Goal: Task Accomplishment & Management: Manage account settings

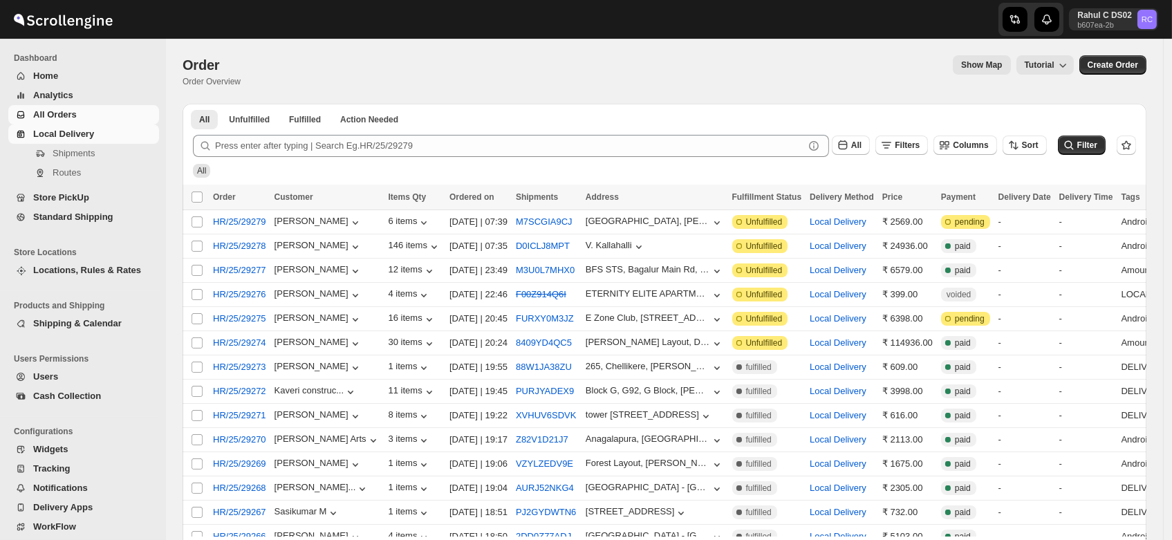
click at [59, 131] on span "Local Delivery" at bounding box center [63, 134] width 61 height 10
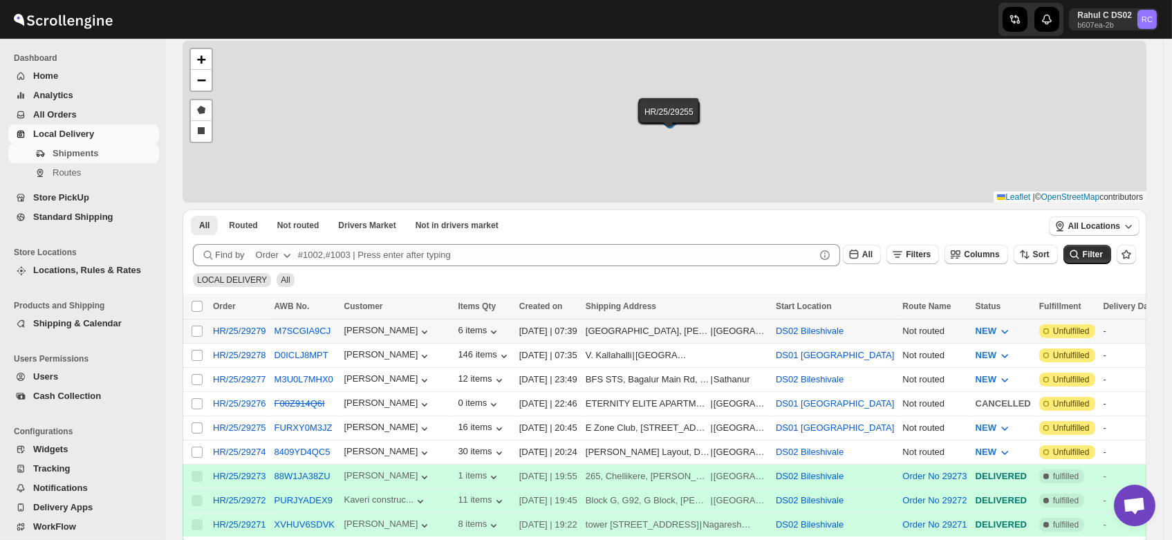
scroll to position [69, 0]
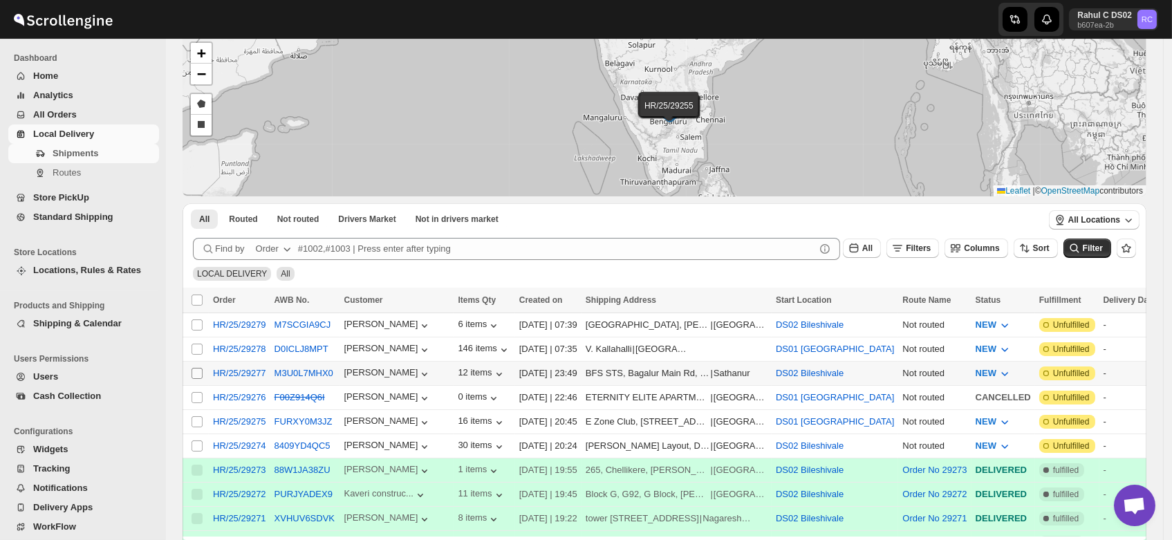
click at [197, 371] on input "Select shipment" at bounding box center [197, 373] width 11 height 11
checkbox input "true"
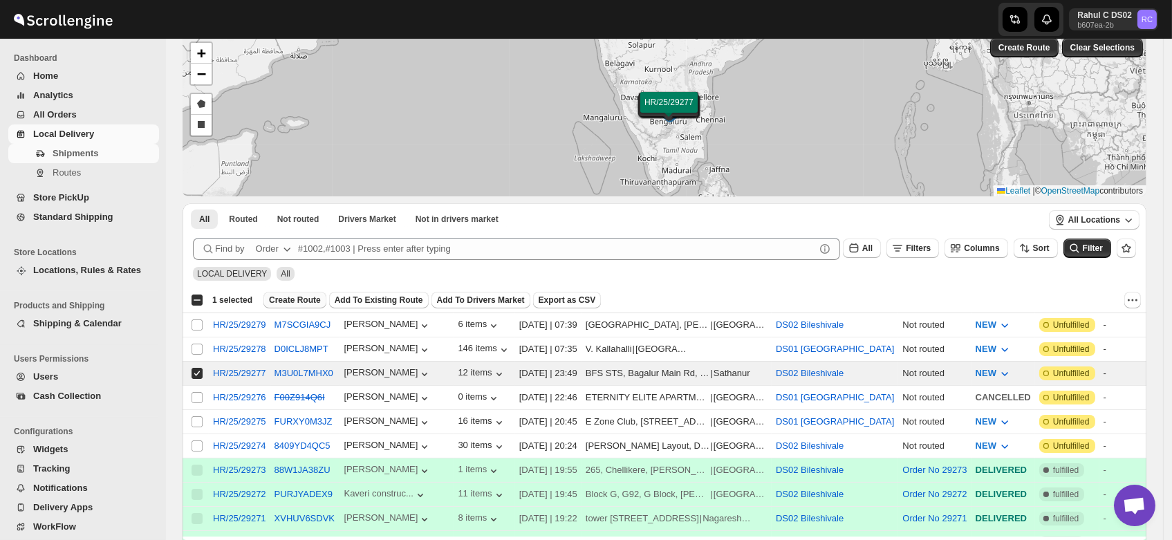
click at [284, 295] on span "Create Route" at bounding box center [295, 300] width 52 height 11
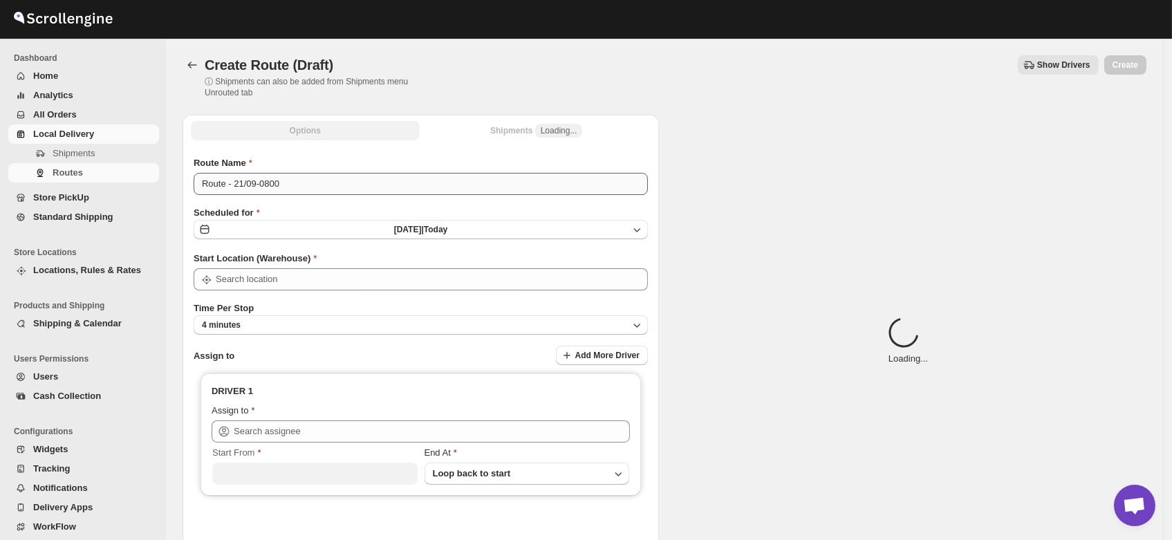
type input "DS02 Bileshivale"
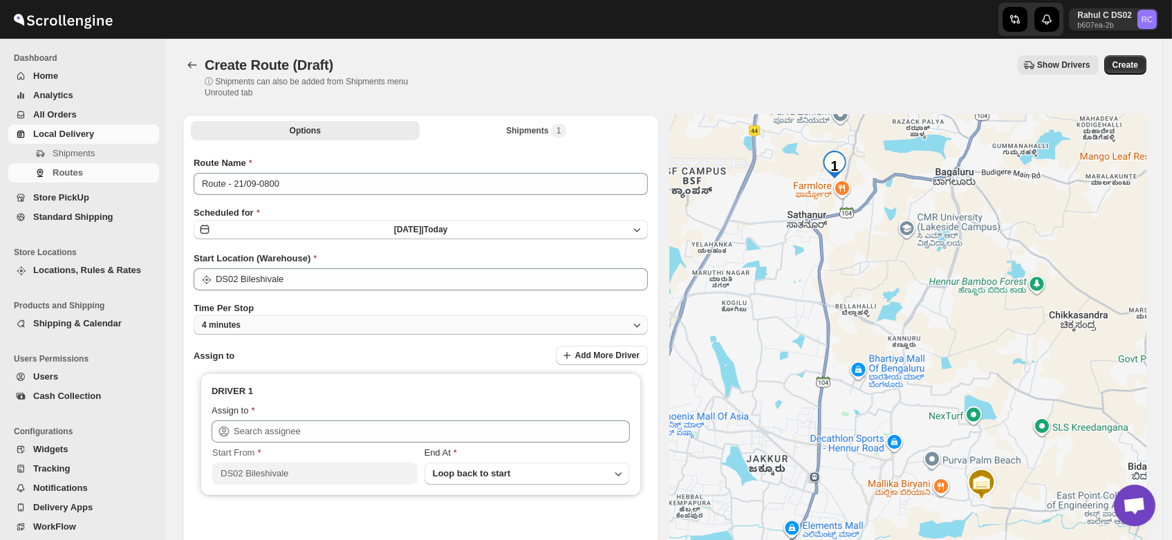
click at [268, 324] on button "4 minutes" at bounding box center [421, 324] width 454 height 19
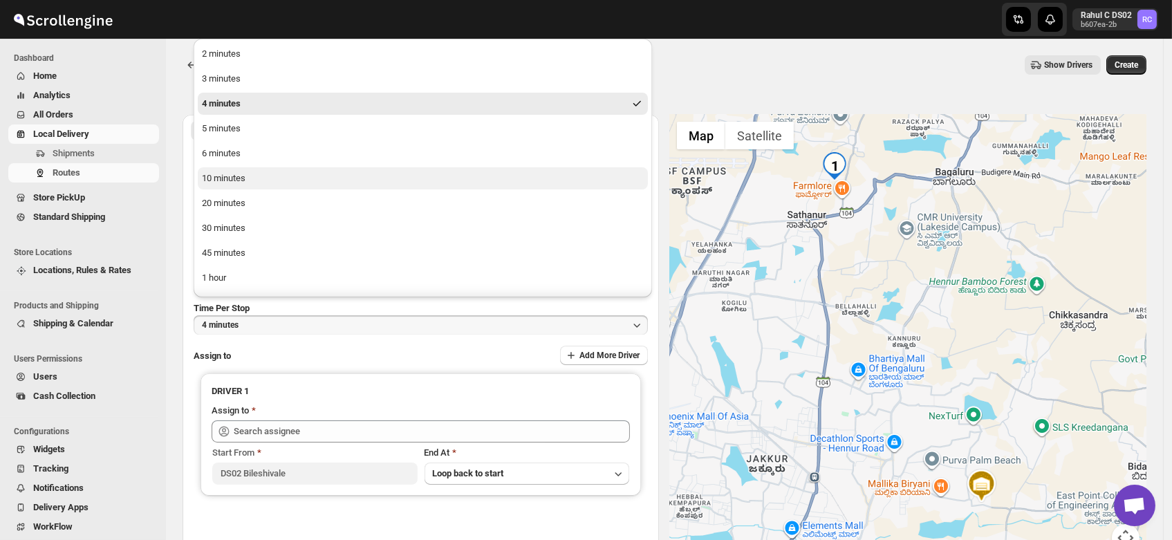
click at [237, 181] on div "10 minutes" at bounding box center [224, 178] width 44 height 14
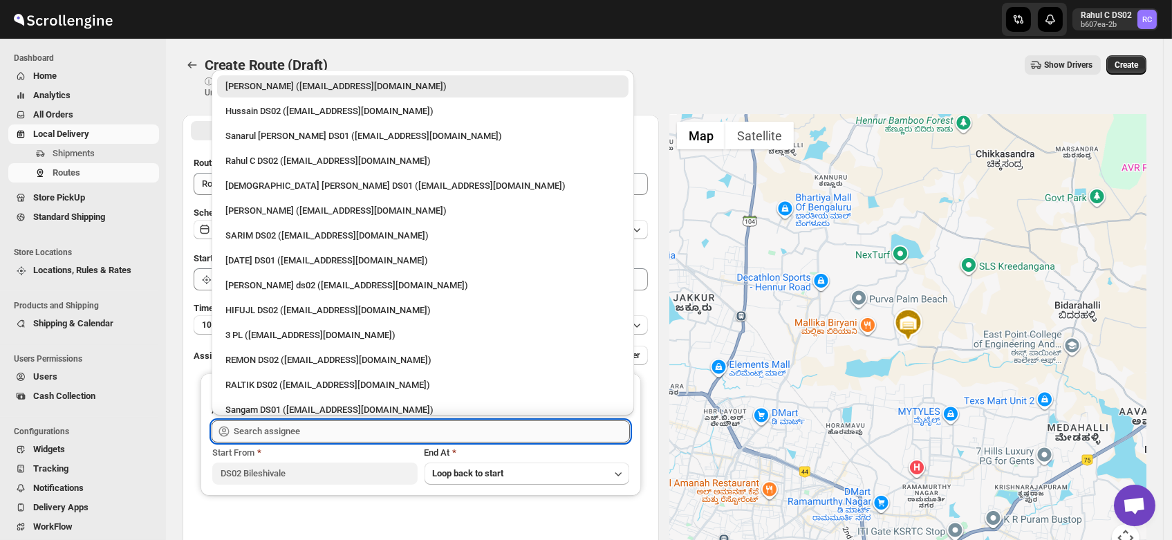
click at [285, 422] on input "text" at bounding box center [432, 431] width 396 height 22
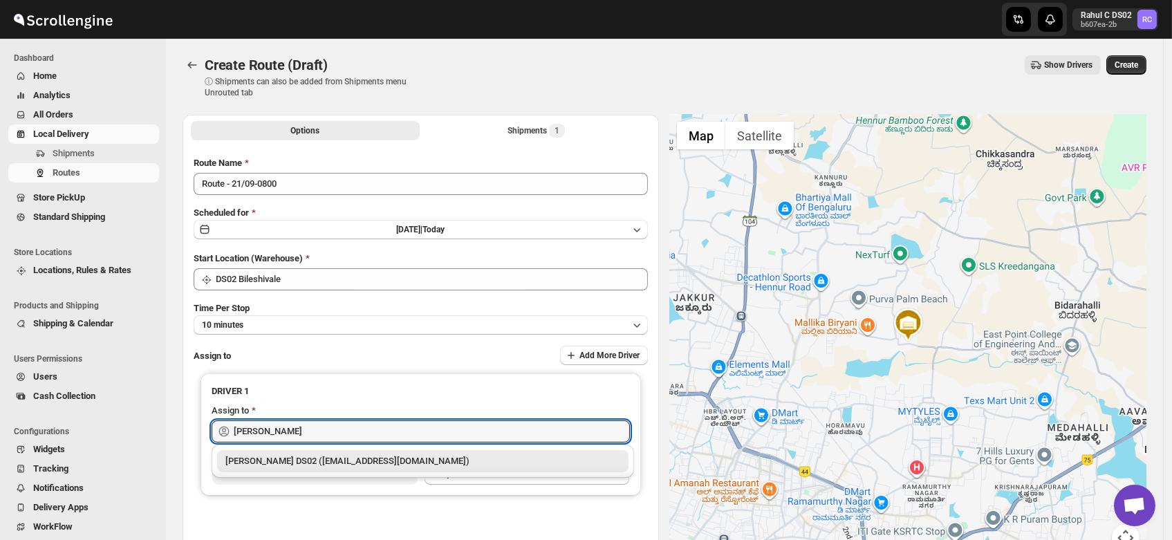
click at [295, 458] on div "[PERSON_NAME] DS02 ([EMAIL_ADDRESS][DOMAIN_NAME])" at bounding box center [422, 461] width 395 height 14
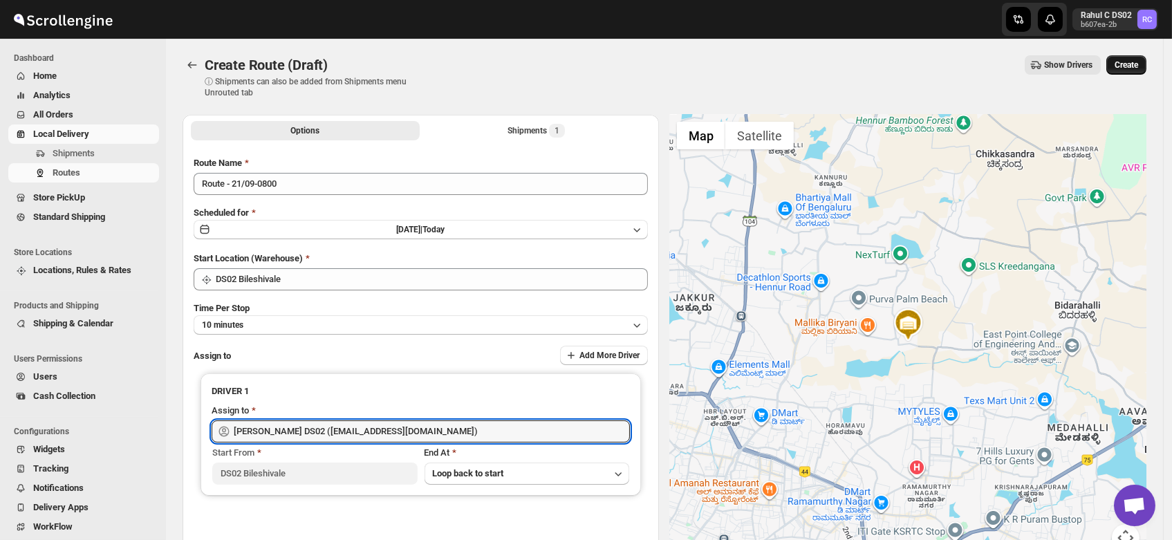
type input "[PERSON_NAME] DS02 ([EMAIL_ADDRESS][DOMAIN_NAME])"
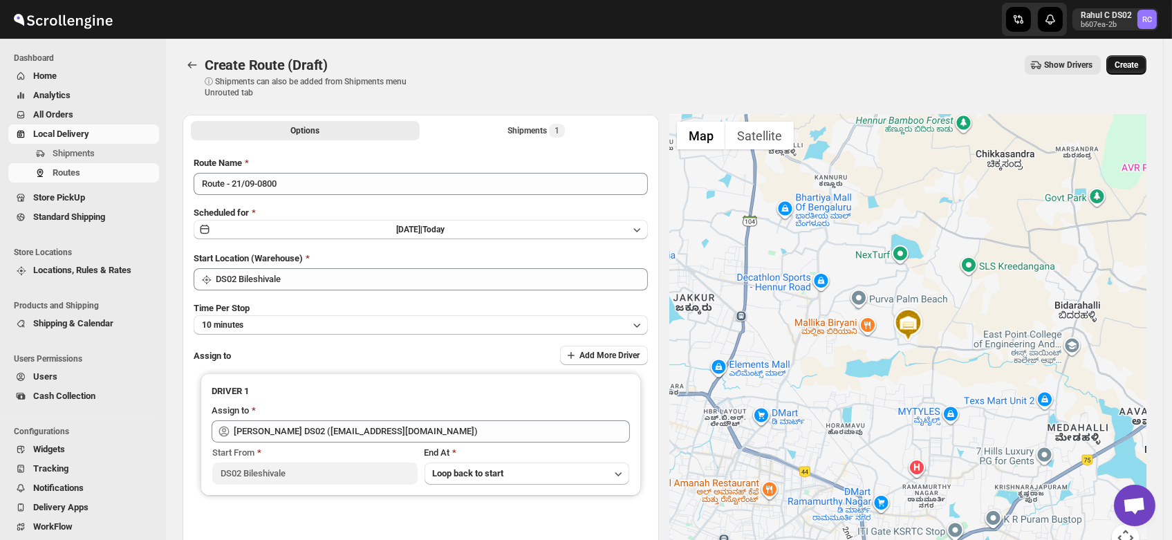
click at [1138, 59] on button "Create" at bounding box center [1126, 64] width 40 height 19
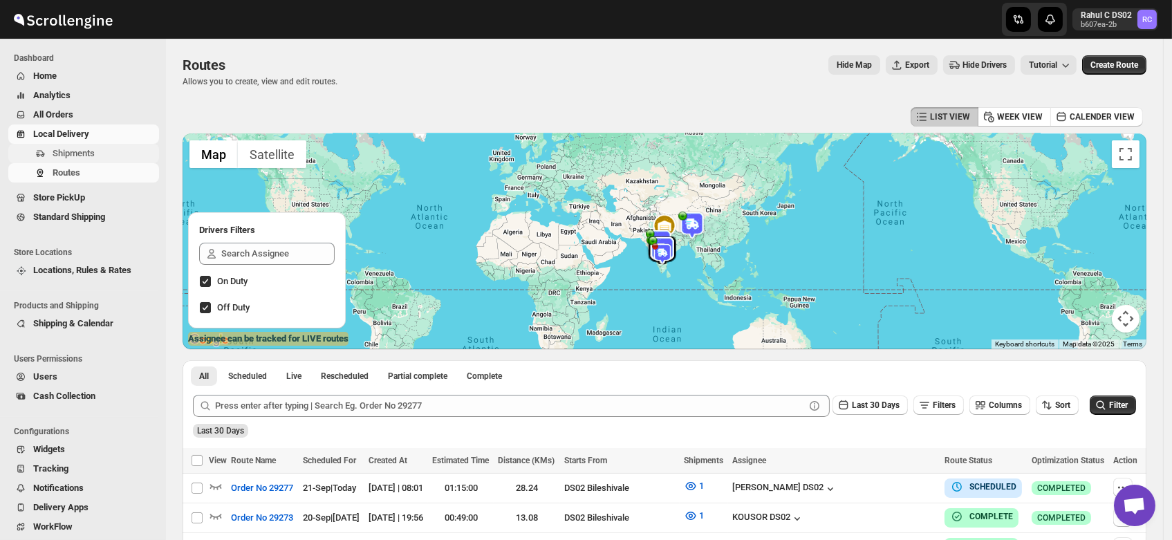
click at [77, 150] on span "Shipments" at bounding box center [74, 153] width 42 height 10
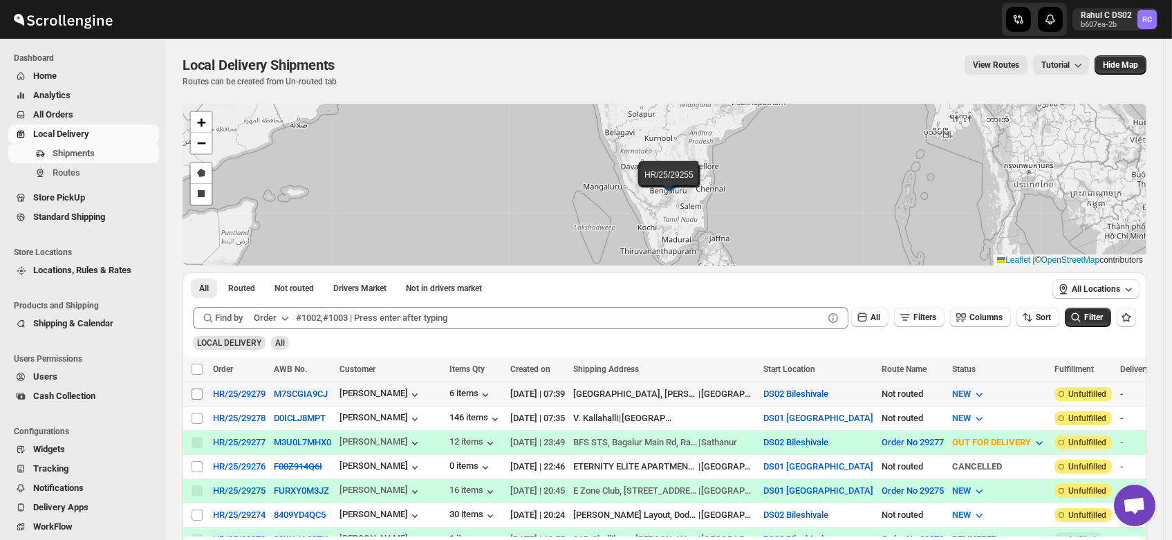
click at [195, 392] on input "Select shipment" at bounding box center [197, 394] width 11 height 11
checkbox input "true"
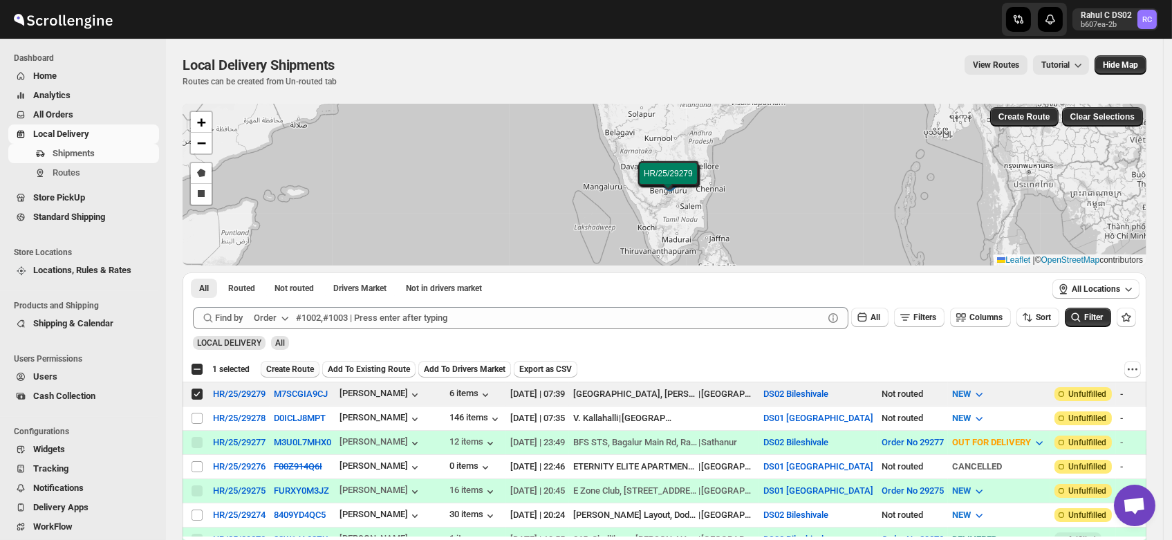
click at [293, 369] on span "Create Route" at bounding box center [290, 369] width 48 height 11
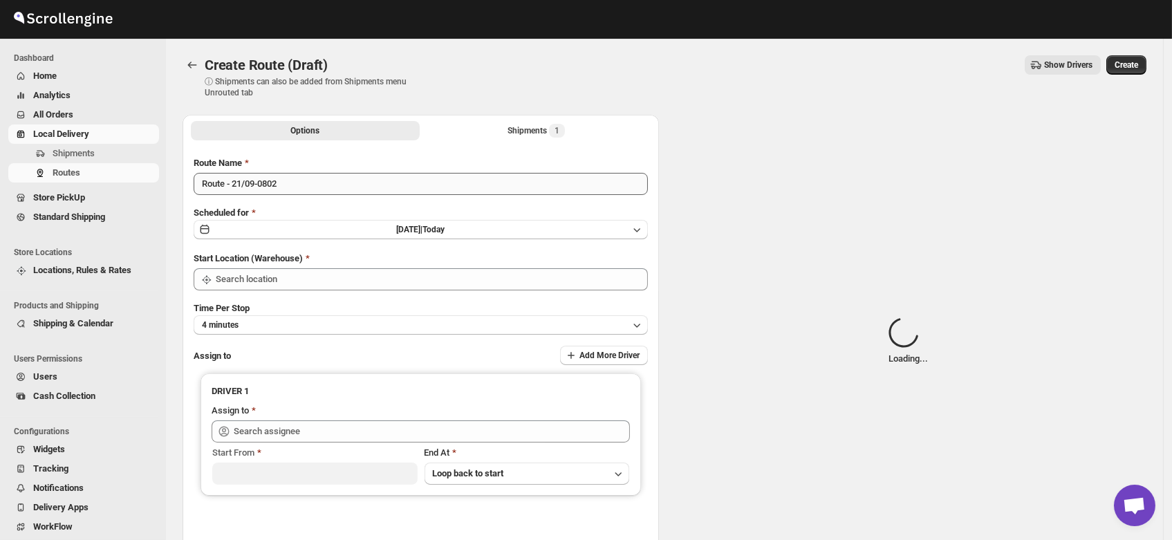
type input "DS02 Bileshivale"
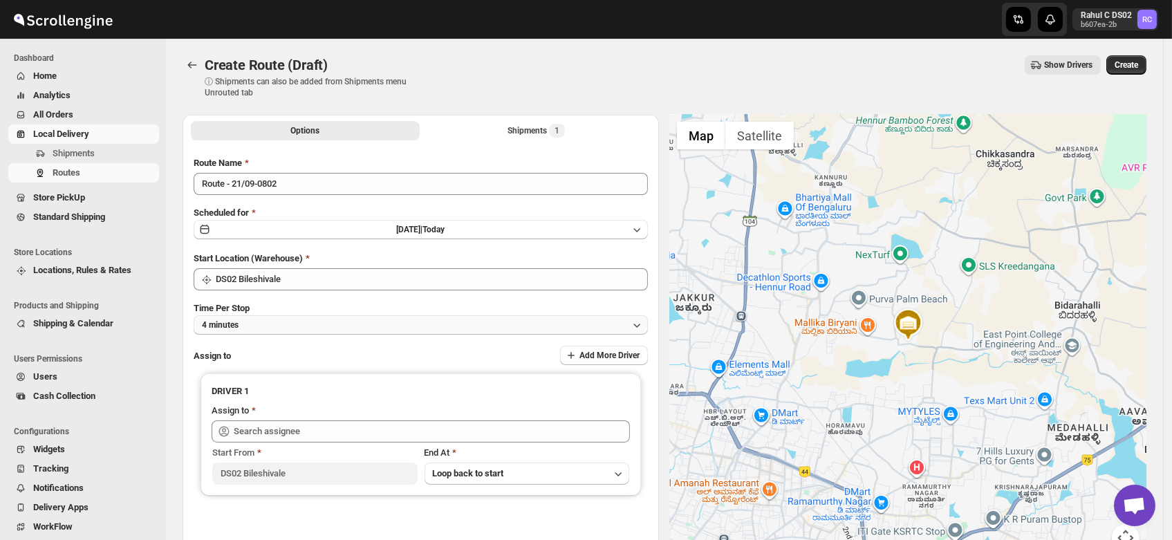
click at [260, 333] on button "4 minutes" at bounding box center [421, 324] width 454 height 19
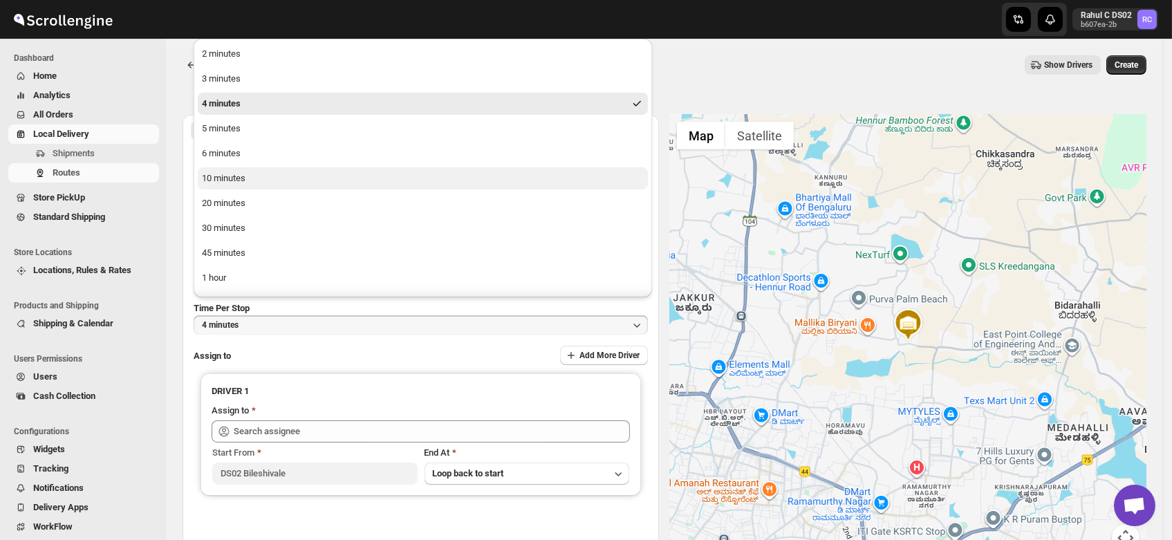
click at [232, 185] on button "10 minutes" at bounding box center [423, 178] width 450 height 22
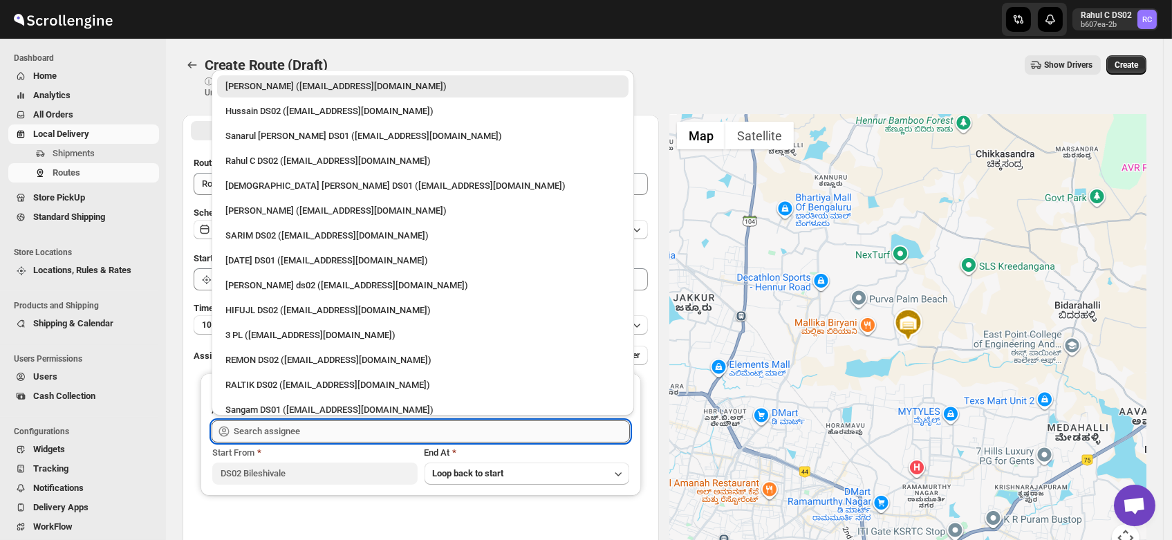
click at [281, 427] on input "text" at bounding box center [432, 431] width 396 height 22
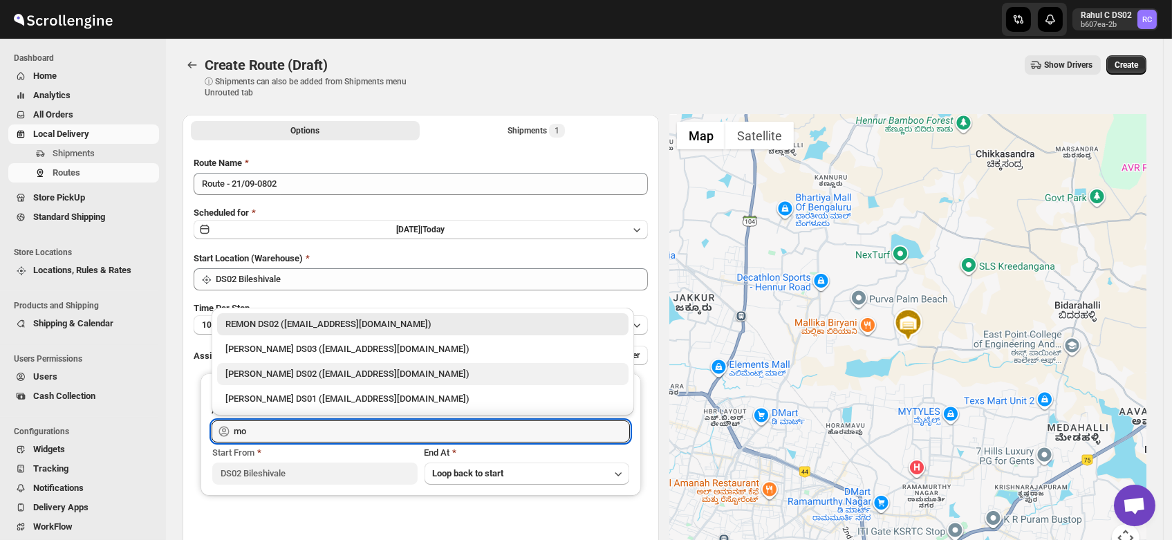
click at [277, 375] on div "MOSTUFA DS02 (laget84182@euleina.com)" at bounding box center [422, 374] width 395 height 14
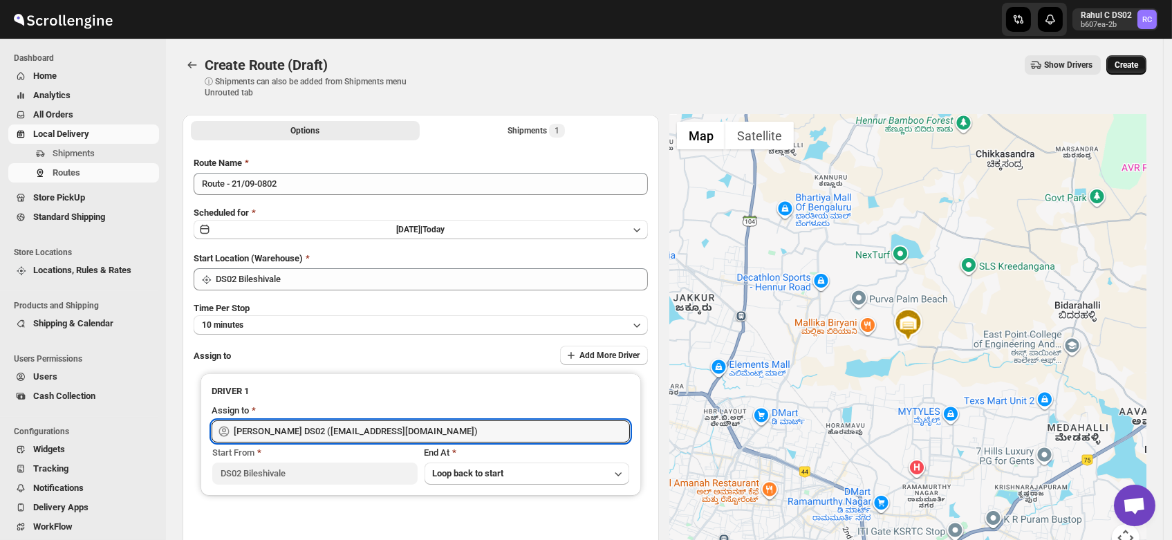
type input "MOSTUFA DS02 (laget84182@euleina.com)"
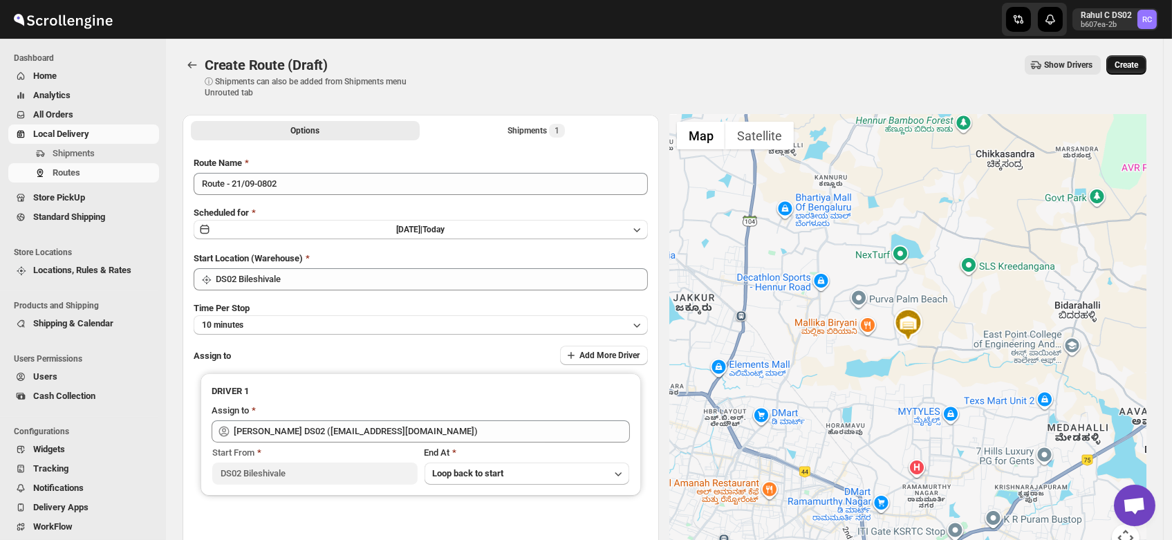
click at [1135, 62] on span "Create" at bounding box center [1127, 64] width 24 height 11
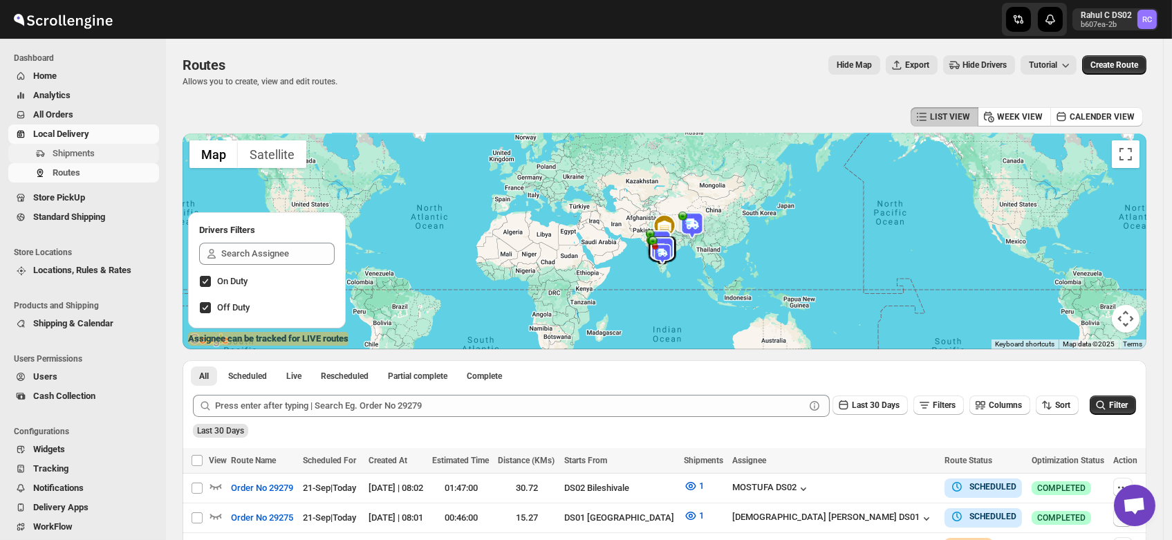
click at [57, 158] on span "Shipments" at bounding box center [74, 153] width 42 height 10
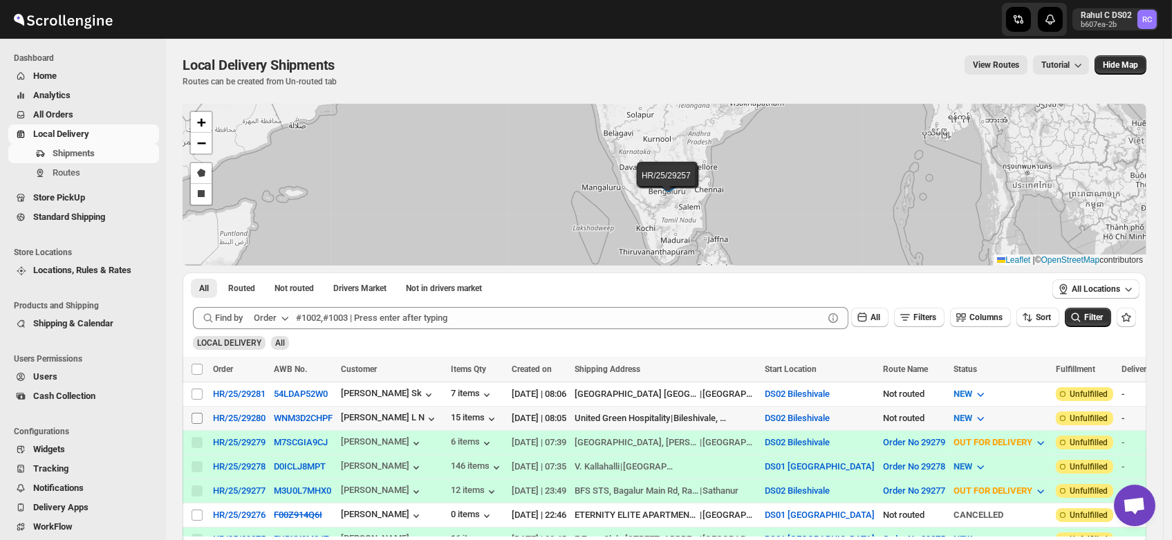
click at [196, 418] on input "Select shipment" at bounding box center [197, 418] width 11 height 11
checkbox input "true"
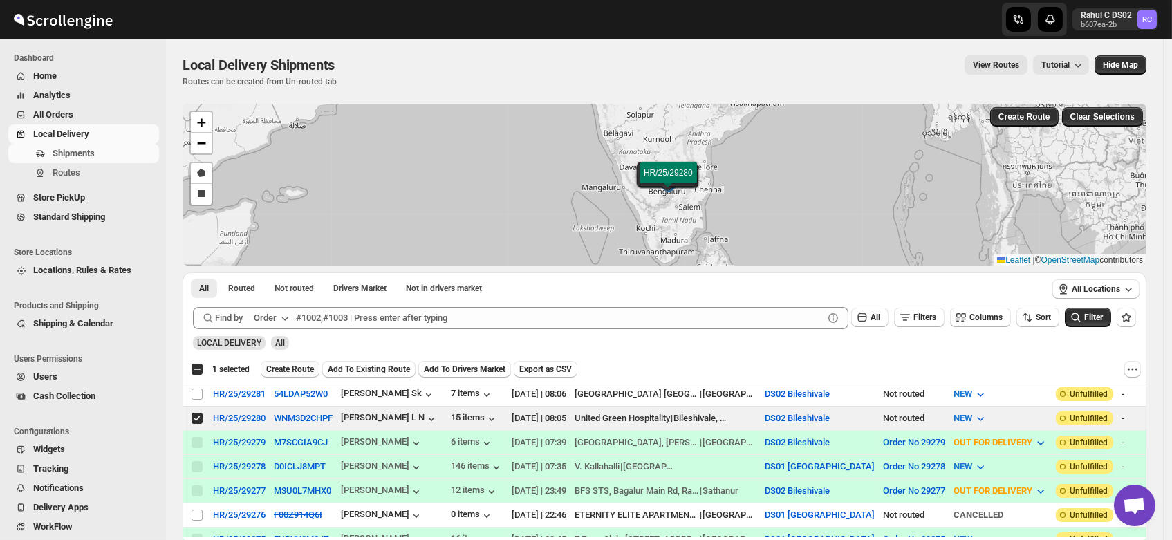
click at [285, 369] on span "Create Route" at bounding box center [290, 369] width 48 height 11
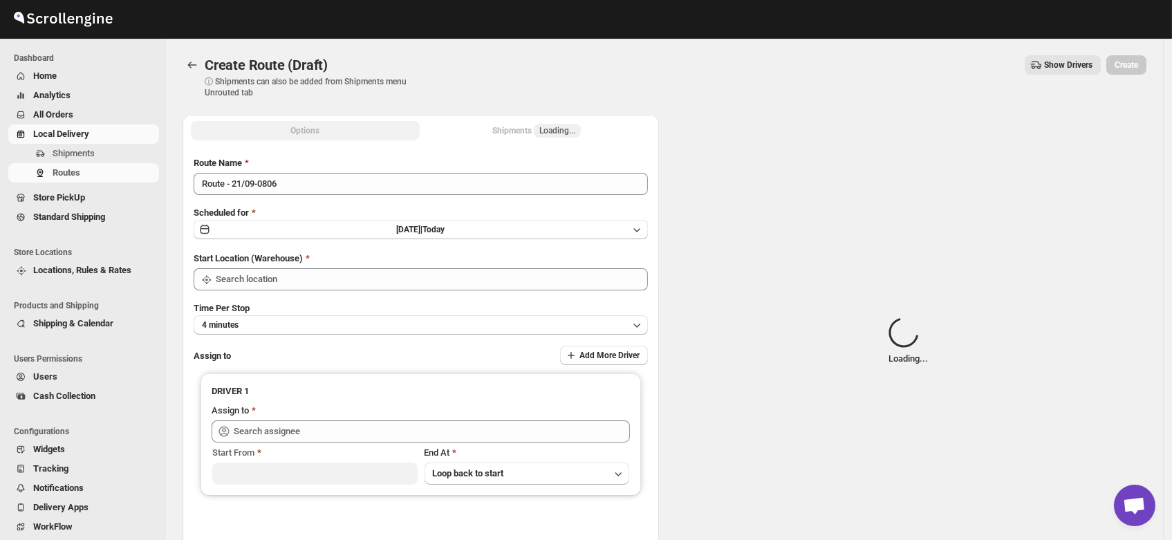
type input "DS02 Bileshivale"
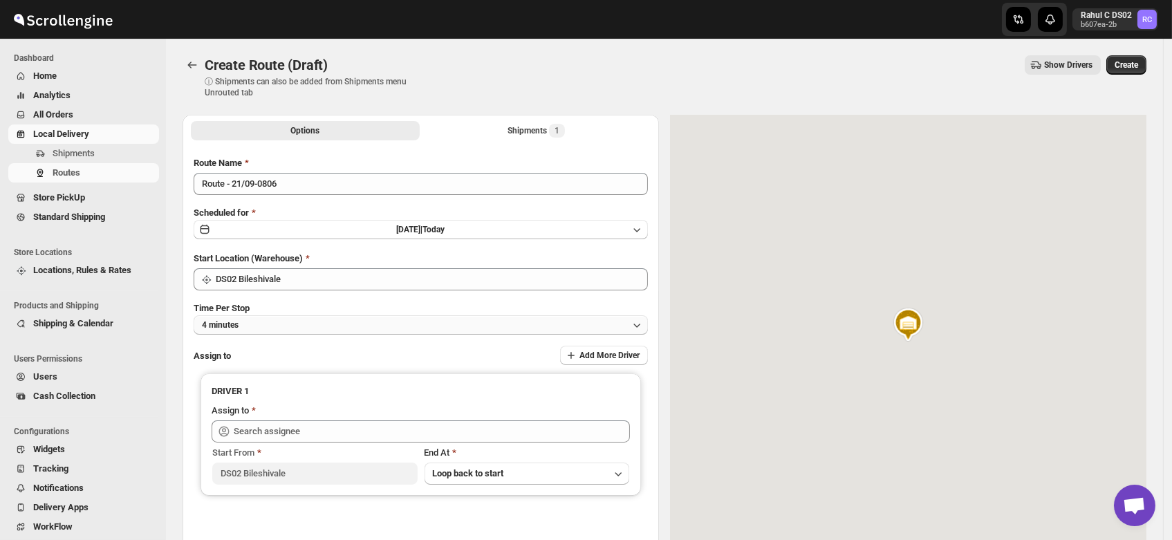
click at [247, 324] on button "4 minutes" at bounding box center [421, 324] width 454 height 19
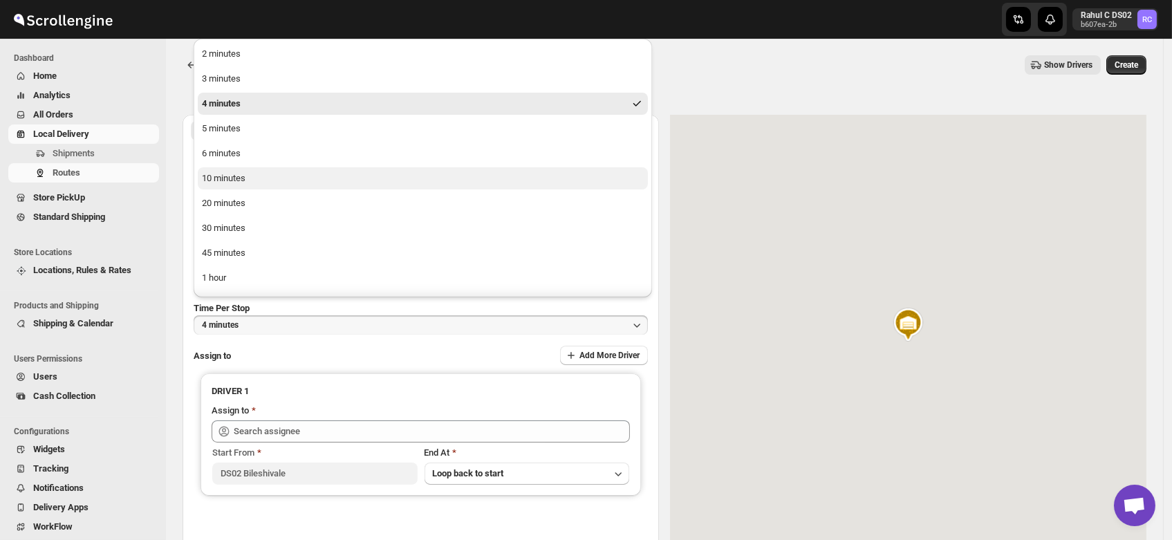
click at [236, 178] on div "10 minutes" at bounding box center [224, 178] width 44 height 14
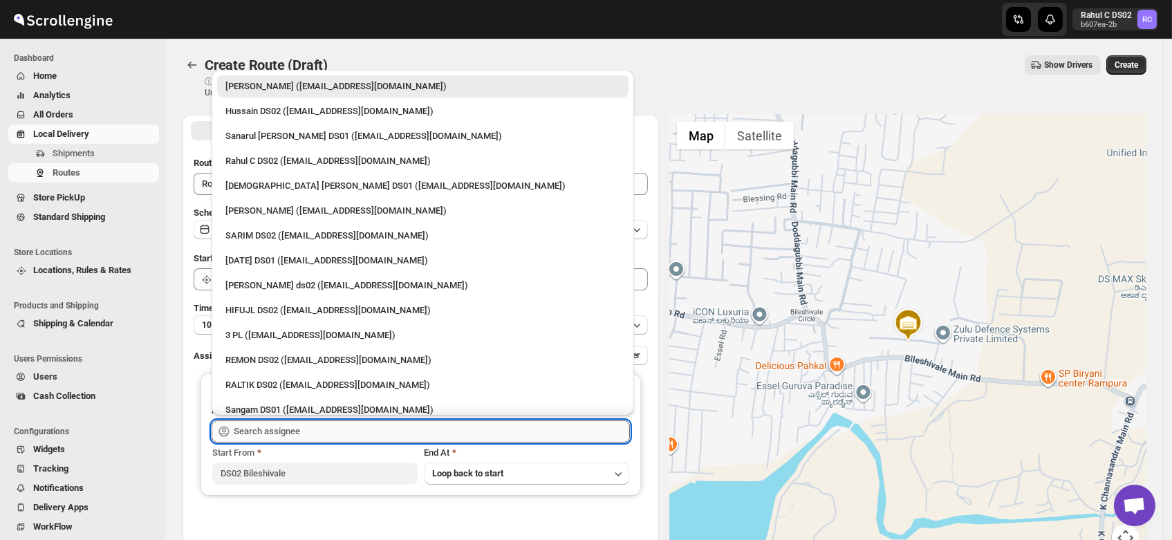
click at [275, 433] on input "text" at bounding box center [432, 431] width 396 height 22
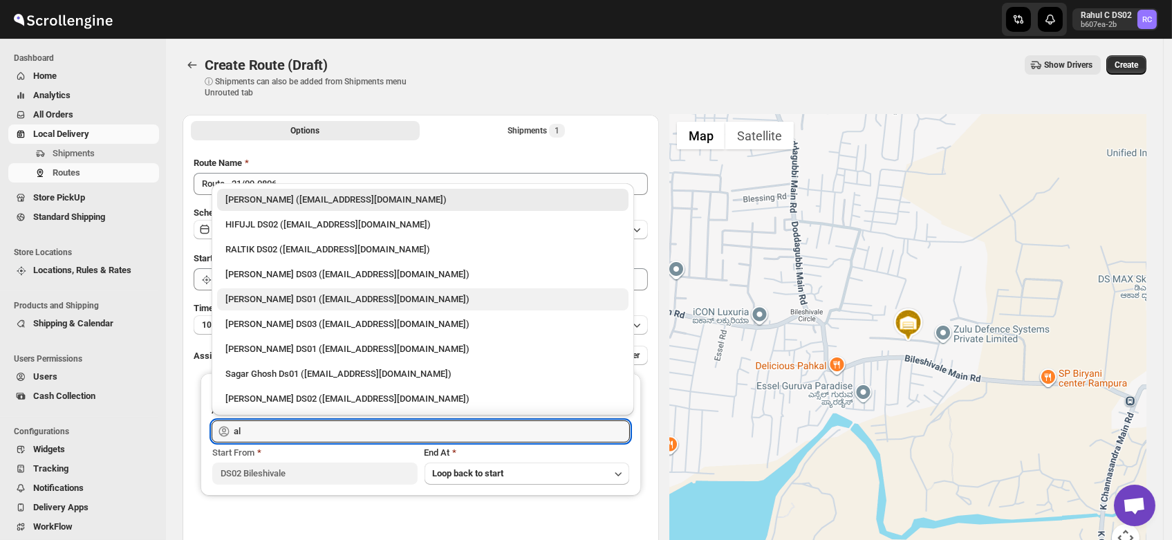
type input "a"
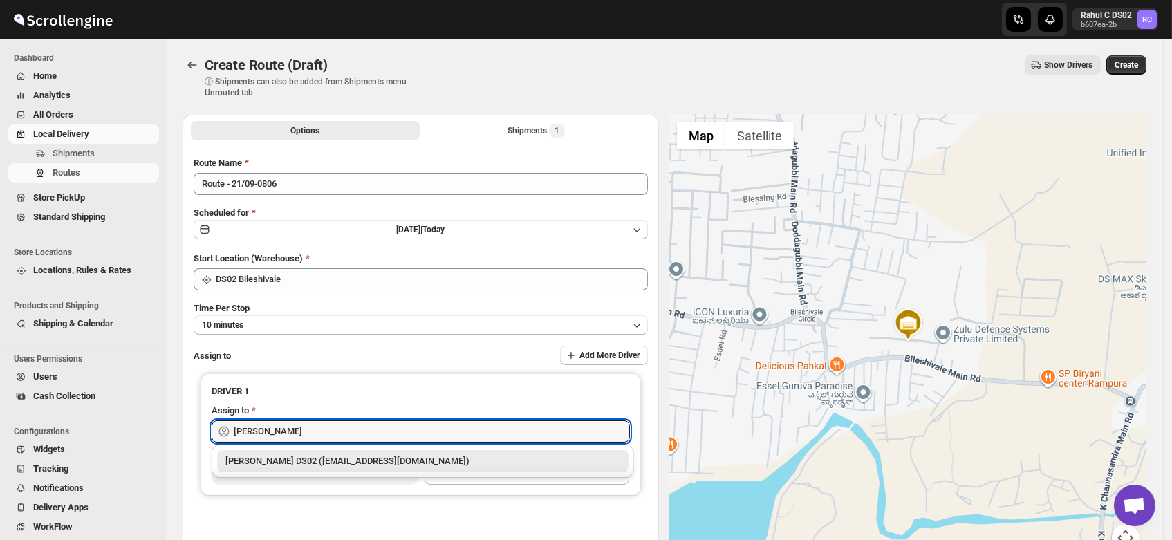
click at [282, 457] on div "ELION DAIMAIRI DS02 (cirecaw311@nutrv.com)" at bounding box center [422, 461] width 395 height 14
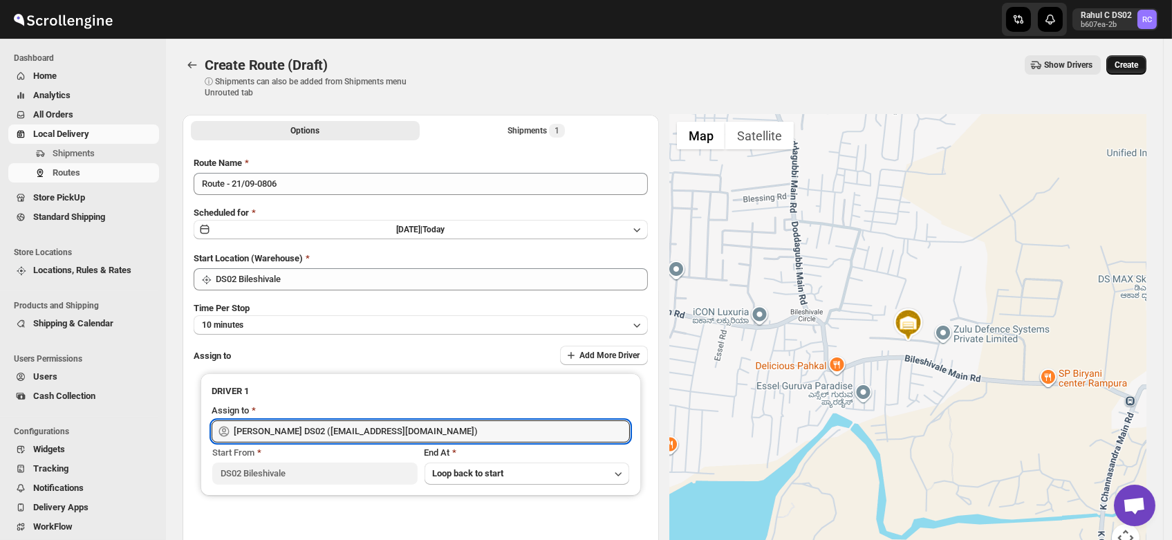
type input "ELION DAIMAIRI DS02 (cirecaw311@nutrv.com)"
click at [1133, 65] on span "Create" at bounding box center [1127, 64] width 24 height 11
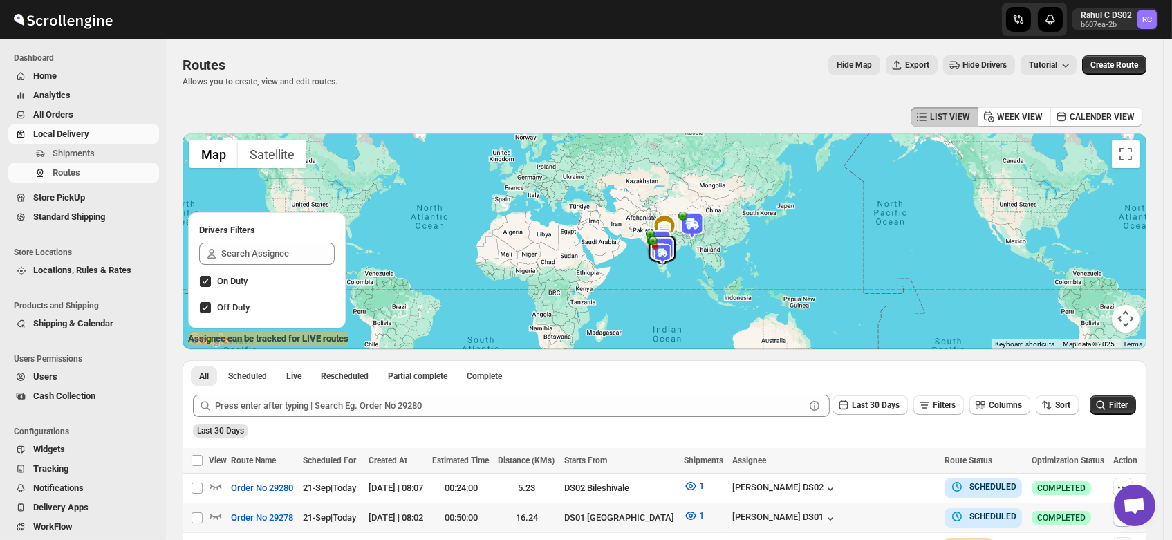
scroll to position [159, 0]
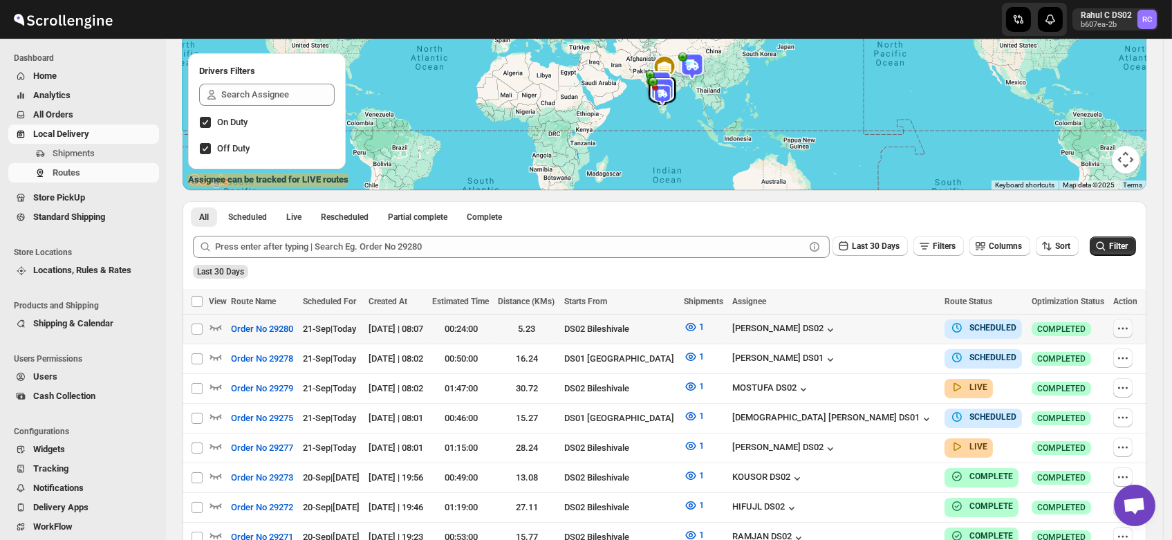
click at [1126, 324] on icon "button" at bounding box center [1123, 329] width 14 height 14
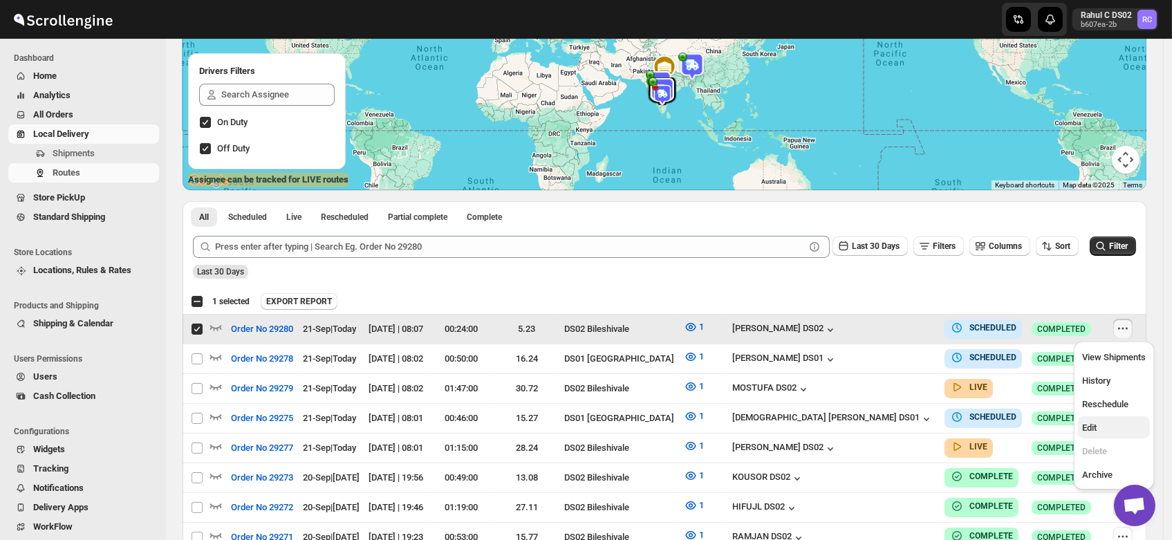
click at [1095, 424] on span "Edit" at bounding box center [1089, 428] width 15 height 10
checkbox input "false"
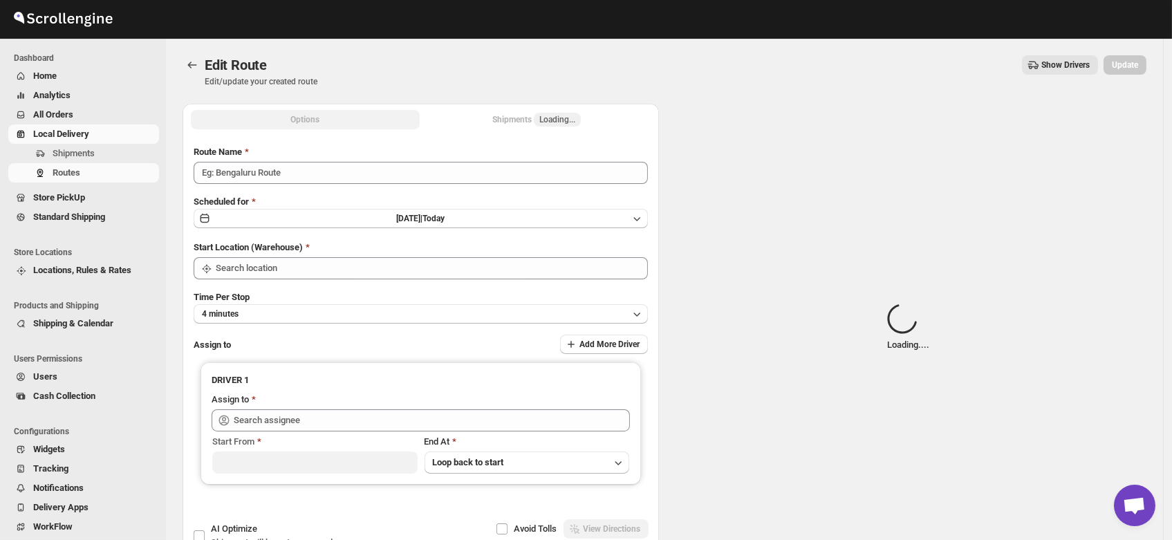
type input "Order No 29280"
type input "DS02 Bileshivale"
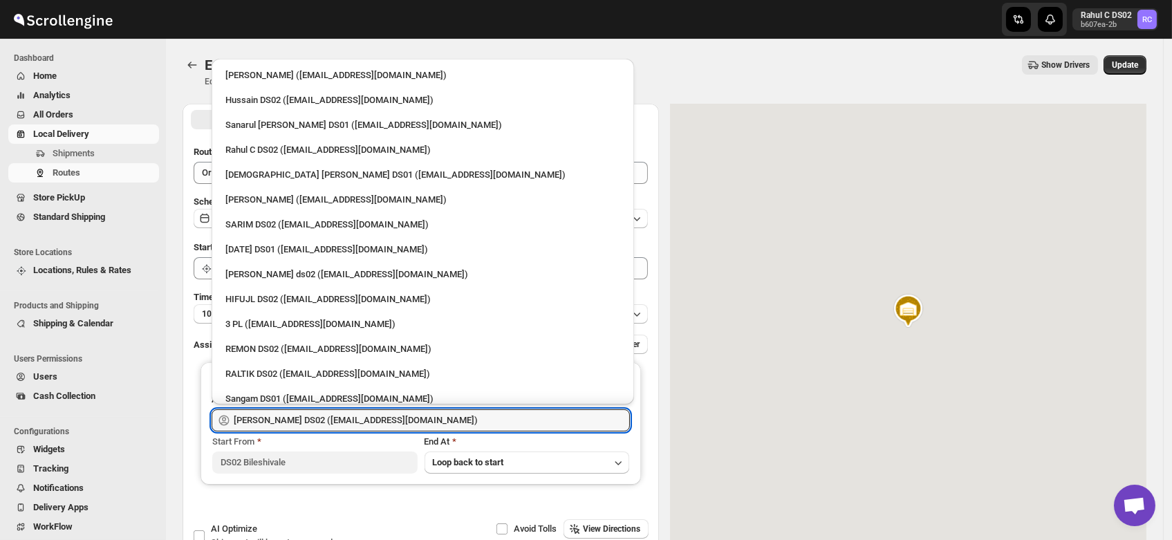
drag, startPoint x: 452, startPoint y: 422, endPoint x: 63, endPoint y: 436, distance: 388.9
click at [63, 436] on div "Skip to content Rahul C DS02 b607ea-2b RC Dashboard Home Analytics All Orders L…" at bounding box center [586, 316] width 1172 height 632
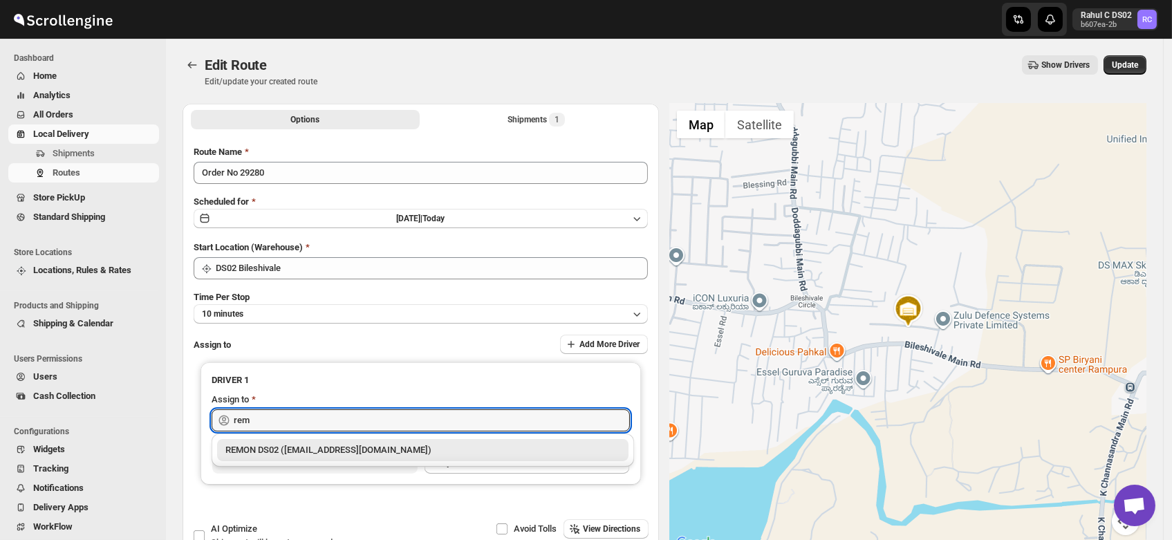
click at [296, 449] on div "REMON DS02 ([EMAIL_ADDRESS][DOMAIN_NAME])" at bounding box center [422, 450] width 395 height 14
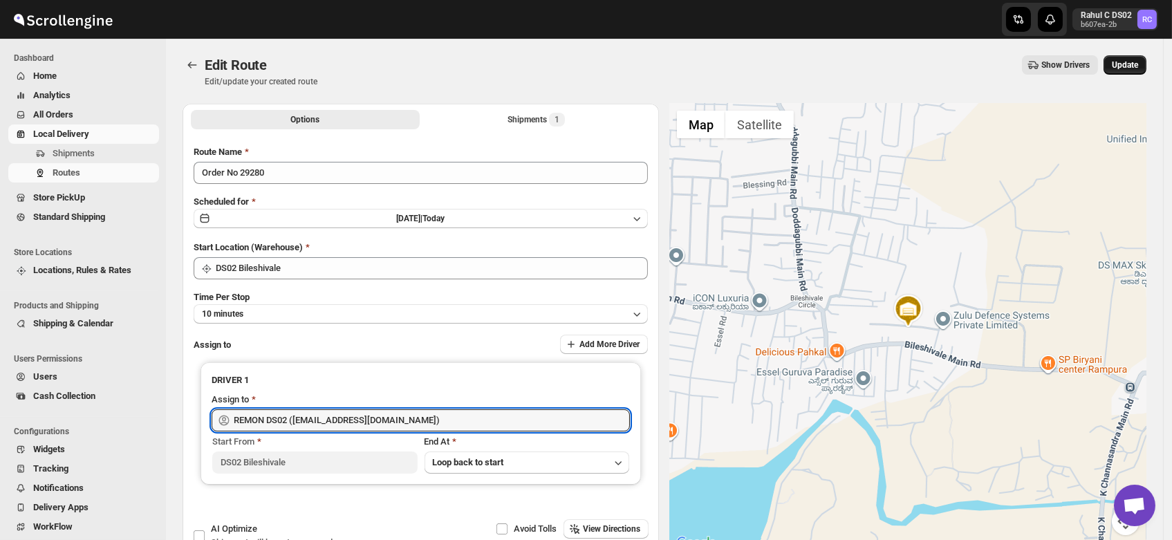
type input "REMON DS02 ([EMAIL_ADDRESS][DOMAIN_NAME])"
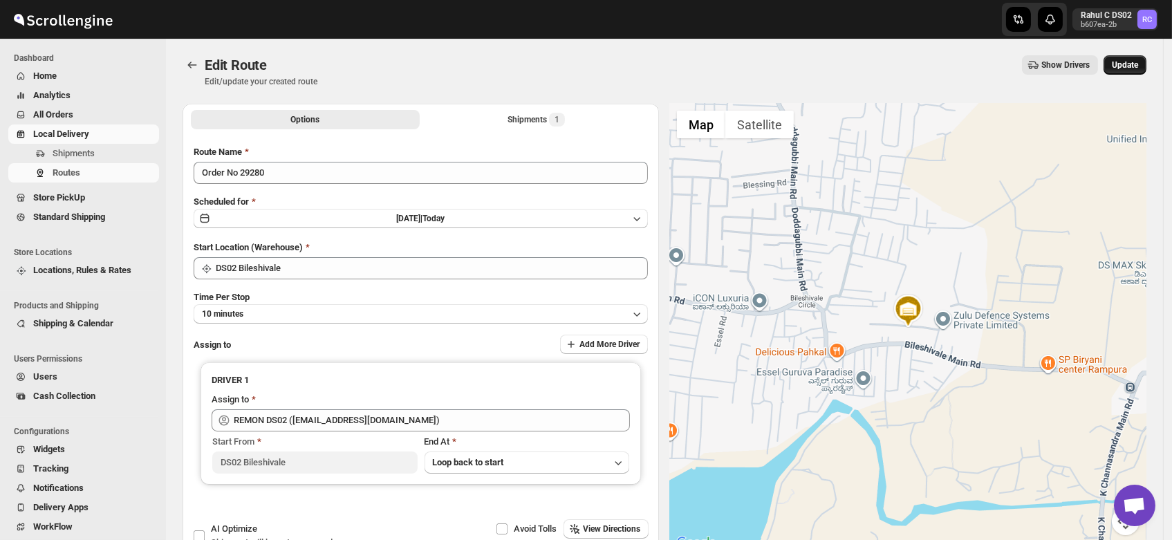
click at [1138, 66] on span "Update" at bounding box center [1125, 64] width 26 height 11
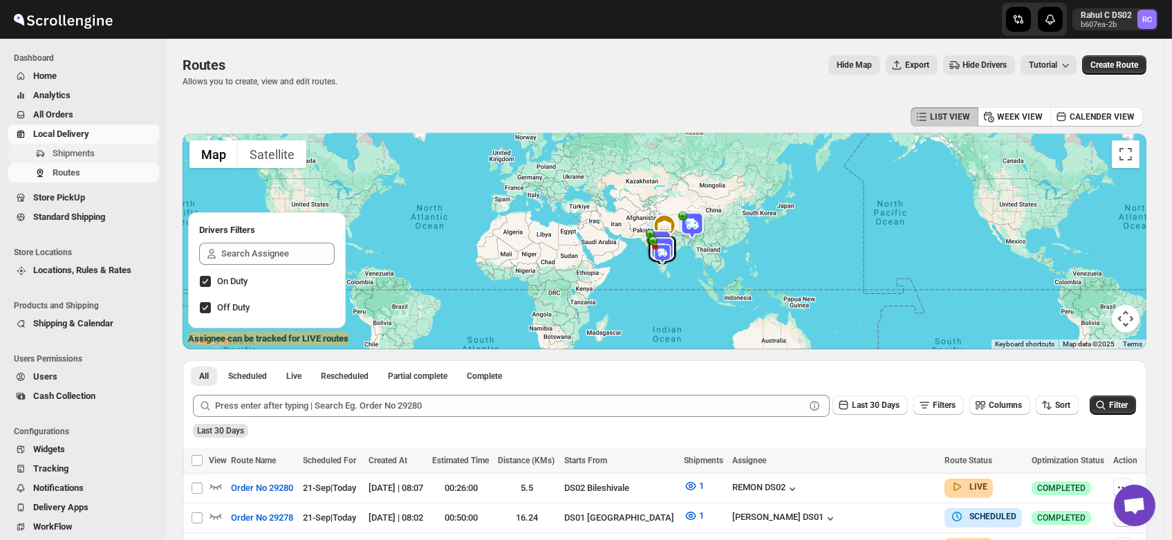
click at [70, 151] on span "Shipments" at bounding box center [74, 153] width 42 height 10
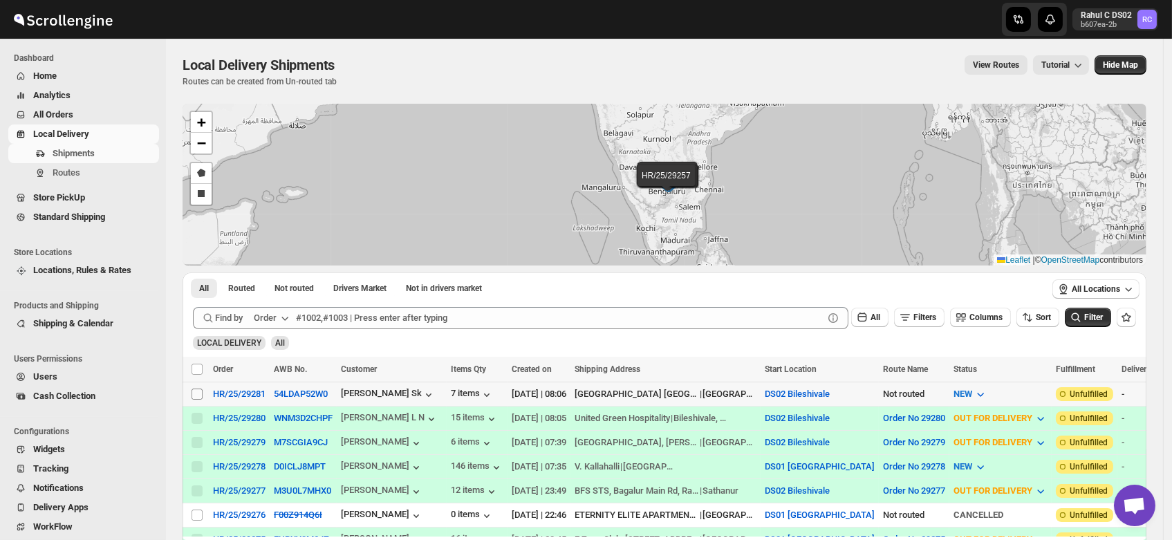
click at [196, 391] on input "Select shipment" at bounding box center [197, 394] width 11 height 11
checkbox input "true"
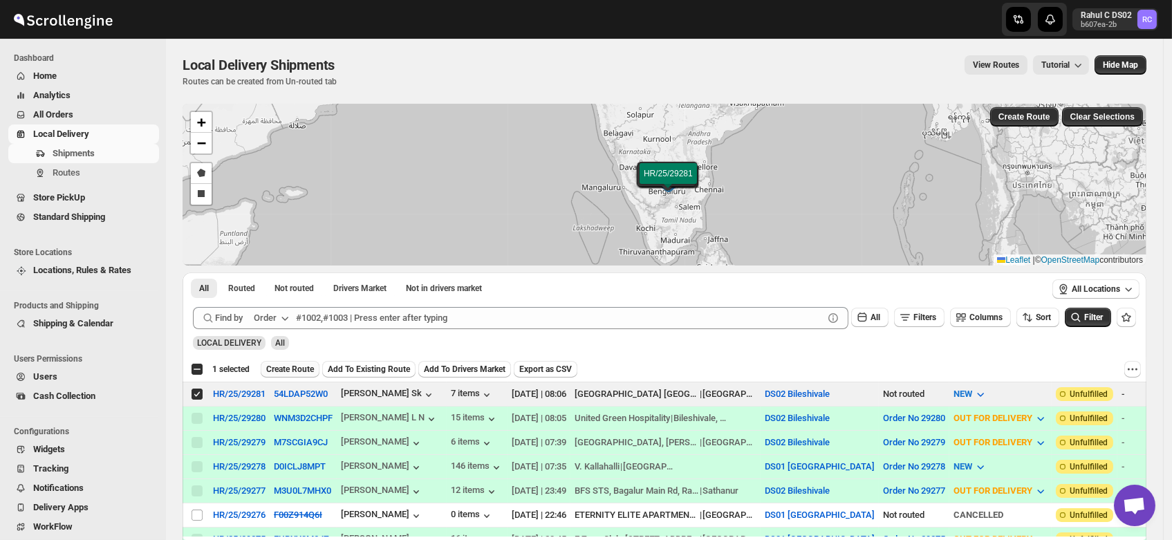
click at [284, 363] on button "Create Route" at bounding box center [290, 369] width 59 height 17
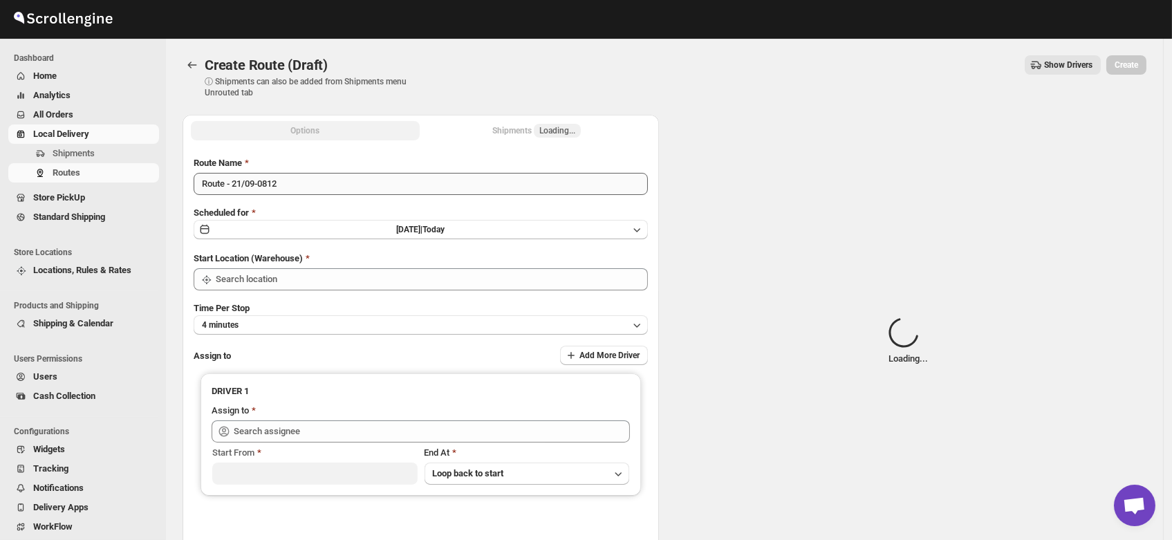
type input "DS02 Bileshivale"
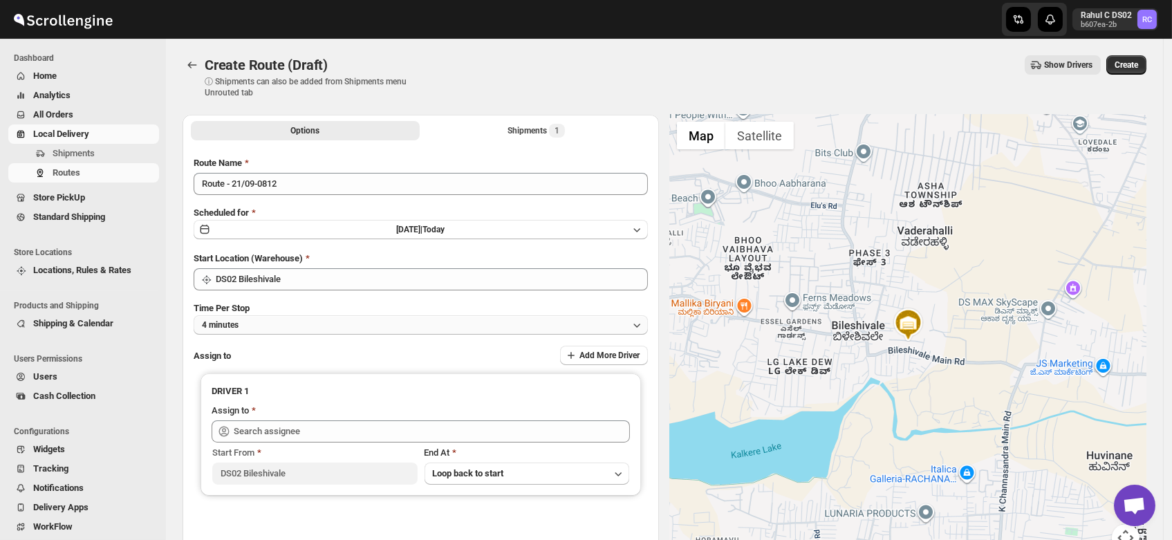
click at [270, 326] on button "4 minutes" at bounding box center [421, 324] width 454 height 19
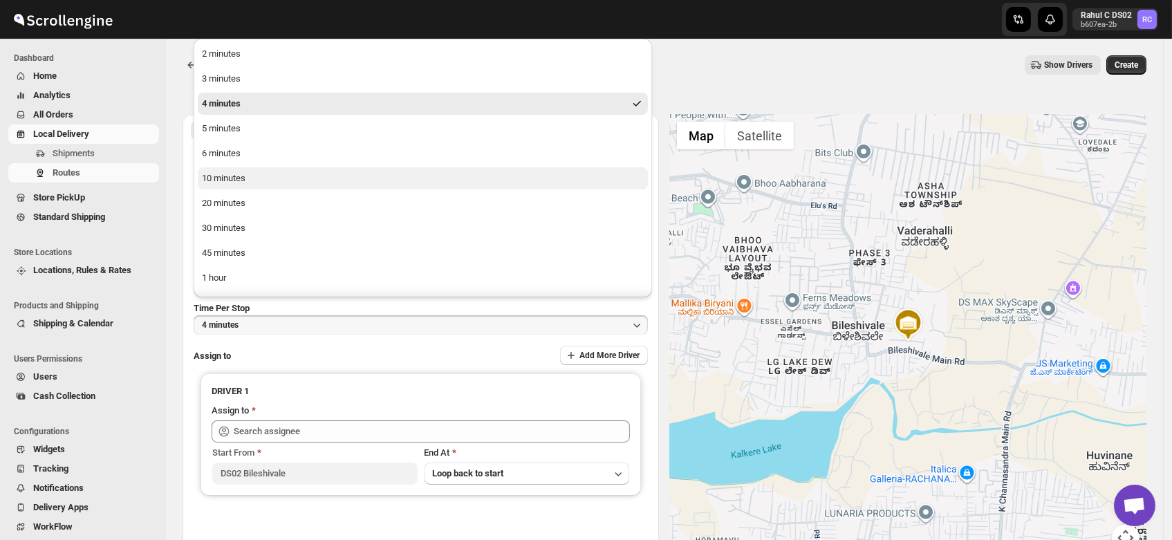
click at [239, 178] on div "10 minutes" at bounding box center [224, 178] width 44 height 14
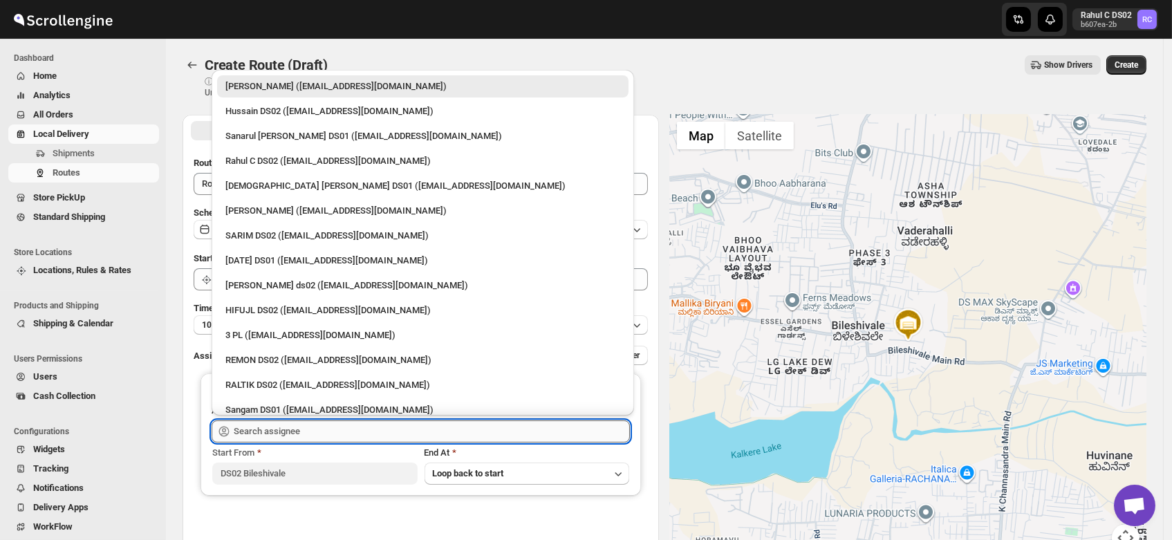
click at [293, 423] on input "text" at bounding box center [432, 431] width 396 height 22
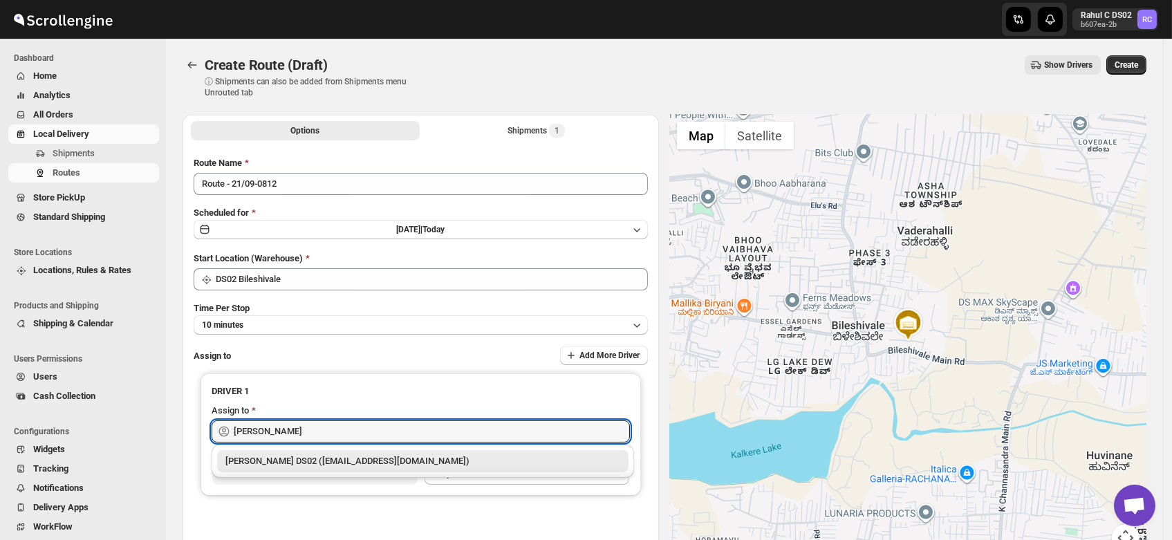
click at [295, 456] on div "[PERSON_NAME] DS02 ([EMAIL_ADDRESS][DOMAIN_NAME])" at bounding box center [422, 461] width 395 height 14
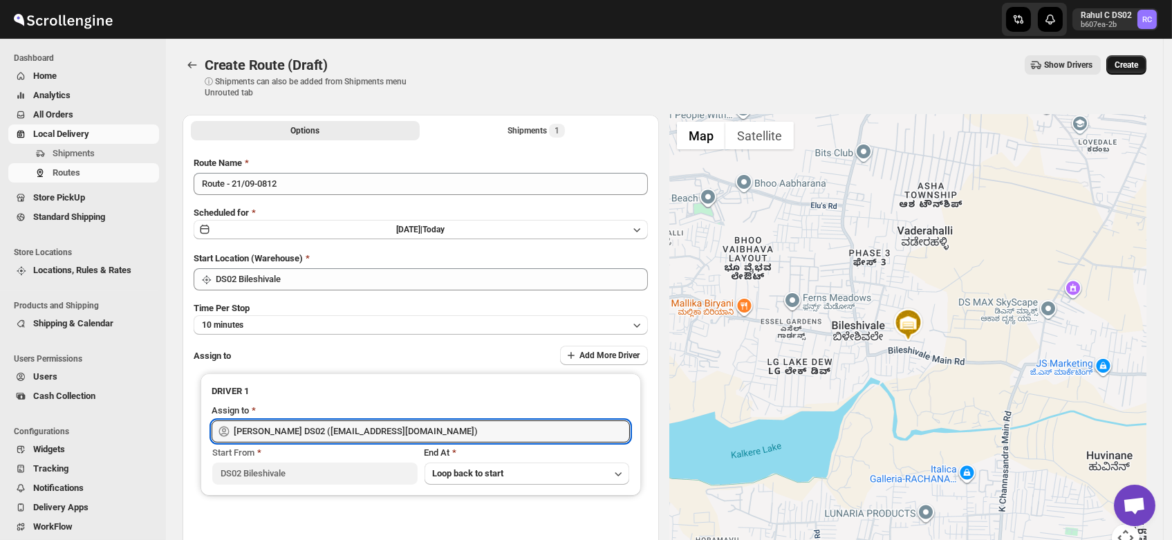
type input "[PERSON_NAME] DS02 ([EMAIL_ADDRESS][DOMAIN_NAME])"
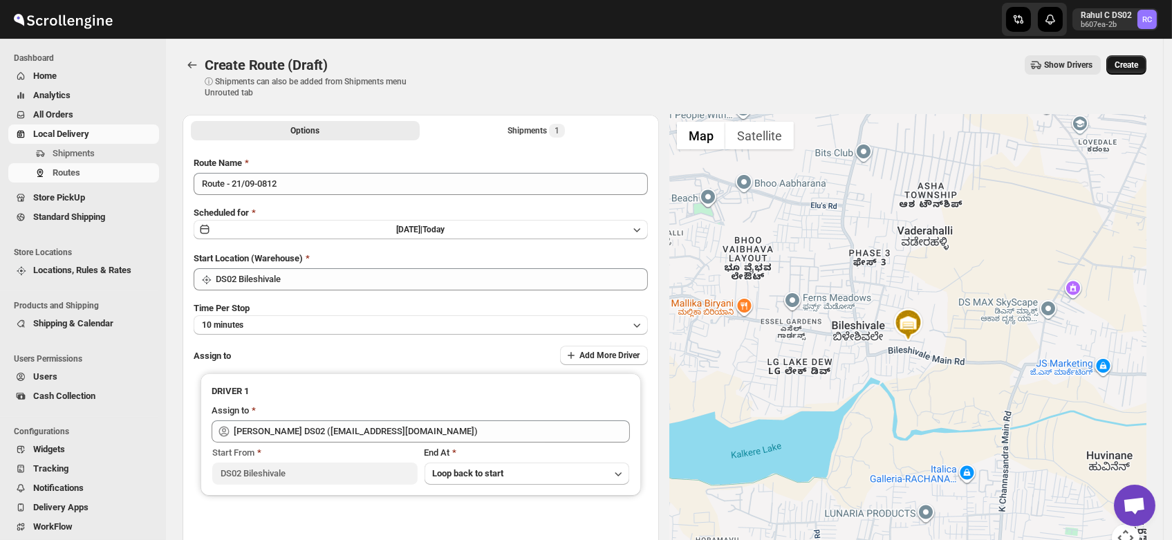
click at [1137, 63] on span "Create" at bounding box center [1127, 64] width 24 height 11
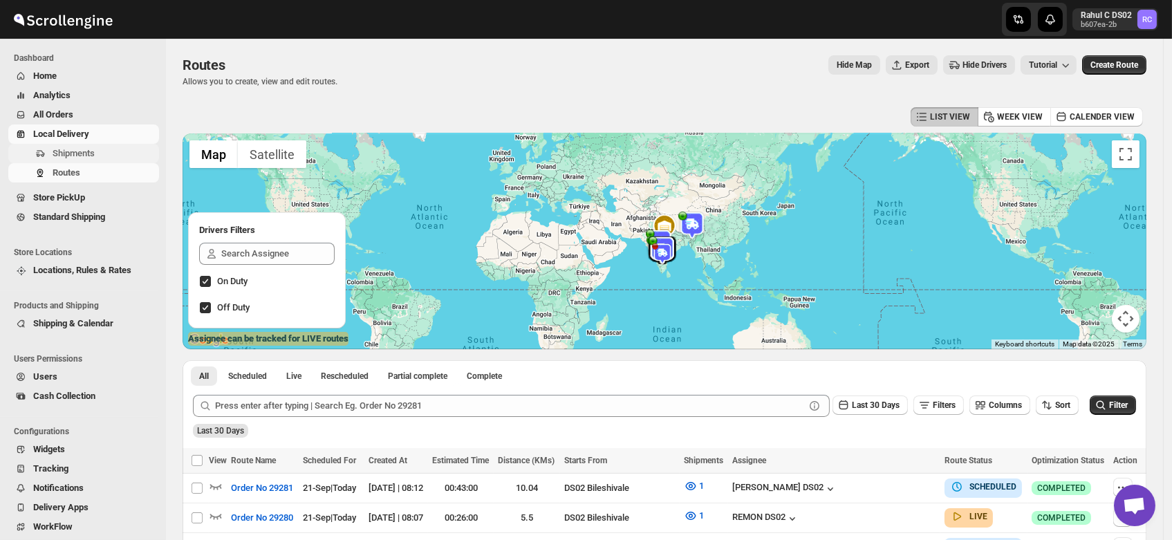
click at [58, 156] on span "Shipments" at bounding box center [74, 153] width 42 height 10
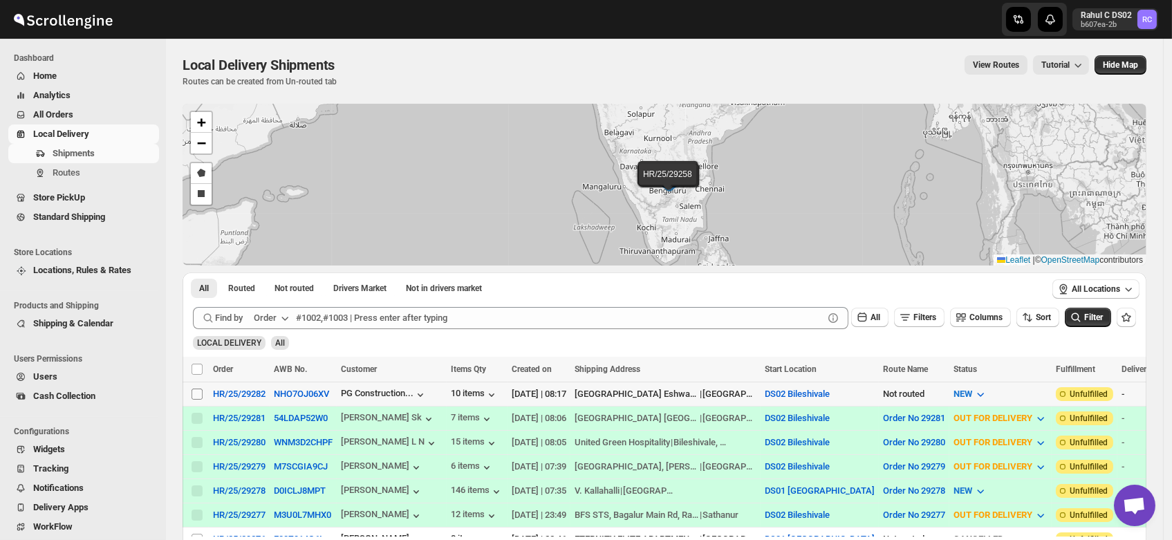
click at [194, 391] on input "Select shipment" at bounding box center [197, 394] width 11 height 11
checkbox input "true"
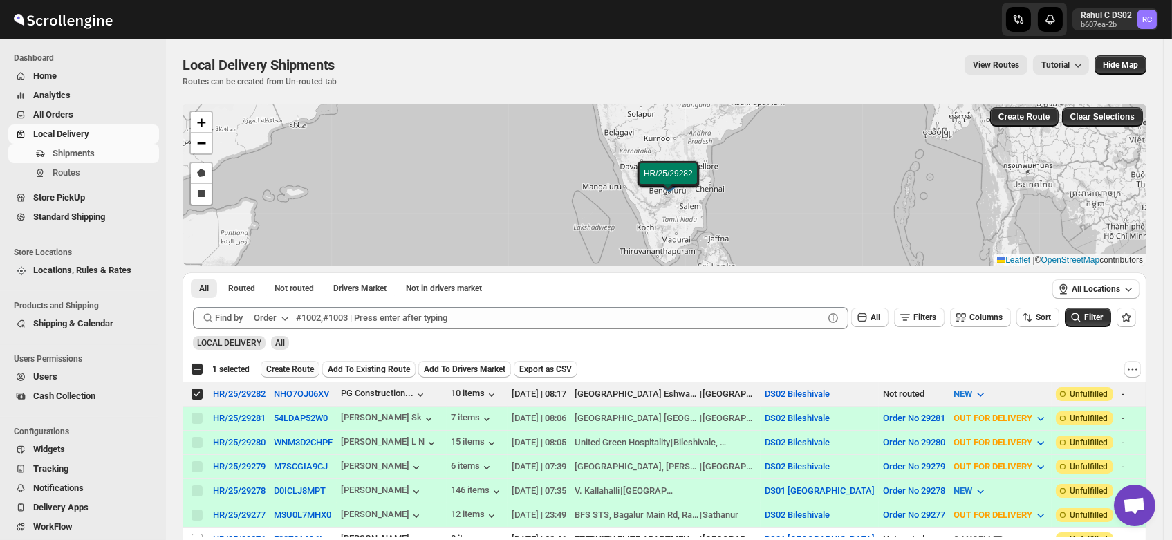
click at [288, 369] on span "Create Route" at bounding box center [290, 369] width 48 height 11
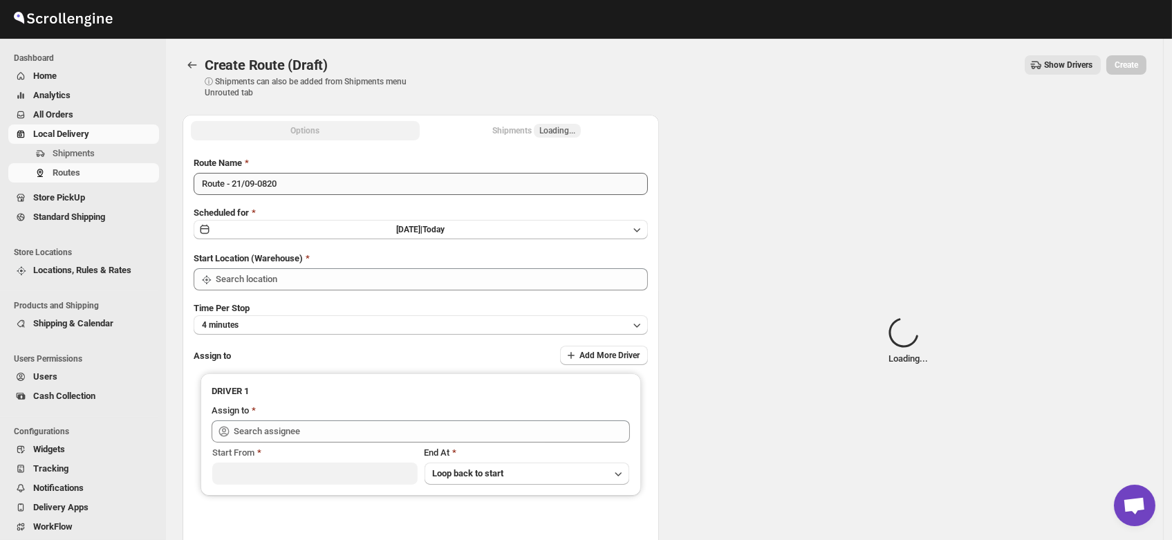
type input "DS02 Bileshivale"
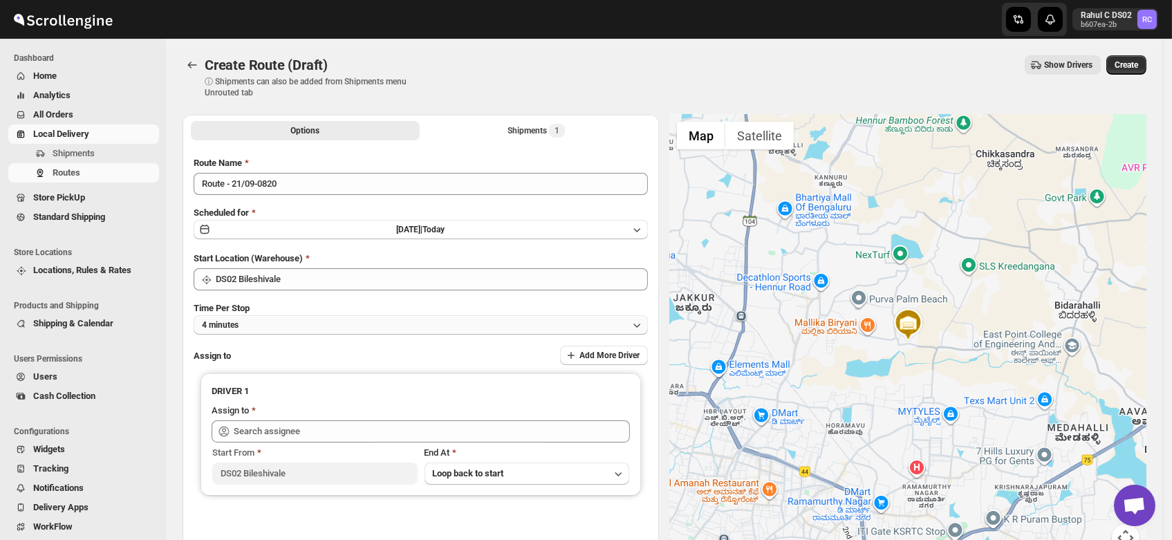
click at [260, 325] on button "4 minutes" at bounding box center [421, 324] width 454 height 19
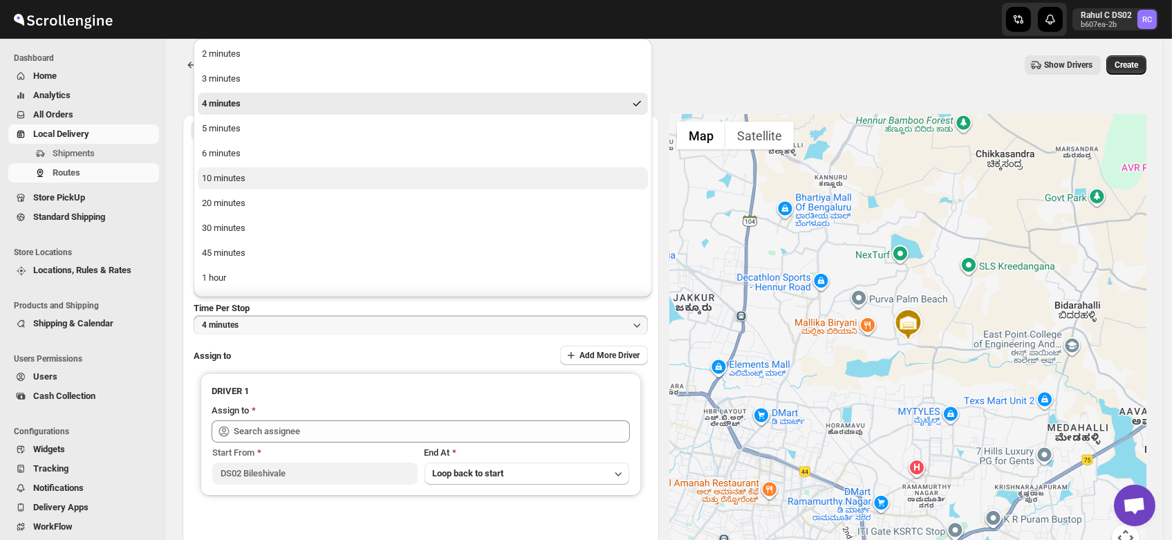
click at [236, 178] on div "10 minutes" at bounding box center [224, 178] width 44 height 14
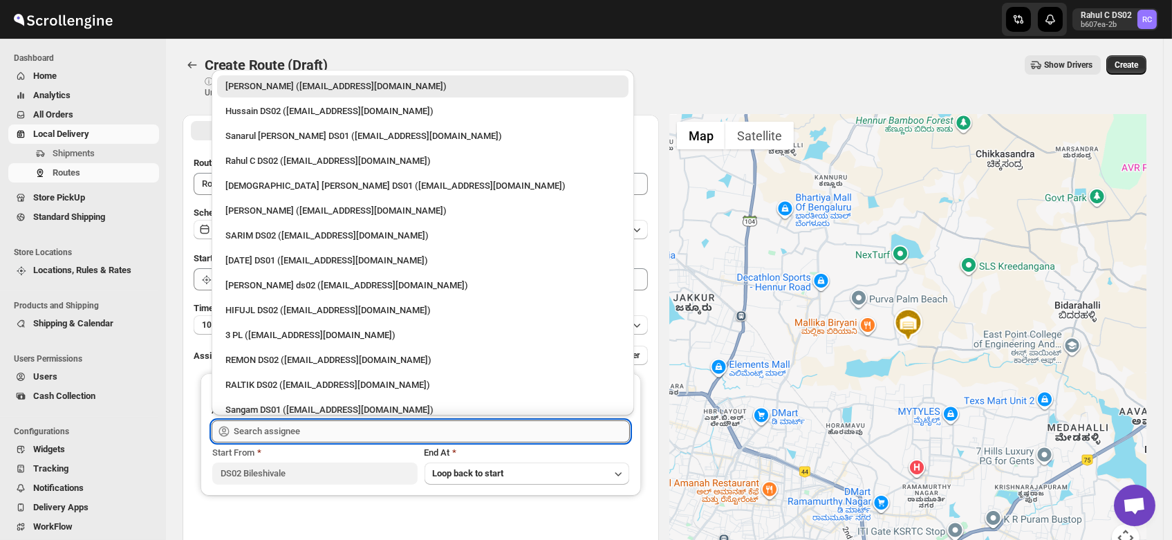
click at [277, 427] on input "text" at bounding box center [432, 431] width 396 height 22
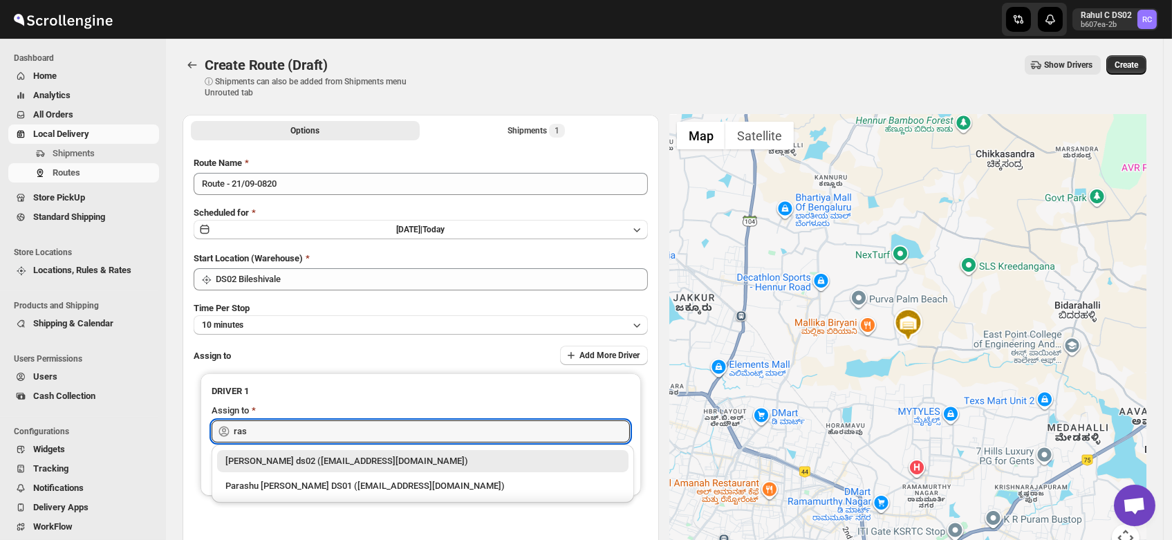
click at [281, 462] on div "[PERSON_NAME] ds02 ([EMAIL_ADDRESS][DOMAIN_NAME])" at bounding box center [422, 461] width 395 height 14
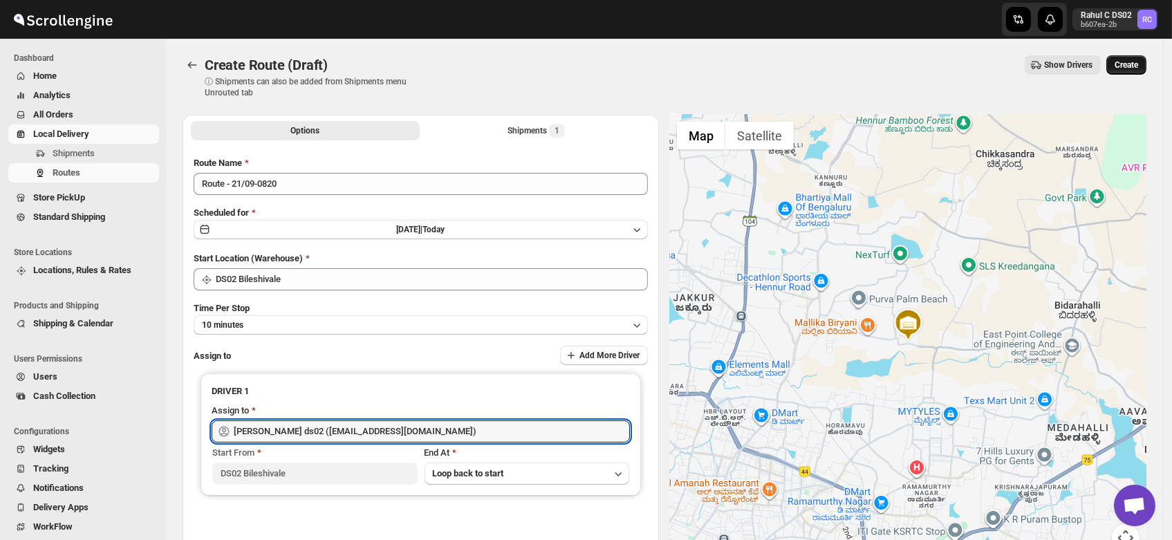
type input "[PERSON_NAME] ds02 ([EMAIL_ADDRESS][DOMAIN_NAME])"
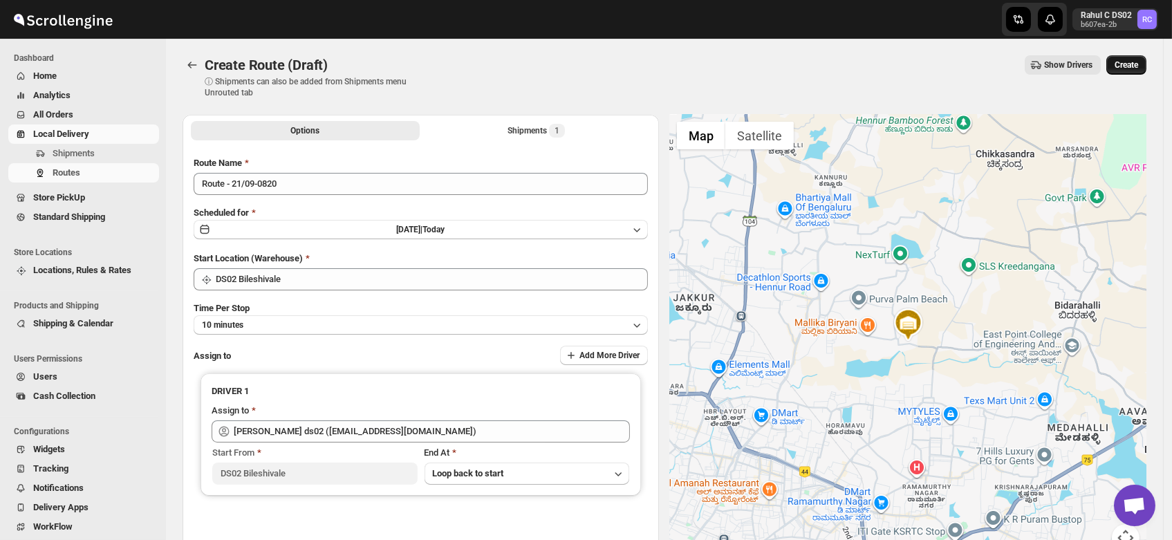
click at [1135, 65] on span "Create" at bounding box center [1127, 64] width 24 height 11
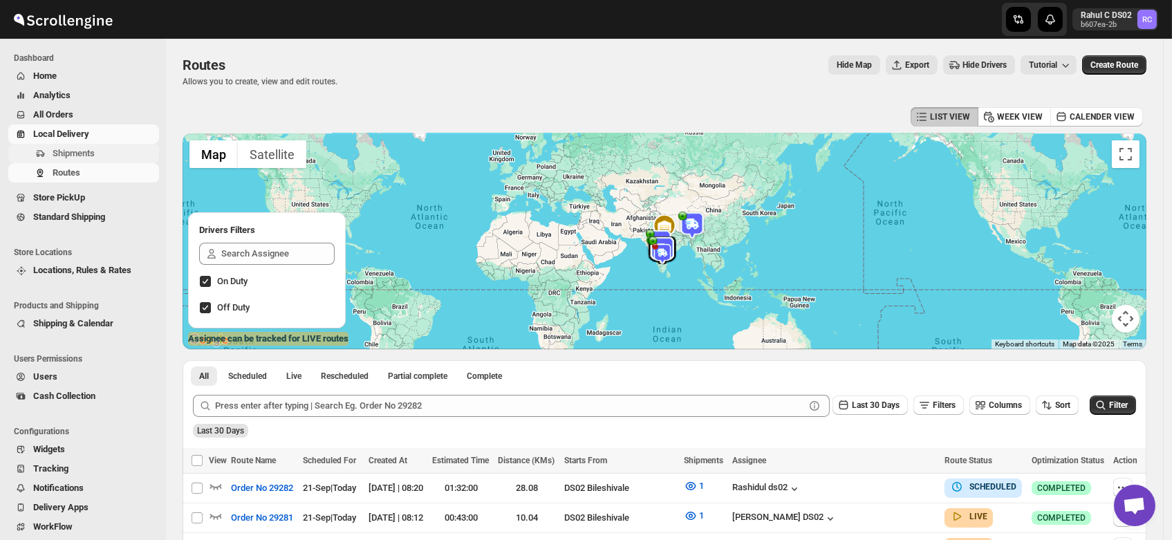
click at [68, 153] on span "Shipments" at bounding box center [74, 153] width 42 height 10
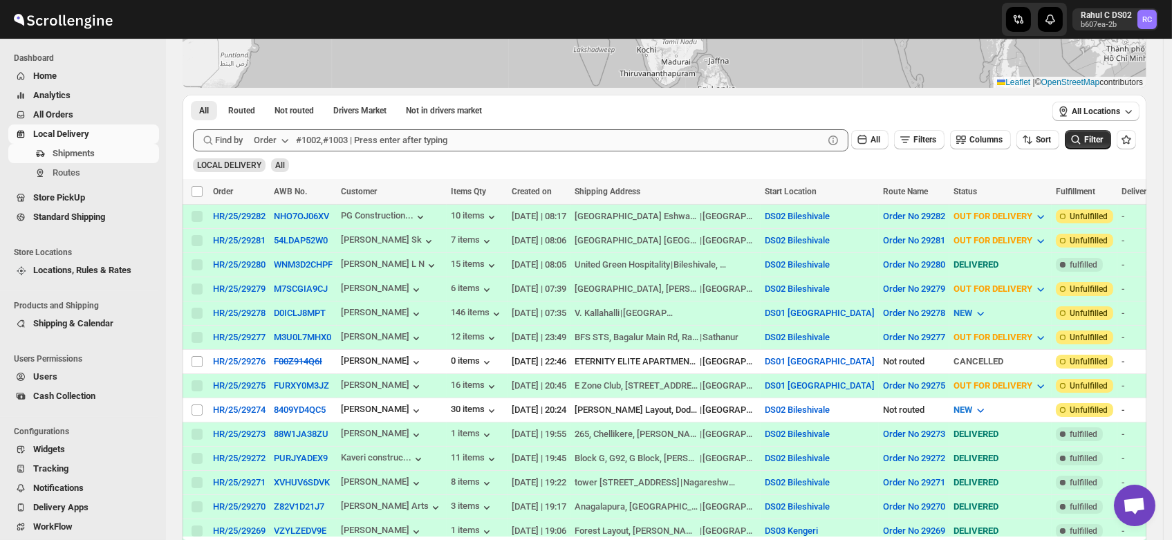
scroll to position [187, 0]
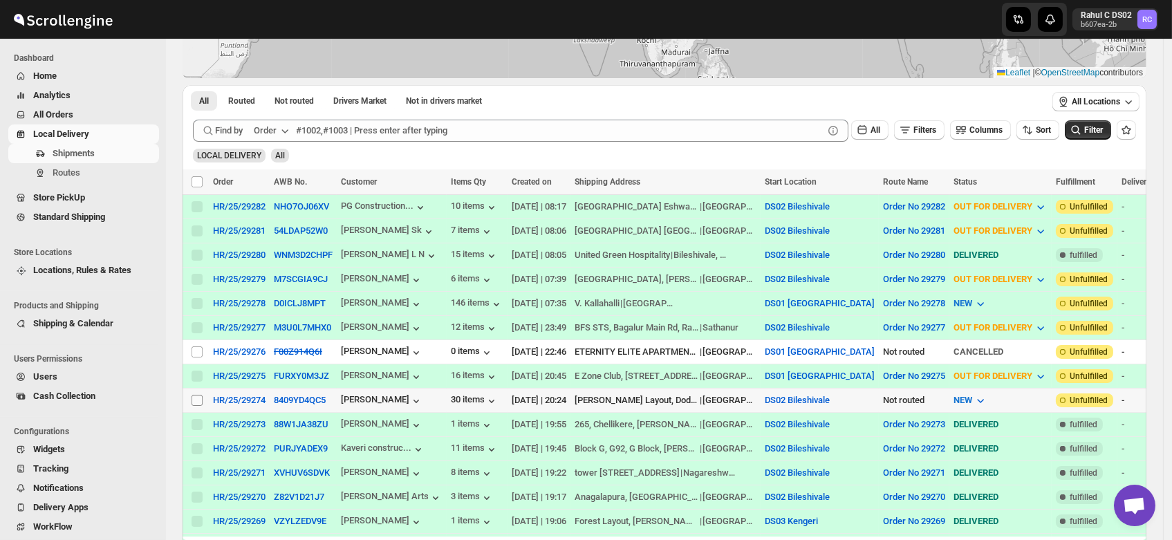
click at [200, 397] on input "Select shipment" at bounding box center [197, 400] width 11 height 11
checkbox input "true"
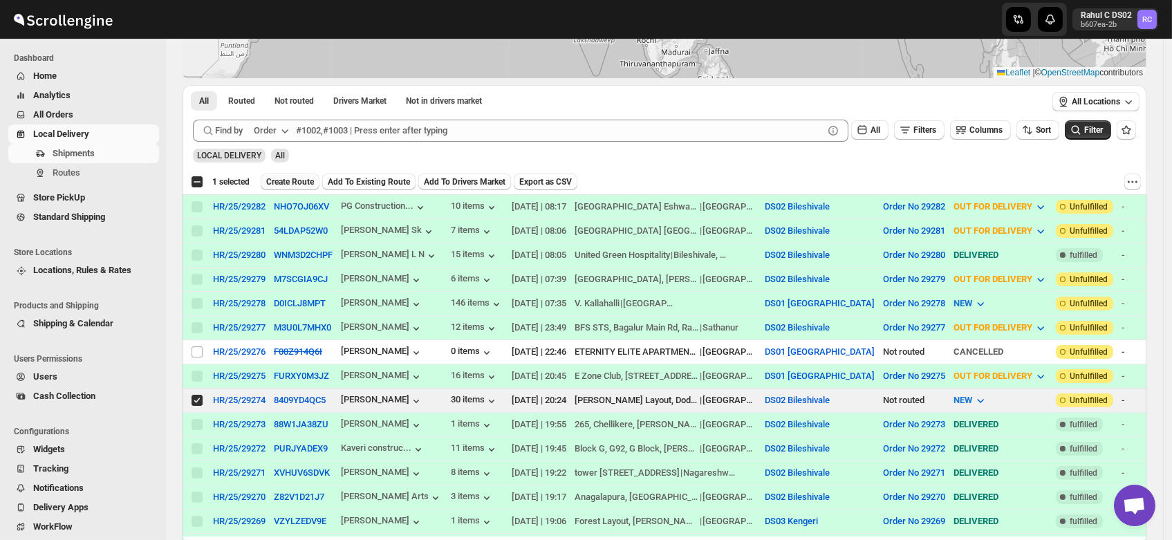
click at [284, 185] on span "Create Route" at bounding box center [290, 181] width 48 height 11
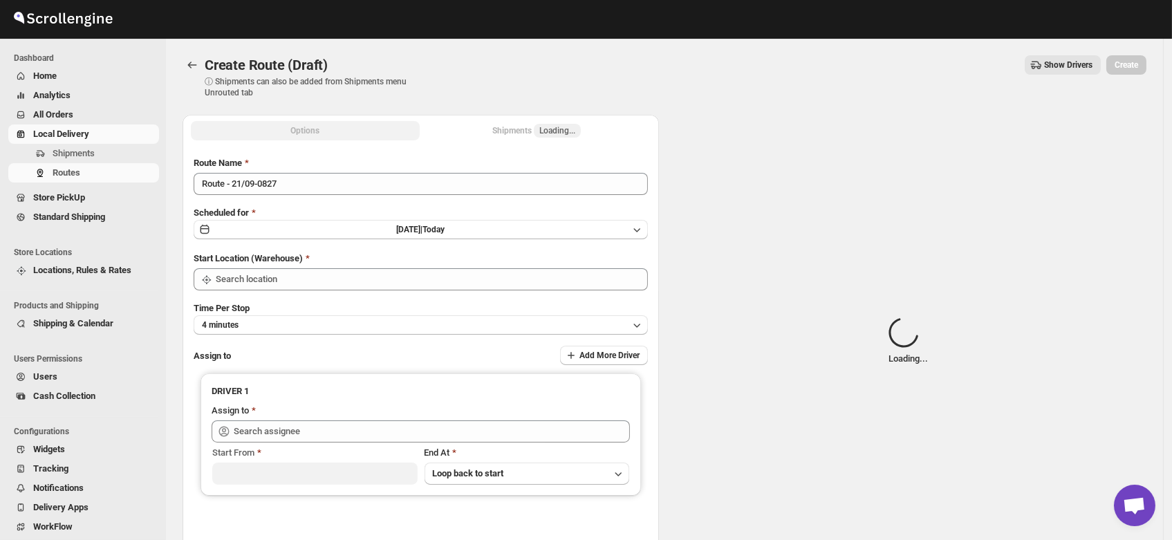
type input "DS02 Bileshivale"
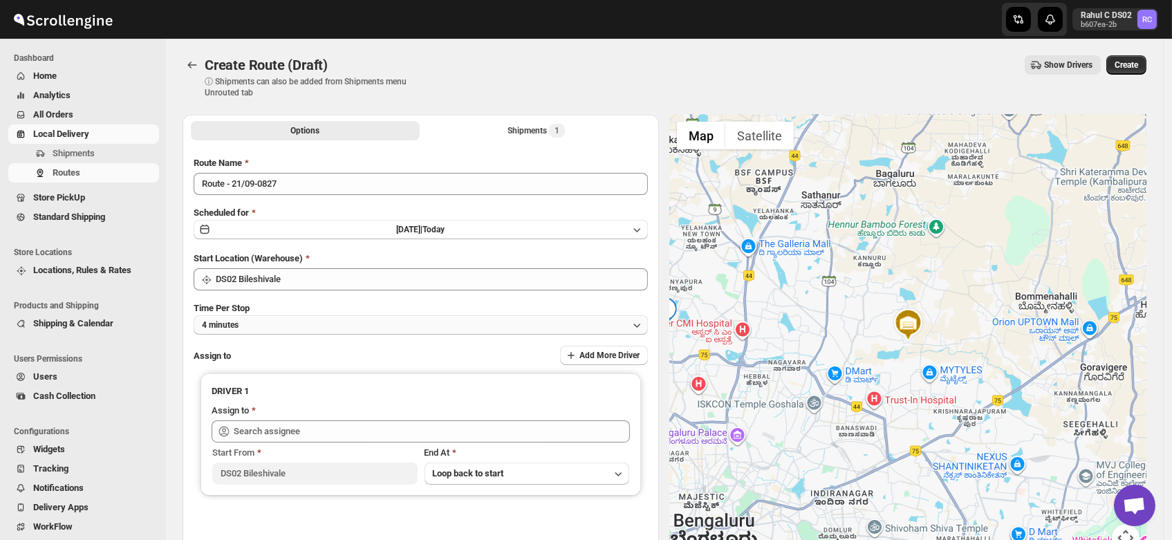
click at [266, 326] on button "4 minutes" at bounding box center [421, 324] width 454 height 19
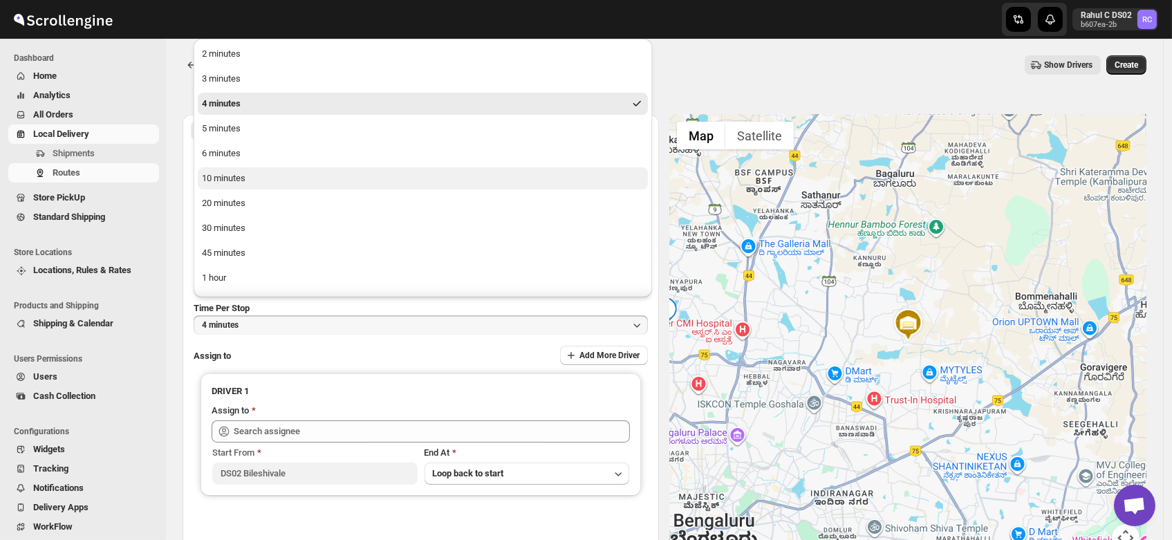
click at [246, 175] on button "10 minutes" at bounding box center [423, 178] width 450 height 22
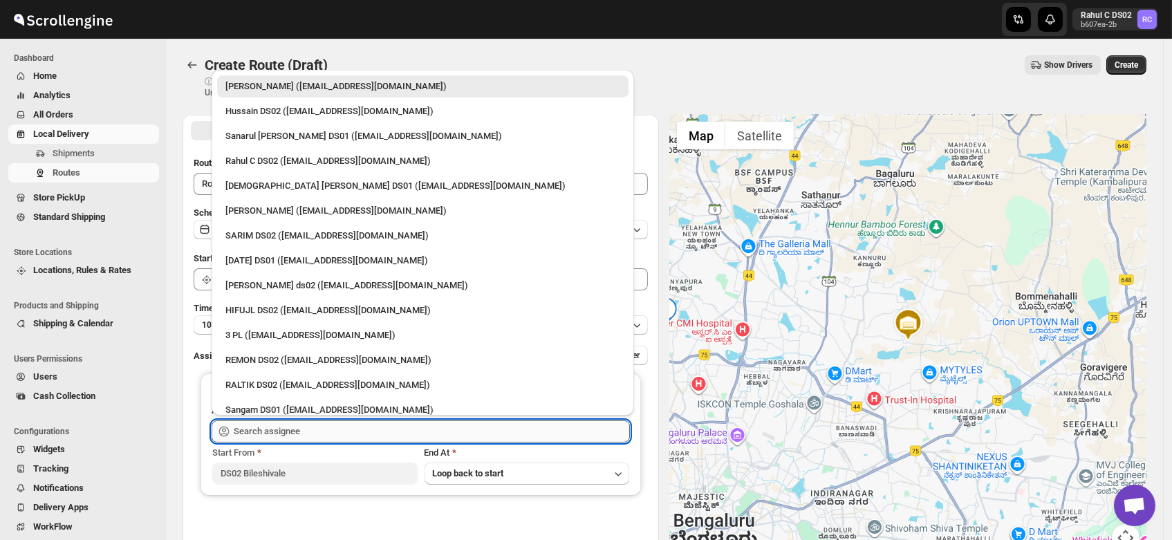
click at [288, 434] on input "text" at bounding box center [432, 431] width 396 height 22
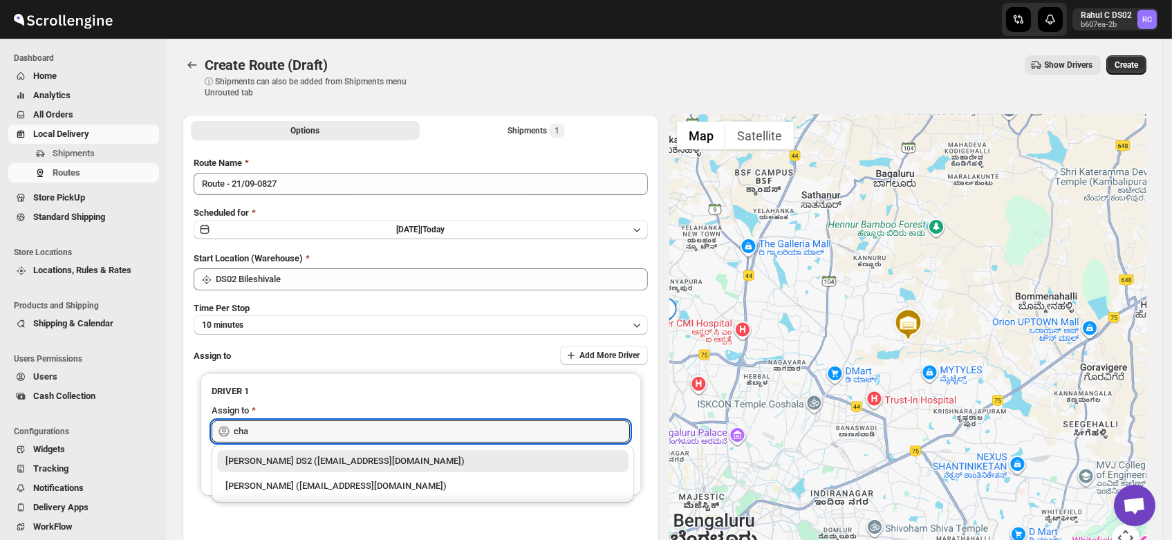
click at [305, 456] on div "[PERSON_NAME] DS2 ([EMAIL_ADDRESS][DOMAIN_NAME])" at bounding box center [422, 461] width 395 height 14
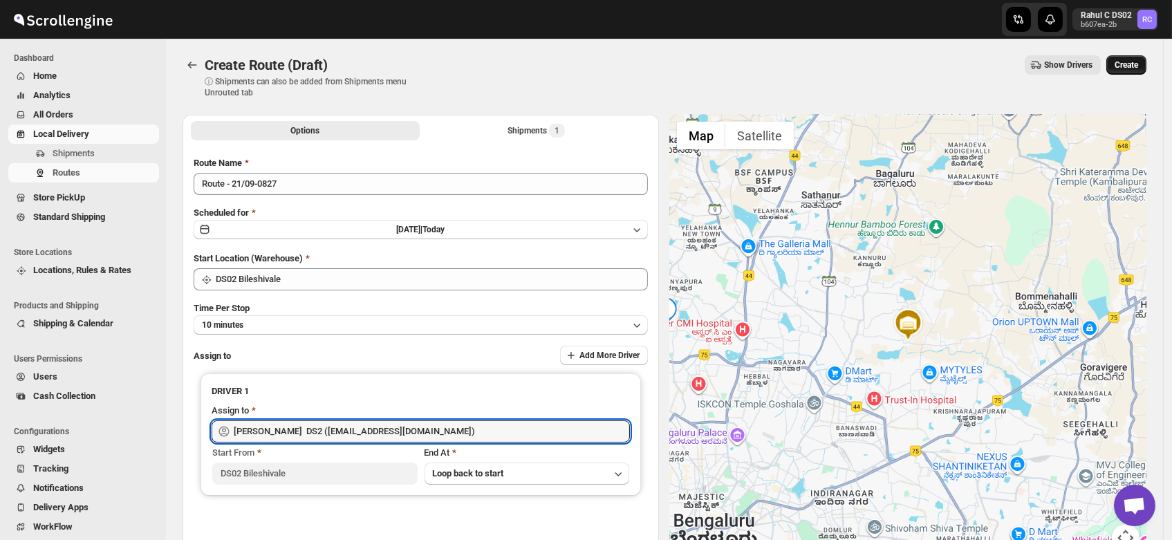
type input "[PERSON_NAME] DS2 ([EMAIL_ADDRESS][DOMAIN_NAME])"
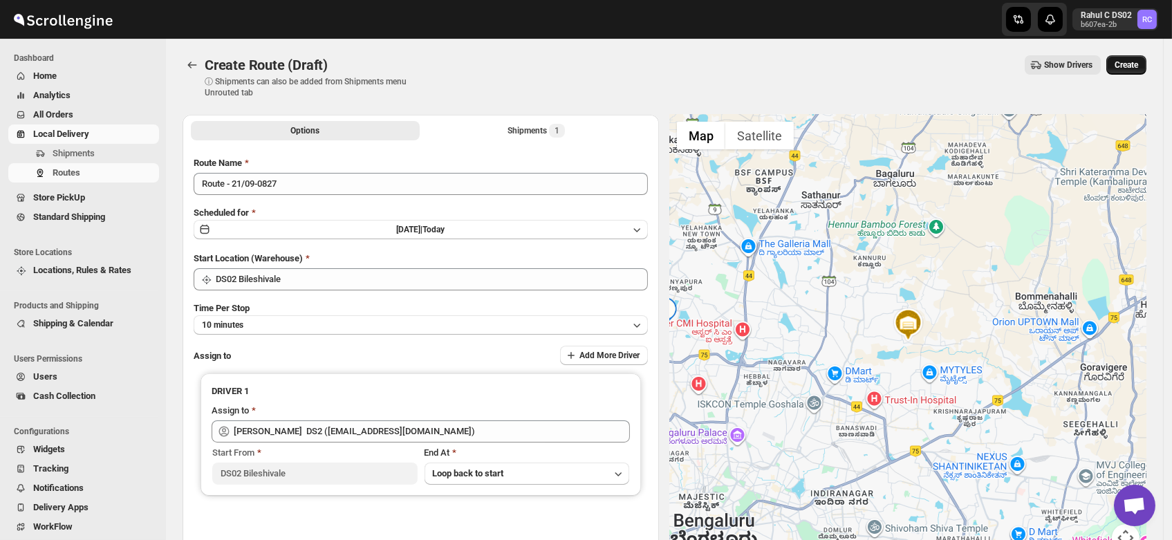
click at [1134, 66] on span "Create" at bounding box center [1127, 64] width 24 height 11
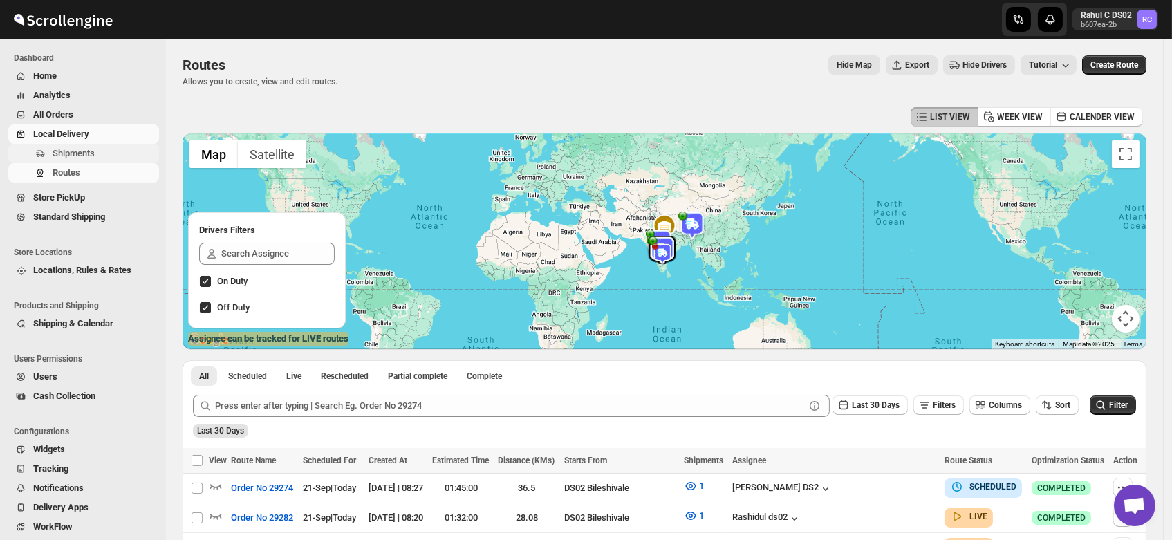
click at [64, 158] on span "Shipments" at bounding box center [74, 153] width 42 height 10
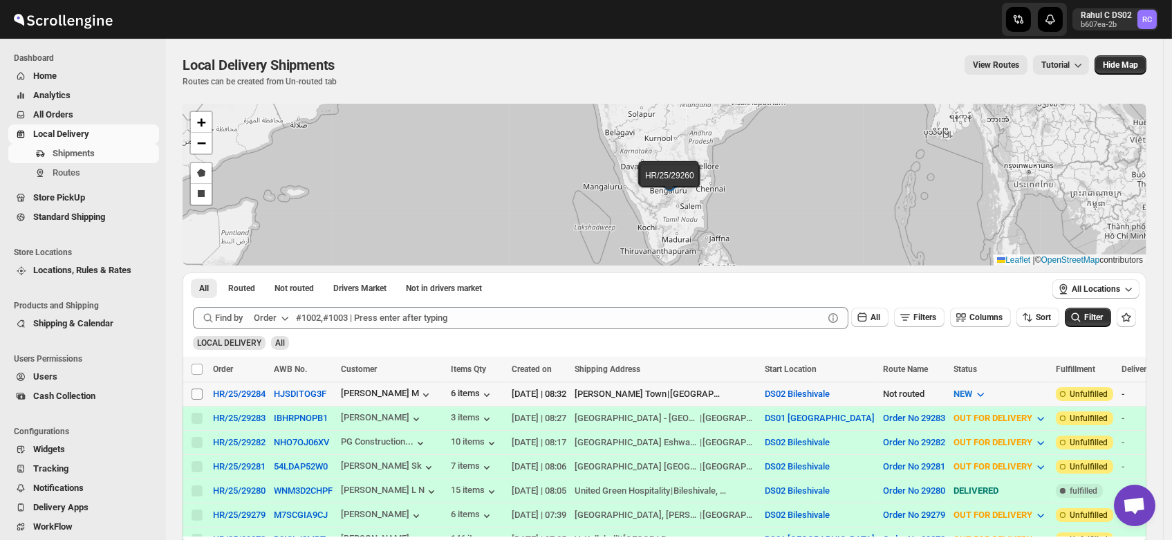
click at [198, 396] on input "Select shipment" at bounding box center [197, 394] width 11 height 11
checkbox input "true"
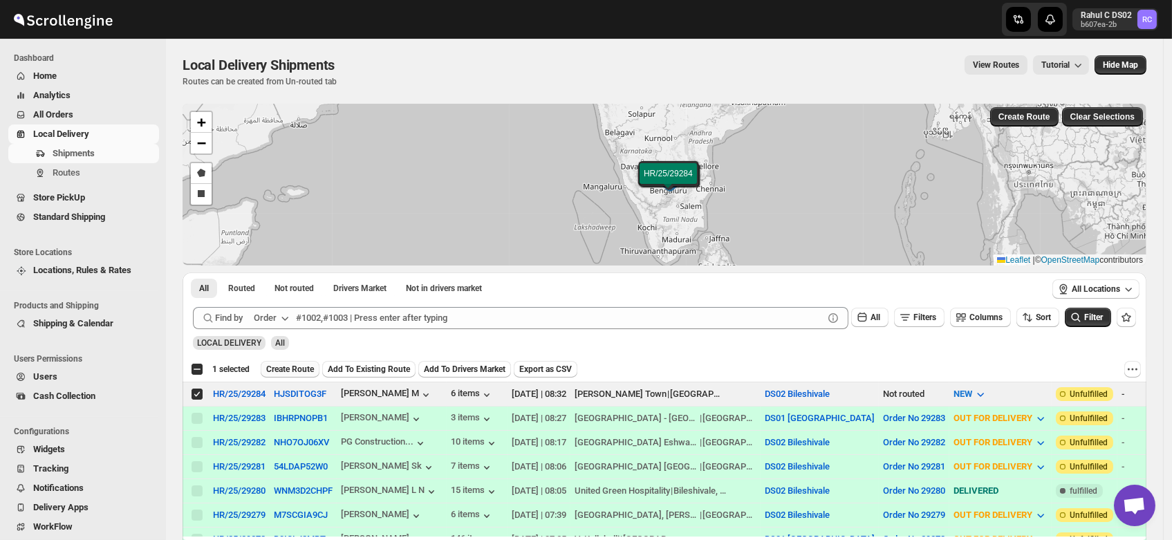
click at [289, 366] on span "Create Route" at bounding box center [290, 369] width 48 height 11
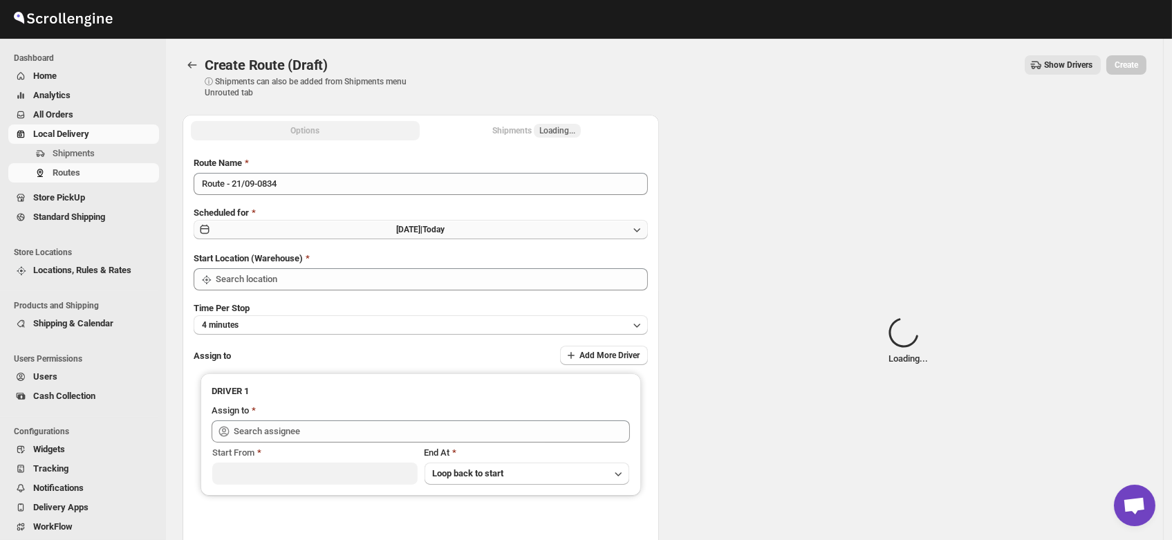
type input "DS02 Bileshivale"
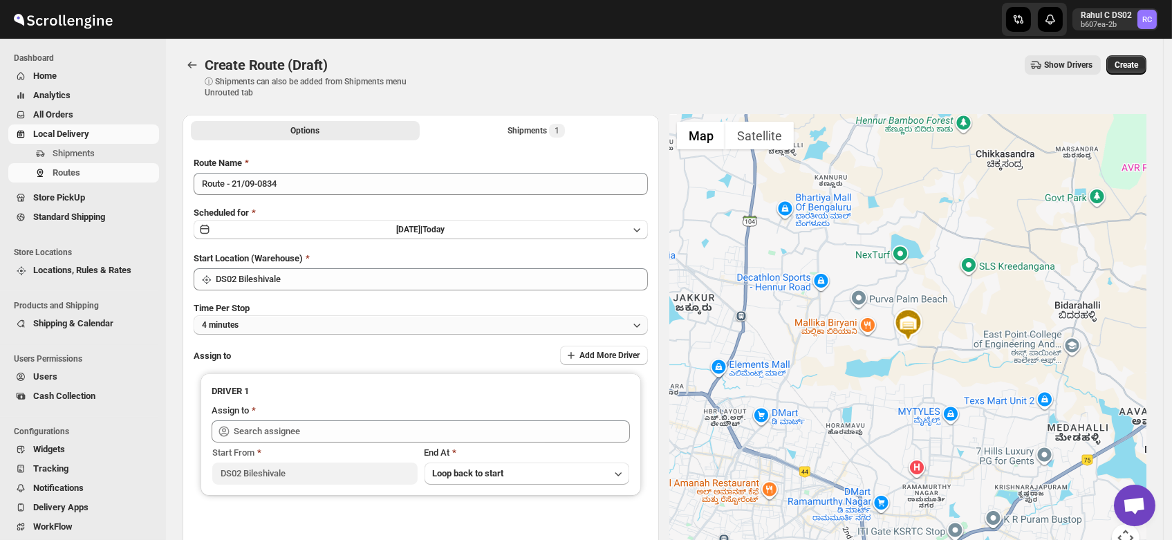
click at [264, 328] on button "4 minutes" at bounding box center [421, 324] width 454 height 19
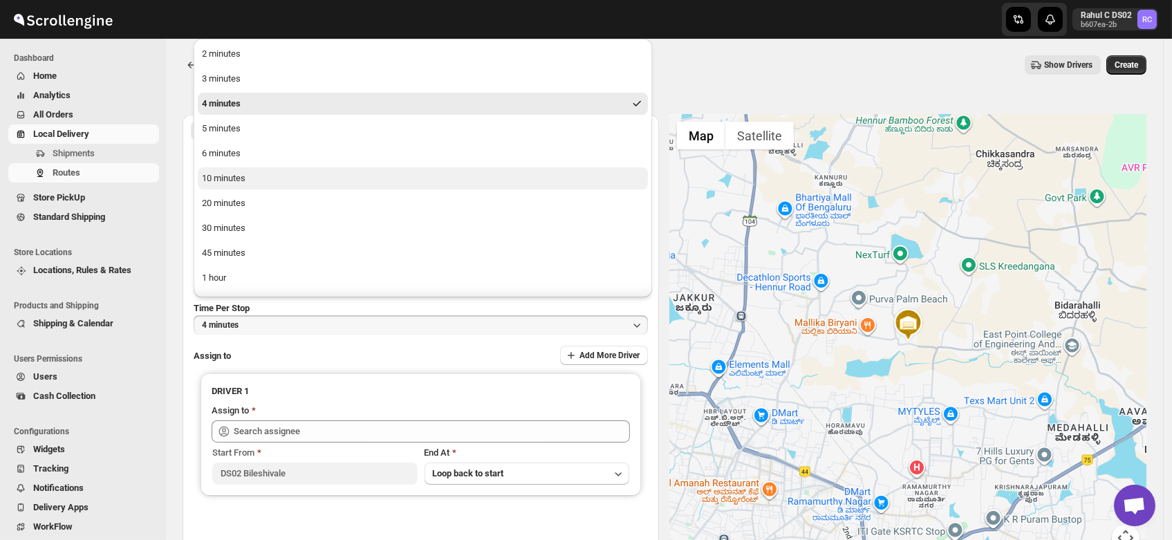
click at [228, 182] on div "10 minutes" at bounding box center [224, 178] width 44 height 14
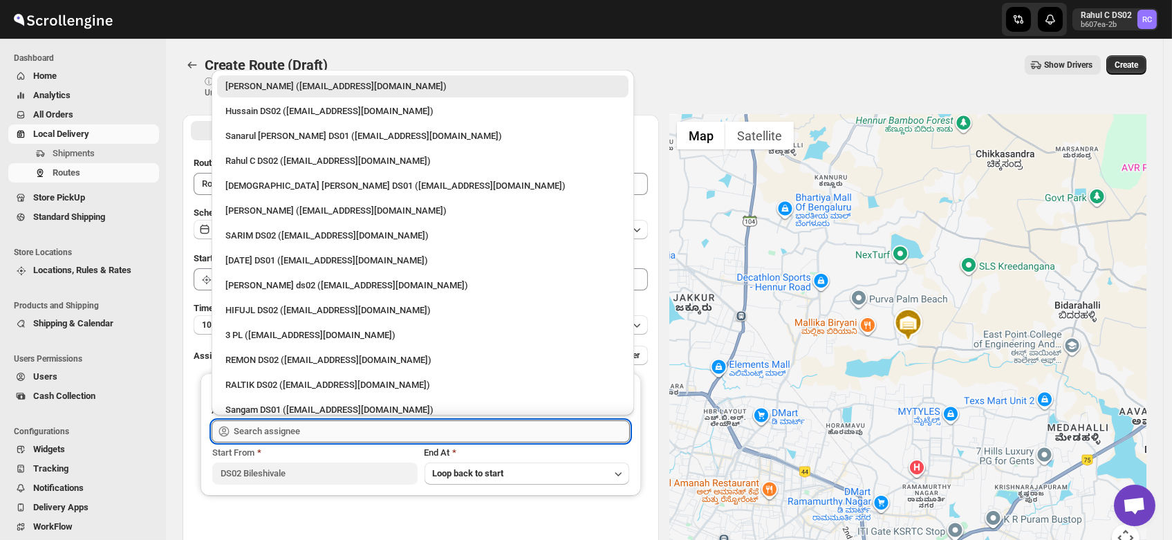
click at [268, 426] on input "text" at bounding box center [432, 431] width 396 height 22
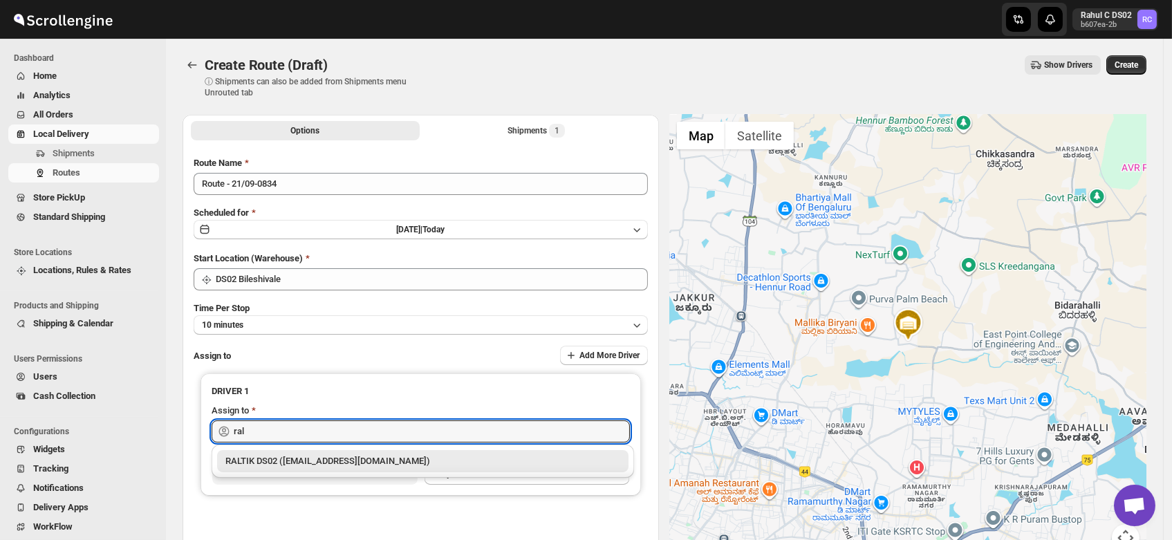
click at [266, 463] on div "RALTIK DS02 (cecih54531@btcours.com)" at bounding box center [422, 461] width 395 height 14
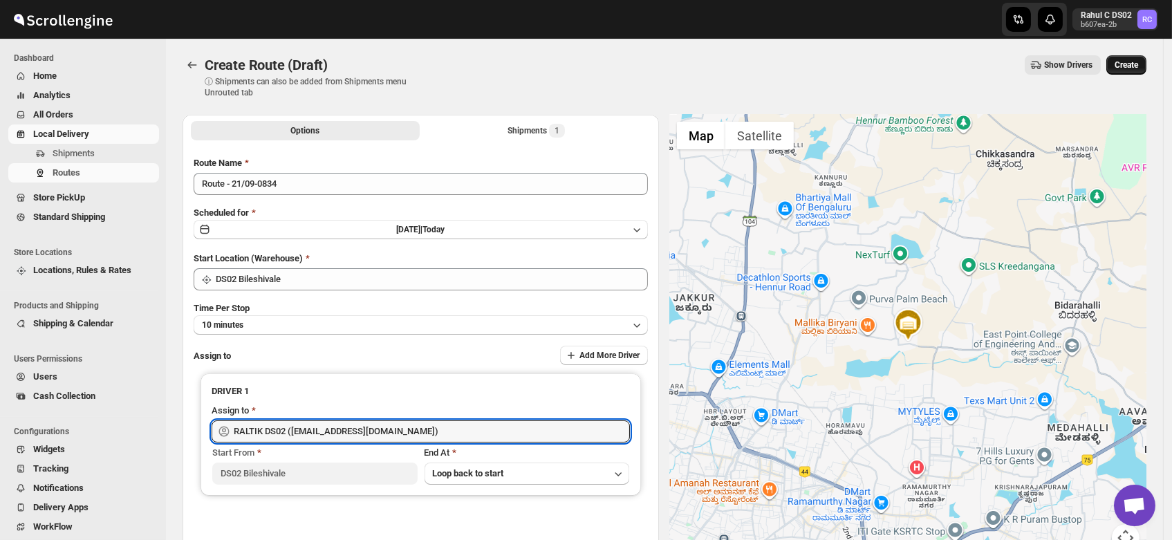
type input "RALTIK DS02 (cecih54531@btcours.com)"
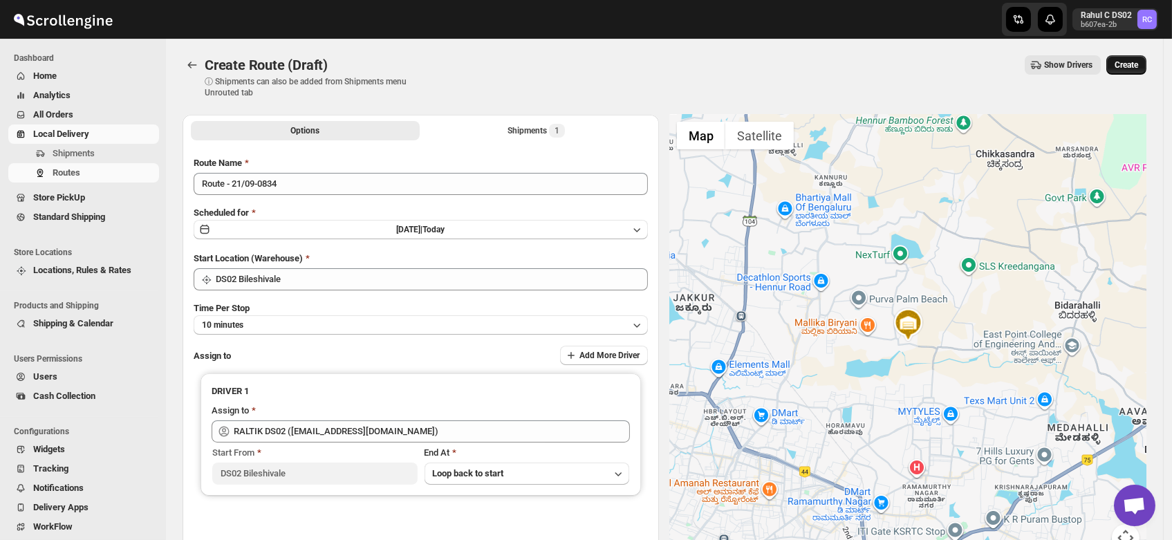
click at [1132, 67] on span "Create" at bounding box center [1127, 64] width 24 height 11
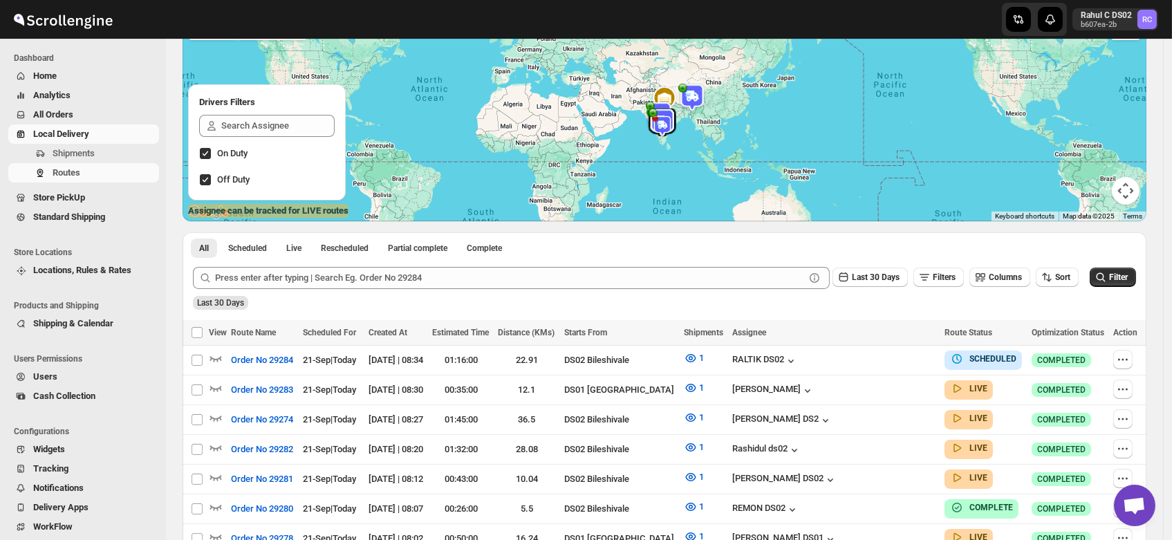
scroll to position [165, 0]
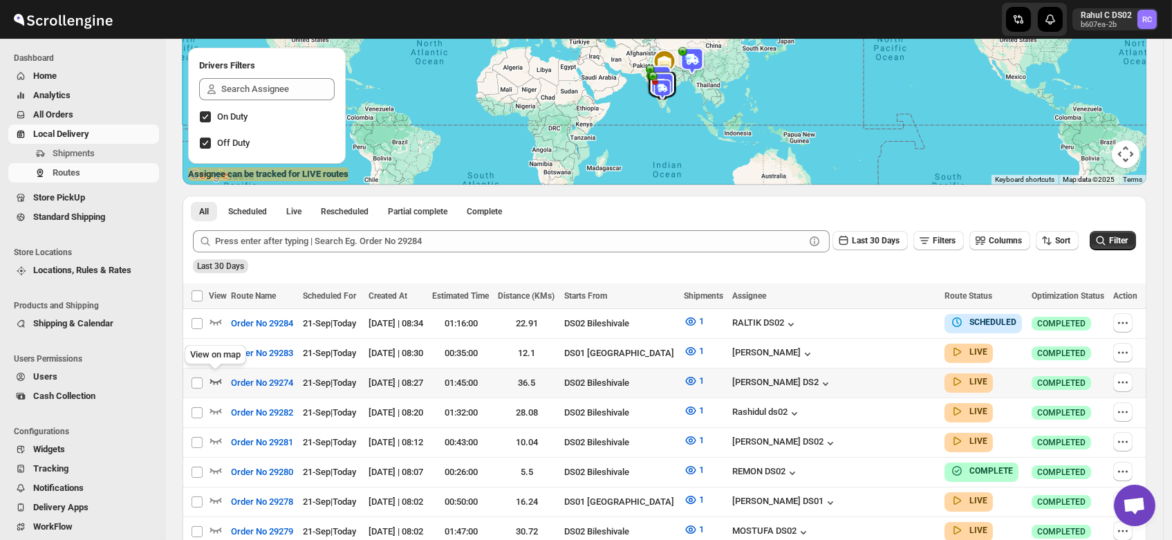
click at [216, 377] on icon "button" at bounding box center [216, 381] width 14 height 14
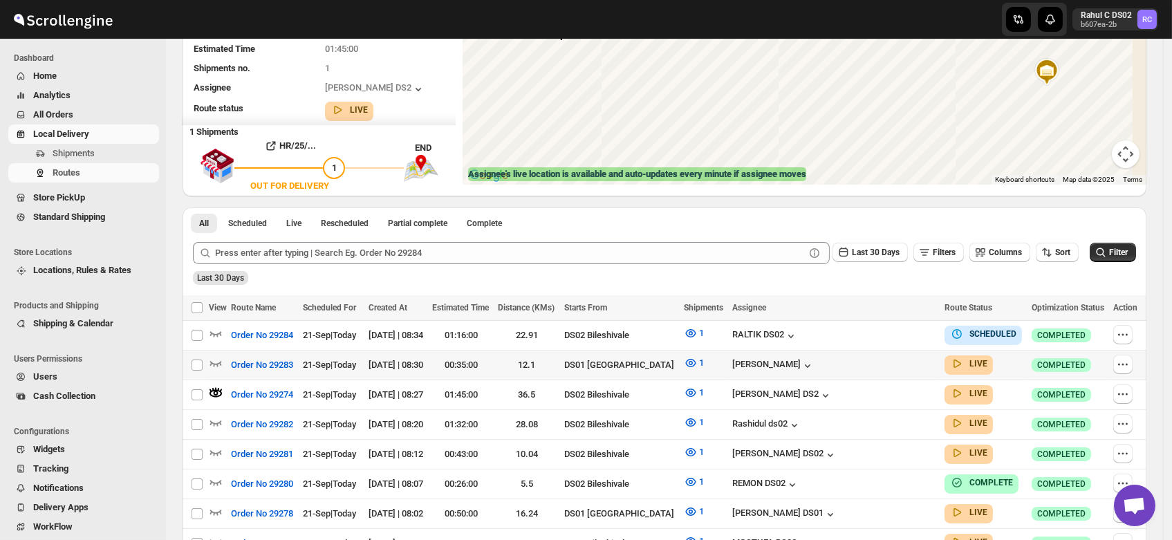
scroll to position [0, 0]
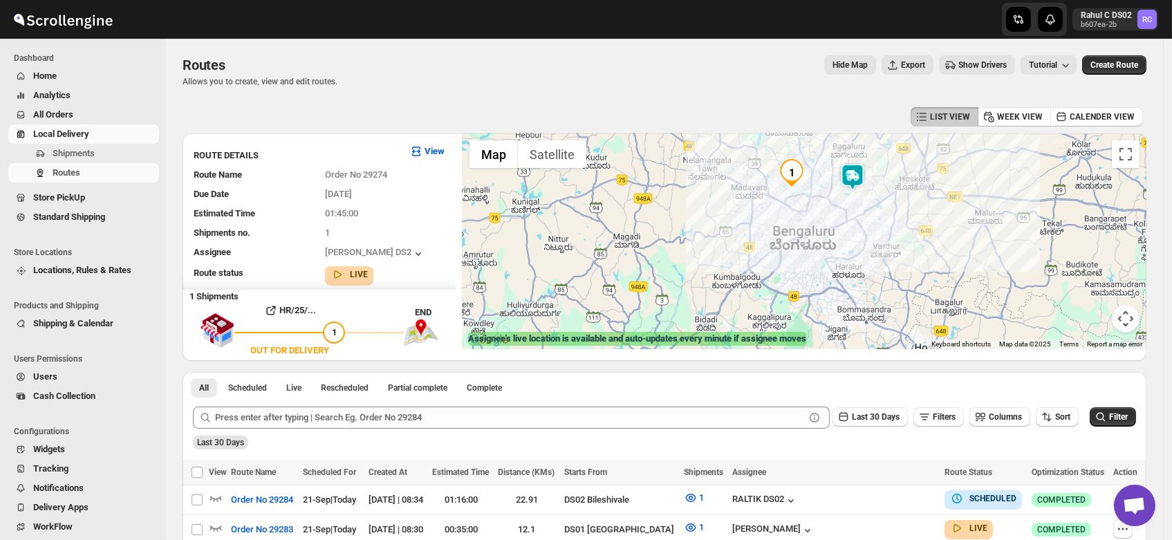
drag, startPoint x: 761, startPoint y: 260, endPoint x: 817, endPoint y: 212, distance: 74.0
click at [817, 212] on div at bounding box center [805, 241] width 684 height 216
click at [73, 154] on span "Shipments" at bounding box center [74, 153] width 42 height 10
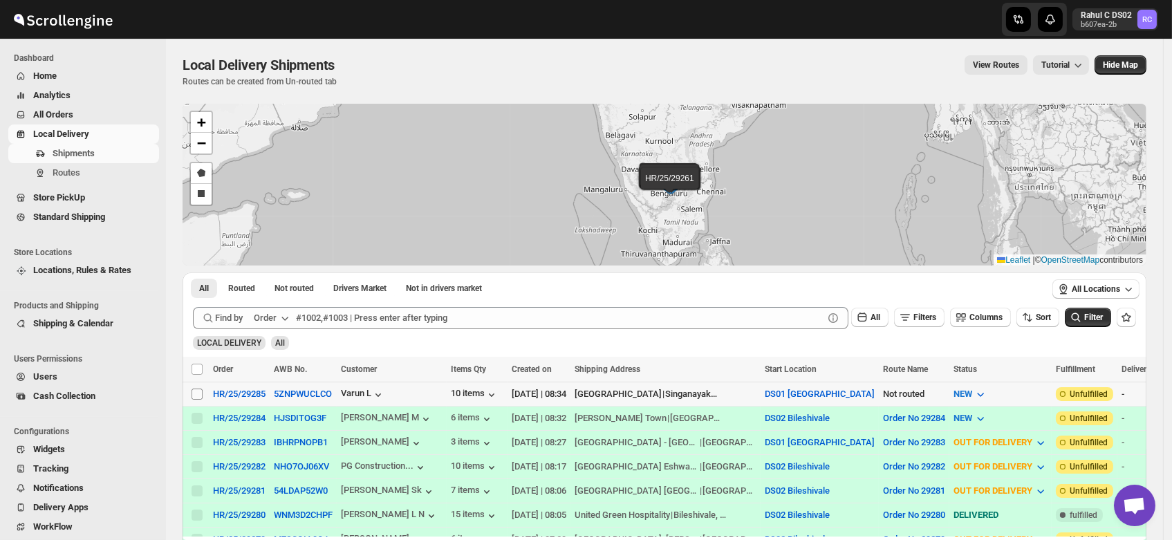
click at [194, 391] on input "Select shipment" at bounding box center [197, 394] width 11 height 11
checkbox input "true"
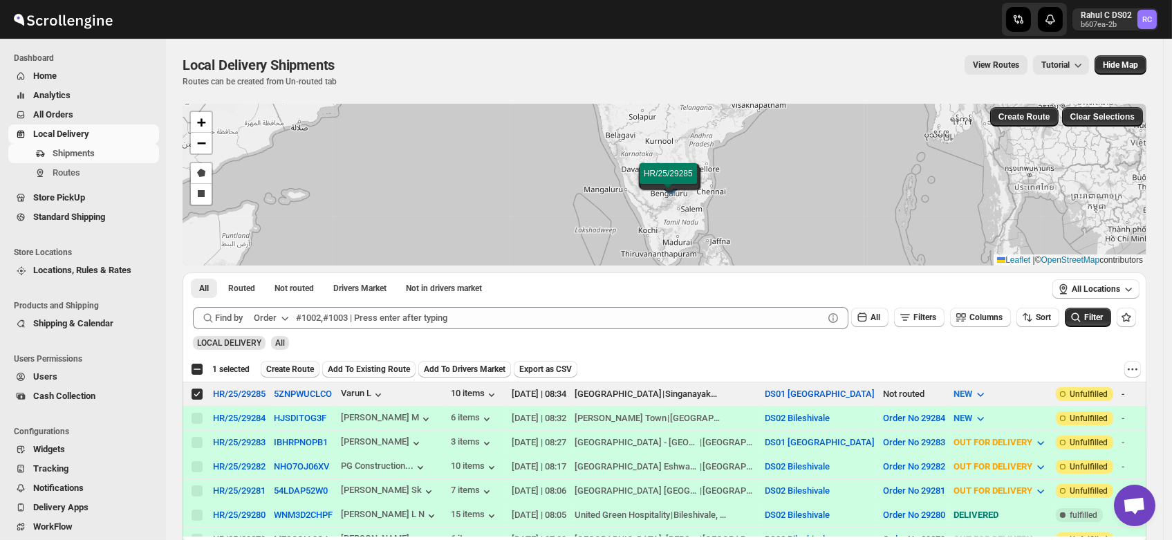
click at [279, 370] on span "Create Route" at bounding box center [290, 369] width 48 height 11
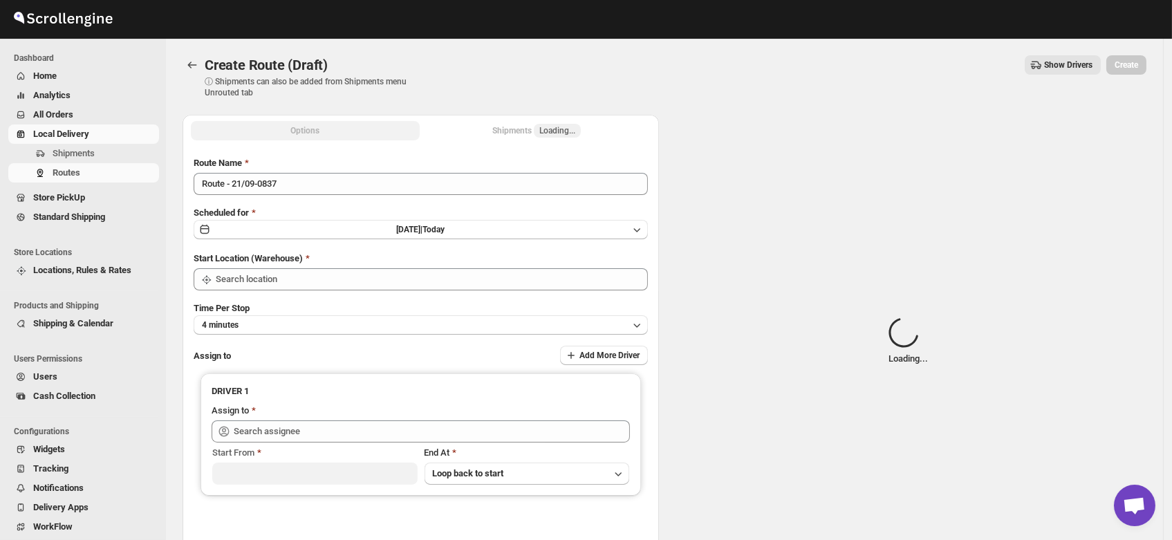
type input "DS01 [GEOGRAPHIC_DATA]"
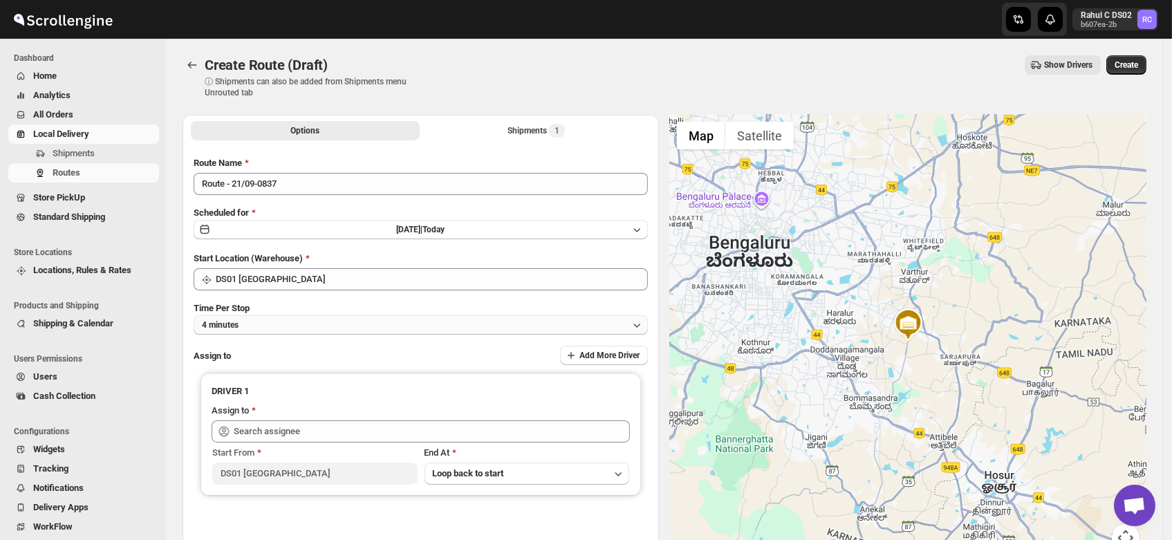
click at [265, 327] on button "4 minutes" at bounding box center [421, 324] width 454 height 19
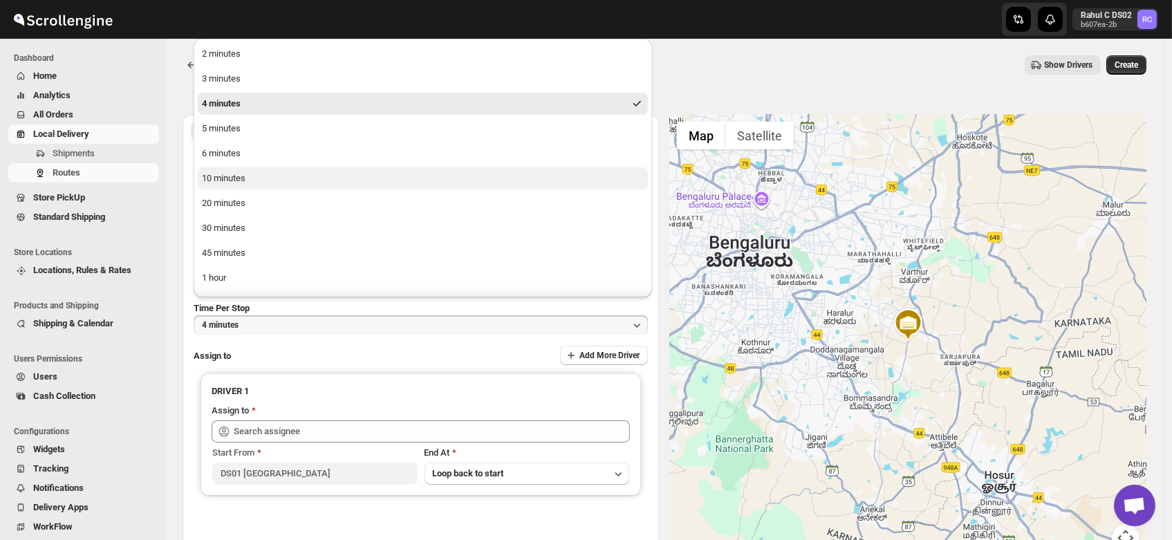
click at [248, 185] on button "10 minutes" at bounding box center [423, 178] width 450 height 22
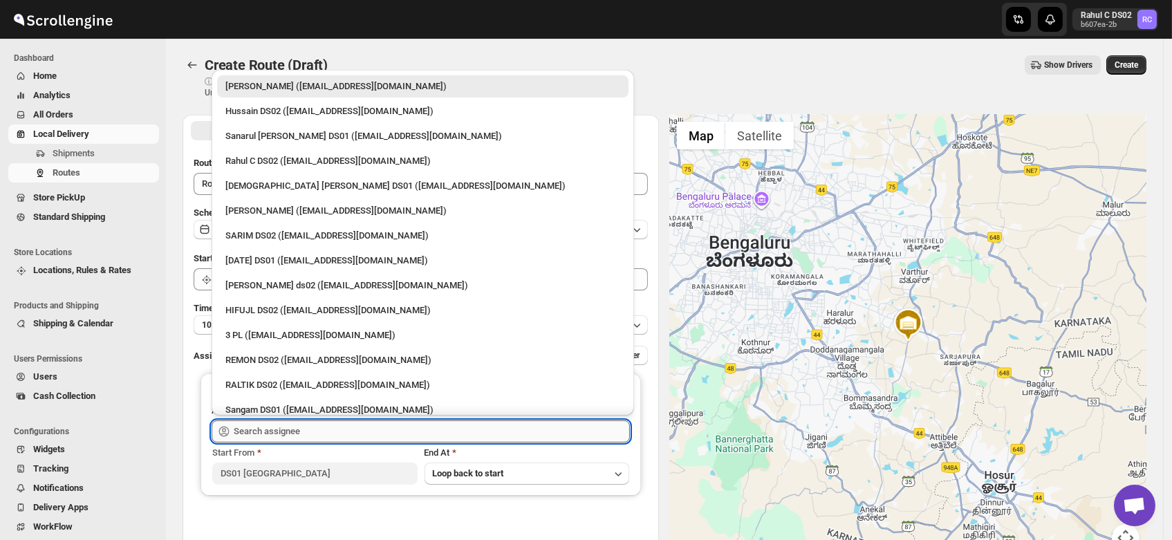
click at [266, 435] on input "text" at bounding box center [432, 431] width 396 height 22
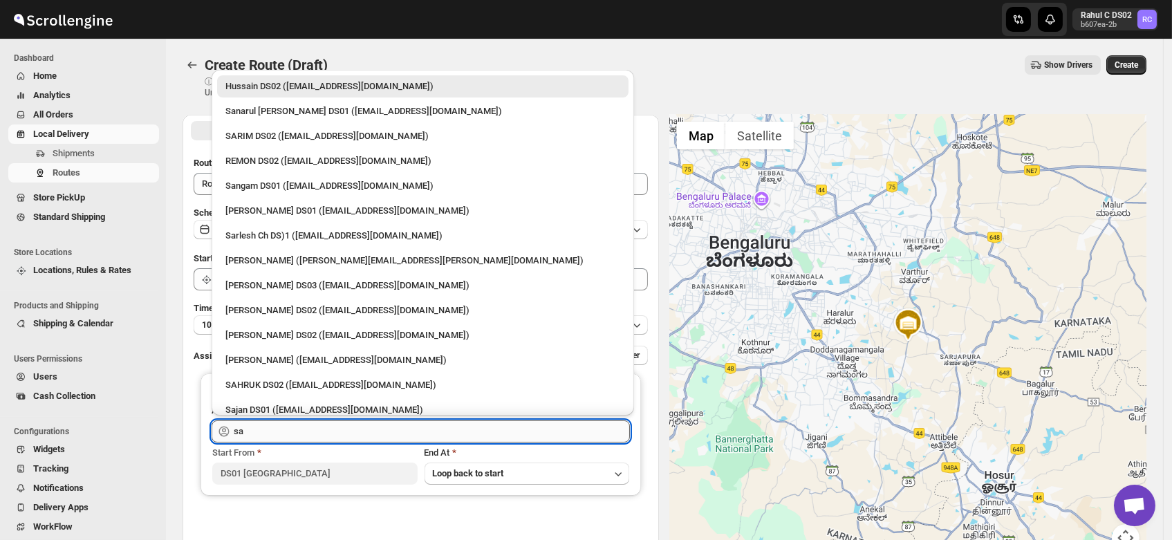
type input "s"
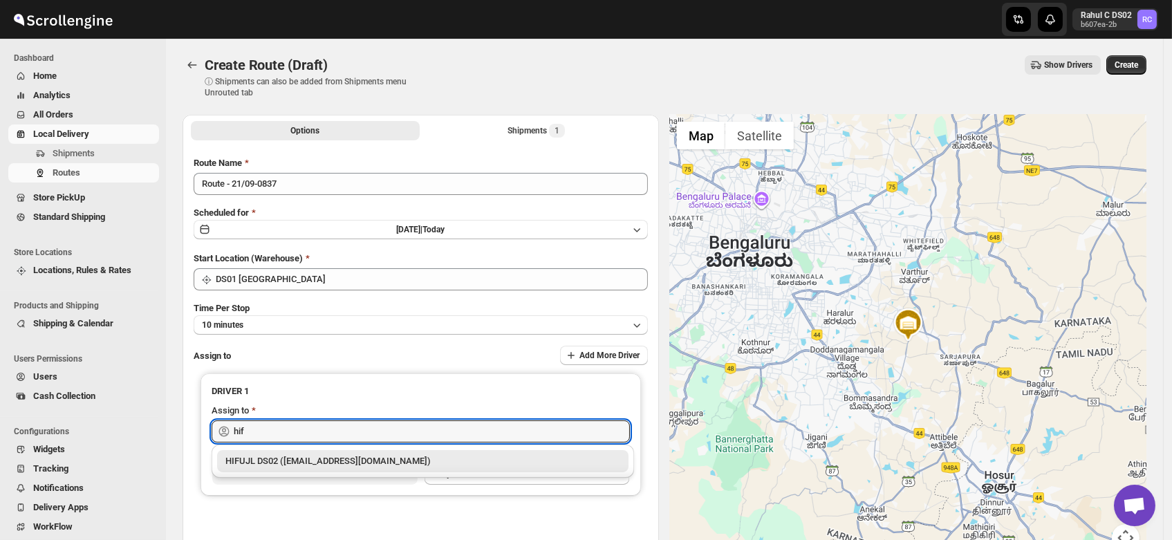
click at [276, 465] on div "HIFUJL DS02 ([EMAIL_ADDRESS][DOMAIN_NAME])" at bounding box center [422, 461] width 395 height 14
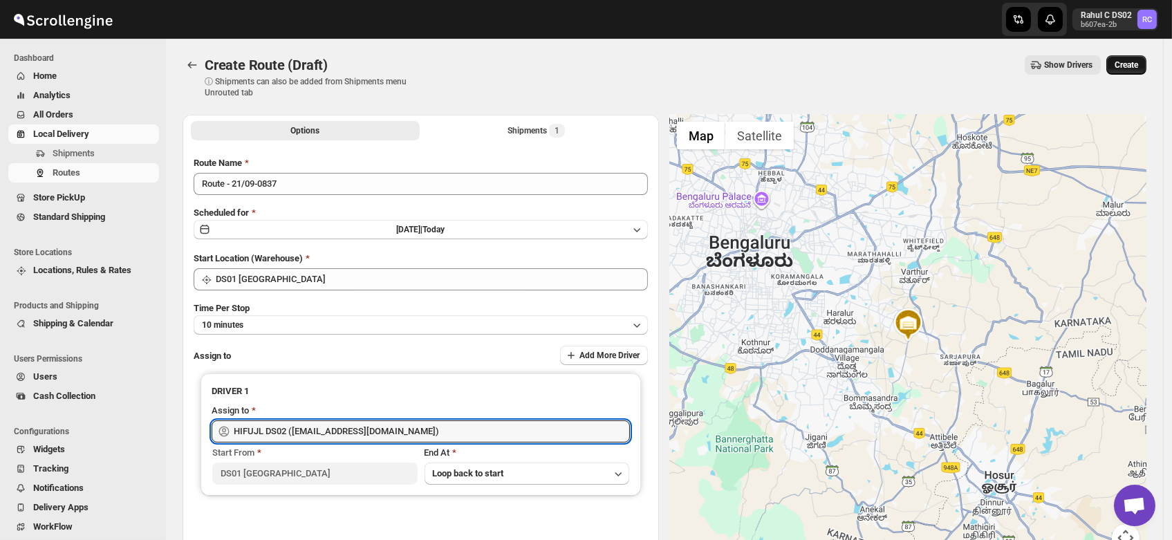
type input "HIFUJL DS02 ([EMAIL_ADDRESS][DOMAIN_NAME])"
click at [1123, 69] on span "Create" at bounding box center [1127, 64] width 24 height 11
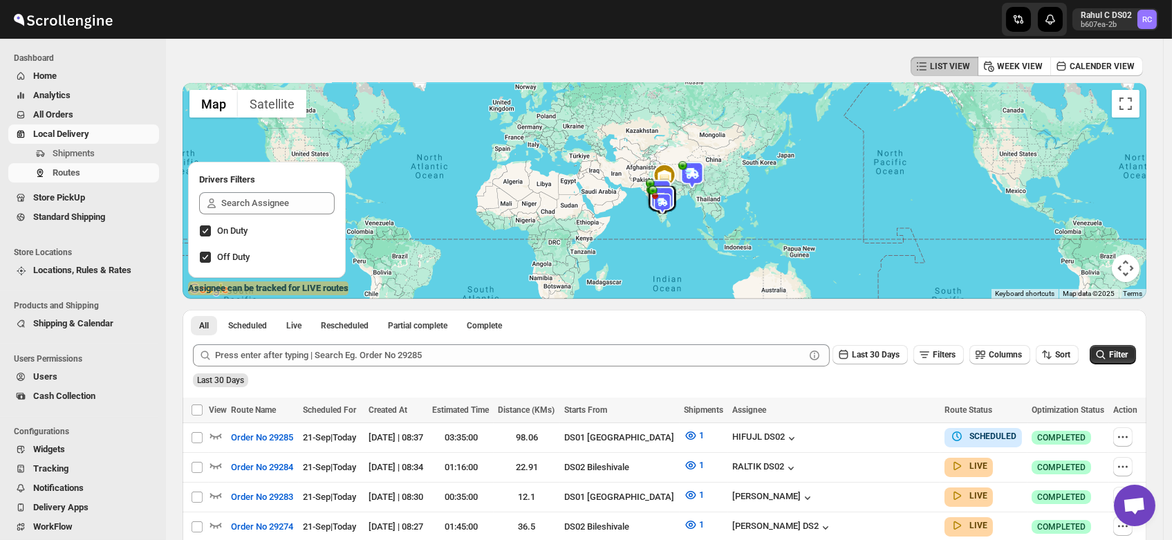
scroll to position [49, 0]
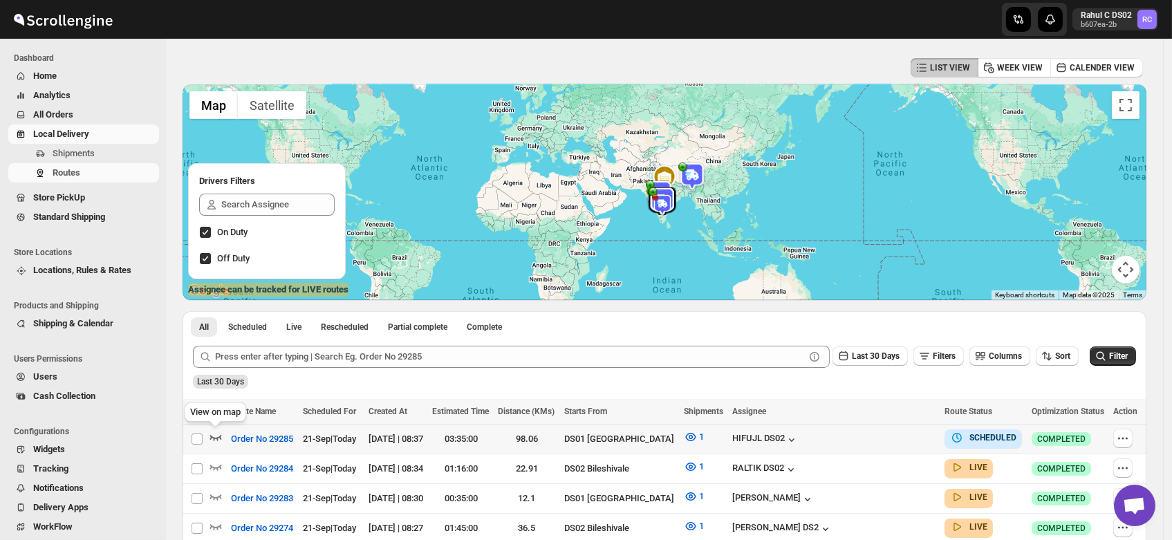
click at [218, 432] on icon "button" at bounding box center [216, 437] width 14 height 14
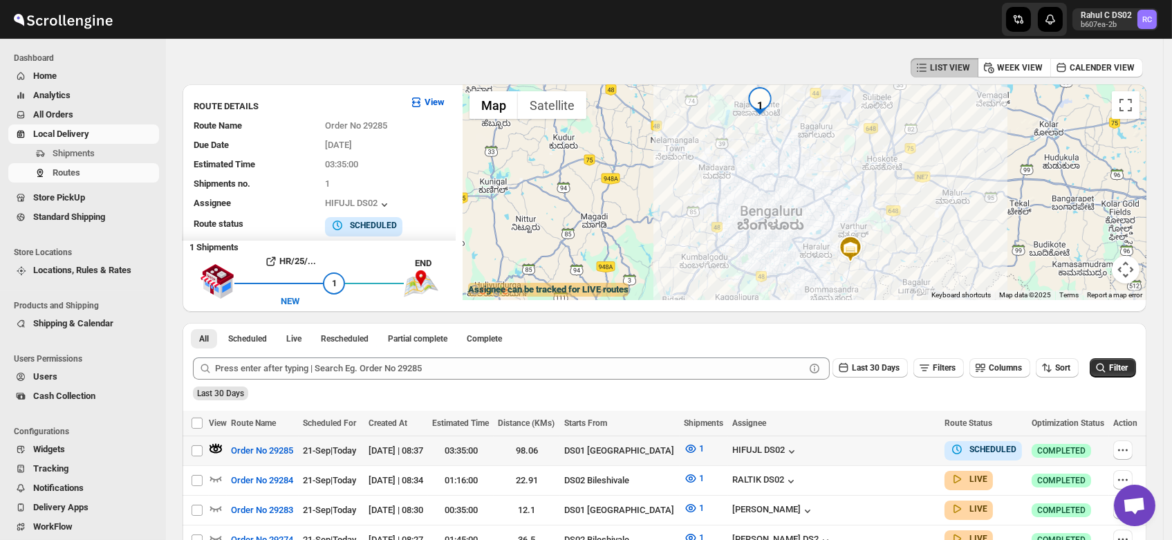
scroll to position [0, 0]
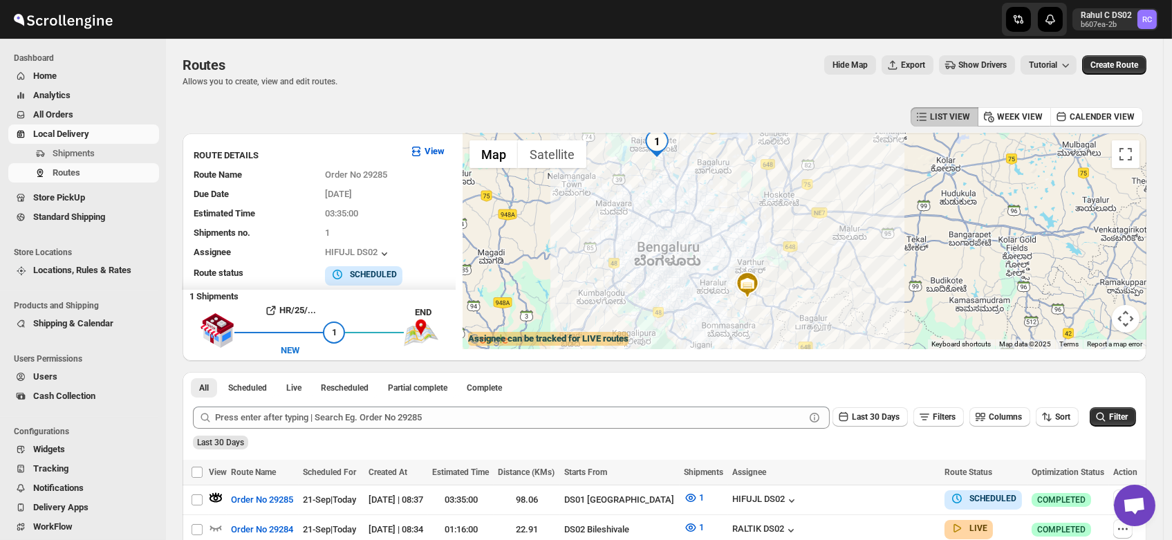
drag, startPoint x: 758, startPoint y: 205, endPoint x: 651, endPoint y: 195, distance: 107.6
click at [651, 195] on div at bounding box center [805, 241] width 684 height 216
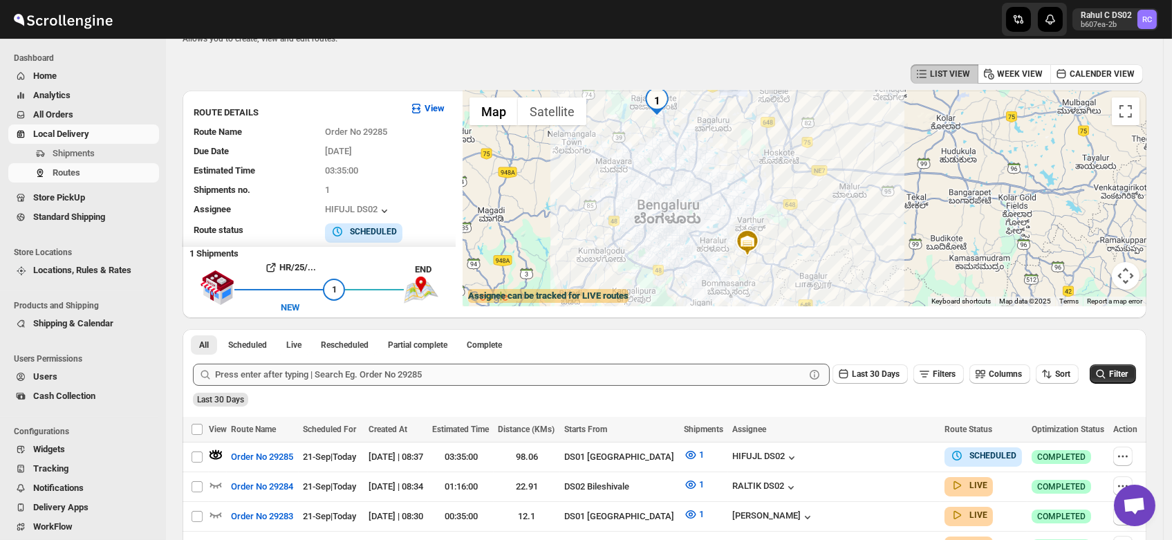
scroll to position [51, 0]
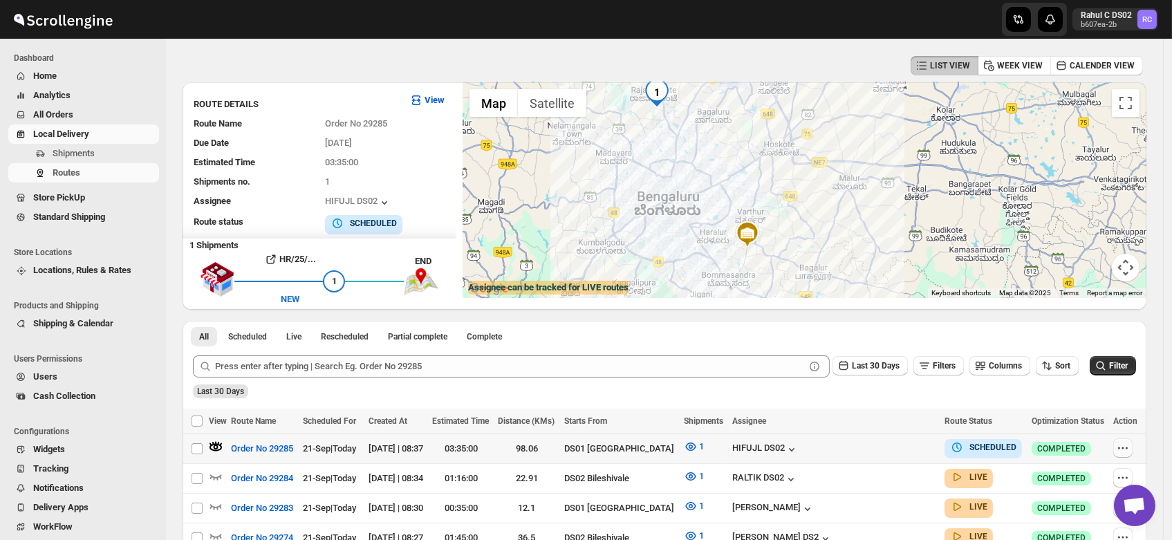
click at [1124, 444] on icon "button" at bounding box center [1123, 448] width 14 height 14
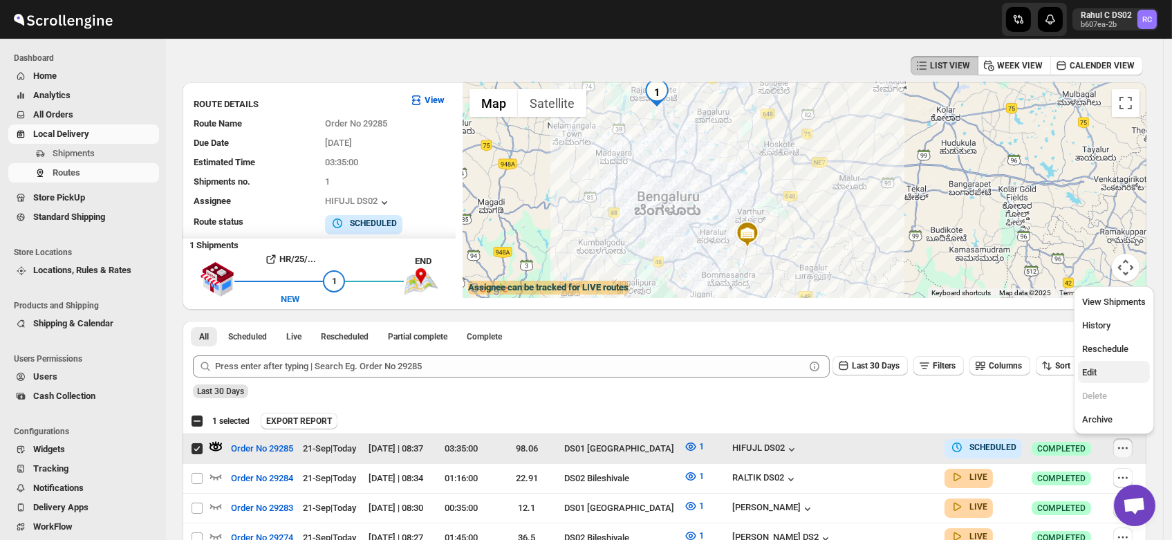
click at [1084, 378] on span "Edit" at bounding box center [1114, 373] width 64 height 14
checkbox input "false"
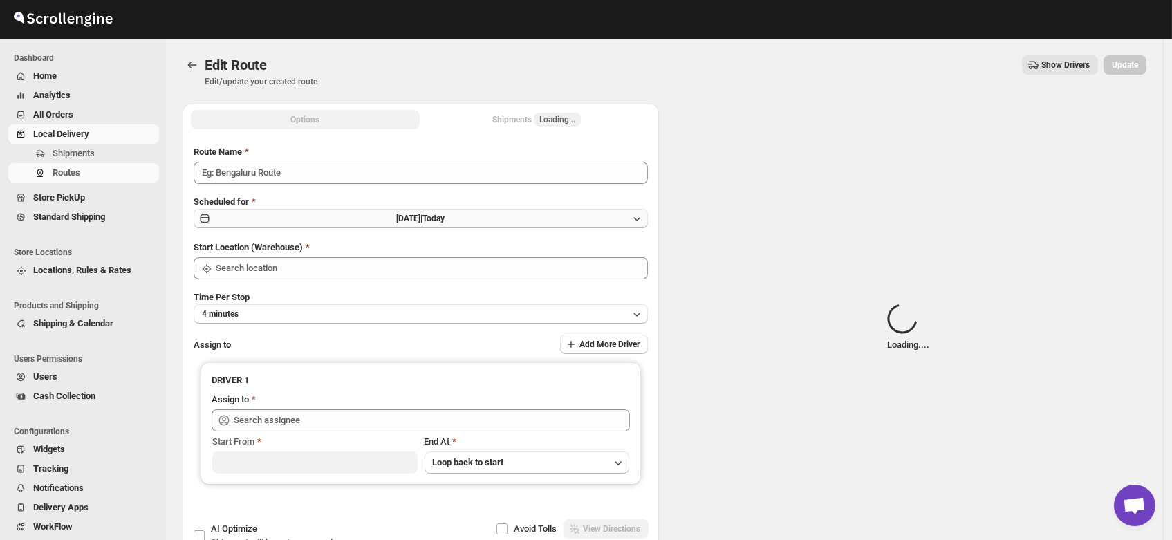
type input "Order No 29285"
type input "DS01 [GEOGRAPHIC_DATA]"
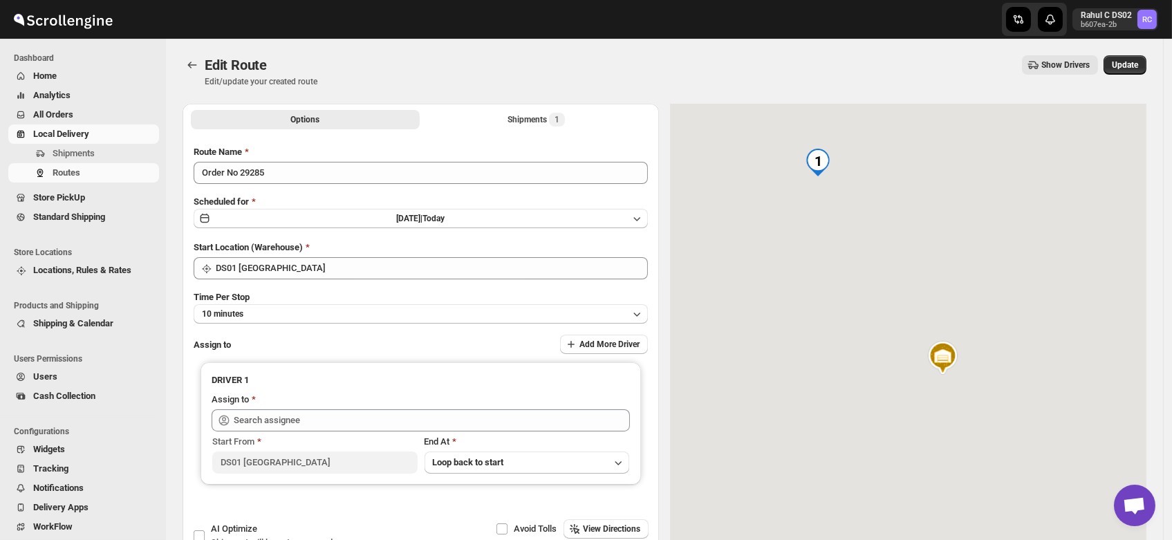
type input "HIFUJL DS02 (cepali9173@intady.com)"
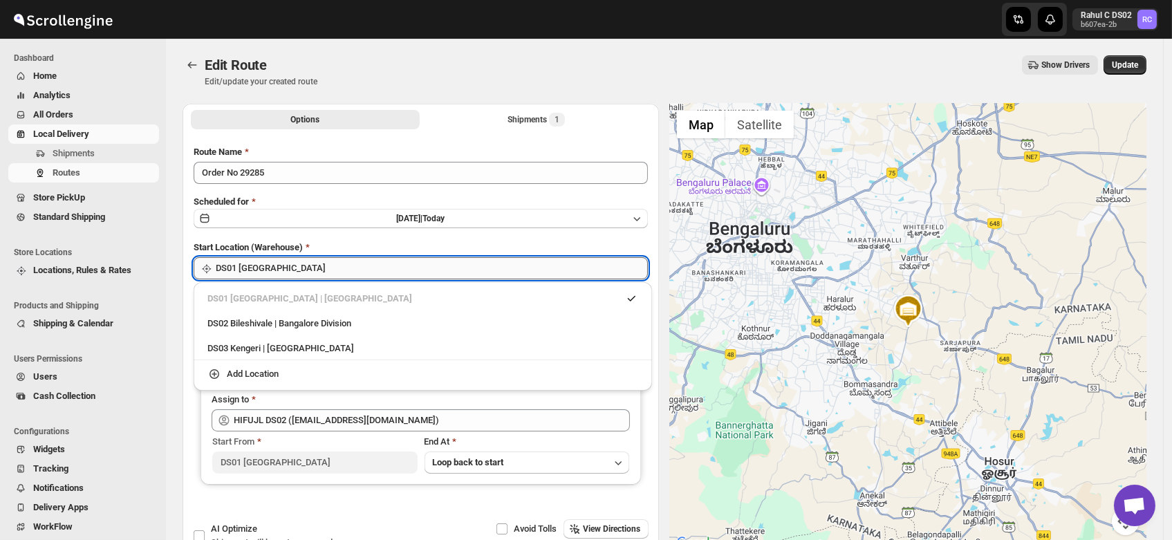
click at [294, 265] on input "DS01 [GEOGRAPHIC_DATA]" at bounding box center [432, 268] width 432 height 22
click at [286, 322] on div "DS02 Bileshivale | Bangalore Division" at bounding box center [422, 324] width 431 height 14
type input "DS02 Bileshivale"
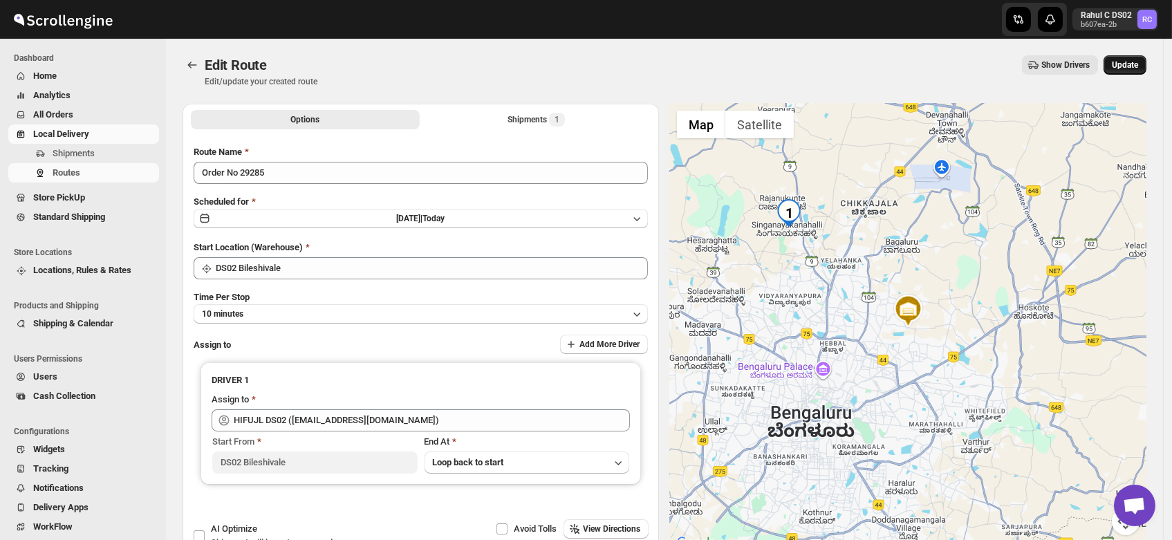
click at [1129, 59] on span "Update" at bounding box center [1125, 64] width 26 height 11
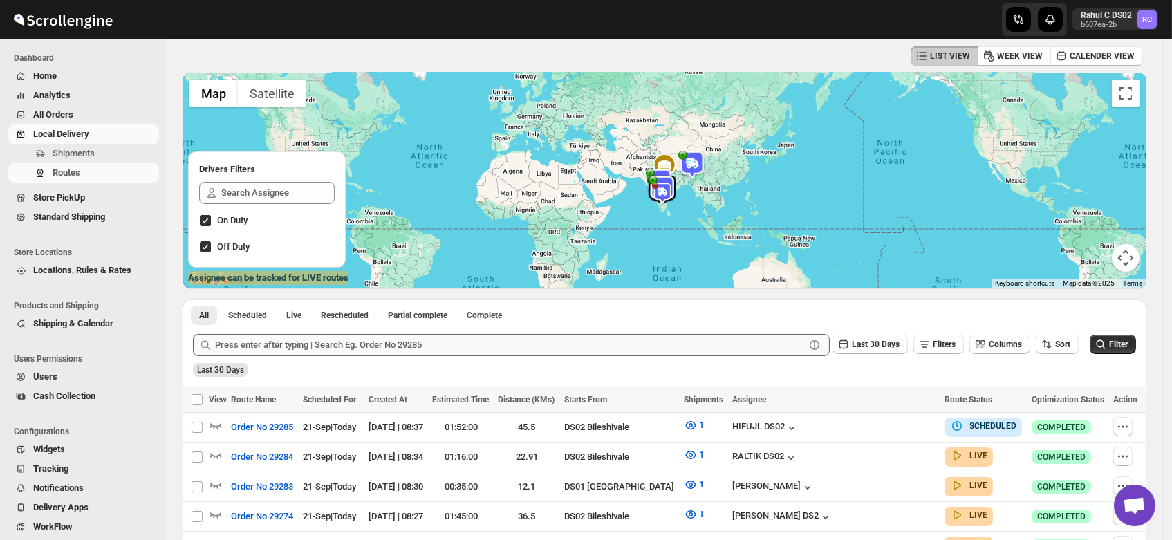
scroll to position [61, 0]
click at [216, 423] on icon "button" at bounding box center [216, 425] width 14 height 14
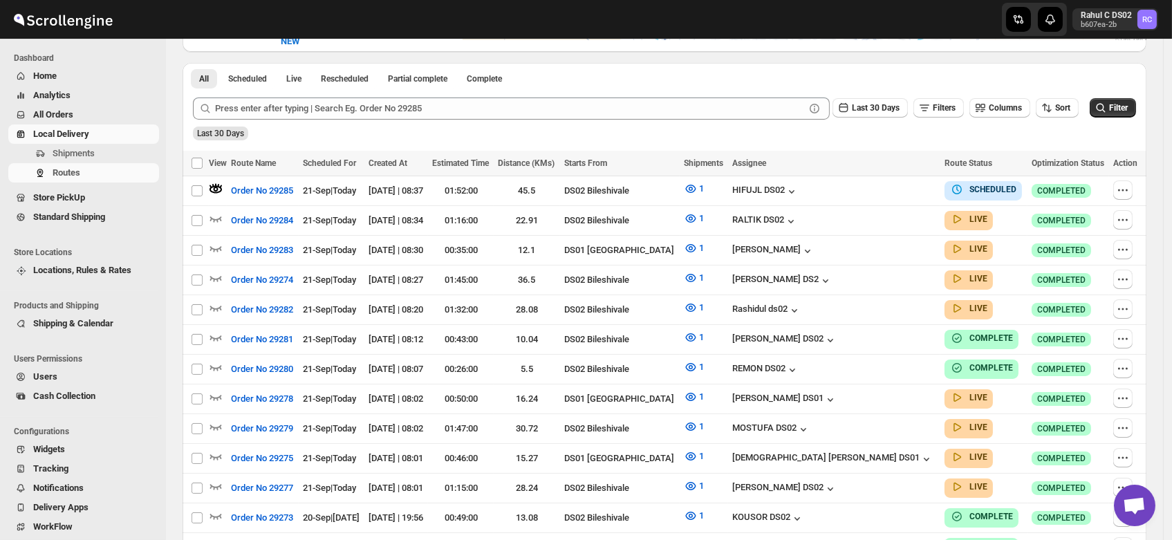
scroll to position [0, 0]
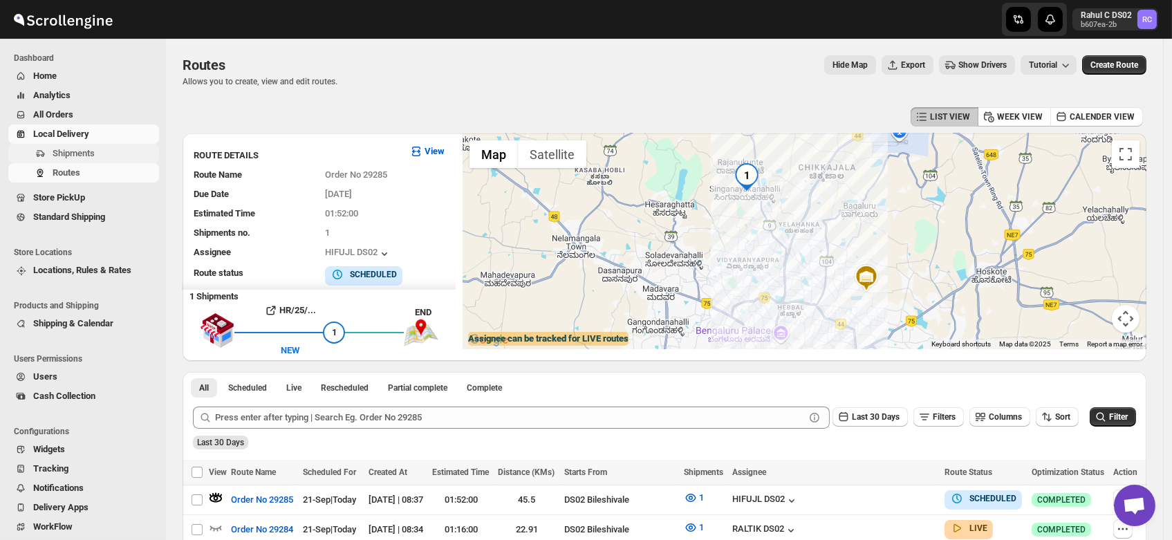
click at [76, 156] on span "Shipments" at bounding box center [74, 153] width 42 height 10
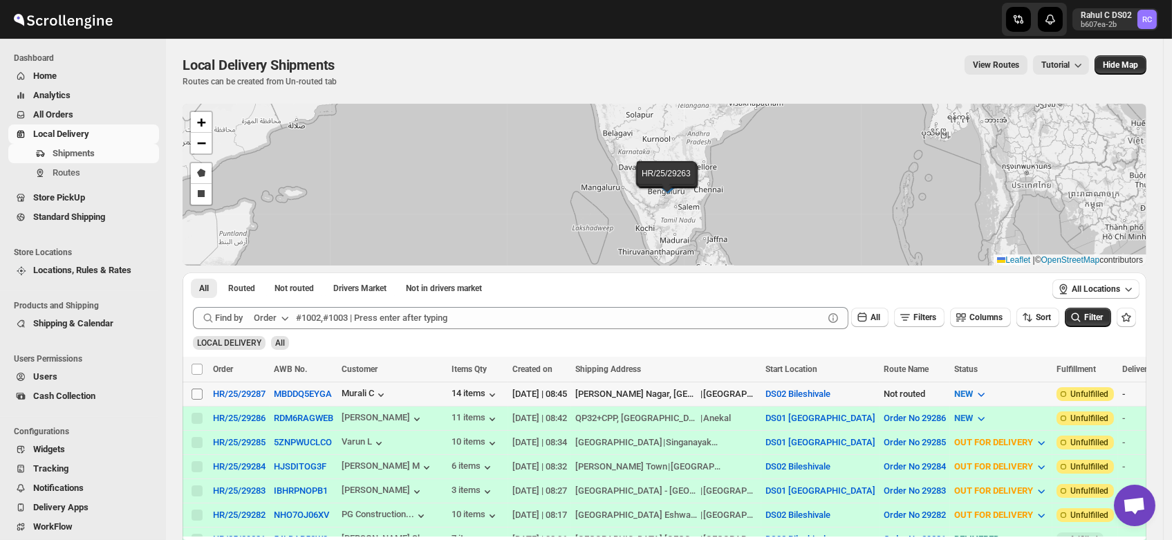
click at [200, 390] on input "Select shipment" at bounding box center [197, 394] width 11 height 11
checkbox input "true"
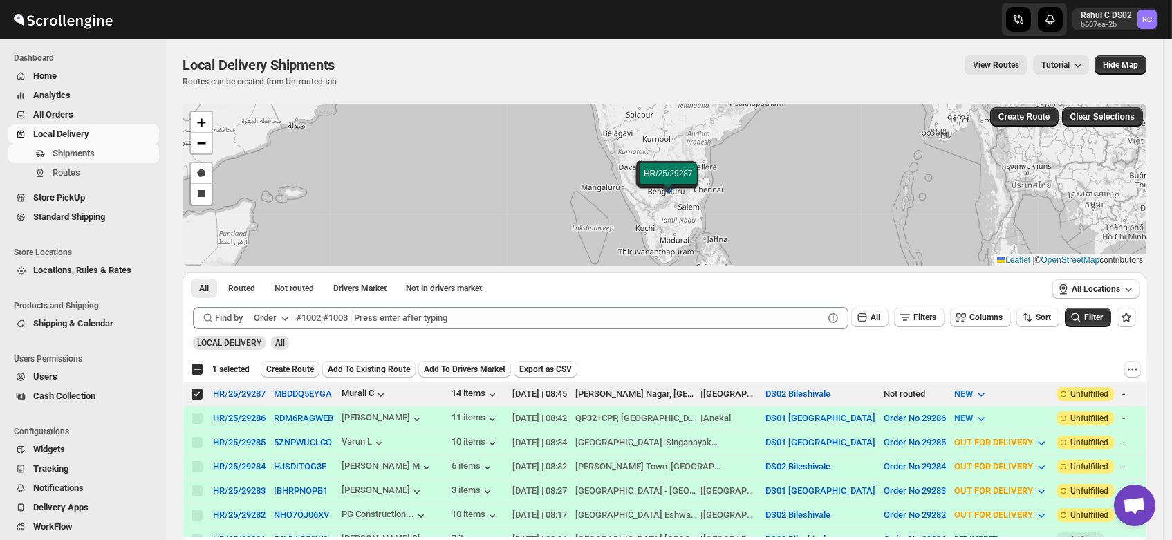
click at [305, 366] on span "Create Route" at bounding box center [290, 369] width 48 height 11
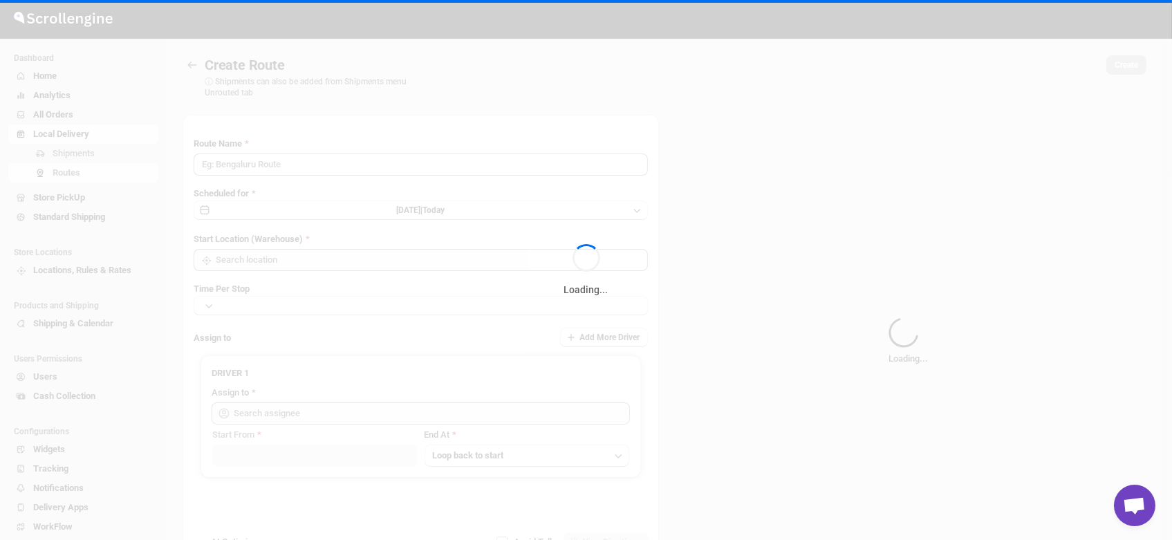
type input "Route - 21/09-0847"
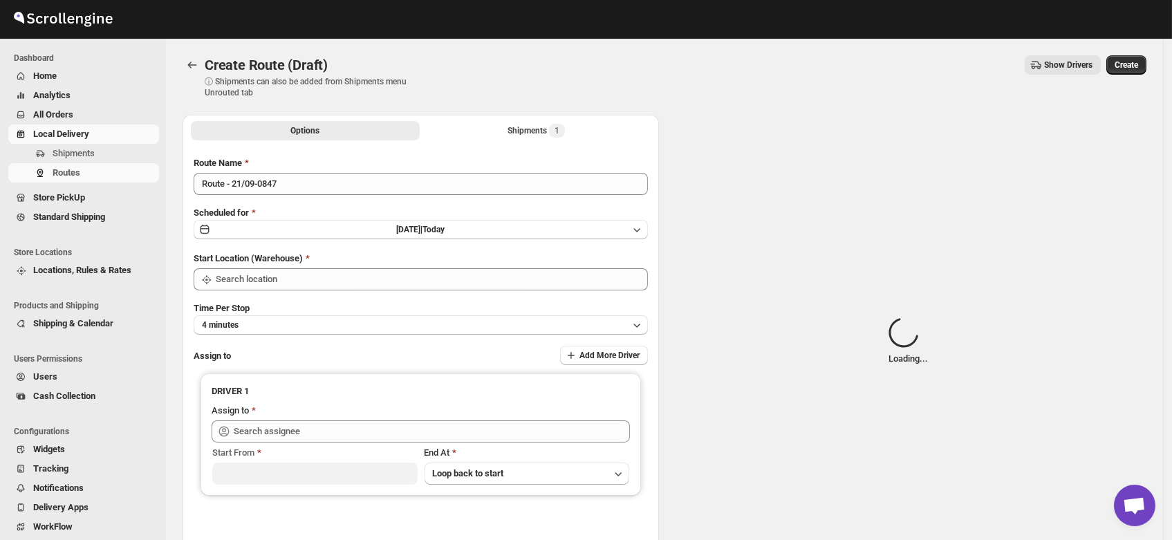
type input "DS02 Bileshivale"
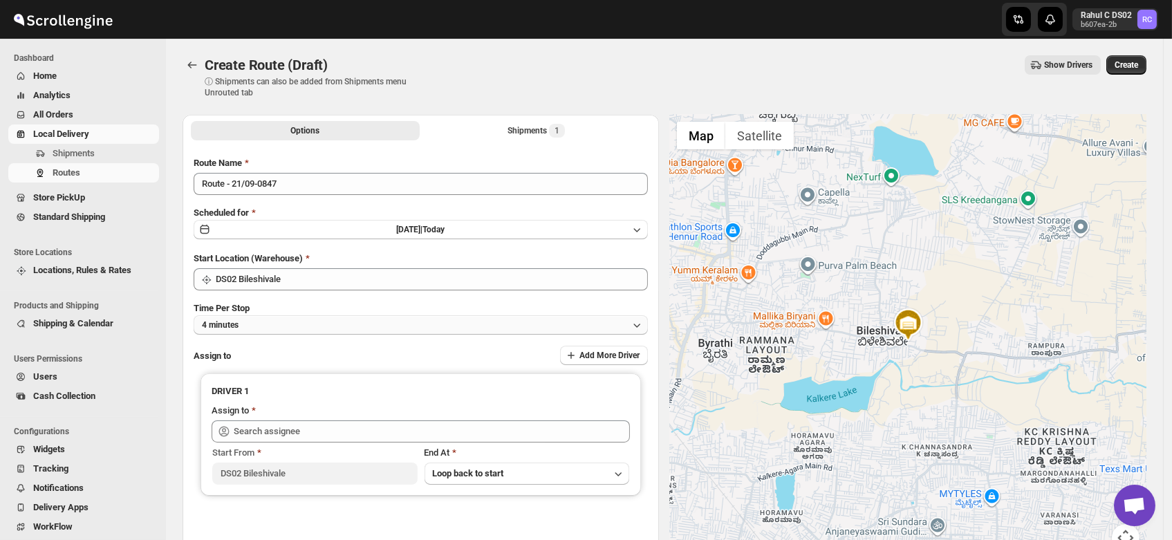
click at [259, 322] on button "4 minutes" at bounding box center [421, 324] width 454 height 19
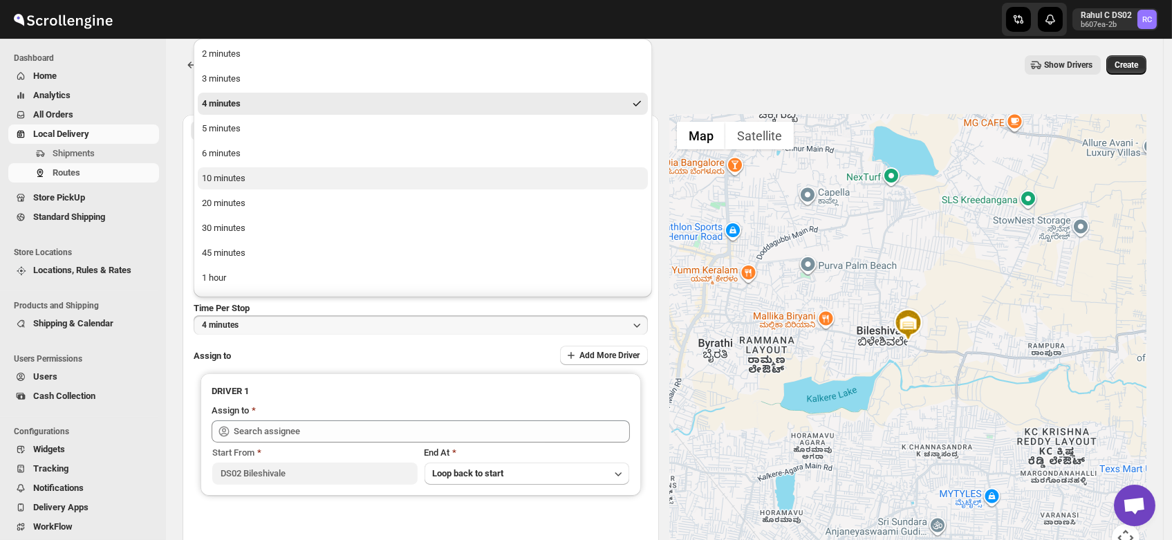
click at [227, 183] on div "10 minutes" at bounding box center [224, 178] width 44 height 14
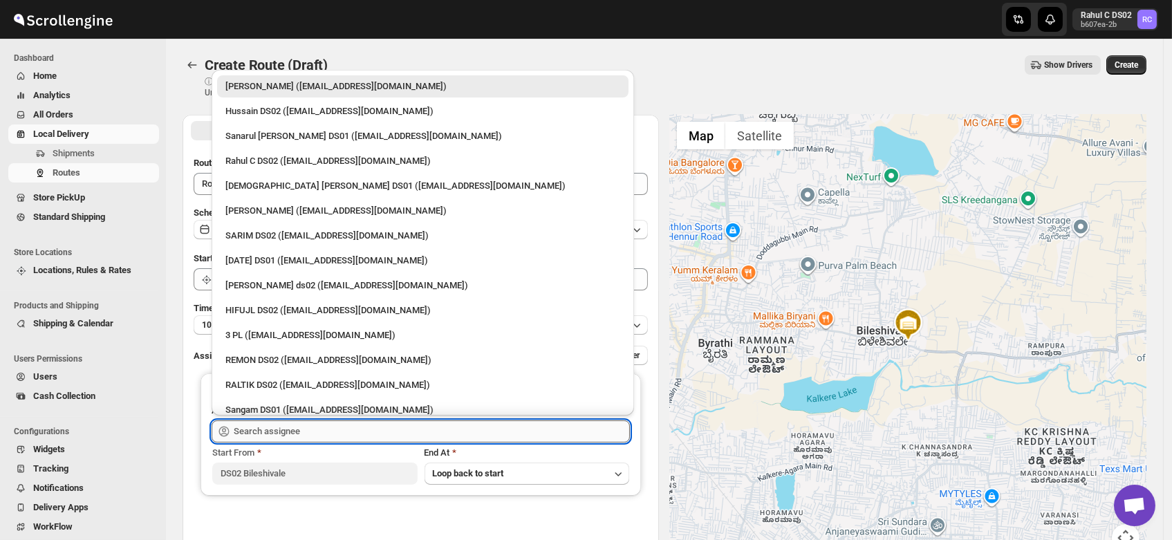
click at [257, 427] on input "text" at bounding box center [432, 431] width 396 height 22
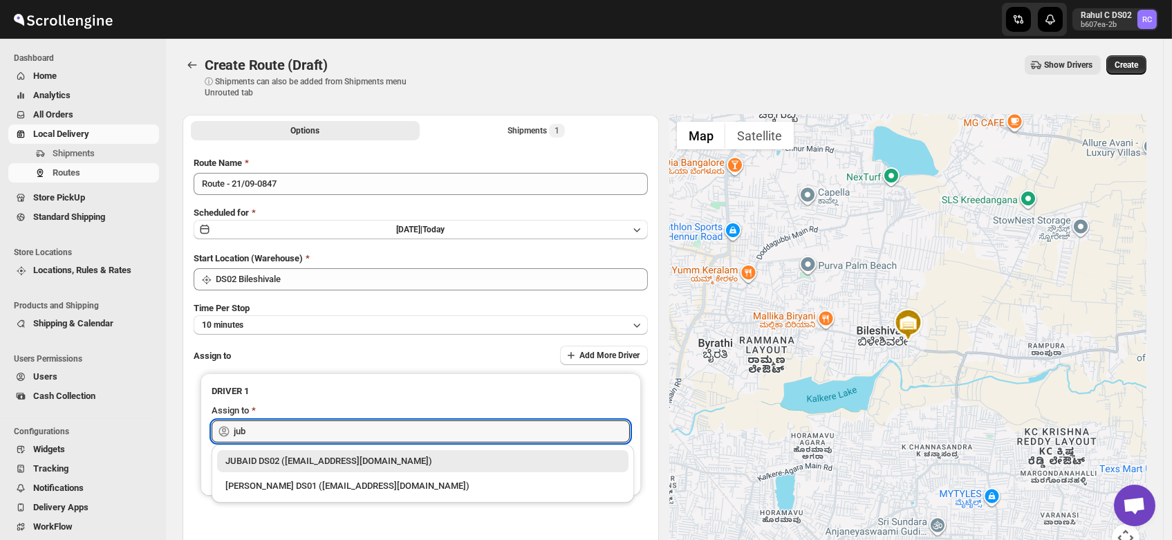
click at [277, 463] on div "JUBAID DS02 (vanafe7637@isorax.com)" at bounding box center [422, 461] width 395 height 14
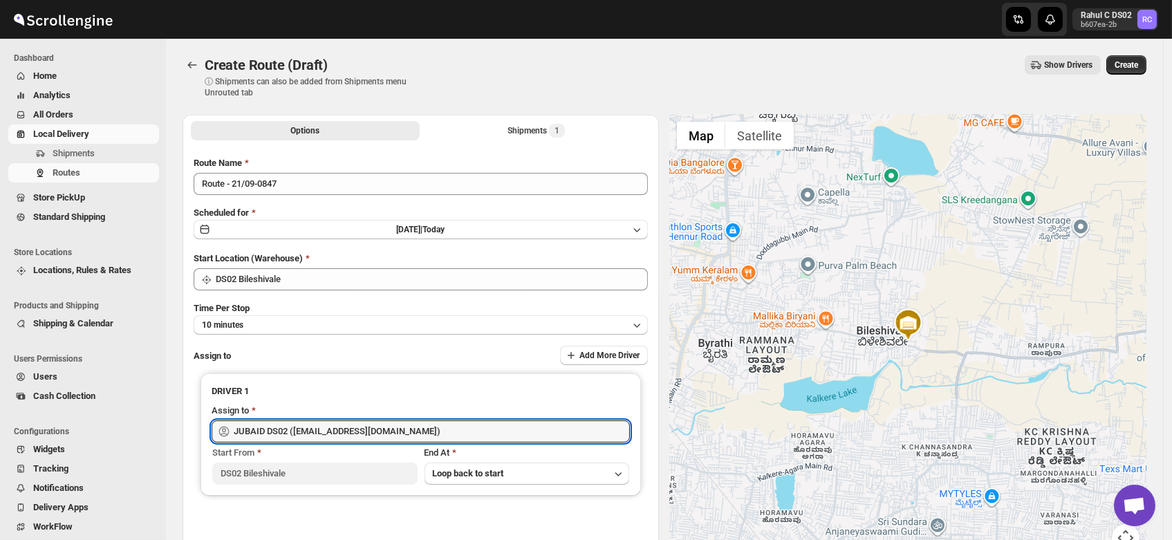
drag, startPoint x: 420, startPoint y: 434, endPoint x: 22, endPoint y: 490, distance: 402.2
click at [22, 490] on div "Skip to content Rahul C DS02 b607ea-2b RC Dashboard Home Analytics All Orders L…" at bounding box center [586, 331] width 1172 height 663
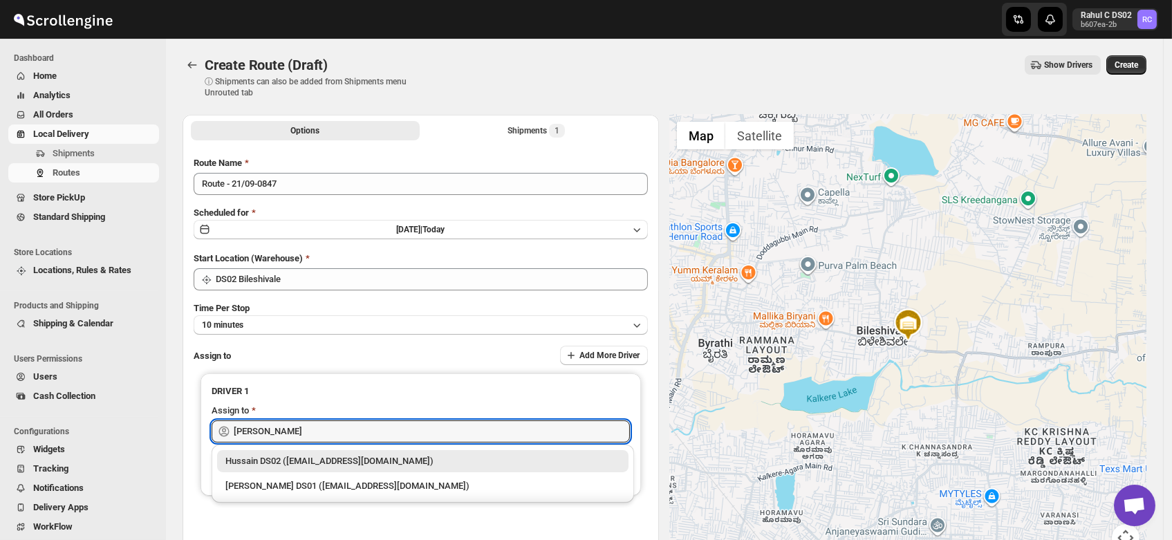
click at [275, 460] on div "Hussain DS02 (jarav60351@abatido.com)" at bounding box center [422, 461] width 395 height 14
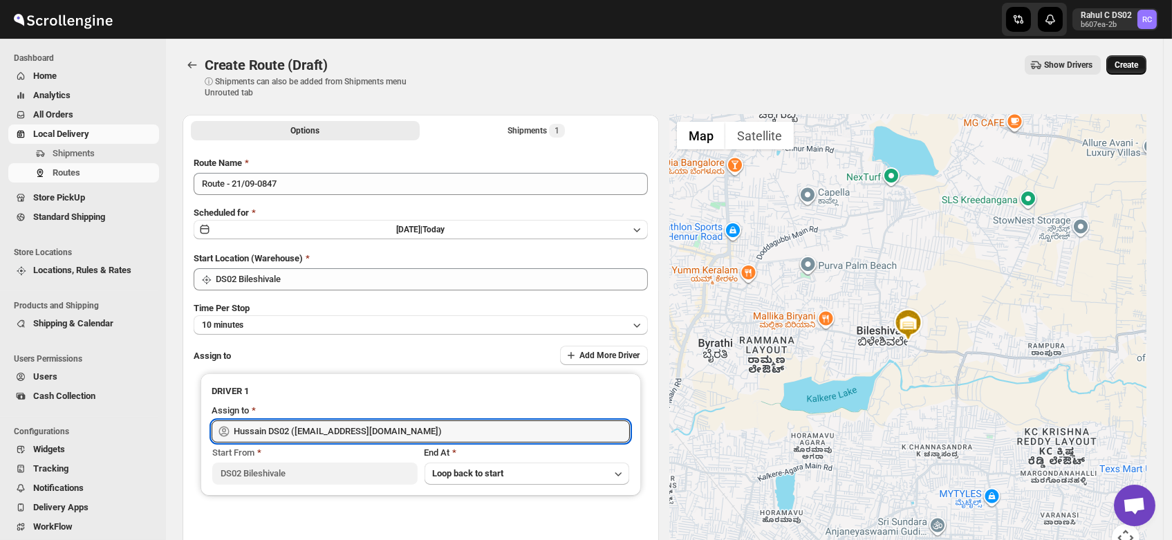
type input "Hussain DS02 (jarav60351@abatido.com)"
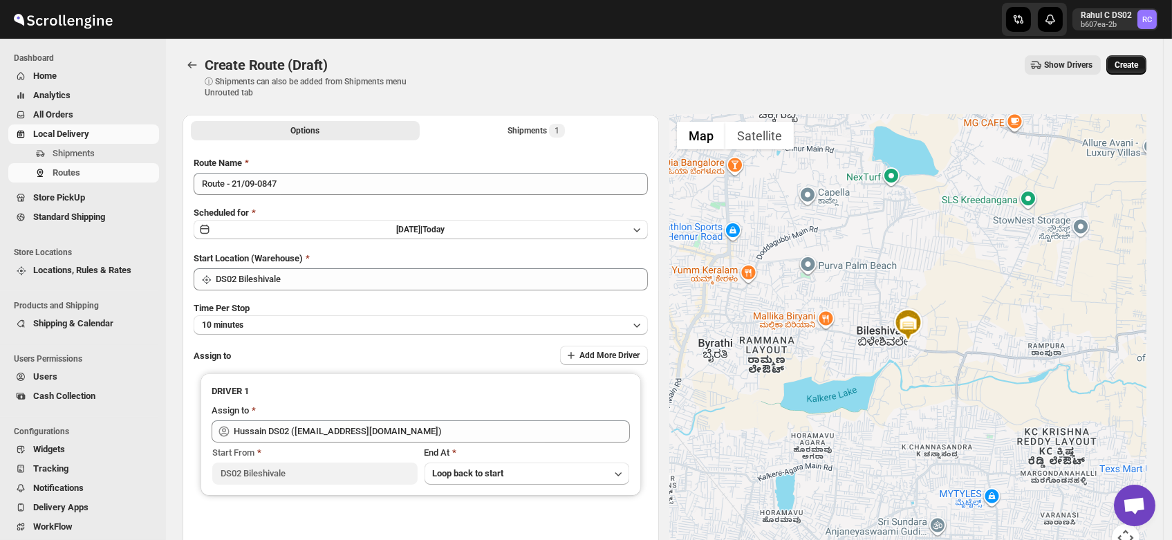
click at [1138, 63] on span "Create" at bounding box center [1127, 64] width 24 height 11
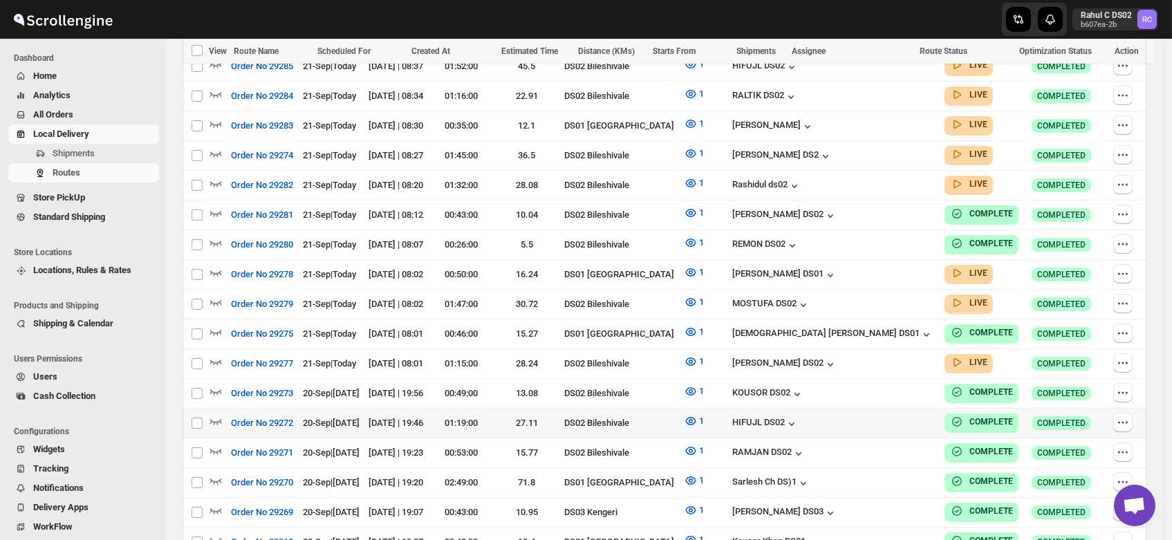
scroll to position [516, 0]
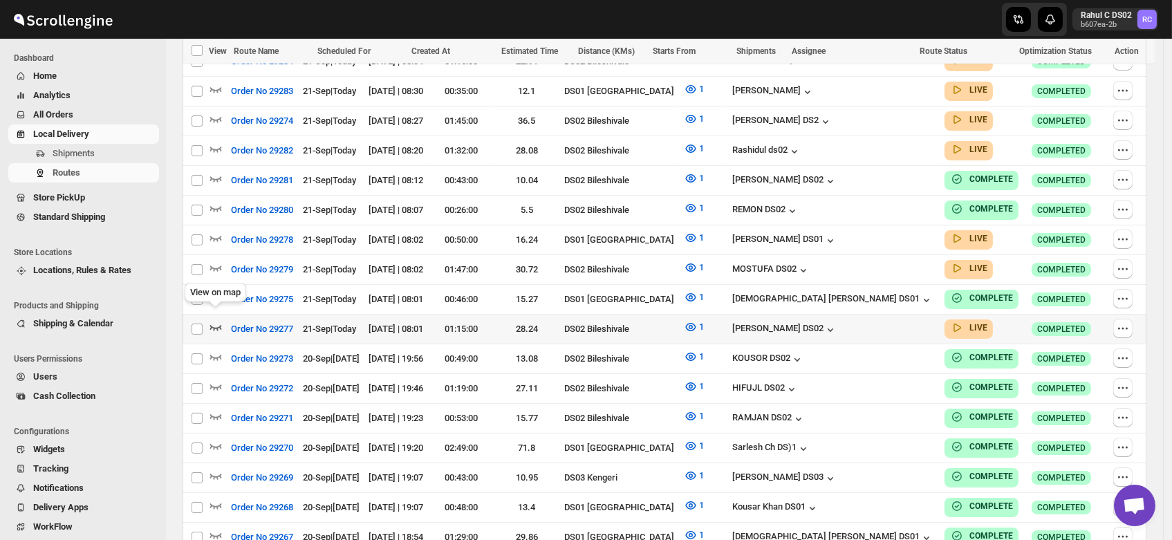
click at [216, 320] on icon "button" at bounding box center [216, 327] width 14 height 14
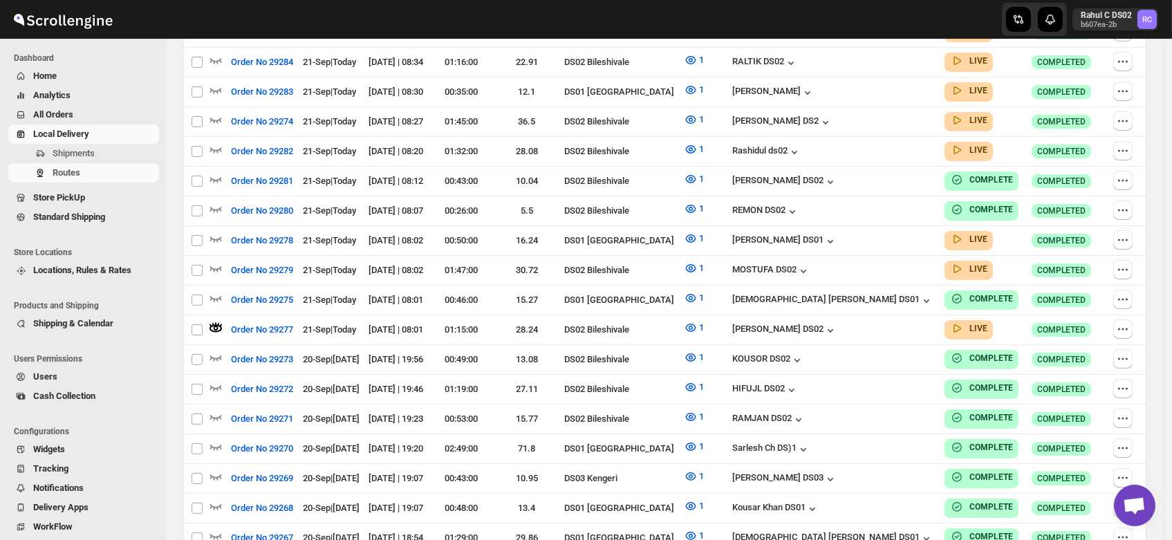
scroll to position [0, 0]
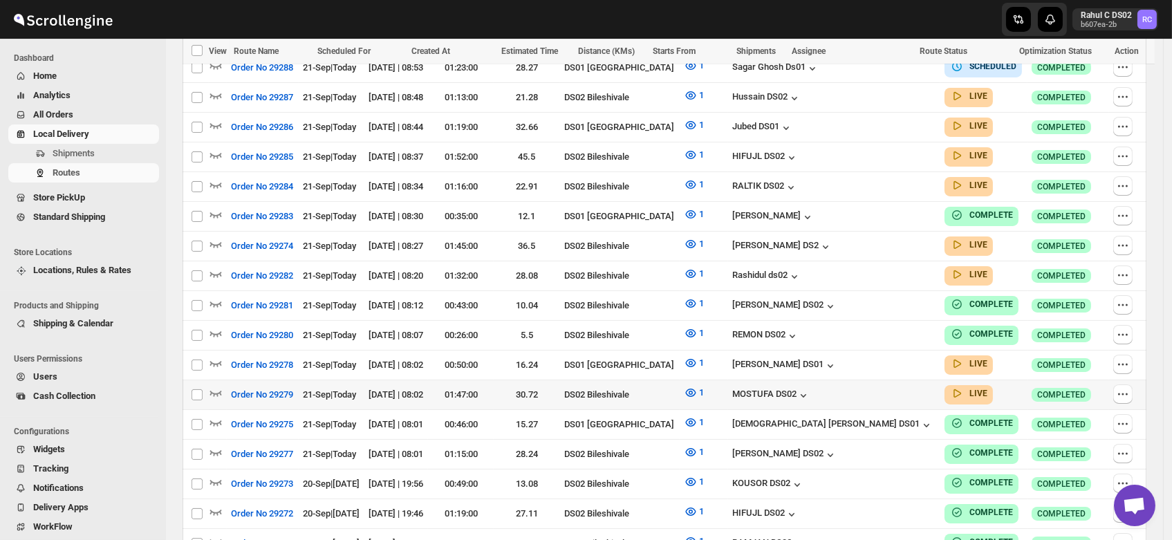
scroll to position [423, 0]
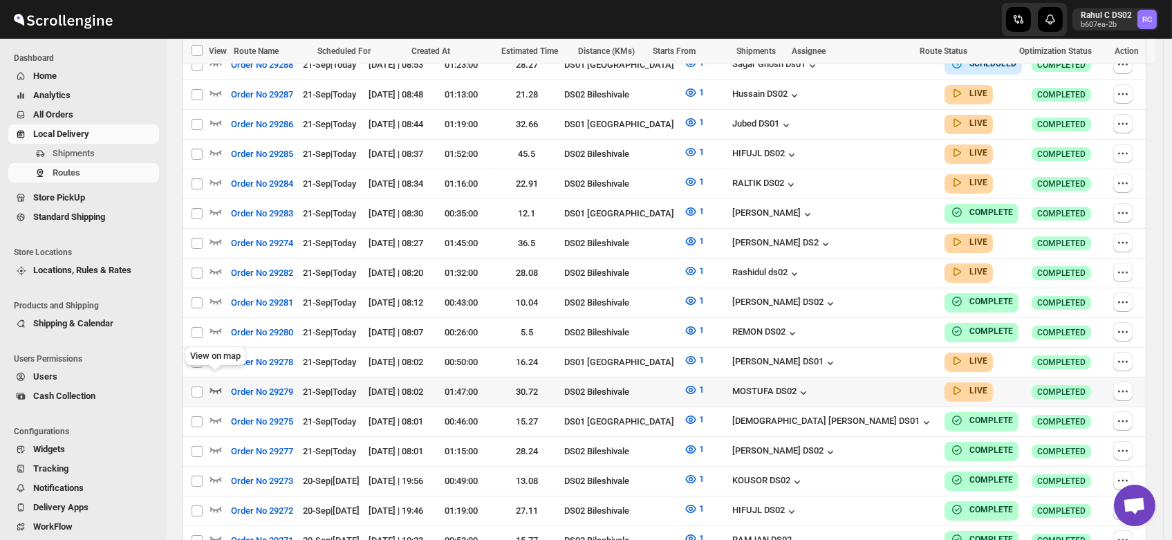
click at [216, 383] on icon "button" at bounding box center [216, 390] width 14 height 14
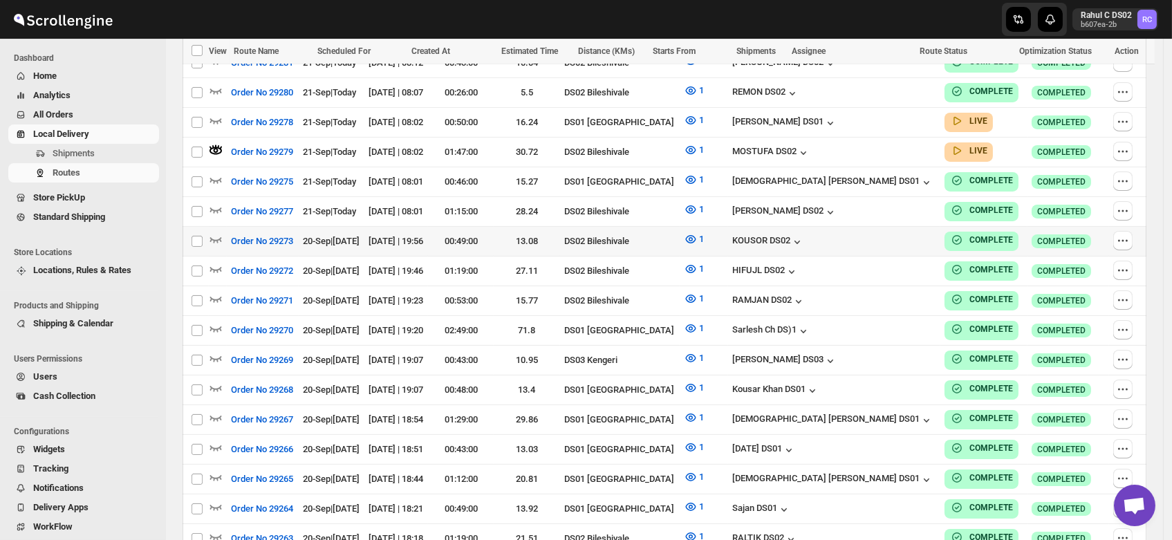
scroll to position [0, 0]
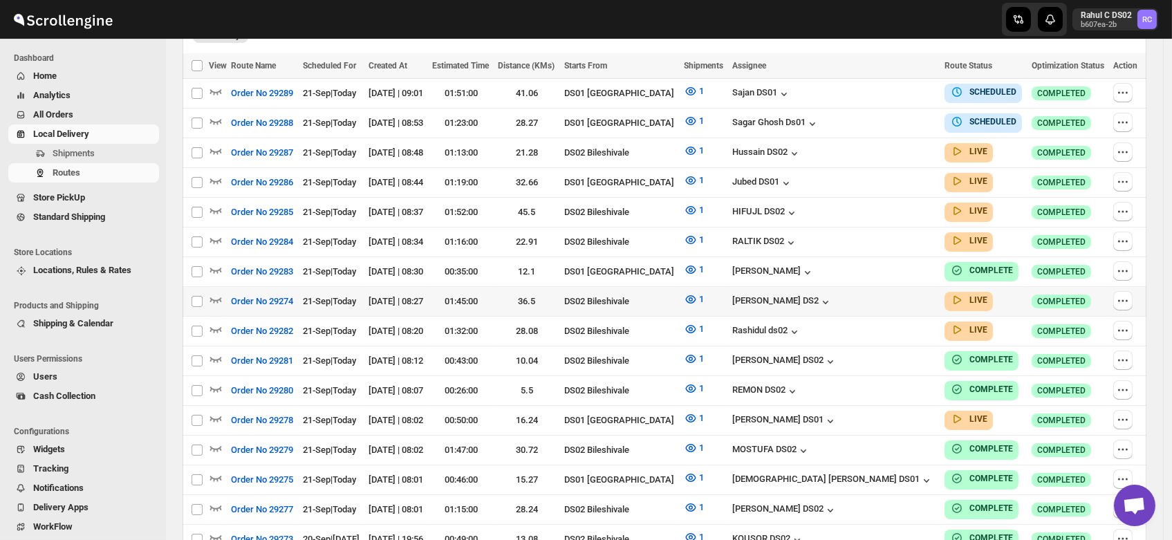
scroll to position [367, 0]
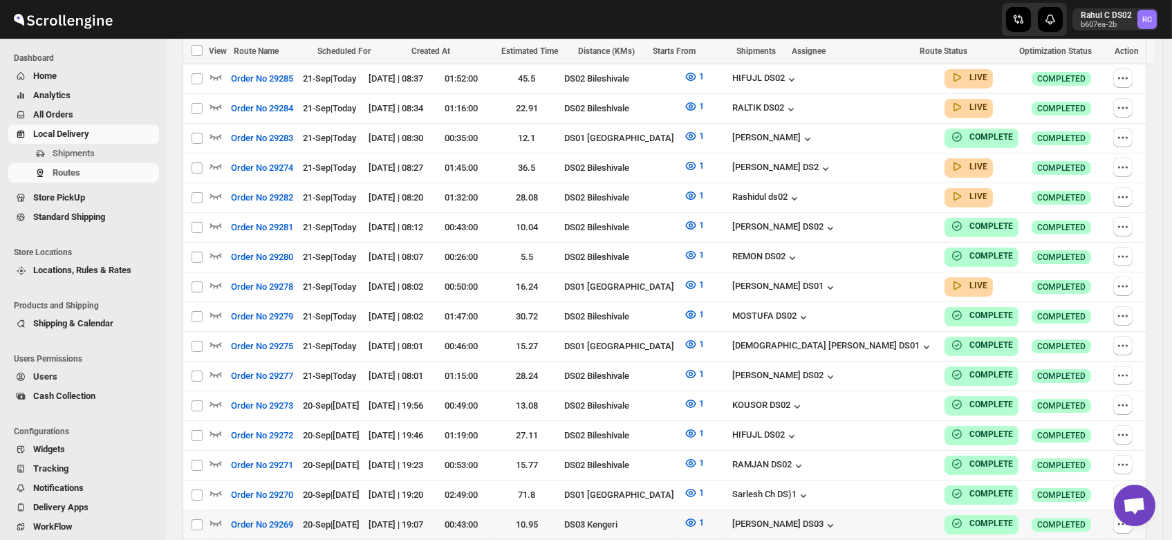
scroll to position [564, 0]
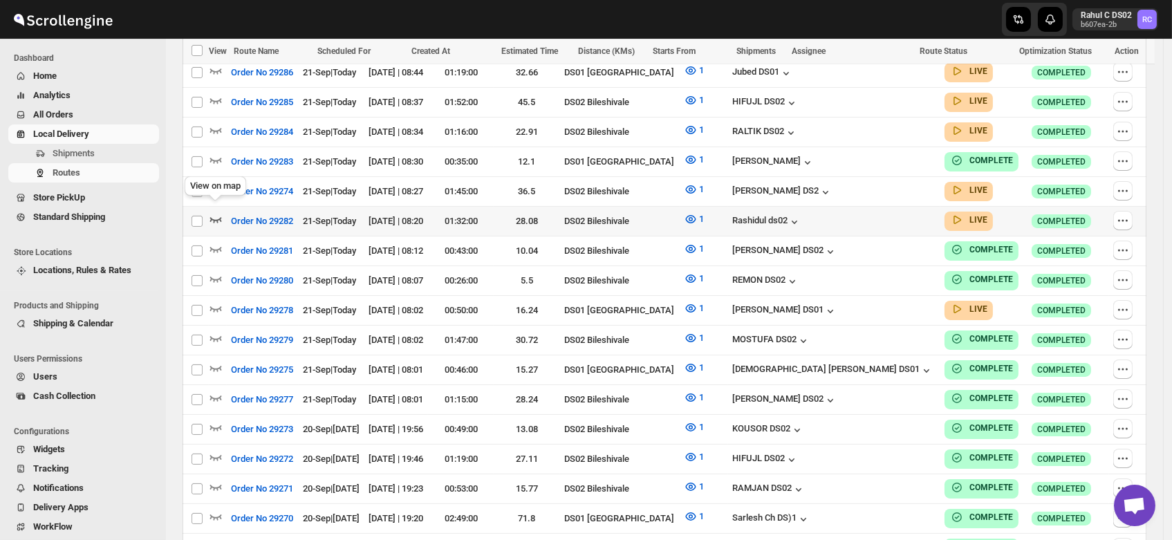
click at [214, 212] on icon "button" at bounding box center [216, 219] width 14 height 14
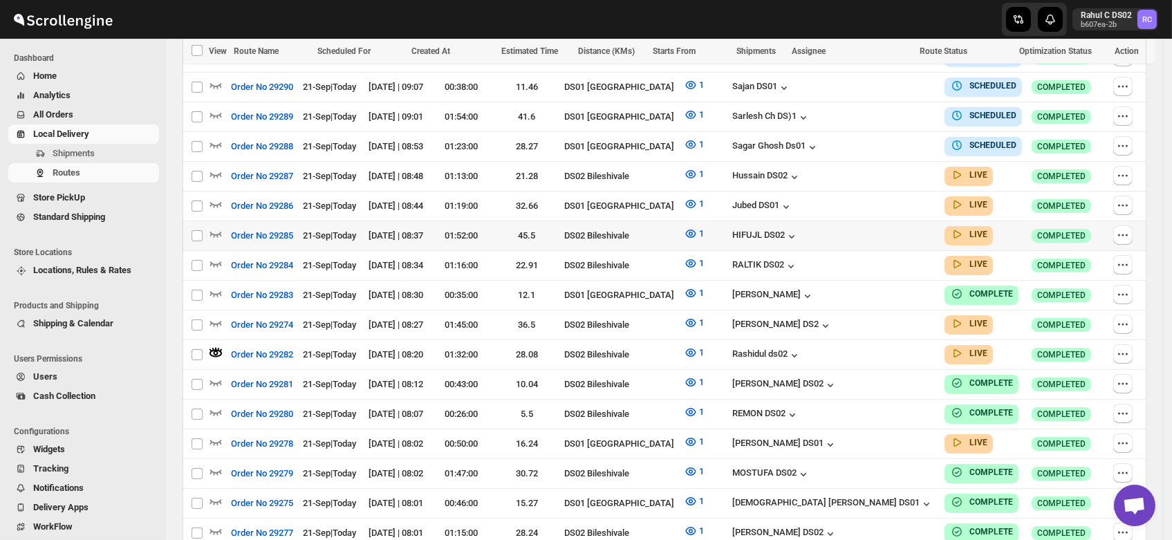
scroll to position [475, 0]
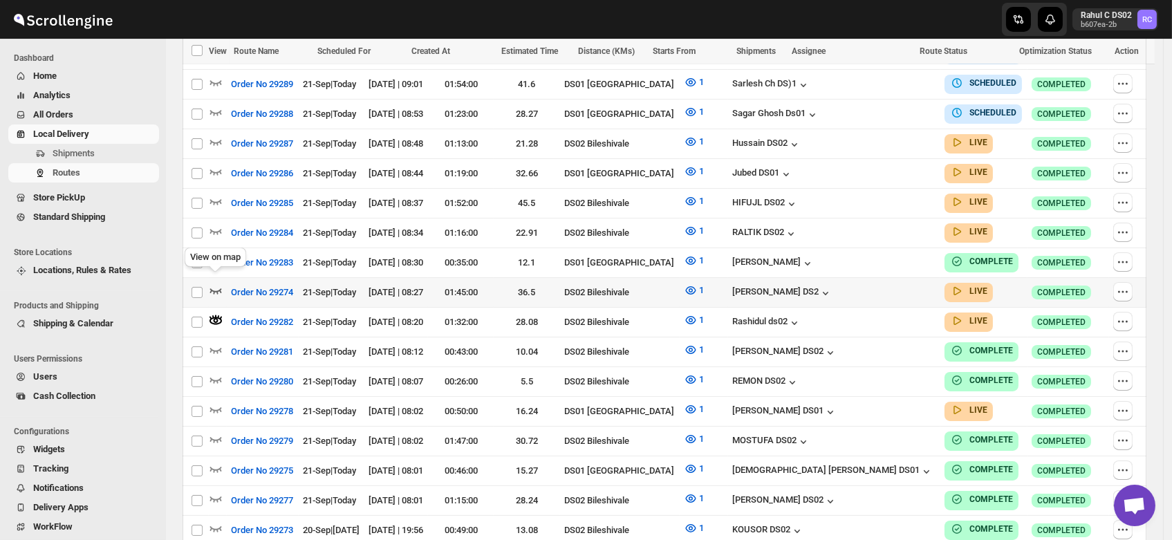
click at [217, 284] on icon "button" at bounding box center [216, 291] width 14 height 14
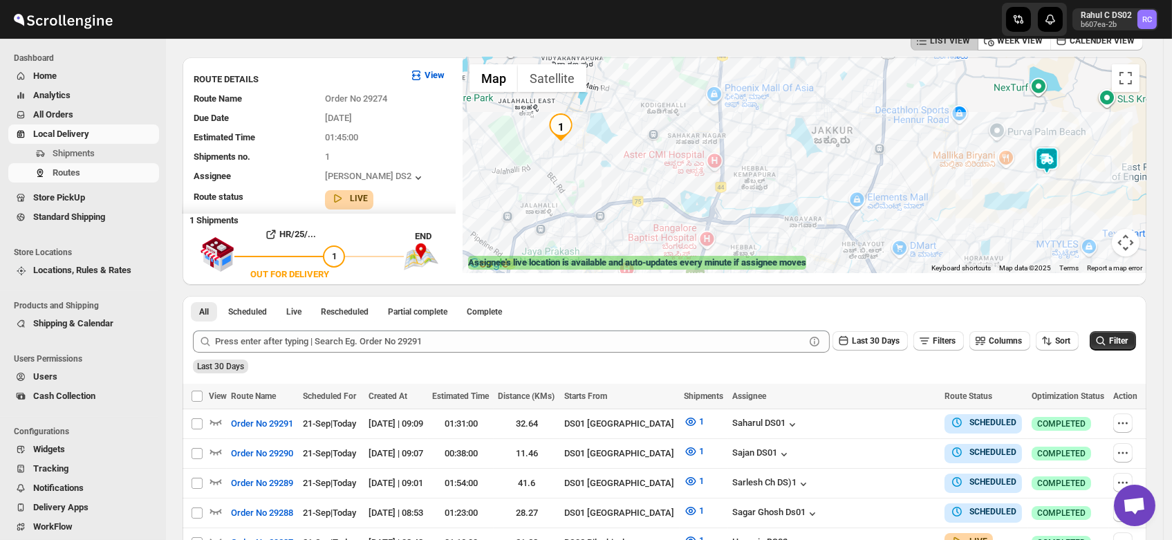
scroll to position [326, 0]
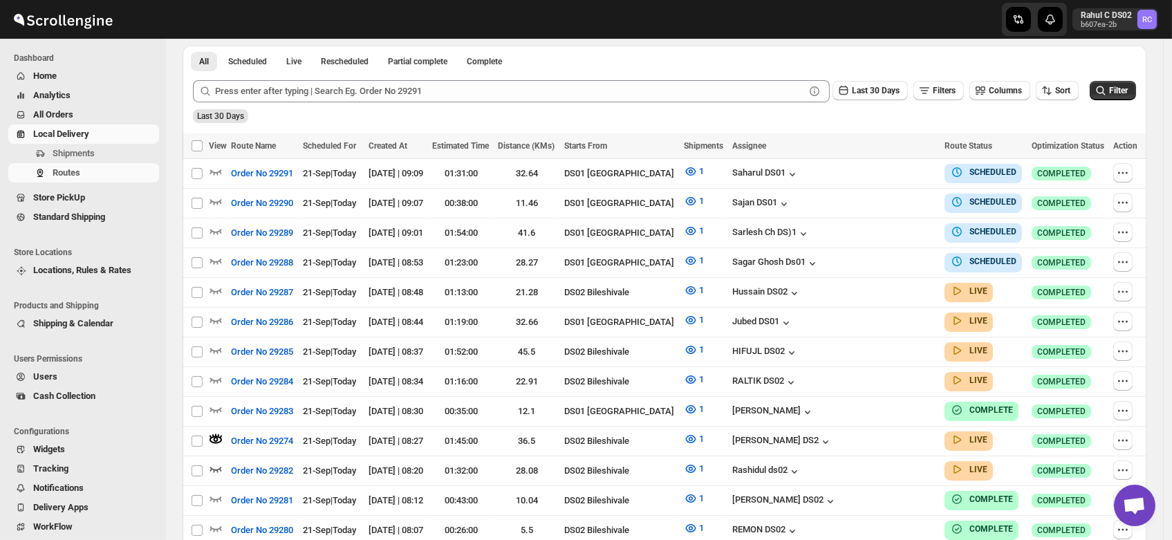
click at [66, 139] on span "Local Delivery" at bounding box center [61, 134] width 56 height 10
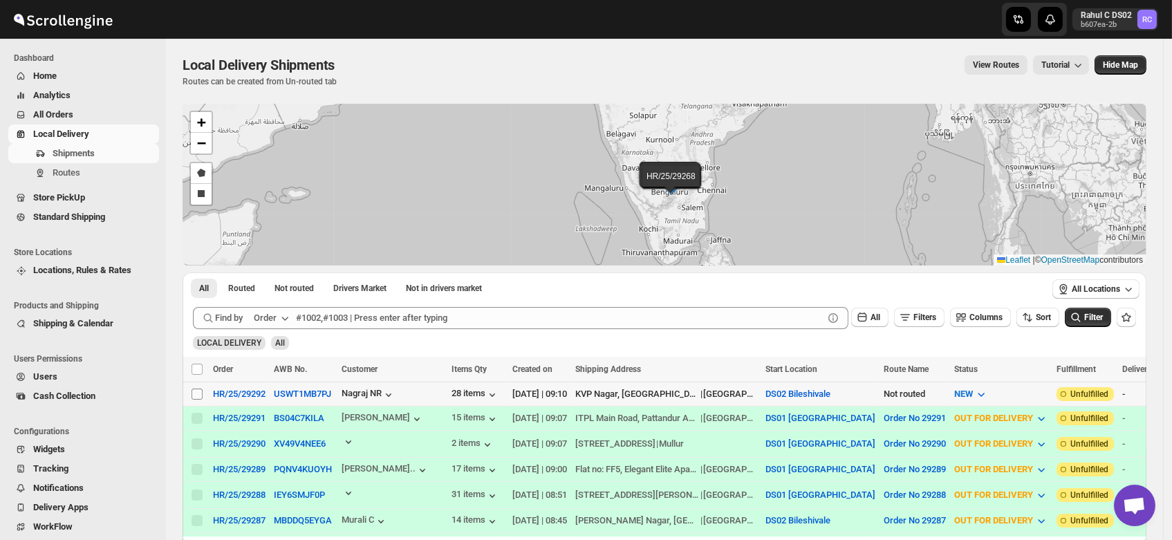
click at [196, 391] on input "Select shipment" at bounding box center [197, 394] width 11 height 11
checkbox input "true"
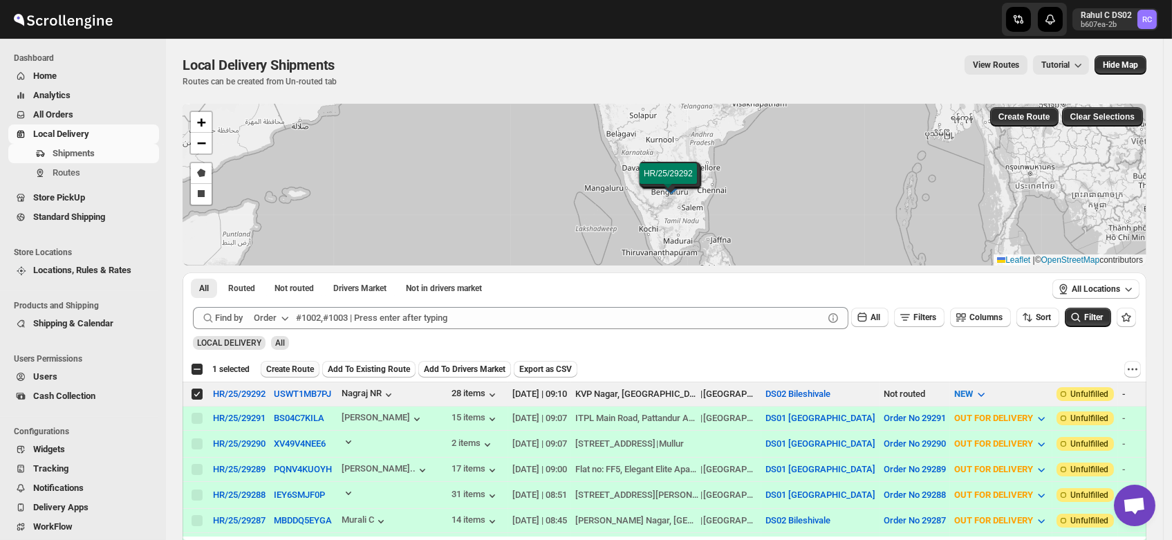
click at [293, 369] on span "Create Route" at bounding box center [290, 369] width 48 height 11
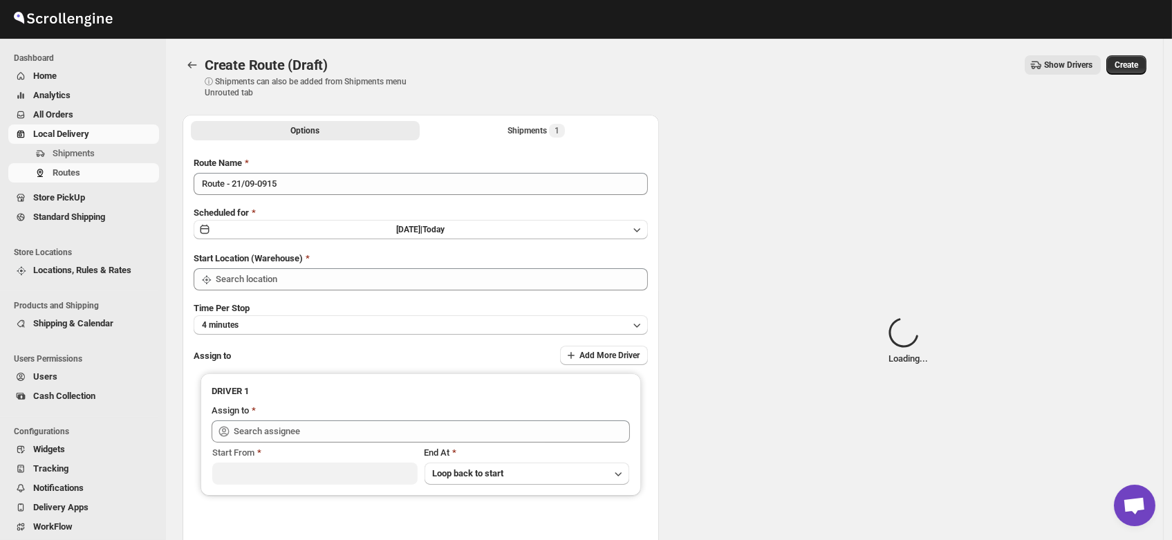
type input "DS02 Bileshivale"
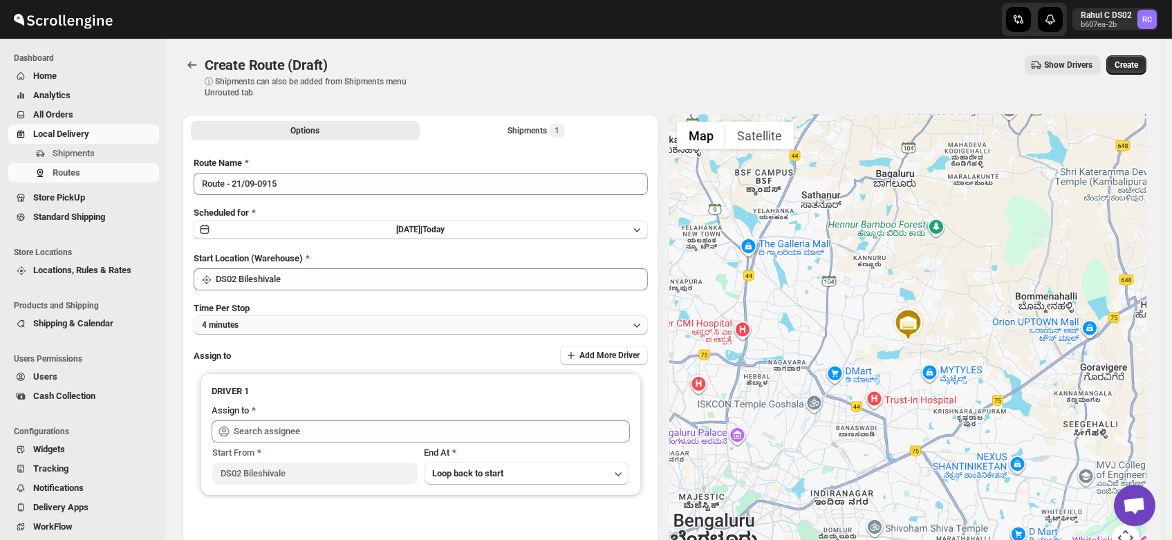
click at [260, 330] on button "4 minutes" at bounding box center [421, 324] width 454 height 19
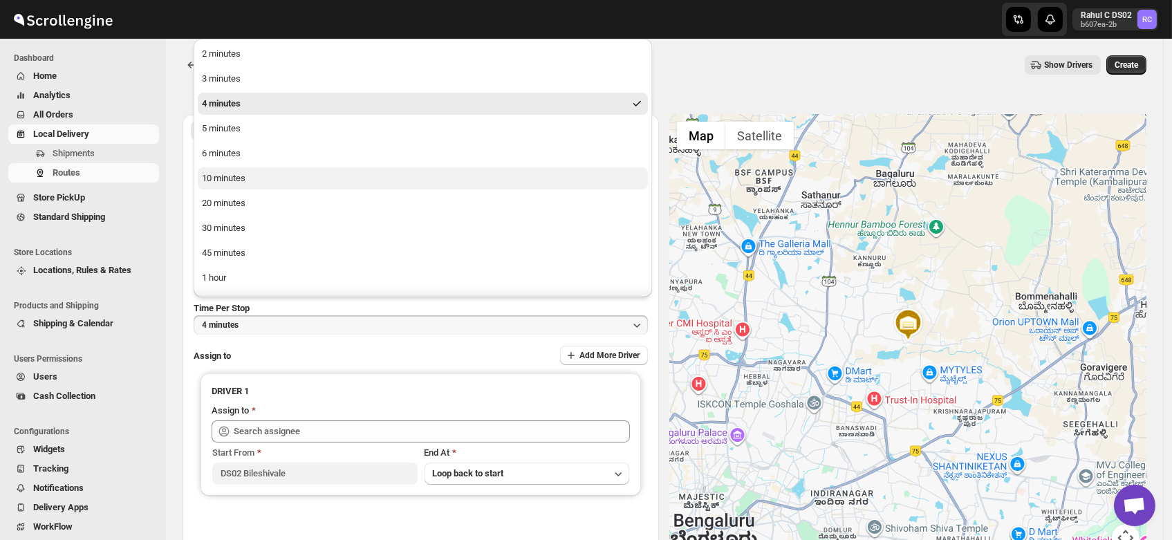
click at [224, 185] on div "10 minutes" at bounding box center [224, 178] width 44 height 14
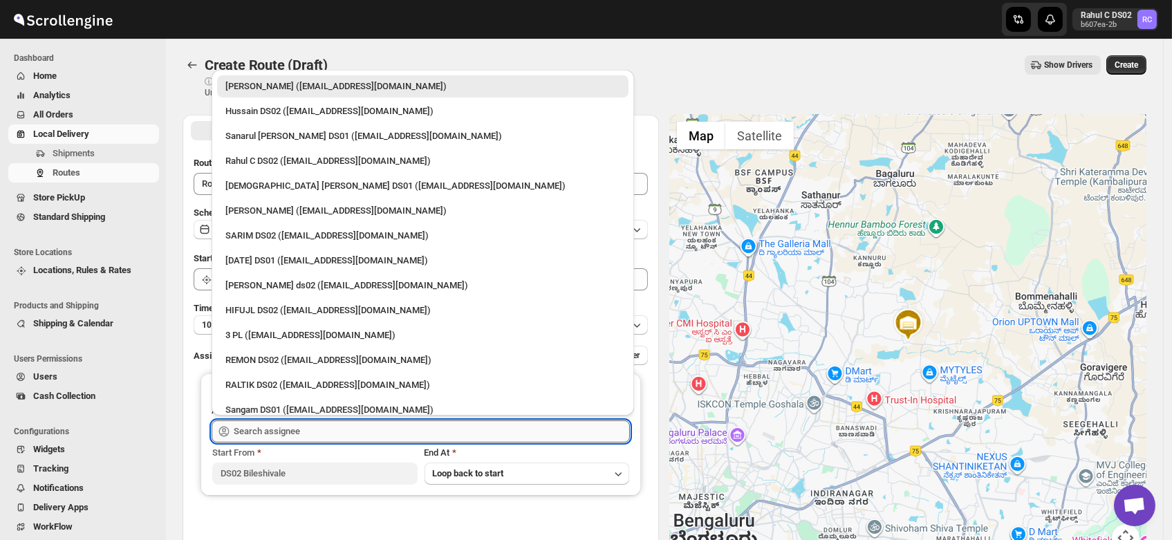
click at [257, 427] on input "text" at bounding box center [432, 431] width 396 height 22
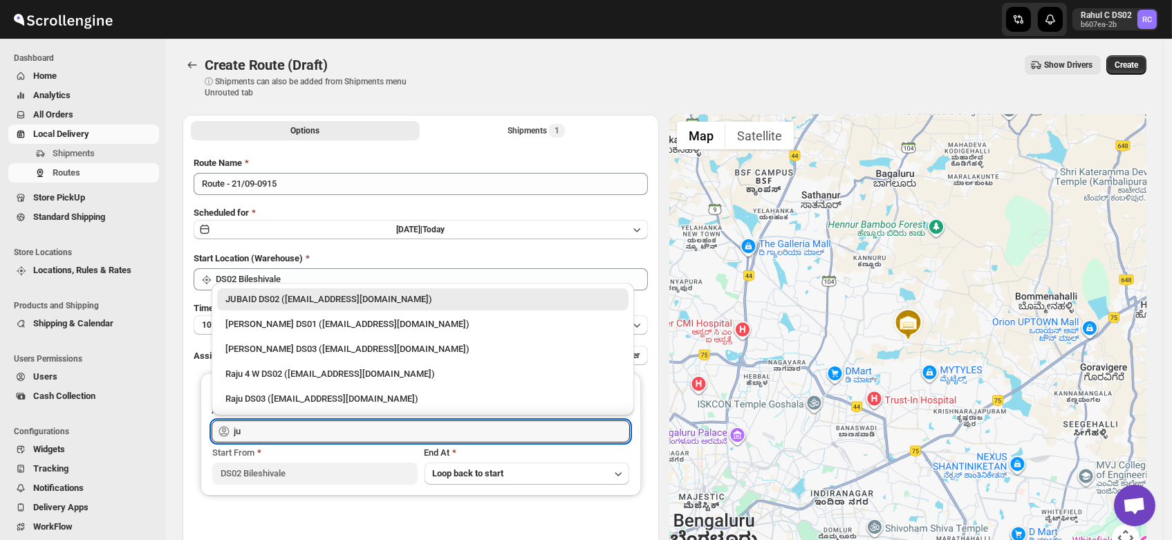
click at [275, 303] on div "JUBAID DS02 (vanafe7637@isorax.com)" at bounding box center [422, 300] width 395 height 14
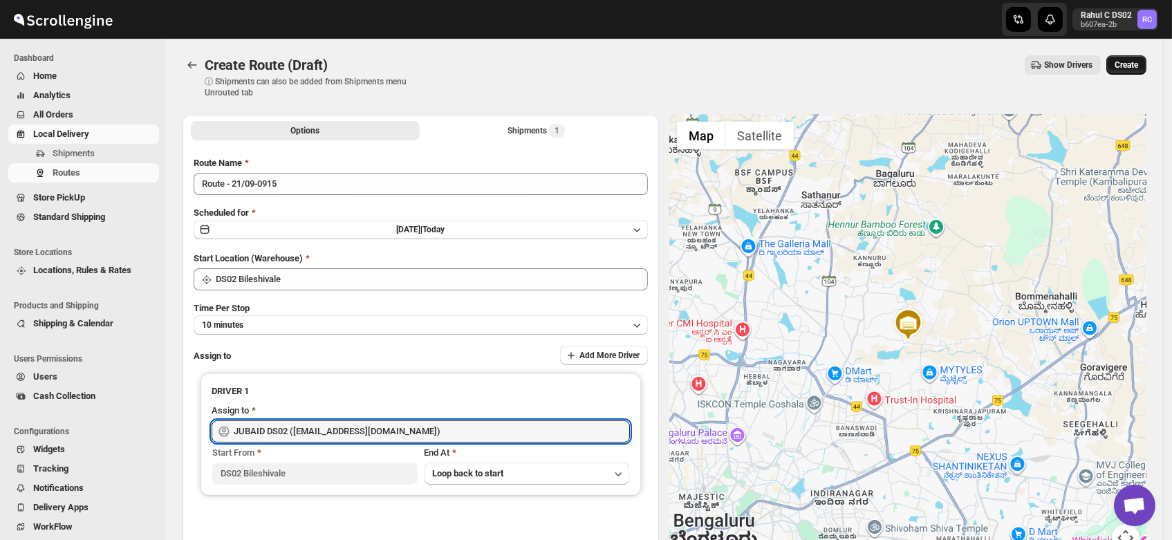
type input "JUBAID DS02 (vanafe7637@isorax.com)"
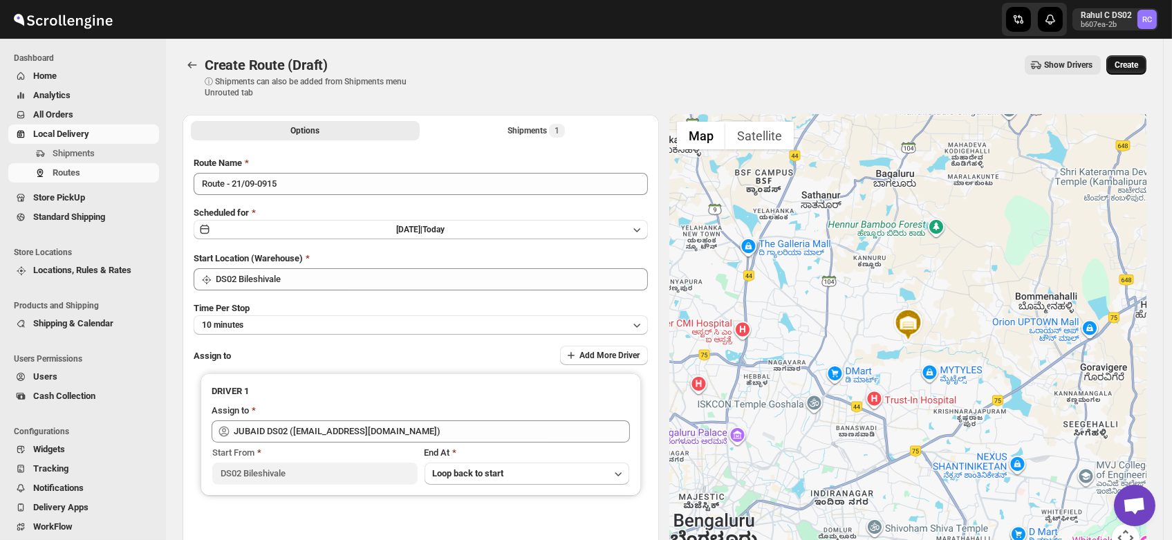
click at [1124, 59] on span "Create" at bounding box center [1127, 64] width 24 height 11
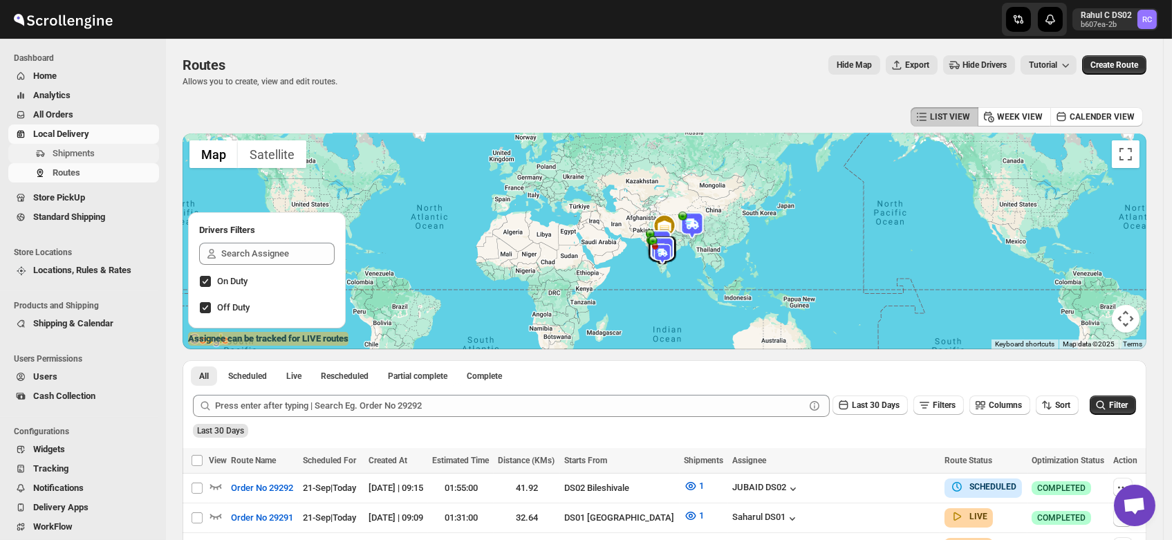
click at [73, 154] on span "Shipments" at bounding box center [74, 153] width 42 height 10
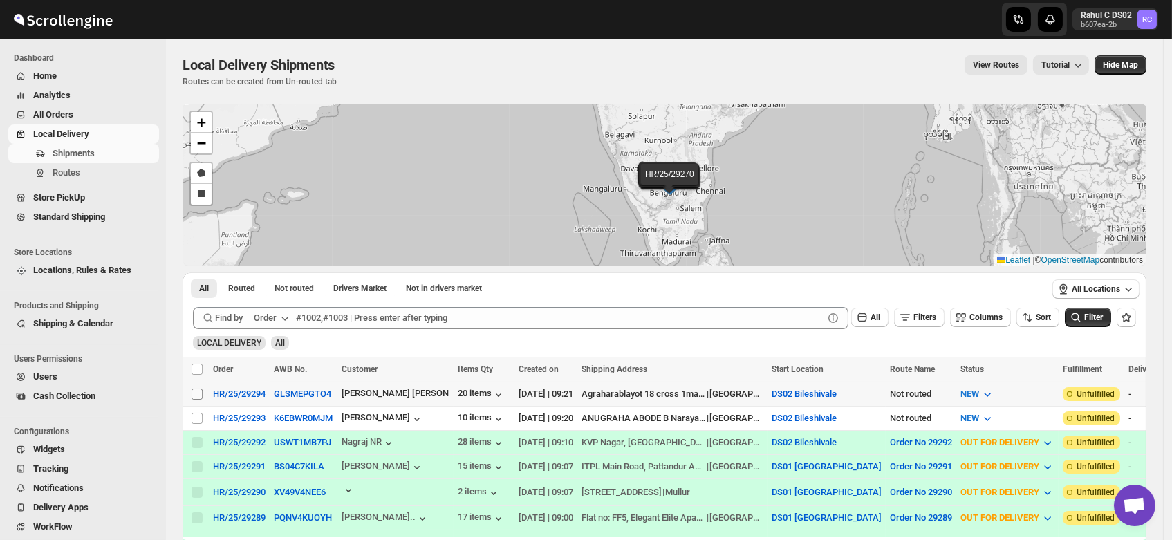
click at [196, 391] on input "Select shipment" at bounding box center [197, 394] width 11 height 11
checkbox input "true"
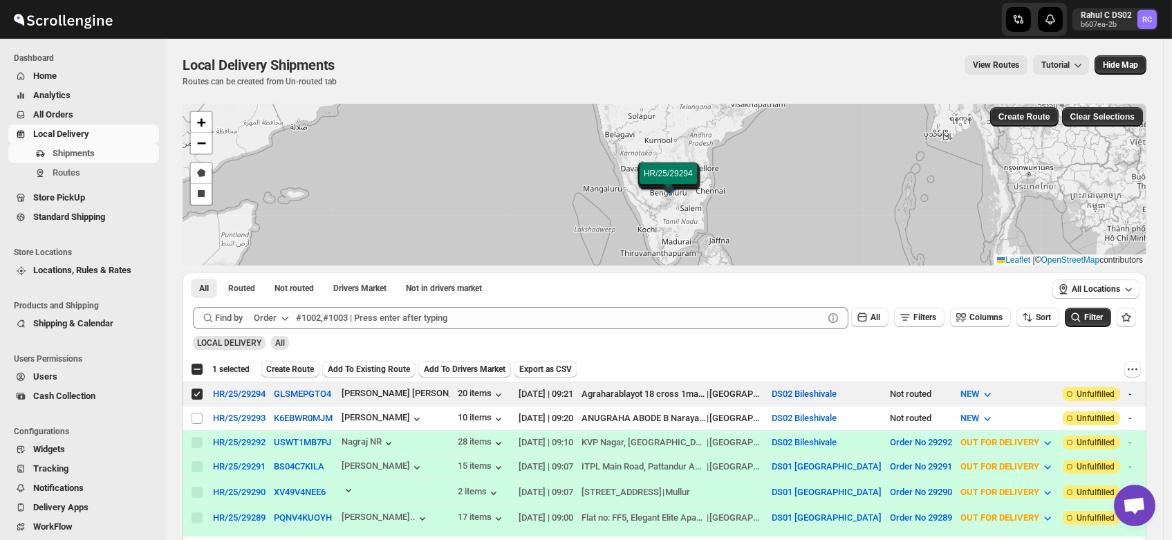
click at [296, 365] on span "Create Route" at bounding box center [290, 369] width 48 height 11
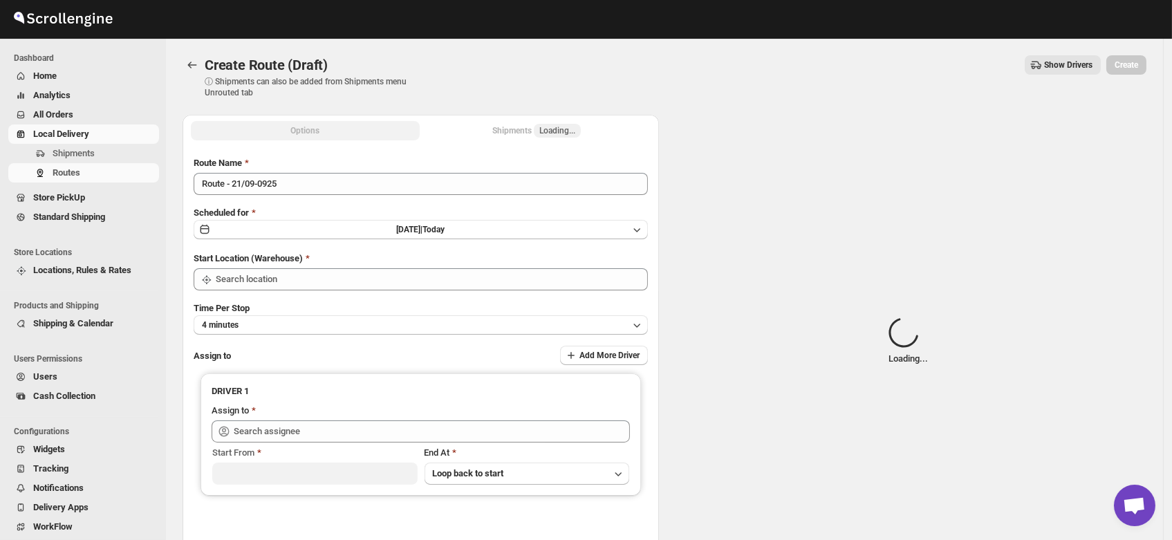
type input "DS02 Bileshivale"
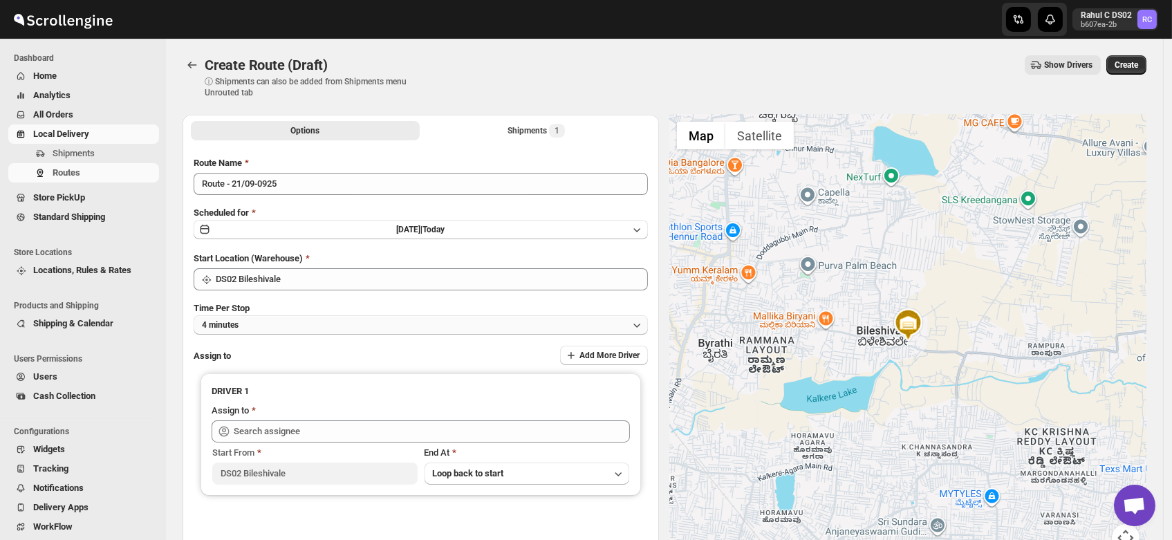
click at [279, 322] on button "4 minutes" at bounding box center [421, 324] width 454 height 19
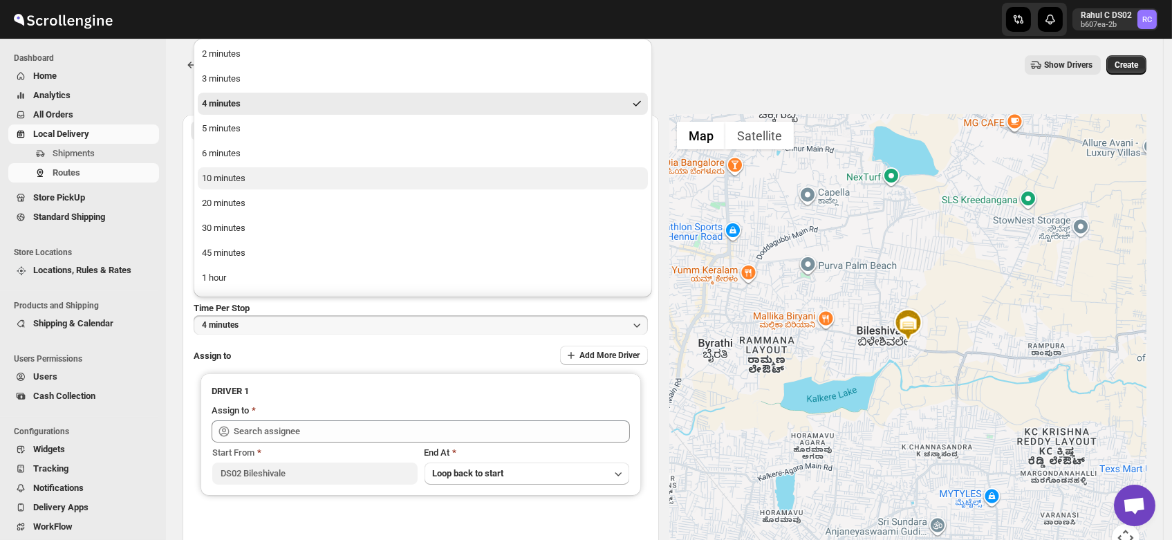
click at [242, 182] on div "10 minutes" at bounding box center [224, 178] width 44 height 14
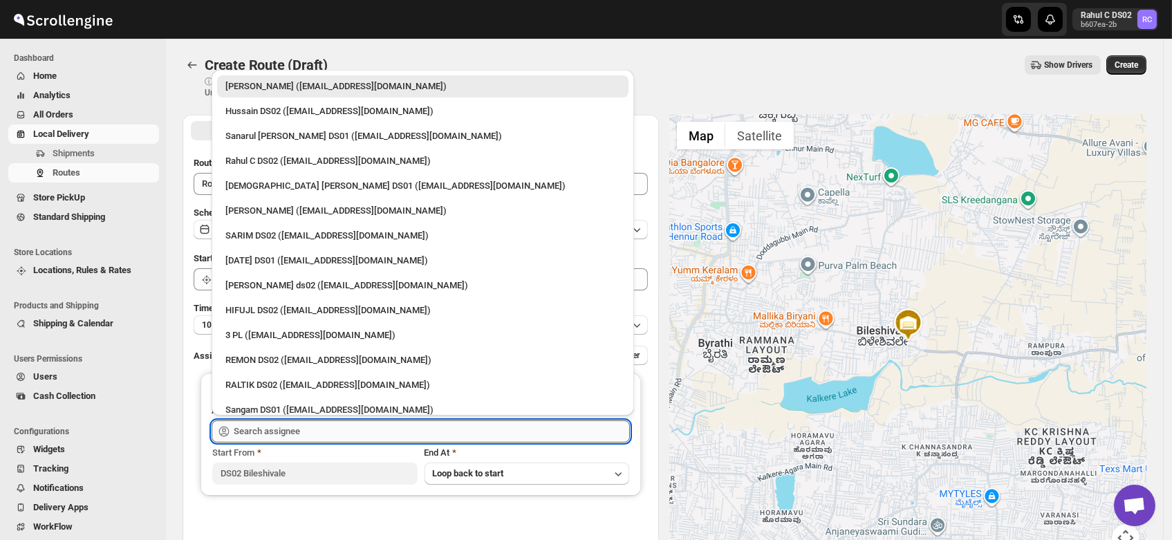
click at [266, 431] on input "text" at bounding box center [432, 431] width 396 height 22
click at [262, 436] on input "text" at bounding box center [432, 431] width 396 height 22
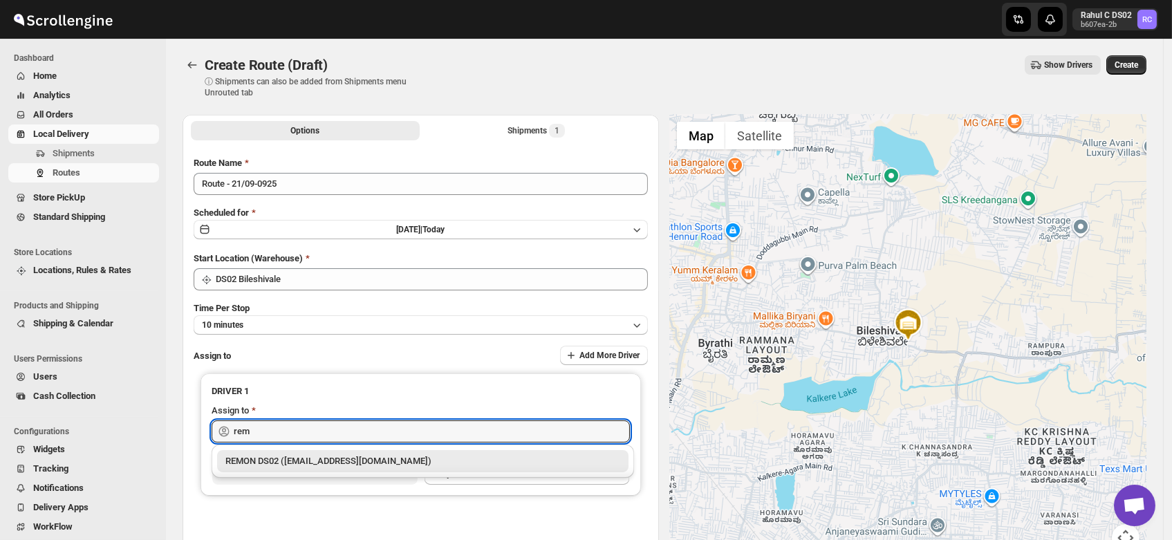
click at [263, 456] on div "REMON DS02 (kesame7468@btcours.com)" at bounding box center [422, 461] width 395 height 14
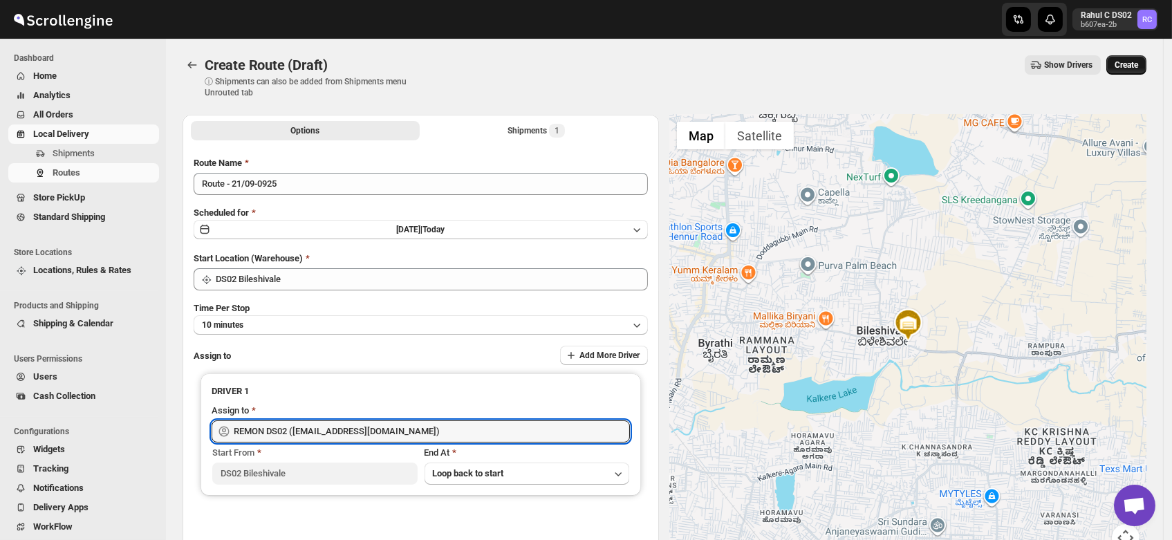
type input "REMON DS02 (kesame7468@btcours.com)"
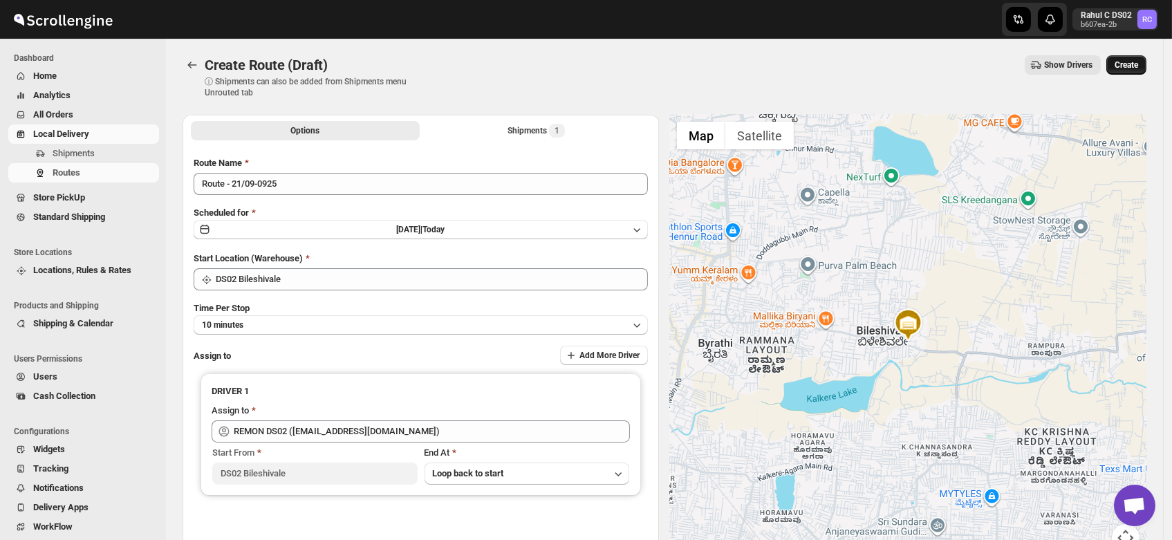
click at [1138, 62] on span "Create" at bounding box center [1127, 64] width 24 height 11
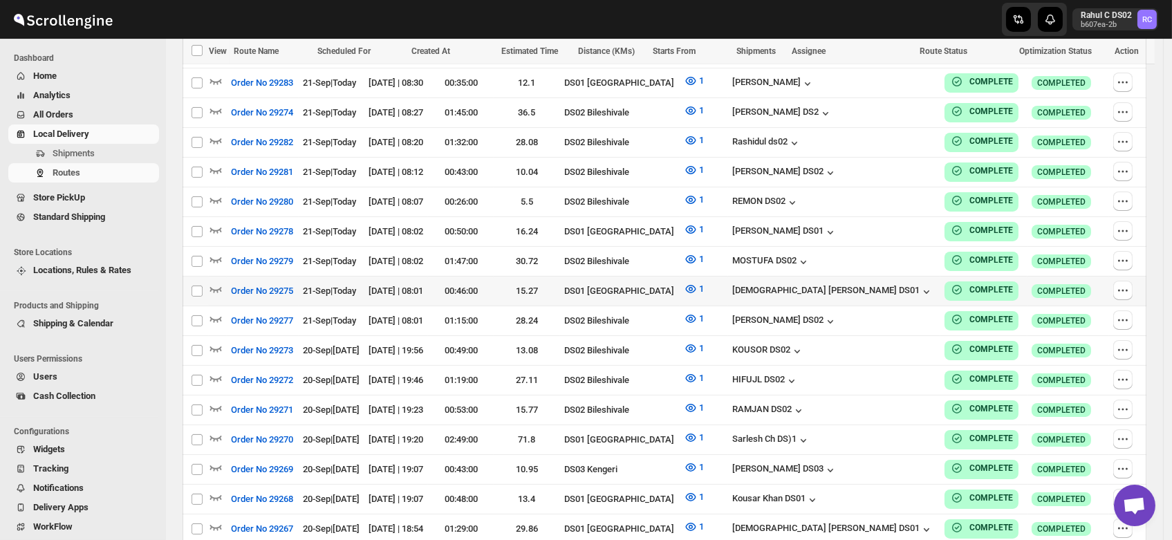
scroll to position [699, 0]
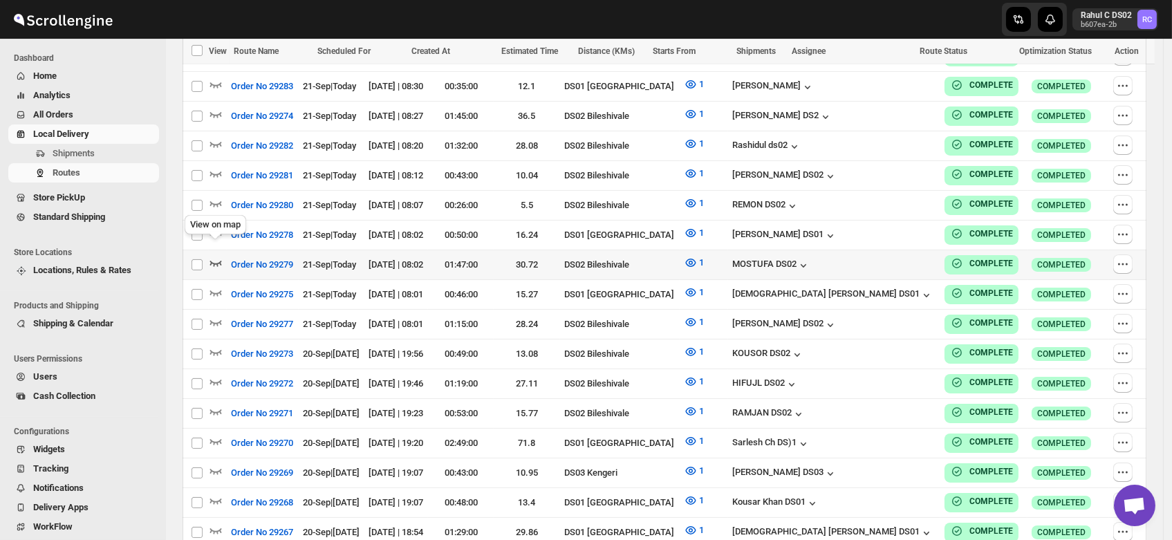
click at [215, 256] on icon "button" at bounding box center [216, 263] width 14 height 14
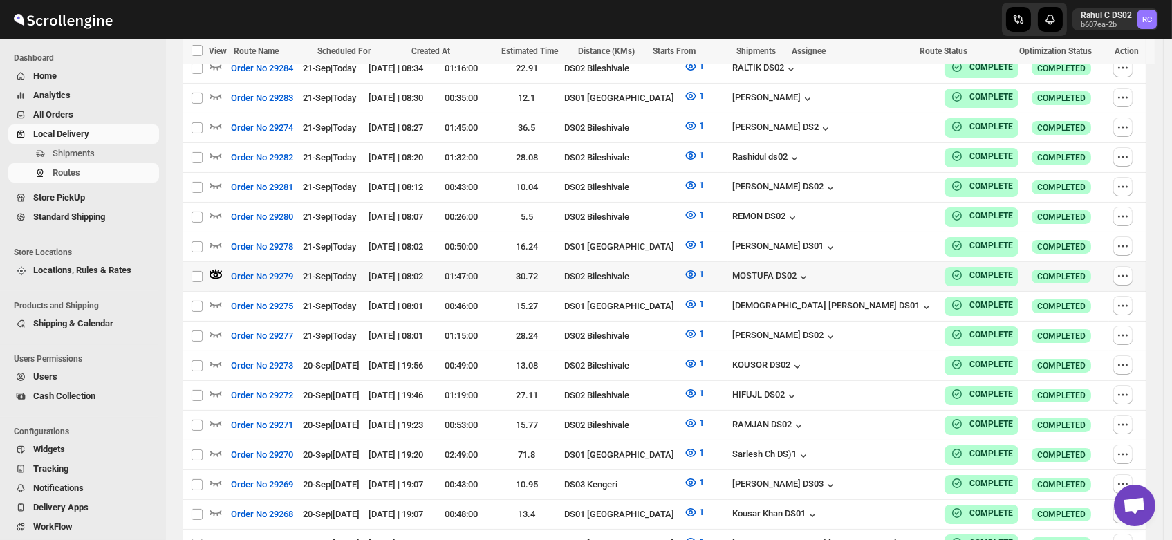
scroll to position [710, 0]
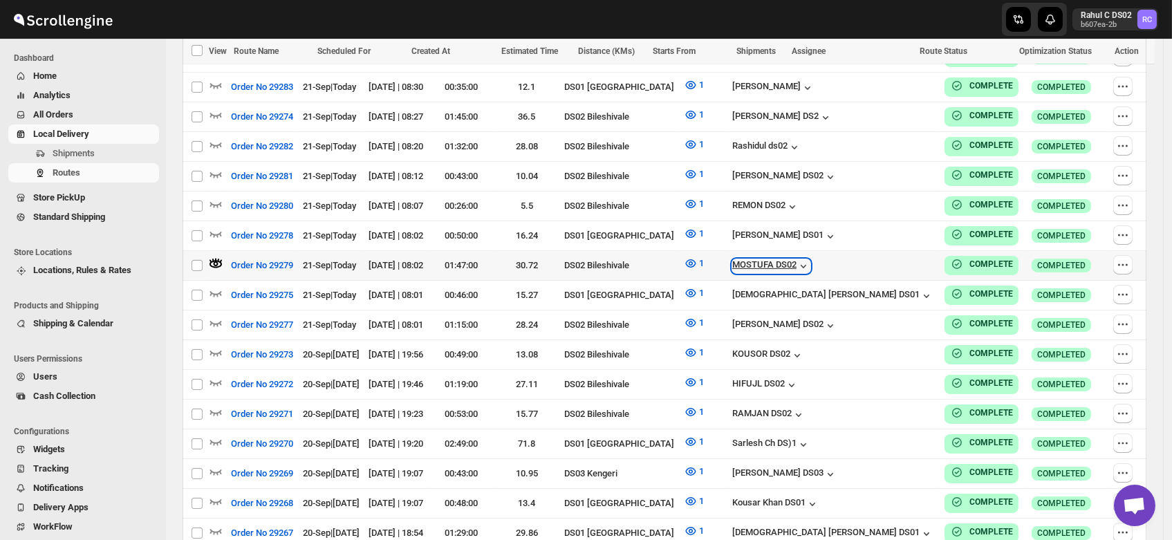
click at [810, 259] on div "MOSTUFA DS02" at bounding box center [771, 266] width 78 height 14
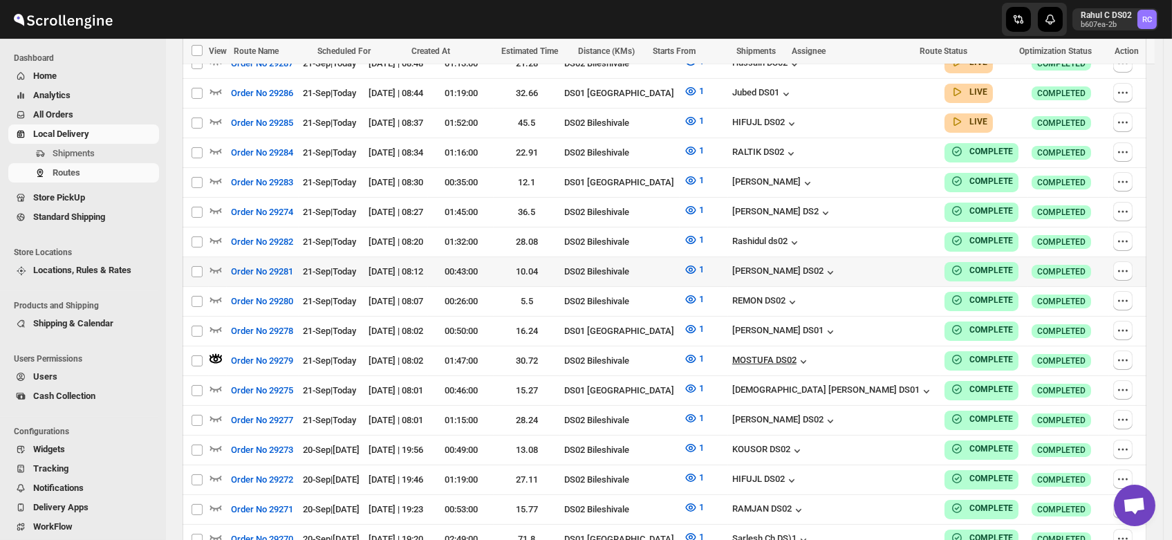
scroll to position [614, 0]
click at [836, 266] on div "[PERSON_NAME] DS02" at bounding box center [784, 273] width 105 height 14
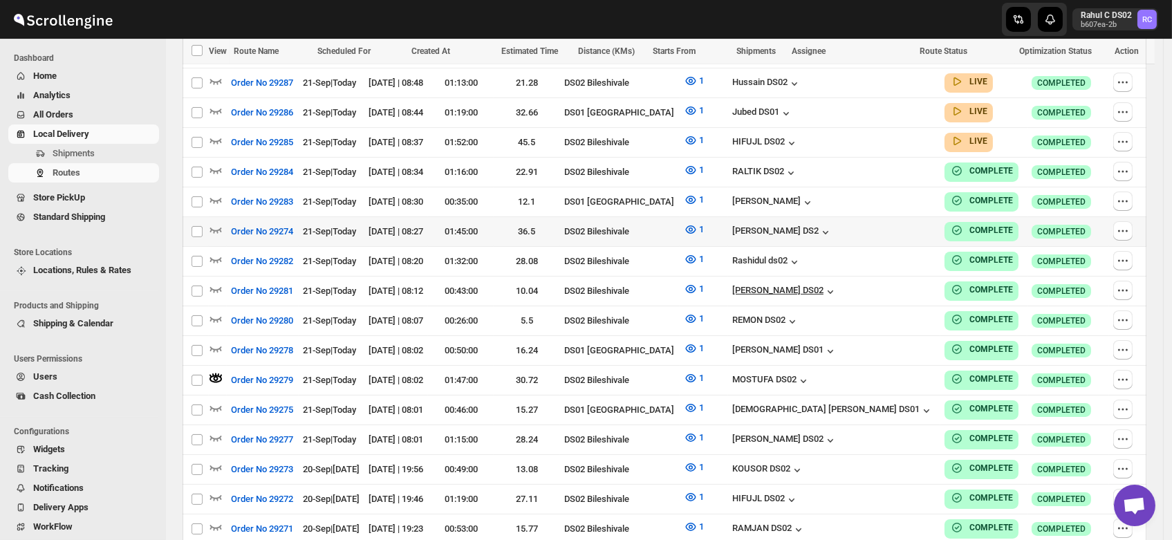
scroll to position [636, 0]
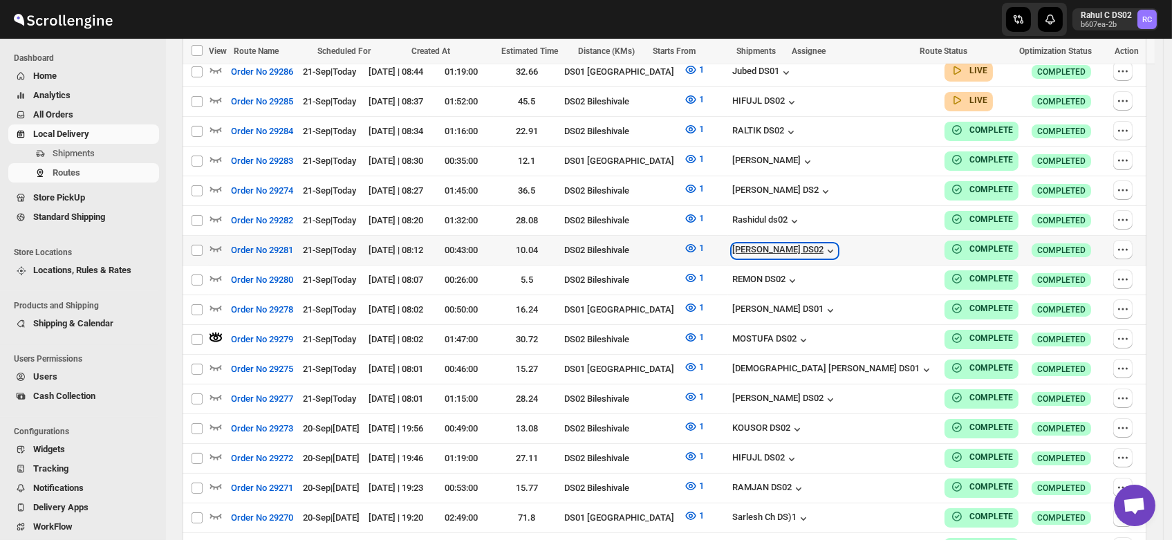
click at [831, 244] on div "[PERSON_NAME] DS02" at bounding box center [784, 251] width 105 height 14
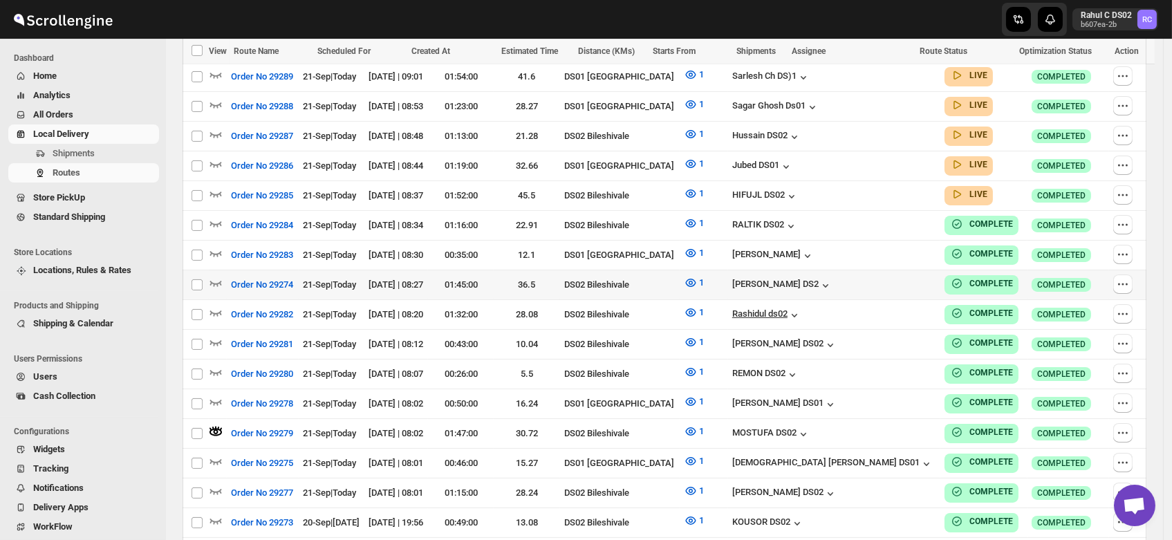
scroll to position [541, 0]
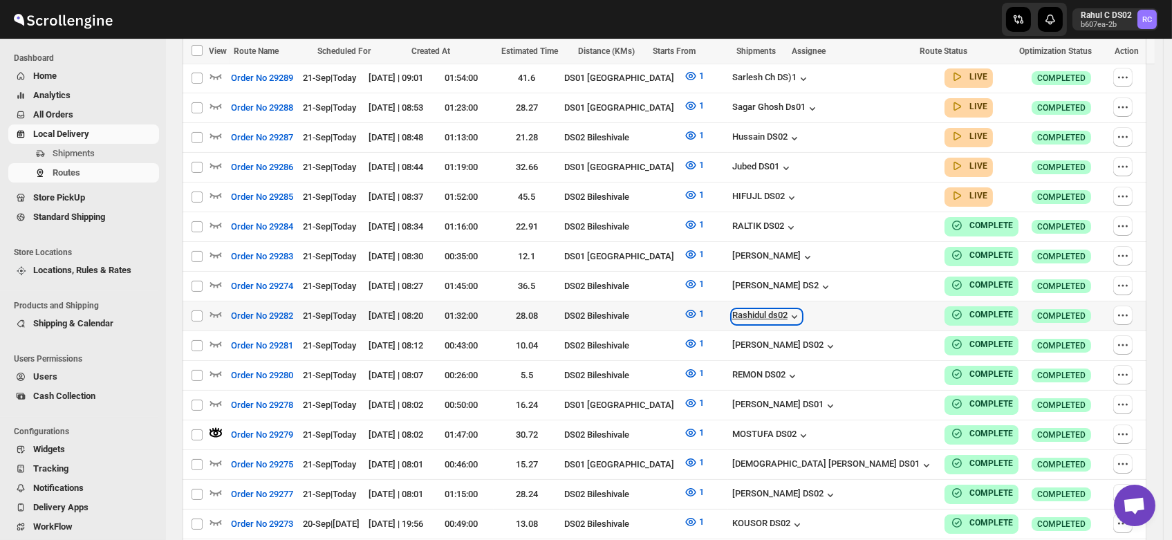
click at [801, 310] on div "Rashidul ds02" at bounding box center [766, 317] width 69 height 14
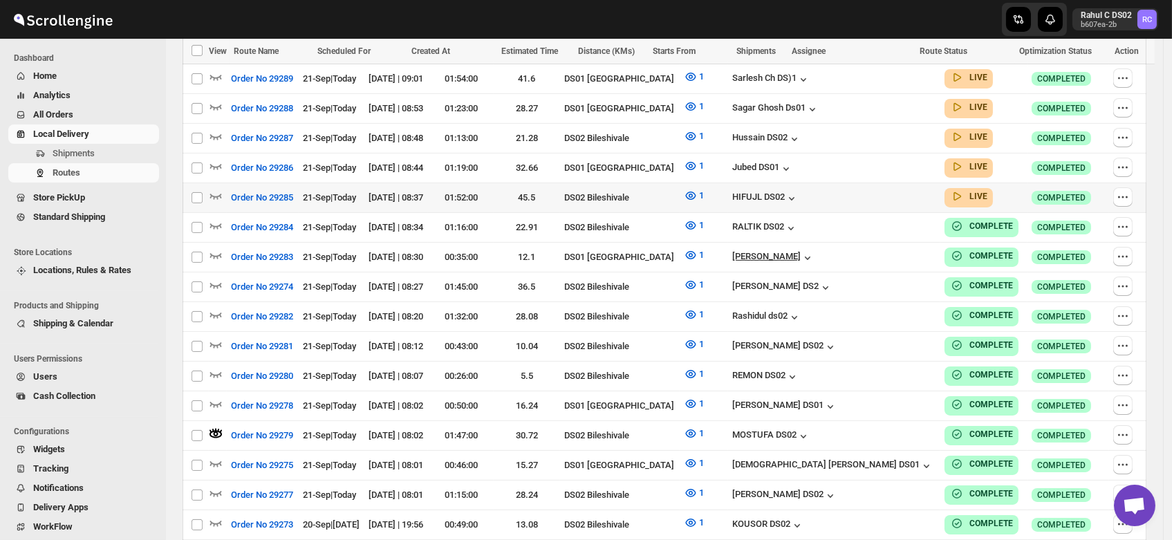
scroll to position [543, 0]
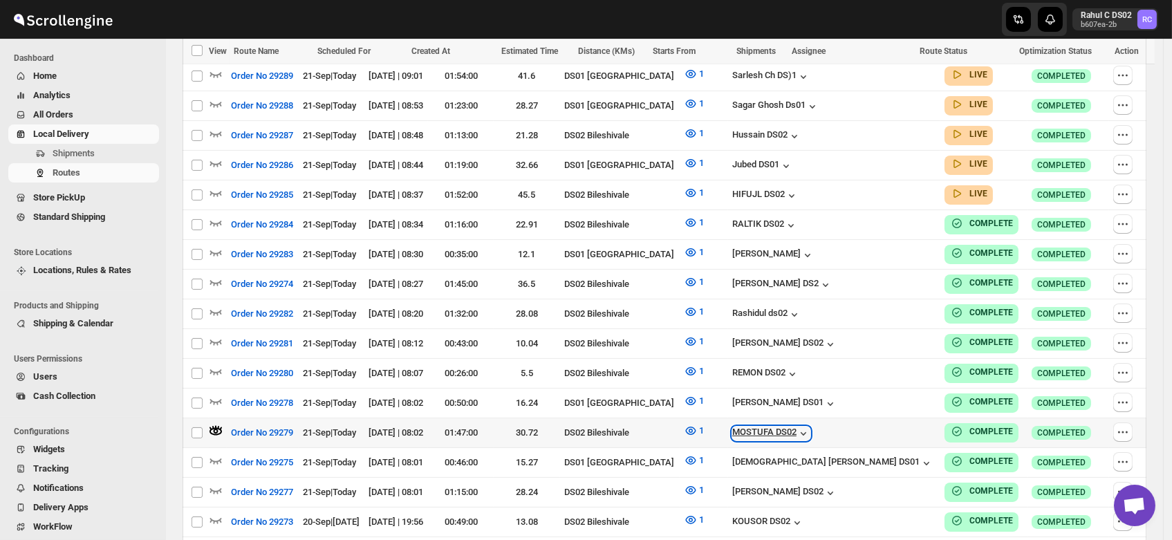
click at [810, 427] on div "MOSTUFA DS02" at bounding box center [771, 434] width 78 height 14
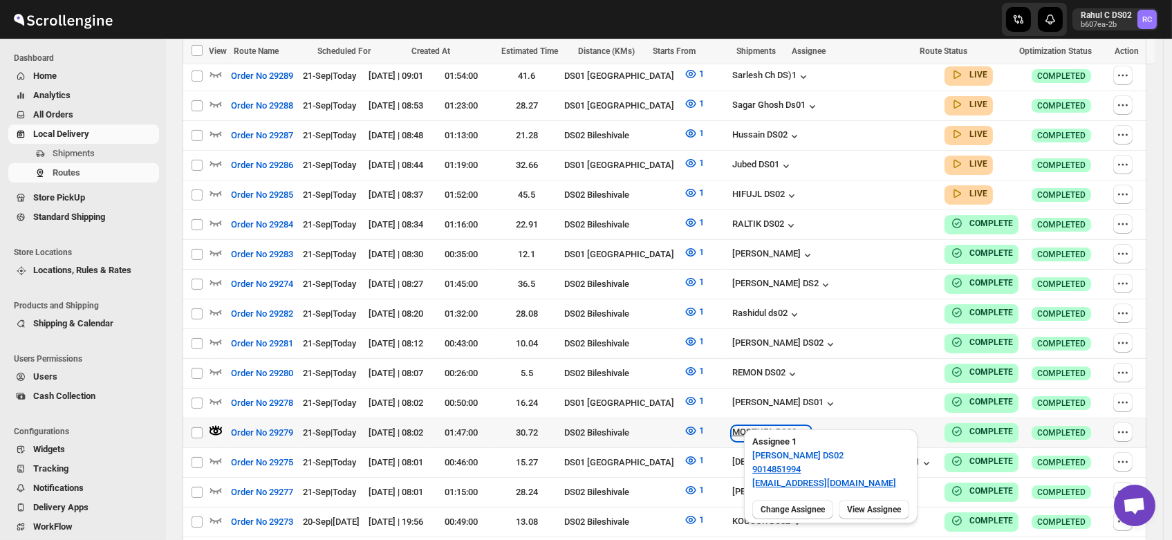
click at [810, 427] on div "MOSTUFA DS02" at bounding box center [771, 434] width 78 height 14
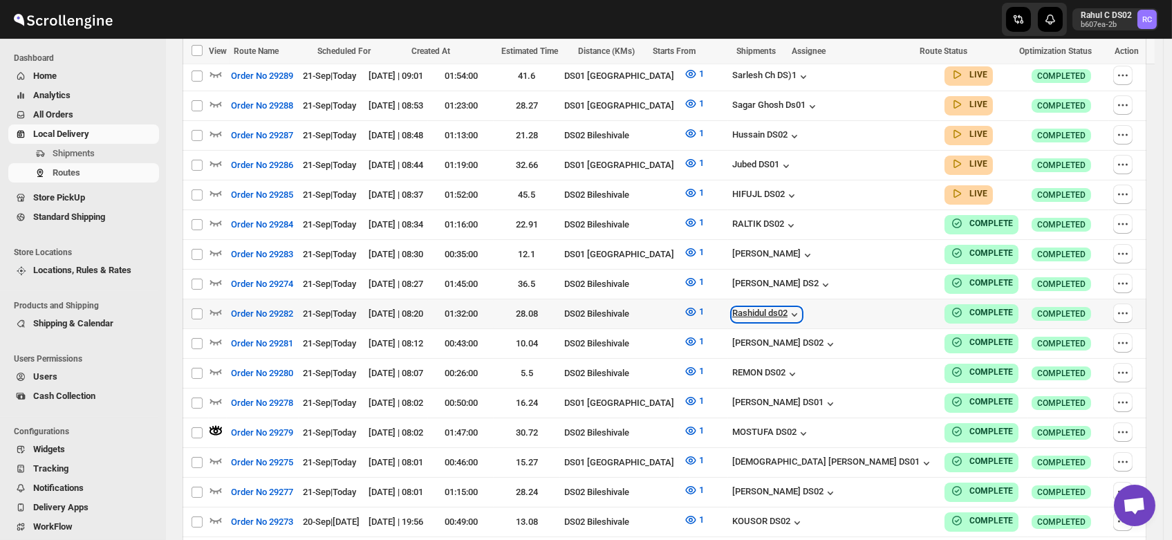
click at [801, 308] on div "Rashidul ds02" at bounding box center [766, 315] width 69 height 14
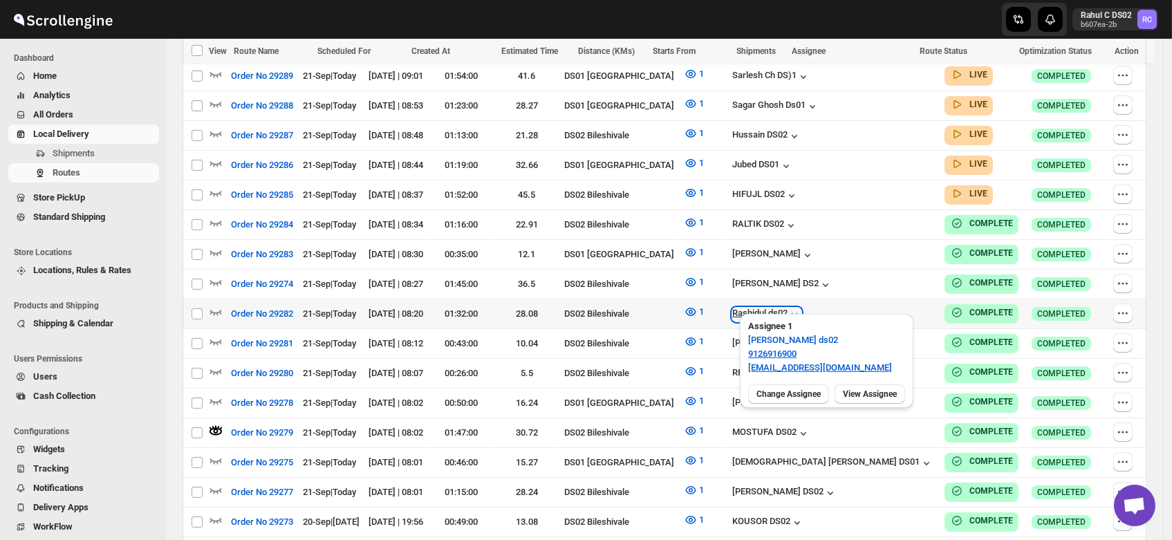
click at [801, 308] on div "Rashidul ds02" at bounding box center [766, 315] width 69 height 14
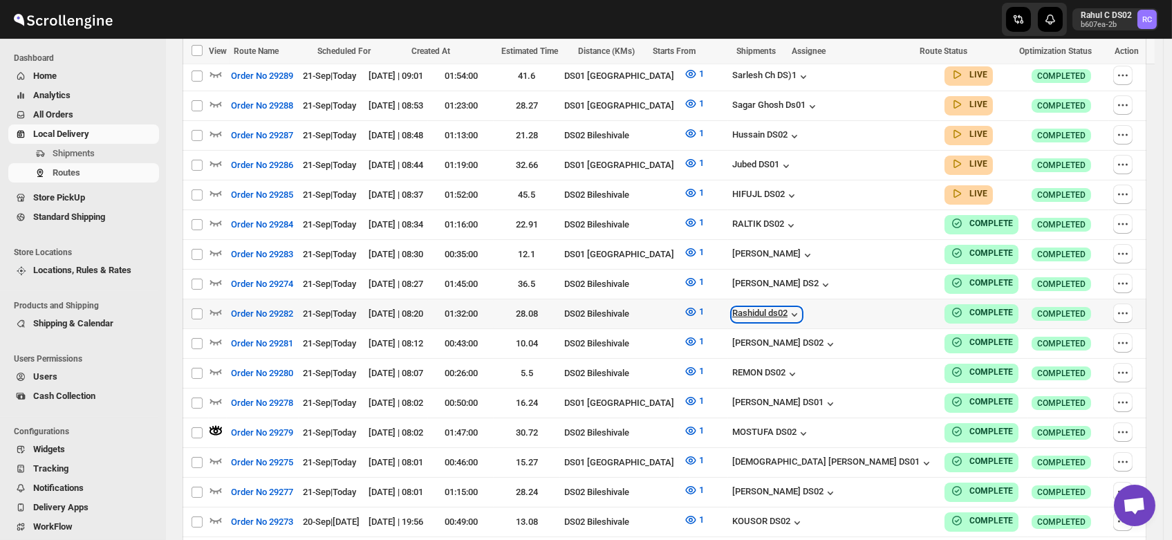
scroll to position [0, 0]
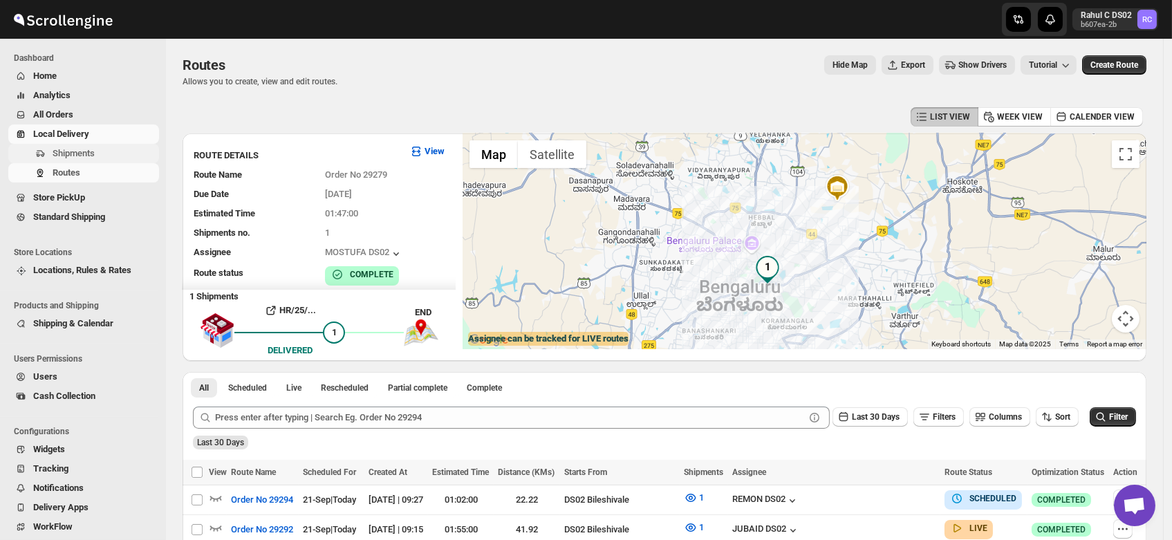
click at [61, 158] on span "Shipments" at bounding box center [74, 153] width 42 height 10
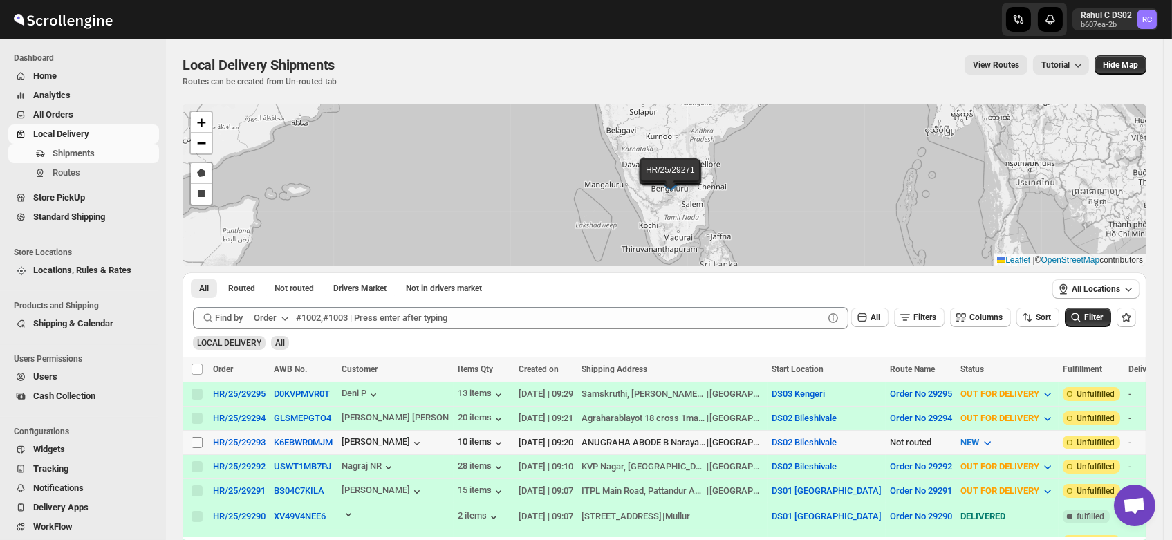
click at [198, 437] on input "Select shipment" at bounding box center [197, 442] width 11 height 11
checkbox input "true"
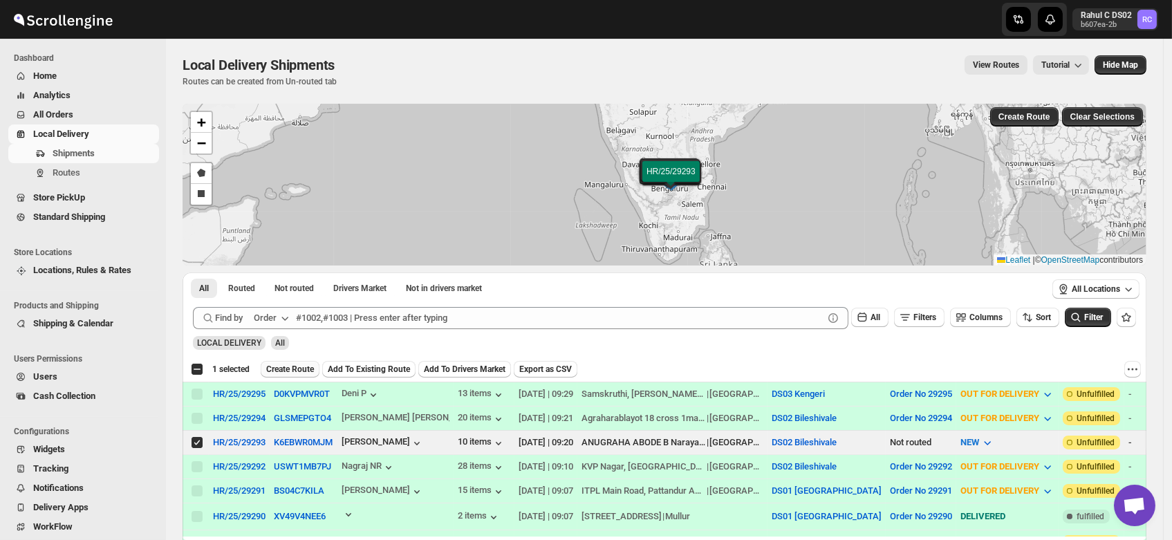
click at [283, 364] on span "Create Route" at bounding box center [290, 369] width 48 height 11
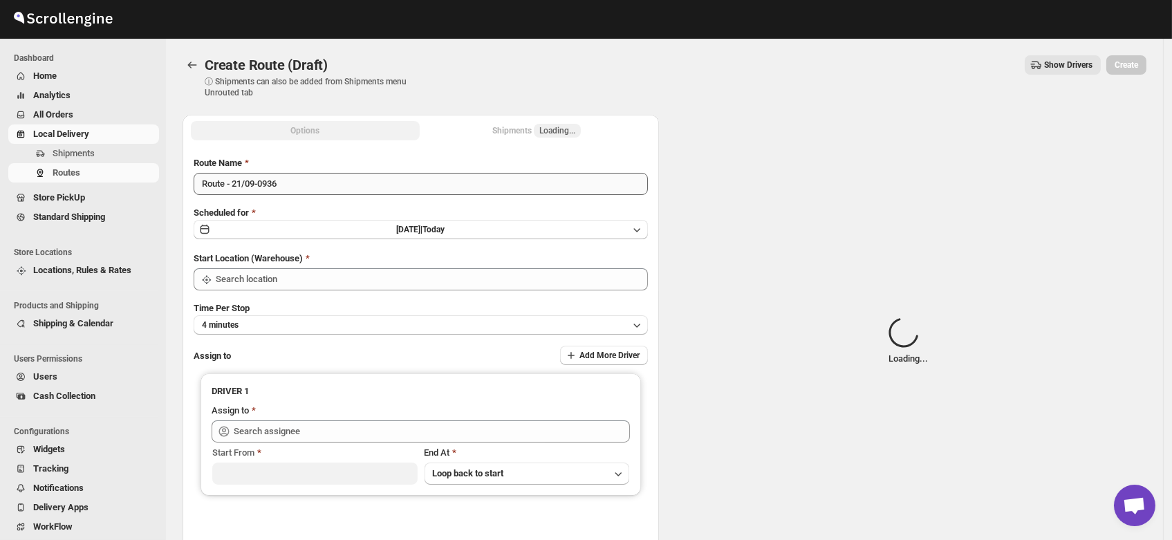
type input "DS02 Bileshivale"
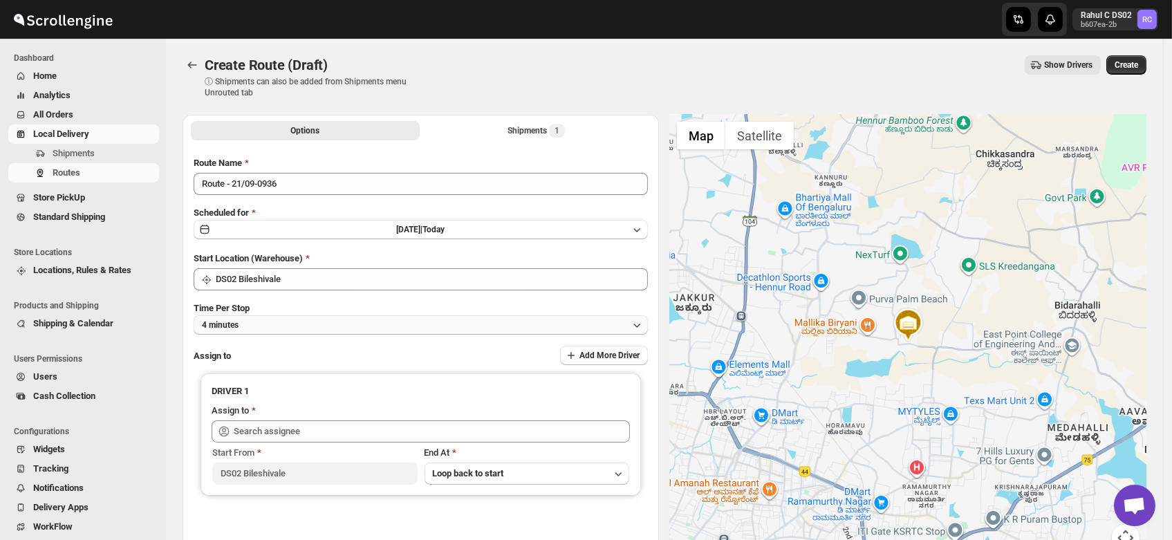
click at [246, 319] on button "4 minutes" at bounding box center [421, 324] width 454 height 19
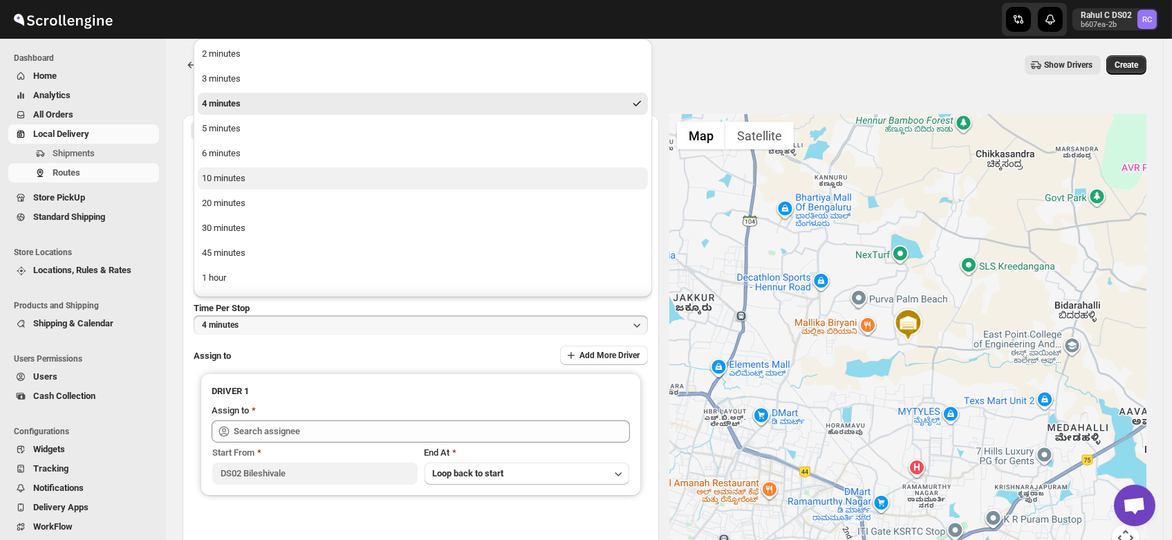
click at [230, 176] on div "10 minutes" at bounding box center [224, 178] width 44 height 14
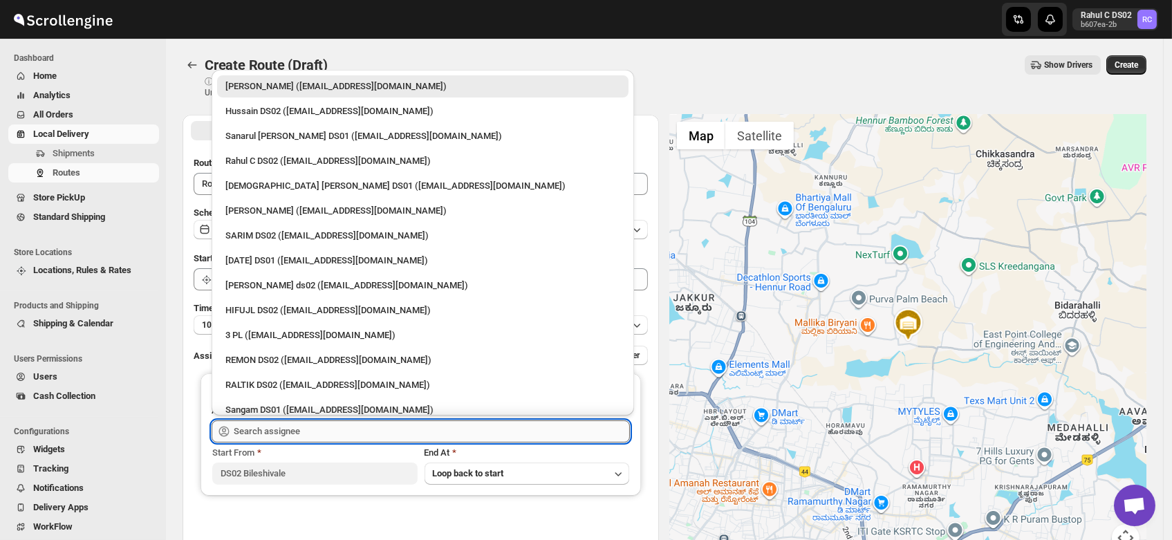
click at [258, 431] on input "text" at bounding box center [432, 431] width 396 height 22
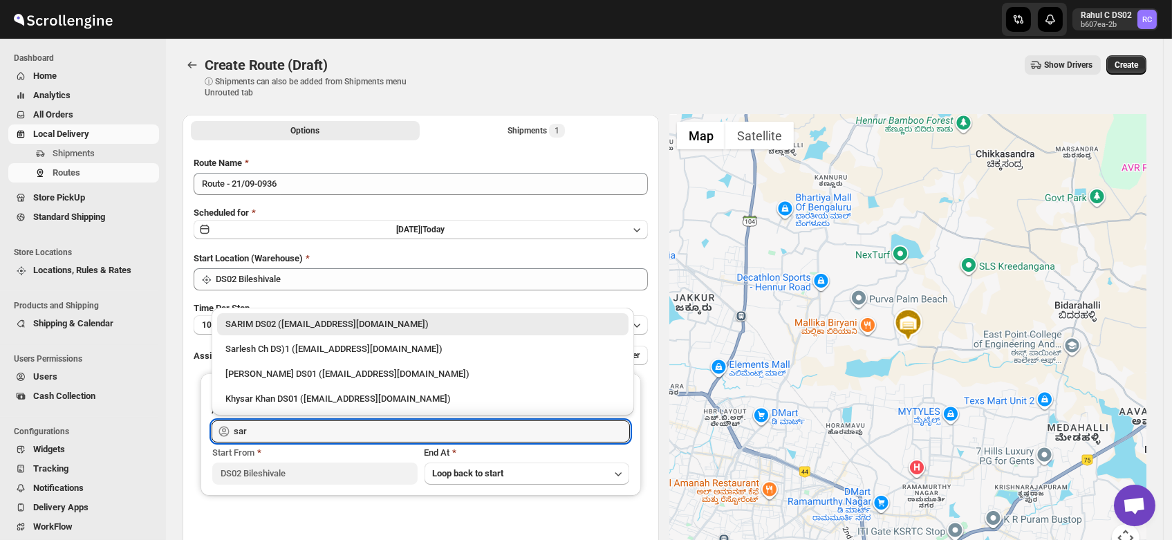
click at [261, 327] on div "SARIM DS02 ([EMAIL_ADDRESS][DOMAIN_NAME])" at bounding box center [422, 324] width 395 height 14
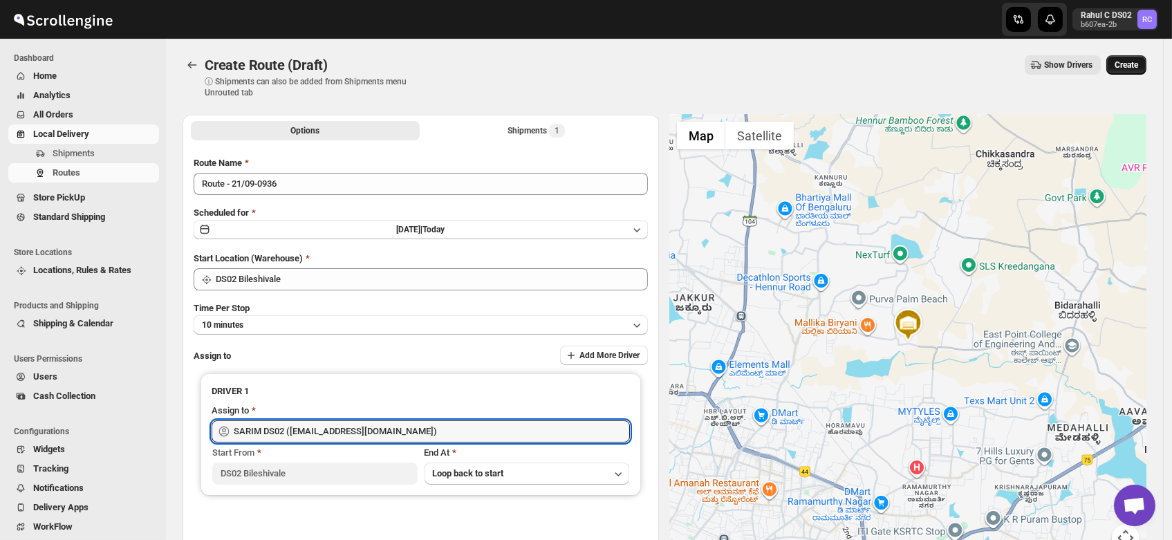
type input "SARIM DS02 ([EMAIL_ADDRESS][DOMAIN_NAME])"
click at [1135, 61] on span "Create" at bounding box center [1127, 64] width 24 height 11
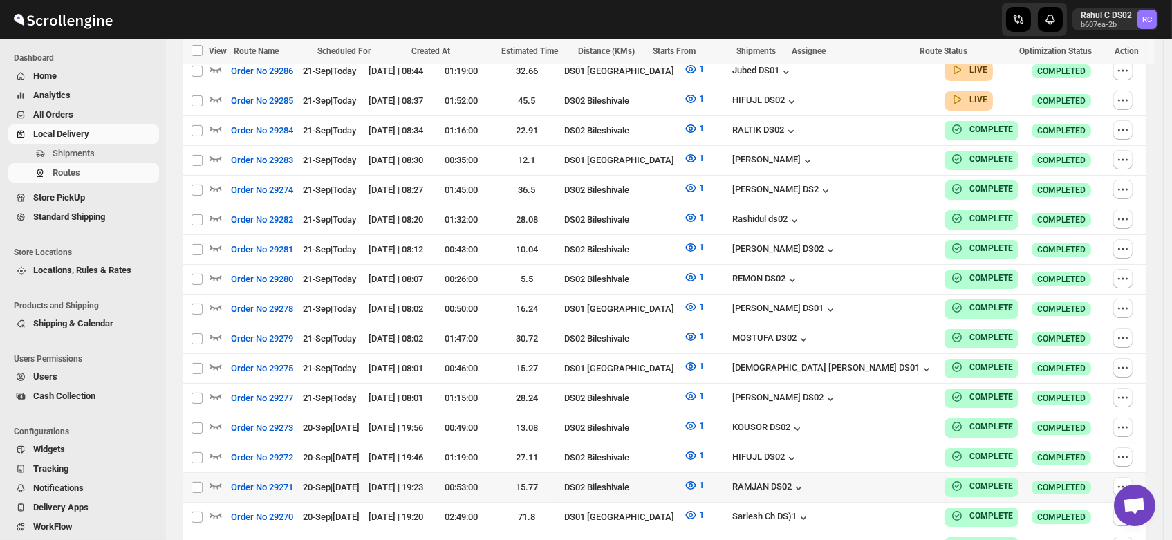
scroll to position [748, 0]
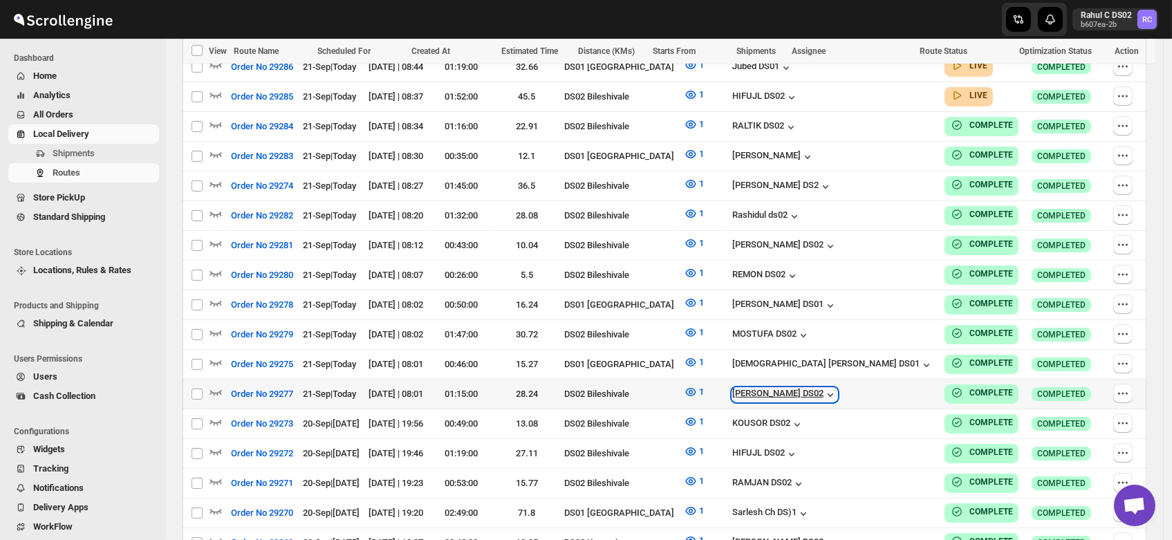
click at [837, 388] on div "[PERSON_NAME] DS02" at bounding box center [784, 395] width 105 height 14
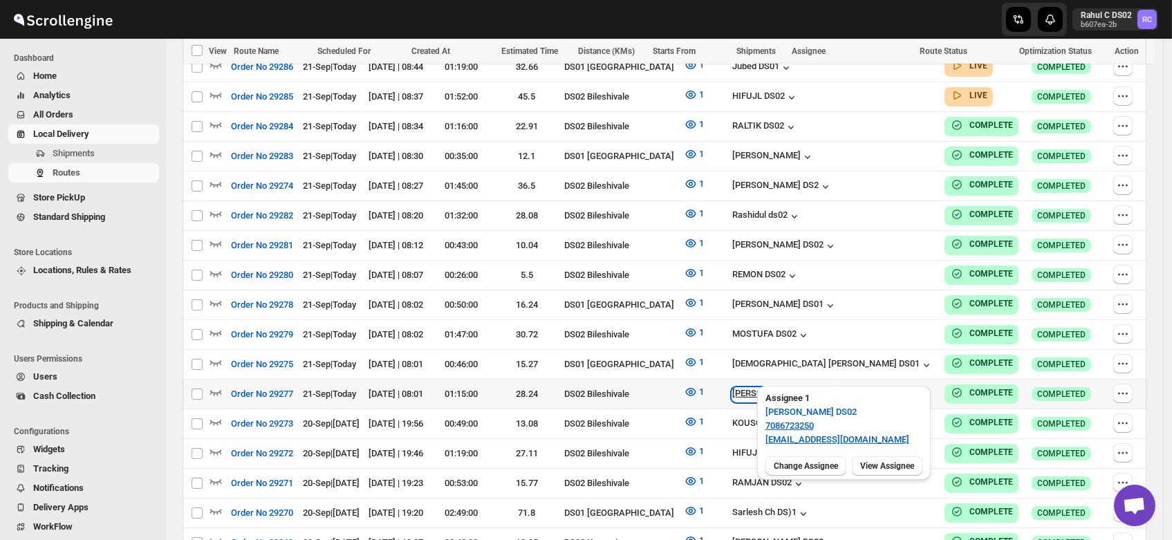
click at [837, 388] on div "[PERSON_NAME] DS02" at bounding box center [784, 395] width 105 height 14
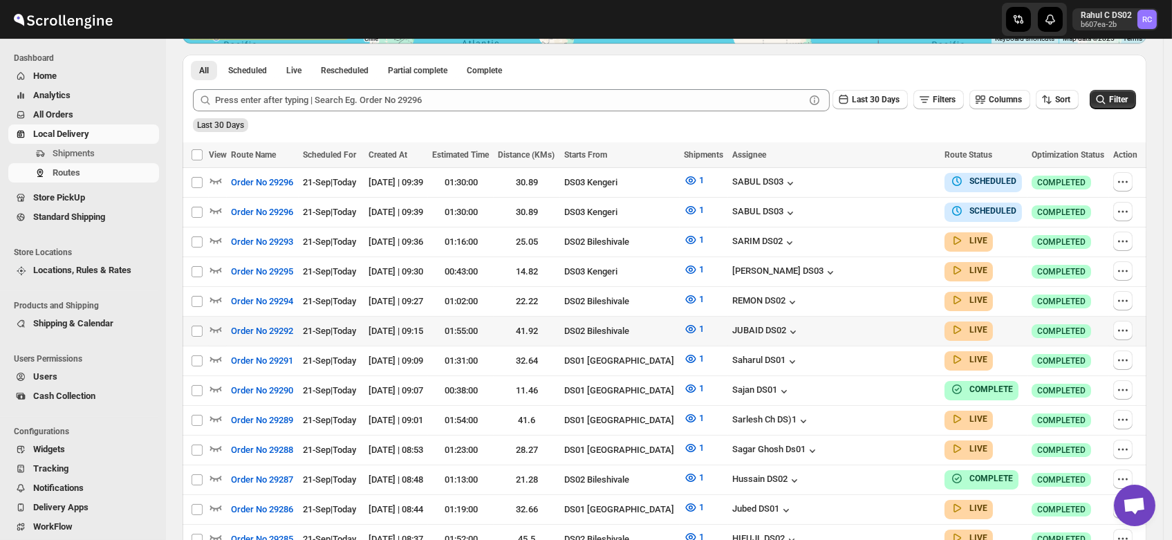
scroll to position [0, 0]
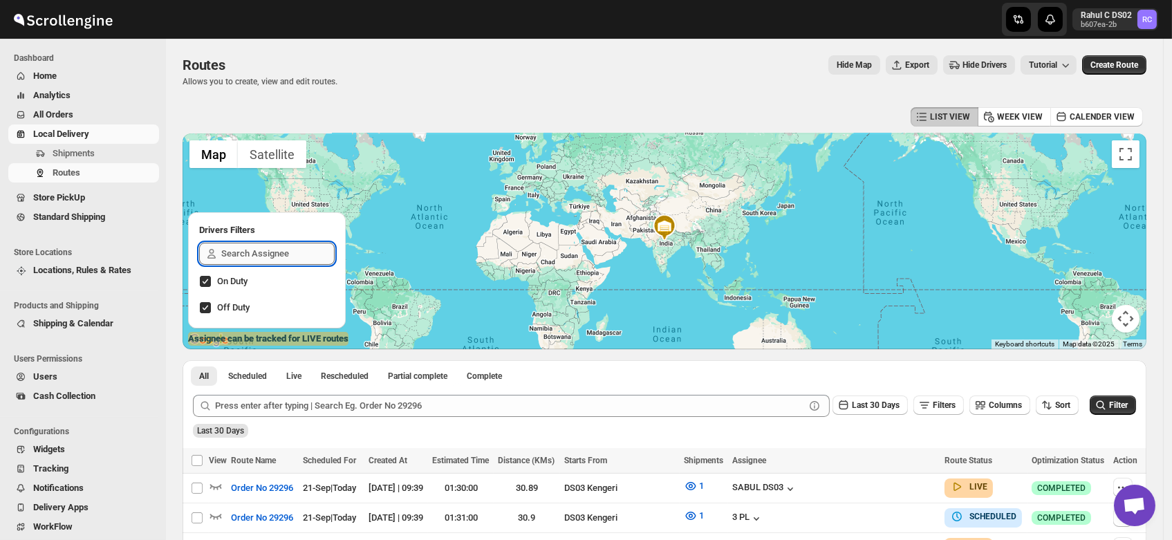
click at [228, 258] on input "text" at bounding box center [277, 254] width 113 height 22
type input "pra"
click at [249, 281] on div "[PERSON_NAME] DS02" at bounding box center [266, 286] width 113 height 19
checkbox input "true"
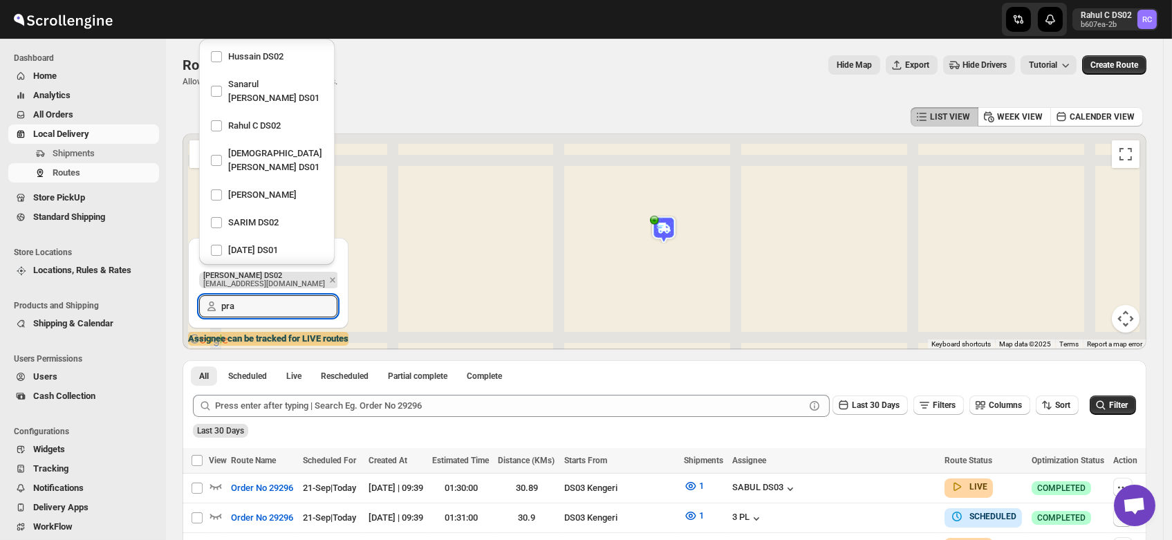
scroll to position [268, 0]
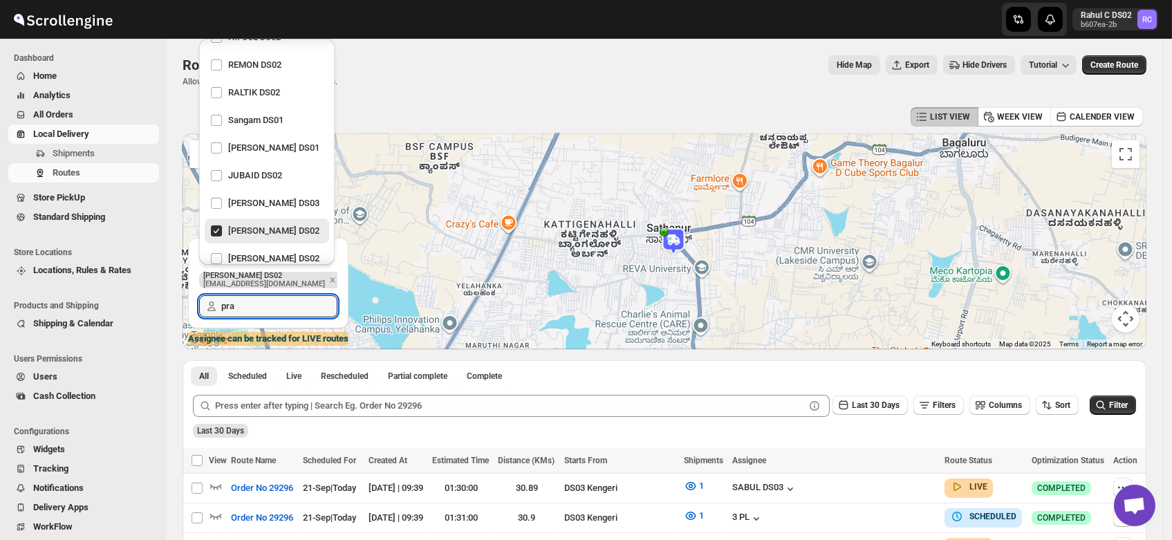
type input "pra"
click at [679, 239] on img at bounding box center [674, 242] width 28 height 28
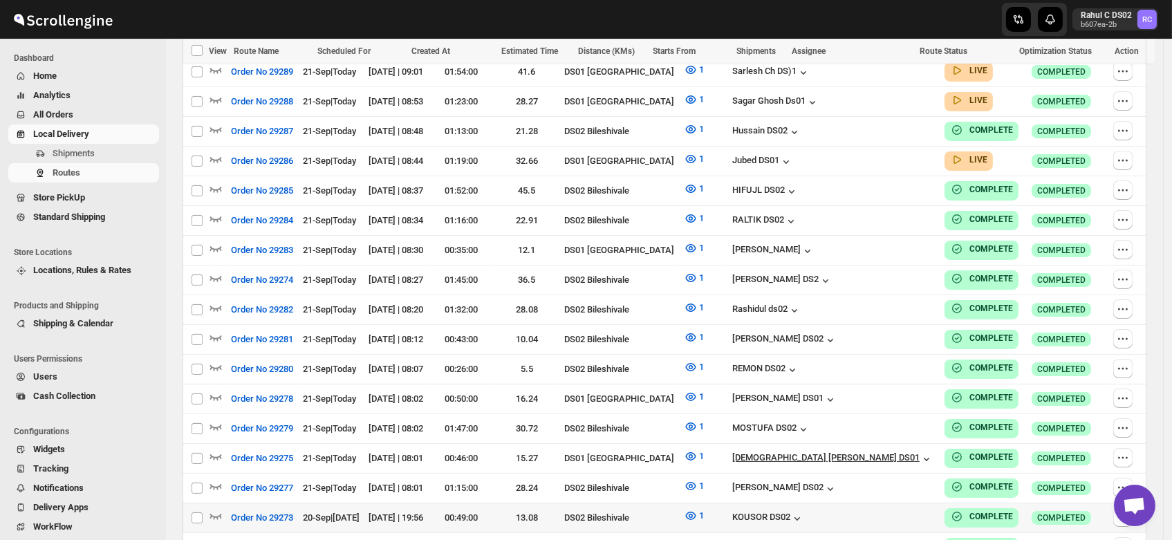
scroll to position [661, 0]
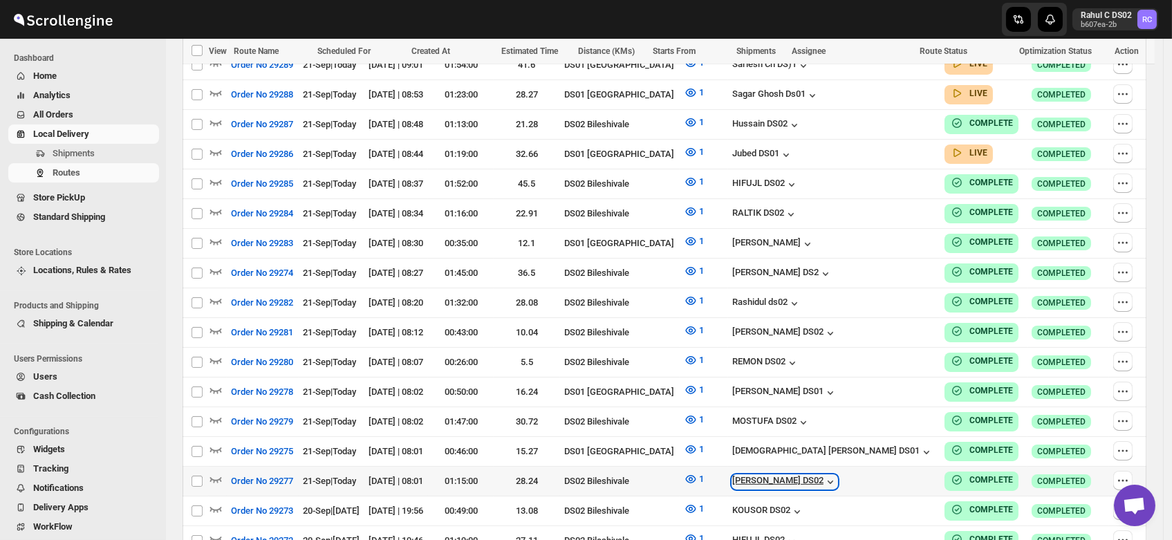
click at [837, 475] on div "[PERSON_NAME] DS02" at bounding box center [784, 482] width 105 height 14
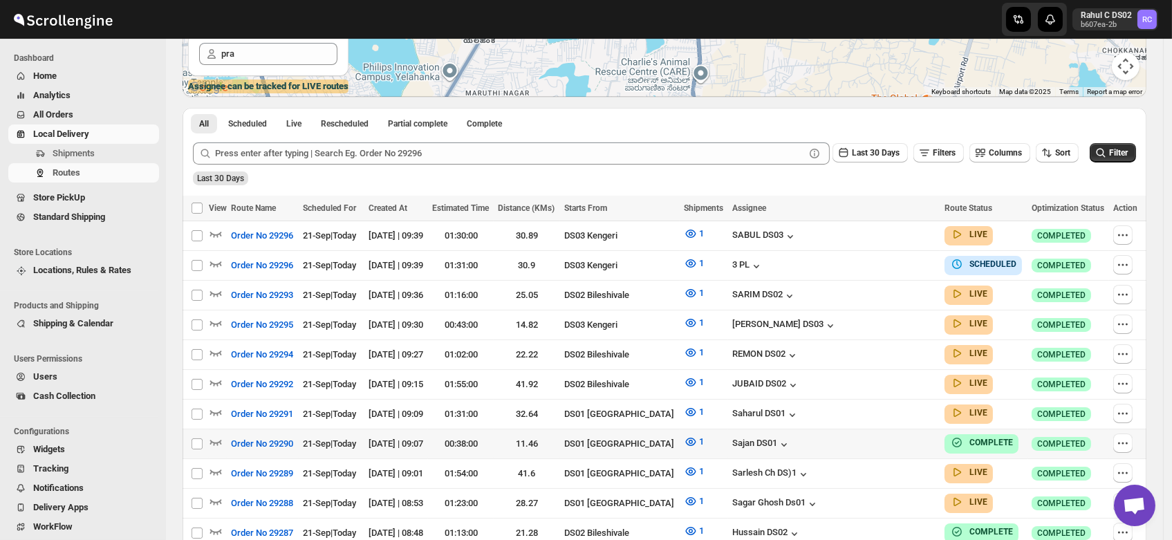
scroll to position [259, 0]
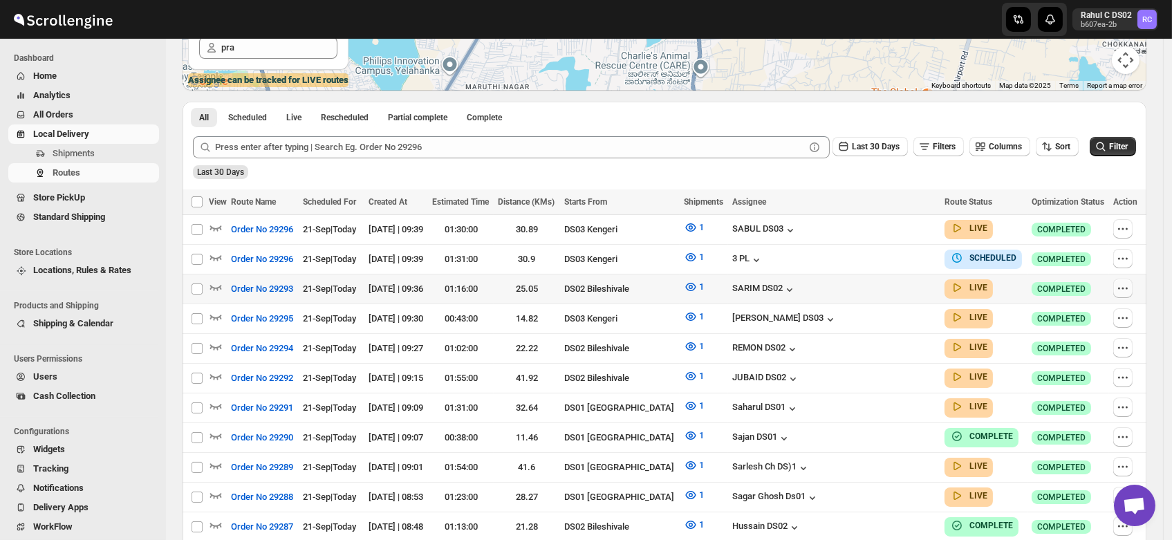
click at [1129, 288] on icon "button" at bounding box center [1123, 288] width 14 height 14
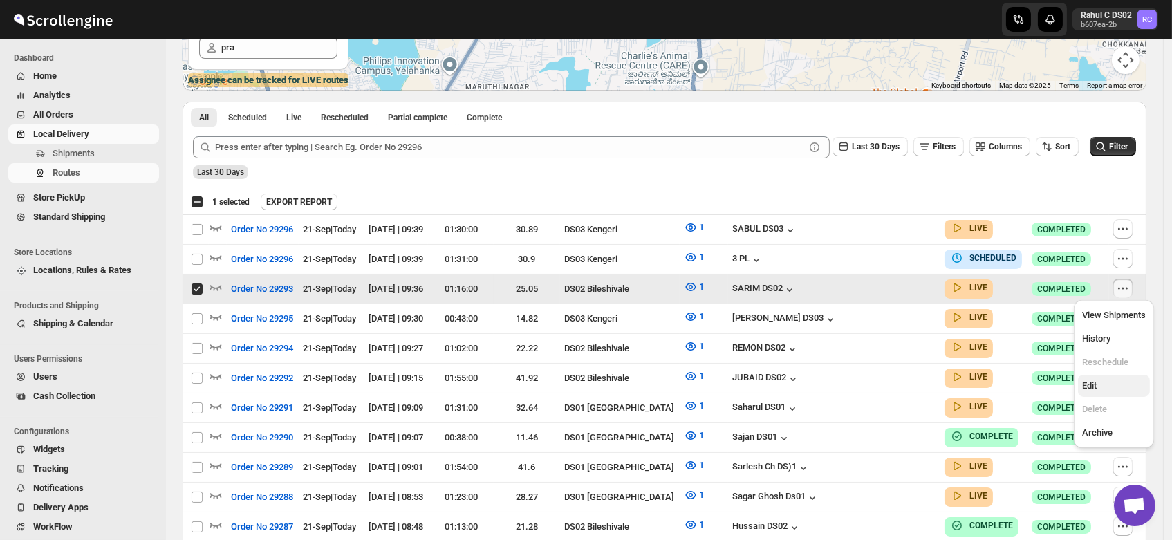
click at [1096, 391] on span "Edit" at bounding box center [1089, 385] width 15 height 10
checkbox input "false"
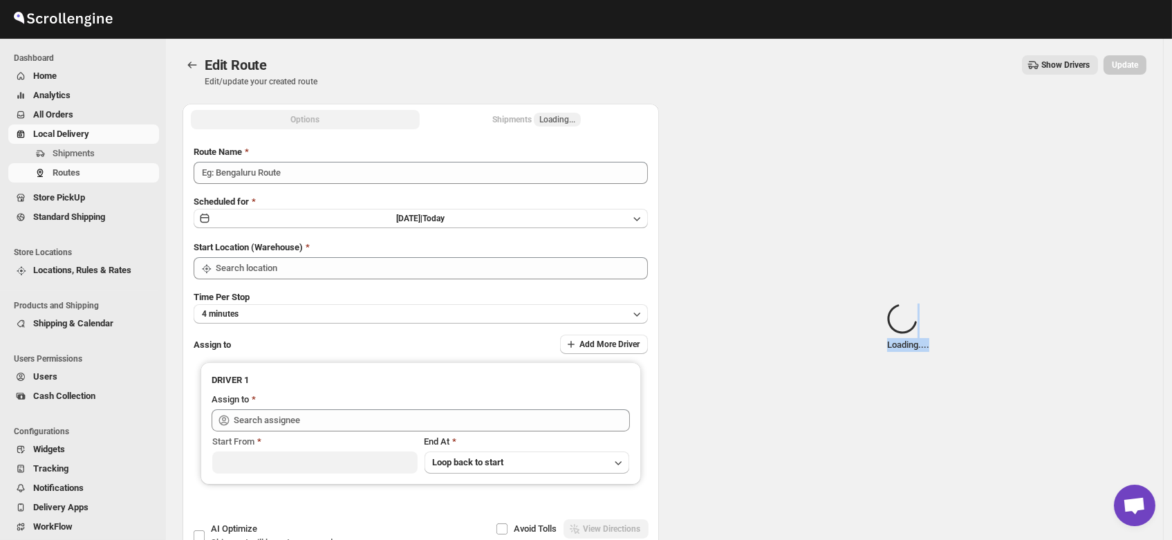
click at [642, 142] on div "Options Shipments Loading... More views Options Shipments Loading... More views…" at bounding box center [658, 328] width 975 height 470
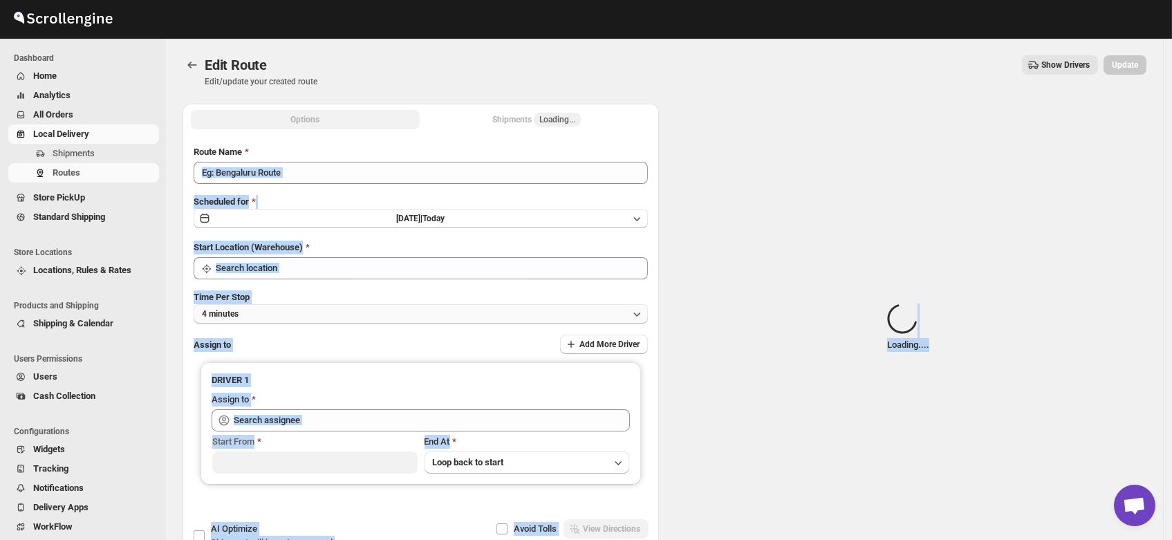
type input "Order No 29293"
type input "DS02 Bileshivale"
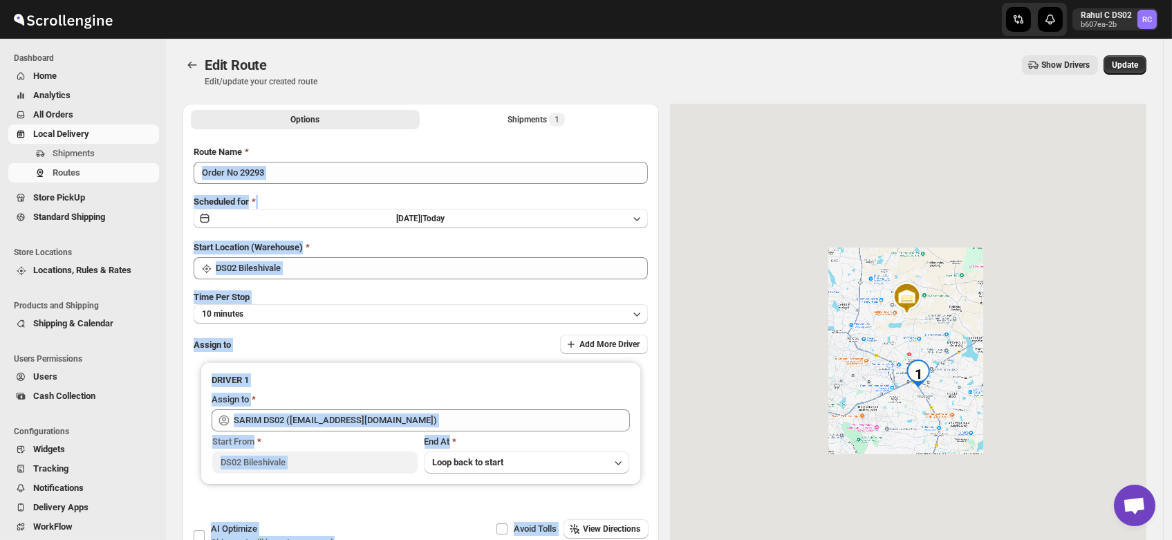
click at [718, 447] on div at bounding box center [908, 328] width 476 height 448
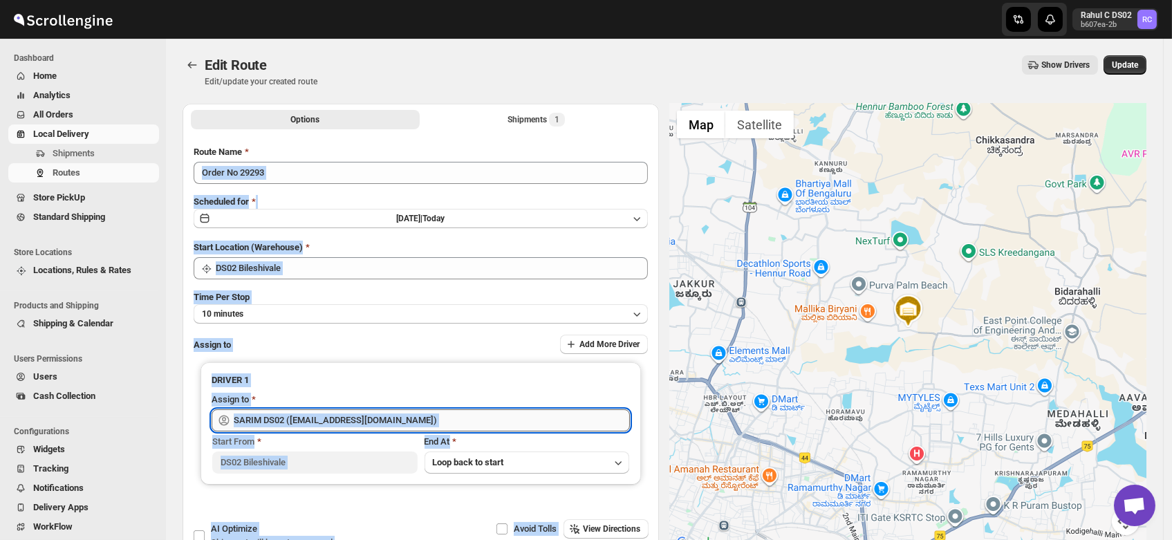
click at [407, 421] on input "SARIM DS02 (xititor414@owlny.com)" at bounding box center [432, 420] width 396 height 22
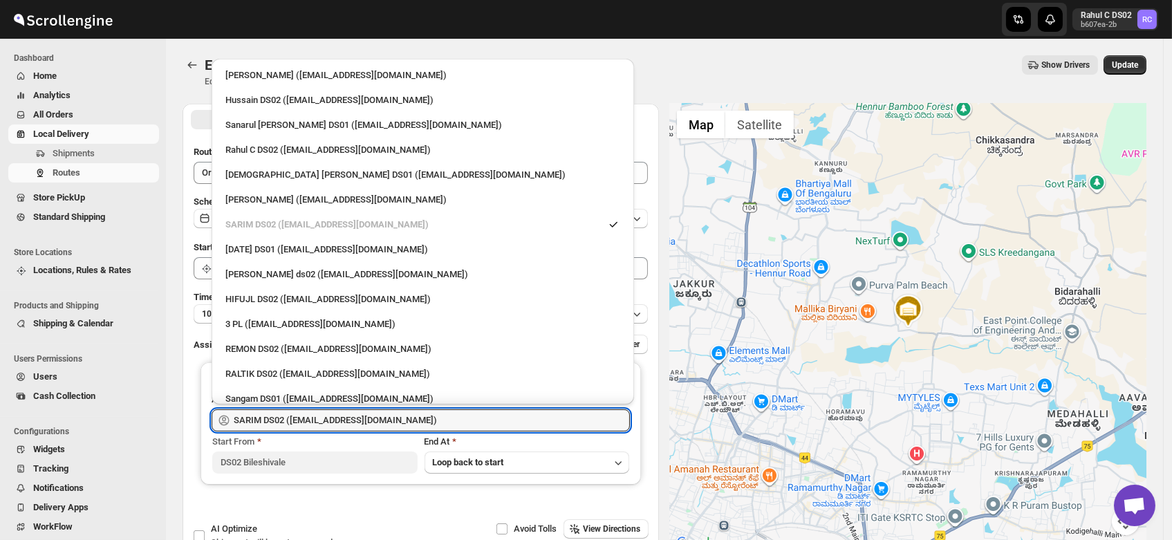
drag, startPoint x: 407, startPoint y: 421, endPoint x: 191, endPoint y: 429, distance: 216.6
click at [191, 429] on div "Submit Route Name Order No 29293 Scheduled for Sun Sep 21 2025 | Today Start Lo…" at bounding box center [421, 336] width 476 height 405
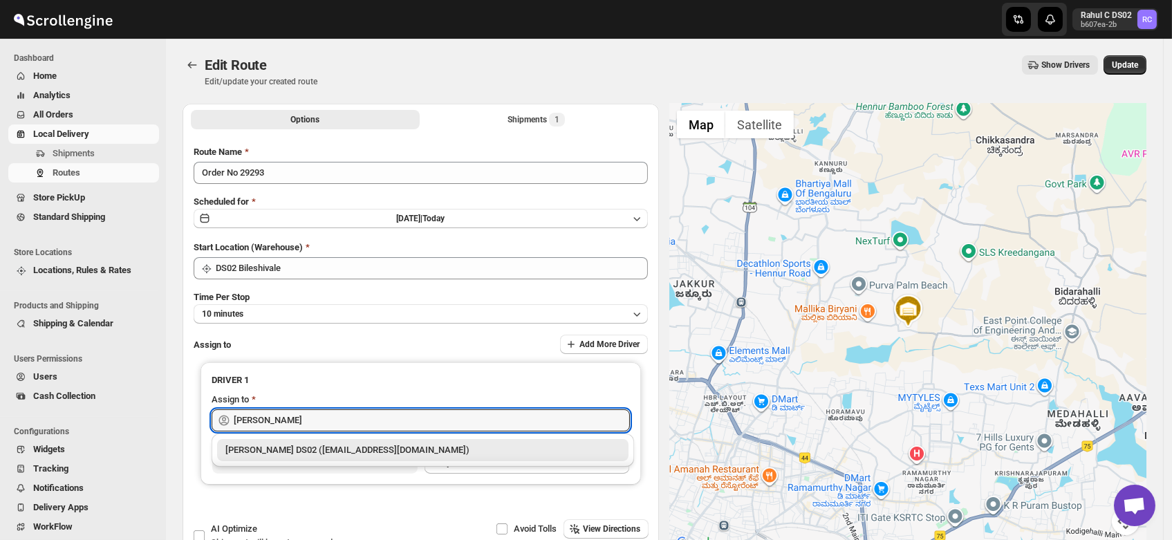
click at [266, 452] on div "PRAKSH NEWAR DS02 (tetidoh251@flektel.com)" at bounding box center [422, 450] width 395 height 14
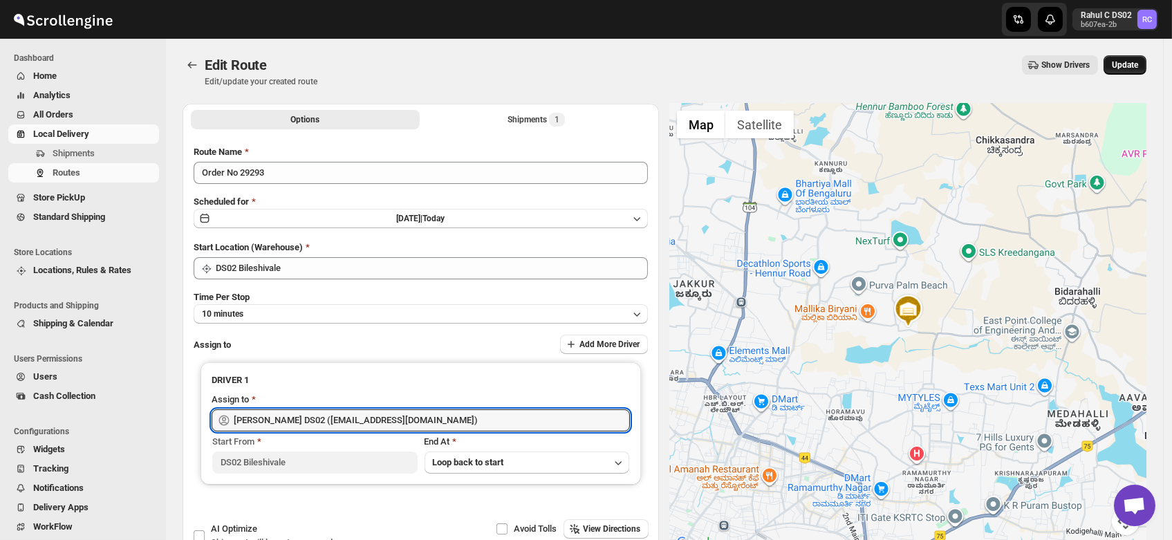
type input "PRAKSH NEWAR DS02 (tetidoh251@flektel.com)"
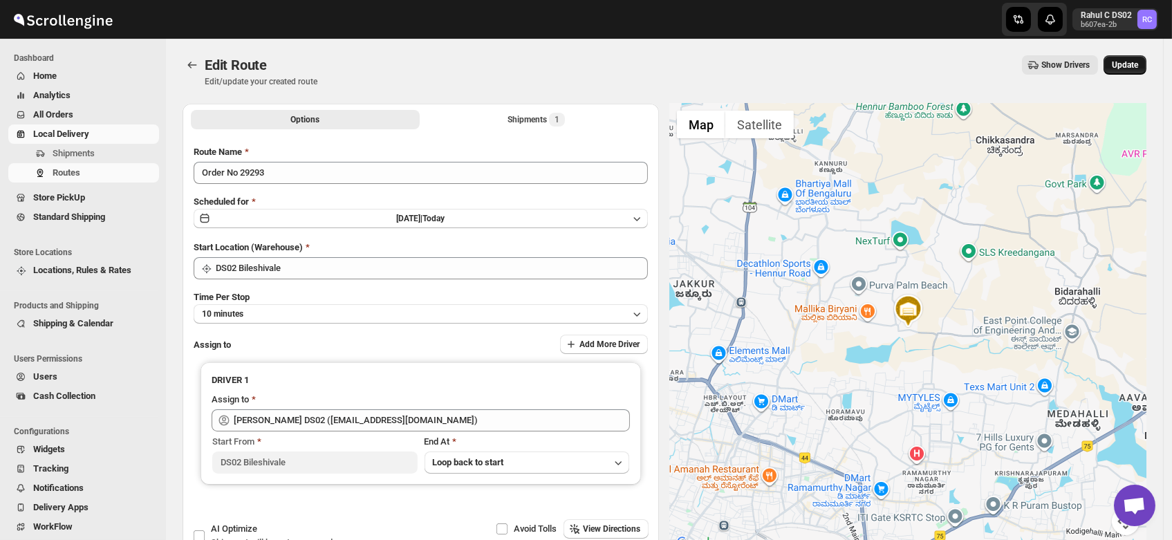
click at [1138, 61] on span "Update" at bounding box center [1125, 64] width 26 height 11
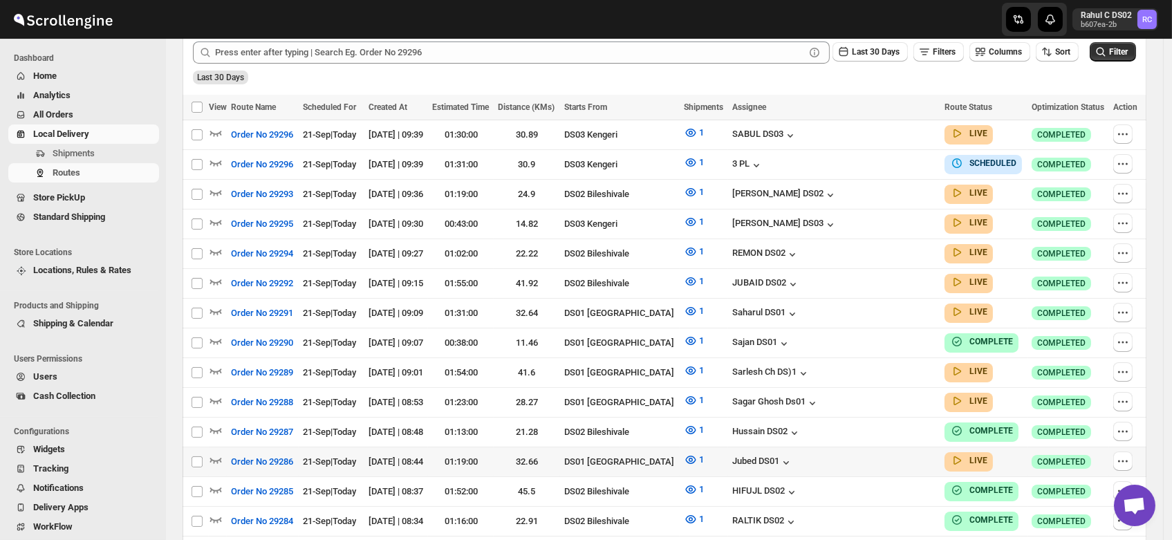
scroll to position [355, 0]
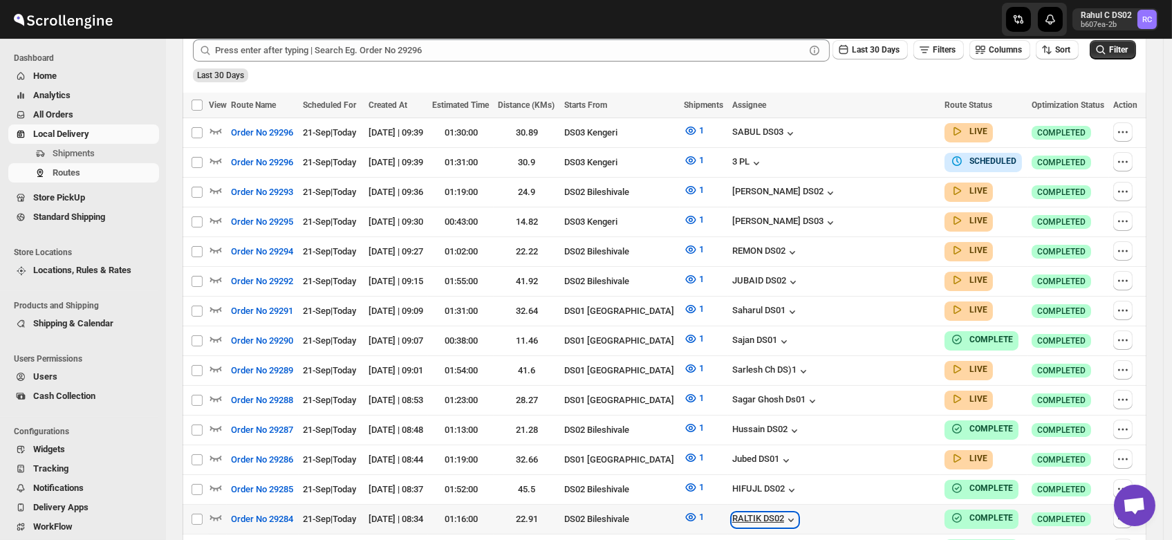
click at [798, 513] on div "RALTIK DS02" at bounding box center [765, 520] width 66 height 14
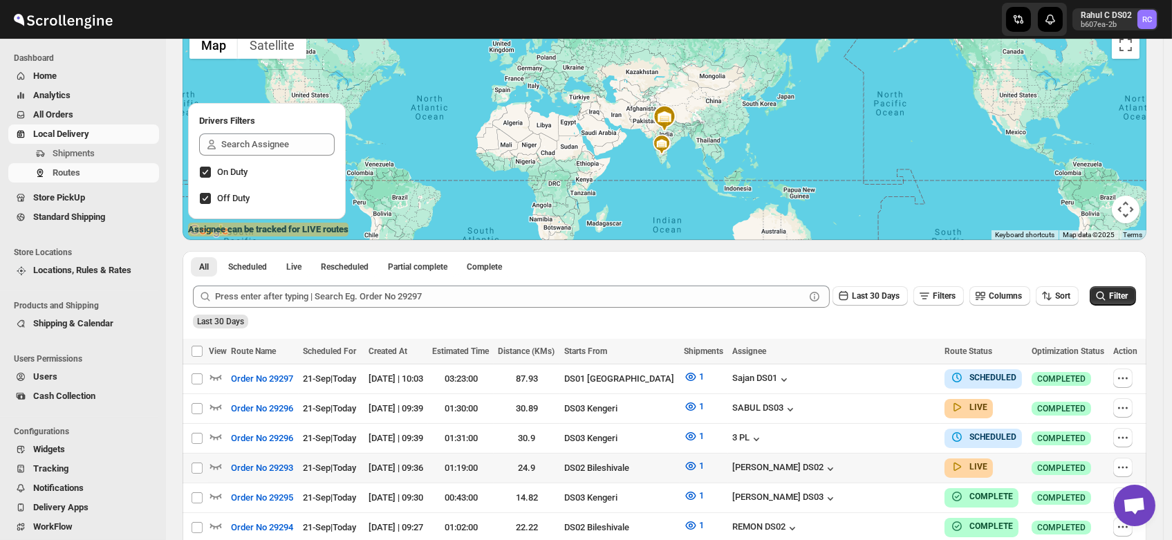
scroll to position [221, 0]
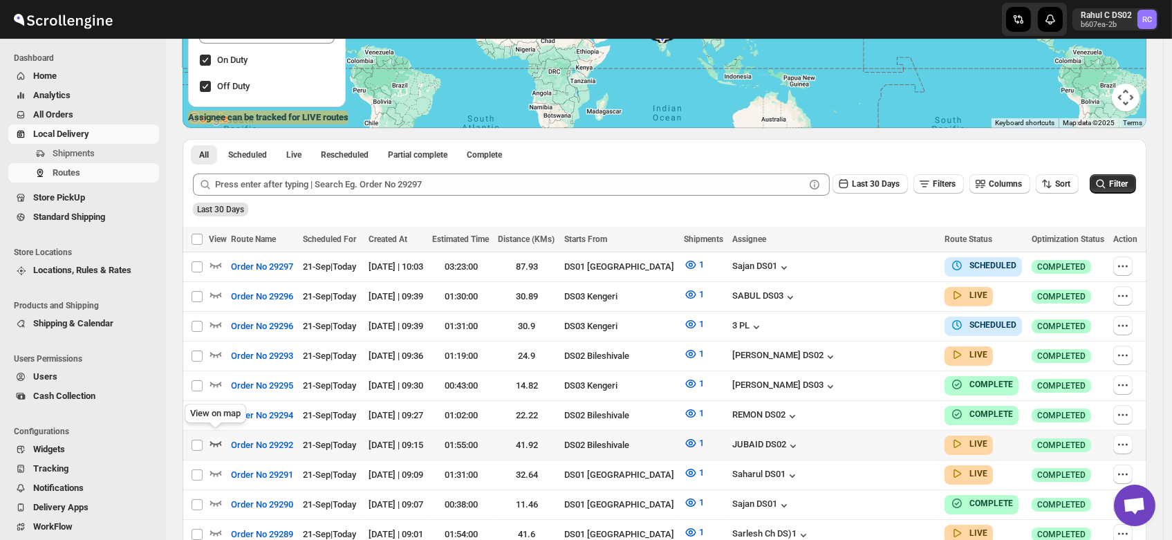
click at [215, 436] on icon "button" at bounding box center [216, 443] width 14 height 14
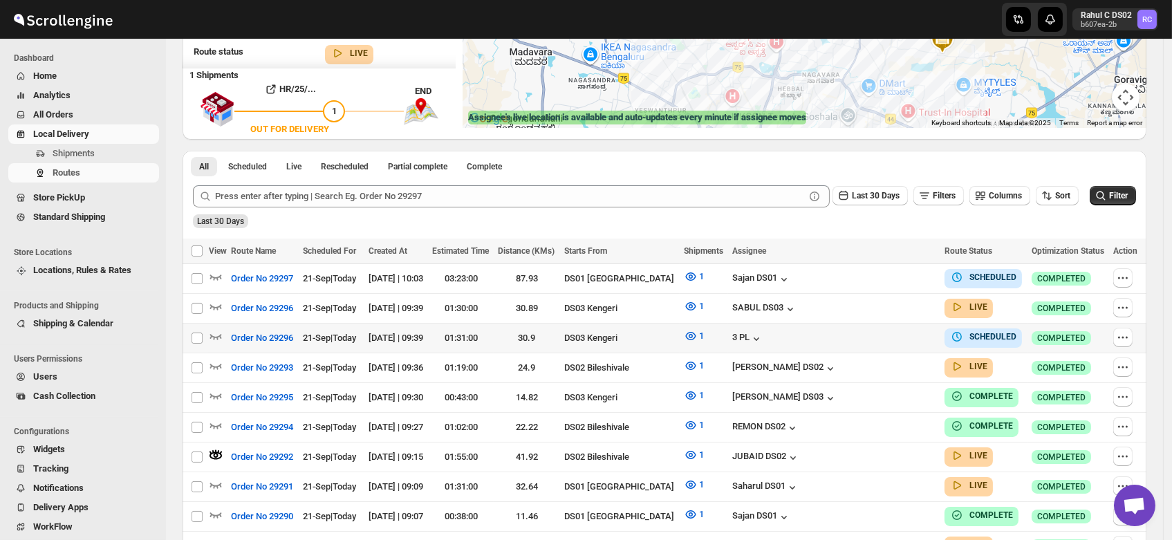
scroll to position [0, 0]
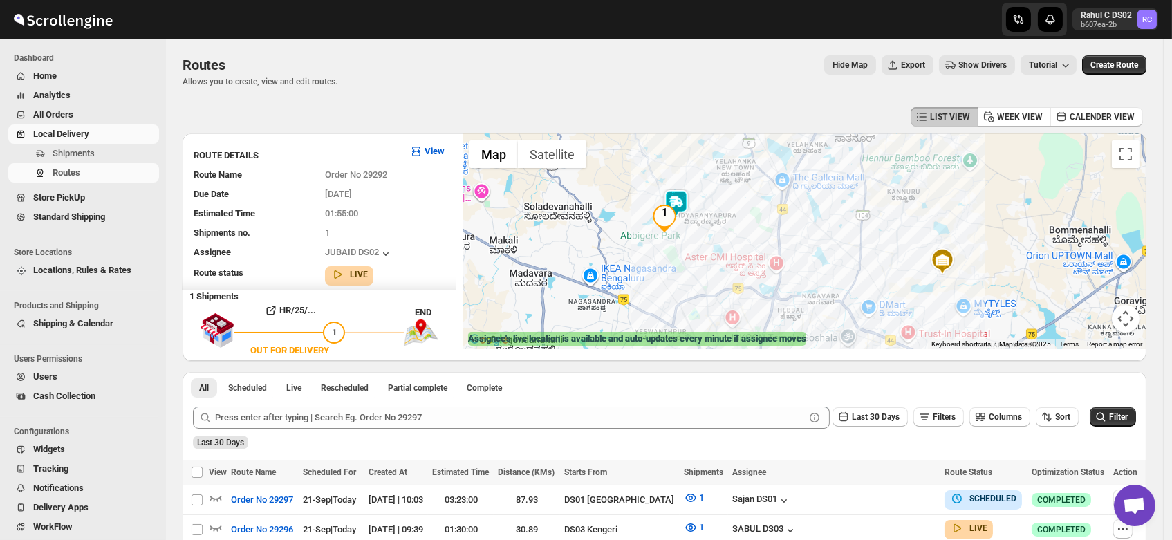
click at [685, 203] on img at bounding box center [676, 203] width 28 height 28
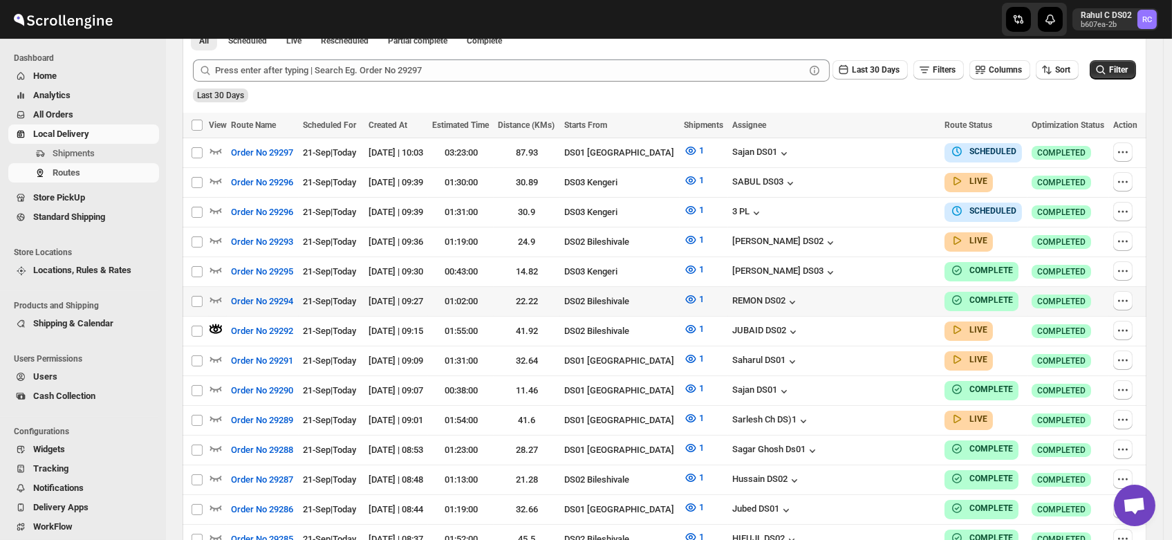
scroll to position [344, 0]
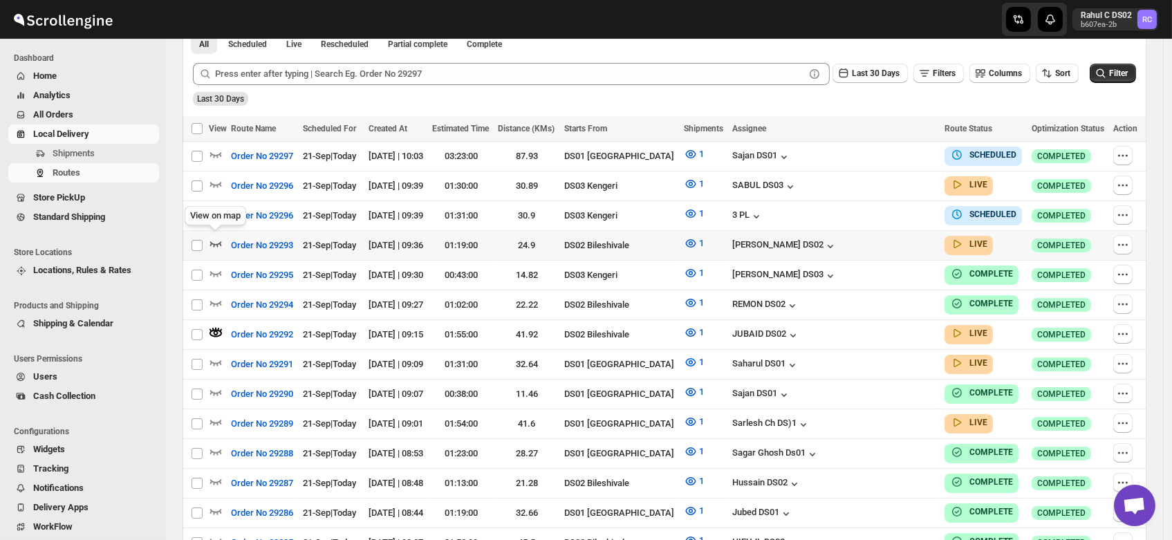
click at [216, 237] on icon "button" at bounding box center [216, 244] width 14 height 14
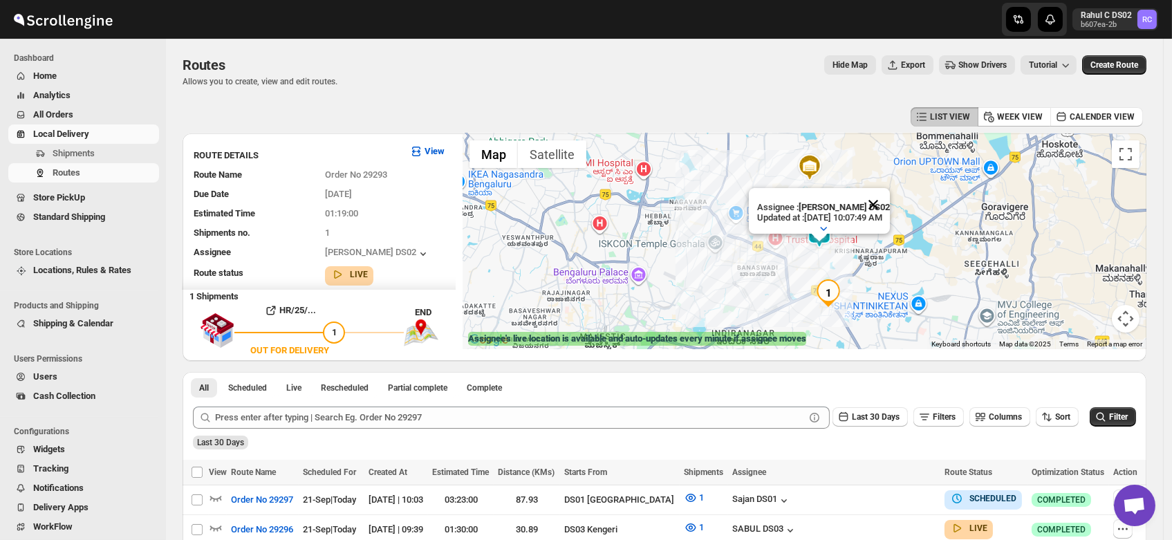
click at [890, 188] on button "Close" at bounding box center [873, 204] width 33 height 33
click at [806, 244] on img at bounding box center [806, 241] width 28 height 28
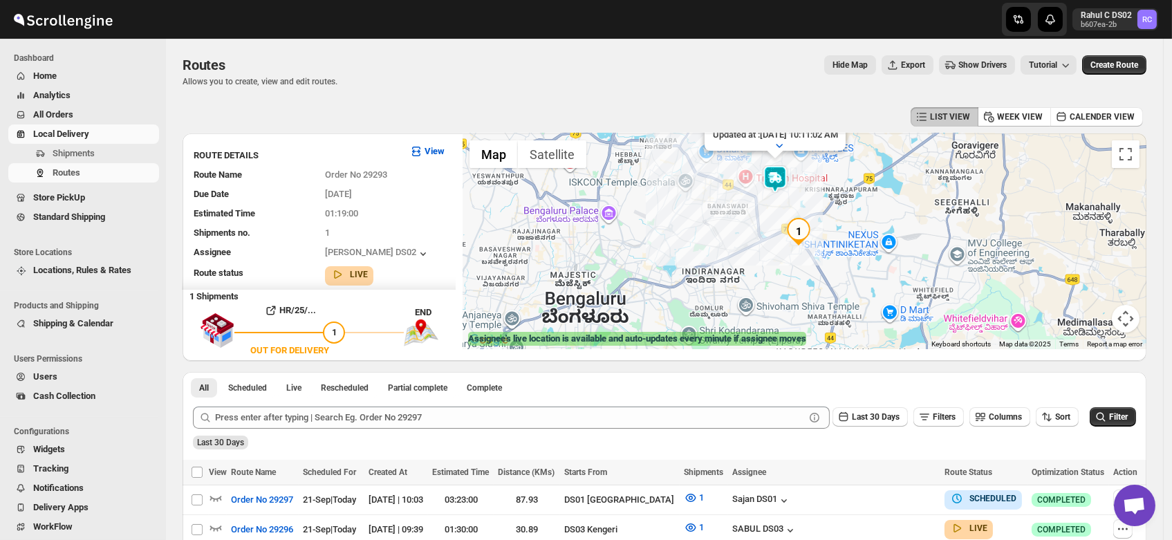
drag, startPoint x: 808, startPoint y: 292, endPoint x: 777, endPoint y: 204, distance: 93.2
click at [777, 204] on div "Assignee : PRAKSH NEWAR DS02 Updated at : 9/21/2025, 10:11:02 AM Duty mode Enab…" at bounding box center [805, 241] width 684 height 216
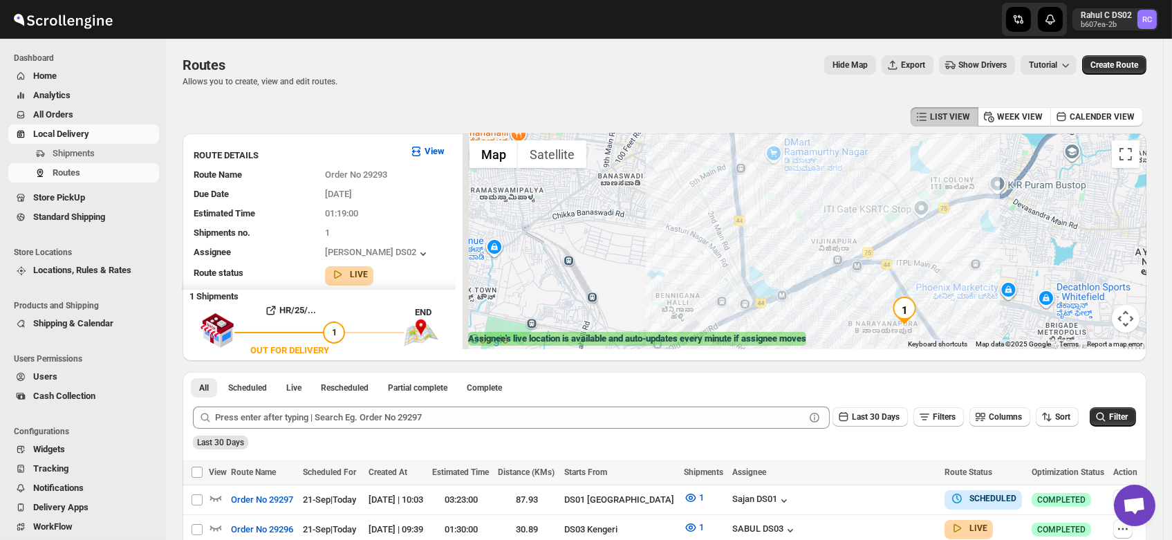
drag, startPoint x: 799, startPoint y: 219, endPoint x: 848, endPoint y: 196, distance: 54.1
click at [848, 196] on div "Assignee : PRAKSH NEWAR DS02 Updated at : 9/21/2025, 10:11:02 AM Duty mode Enab…" at bounding box center [805, 241] width 684 height 216
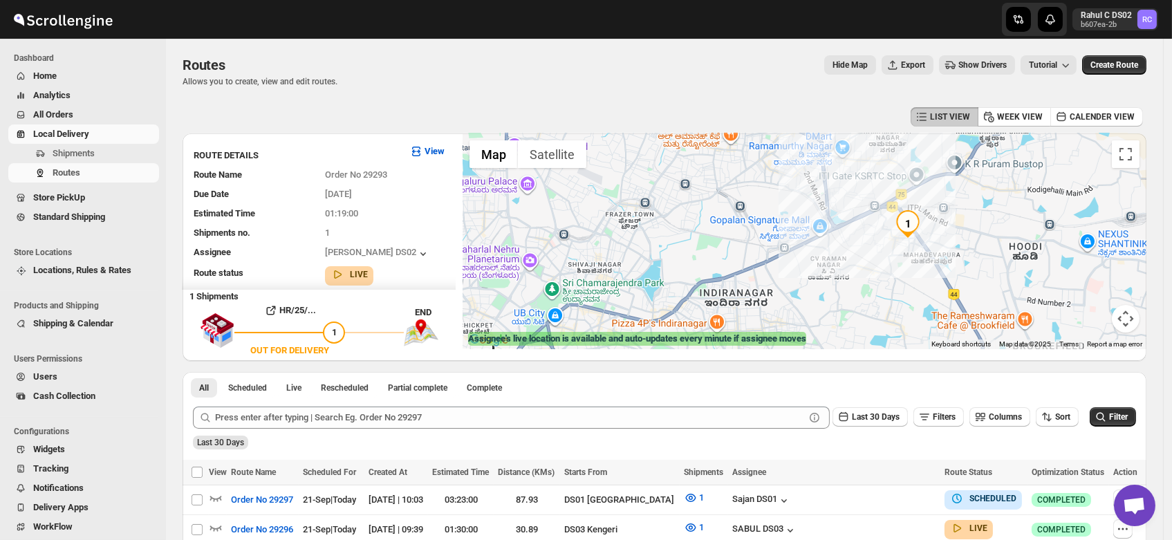
drag, startPoint x: 833, startPoint y: 205, endPoint x: 869, endPoint y: 186, distance: 40.2
click at [869, 186] on div "Assignee : PRAKSH NEWAR DS02 Updated at : 9/21/2025, 10:11:02 AM Duty mode Enab…" at bounding box center [805, 241] width 684 height 216
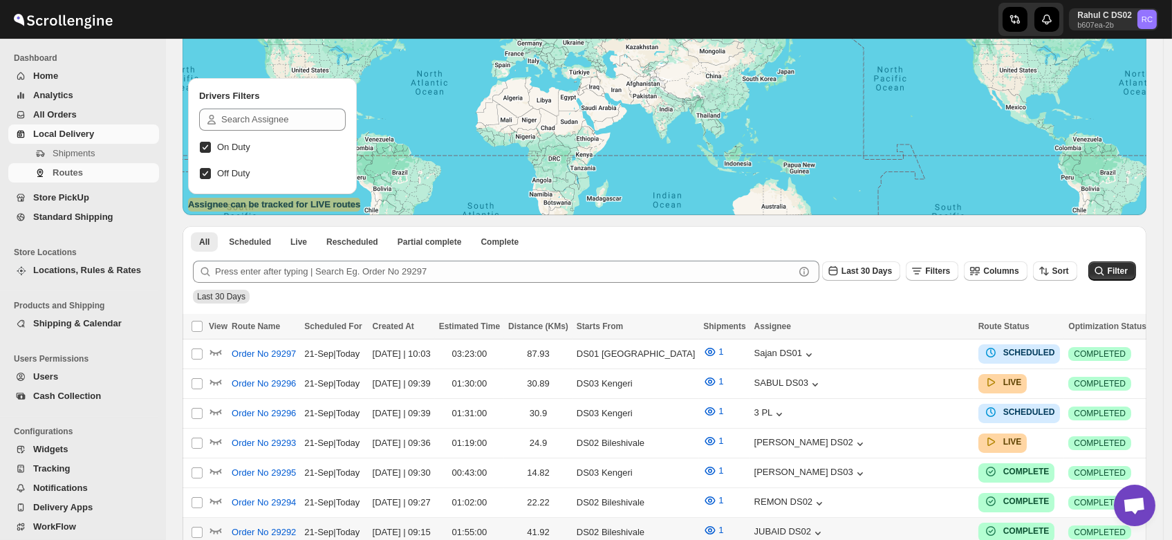
scroll to position [220, 0]
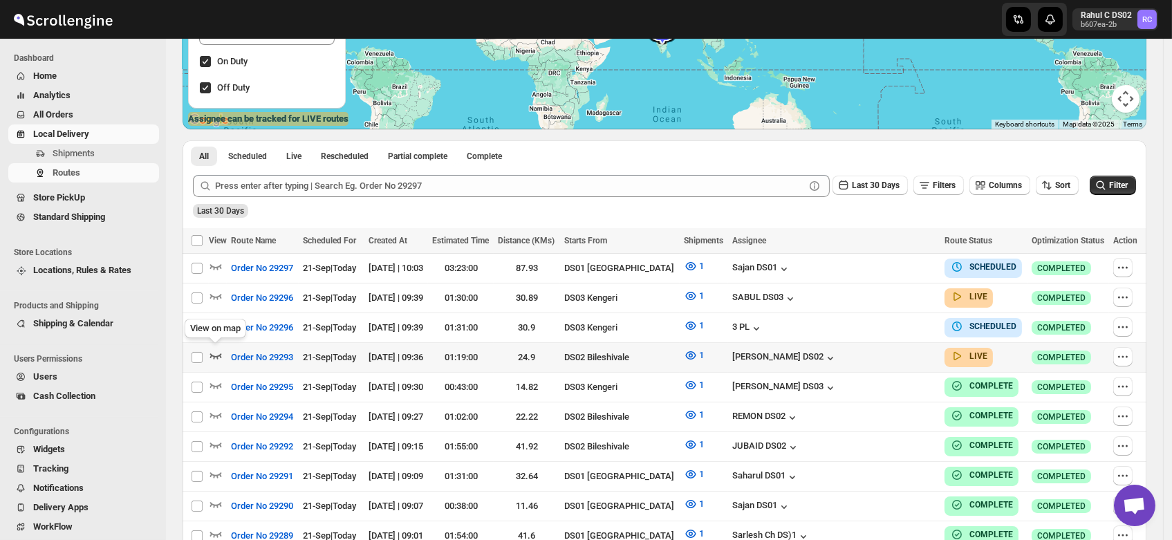
click at [212, 351] on icon "button" at bounding box center [216, 356] width 14 height 14
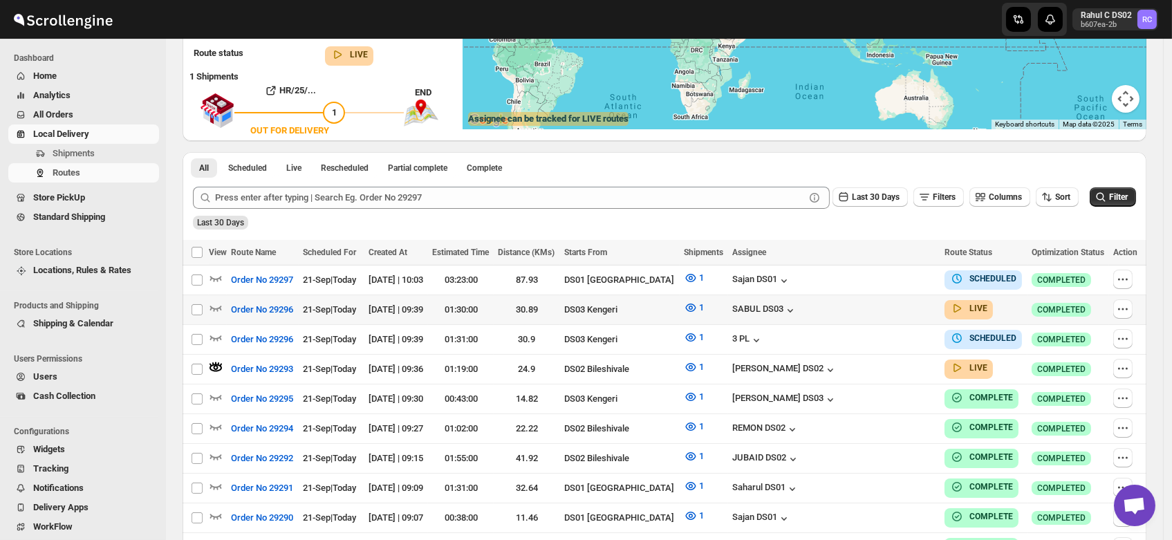
scroll to position [0, 0]
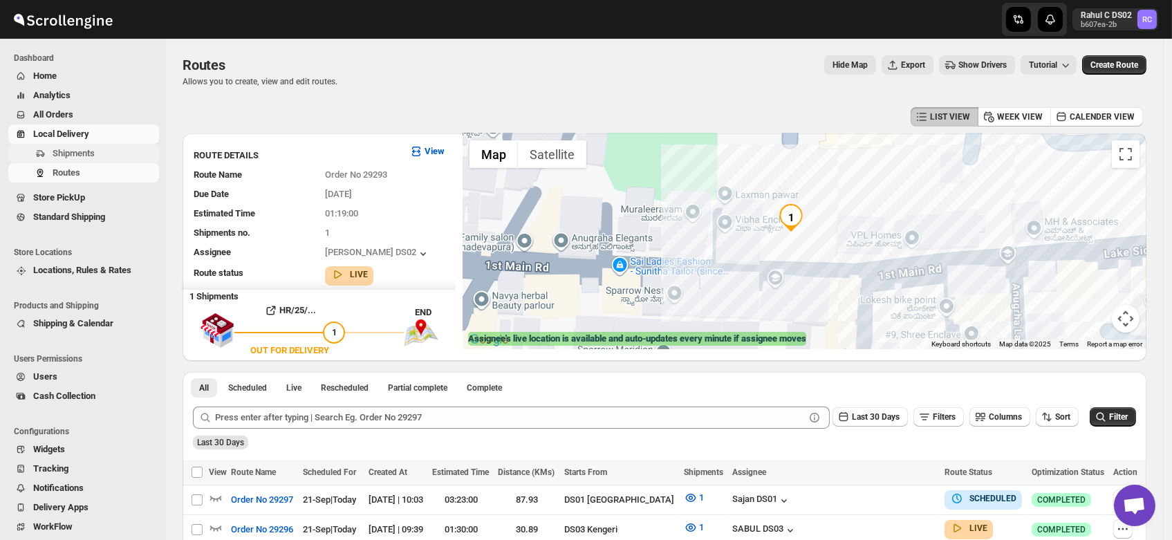
click at [61, 154] on span "Shipments" at bounding box center [74, 153] width 42 height 10
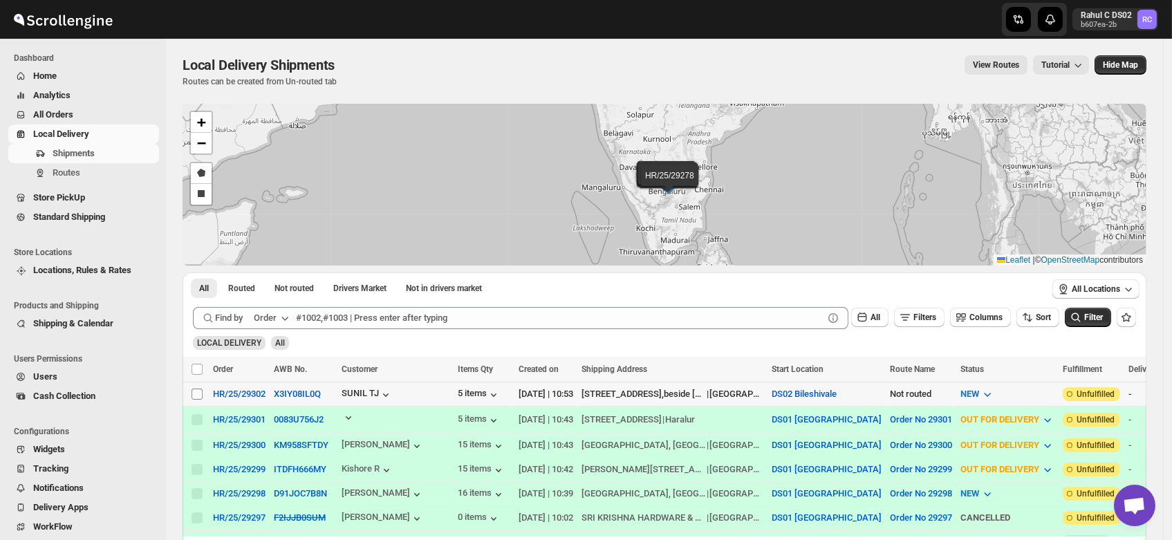
click at [194, 393] on input "Select shipment" at bounding box center [197, 394] width 11 height 11
checkbox input "true"
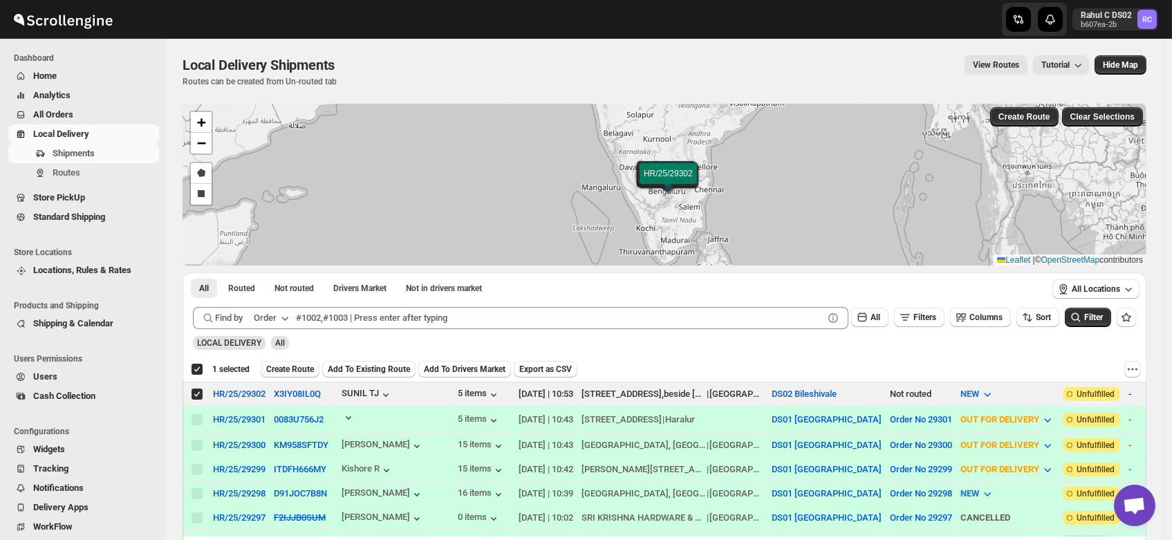
click at [297, 368] on span "Create Route" at bounding box center [290, 369] width 48 height 11
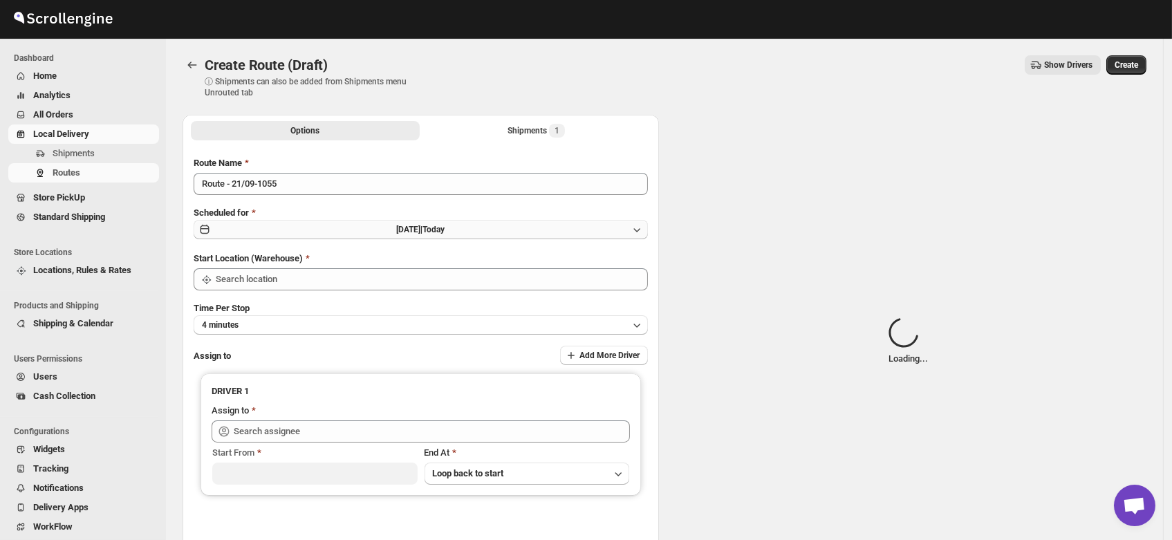
type input "DS02 Bileshivale"
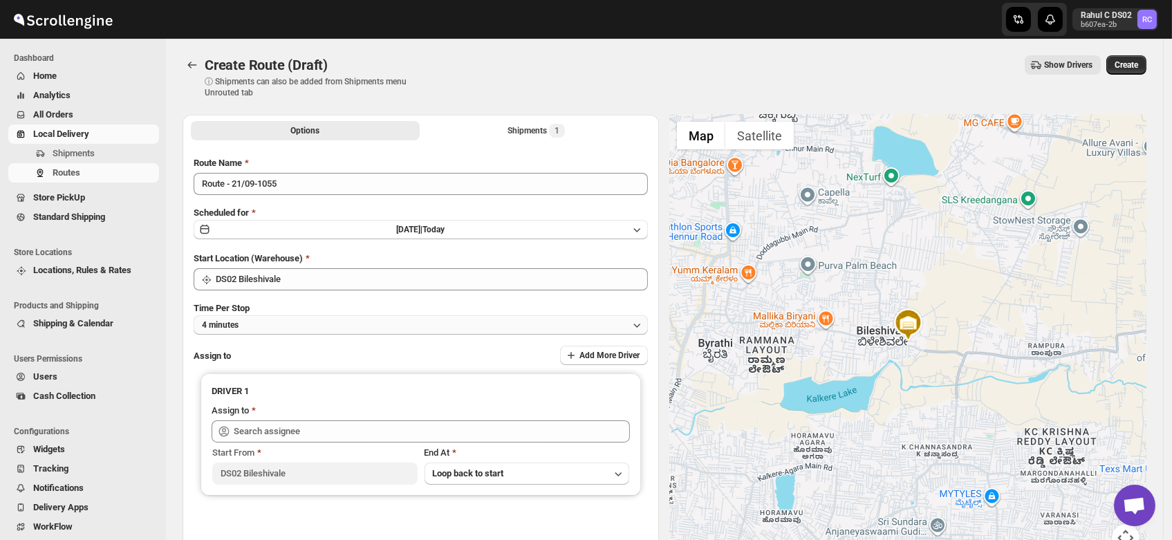
click at [279, 330] on button "4 minutes" at bounding box center [421, 324] width 454 height 19
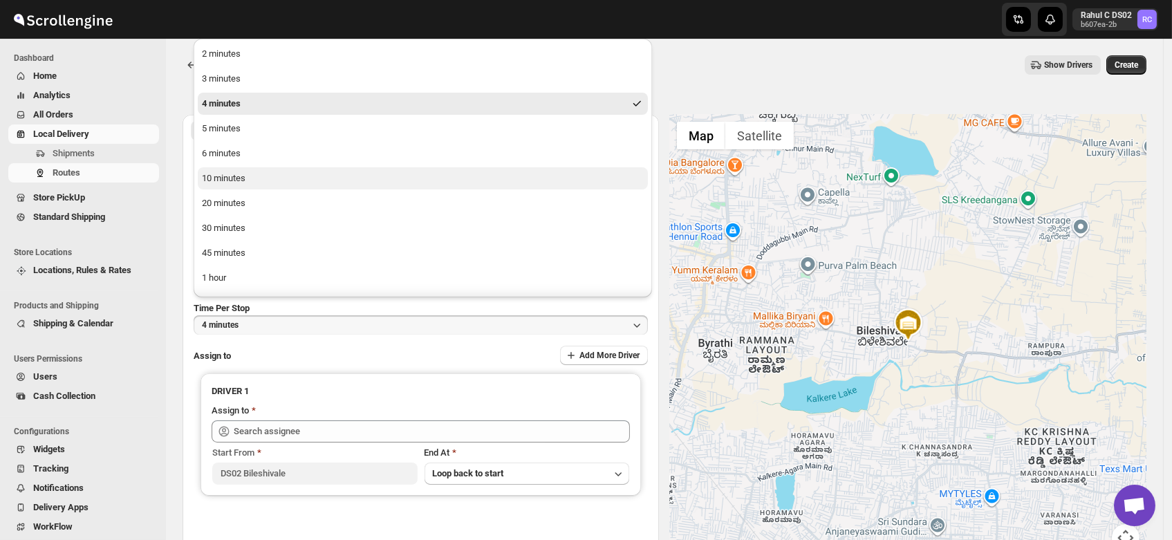
click at [234, 182] on div "10 minutes" at bounding box center [224, 178] width 44 height 14
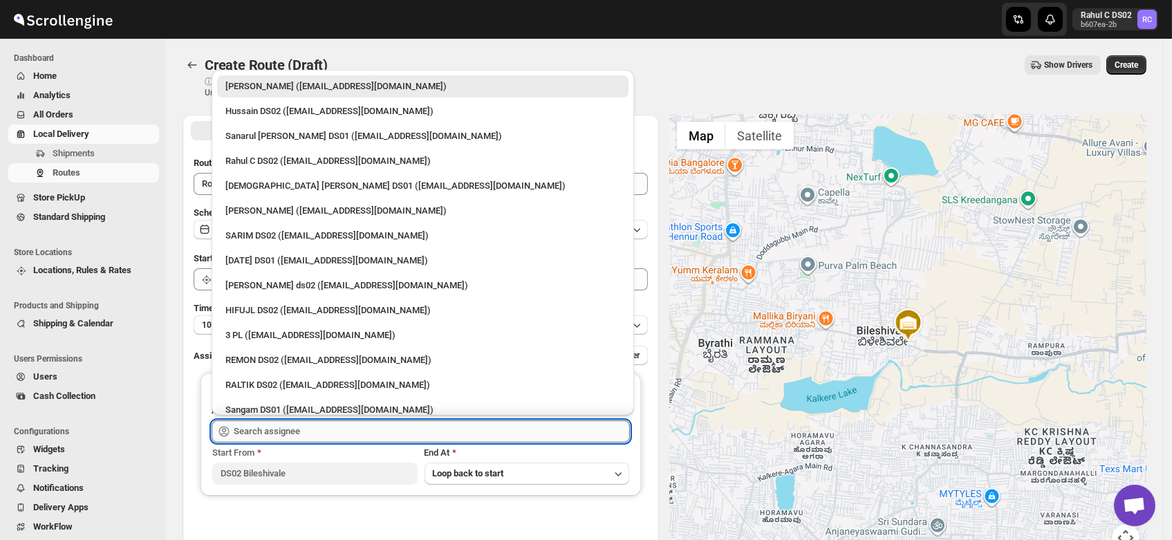
click at [271, 432] on input "text" at bounding box center [432, 431] width 396 height 22
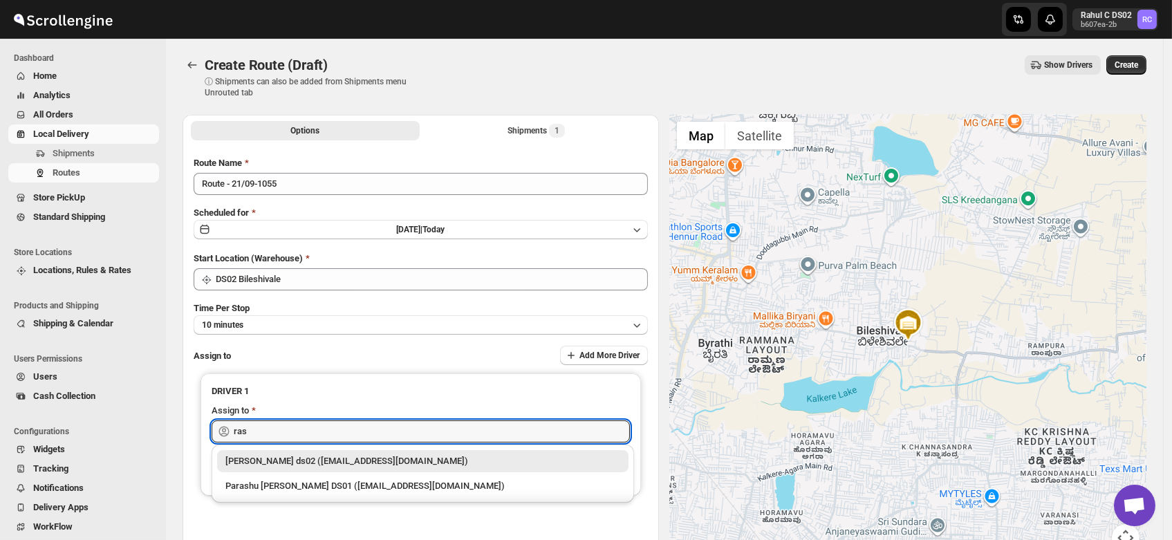
click at [287, 464] on div "[PERSON_NAME] ds02 ([EMAIL_ADDRESS][DOMAIN_NAME])" at bounding box center [422, 461] width 395 height 14
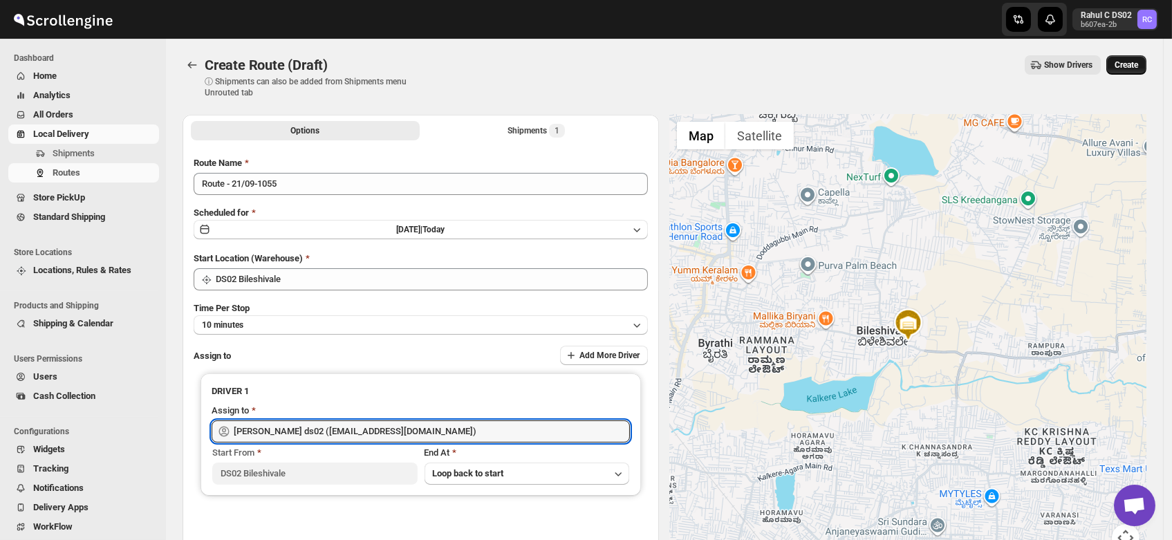
type input "[PERSON_NAME] ds02 ([EMAIL_ADDRESS][DOMAIN_NAME])"
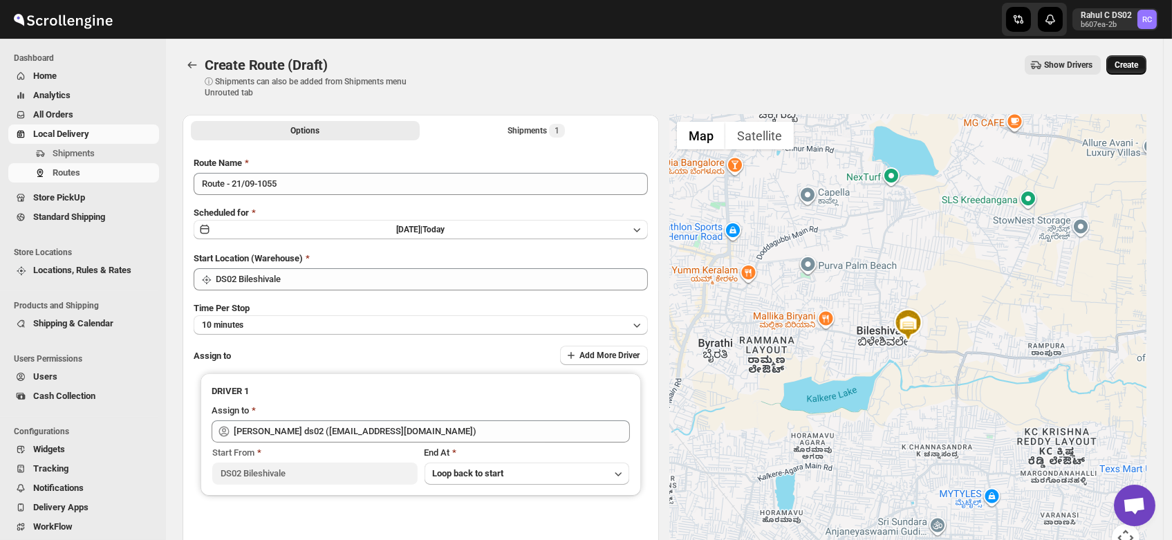
click at [1136, 66] on span "Create" at bounding box center [1127, 64] width 24 height 11
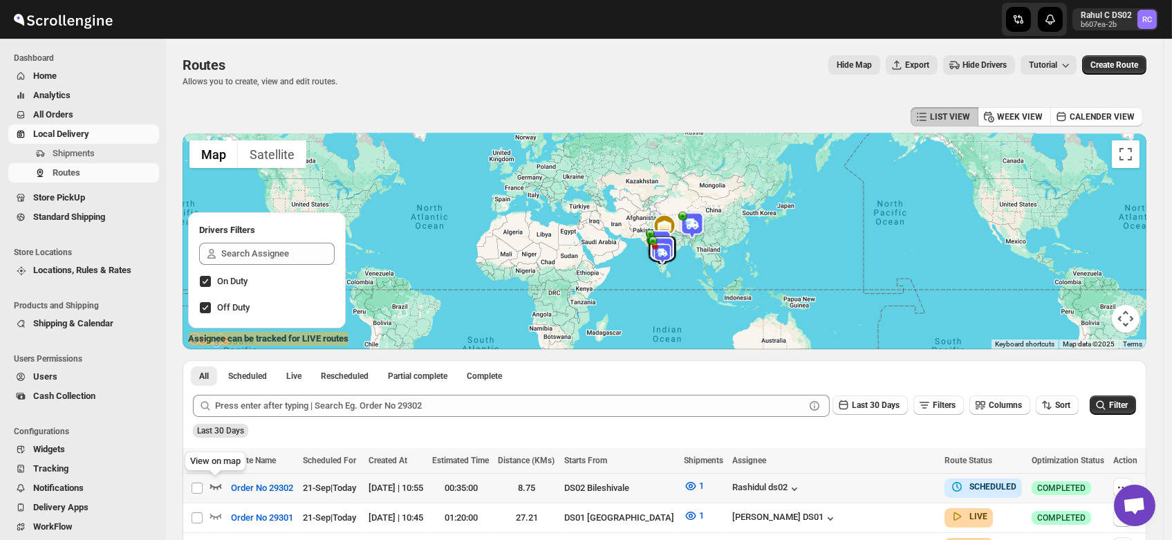
click at [215, 485] on icon "button" at bounding box center [216, 486] width 14 height 14
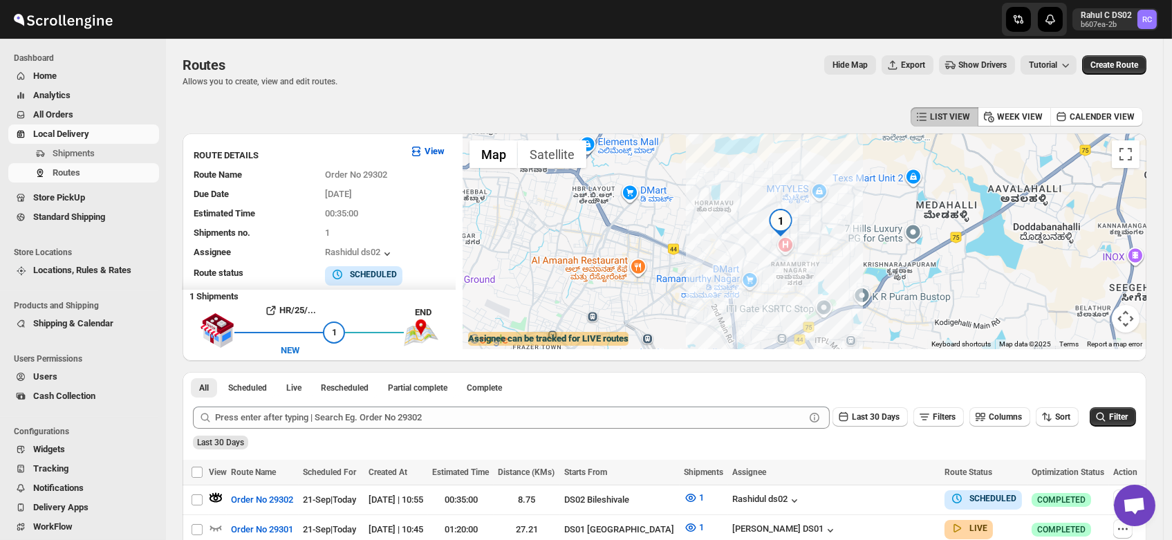
drag, startPoint x: 757, startPoint y: 264, endPoint x: 743, endPoint y: 198, distance: 67.8
click at [743, 198] on div at bounding box center [805, 241] width 684 height 216
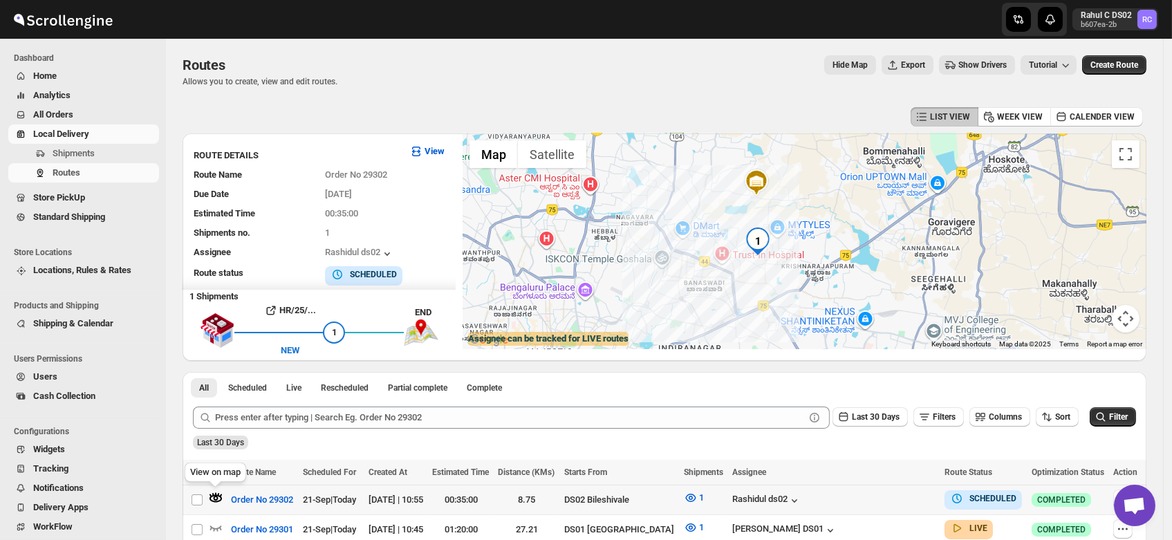
click at [219, 494] on icon "button" at bounding box center [218, 494] width 2 height 3
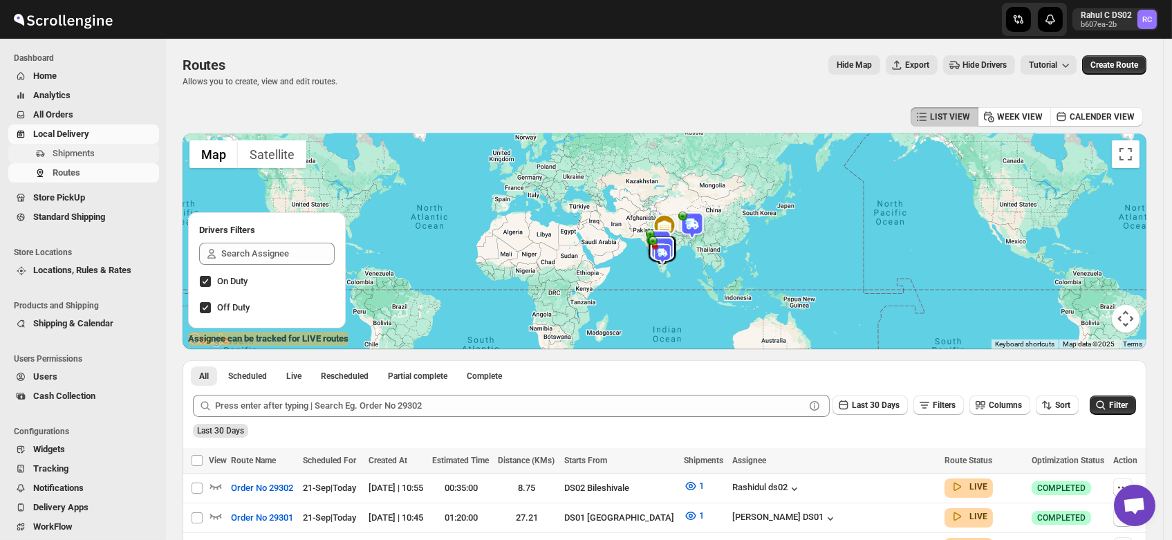
click at [76, 154] on span "Shipments" at bounding box center [74, 153] width 42 height 10
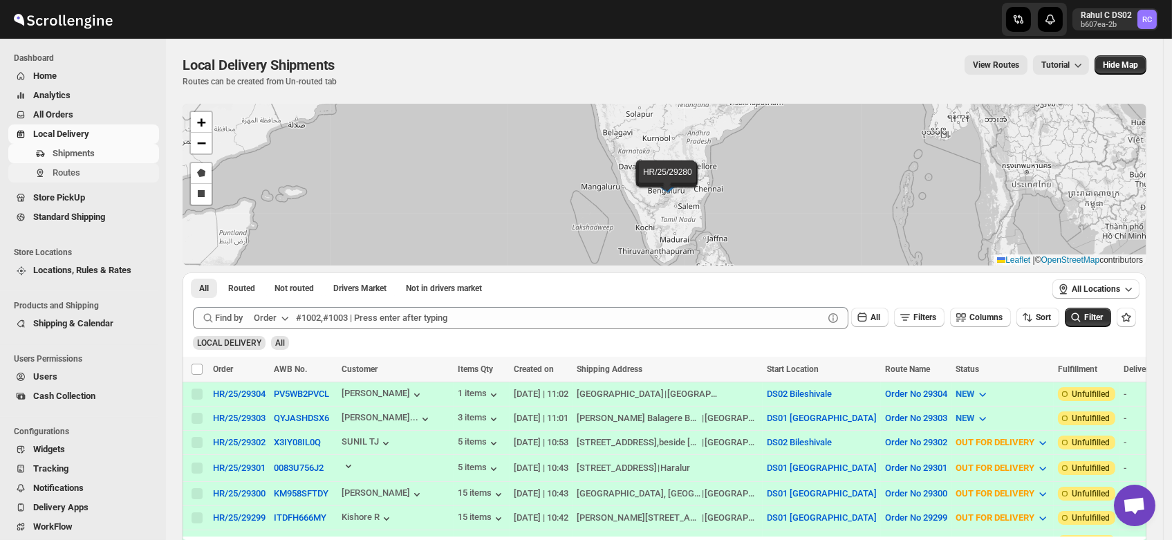
click at [72, 180] on button "Routes" at bounding box center [83, 172] width 151 height 19
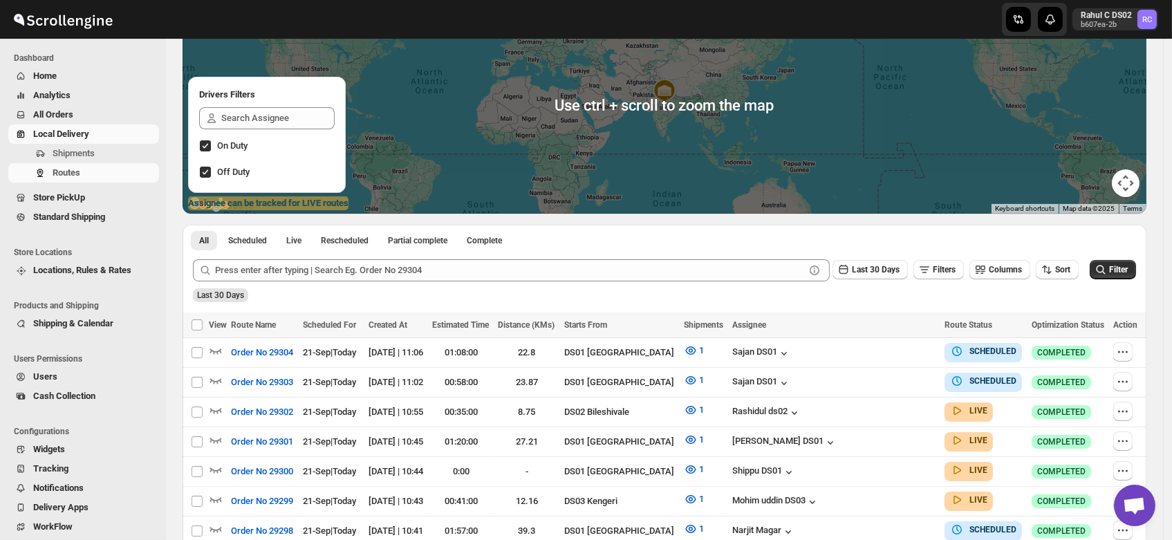
scroll to position [138, 0]
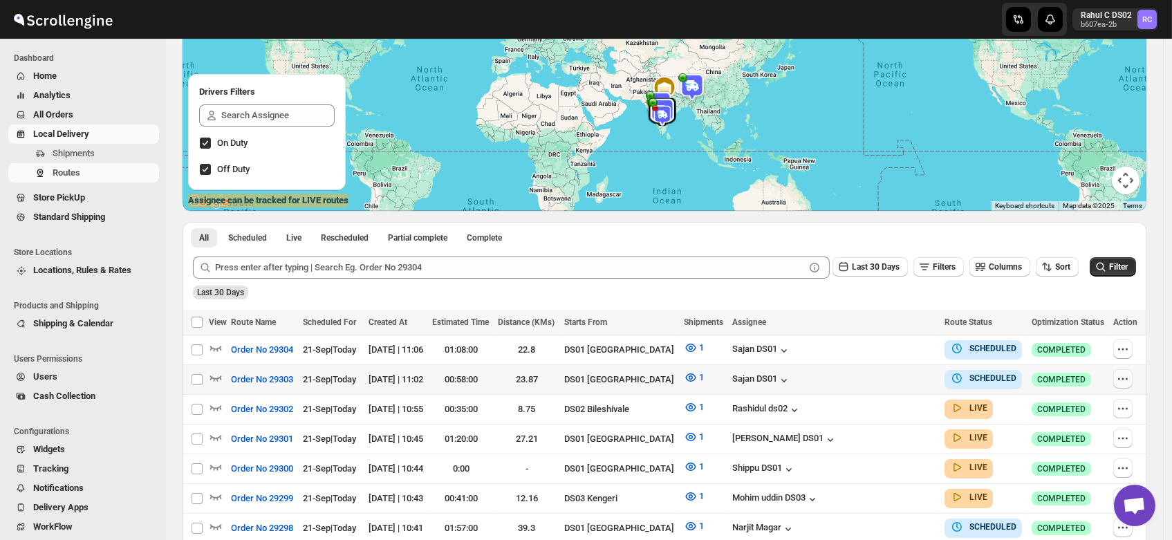
click at [1129, 380] on icon "button" at bounding box center [1123, 379] width 14 height 14
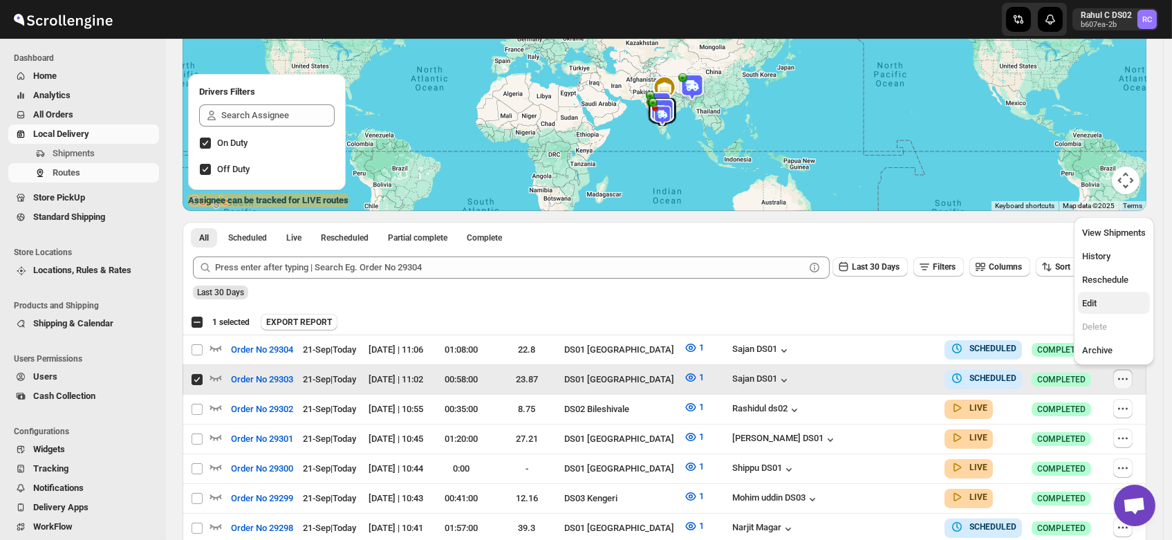
click at [1093, 299] on span "Edit" at bounding box center [1089, 303] width 15 height 10
checkbox input "false"
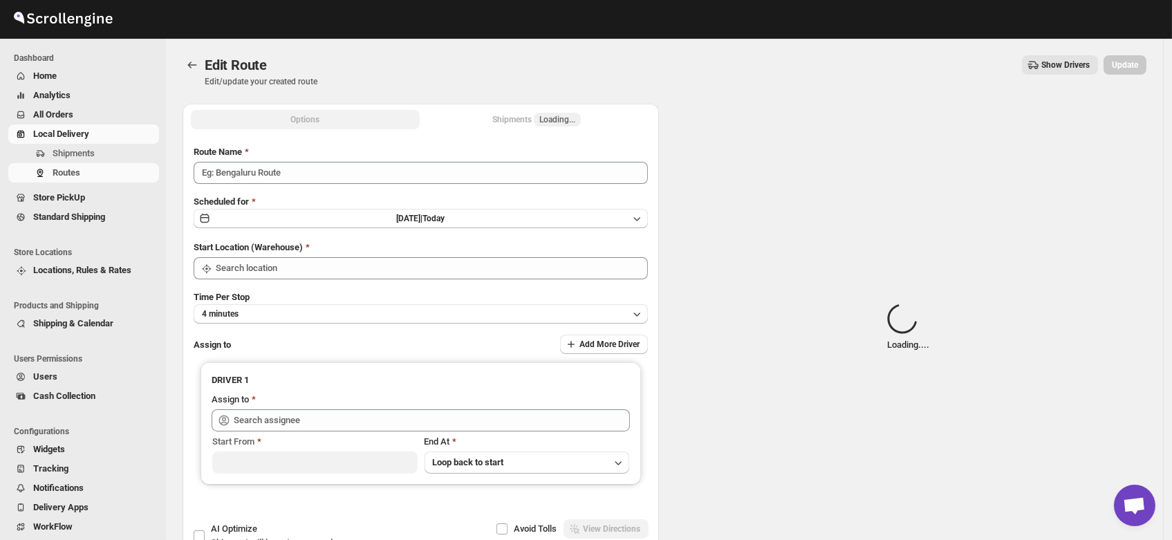
type input "Order No 29303"
type input "DS01 [GEOGRAPHIC_DATA]"
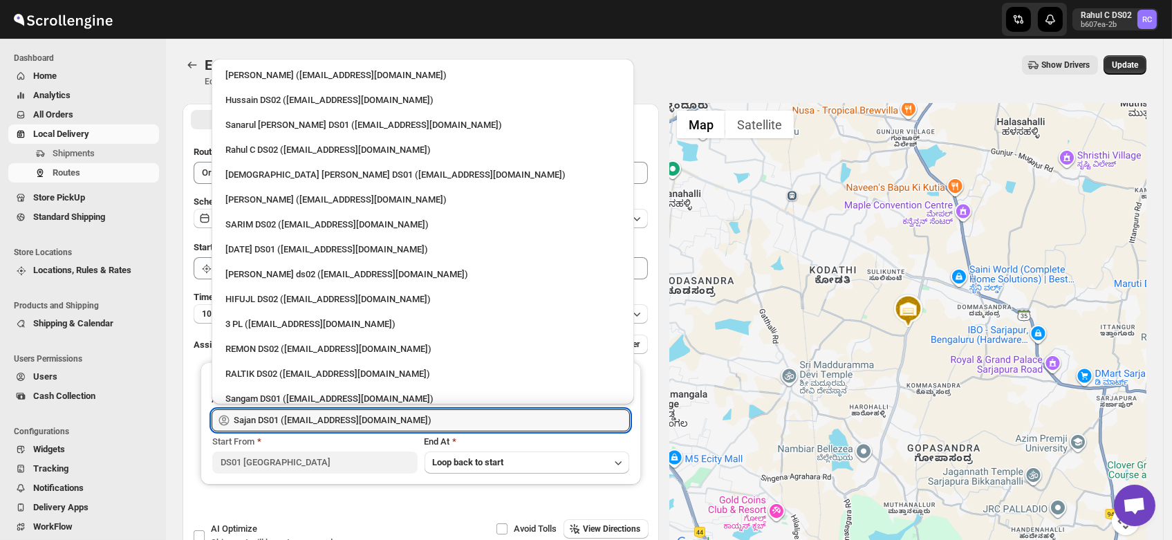
drag, startPoint x: 409, startPoint y: 421, endPoint x: 15, endPoint y: 469, distance: 397.0
click at [15, 469] on div "Skip to content Rahul C DS02 b607ea-2b RC Dashboard Home Analytics All Orders L…" at bounding box center [586, 316] width 1172 height 632
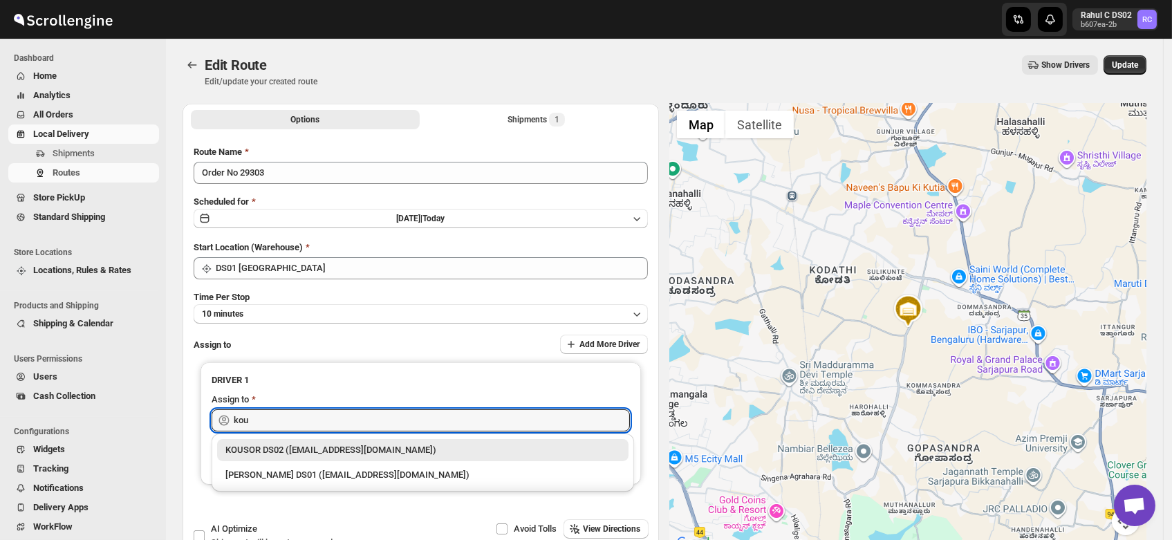
click at [288, 447] on div "KOUSOR DS02 ([EMAIL_ADDRESS][DOMAIN_NAME])" at bounding box center [422, 450] width 395 height 14
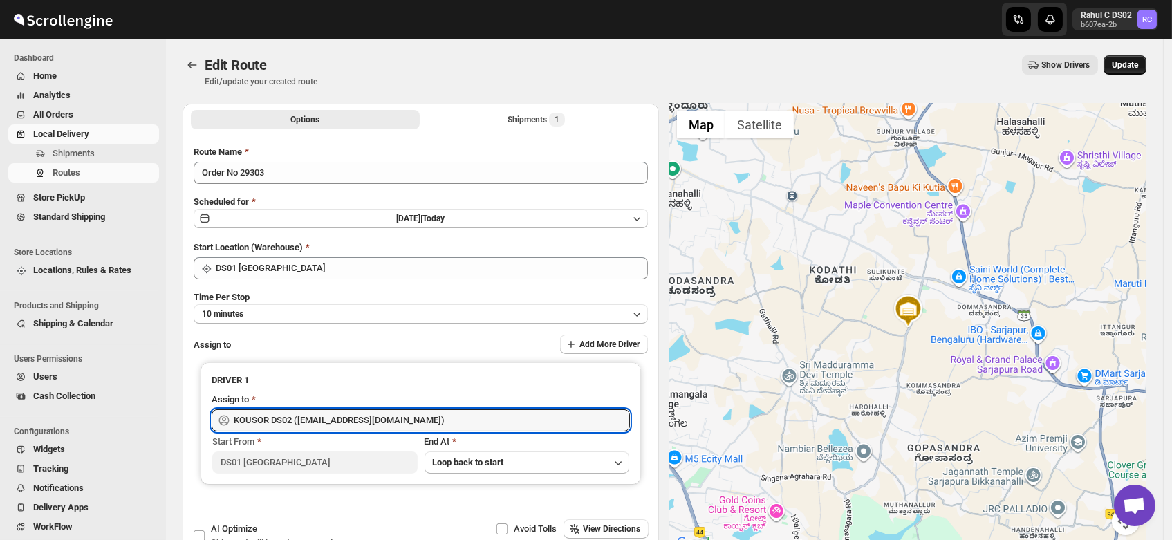
type input "KOUSOR DS02 ([EMAIL_ADDRESS][DOMAIN_NAME])"
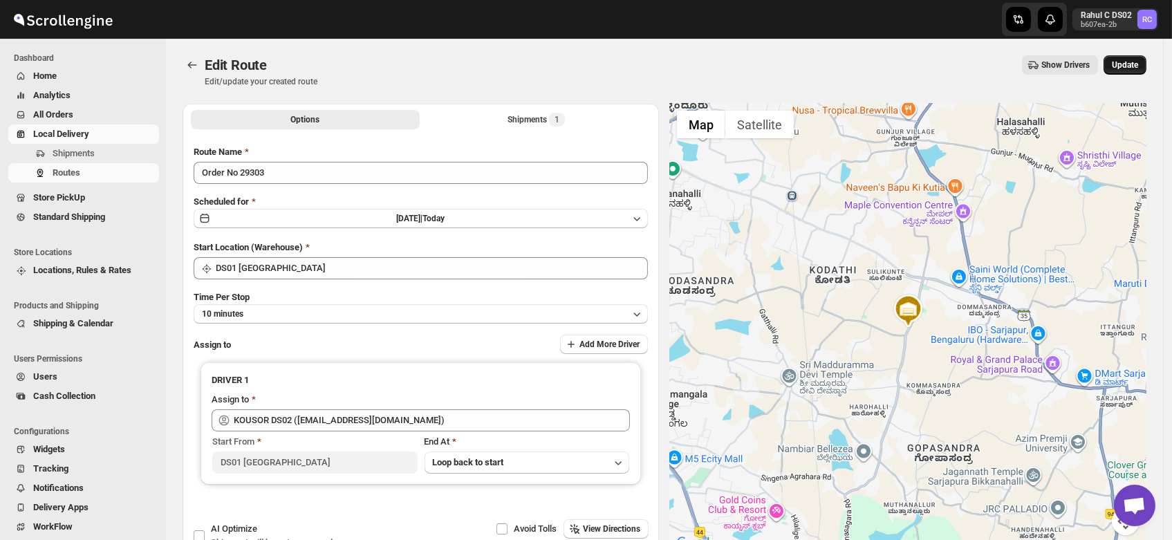
click at [1133, 66] on span "Update" at bounding box center [1125, 64] width 26 height 11
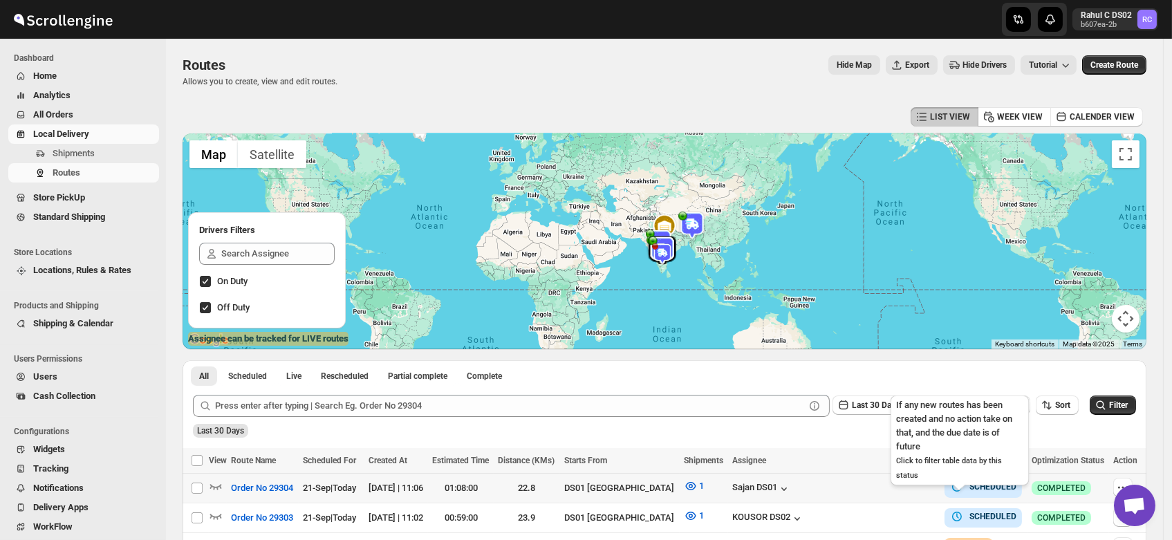
scroll to position [113, 0]
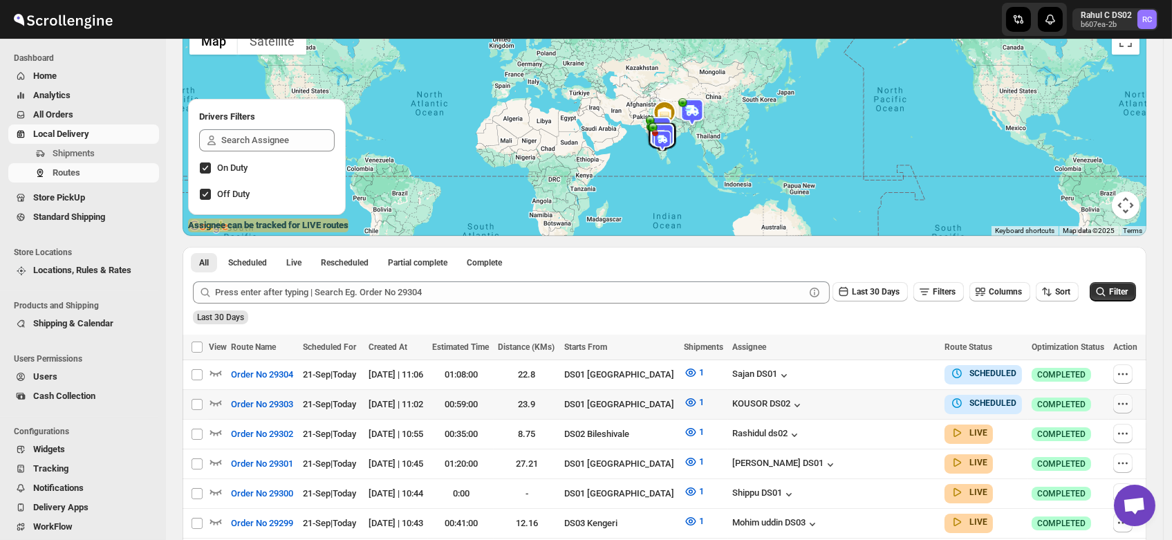
click at [1123, 407] on icon "button" at bounding box center [1123, 404] width 14 height 14
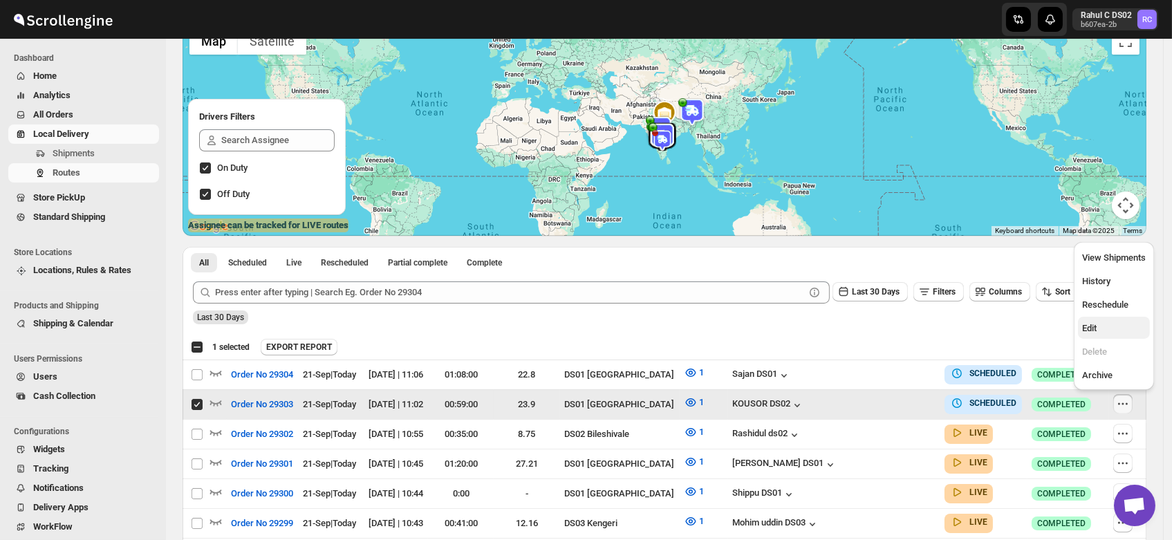
click at [1084, 317] on button "Edit" at bounding box center [1114, 328] width 72 height 22
checkbox input "false"
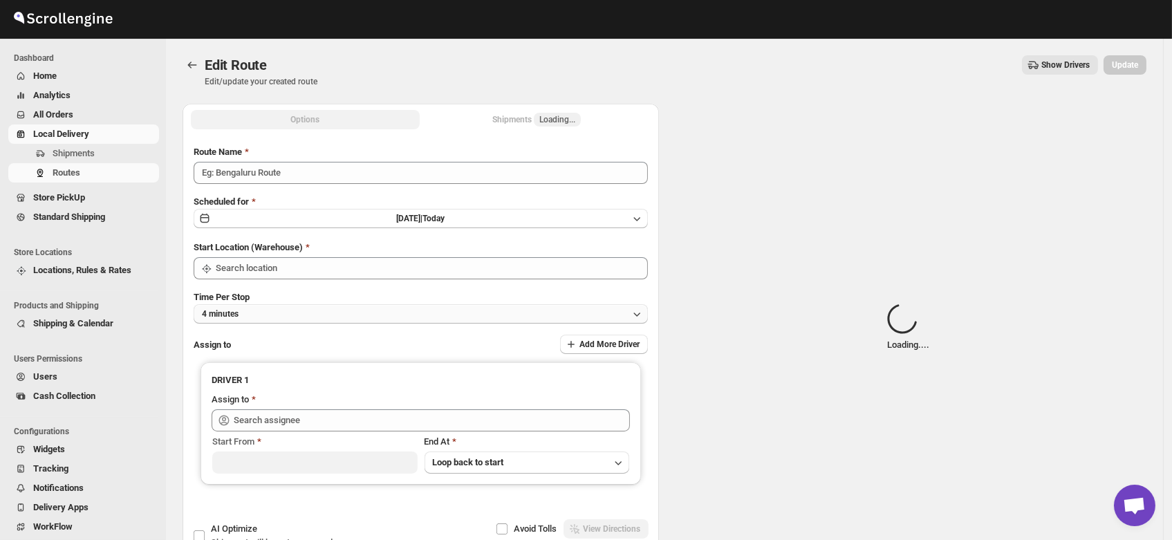
type input "Order No 29303"
type input "DS01 [GEOGRAPHIC_DATA]"
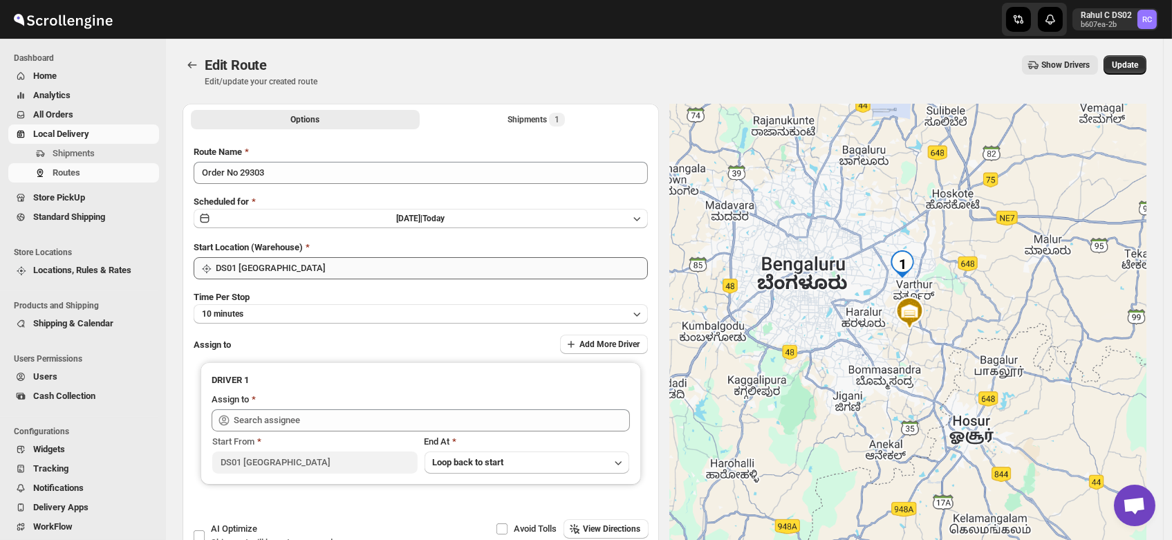
type input "KOUSOR DS02 ([EMAIL_ADDRESS][DOMAIN_NAME])"
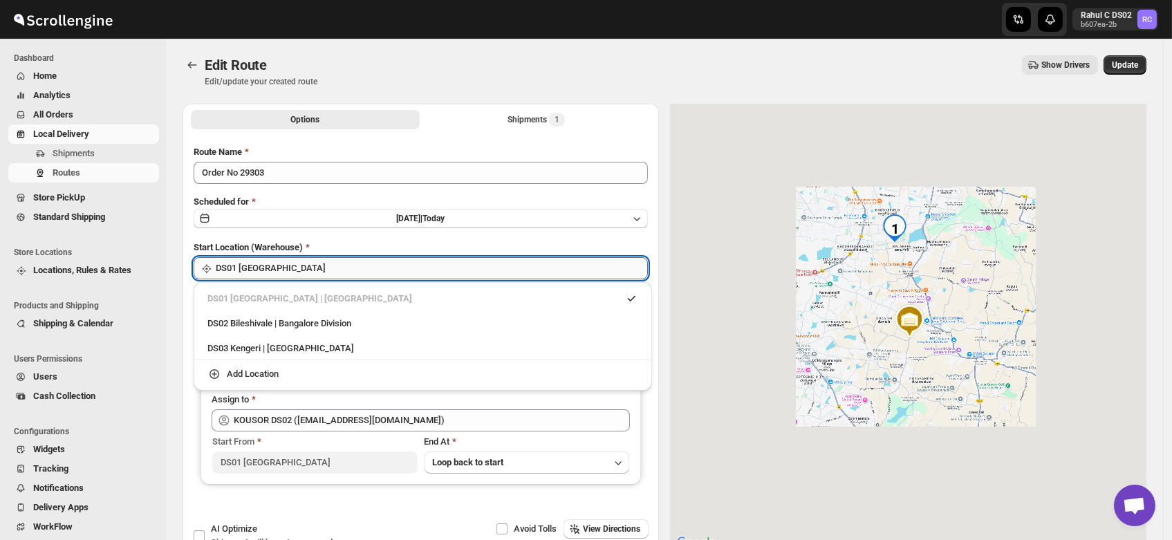
click at [291, 270] on input "DS01 [GEOGRAPHIC_DATA]" at bounding box center [432, 268] width 432 height 22
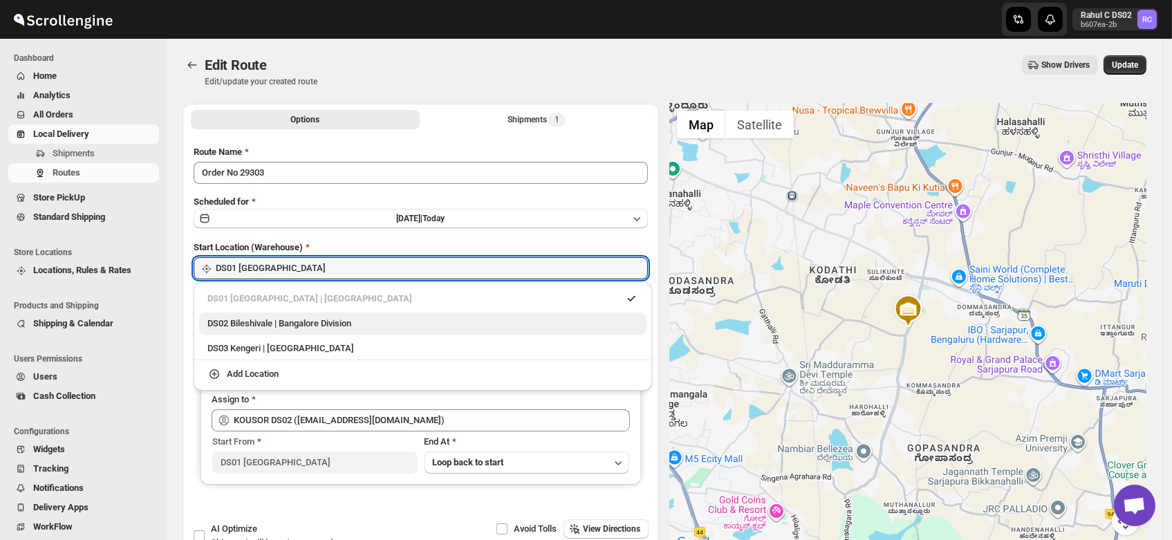
click at [284, 325] on div "DS02 Bileshivale | Bangalore Division" at bounding box center [422, 324] width 431 height 14
type input "DS02 Bileshivale"
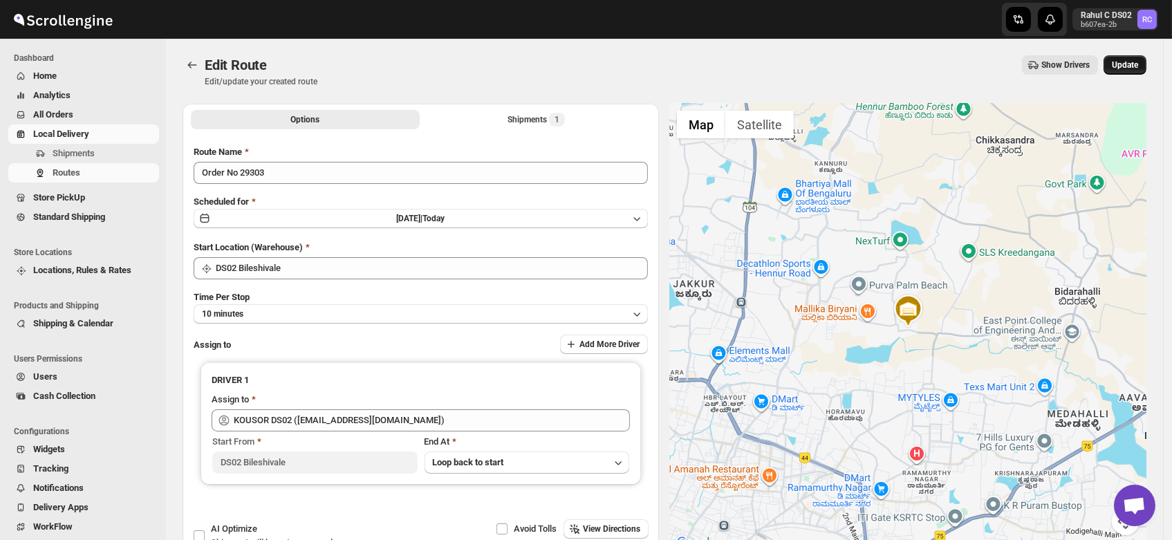
click at [1130, 59] on span "Update" at bounding box center [1125, 64] width 26 height 11
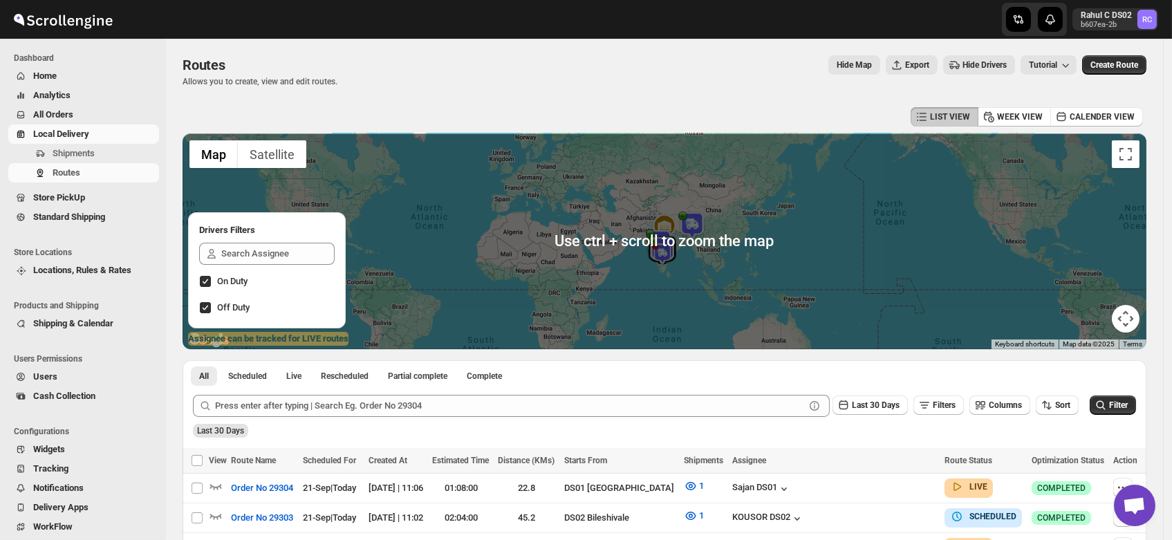
scroll to position [158, 0]
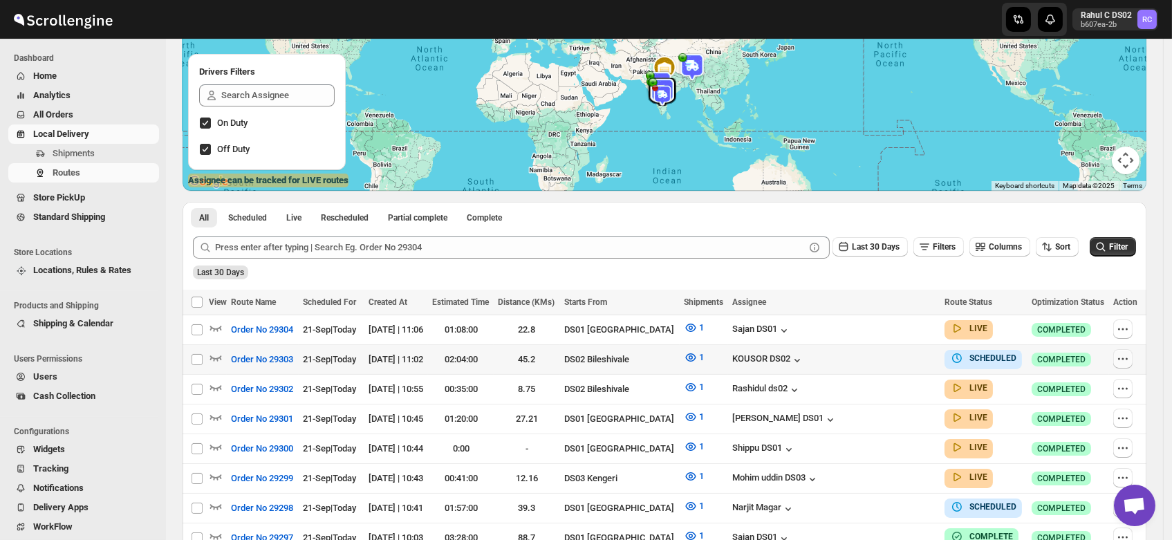
click at [1129, 360] on icon "button" at bounding box center [1123, 359] width 14 height 14
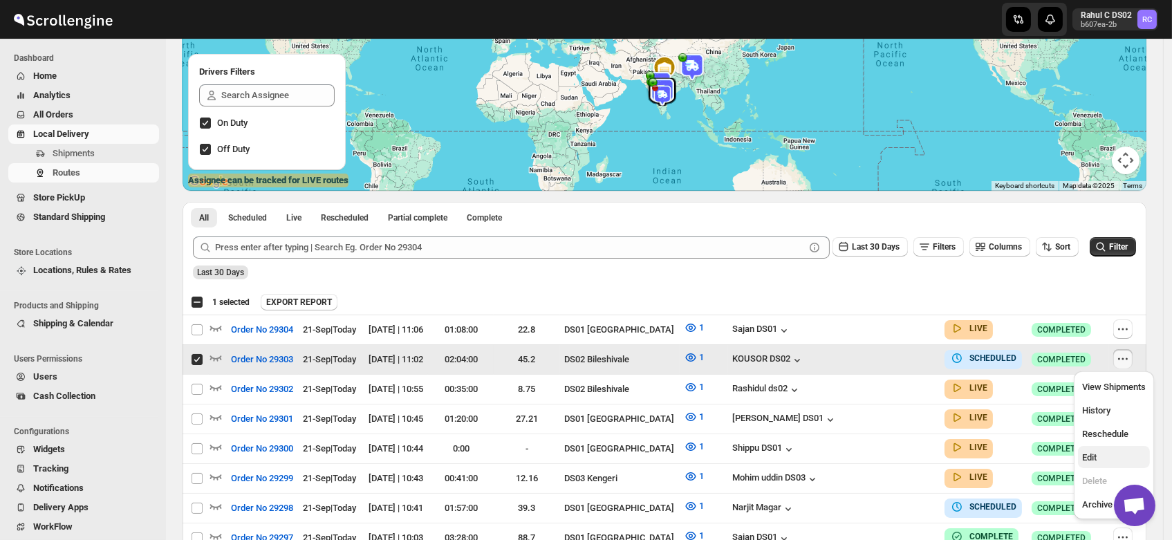
click at [1099, 452] on span "Edit" at bounding box center [1114, 458] width 64 height 14
checkbox input "false"
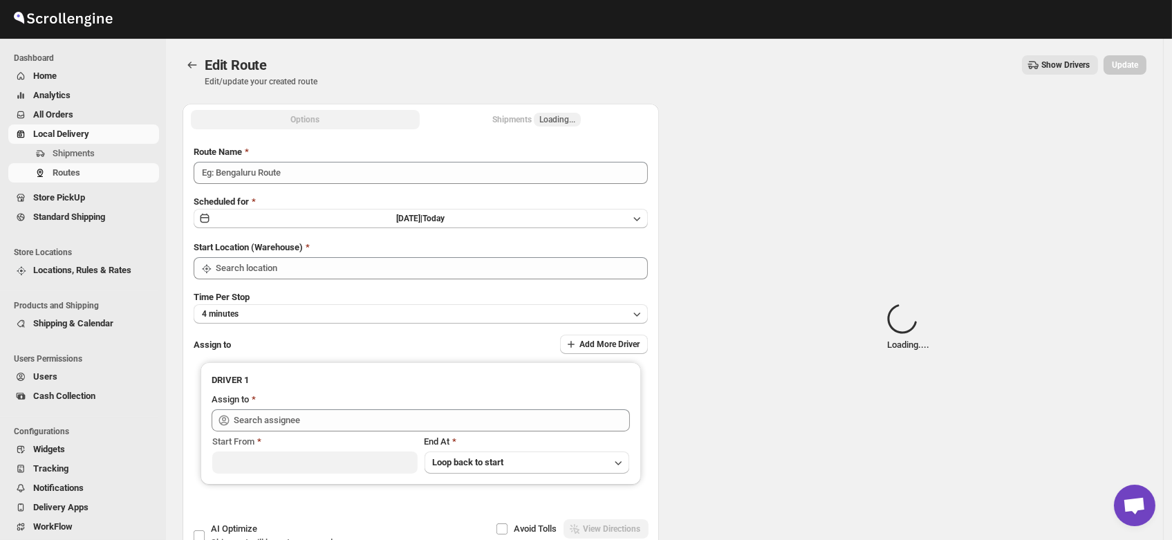
type input "Order No 29303"
type input "DS02 Bileshivale"
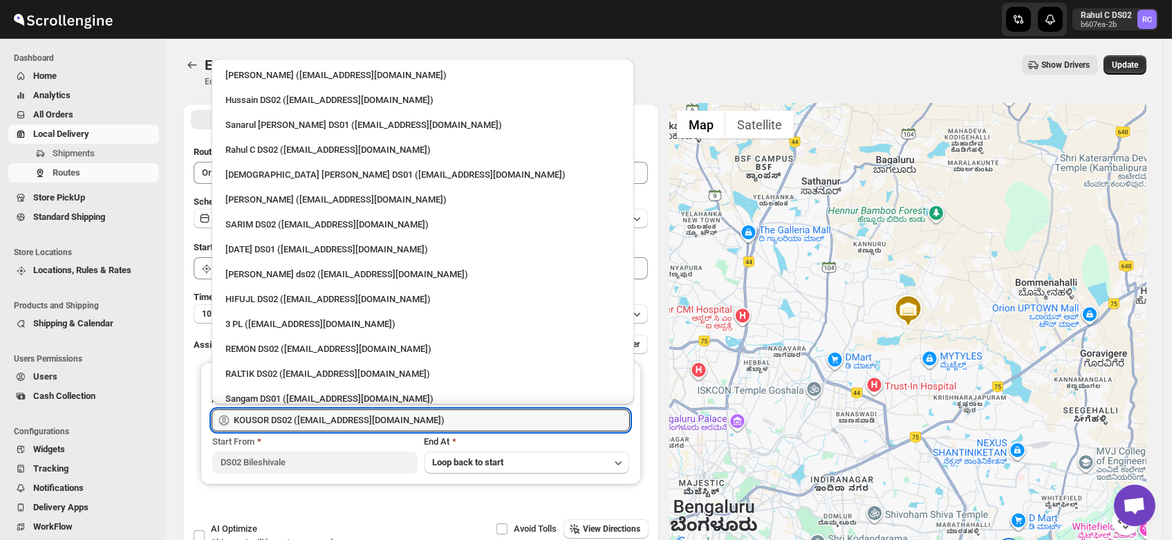
drag, startPoint x: 423, startPoint y: 418, endPoint x: 95, endPoint y: 449, distance: 328.6
click at [95, 449] on div "Skip to content Rahul C DS02 b607ea-2b RC Dashboard Home Analytics All Orders L…" at bounding box center [586, 316] width 1172 height 632
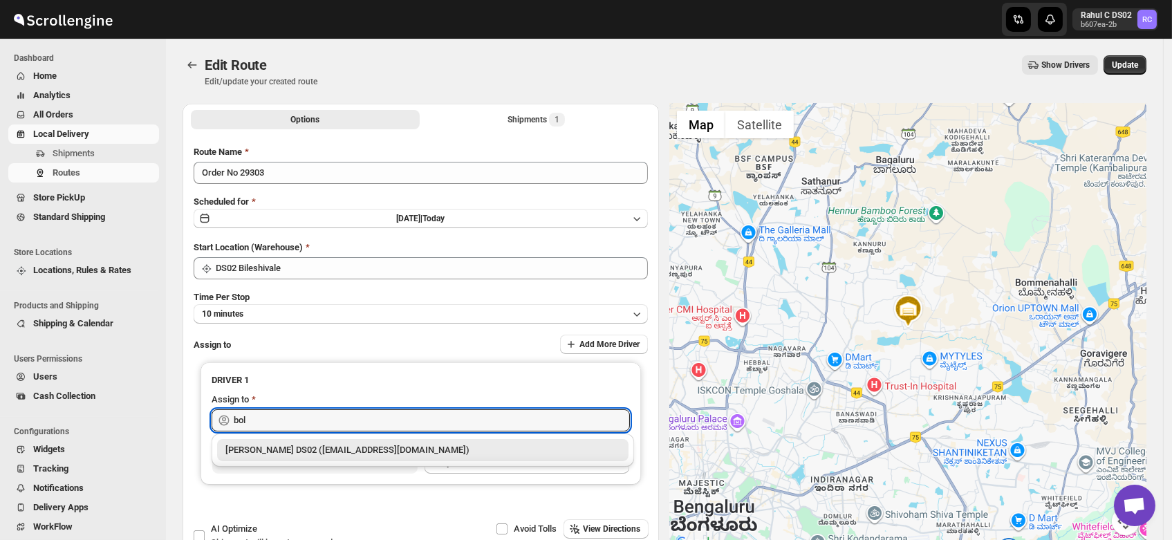
click at [290, 439] on div "BOLEN DS02 (wihof21751@coasah.com)" at bounding box center [422, 450] width 411 height 22
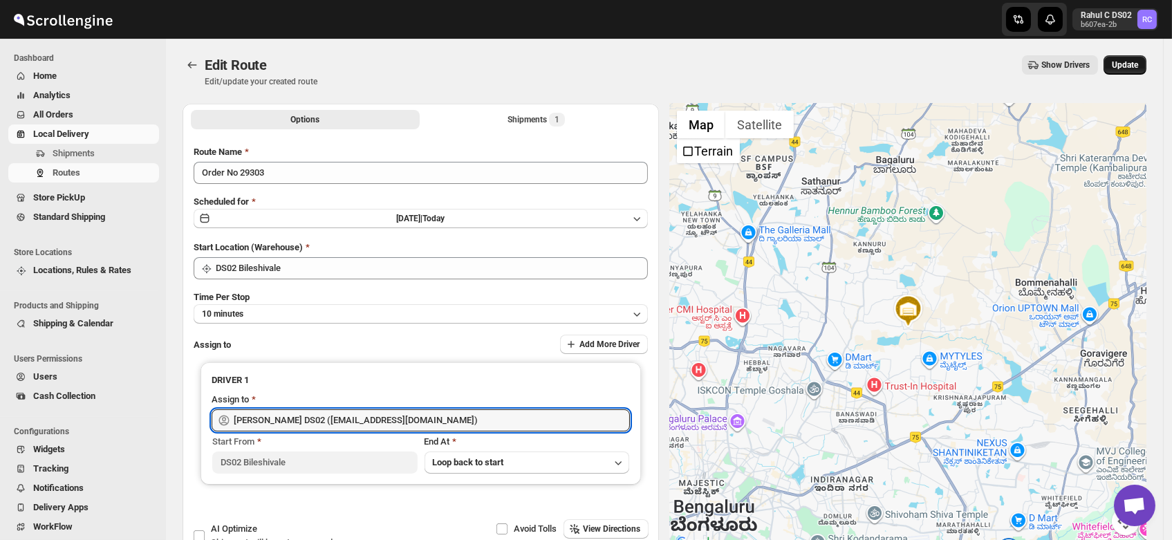
type input "BOLEN DS02 (wihof21751@coasah.com)"
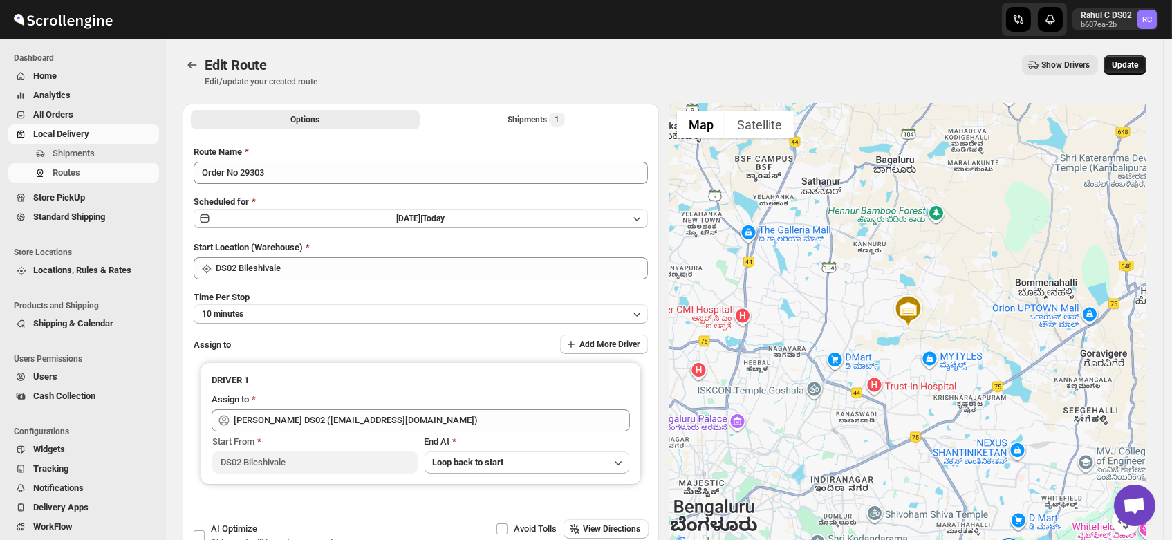
click at [1133, 62] on span "Update" at bounding box center [1125, 64] width 26 height 11
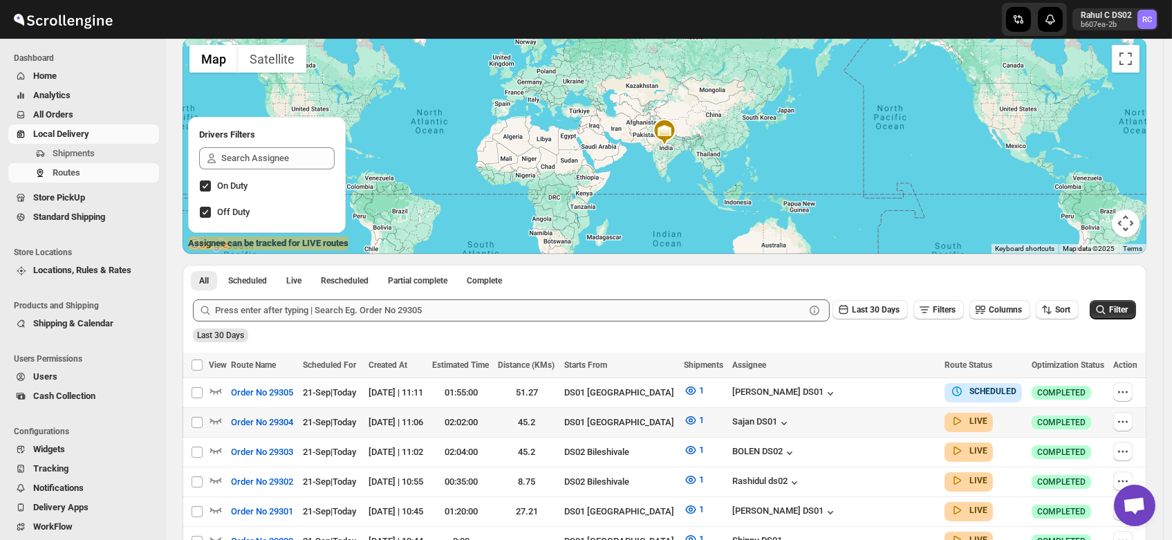
scroll to position [104, 0]
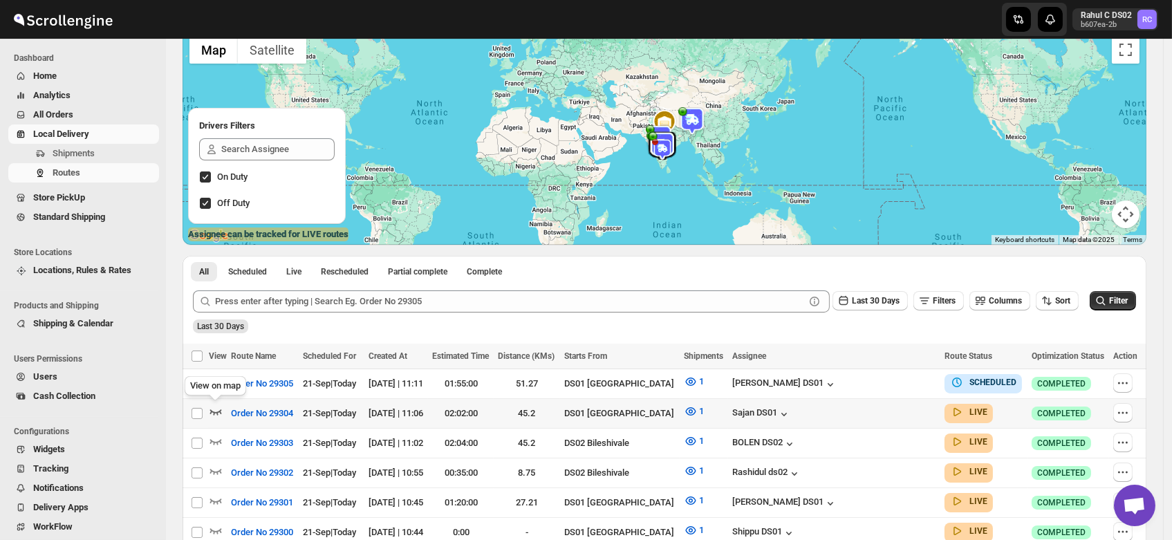
click at [214, 408] on icon "button" at bounding box center [216, 412] width 14 height 14
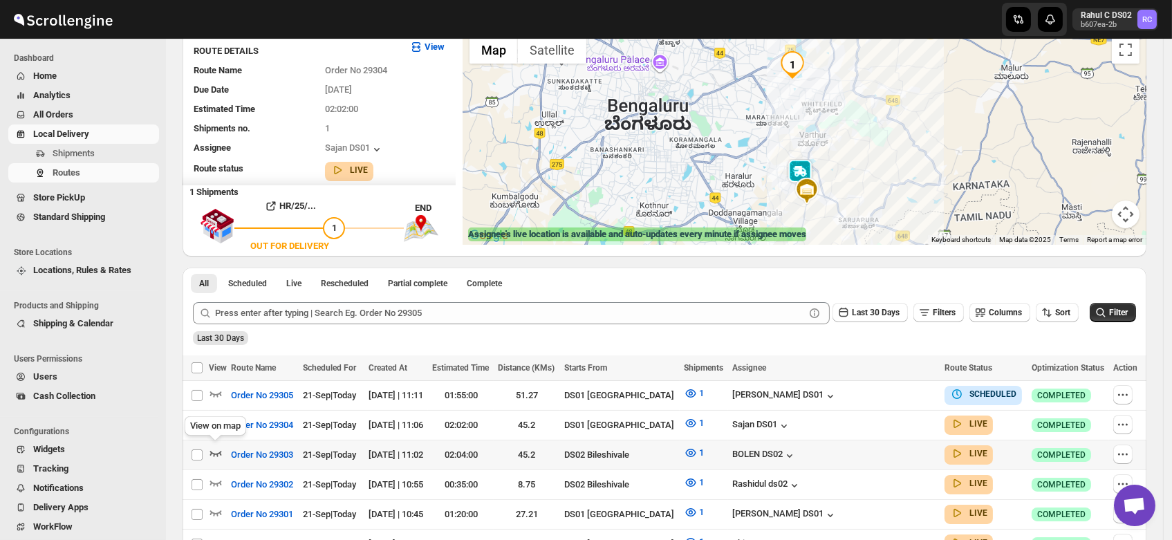
click at [215, 447] on icon "button" at bounding box center [216, 453] width 14 height 14
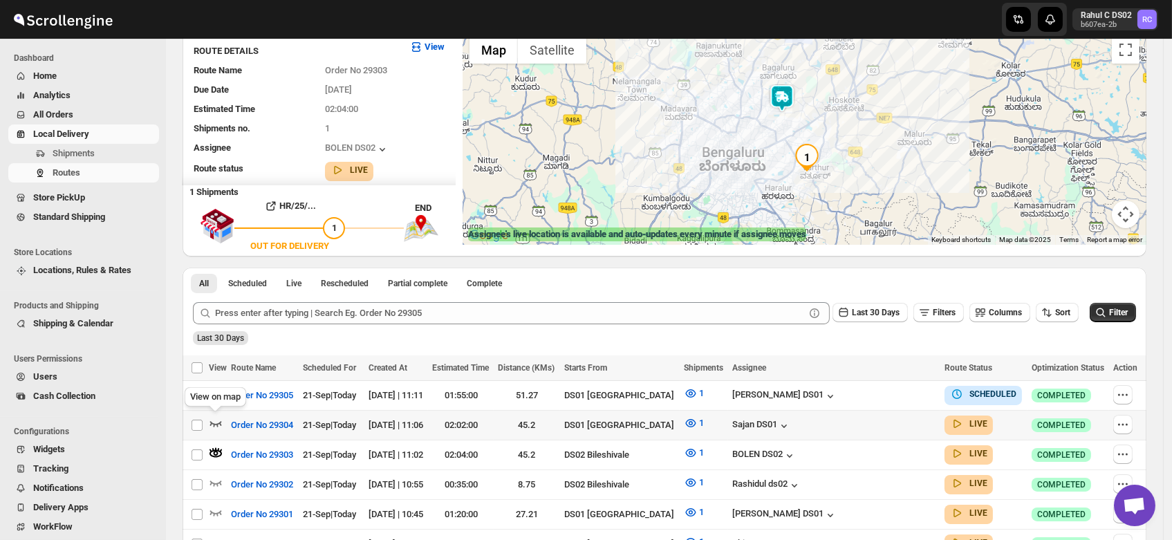
click at [215, 425] on icon "button" at bounding box center [216, 423] width 14 height 14
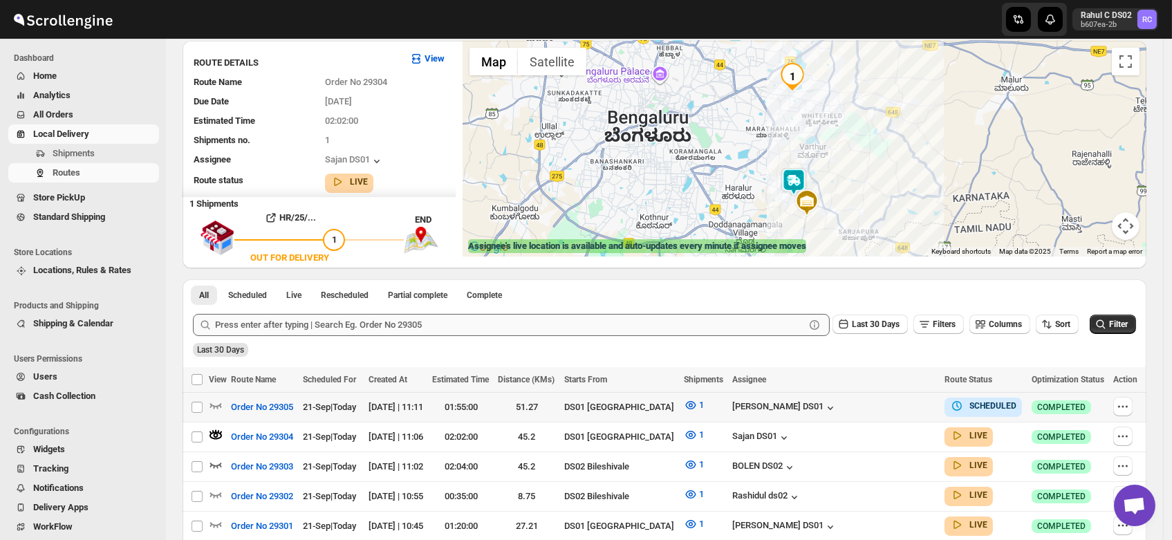
scroll to position [66, 0]
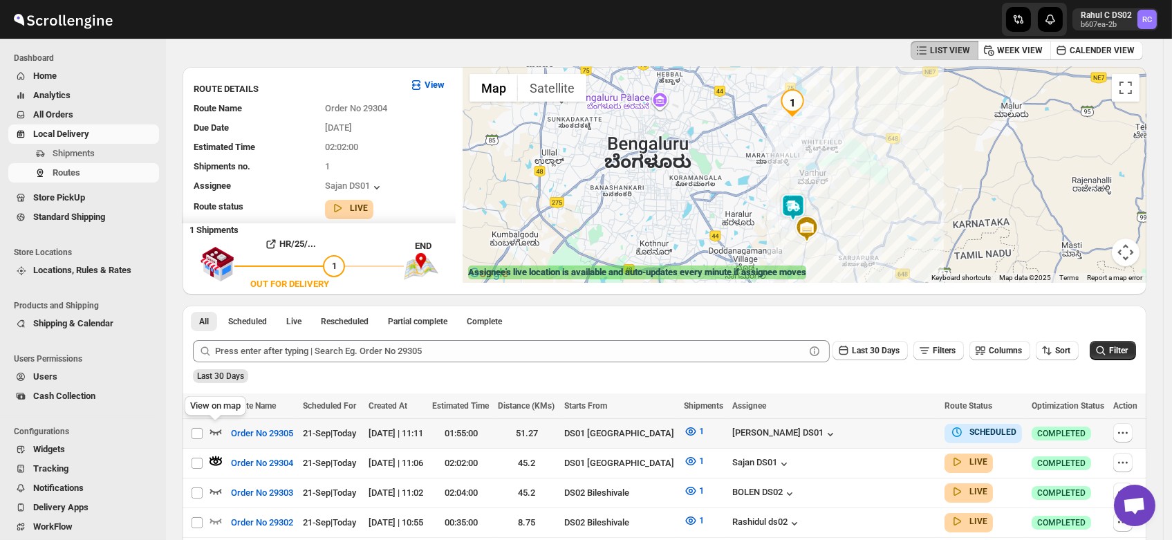
click at [214, 425] on icon "button" at bounding box center [216, 432] width 14 height 14
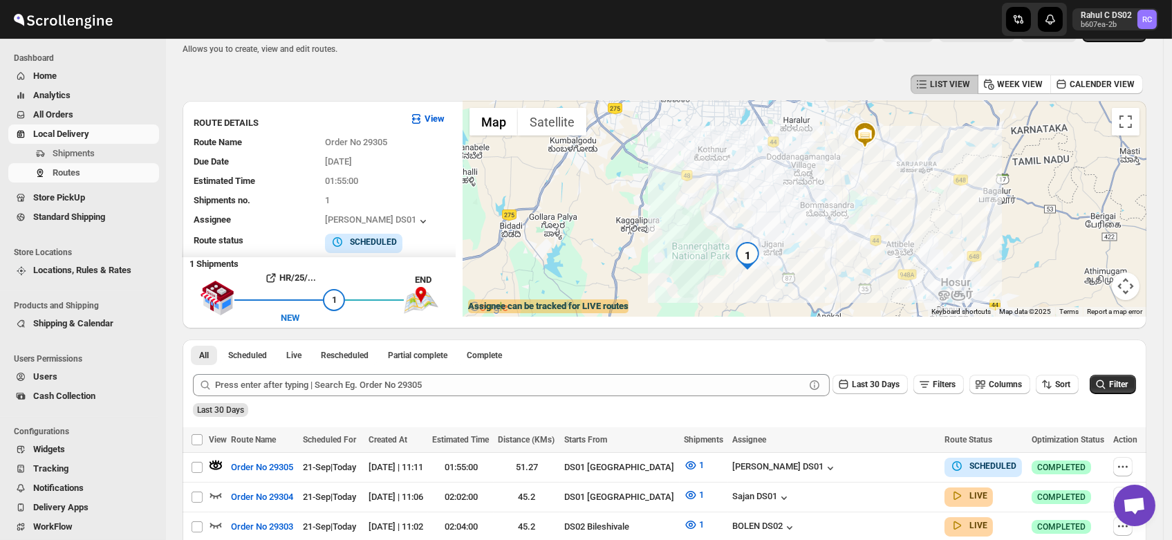
scroll to position [0, 0]
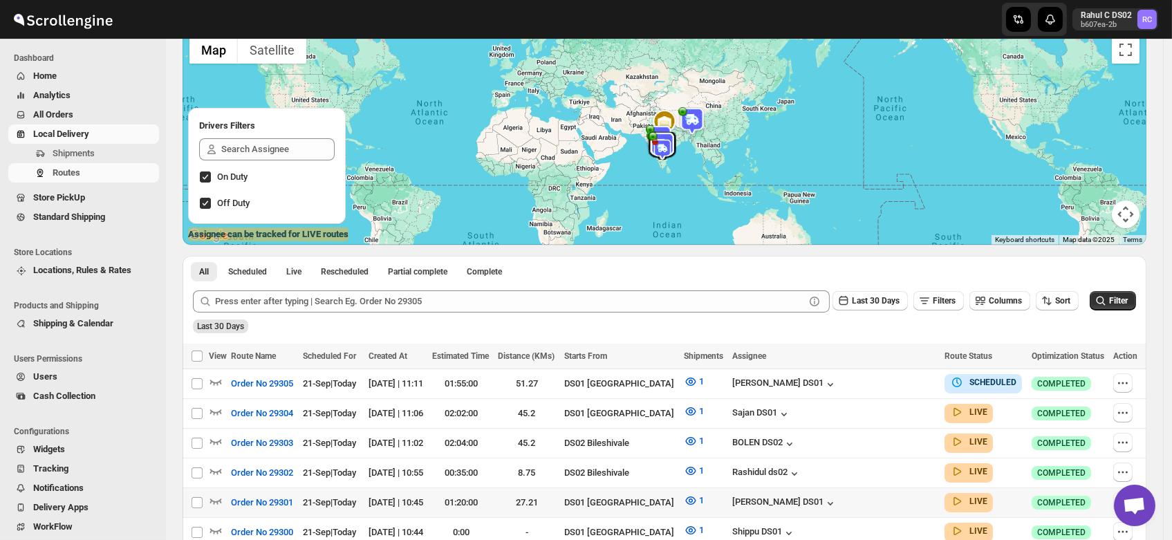
scroll to position [109, 0]
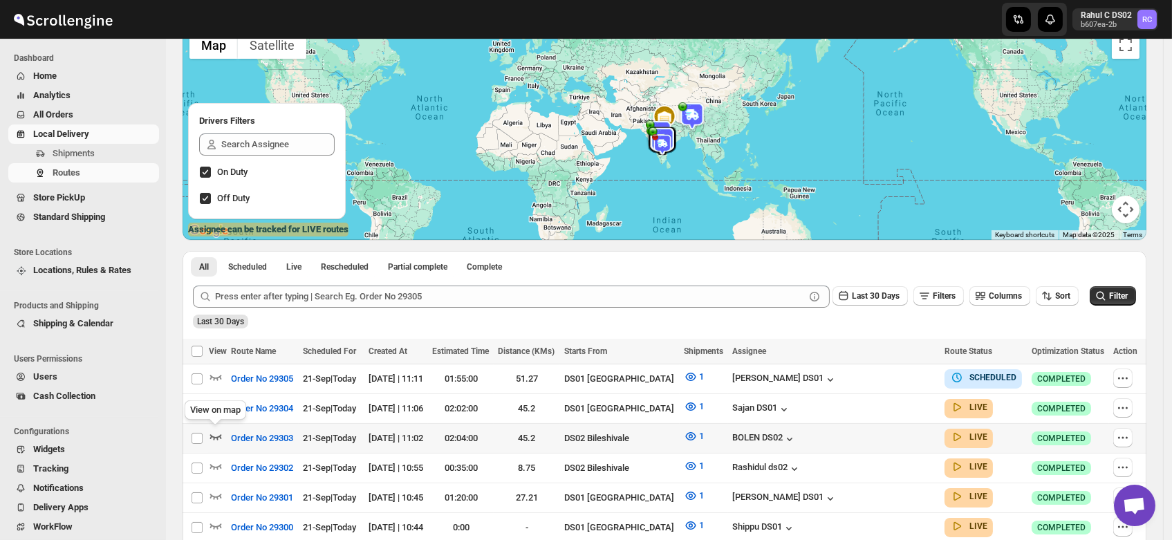
click at [214, 432] on icon "button" at bounding box center [216, 436] width 14 height 14
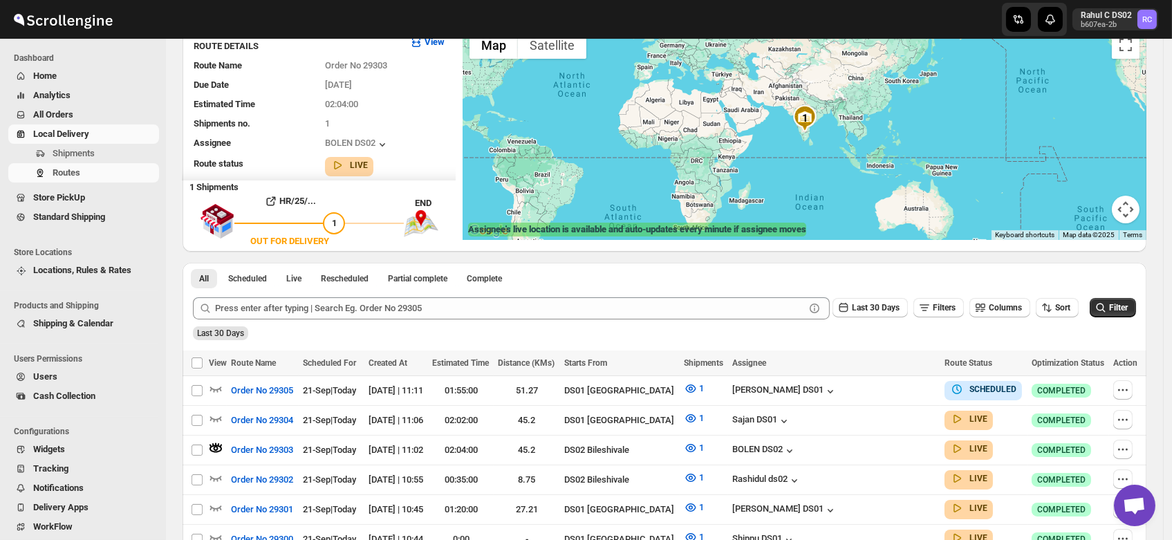
scroll to position [0, 0]
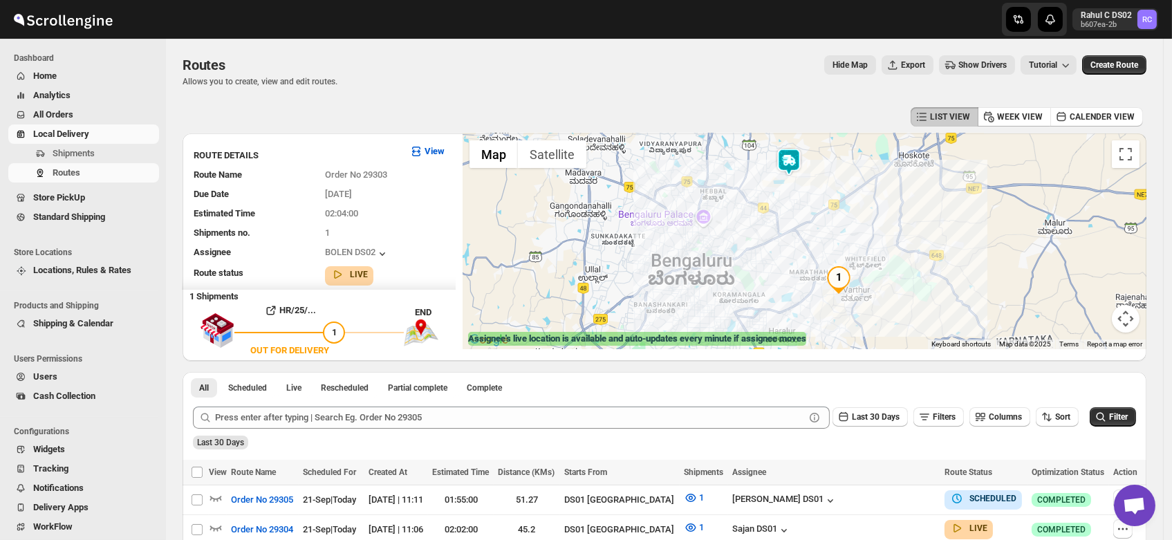
click at [803, 174] on img at bounding box center [789, 162] width 28 height 28
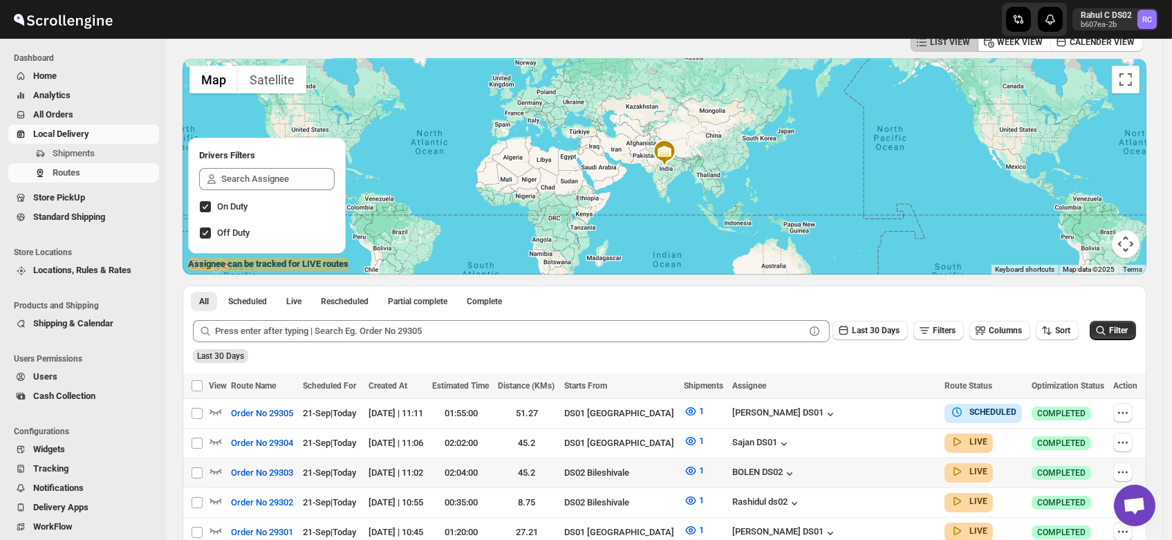
scroll to position [224, 0]
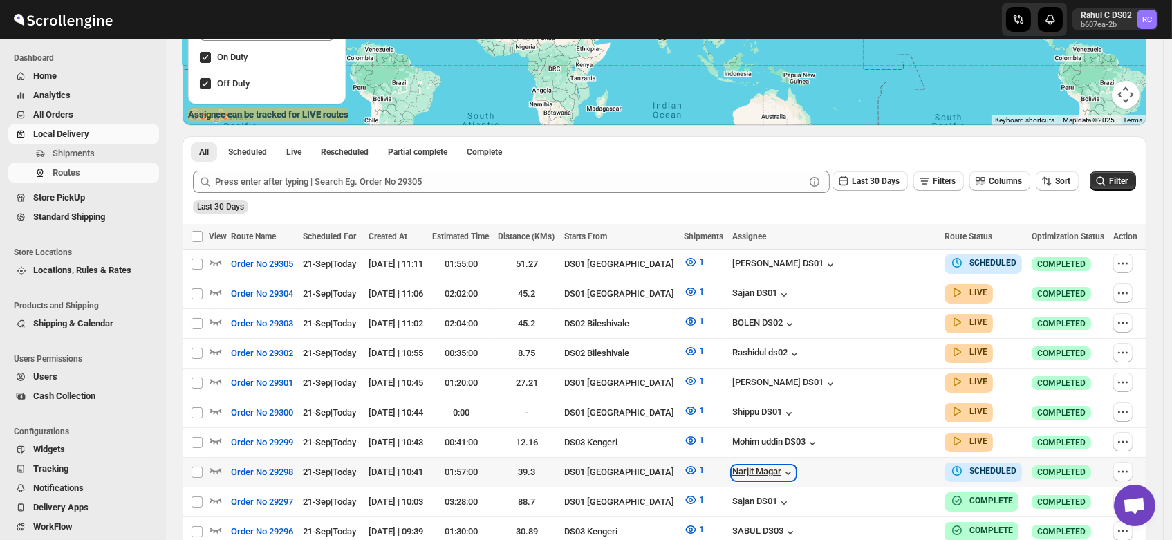
click at [795, 466] on div "Narjit Magar" at bounding box center [763, 473] width 63 height 14
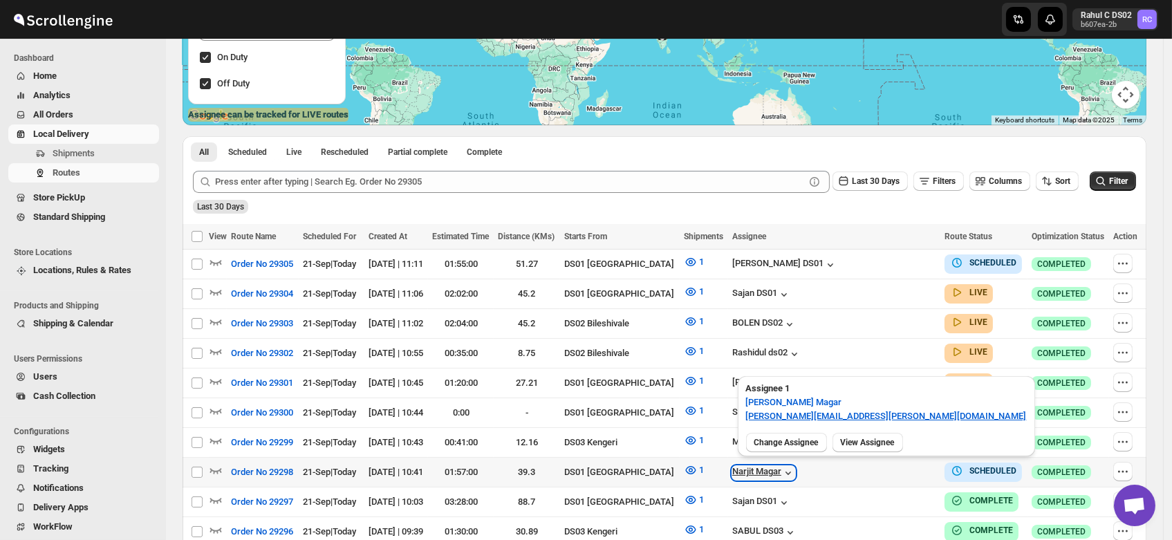
click at [795, 466] on div "Narjit Magar" at bounding box center [763, 473] width 63 height 14
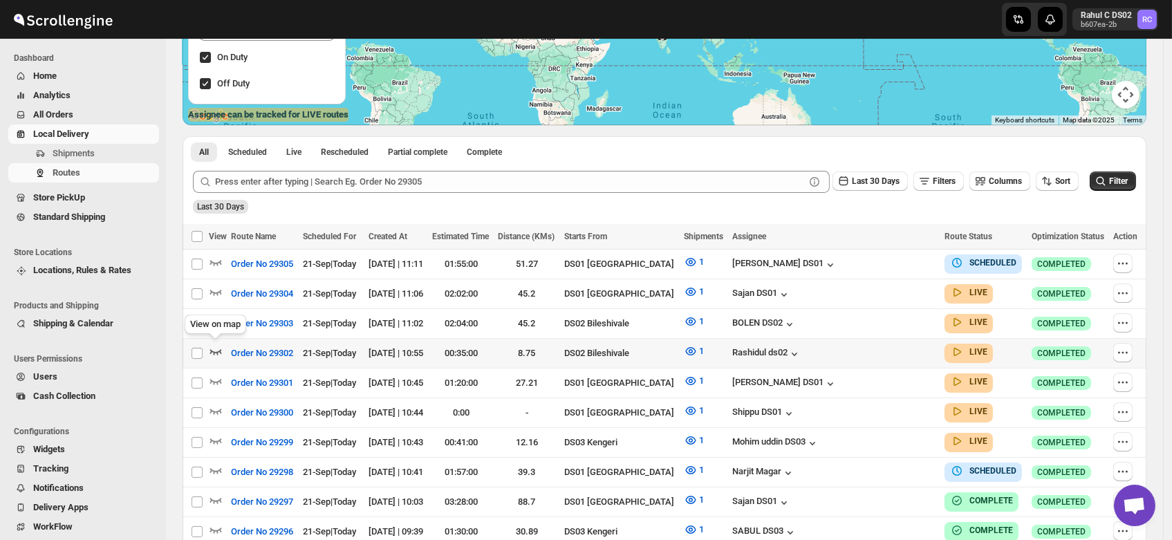
click at [214, 344] on icon "button" at bounding box center [216, 351] width 14 height 14
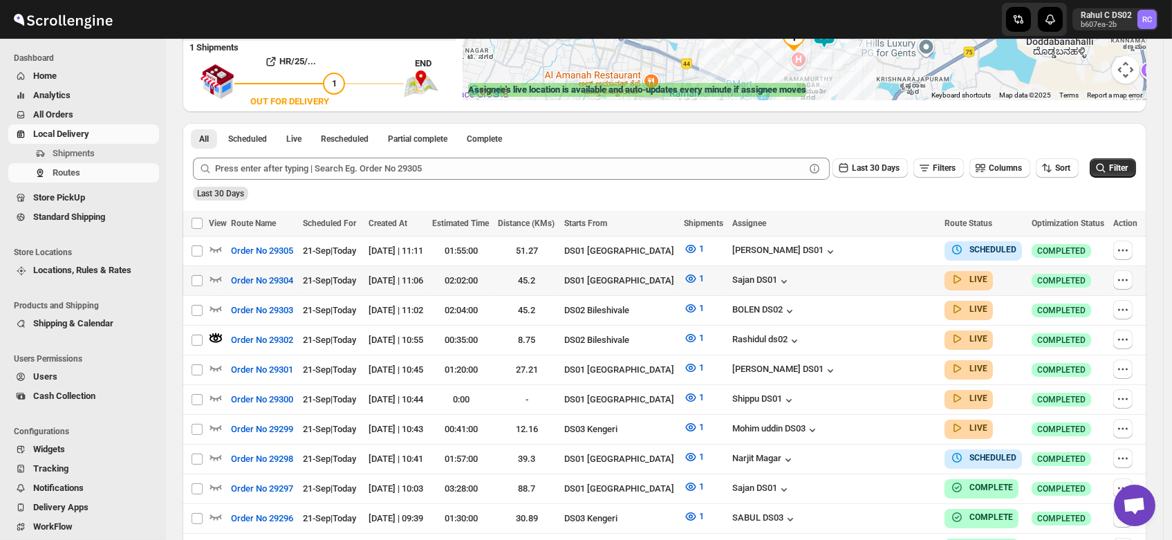
scroll to position [252, 0]
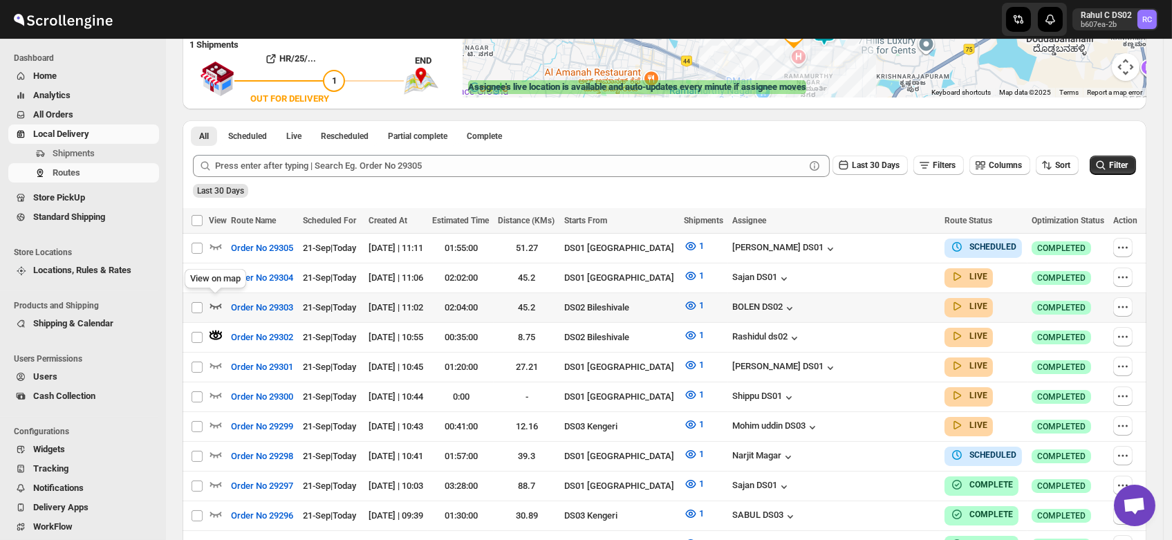
click at [212, 301] on icon "button" at bounding box center [216, 306] width 14 height 14
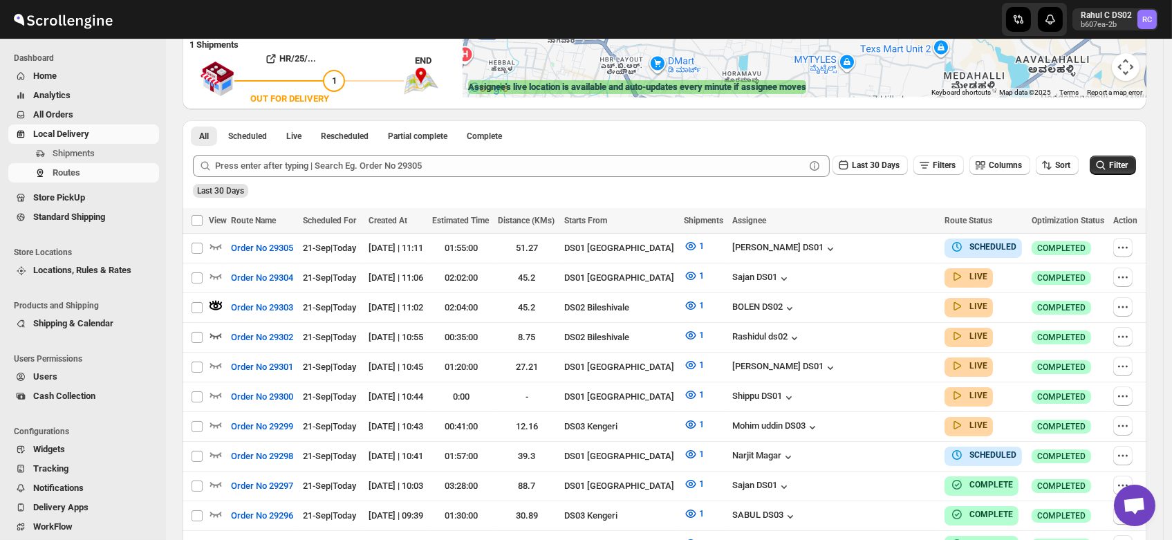
scroll to position [0, 0]
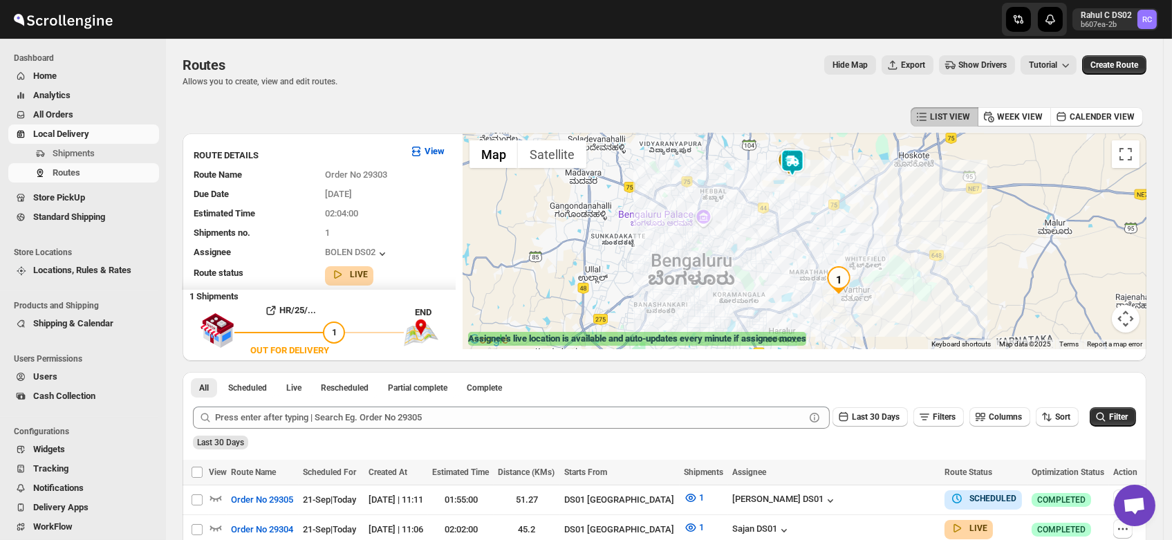
click at [801, 159] on img at bounding box center [793, 163] width 28 height 28
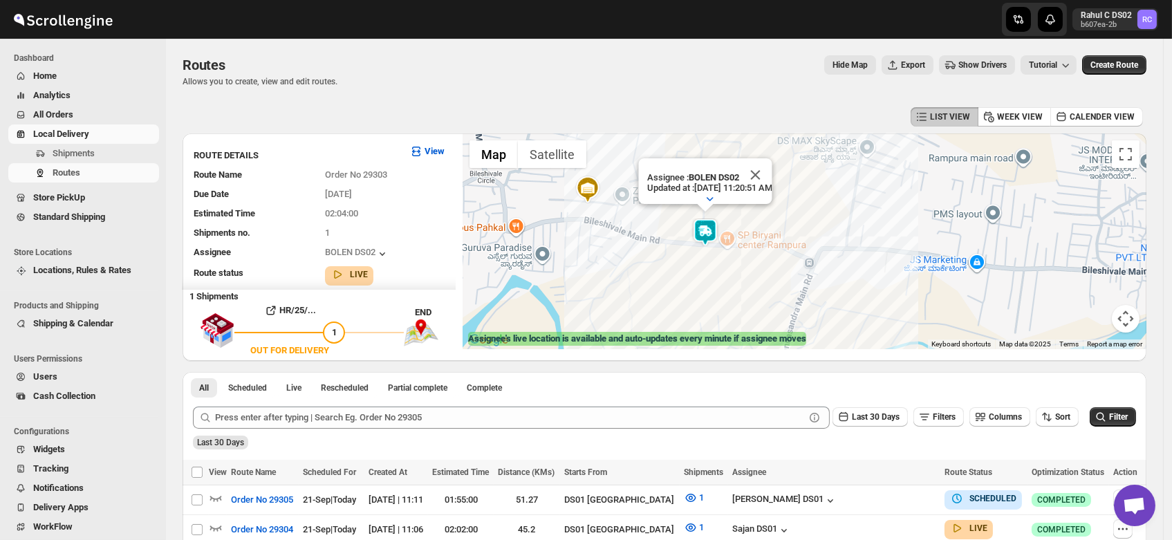
drag, startPoint x: 812, startPoint y: 238, endPoint x: 719, endPoint y: 273, distance: 99.1
click at [719, 273] on div "Assignee : BOLEN DS02 Updated at : 9/21/2025, 11:20:51 AM Duty mode Enabled Bat…" at bounding box center [805, 241] width 684 height 216
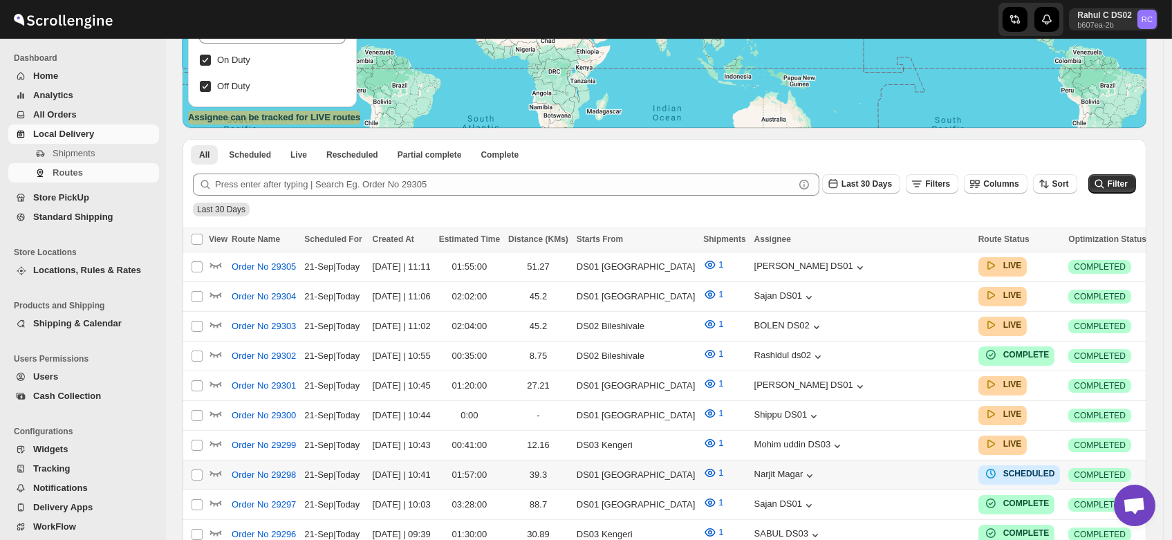
scroll to position [225, 0]
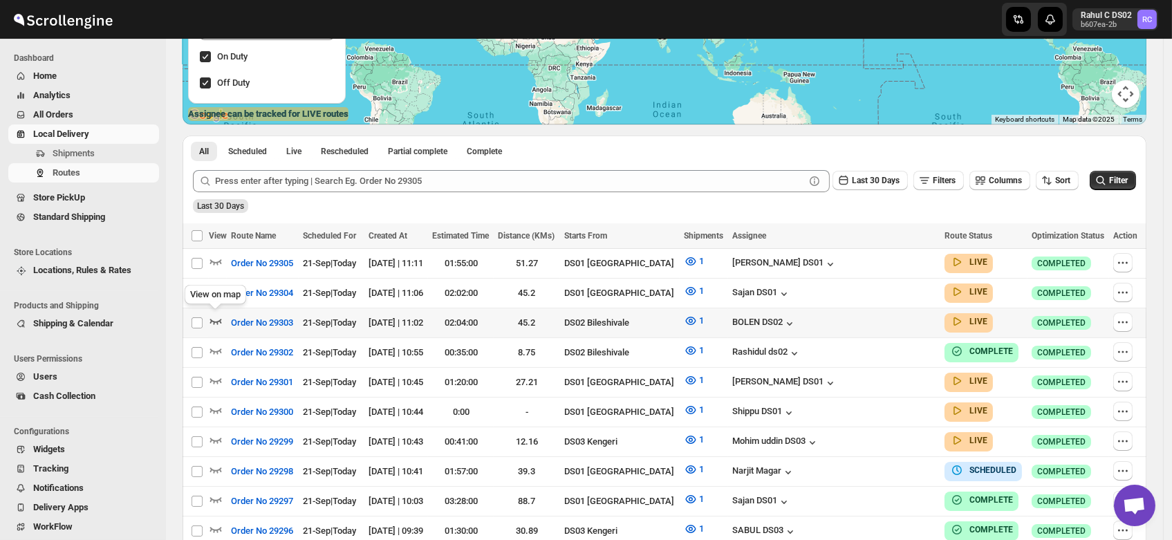
click at [216, 315] on icon "button" at bounding box center [216, 321] width 14 height 14
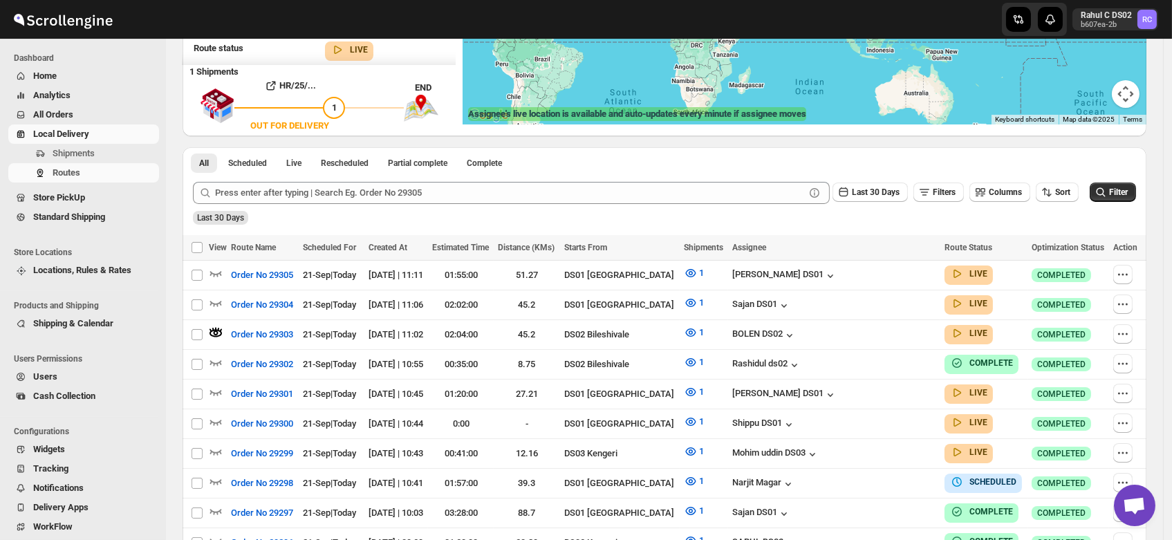
scroll to position [0, 0]
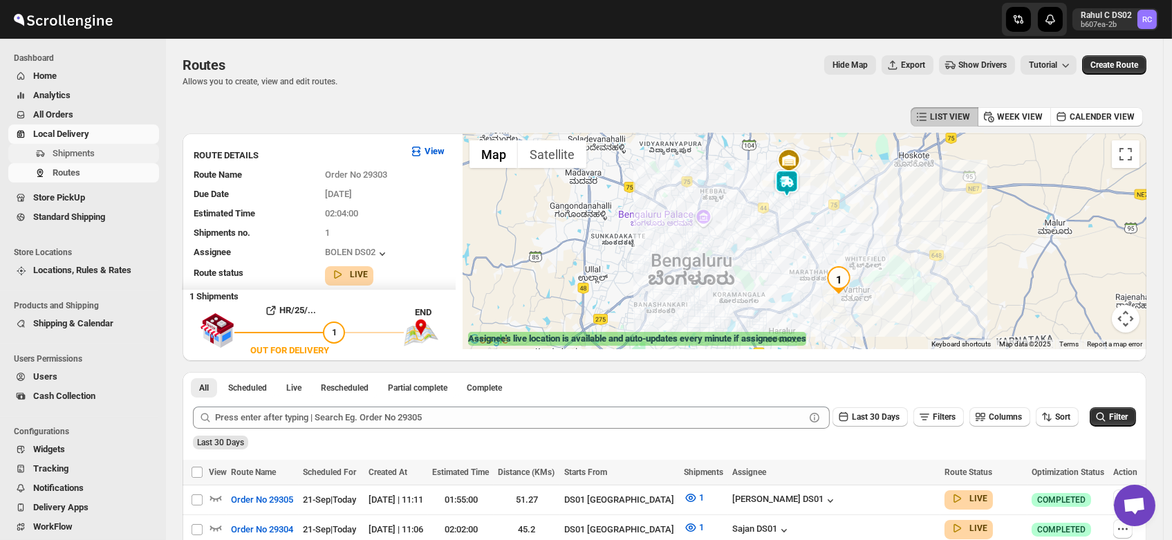
click at [62, 154] on span "Shipments" at bounding box center [74, 153] width 42 height 10
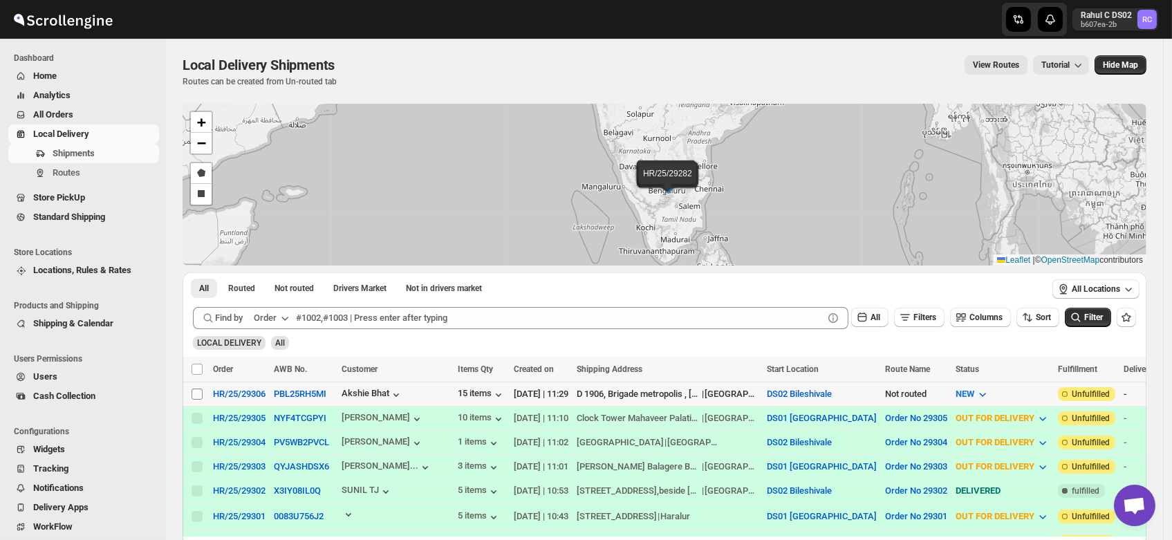
click at [194, 389] on input "Select shipment" at bounding box center [197, 394] width 11 height 11
checkbox input "true"
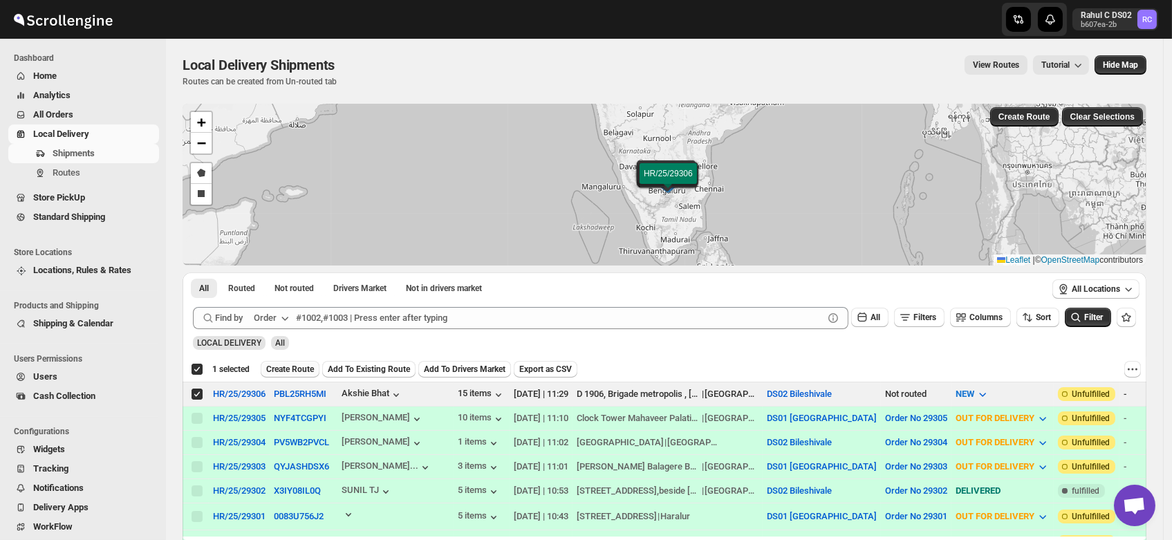
click at [288, 366] on span "Create Route" at bounding box center [290, 369] width 48 height 11
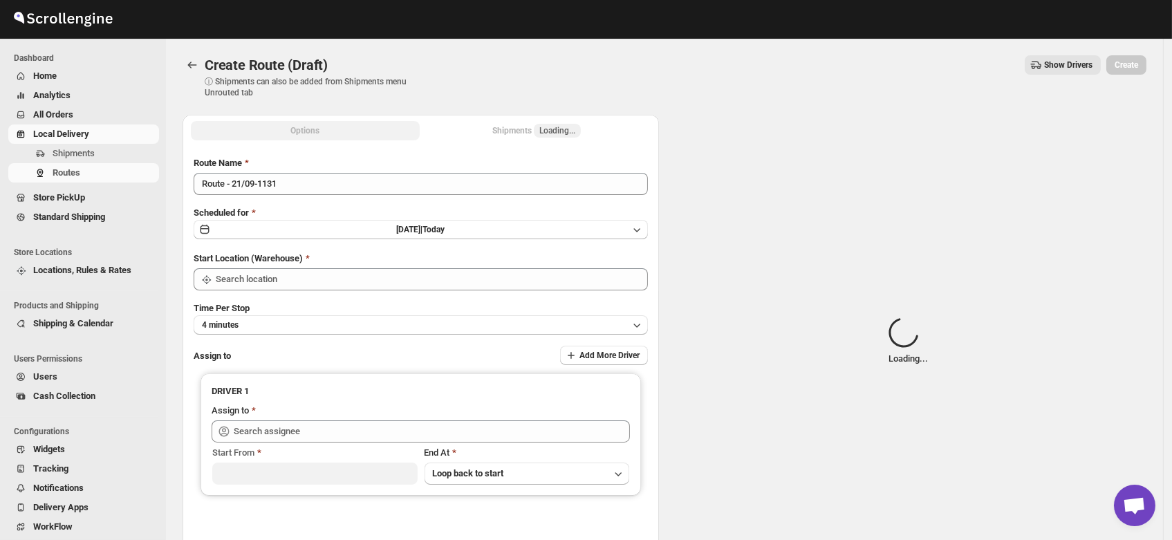
type input "DS02 Bileshivale"
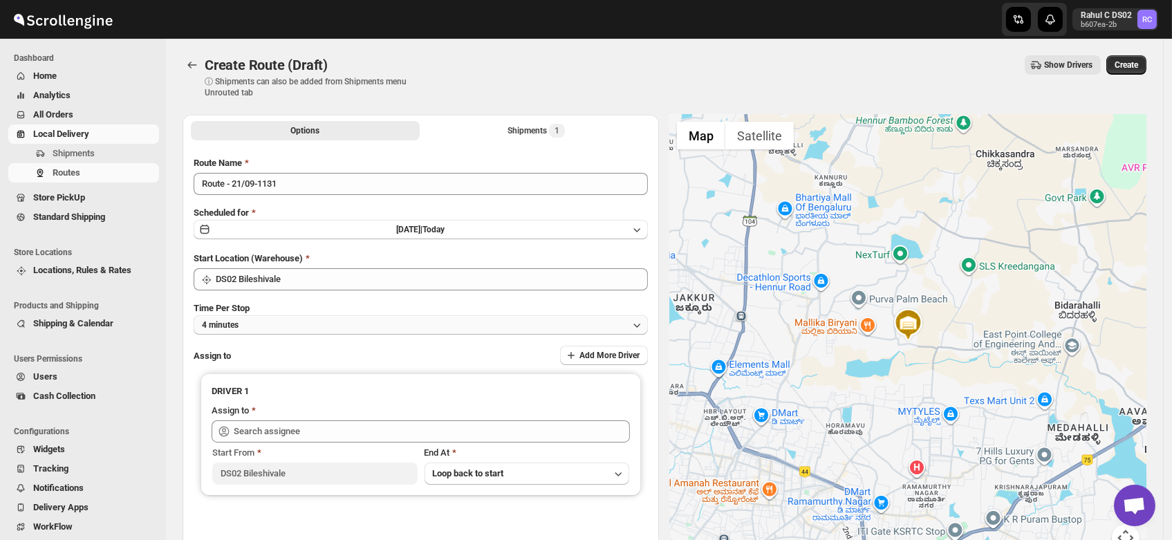
click at [266, 325] on button "4 minutes" at bounding box center [421, 324] width 454 height 19
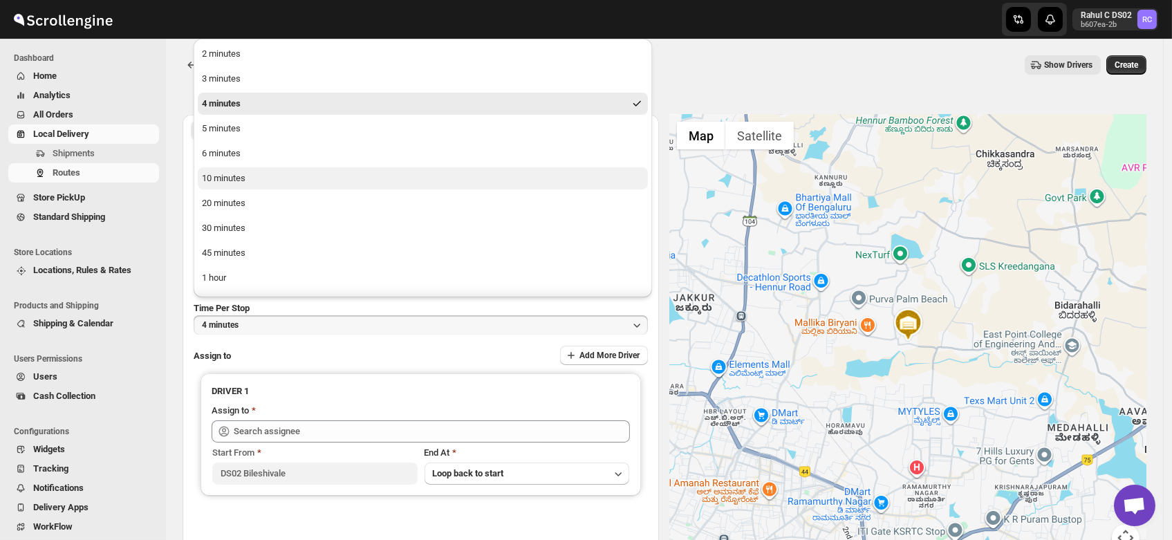
click at [238, 187] on button "10 minutes" at bounding box center [423, 178] width 450 height 22
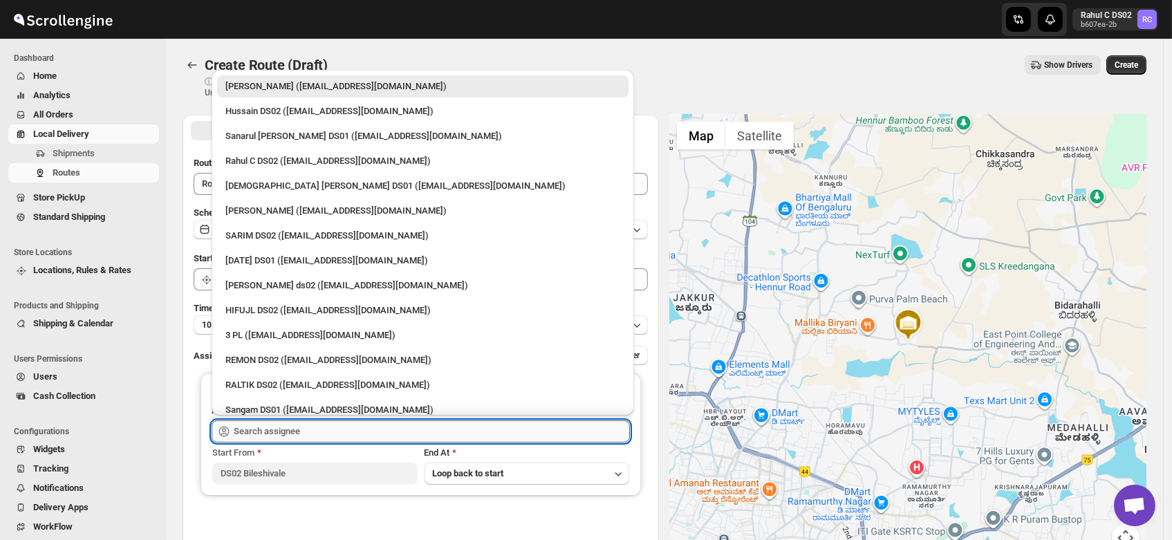
click at [266, 431] on input "text" at bounding box center [432, 431] width 396 height 22
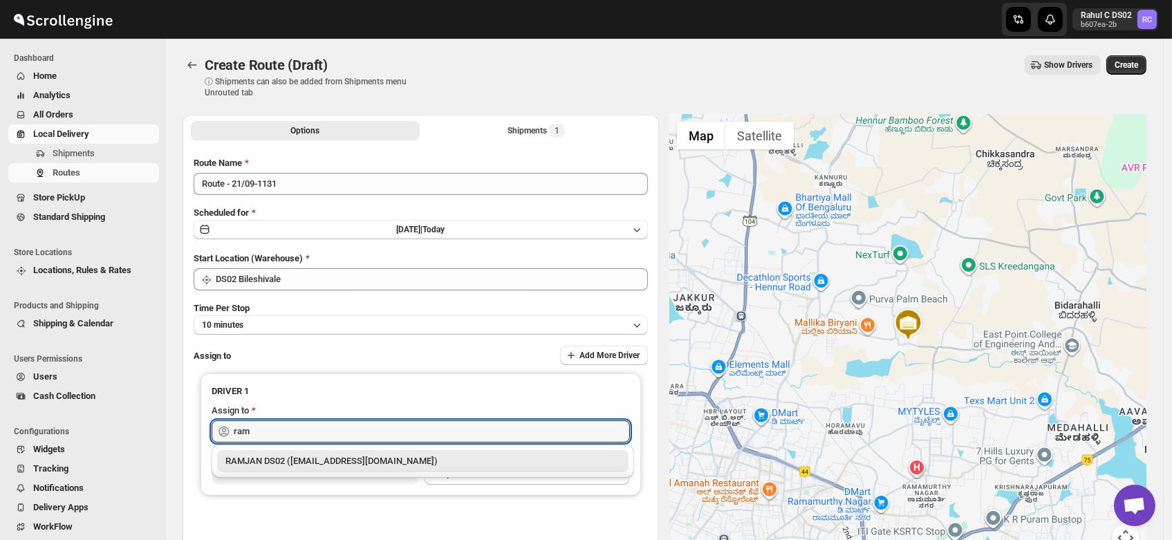
click at [281, 454] on div "RAMJAN DS02 ([EMAIL_ADDRESS][DOMAIN_NAME])" at bounding box center [422, 461] width 395 height 14
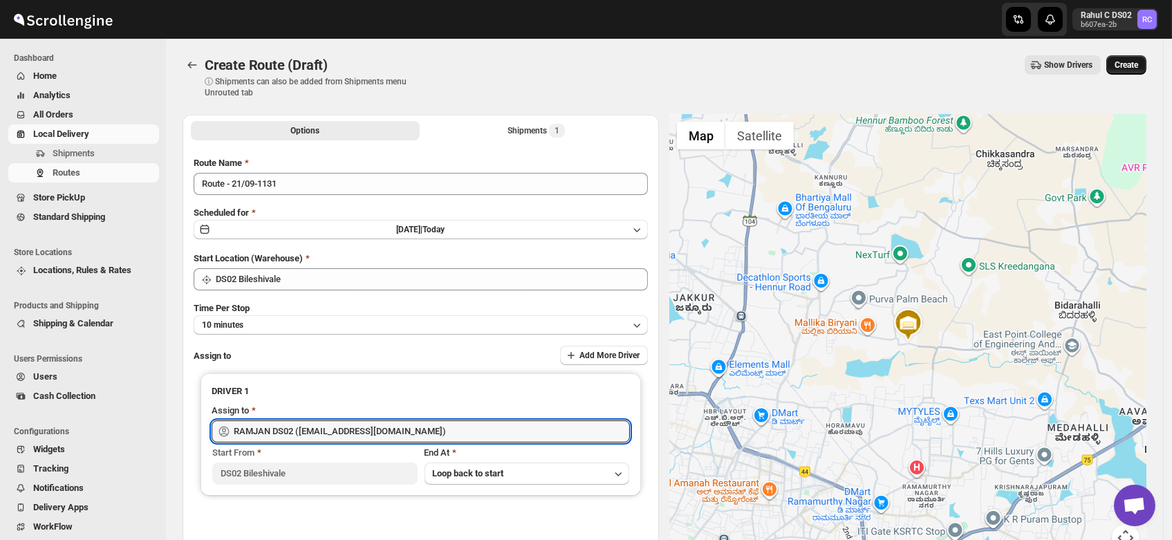
type input "RAMJAN DS02 ([EMAIL_ADDRESS][DOMAIN_NAME])"
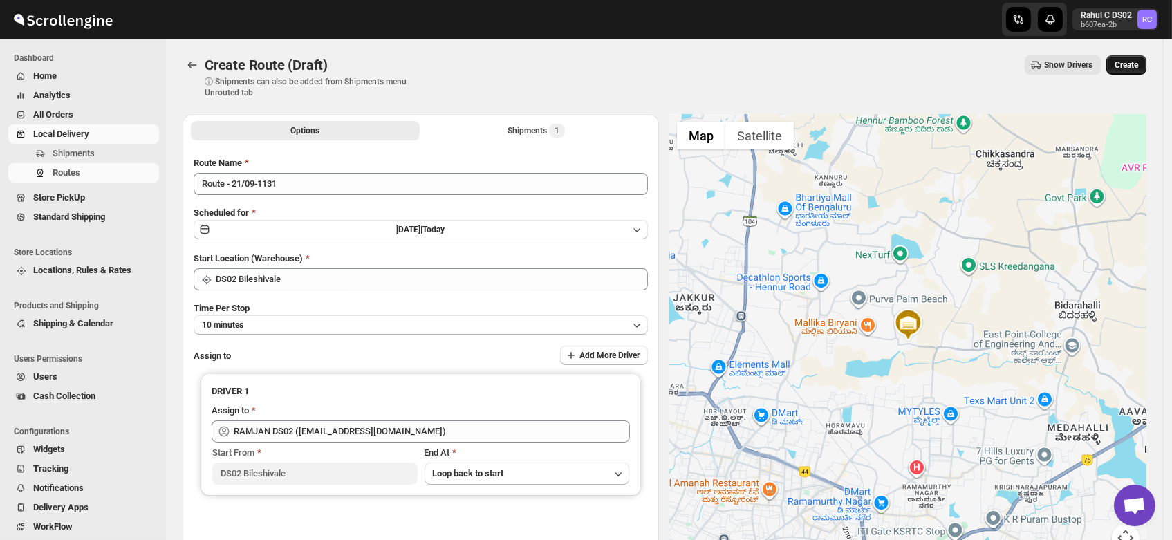
click at [1135, 66] on span "Create" at bounding box center [1127, 64] width 24 height 11
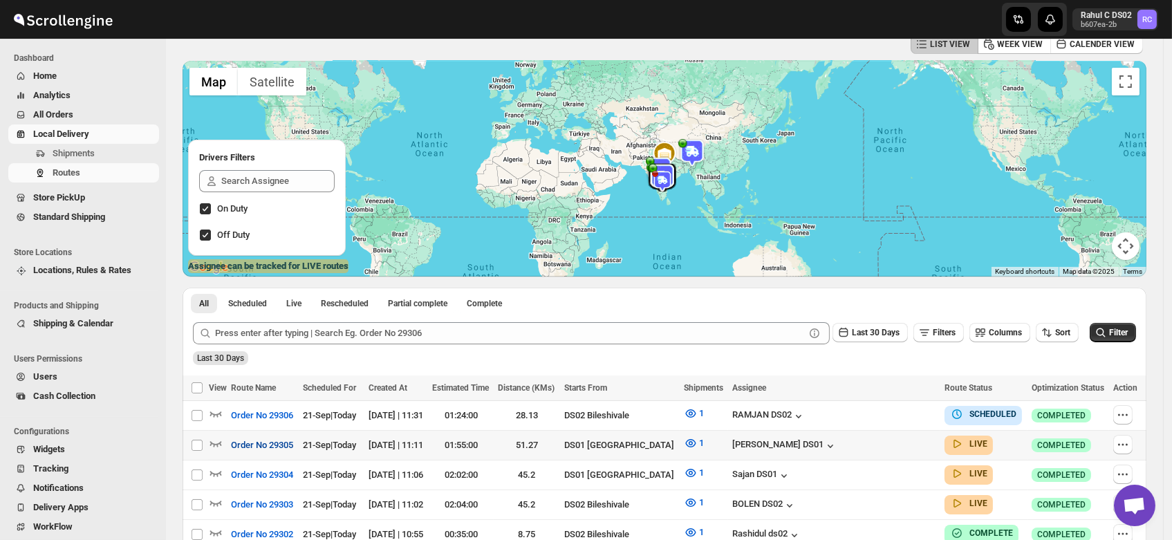
scroll to position [73, 0]
click at [212, 405] on div "View on map" at bounding box center [215, 390] width 67 height 30
click at [216, 411] on icon "button" at bounding box center [216, 413] width 14 height 14
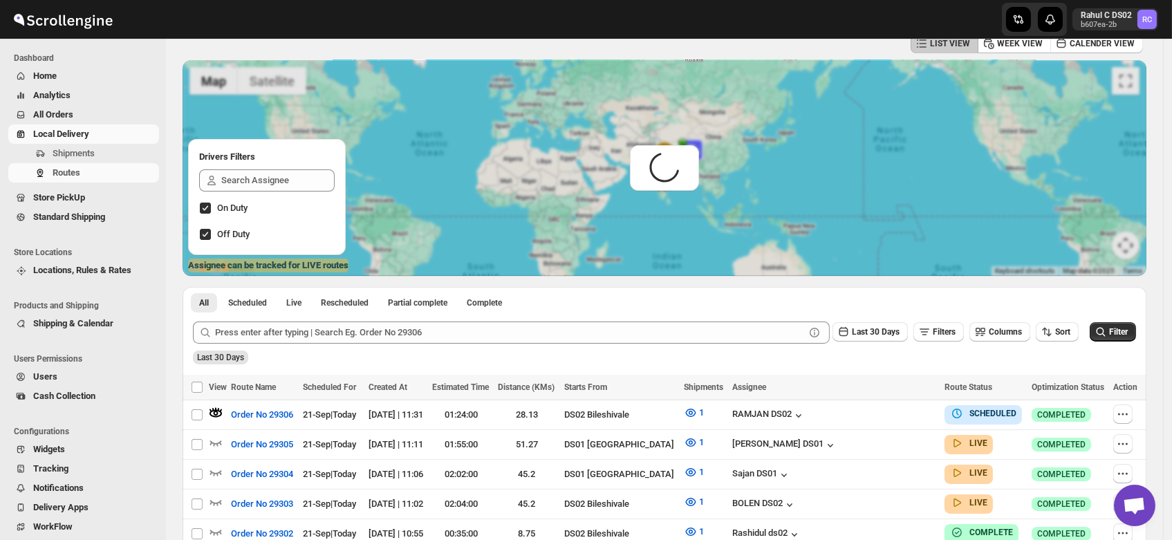
scroll to position [0, 0]
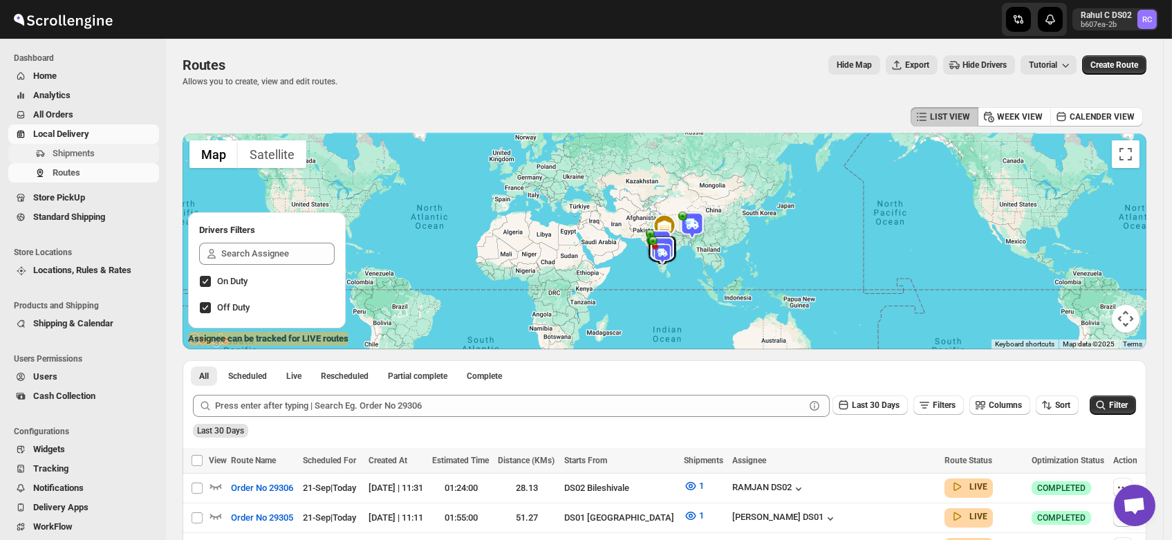
click at [69, 149] on span "Shipments" at bounding box center [74, 153] width 42 height 10
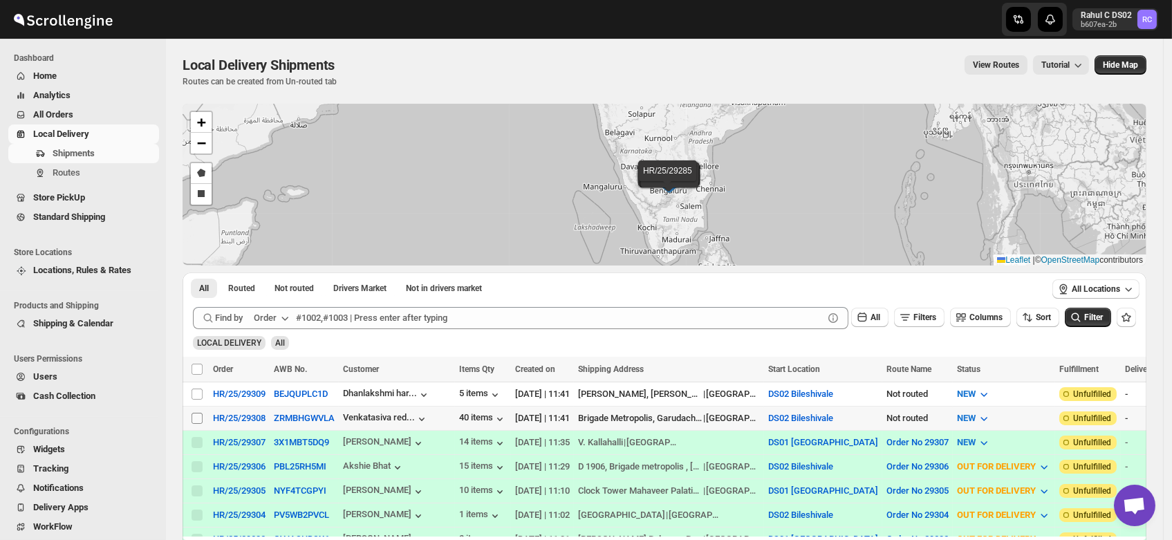
click at [197, 416] on input "Select shipment" at bounding box center [197, 418] width 11 height 11
checkbox input "true"
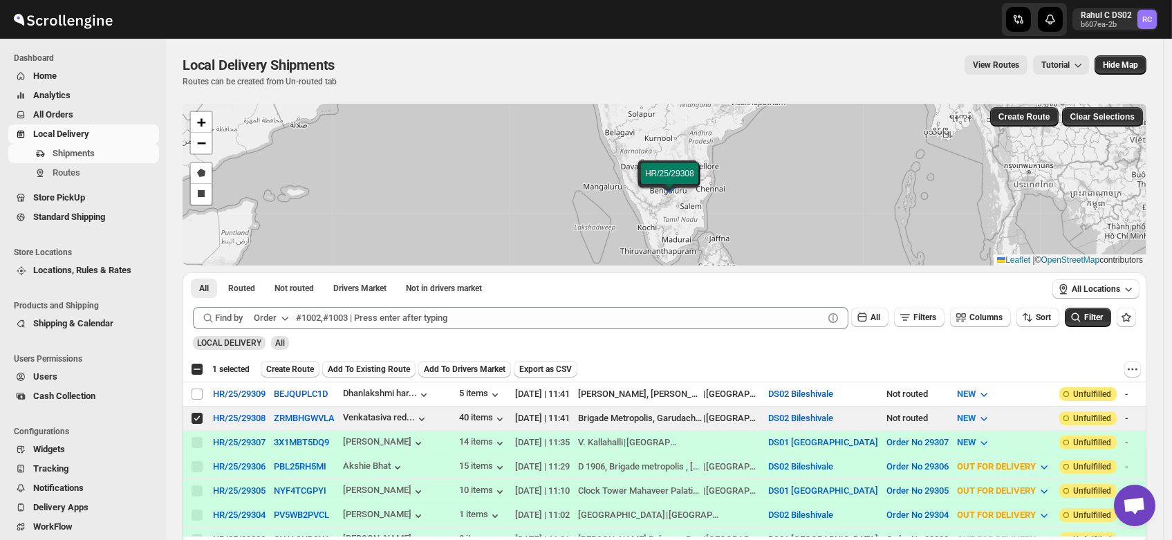
click at [288, 367] on span "Create Route" at bounding box center [290, 369] width 48 height 11
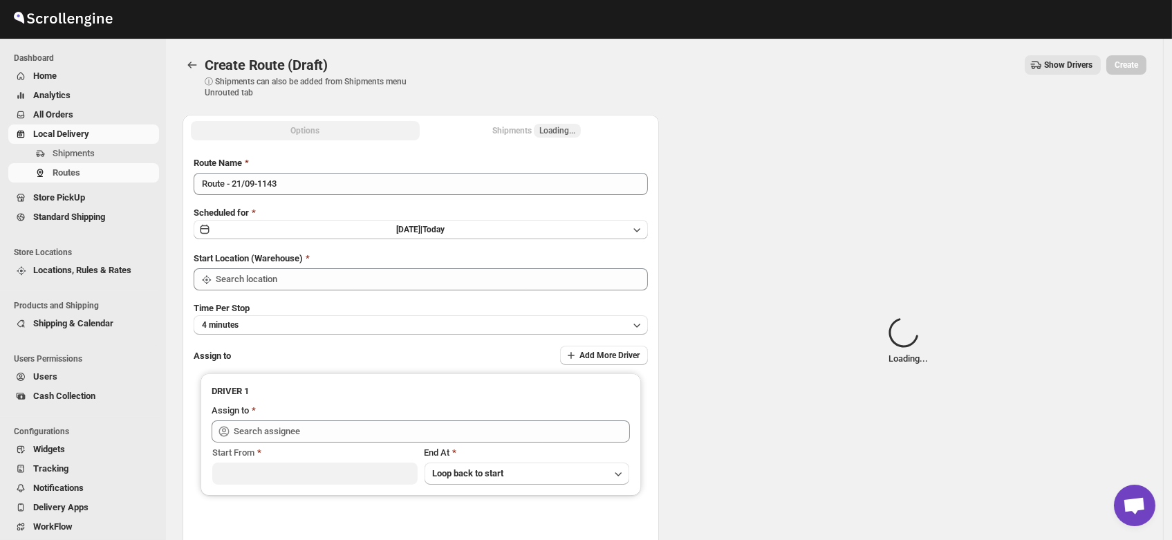
type input "DS02 Bileshivale"
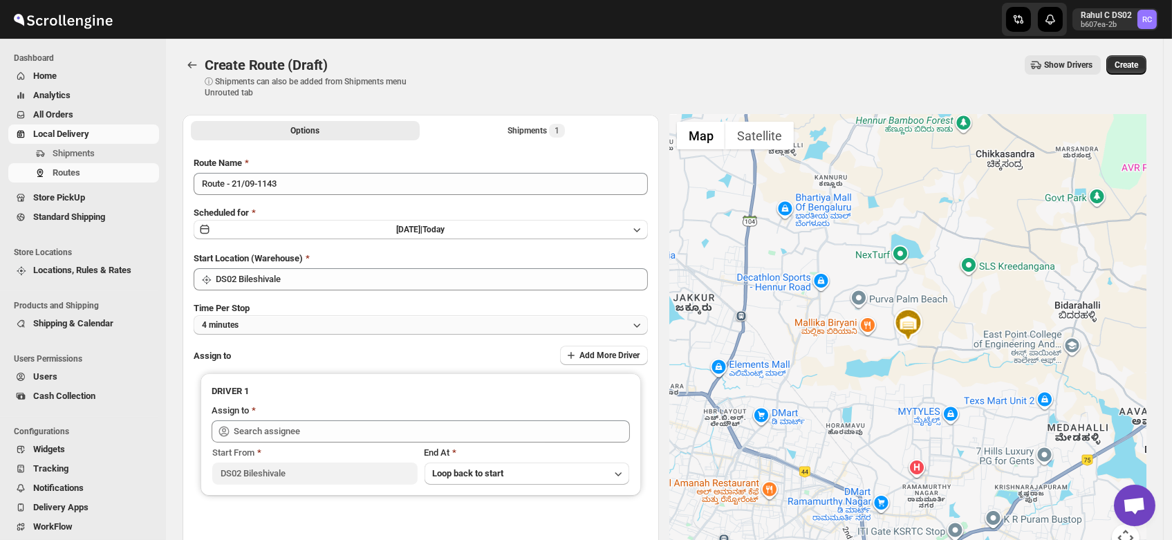
click at [269, 325] on button "4 minutes" at bounding box center [421, 324] width 454 height 19
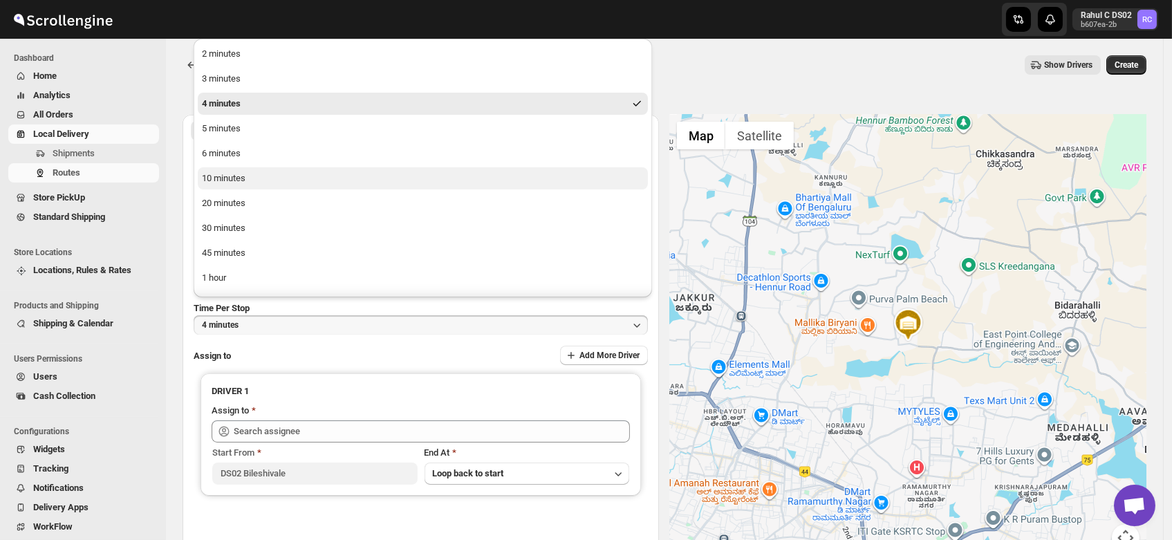
click at [240, 172] on div "10 minutes" at bounding box center [224, 178] width 44 height 14
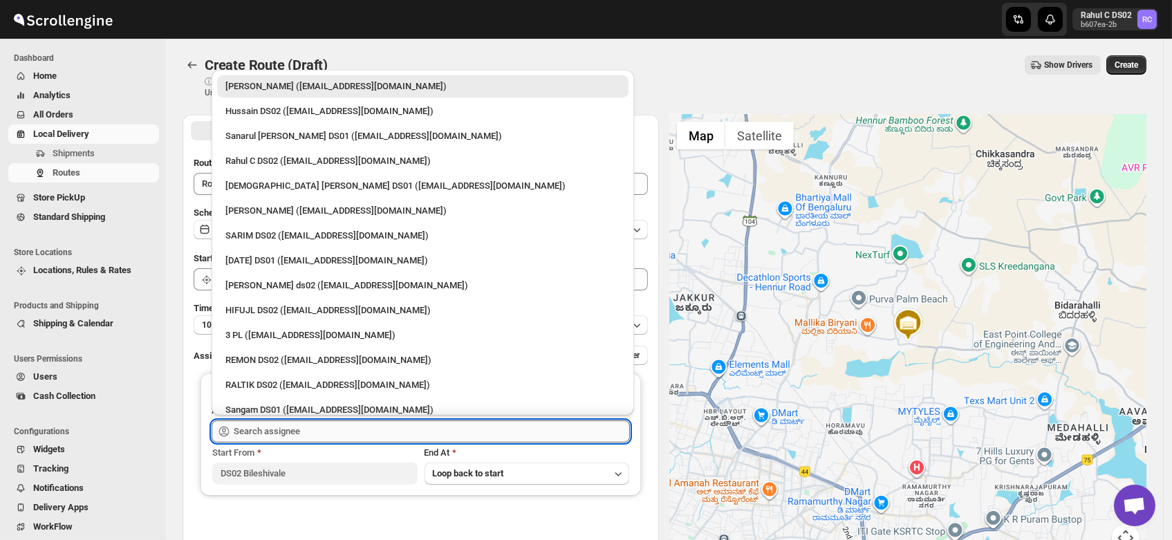
click at [268, 427] on input "text" at bounding box center [432, 431] width 396 height 22
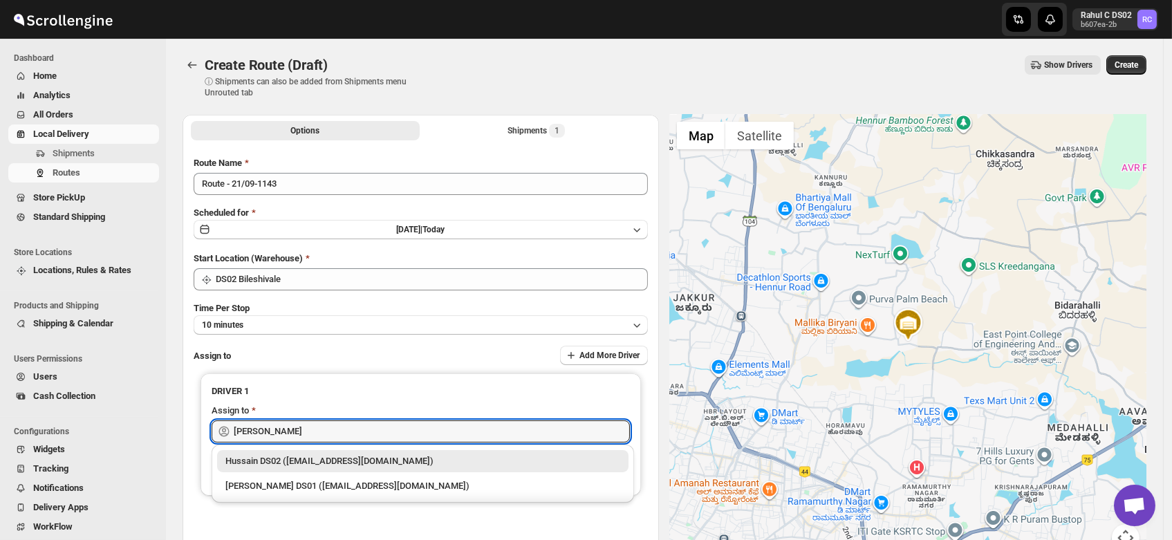
click at [302, 459] on div "Hussain DS02 (jarav60351@abatido.com)" at bounding box center [422, 461] width 395 height 14
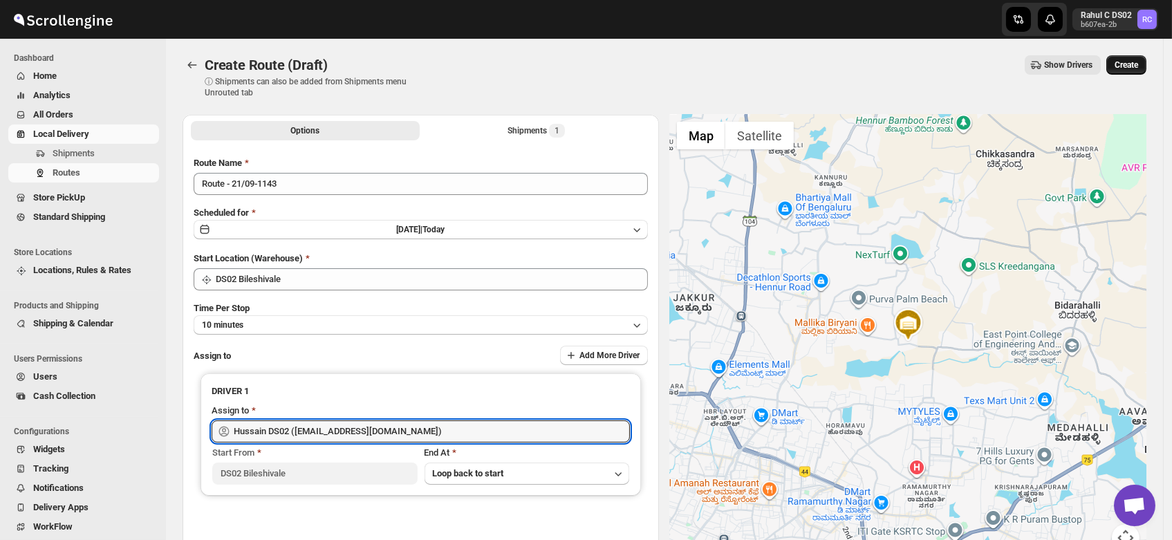
type input "Hussain DS02 (jarav60351@abatido.com)"
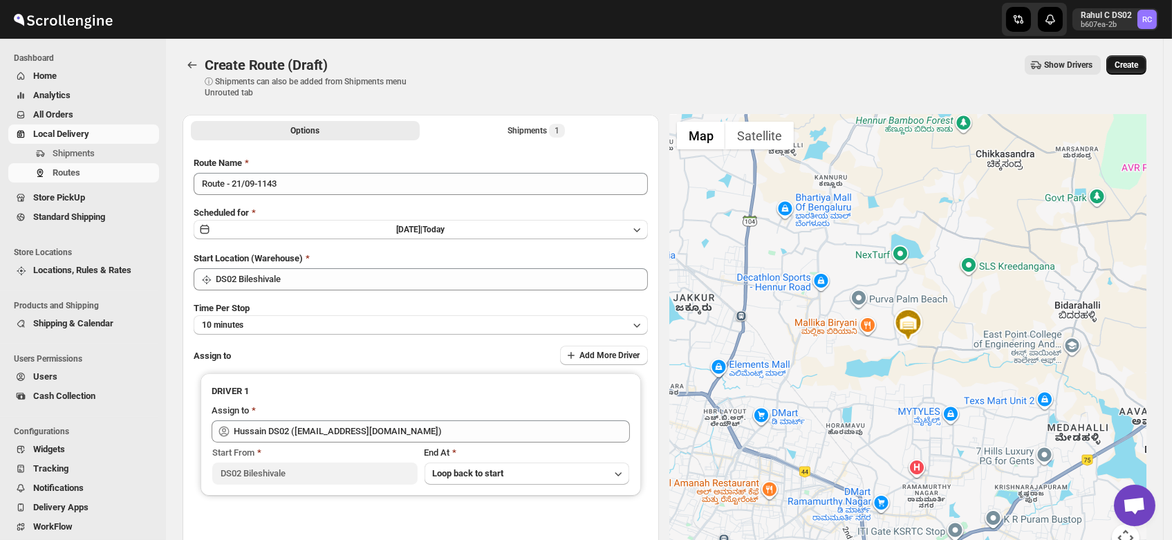
click at [1132, 64] on span "Create" at bounding box center [1127, 64] width 24 height 11
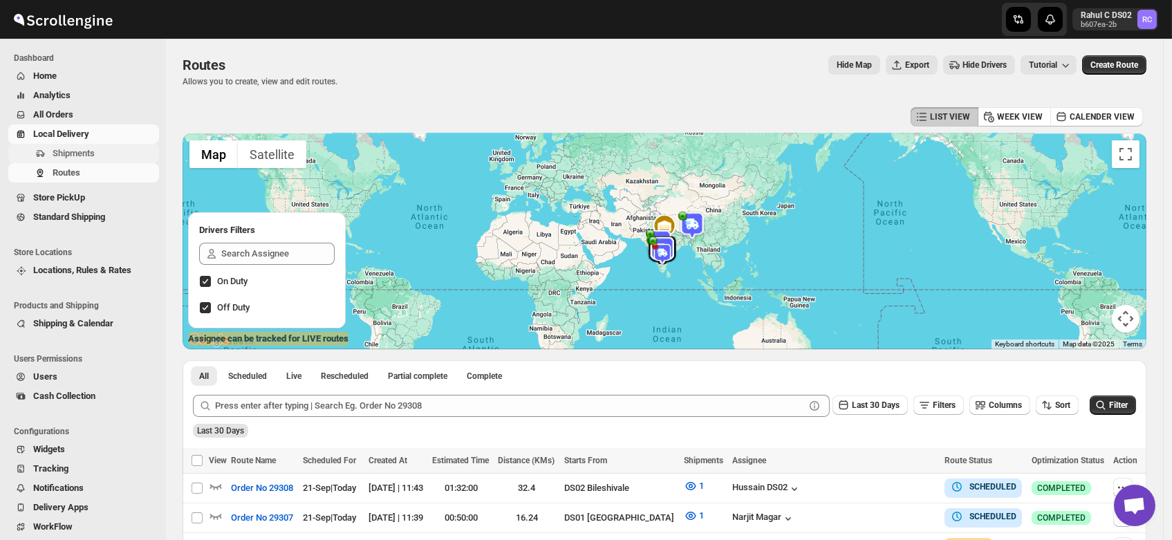
click at [85, 156] on span "Shipments" at bounding box center [74, 153] width 42 height 10
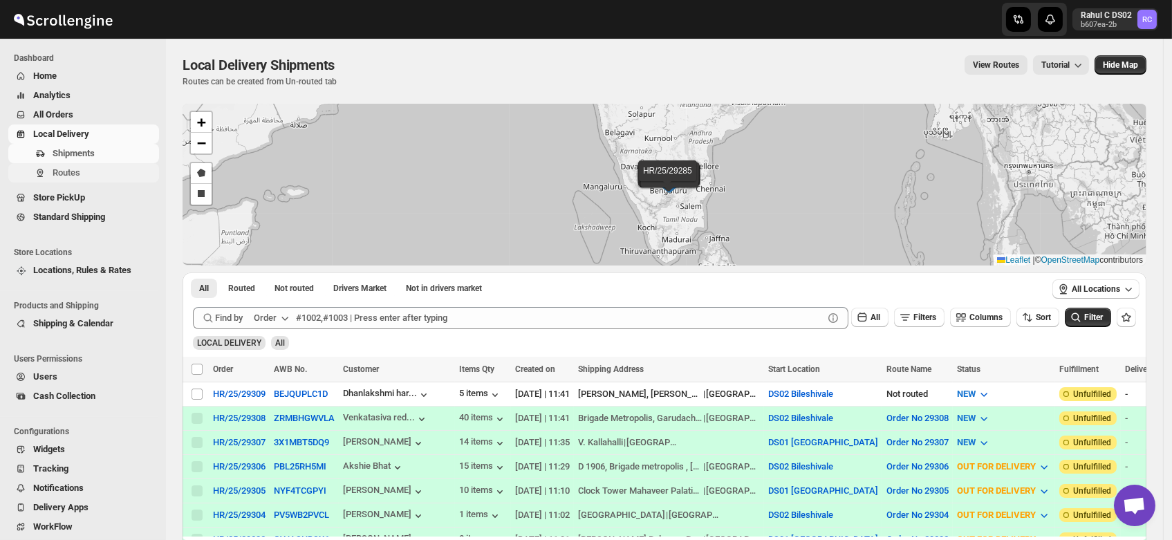
click at [59, 171] on span "Routes" at bounding box center [67, 172] width 28 height 10
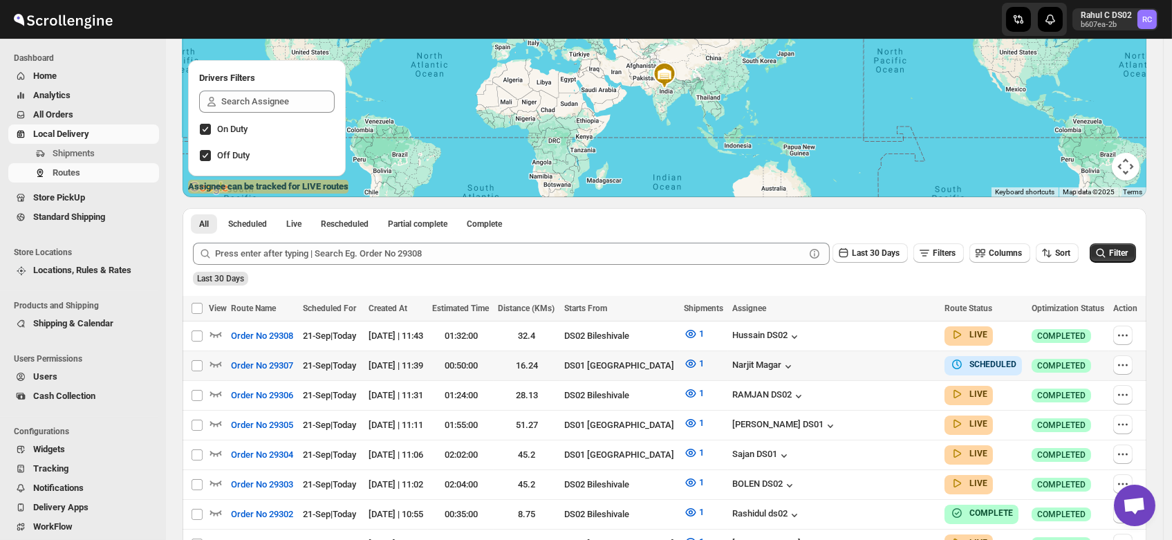
scroll to position [153, 0]
click at [1127, 335] on icon "button" at bounding box center [1123, 335] width 14 height 14
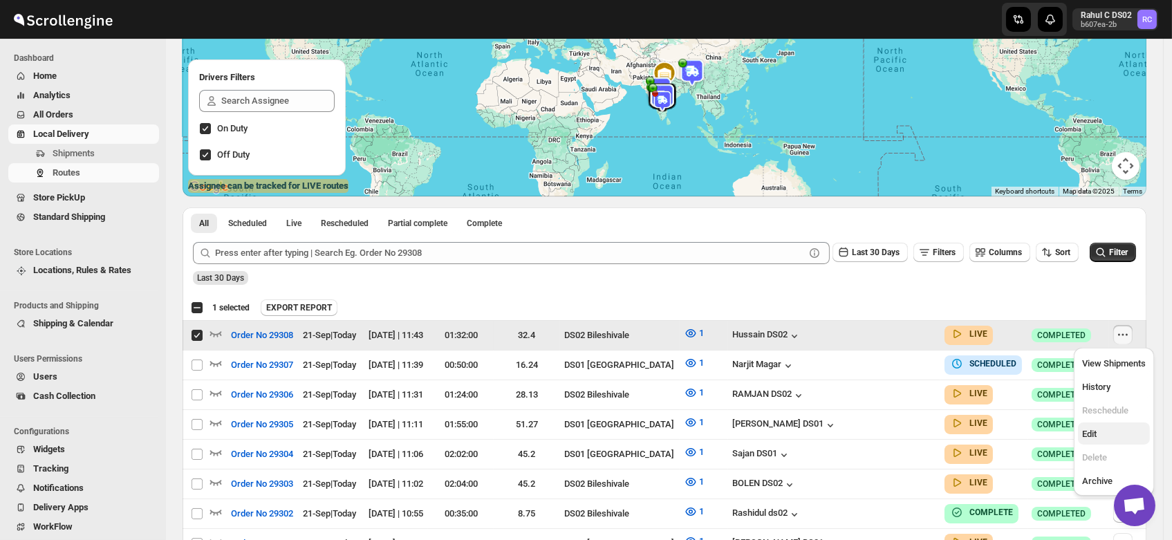
click at [1093, 434] on span "Edit" at bounding box center [1089, 434] width 15 height 10
checkbox input "false"
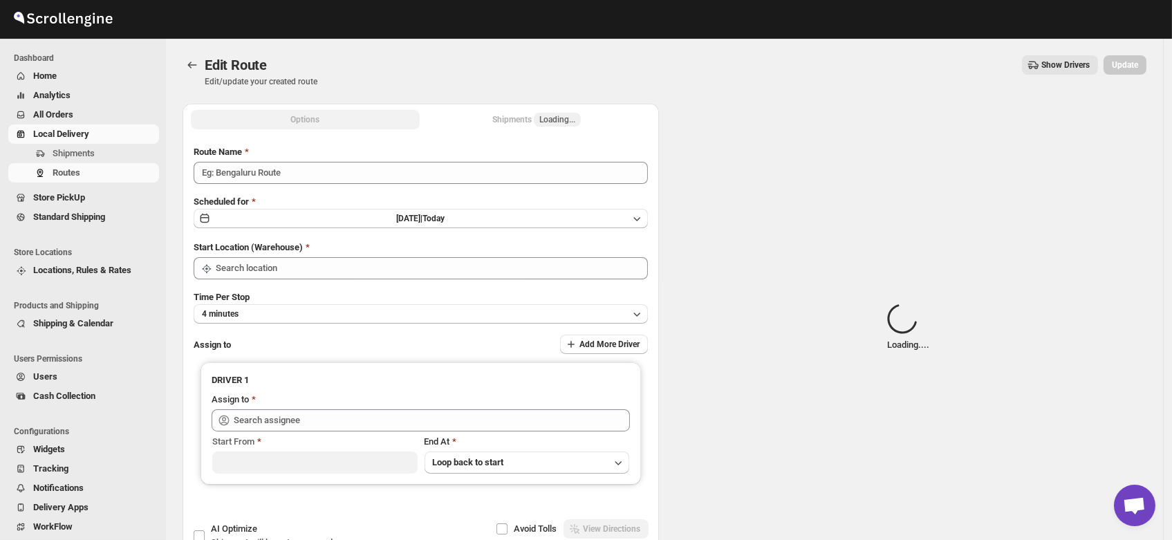
type input "Order No 29308"
type input "DS02 Bileshivale"
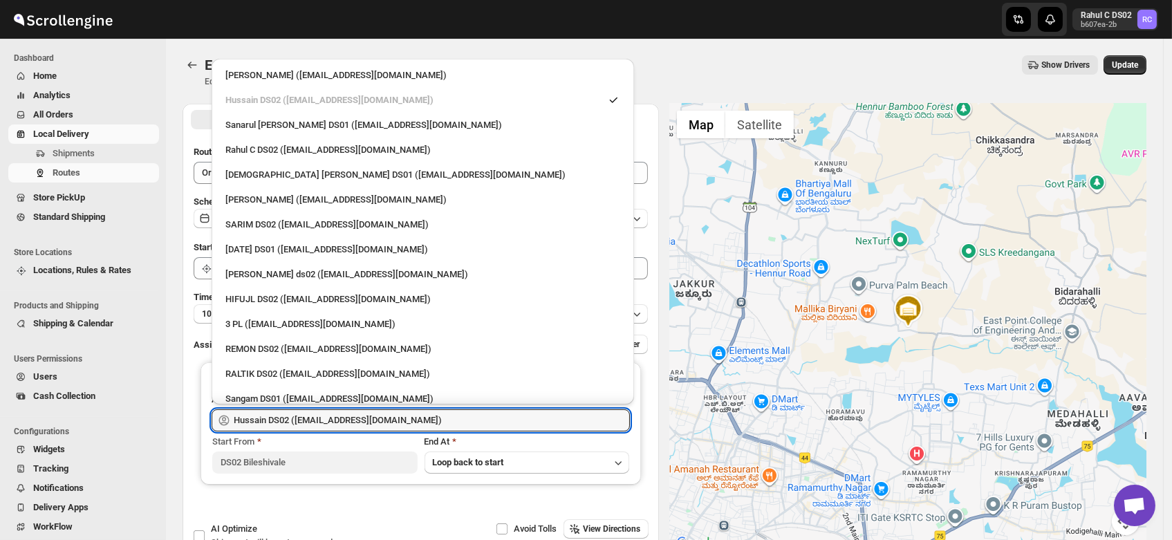
drag, startPoint x: 413, startPoint y: 425, endPoint x: 0, endPoint y: 527, distance: 425.3
click at [0, 527] on div "Skip to content Rahul C DS02 b607ea-2b RC Dashboard Home Analytics All Orders L…" at bounding box center [586, 316] width 1172 height 632
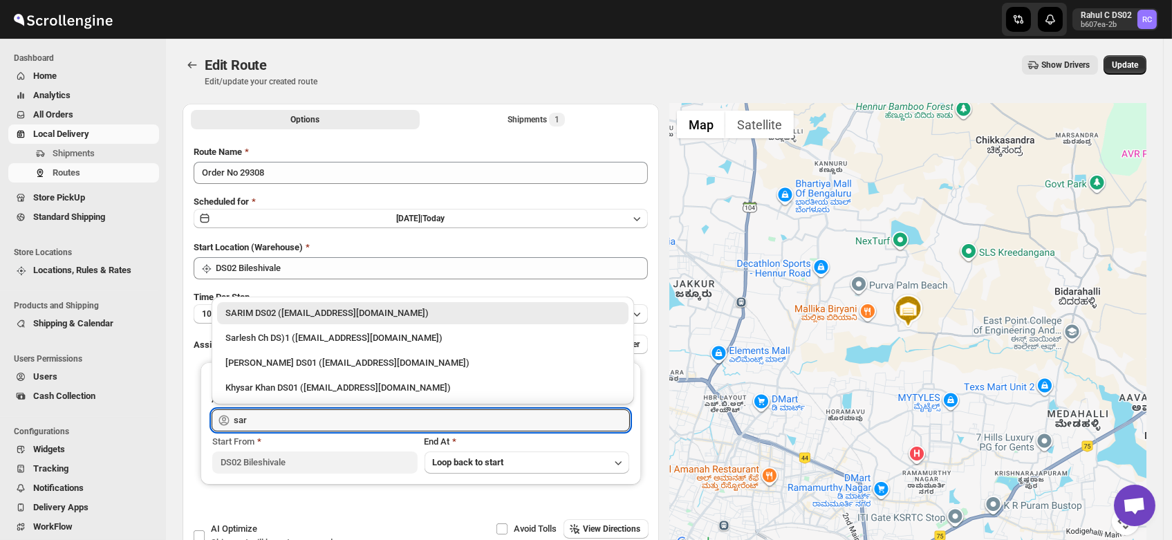
click at [265, 311] on div "SARIM DS02 ([EMAIL_ADDRESS][DOMAIN_NAME])" at bounding box center [422, 313] width 395 height 14
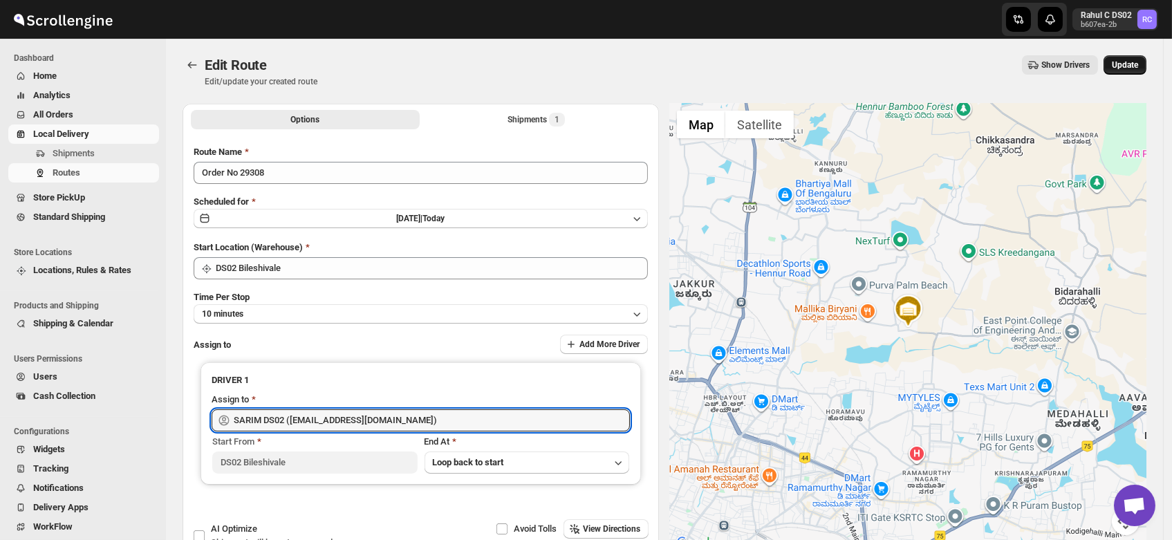
type input "SARIM DS02 ([EMAIL_ADDRESS][DOMAIN_NAME])"
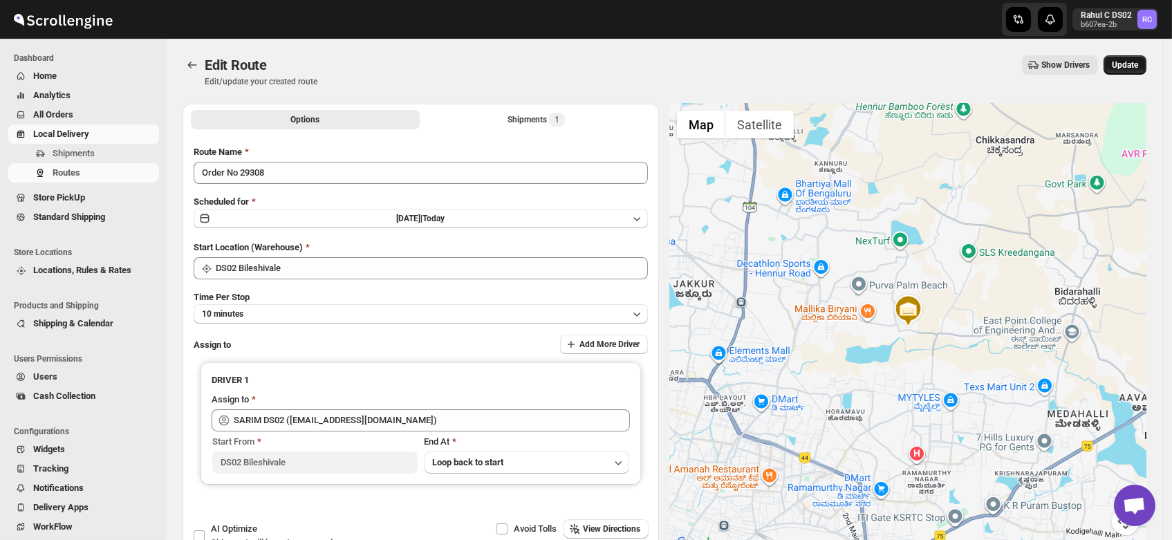
click at [1137, 64] on span "Update" at bounding box center [1125, 64] width 26 height 11
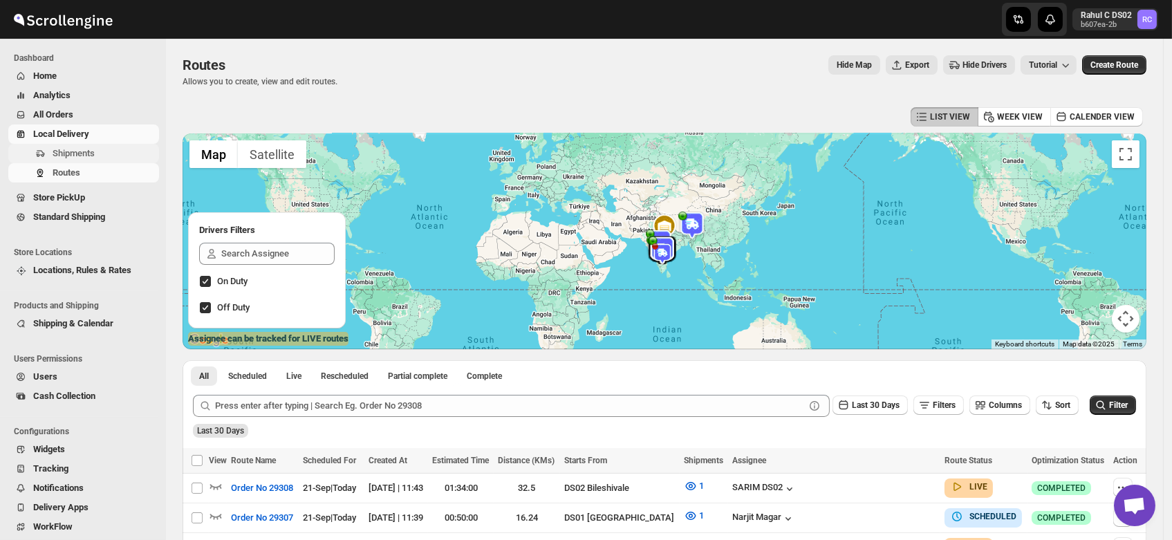
click at [78, 154] on span "Shipments" at bounding box center [74, 153] width 42 height 10
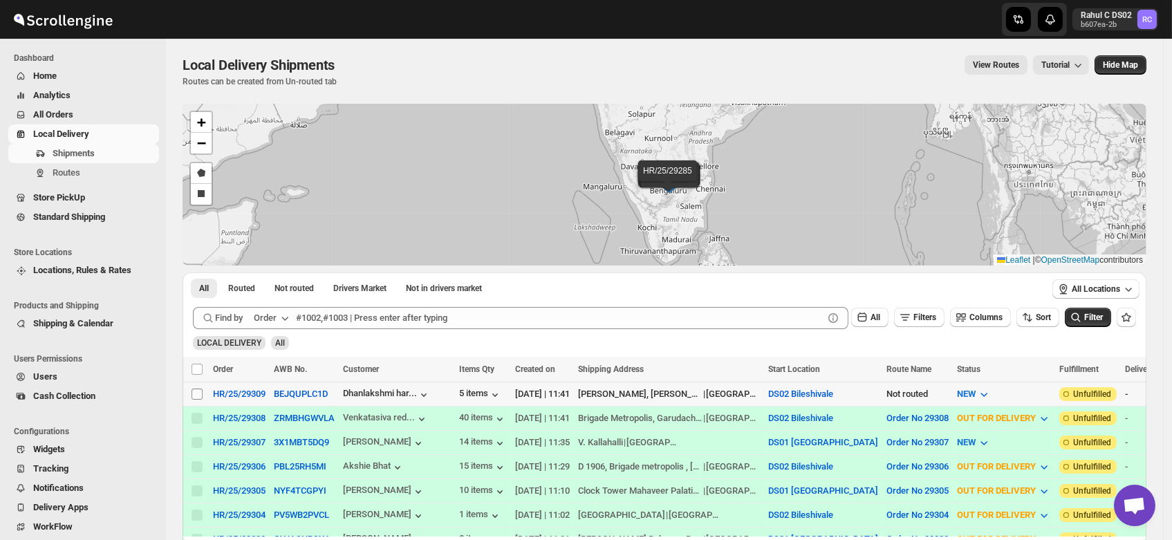
click at [199, 391] on input "Select shipment" at bounding box center [197, 394] width 11 height 11
checkbox input "true"
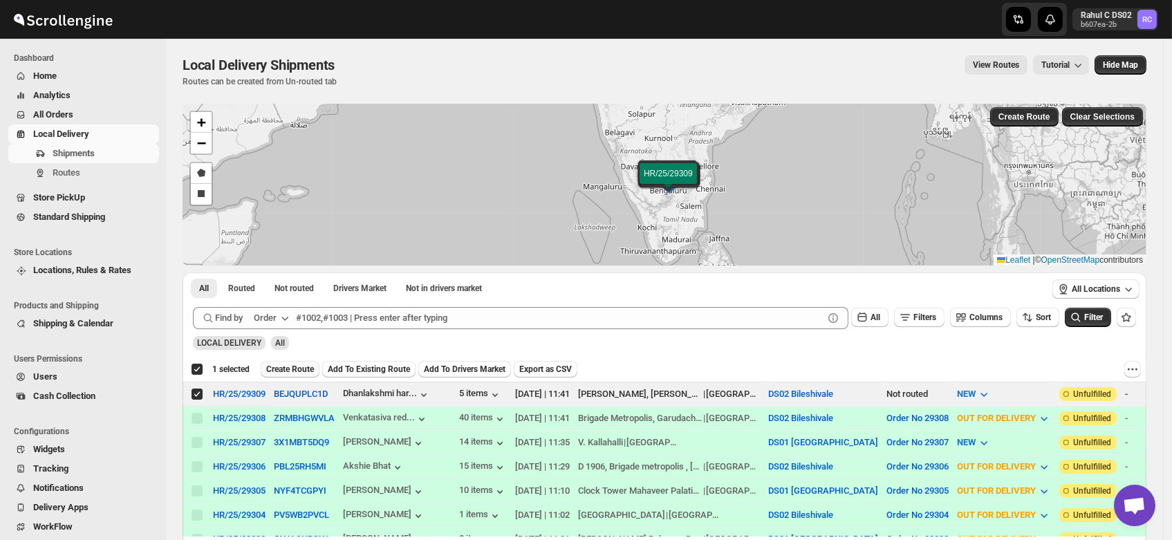
click at [288, 369] on span "Create Route" at bounding box center [290, 369] width 48 height 11
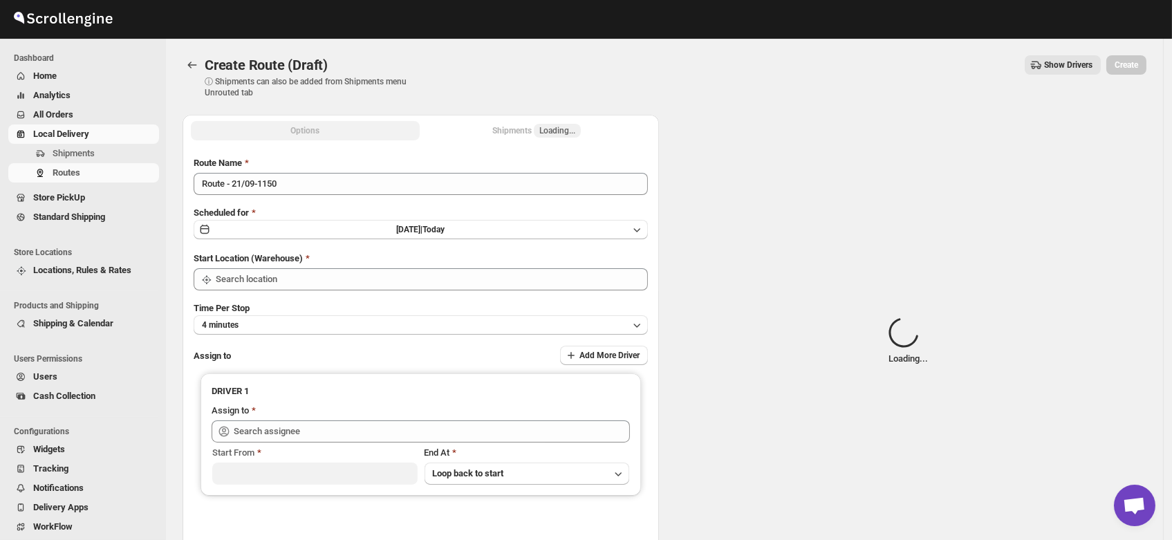
type input "DS02 Bileshivale"
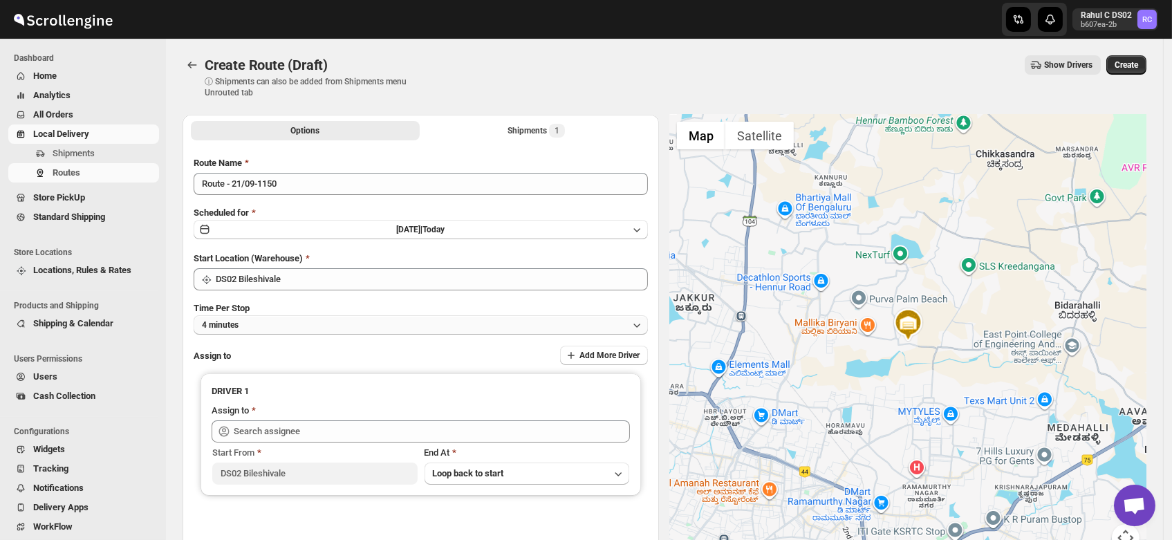
click at [266, 324] on button "4 minutes" at bounding box center [421, 324] width 454 height 19
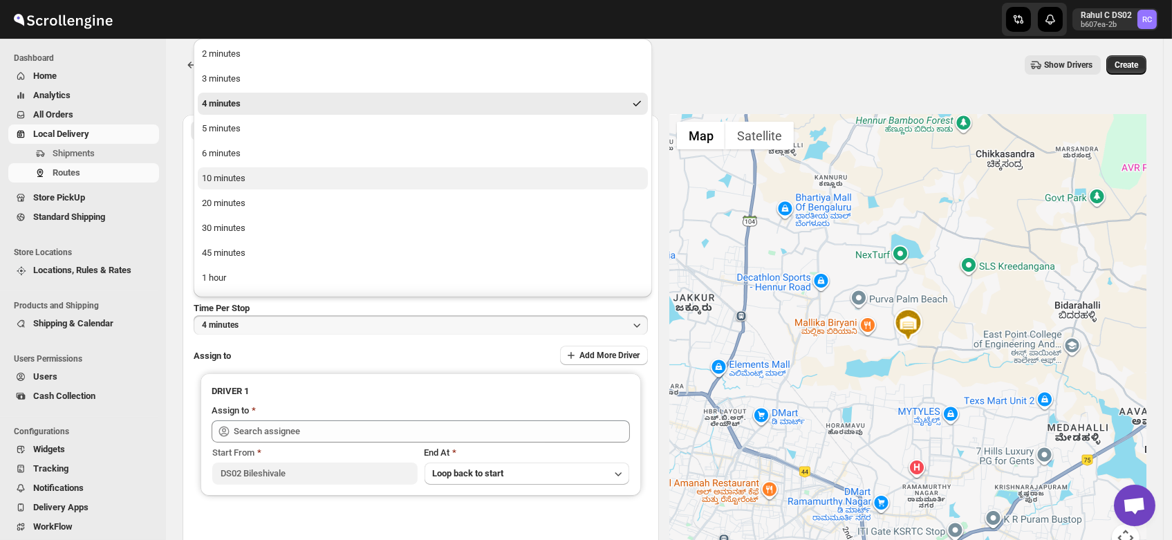
click at [228, 176] on div "10 minutes" at bounding box center [224, 178] width 44 height 14
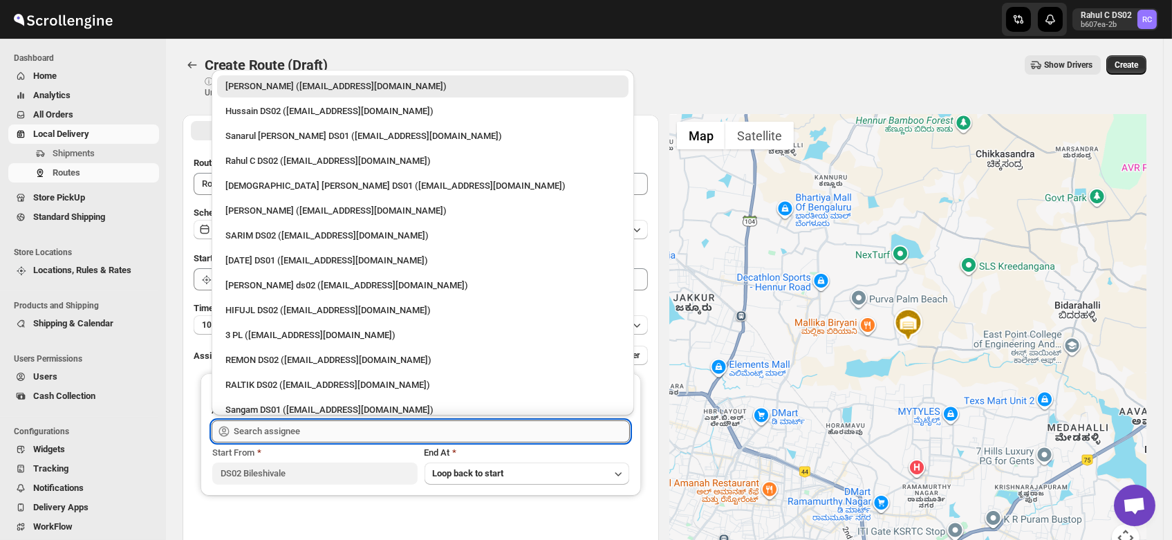
click at [274, 423] on input "text" at bounding box center [432, 431] width 396 height 22
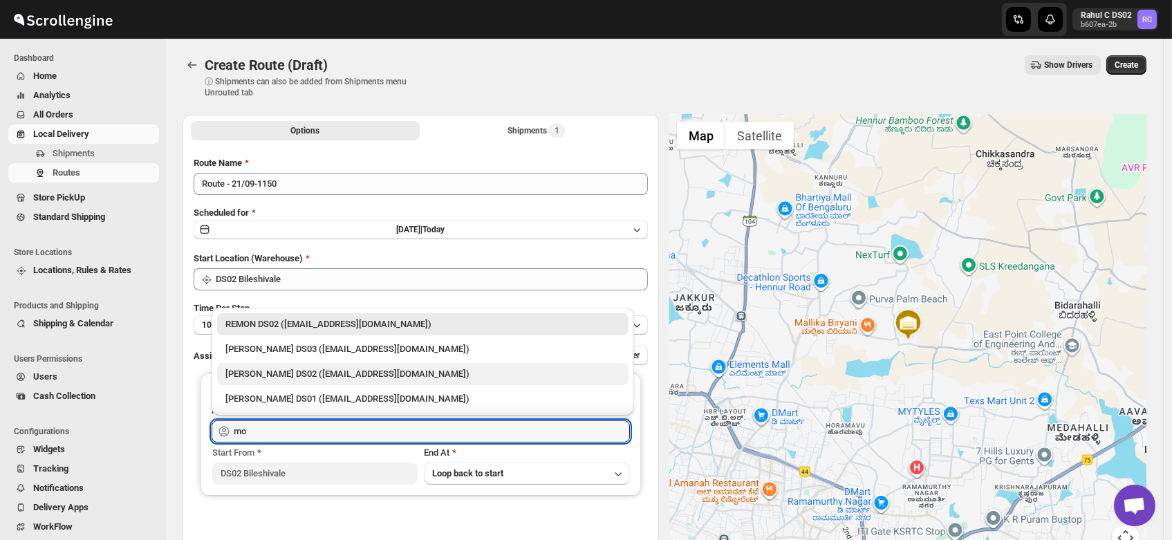
click at [305, 371] on div "[PERSON_NAME] DS02 ([EMAIL_ADDRESS][DOMAIN_NAME])" at bounding box center [422, 374] width 395 height 14
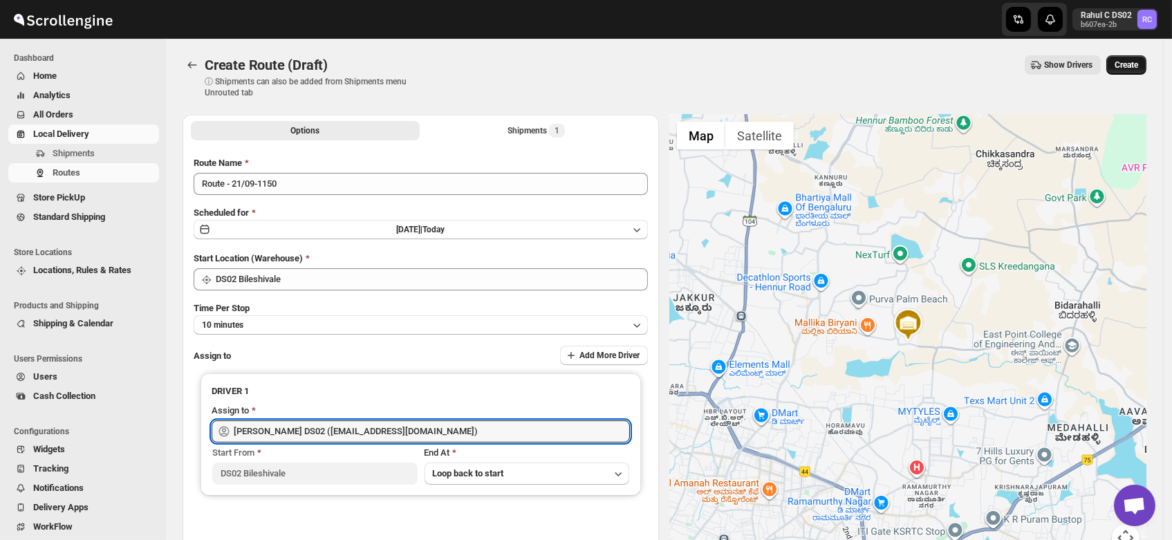
type input "[PERSON_NAME] DS02 ([EMAIL_ADDRESS][DOMAIN_NAME])"
click at [1127, 74] on button "Create" at bounding box center [1126, 64] width 40 height 19
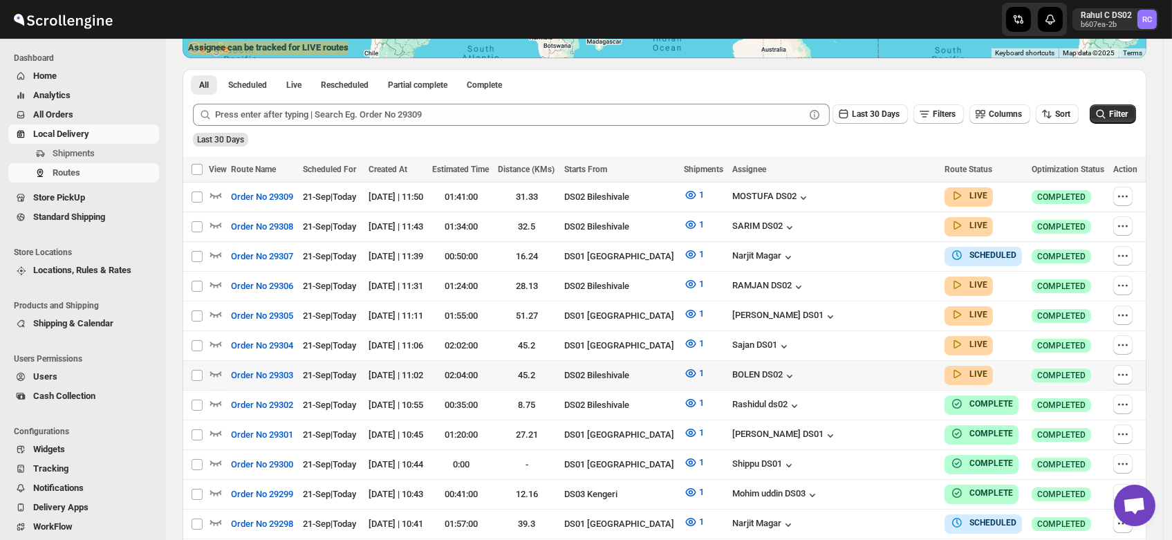
scroll to position [293, 0]
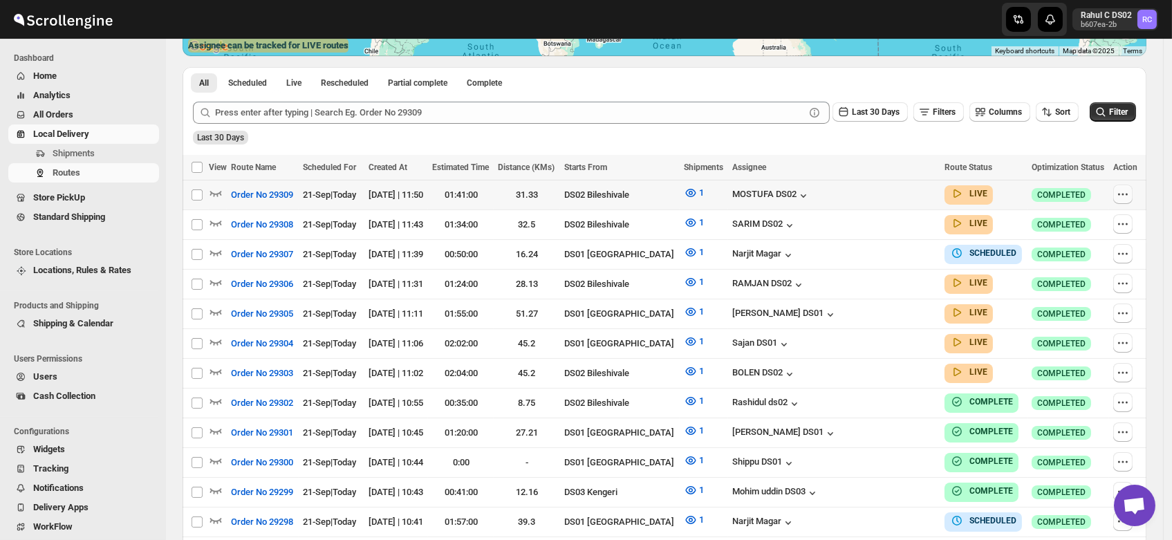
click at [1126, 191] on icon "button" at bounding box center [1123, 194] width 14 height 14
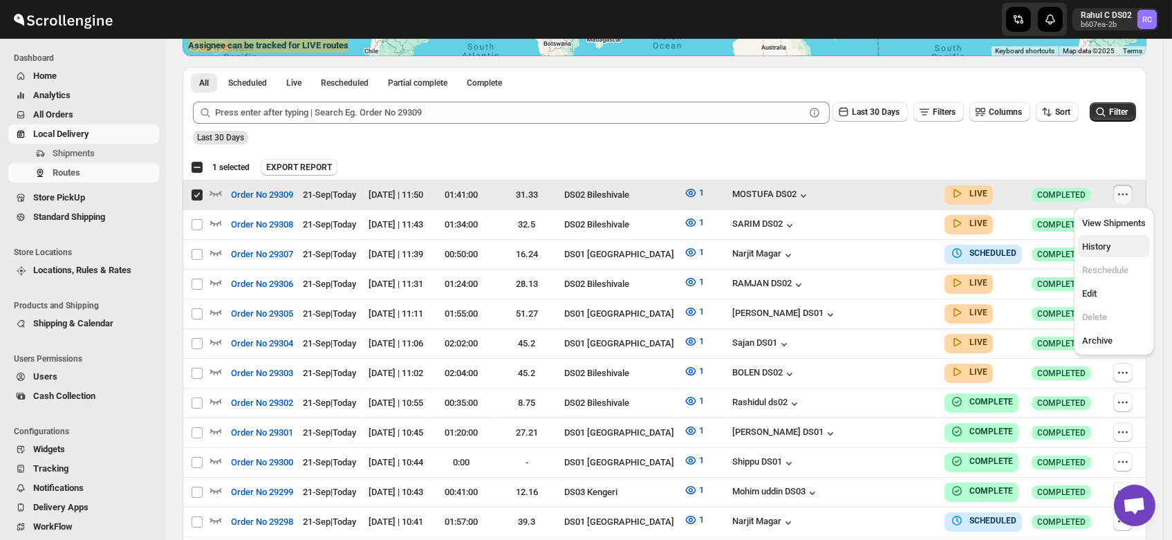
click at [1105, 244] on span "History" at bounding box center [1096, 246] width 28 height 10
checkbox input "false"
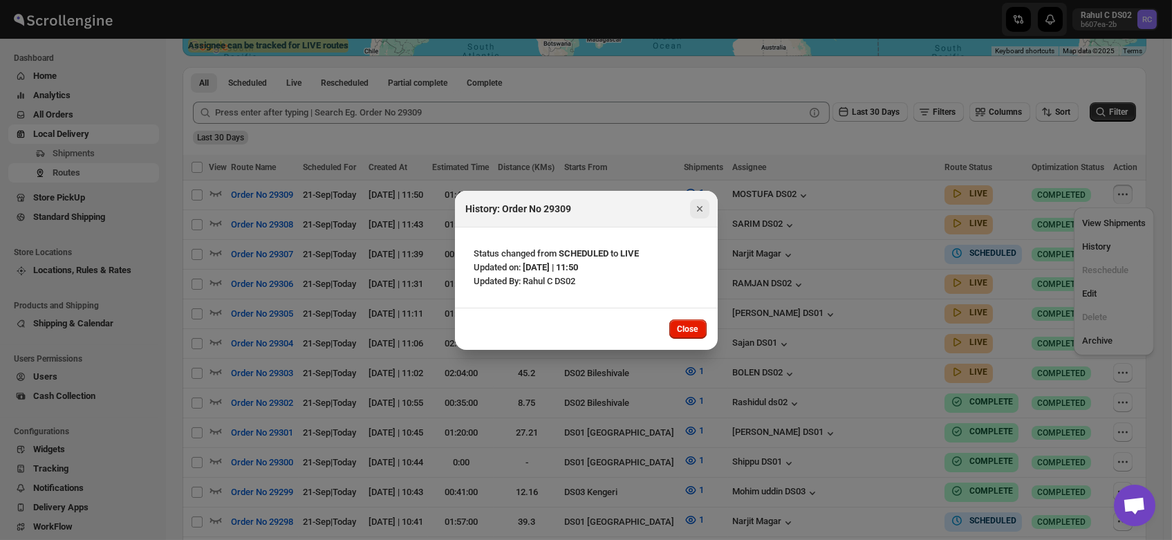
click at [696, 205] on icon "Close" at bounding box center [700, 209] width 14 height 14
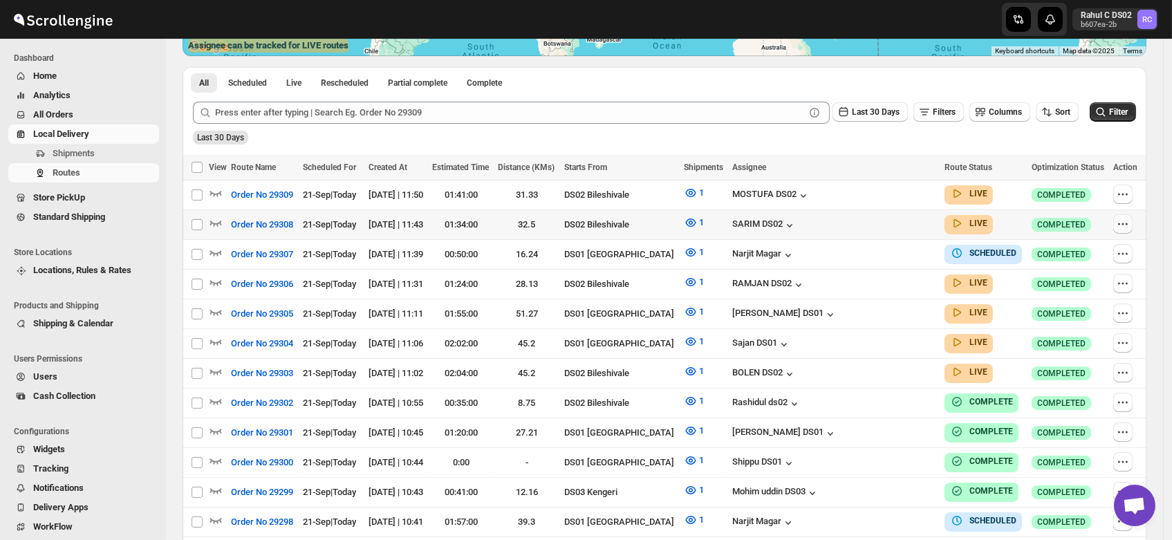
click at [1124, 223] on icon "button" at bounding box center [1123, 224] width 2 height 2
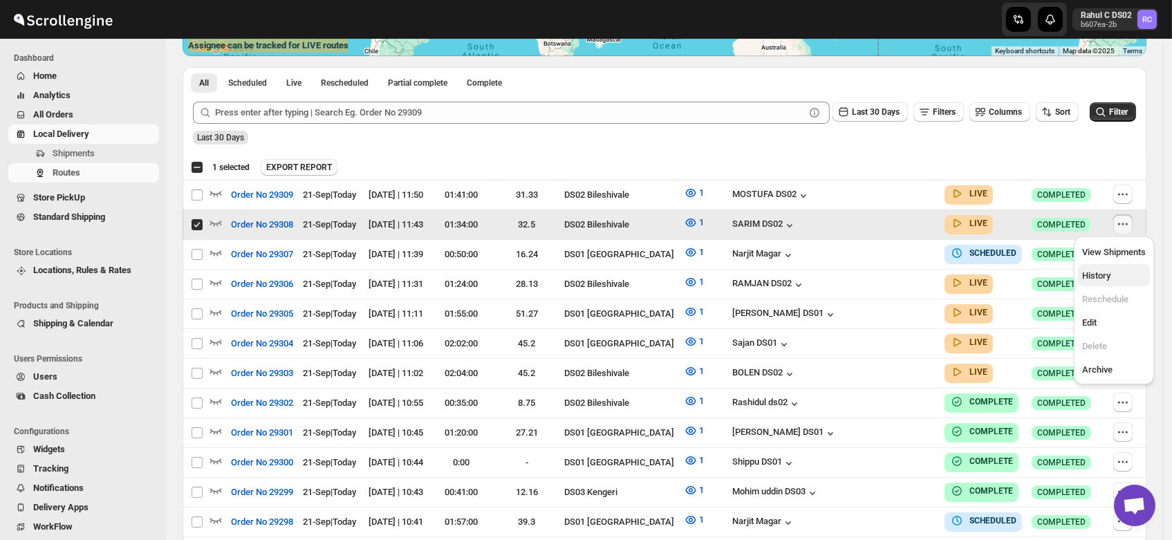
click at [1081, 277] on button "History" at bounding box center [1114, 275] width 72 height 22
checkbox input "false"
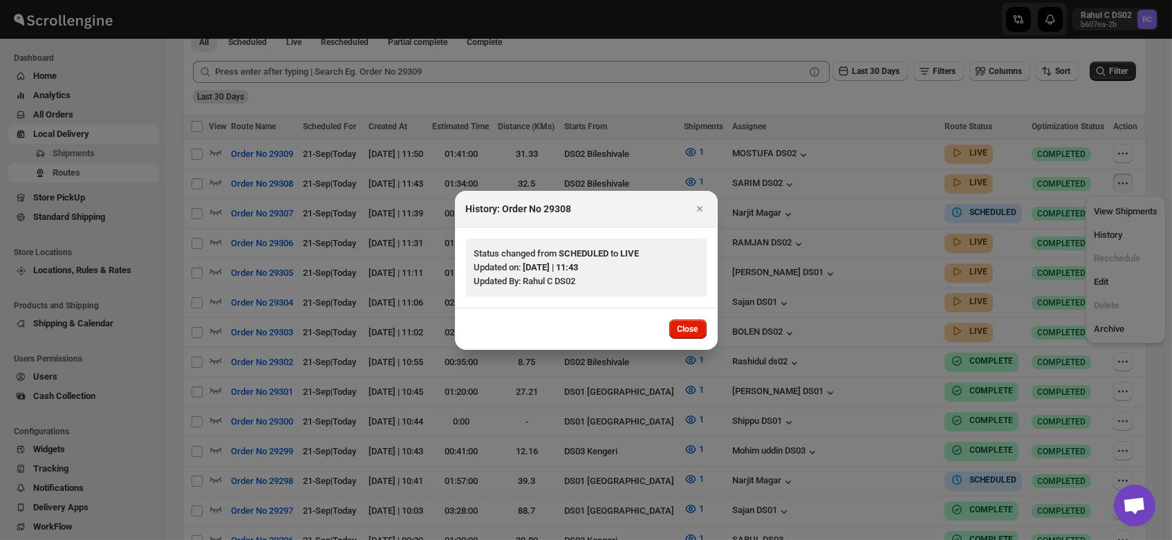
scroll to position [337, 0]
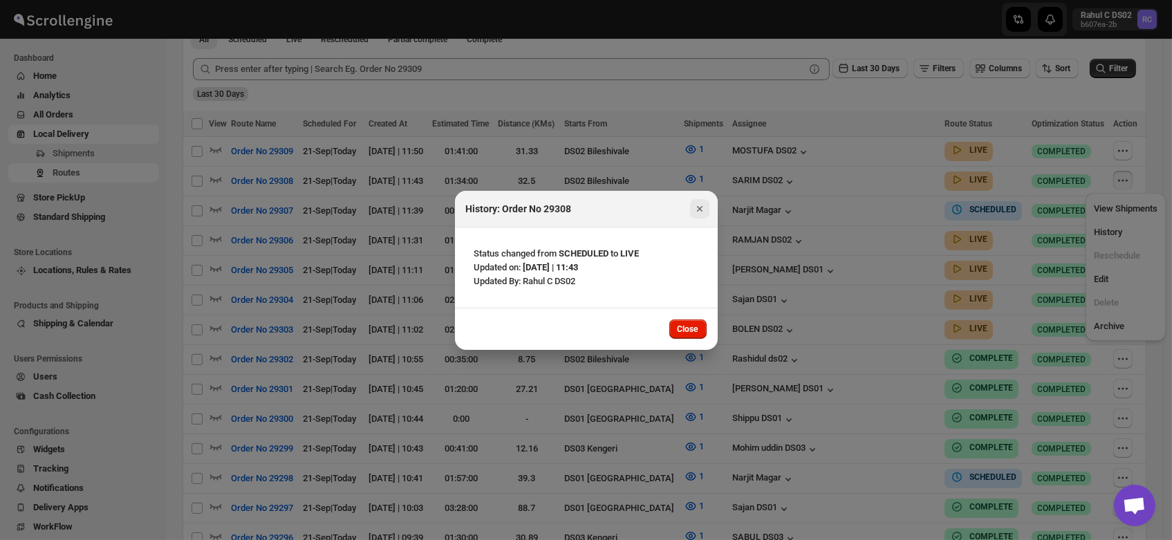
click at [706, 207] on icon "Close" at bounding box center [700, 209] width 14 height 14
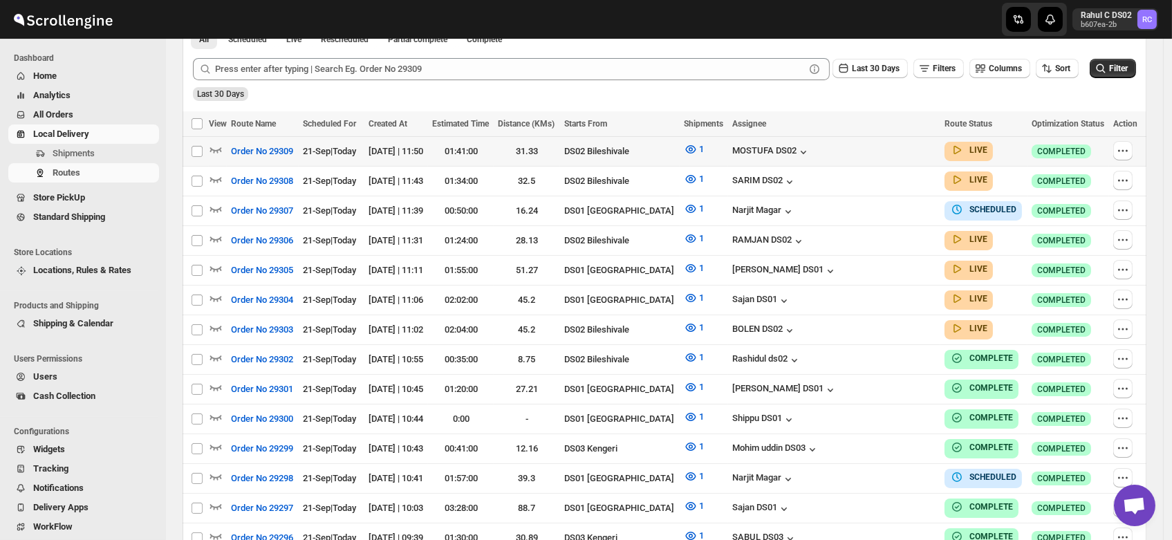
scroll to position [293, 0]
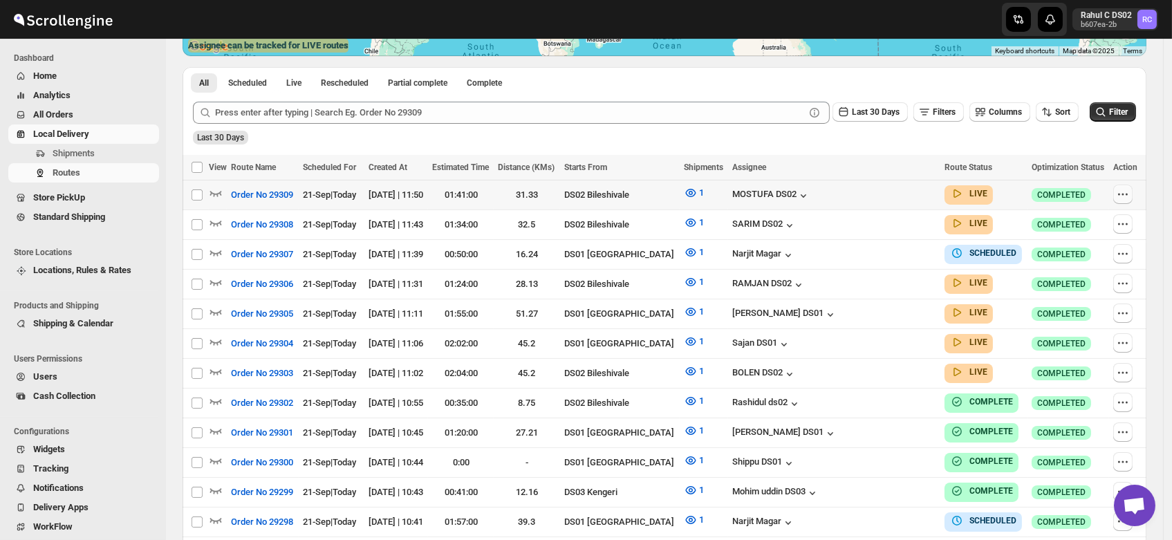
click at [1127, 190] on icon "button" at bounding box center [1123, 194] width 14 height 14
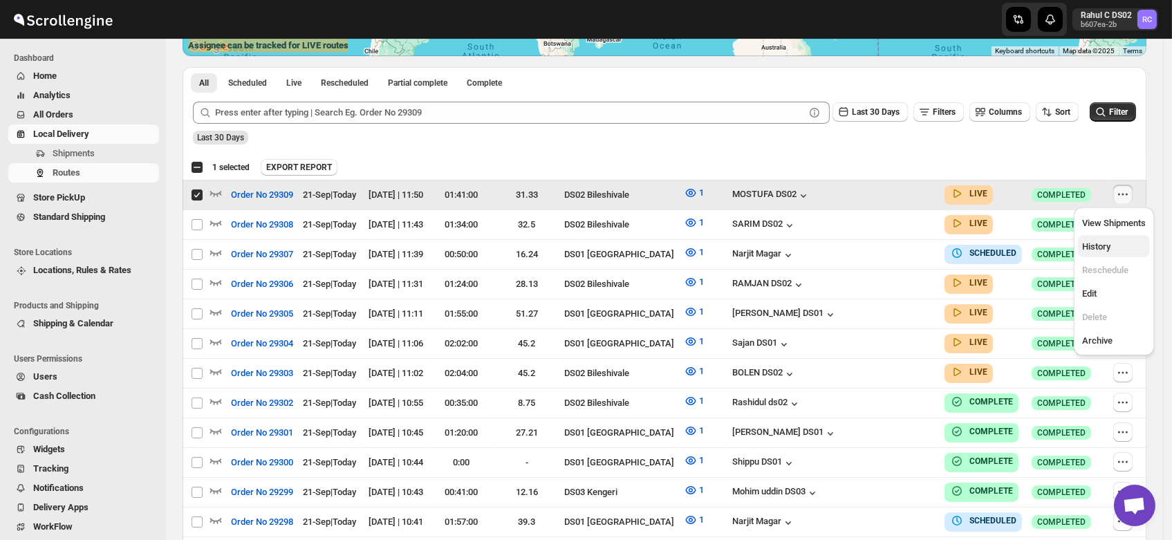
click at [1104, 248] on span "History" at bounding box center [1096, 246] width 28 height 10
checkbox input "false"
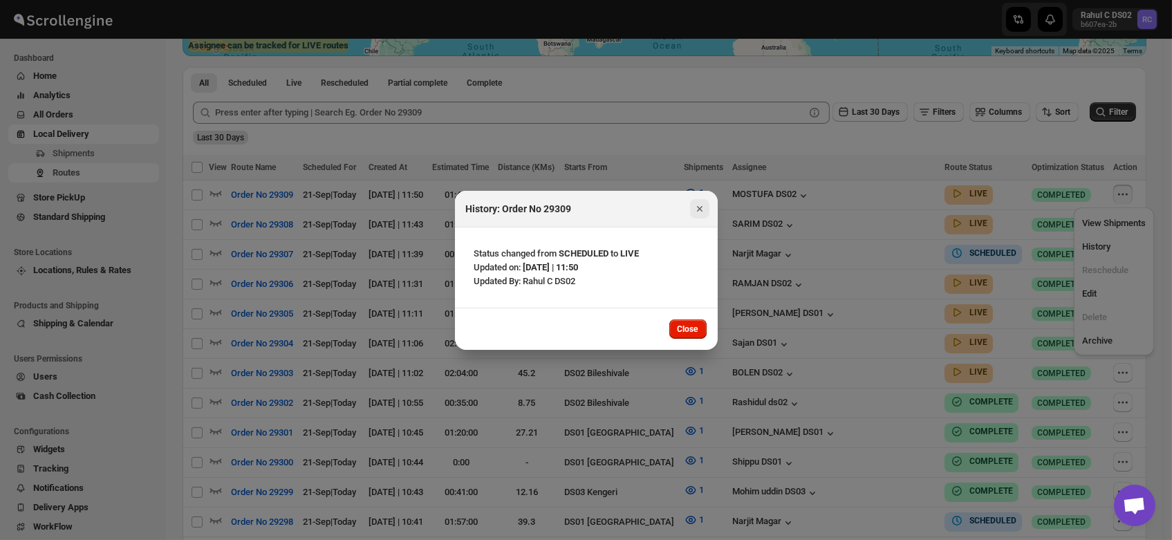
click at [701, 209] on icon "Close" at bounding box center [700, 209] width 14 height 14
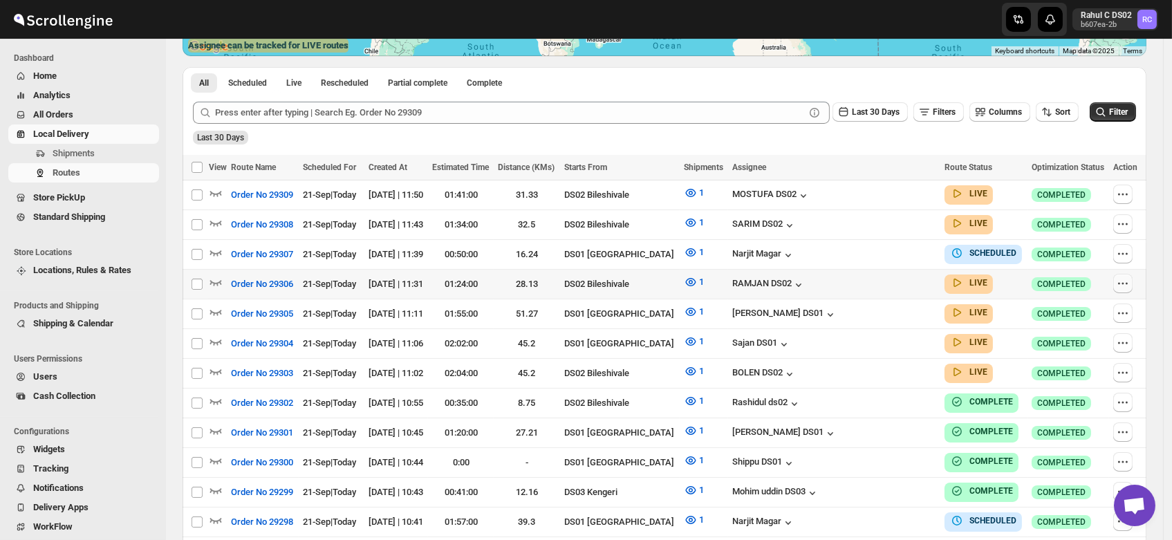
click at [1124, 280] on icon "button" at bounding box center [1123, 284] width 14 height 14
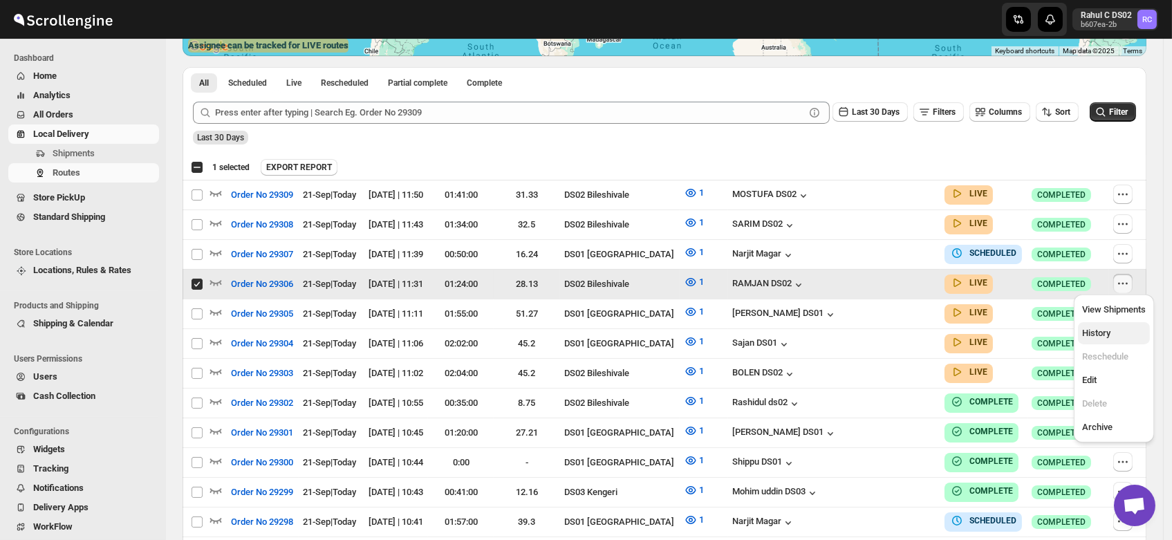
click at [1095, 331] on span "History" at bounding box center [1096, 333] width 28 height 10
checkbox input "false"
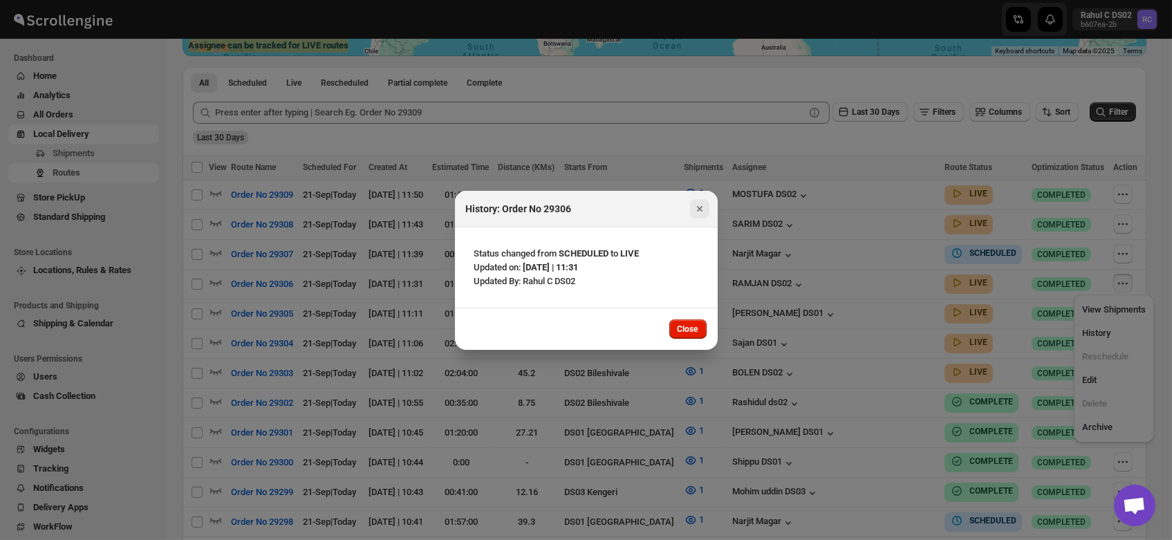
click at [703, 210] on icon "Close" at bounding box center [700, 209] width 14 height 14
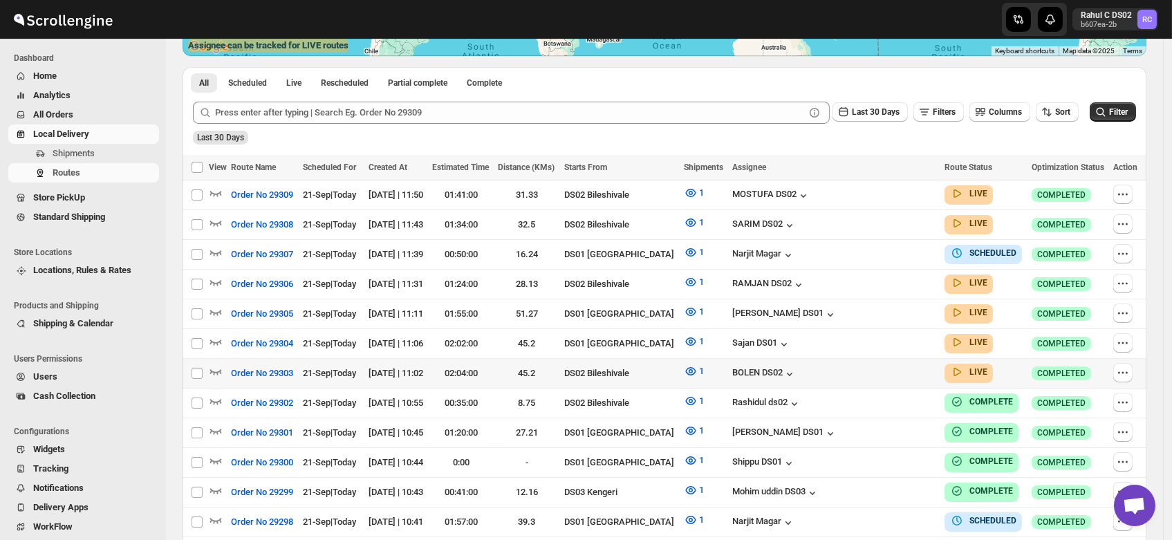
scroll to position [0, 0]
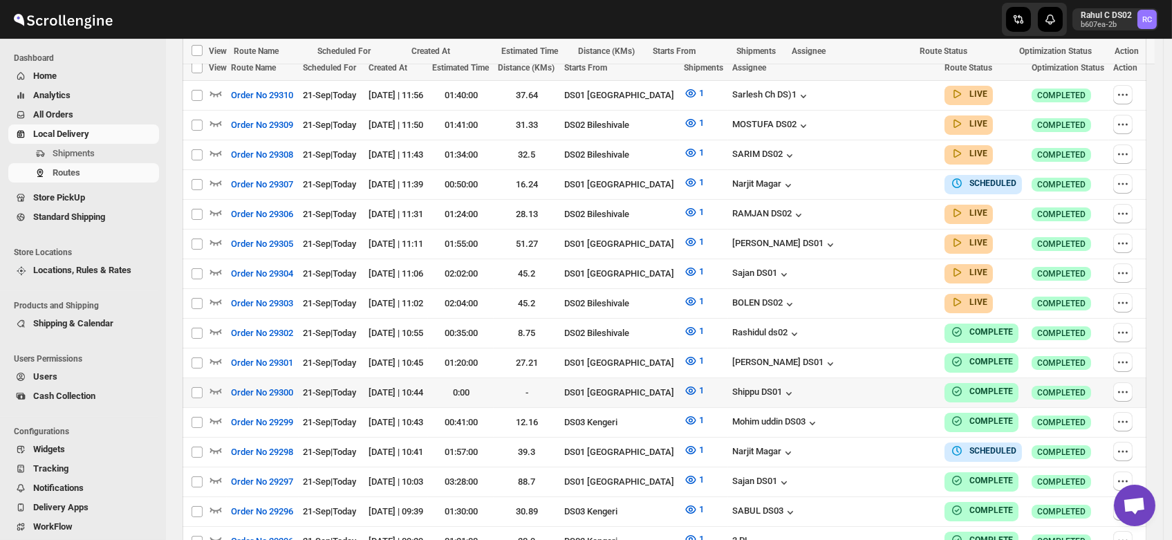
scroll to position [387, 0]
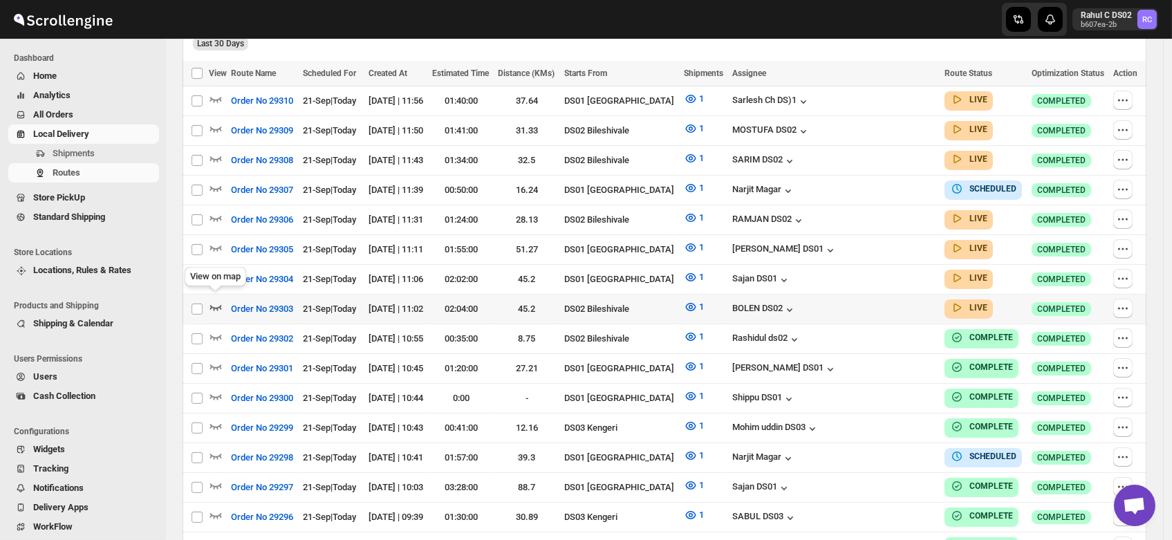
click at [214, 300] on icon "button" at bounding box center [216, 307] width 14 height 14
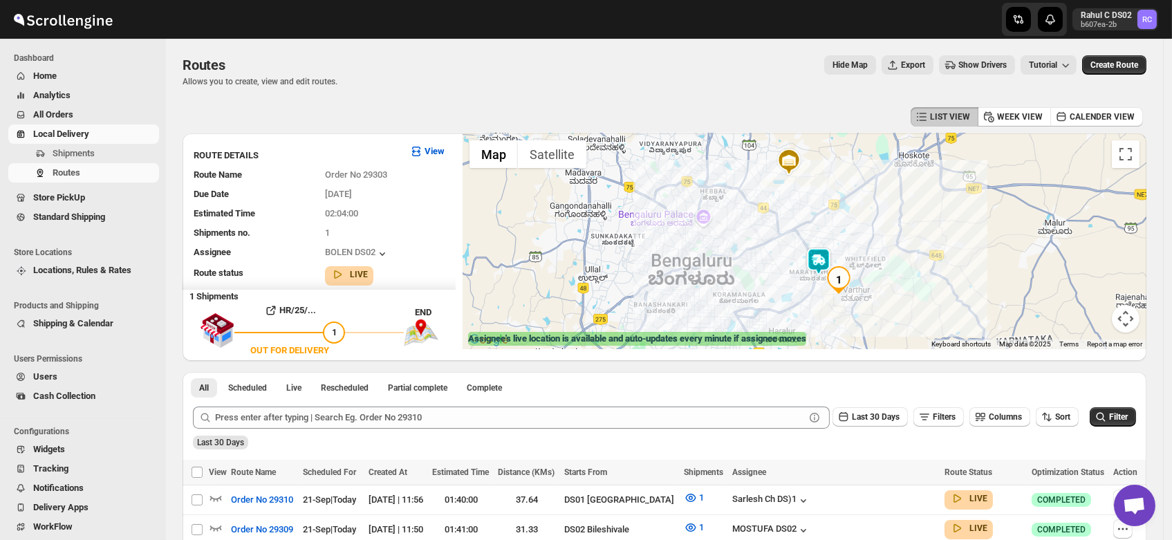
click at [824, 257] on img at bounding box center [819, 262] width 28 height 28
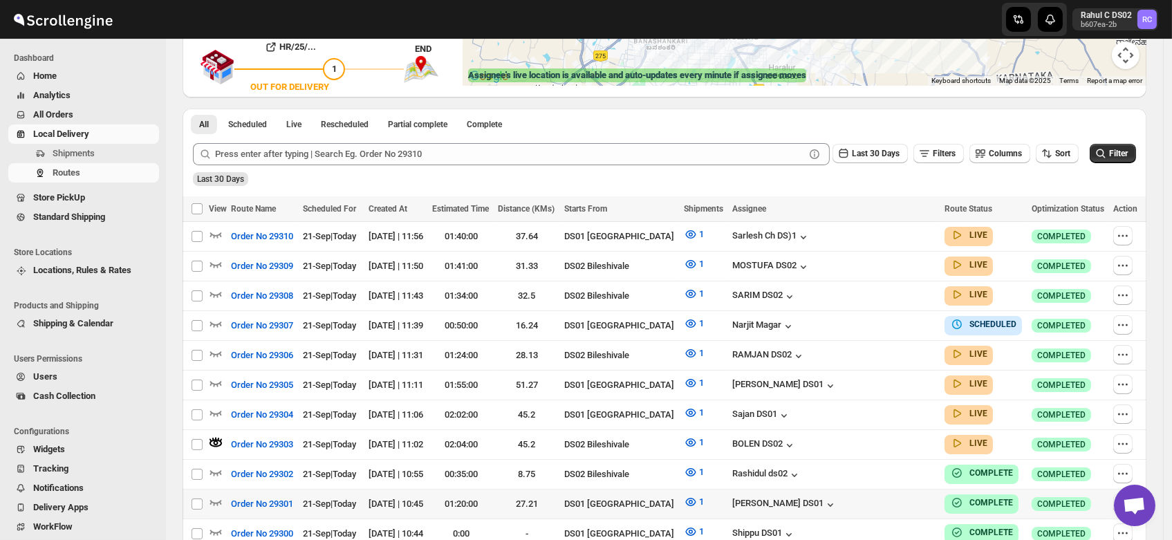
scroll to position [264, 0]
click at [213, 346] on icon "button" at bounding box center [216, 353] width 14 height 14
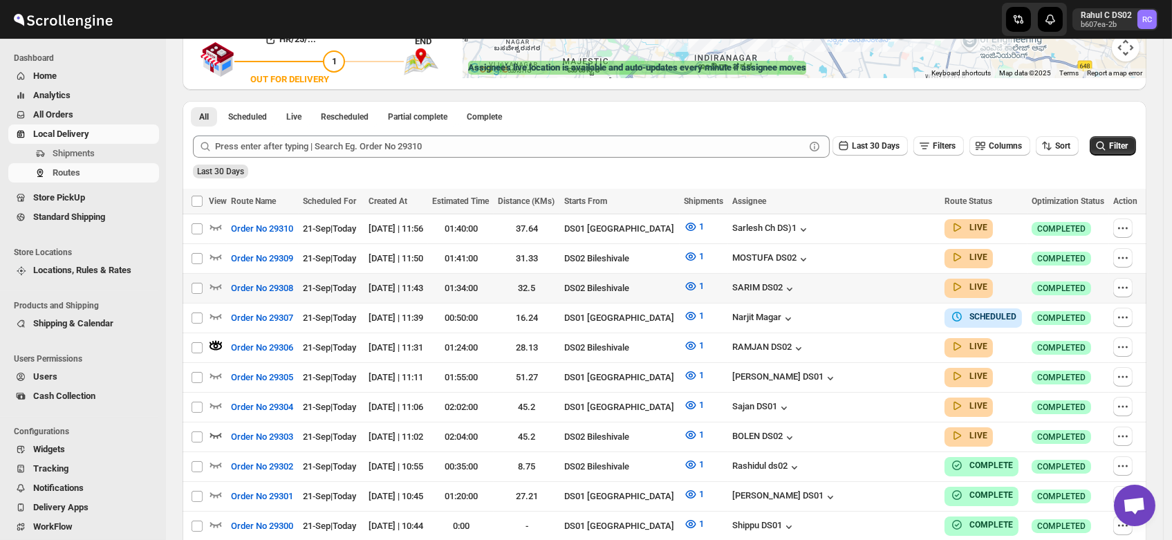
scroll to position [265, 0]
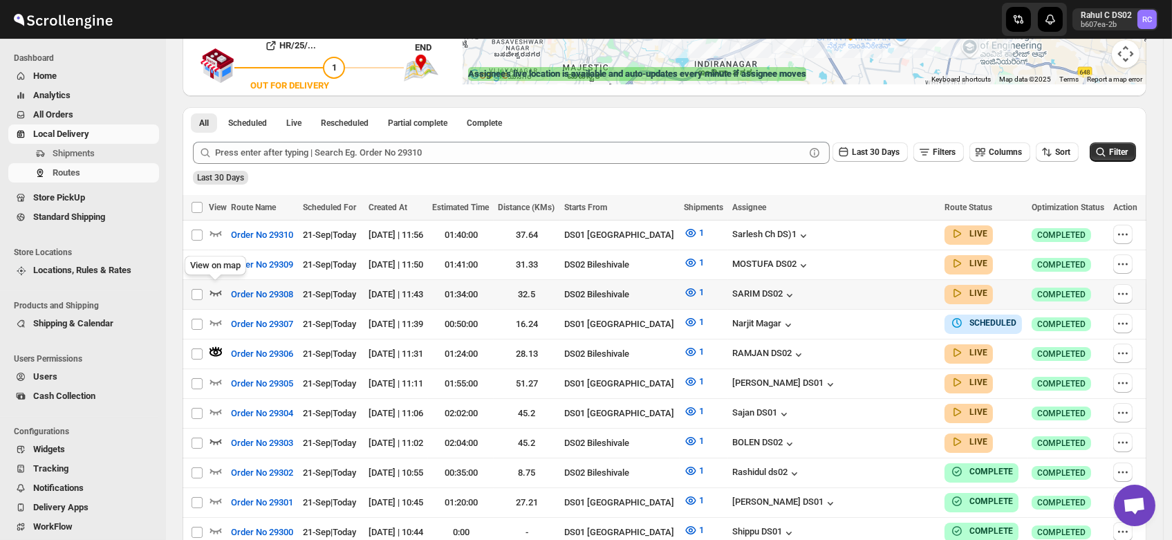
click at [216, 286] on icon "button" at bounding box center [216, 293] width 14 height 14
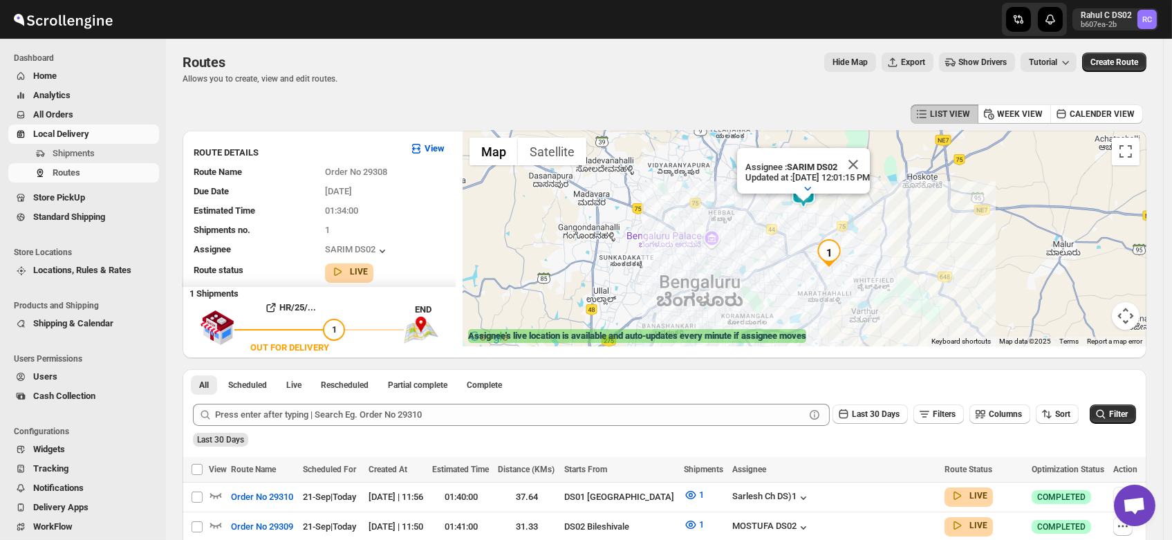
scroll to position [0, 0]
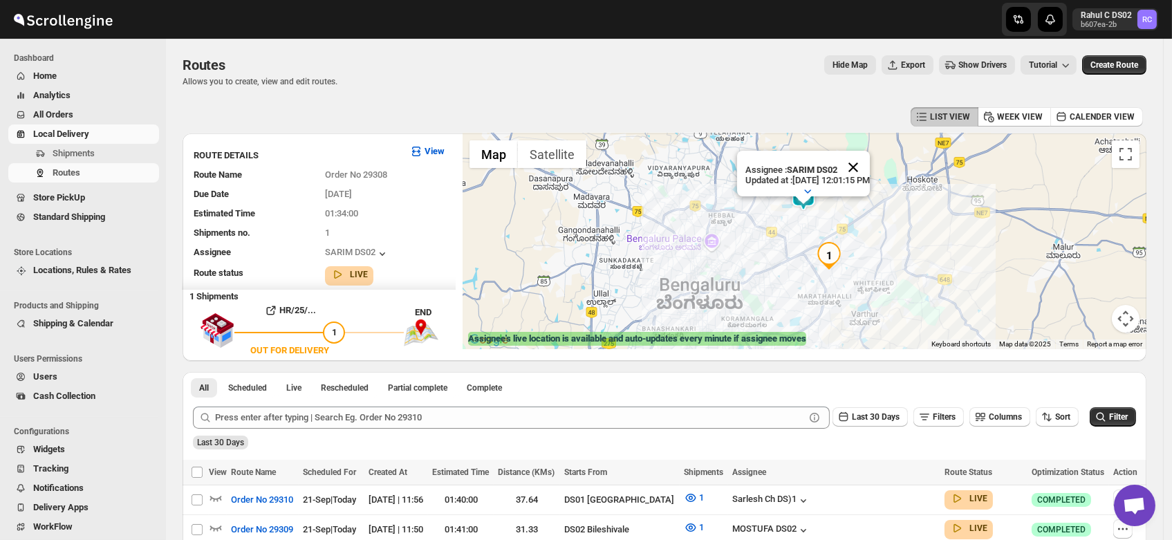
click at [870, 151] on button "Close" at bounding box center [853, 167] width 33 height 33
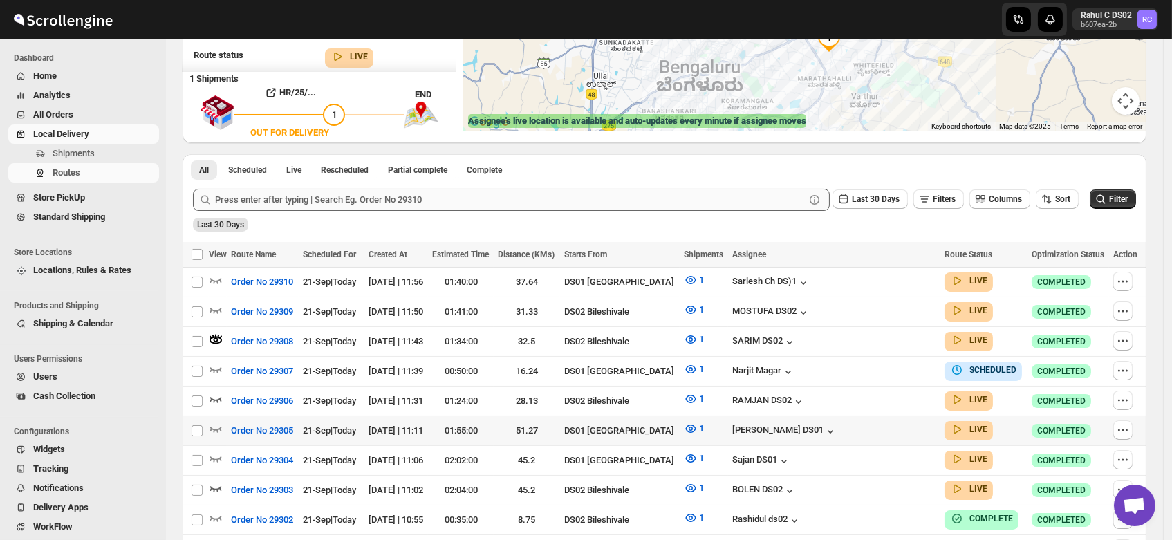
scroll to position [219, 0]
click at [212, 304] on icon "button" at bounding box center [216, 309] width 14 height 14
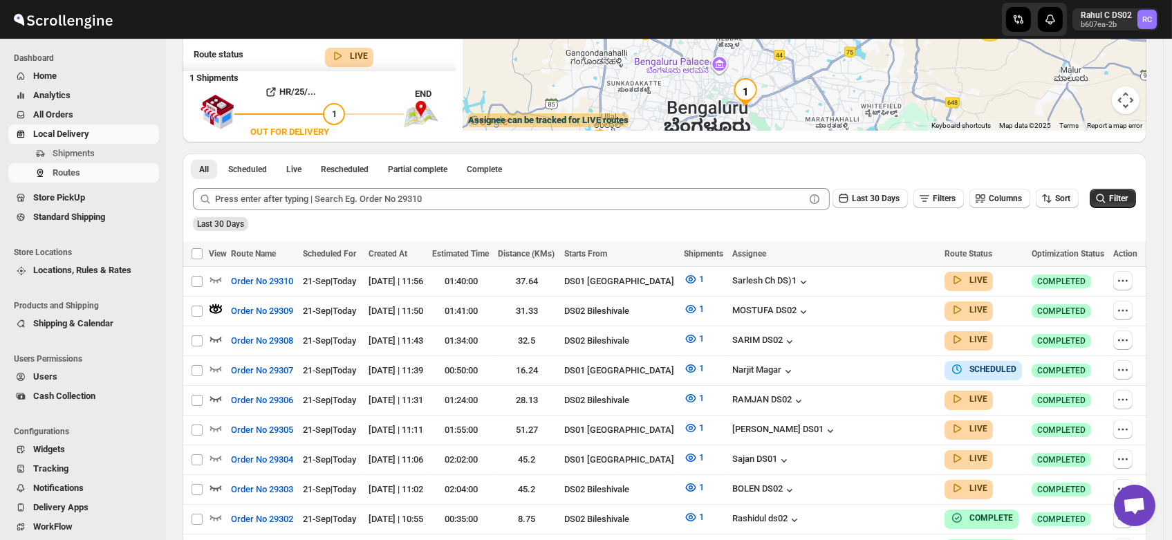
scroll to position [0, 0]
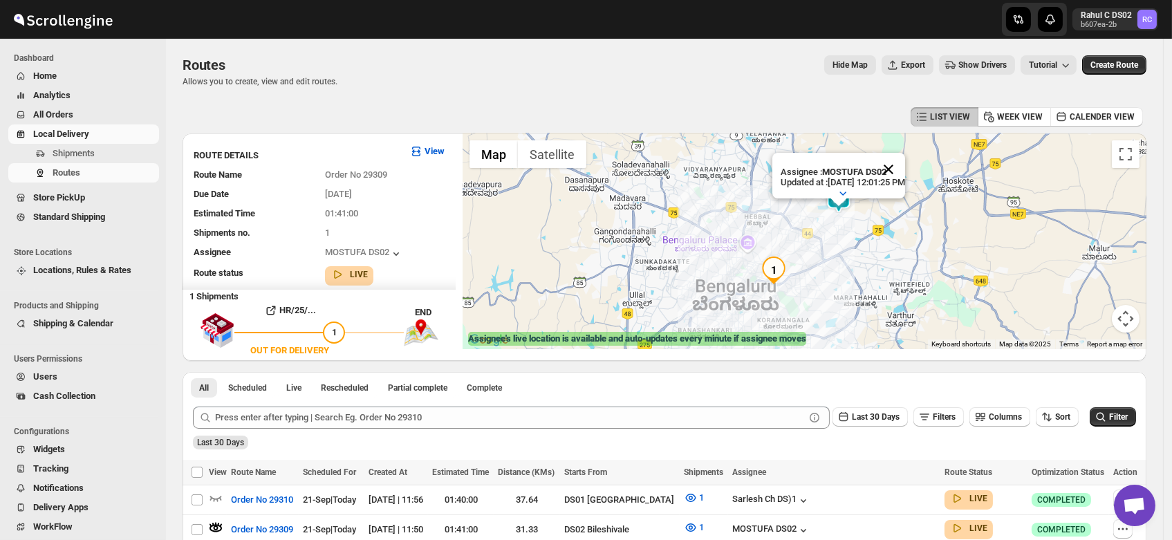
click at [905, 154] on button "Close" at bounding box center [888, 169] width 33 height 33
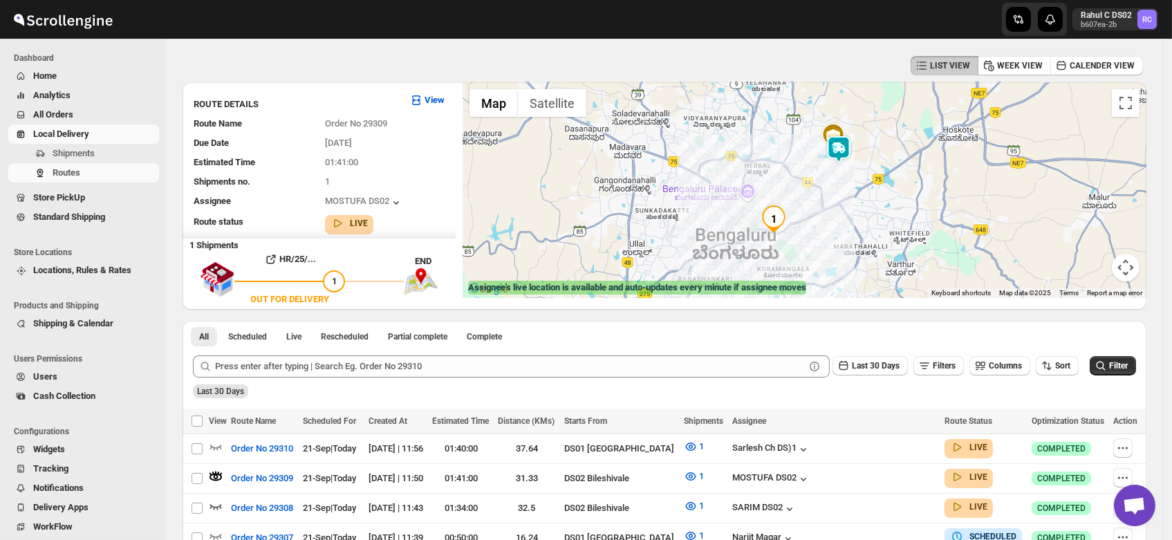
scroll to position [57, 0]
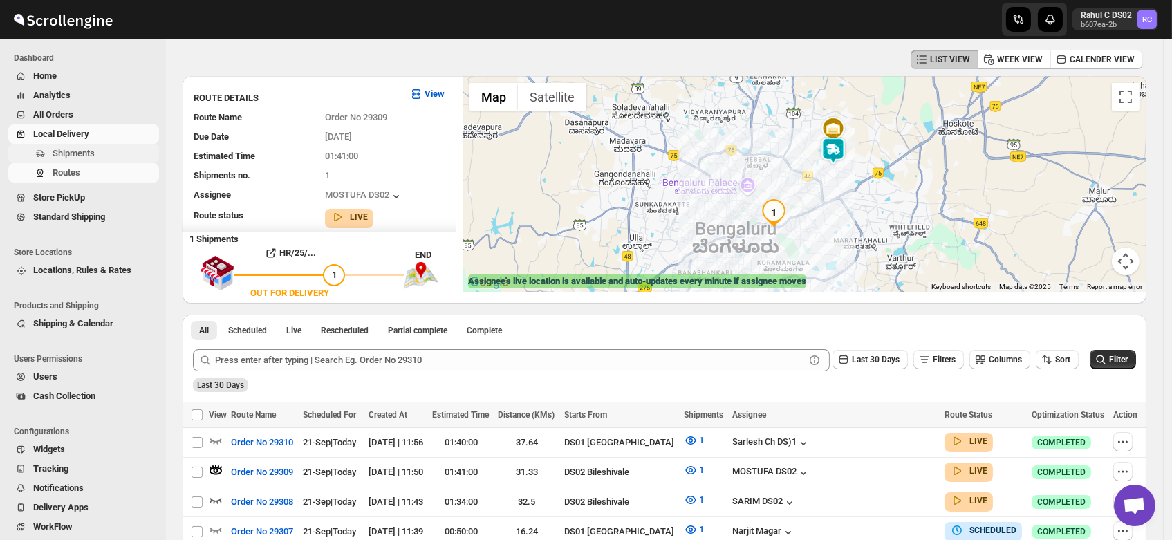
click at [60, 151] on span "Shipments" at bounding box center [74, 153] width 42 height 10
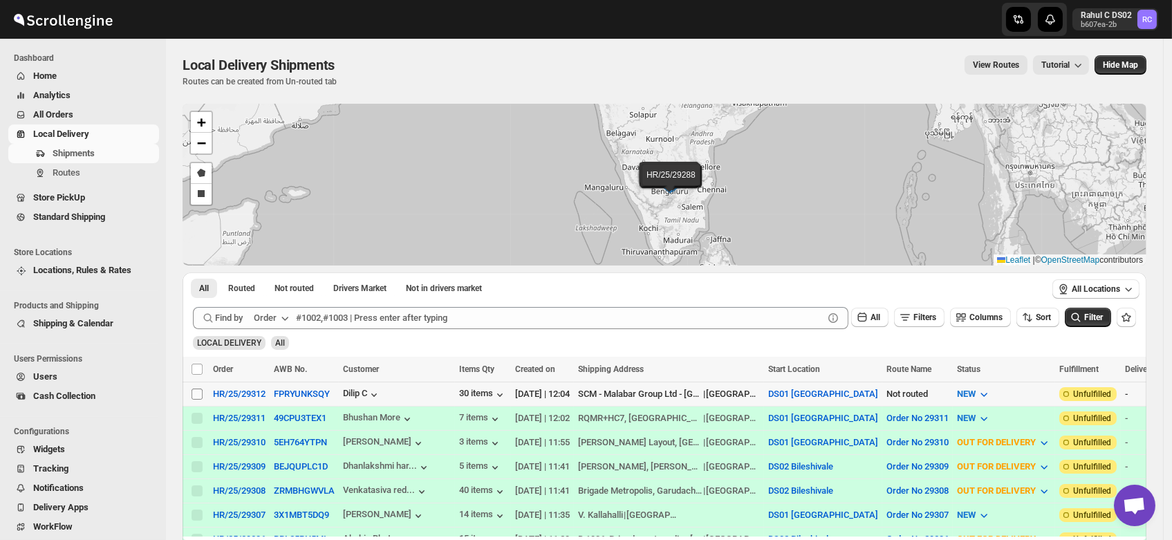
click at [194, 391] on input "Select shipment" at bounding box center [197, 394] width 11 height 11
checkbox input "true"
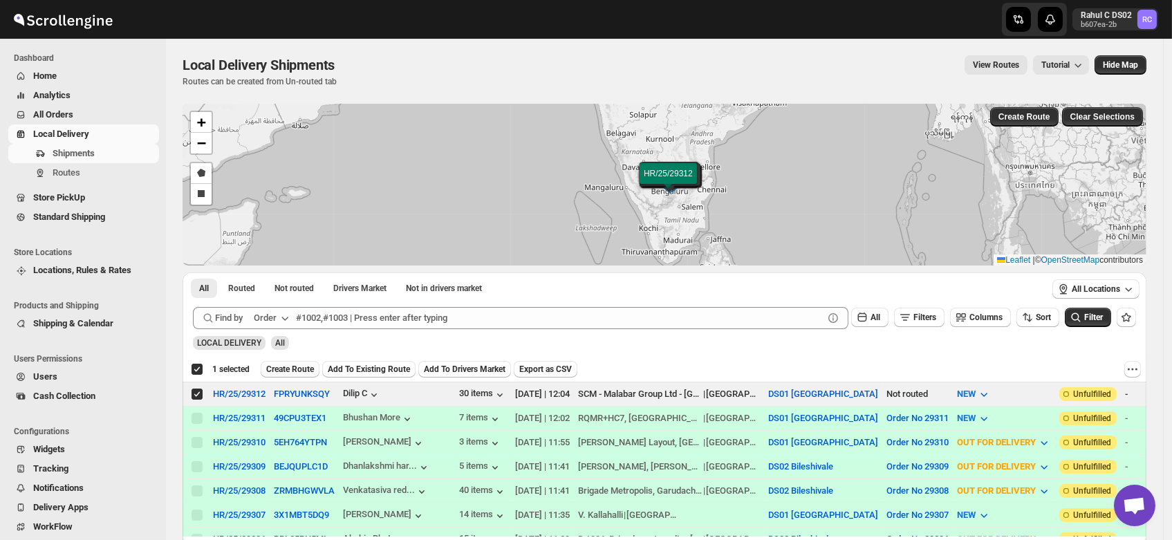
click at [290, 370] on span "Create Route" at bounding box center [290, 369] width 48 height 11
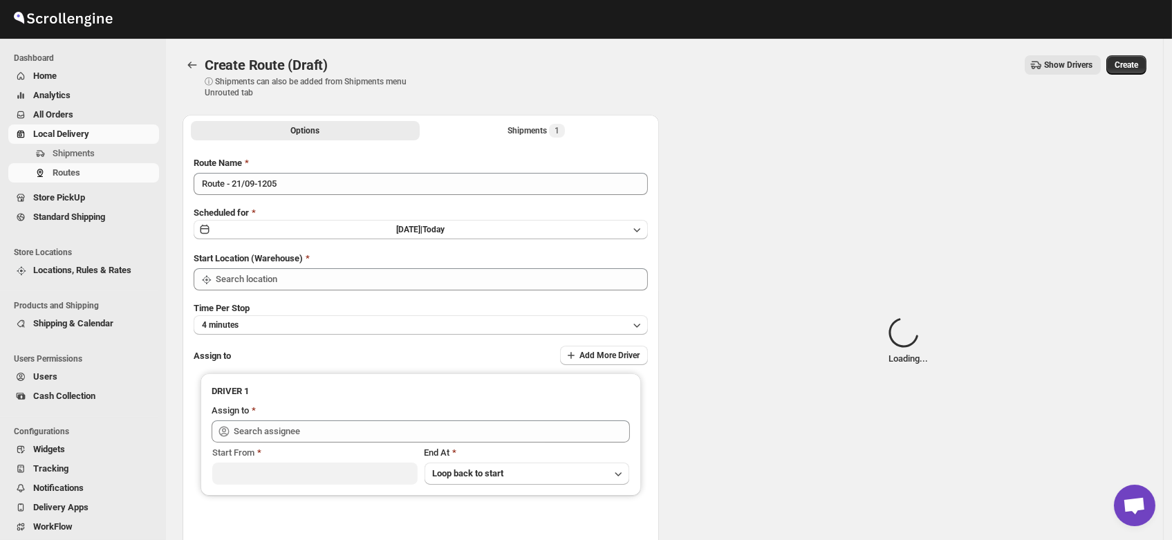
type input "DS01 [GEOGRAPHIC_DATA]"
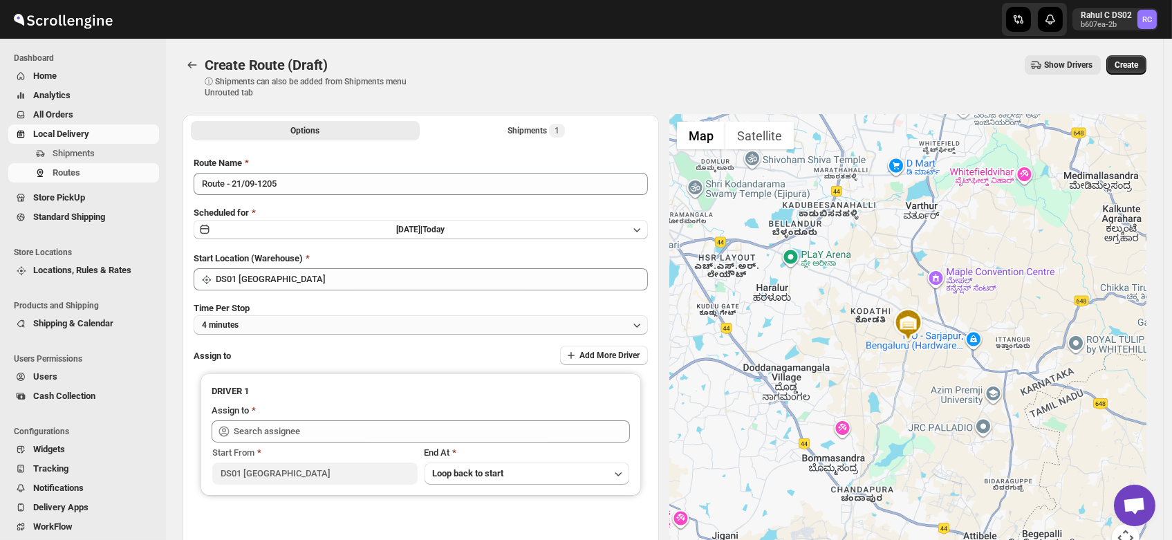
click at [261, 326] on button "4 minutes" at bounding box center [421, 324] width 454 height 19
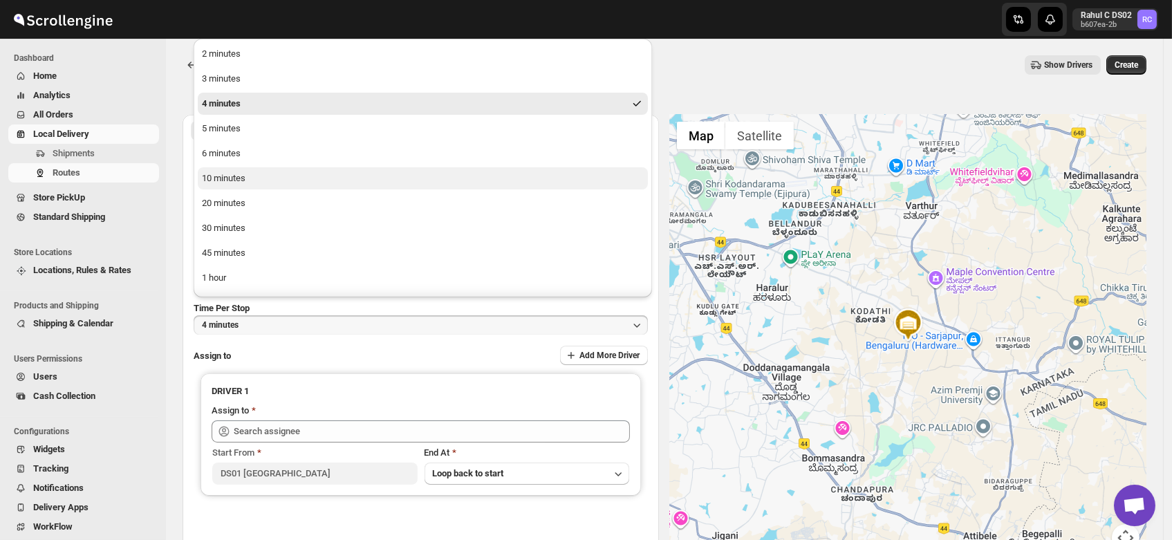
click at [247, 180] on button "10 minutes" at bounding box center [423, 178] width 450 height 22
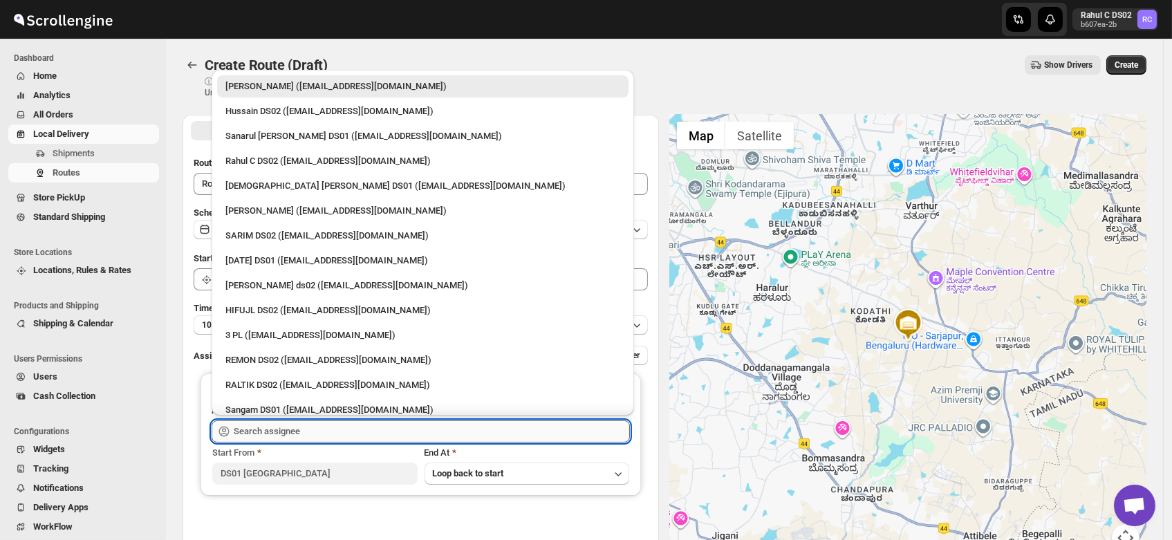
click at [281, 437] on input "text" at bounding box center [432, 431] width 396 height 22
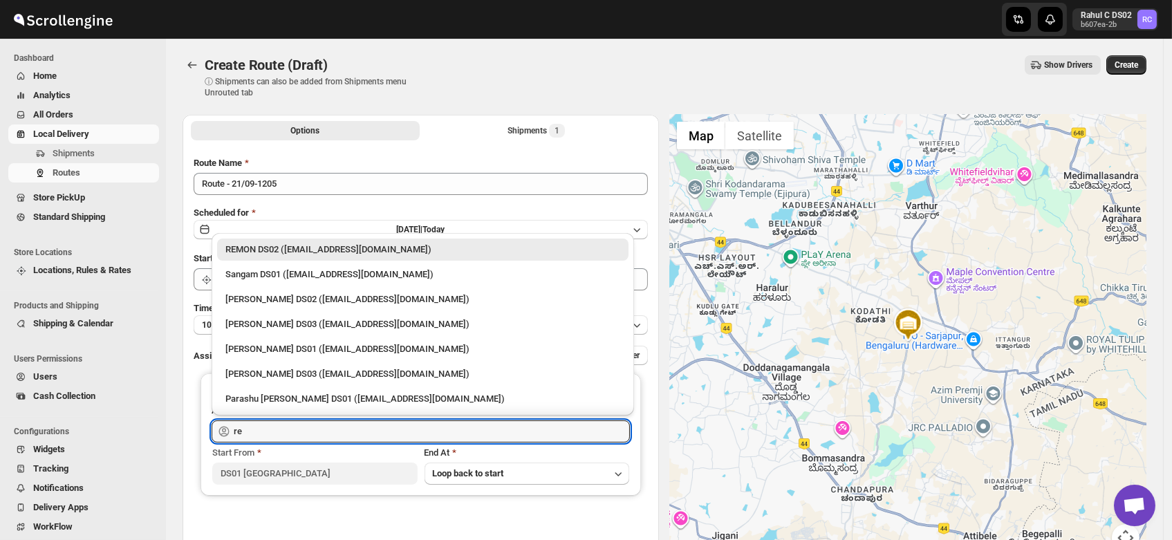
click at [268, 243] on div "REMON DS02 (kesame7468@btcours.com)" at bounding box center [422, 250] width 395 height 14
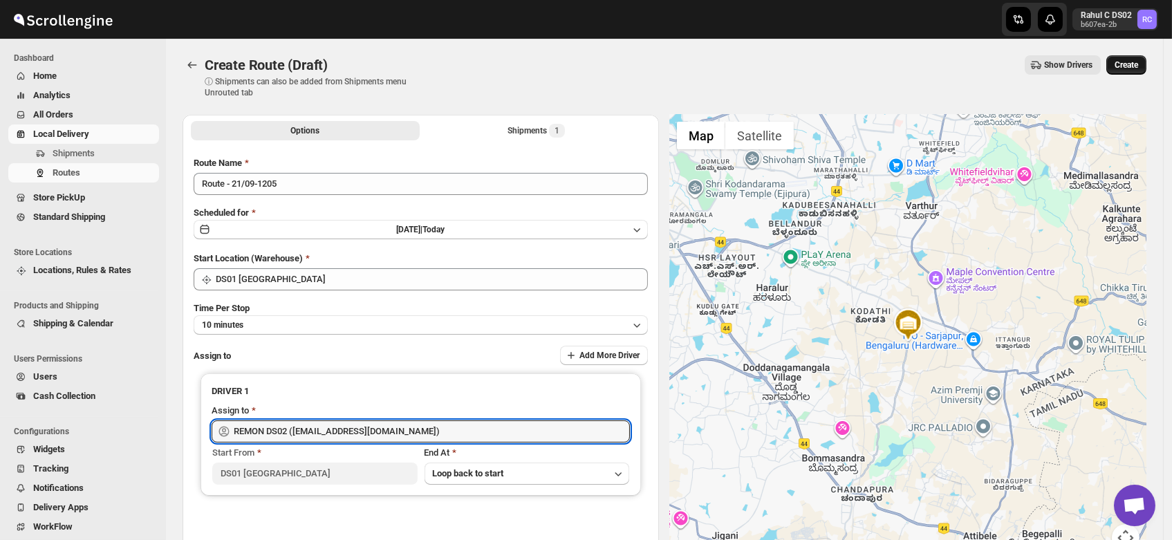
type input "REMON DS02 (kesame7468@btcours.com)"
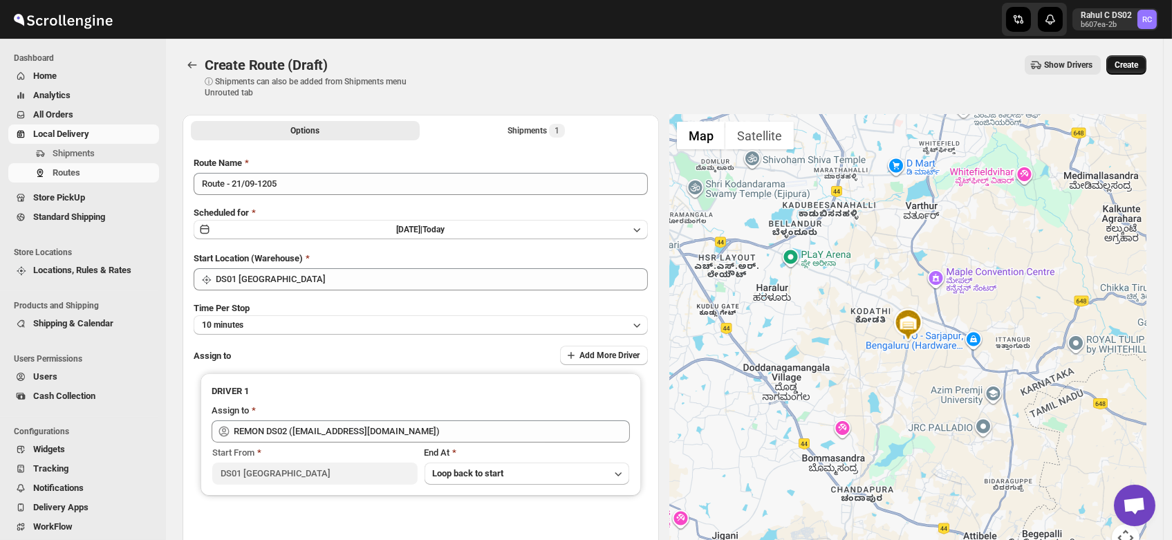
click at [1123, 59] on button "Create" at bounding box center [1126, 64] width 40 height 19
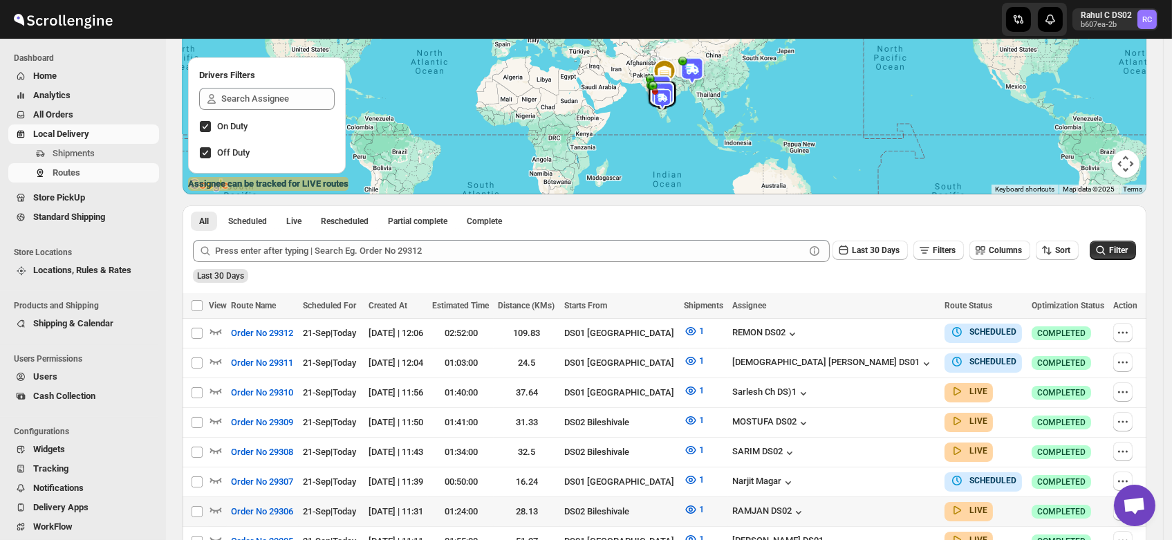
scroll to position [159, 0]
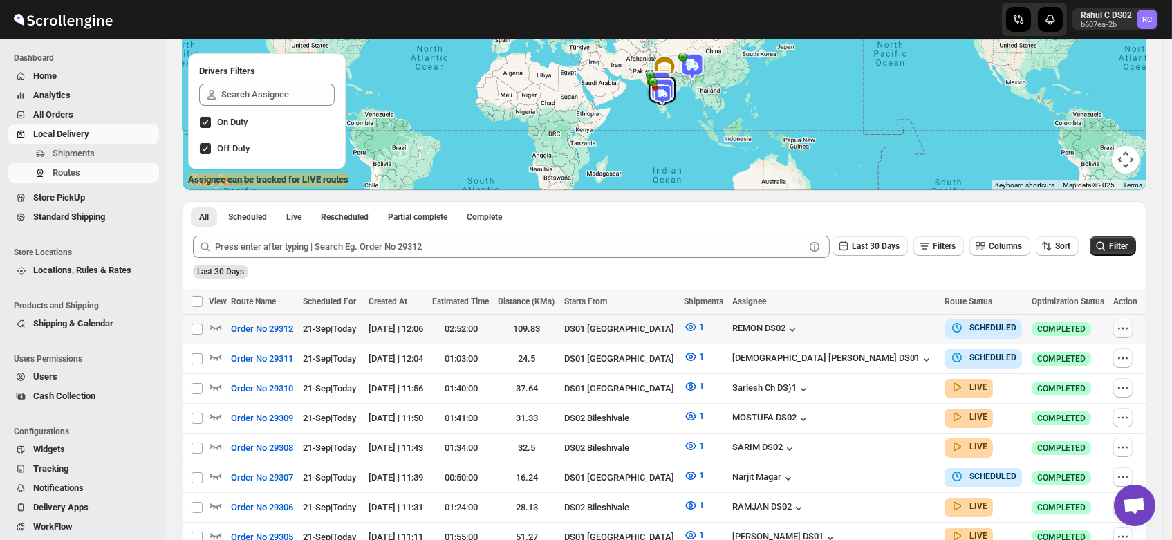
click at [1123, 326] on icon "button" at bounding box center [1123, 329] width 14 height 14
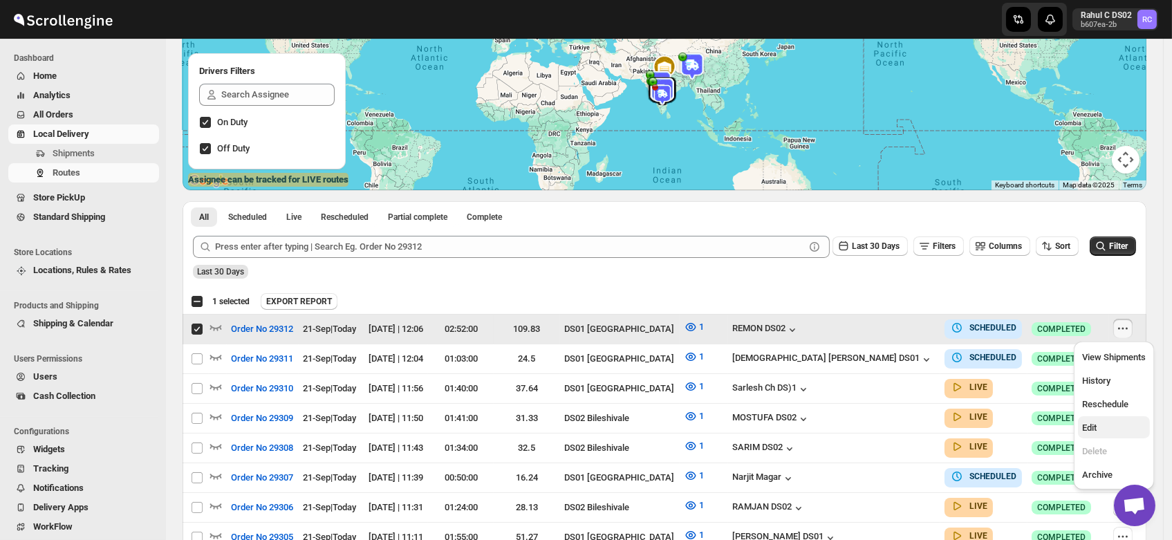
click at [1094, 427] on span "Edit" at bounding box center [1089, 428] width 15 height 10
checkbox input "false"
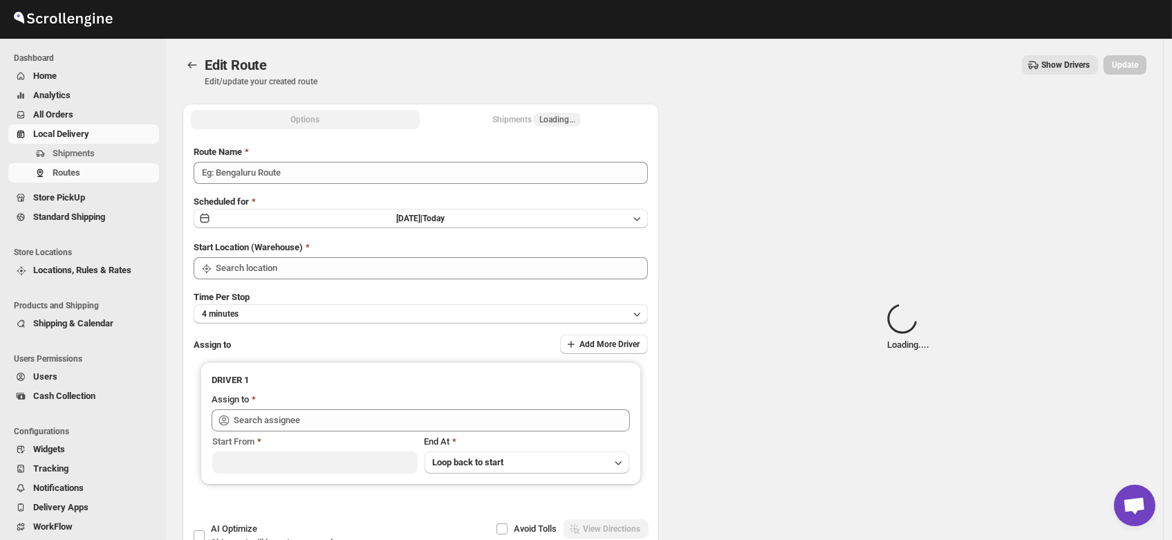
type input "Order No 29312"
type input "DS01 [GEOGRAPHIC_DATA]"
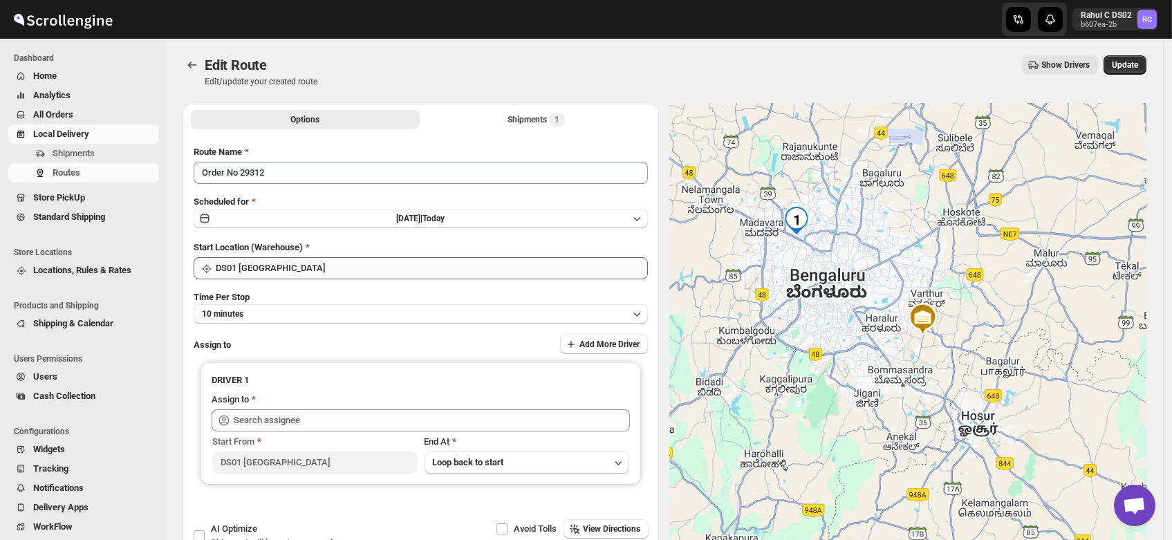
type input "REMON DS02 ([EMAIL_ADDRESS][DOMAIN_NAME])"
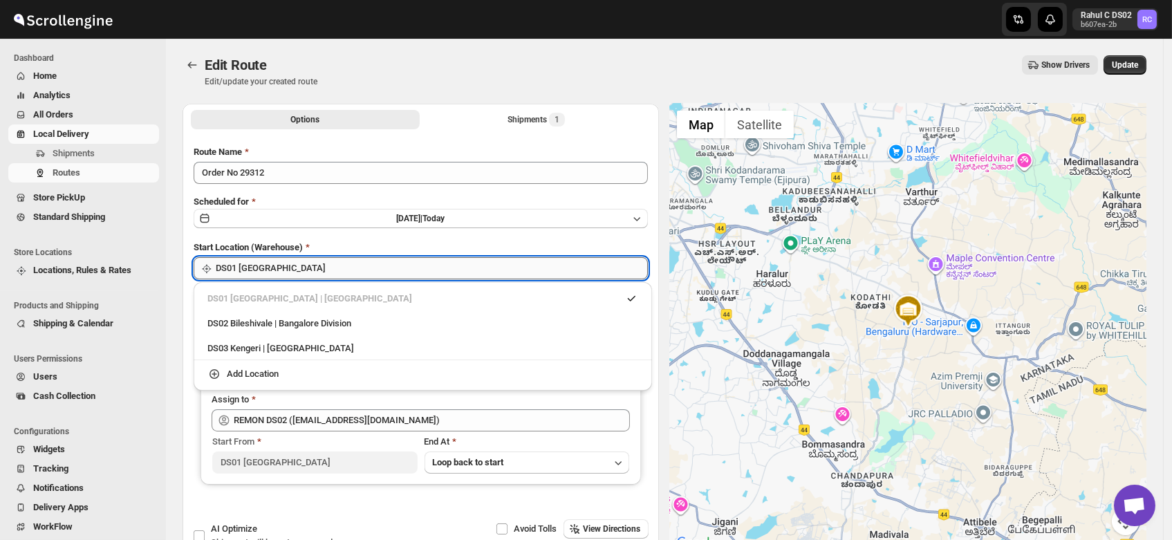
click at [283, 272] on input "DS01 [GEOGRAPHIC_DATA]" at bounding box center [432, 268] width 432 height 22
click at [266, 320] on div "DS02 Bileshivale | Bangalore Division" at bounding box center [422, 324] width 431 height 14
type input "DS02 Bileshivale"
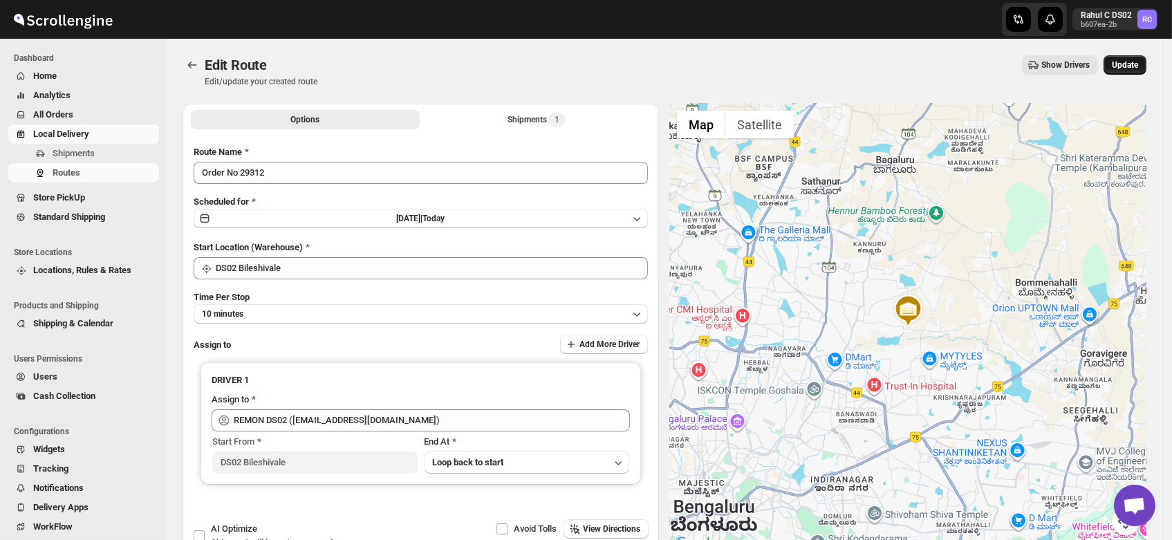
click at [1130, 64] on span "Update" at bounding box center [1125, 64] width 26 height 11
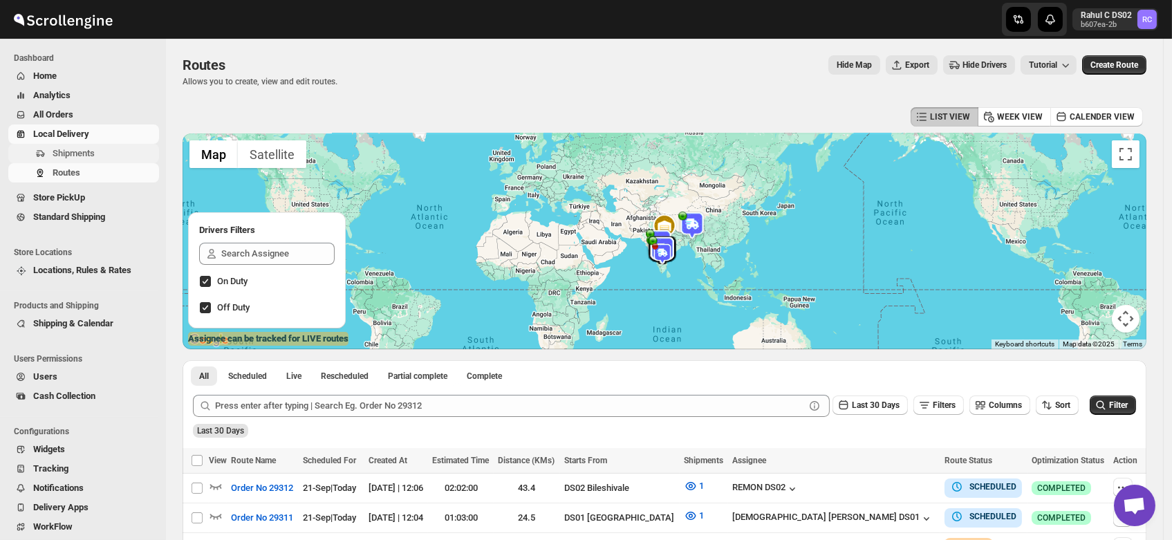
click at [73, 153] on span "Shipments" at bounding box center [74, 153] width 42 height 10
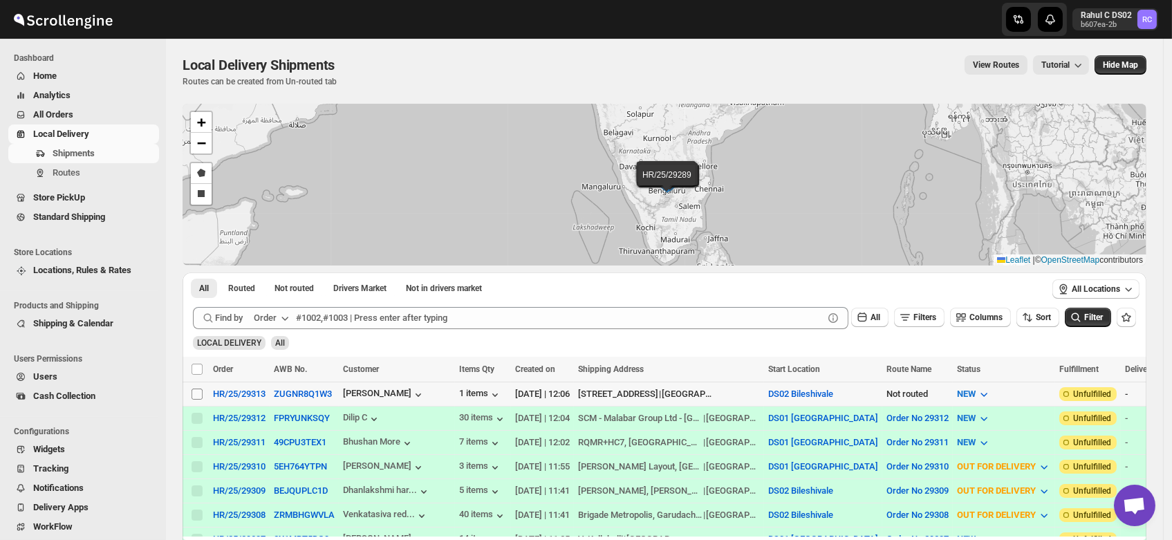
click at [197, 394] on input "Select shipment" at bounding box center [197, 394] width 11 height 11
checkbox input "true"
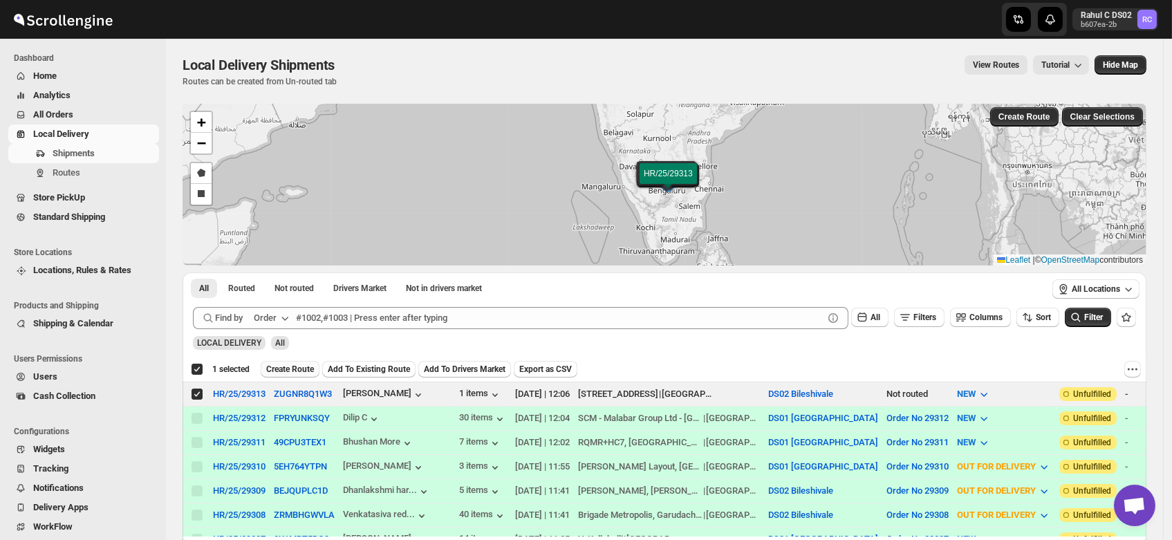
click at [293, 370] on span "Create Route" at bounding box center [290, 369] width 48 height 11
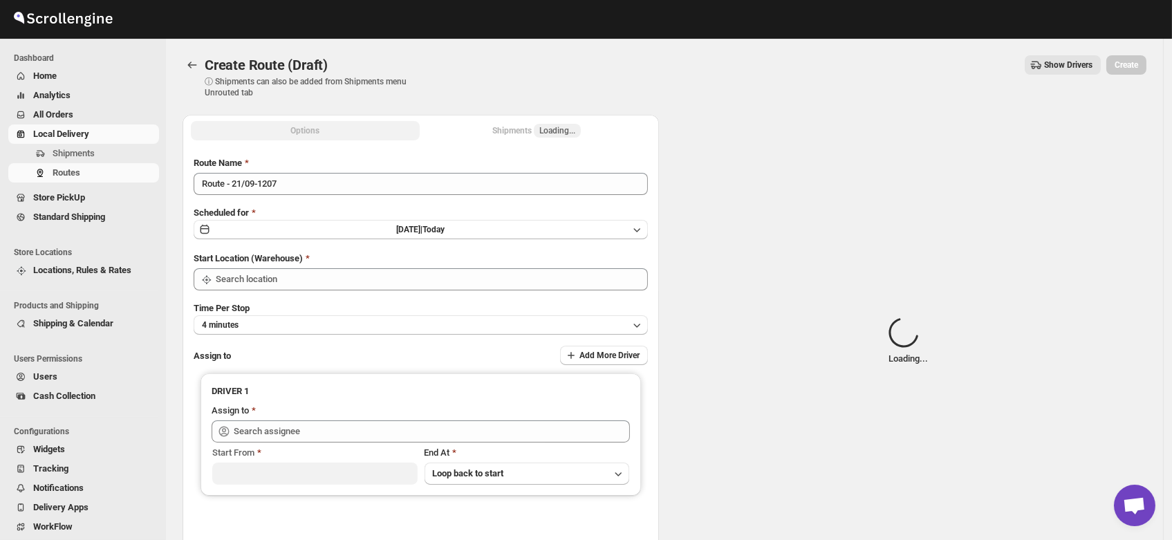
type input "DS02 Bileshivale"
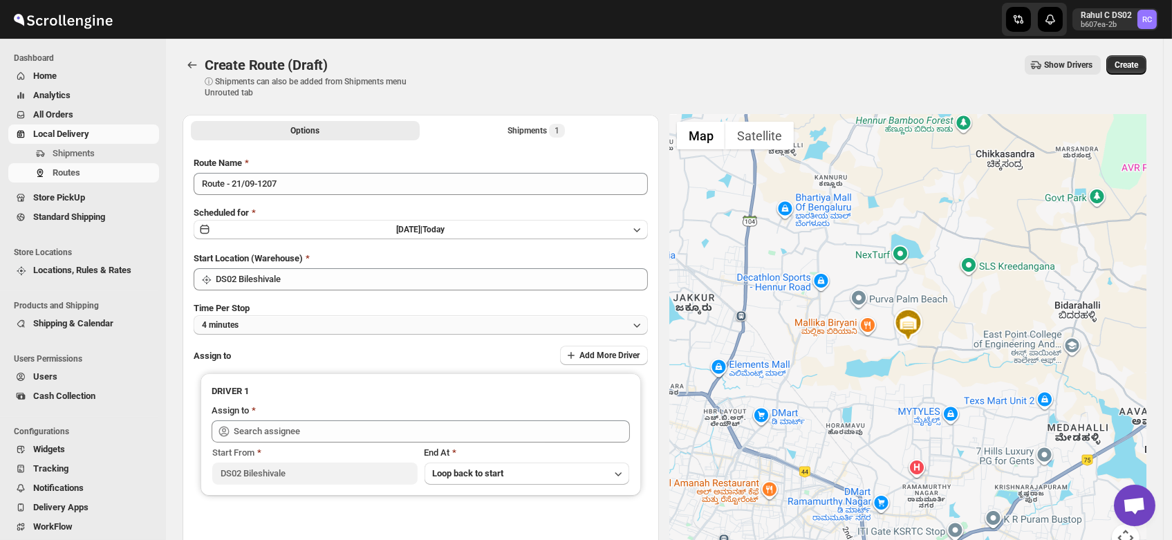
click at [261, 319] on button "4 minutes" at bounding box center [421, 324] width 454 height 19
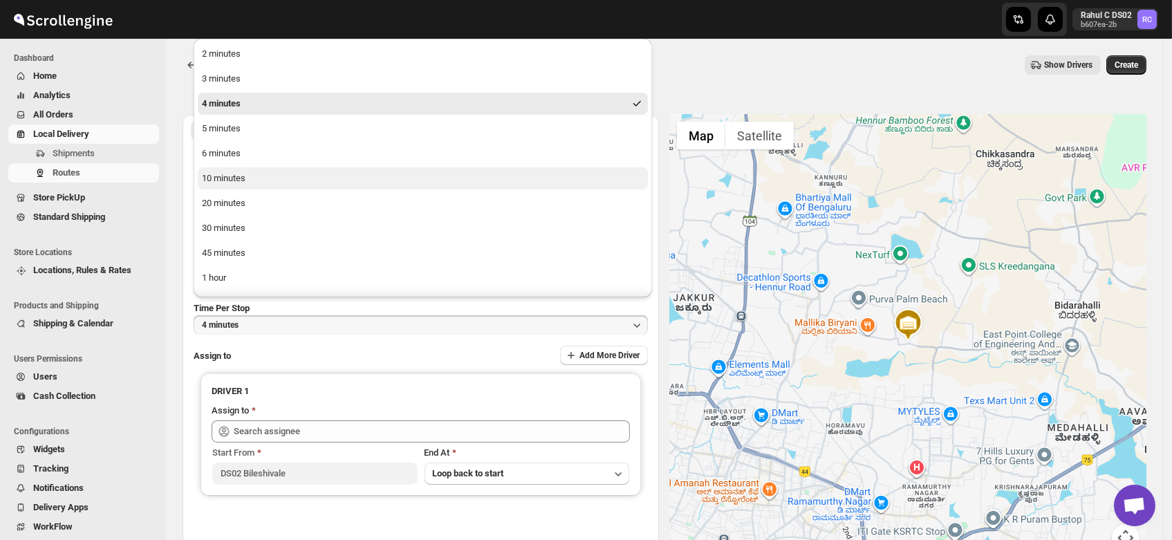
click at [247, 180] on button "10 minutes" at bounding box center [423, 178] width 450 height 22
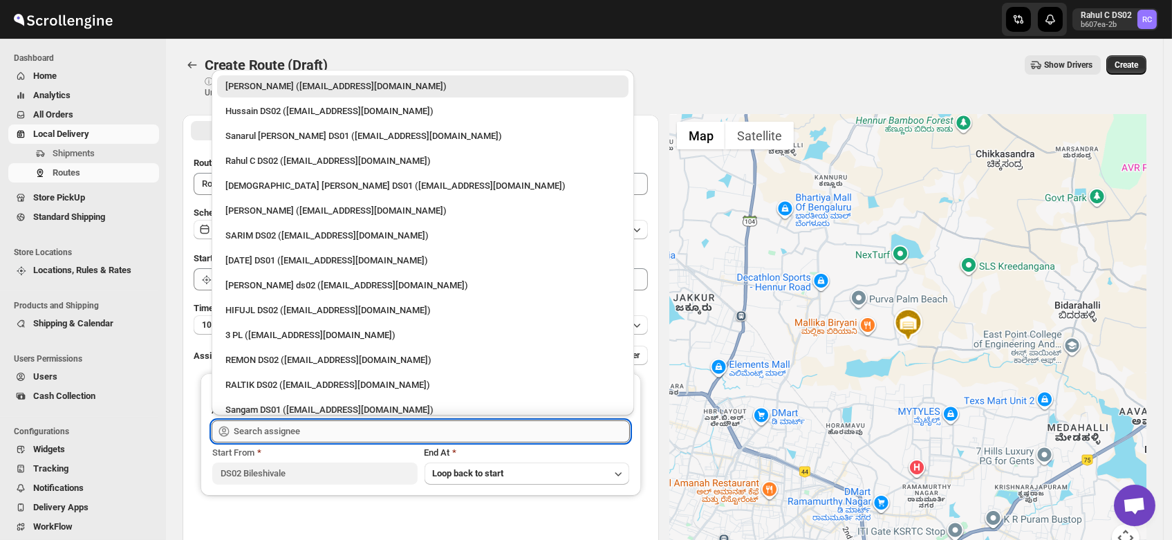
click at [254, 436] on input "text" at bounding box center [432, 431] width 396 height 22
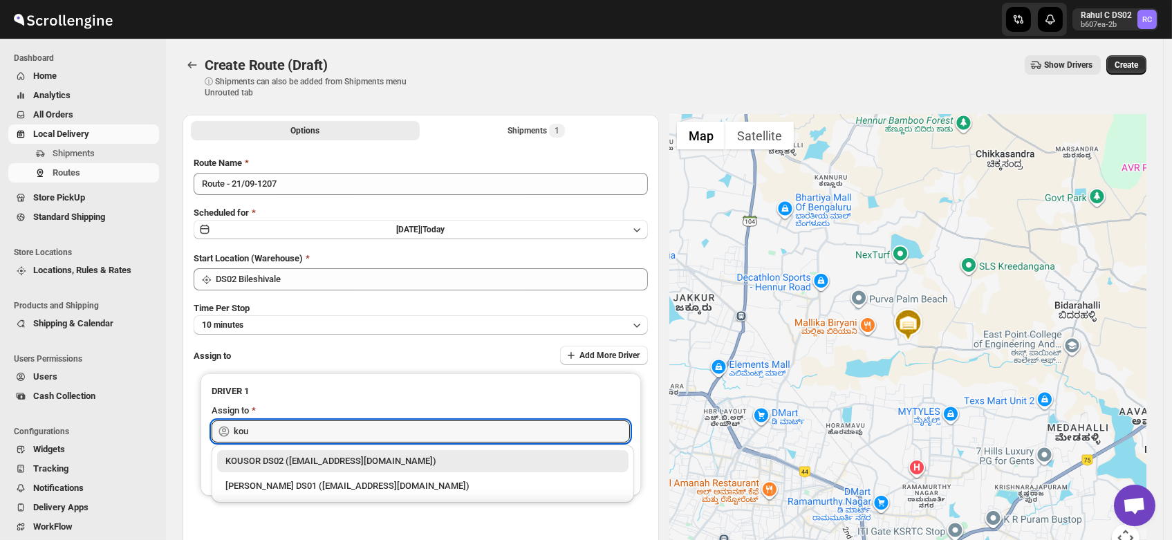
click at [308, 461] on div "KOUSOR DS02 ([EMAIL_ADDRESS][DOMAIN_NAME])" at bounding box center [422, 461] width 395 height 14
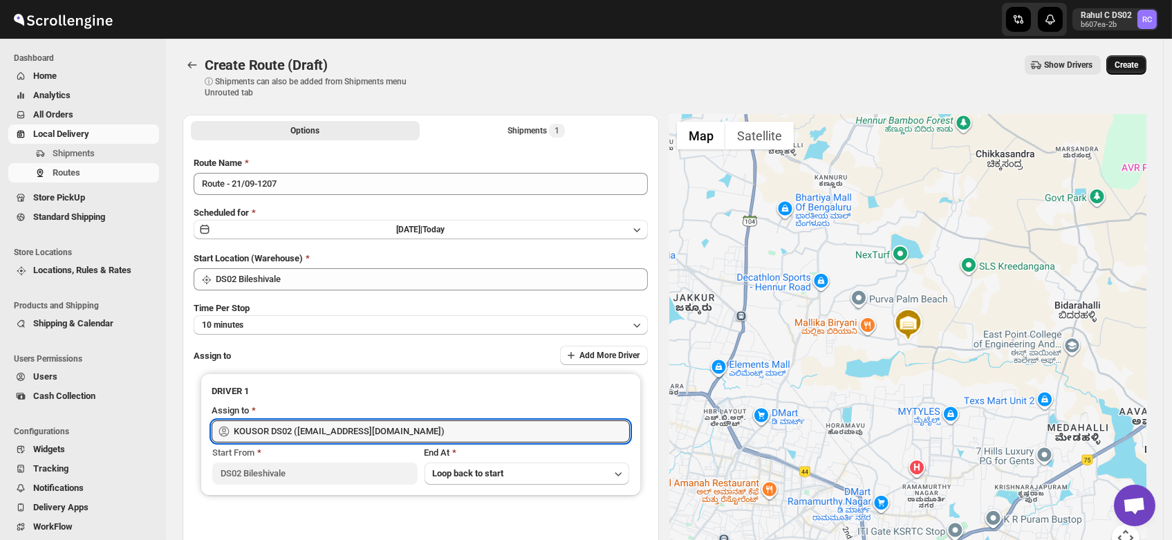
type input "KOUSOR DS02 ([EMAIL_ADDRESS][DOMAIN_NAME])"
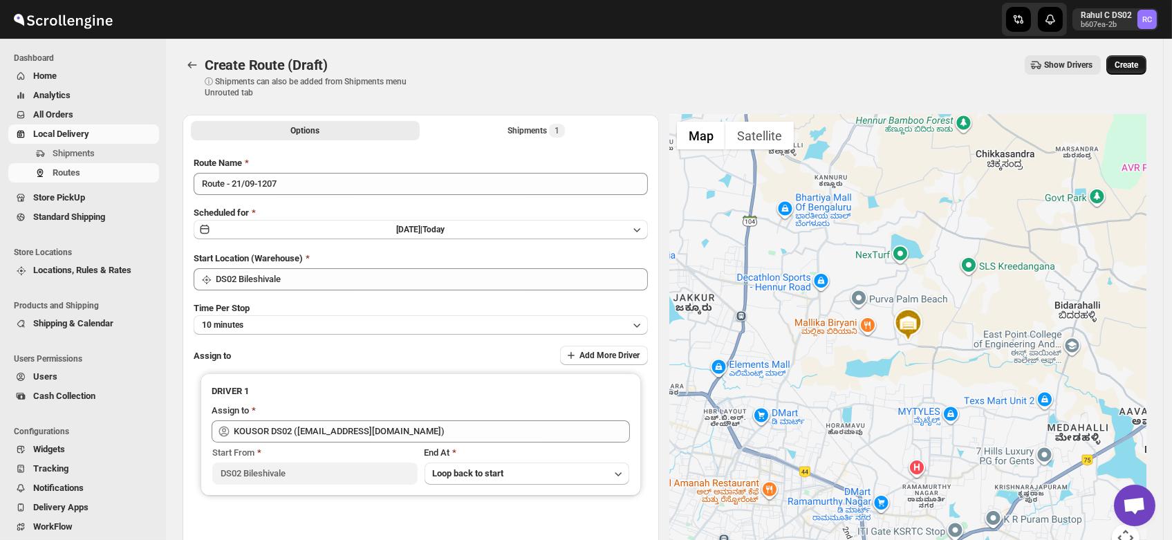
click at [1133, 55] on button "Create" at bounding box center [1126, 64] width 40 height 19
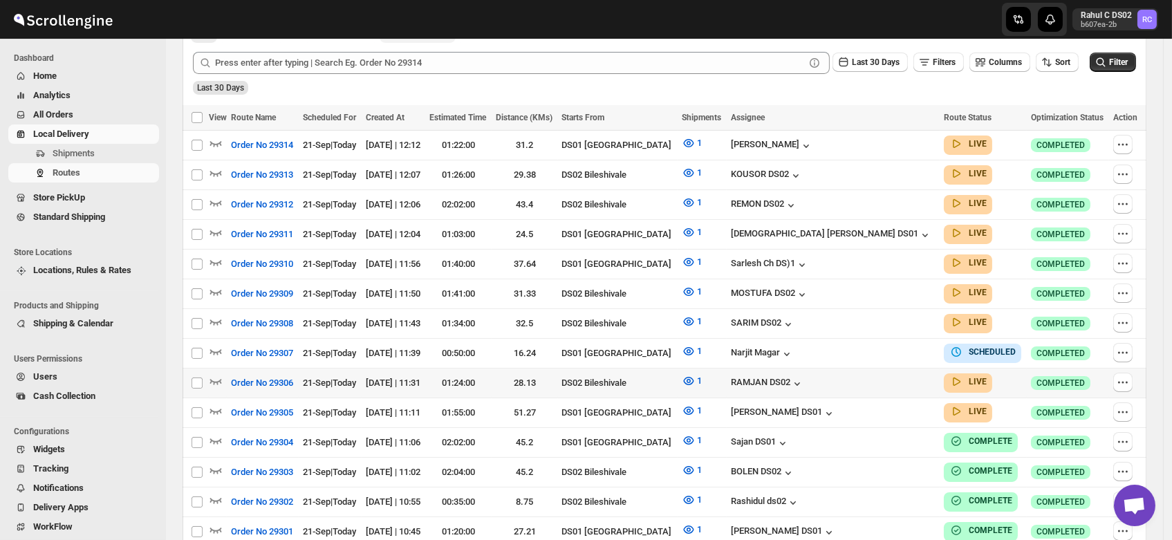
scroll to position [344, 0]
click at [214, 373] on icon "button" at bounding box center [216, 380] width 14 height 14
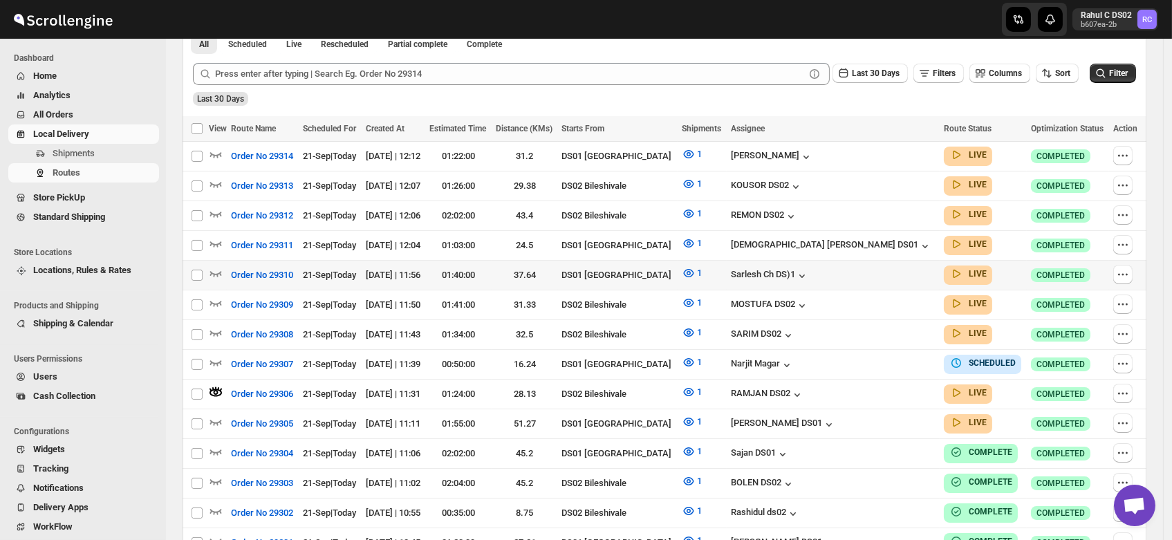
scroll to position [0, 0]
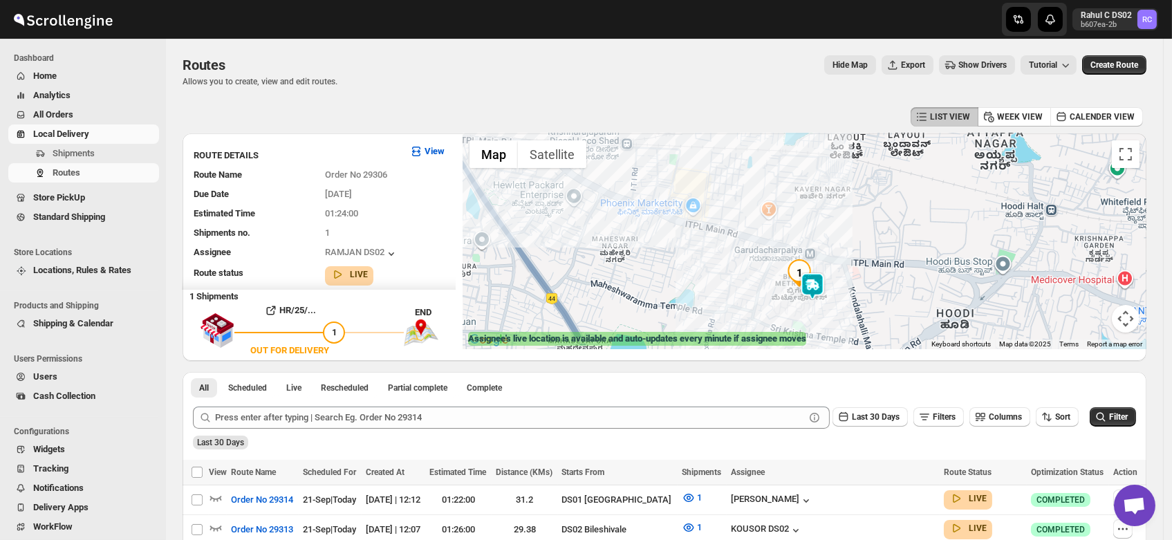
drag, startPoint x: 873, startPoint y: 319, endPoint x: 849, endPoint y: 196, distance: 124.8
click at [849, 196] on div at bounding box center [805, 241] width 684 height 216
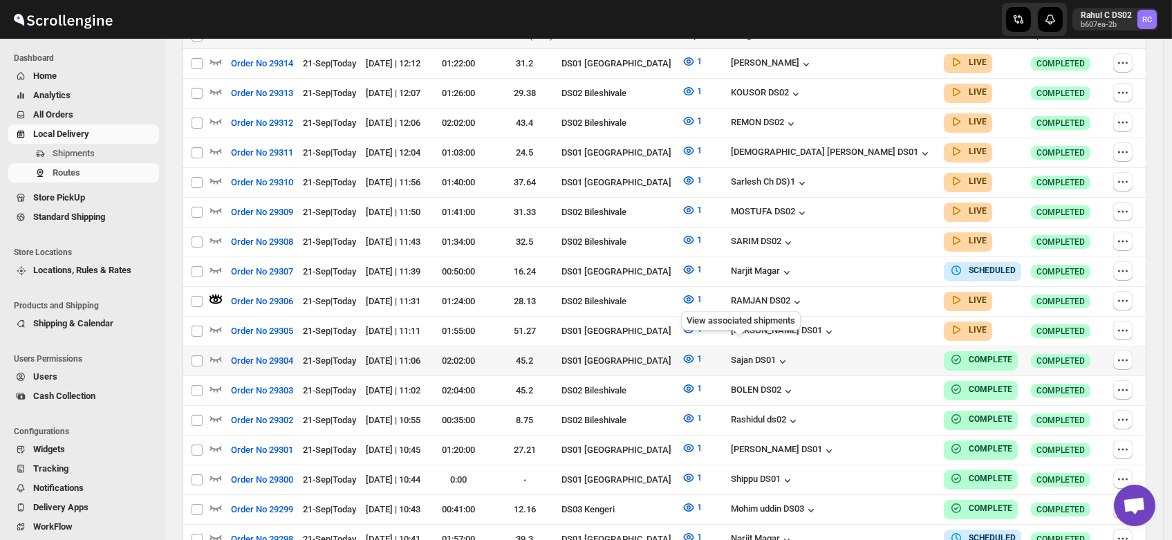
scroll to position [454, 0]
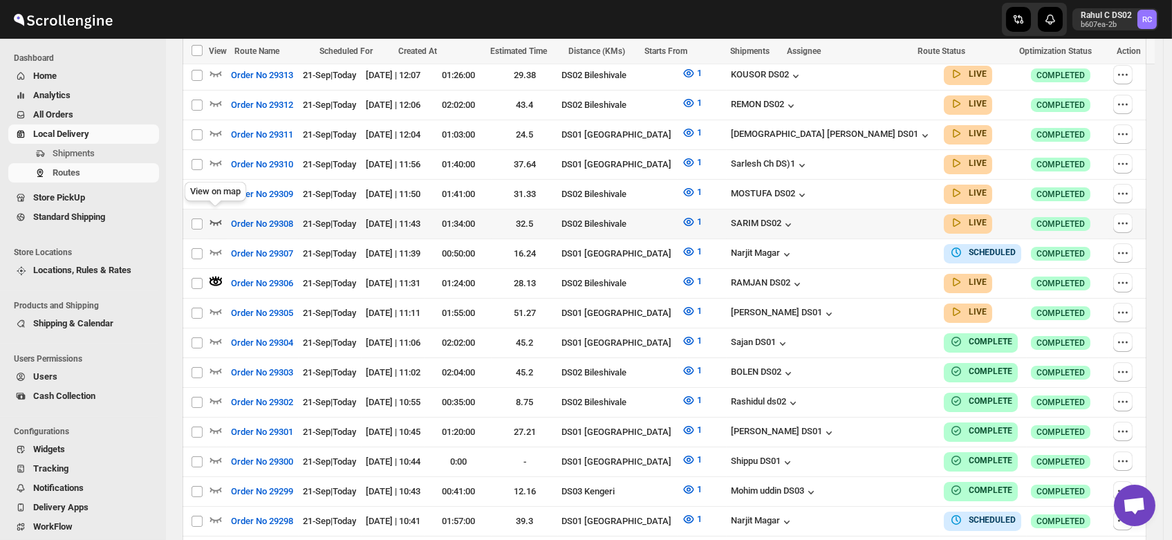
click at [212, 215] on icon "button" at bounding box center [216, 222] width 14 height 14
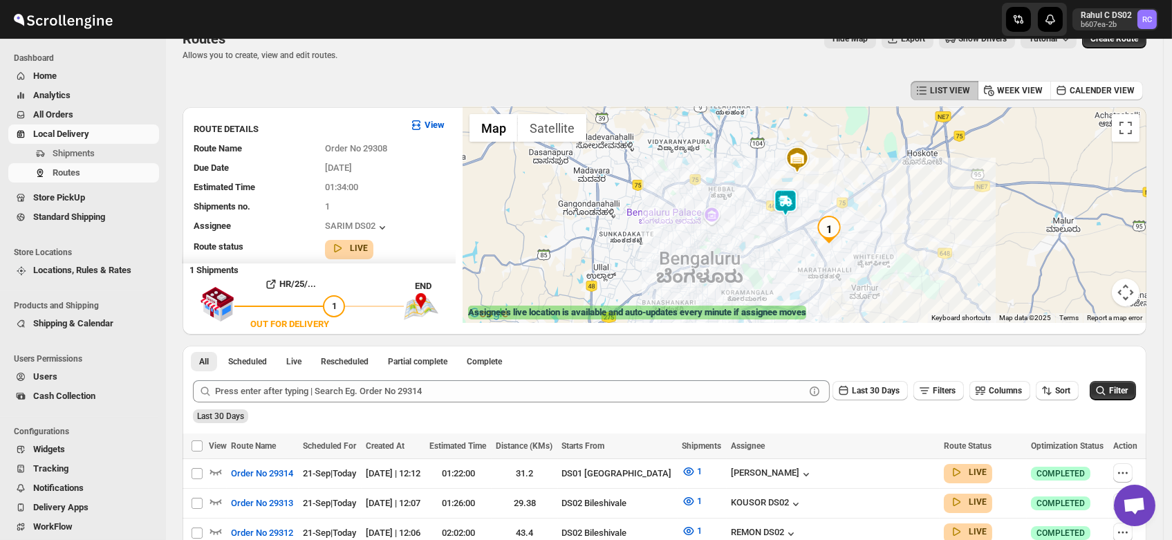
scroll to position [9, 0]
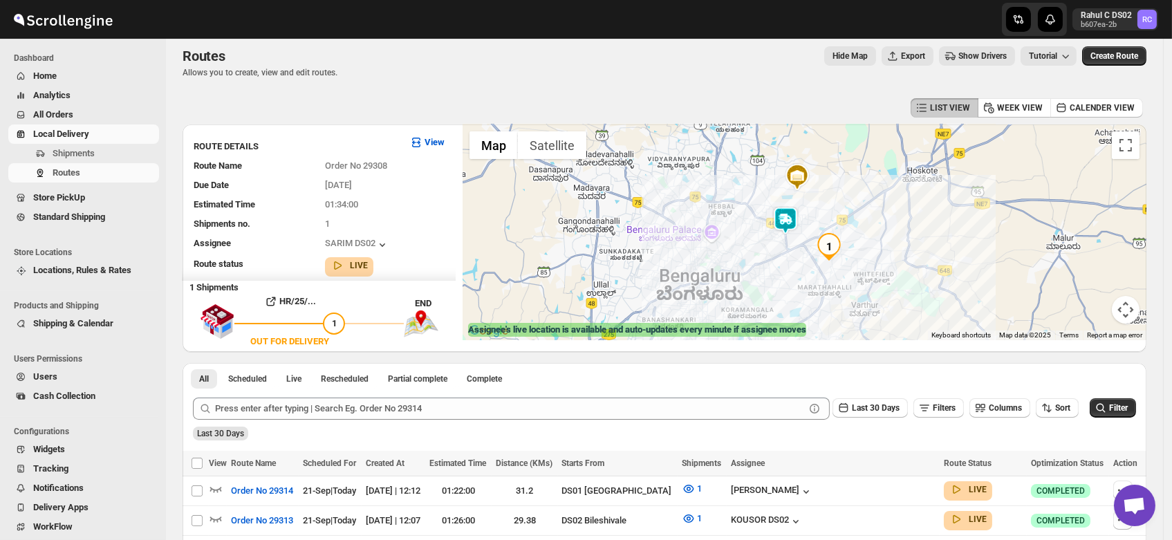
click at [790, 216] on img at bounding box center [786, 221] width 28 height 28
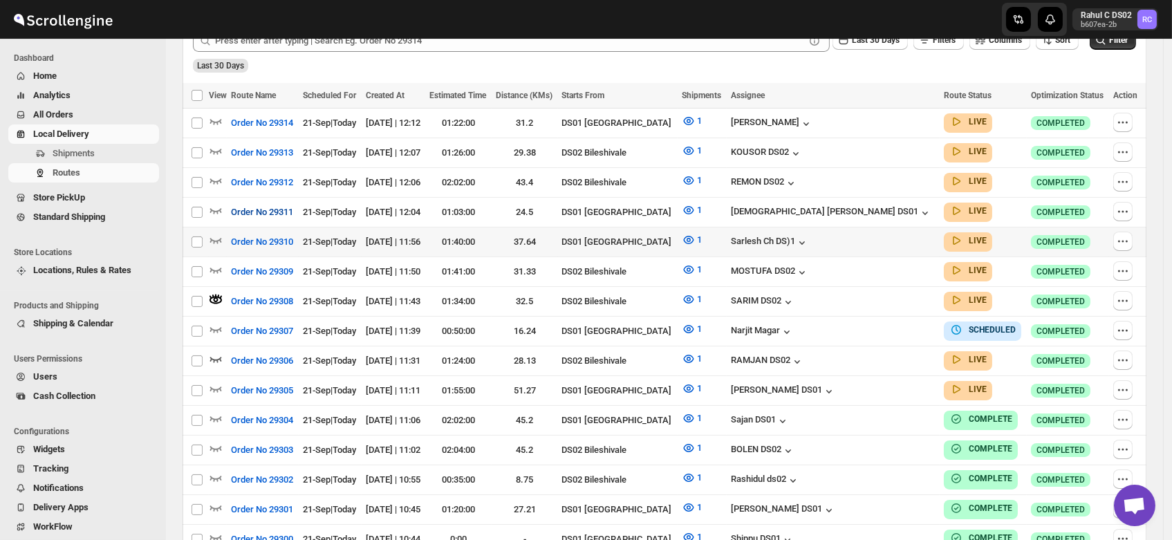
scroll to position [378, 0]
click at [212, 262] on icon "button" at bounding box center [216, 269] width 14 height 14
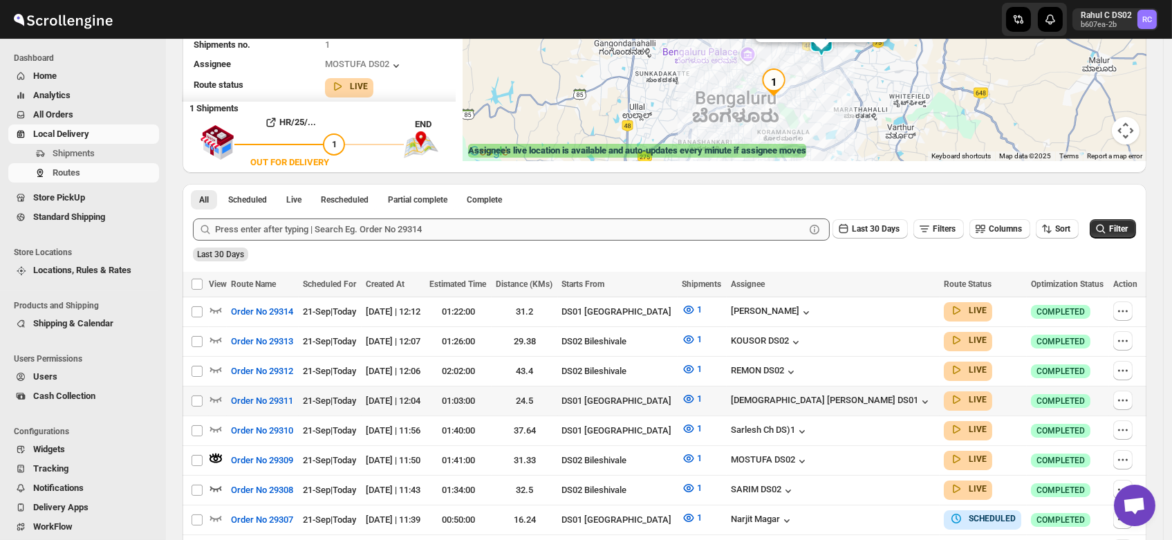
scroll to position [190, 0]
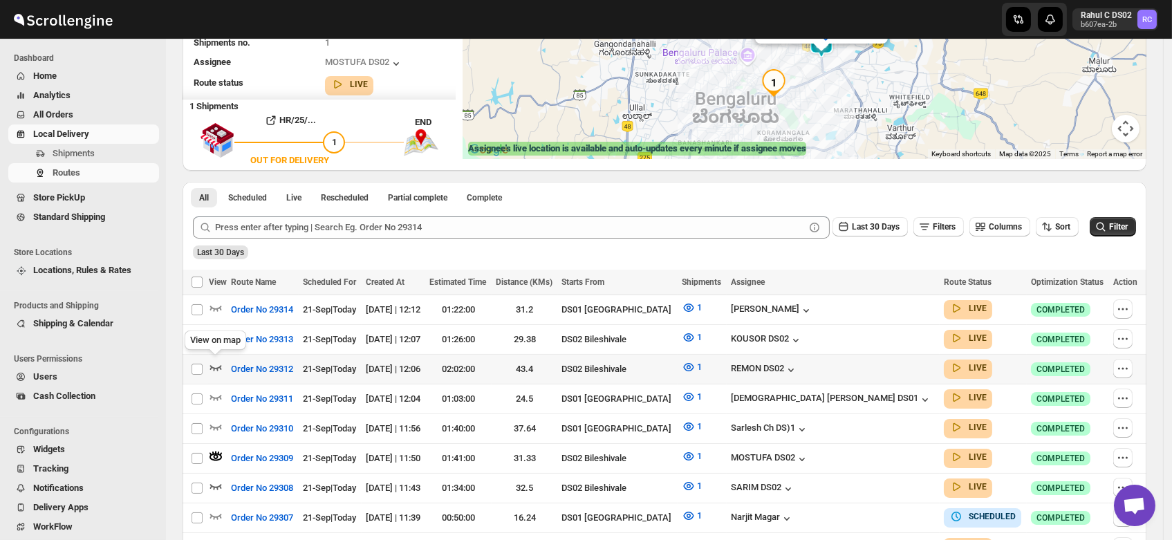
click at [214, 360] on icon "button" at bounding box center [216, 367] width 14 height 14
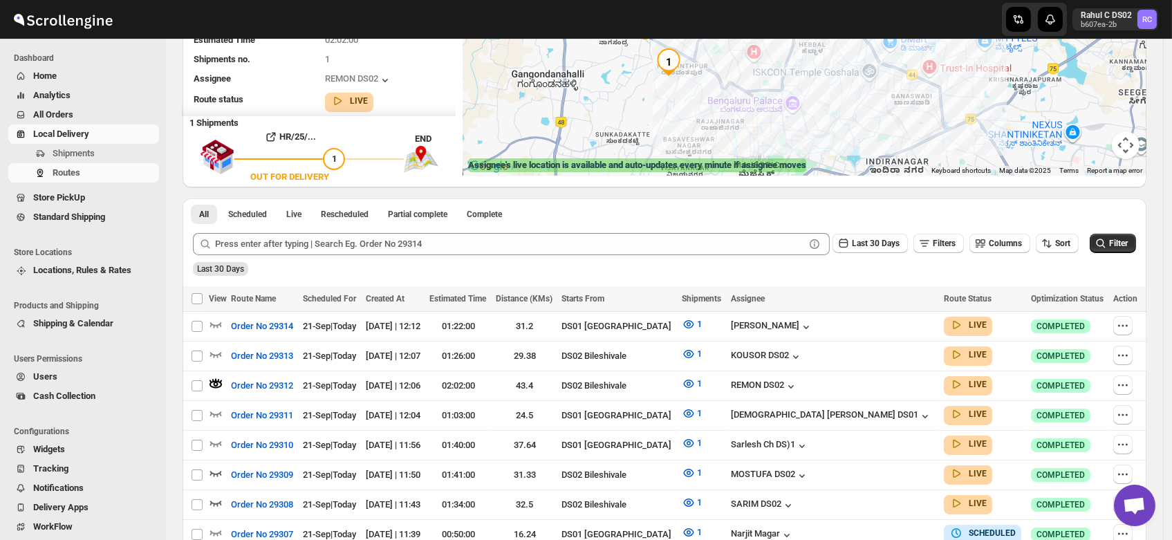
scroll to position [196, 0]
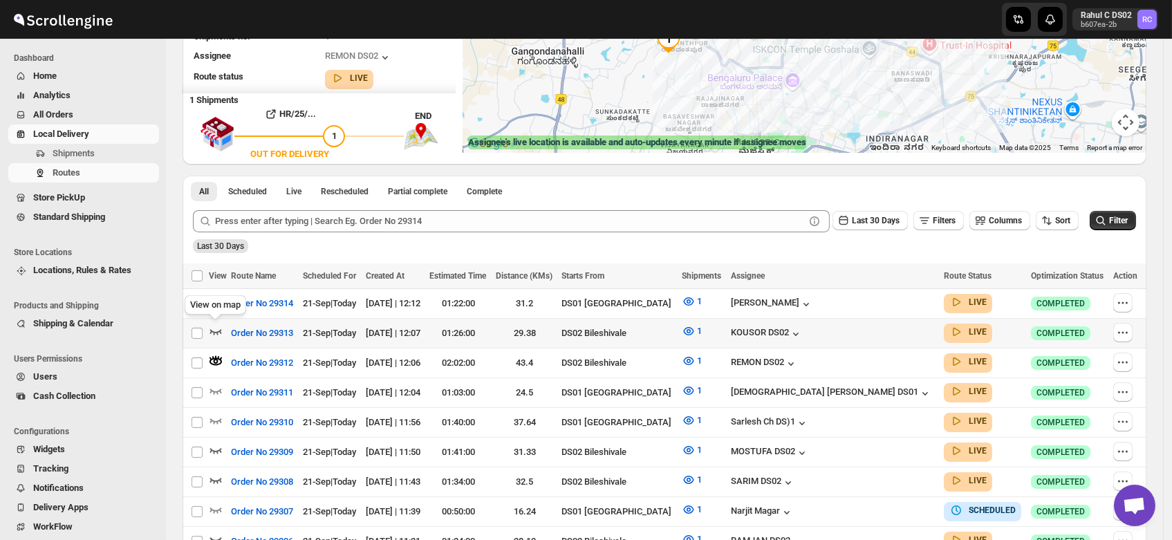
click at [216, 325] on icon "button" at bounding box center [216, 331] width 14 height 14
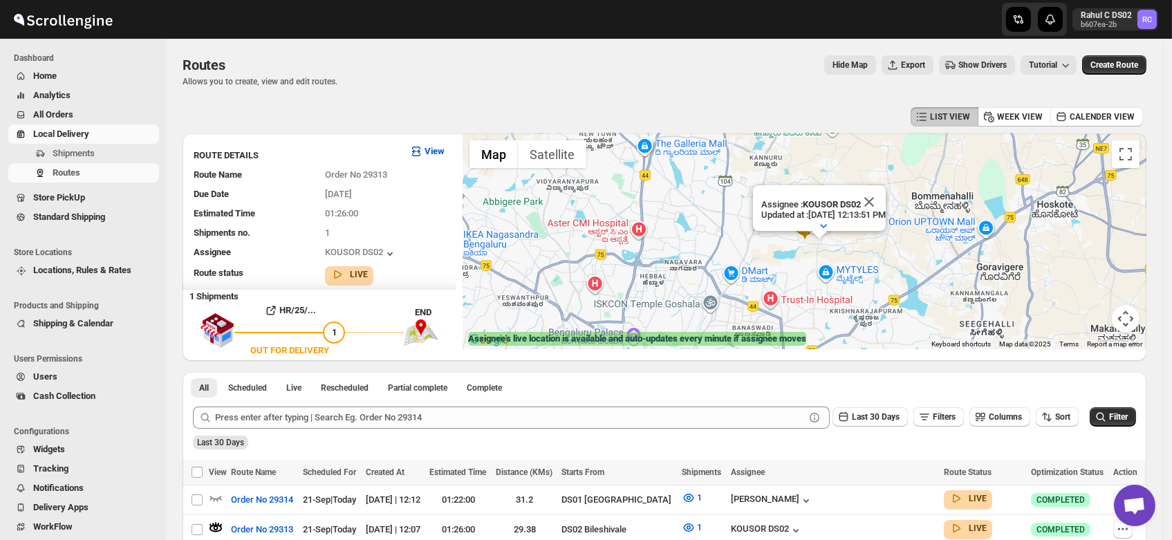
scroll to position [0, 0]
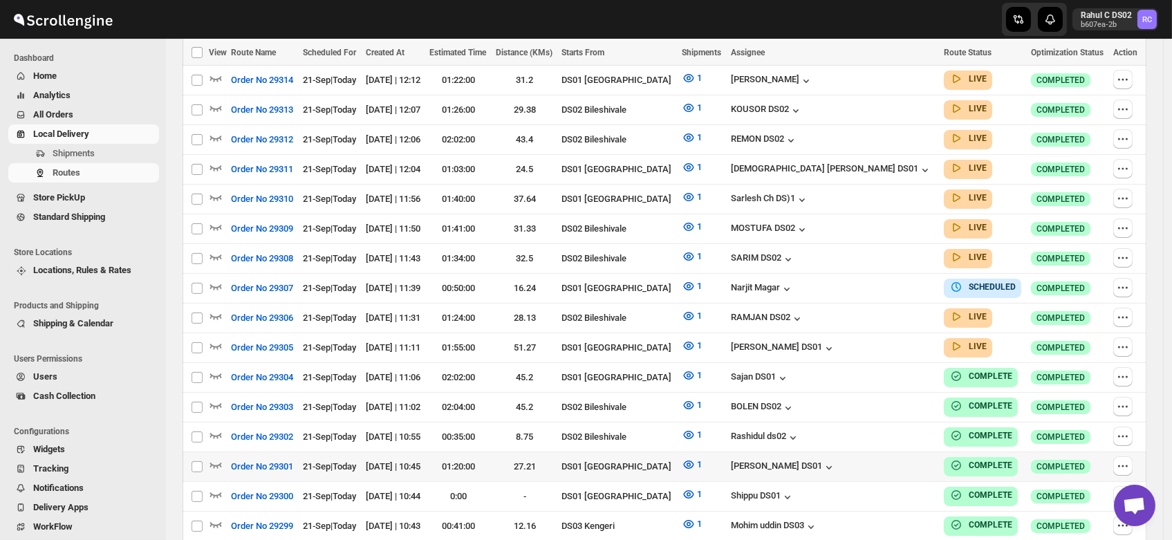
scroll to position [409, 0]
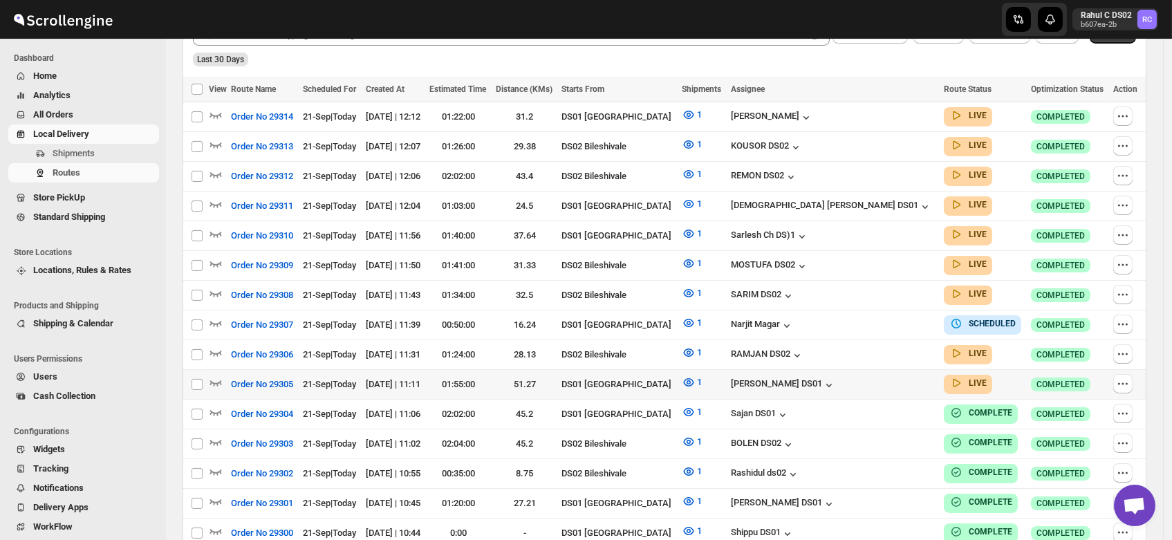
scroll to position [381, 0]
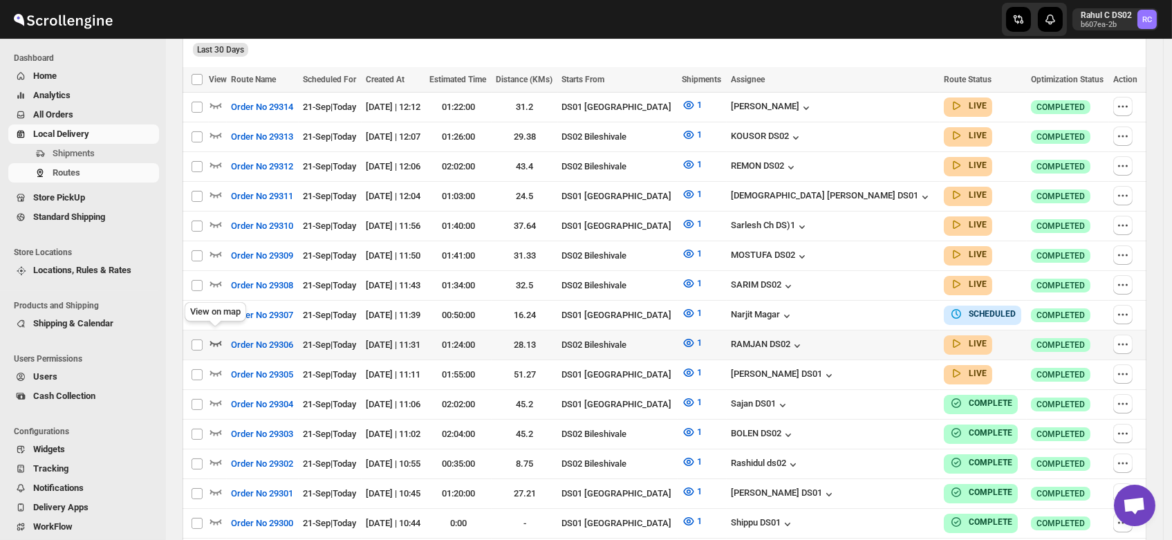
click at [214, 336] on icon "button" at bounding box center [216, 343] width 14 height 14
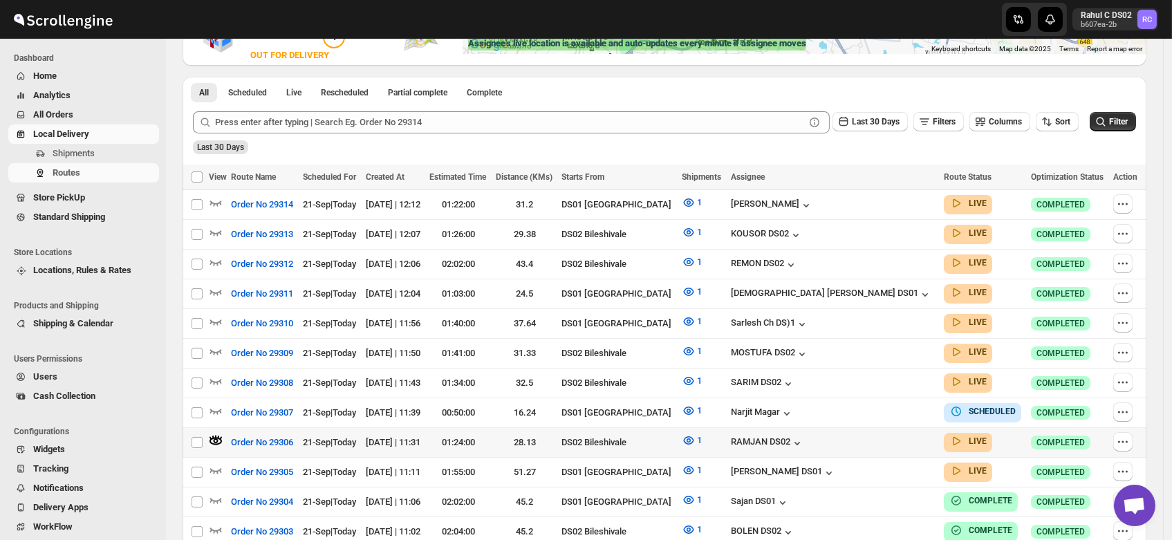
scroll to position [297, 0]
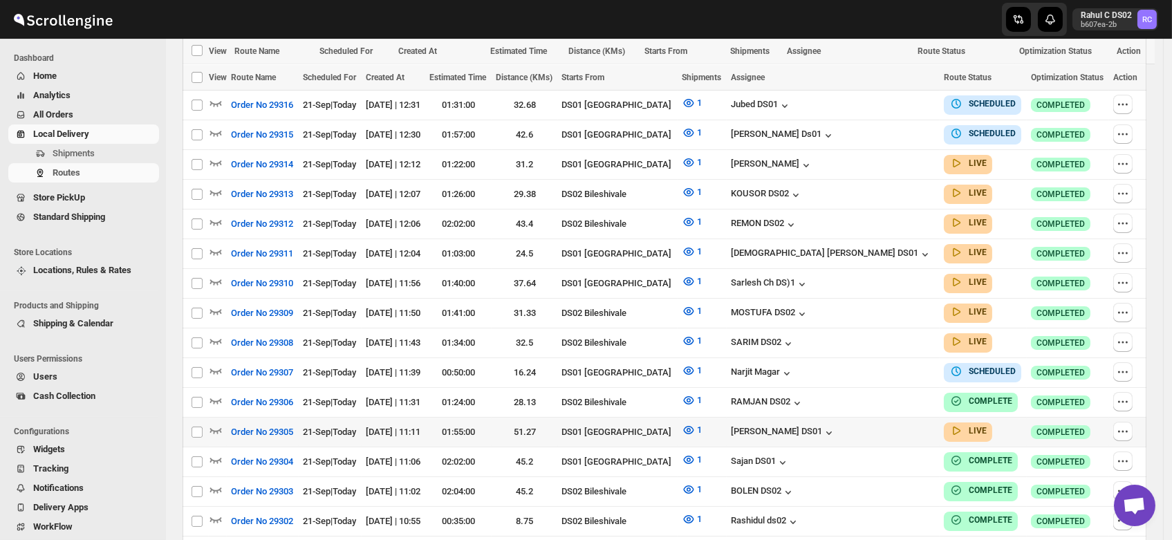
scroll to position [365, 0]
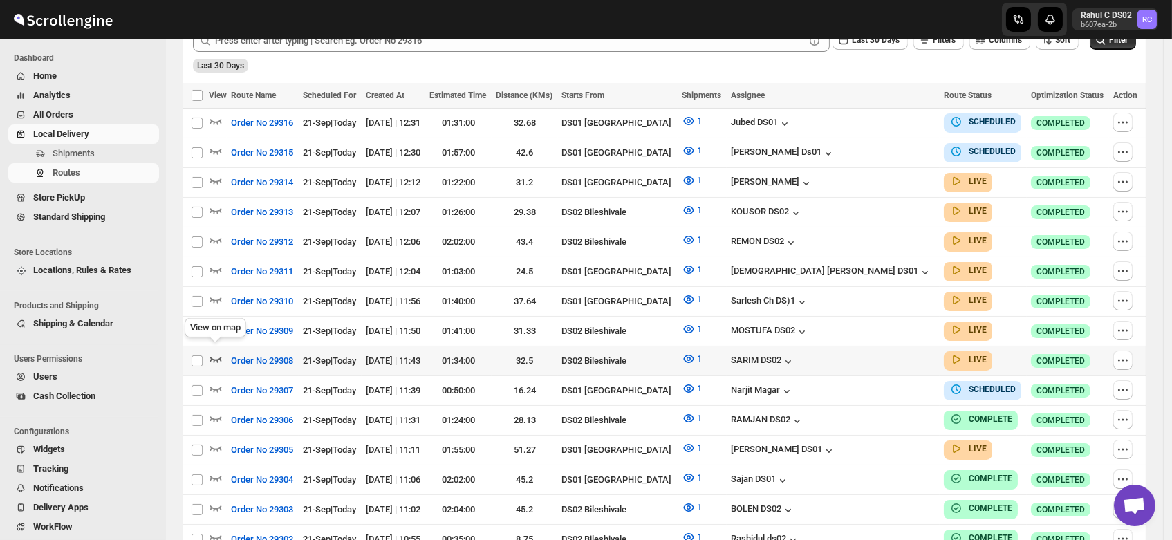
click at [217, 352] on icon "button" at bounding box center [216, 359] width 14 height 14
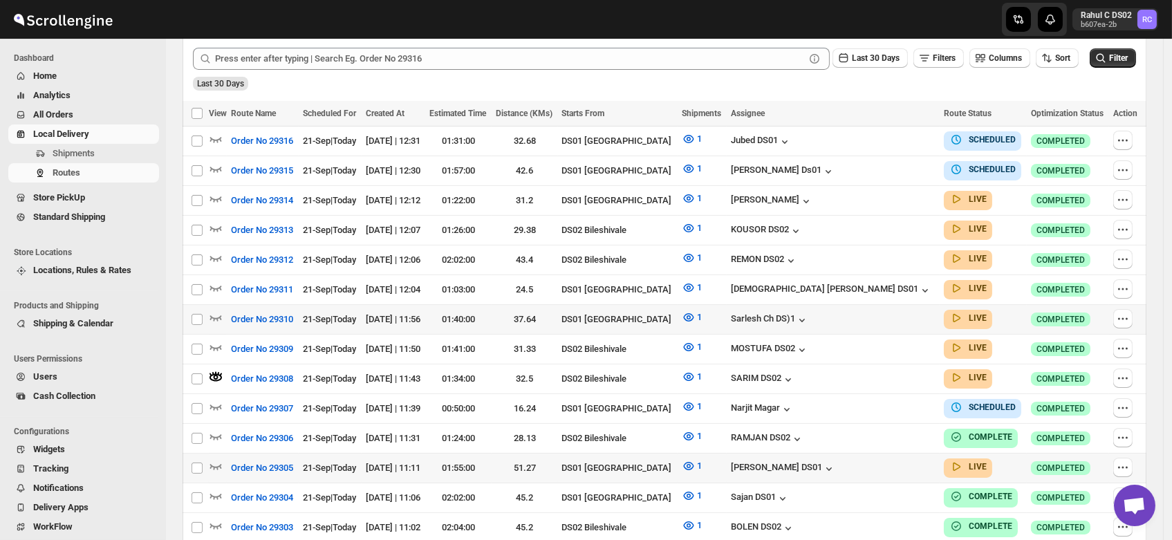
scroll to position [360, 0]
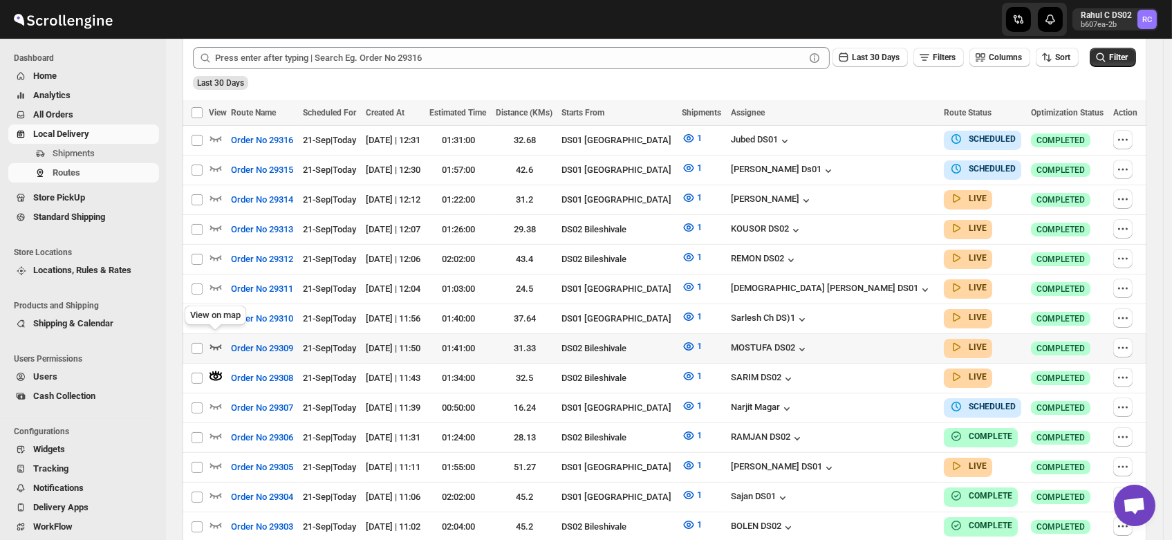
click at [216, 340] on icon "button" at bounding box center [216, 347] width 14 height 14
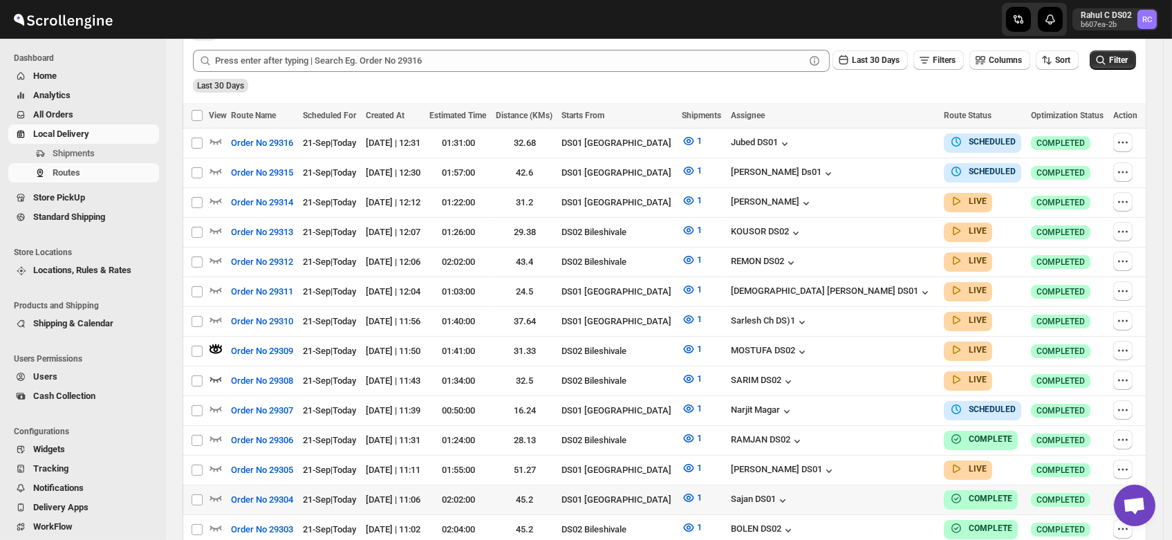
scroll to position [369, 0]
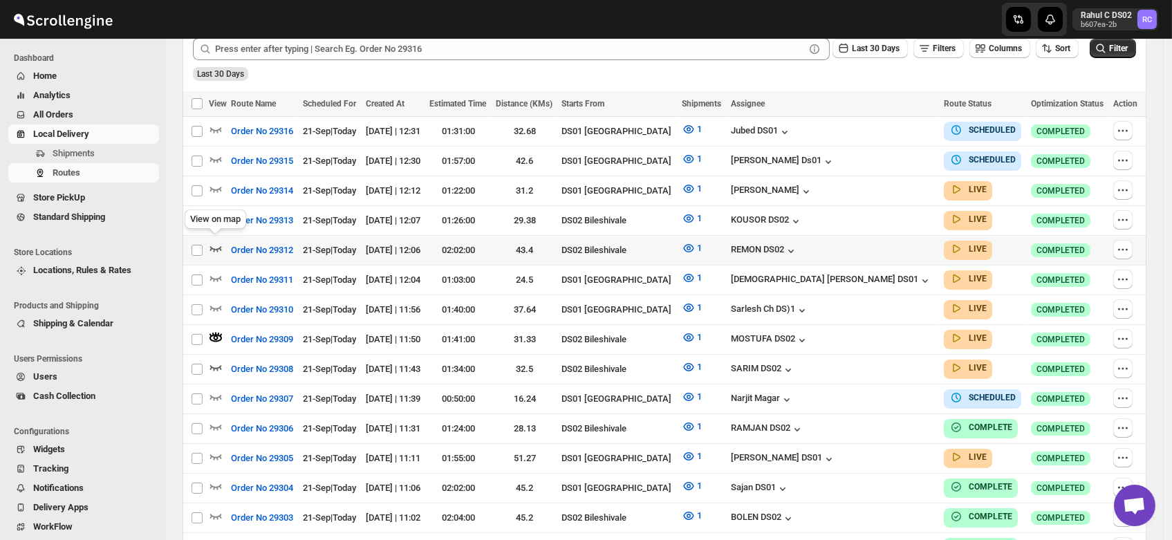
click at [210, 241] on icon "button" at bounding box center [216, 248] width 14 height 14
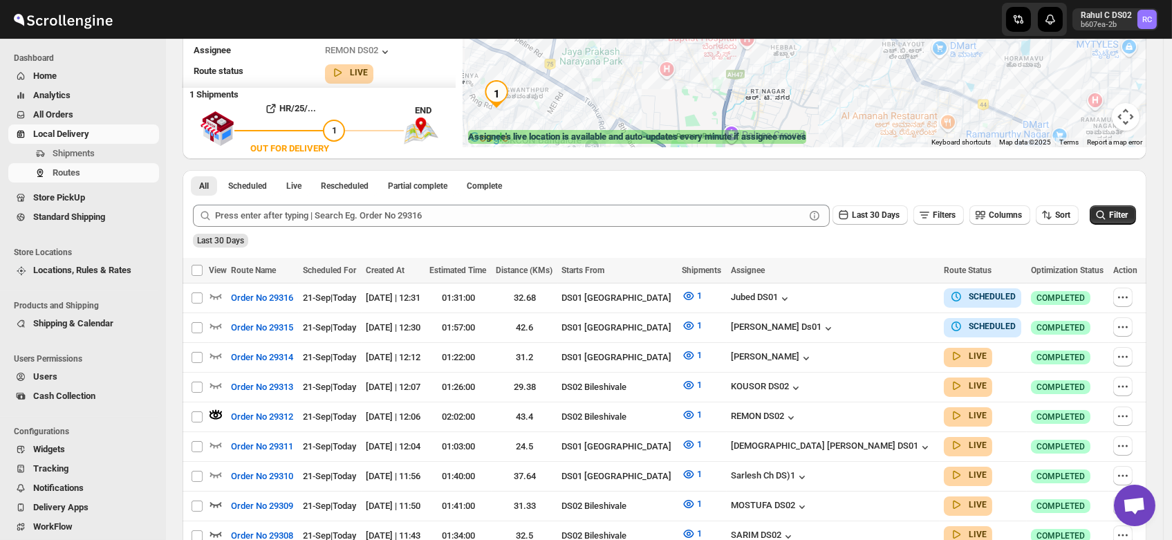
scroll to position [0, 0]
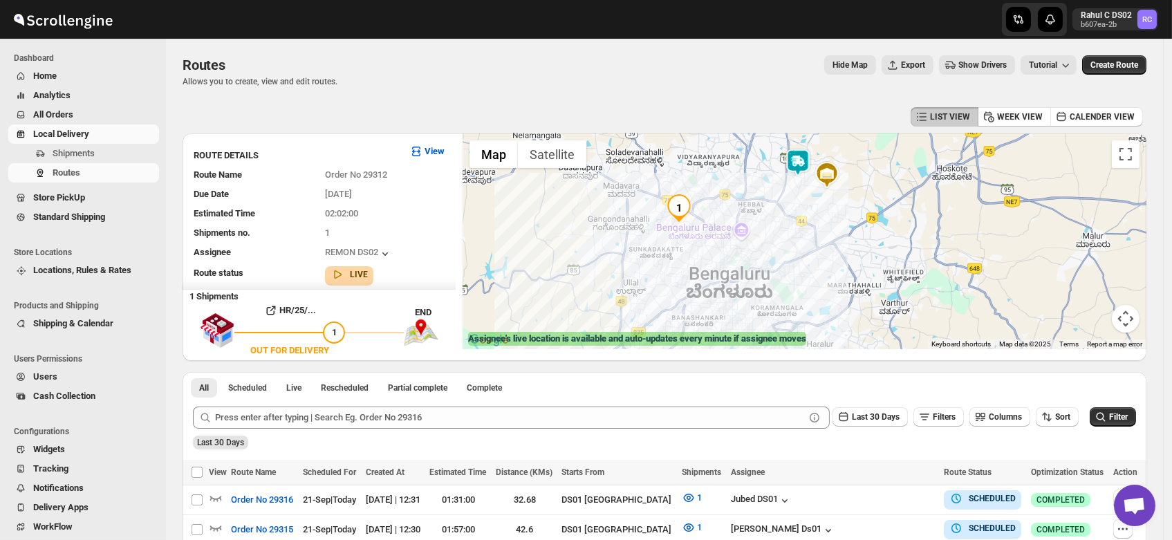
click at [797, 156] on img at bounding box center [798, 163] width 28 height 28
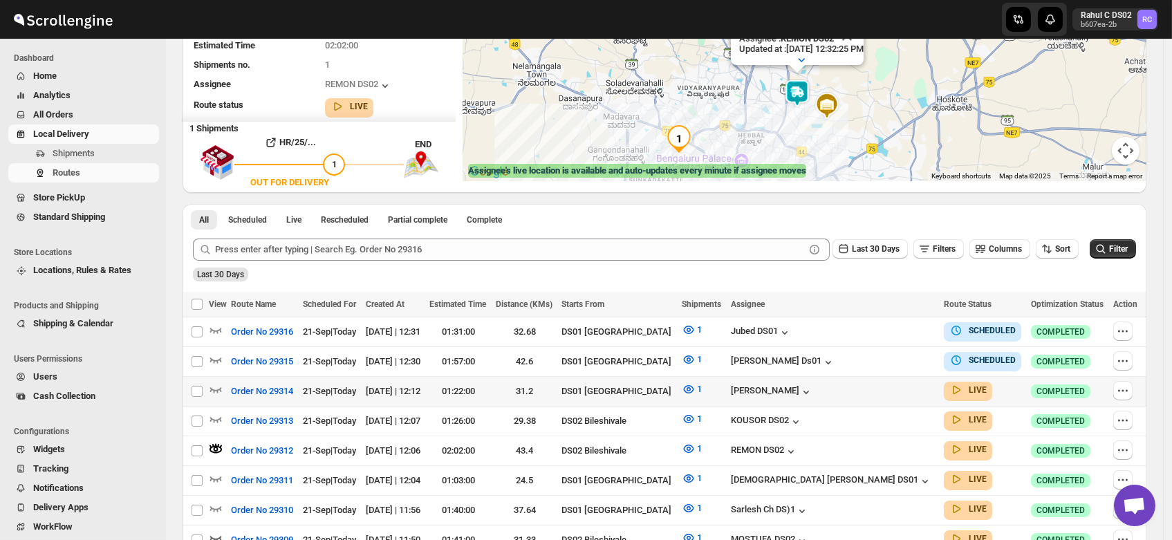
scroll to position [169, 0]
click at [214, 408] on div "View on map" at bounding box center [215, 393] width 67 height 30
click at [214, 411] on icon "button" at bounding box center [216, 418] width 14 height 14
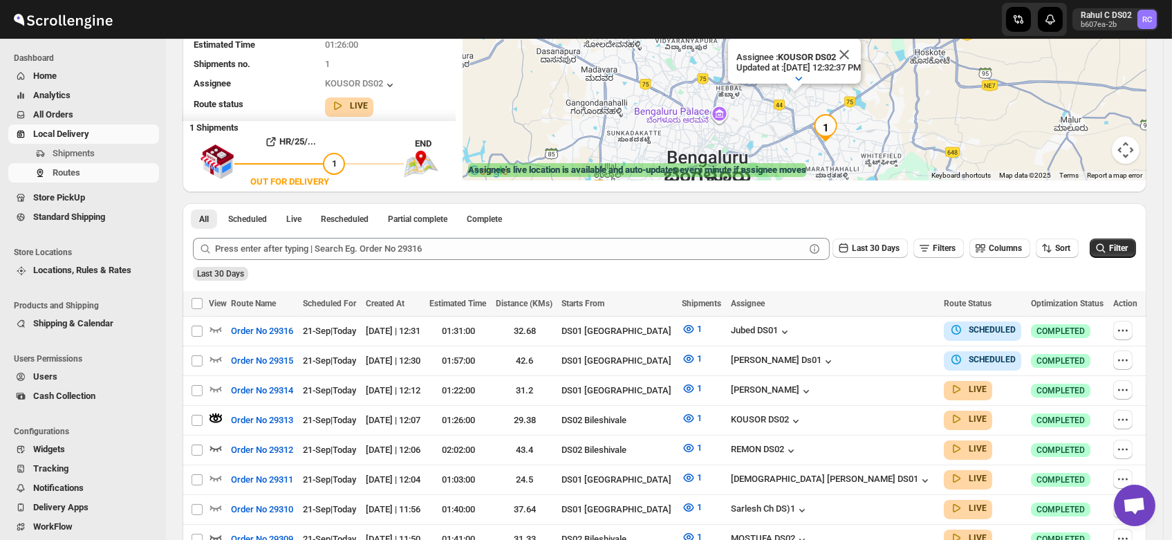
scroll to position [0, 0]
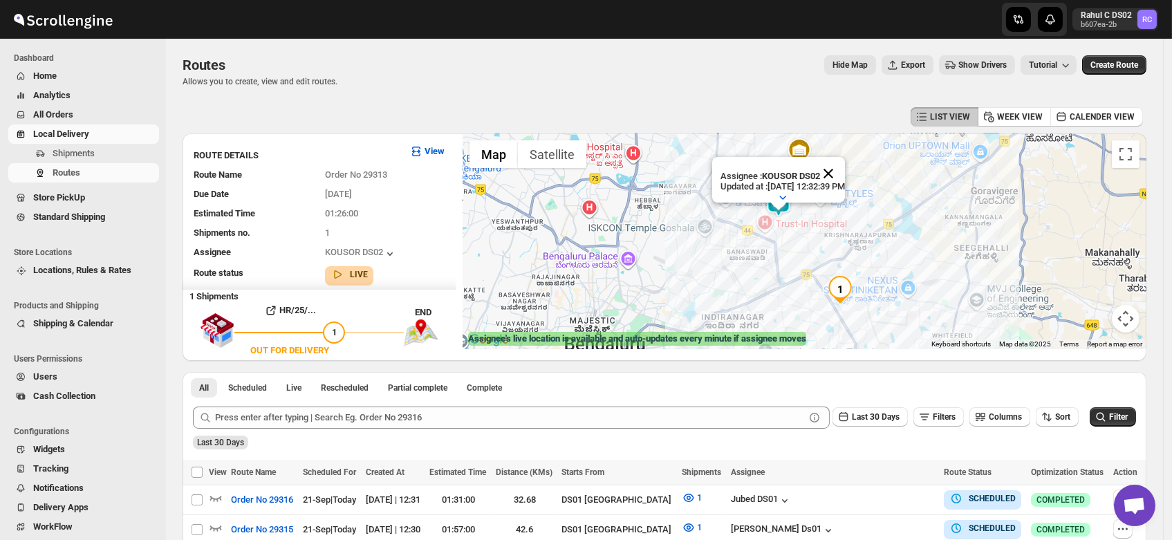
click at [845, 157] on button "Close" at bounding box center [828, 173] width 33 height 33
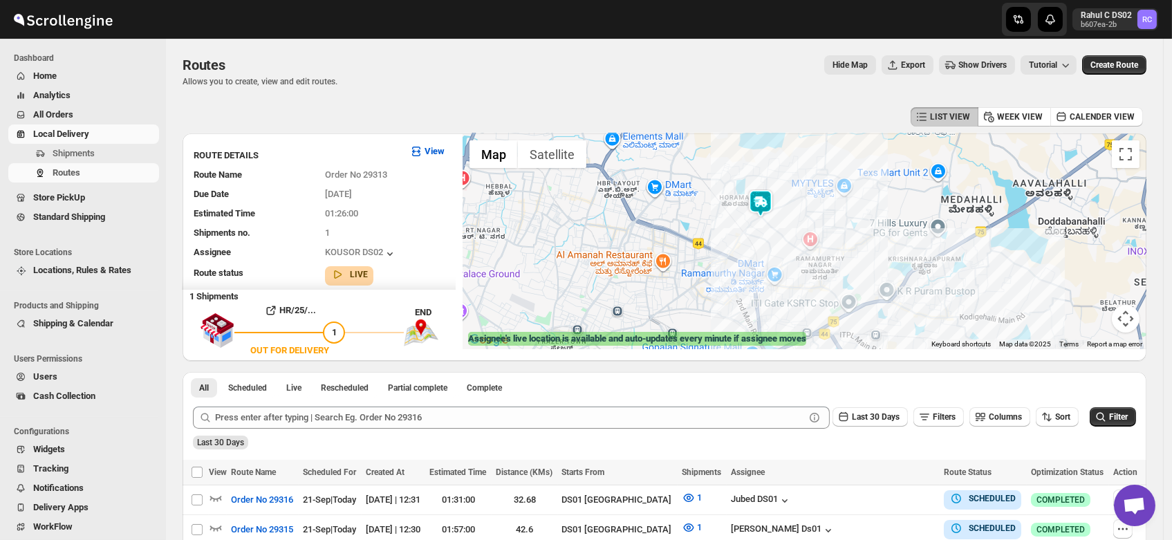
click at [758, 203] on img at bounding box center [761, 203] width 28 height 28
click at [764, 203] on img at bounding box center [761, 203] width 28 height 28
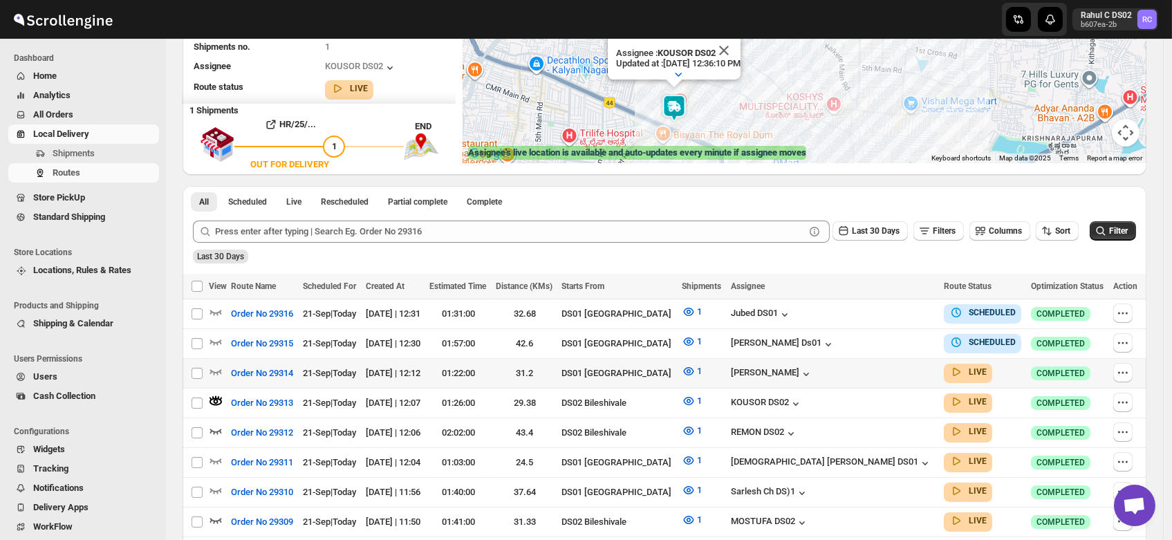
scroll to position [189, 0]
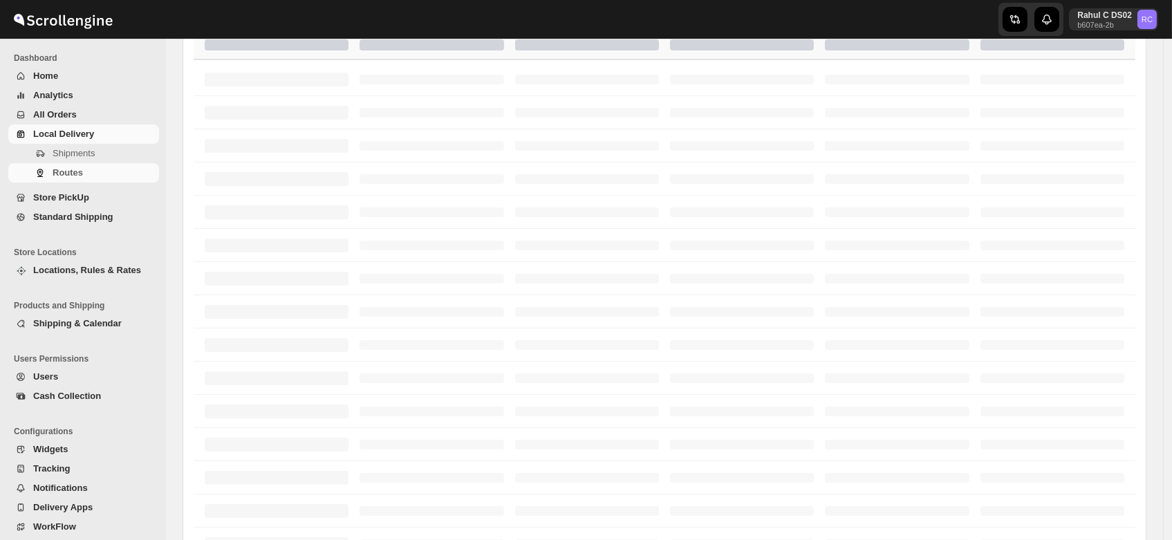
scroll to position [189, 0]
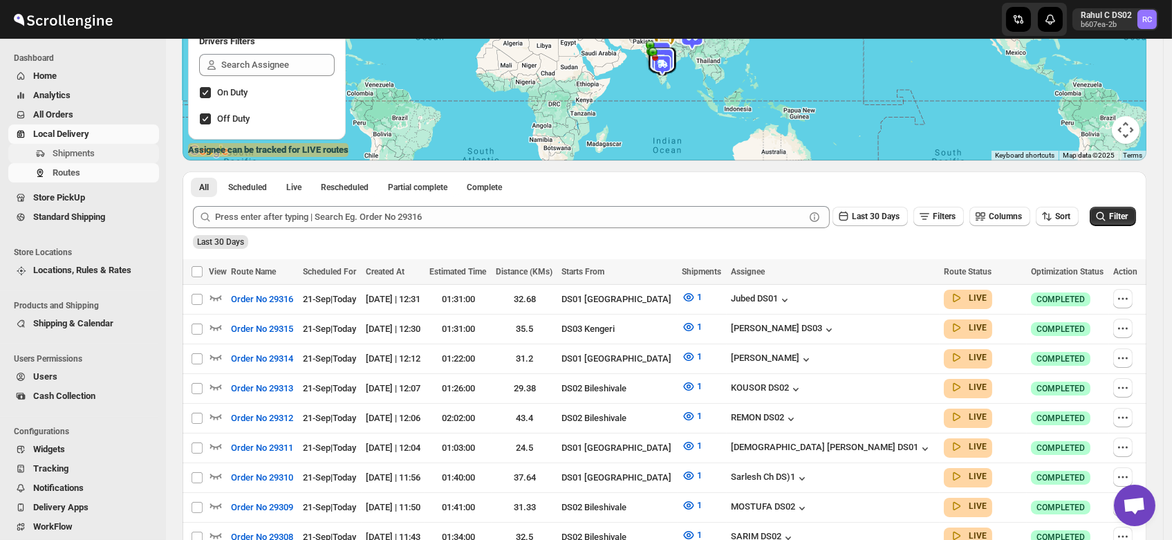
click at [60, 148] on span "Shipments" at bounding box center [74, 153] width 42 height 10
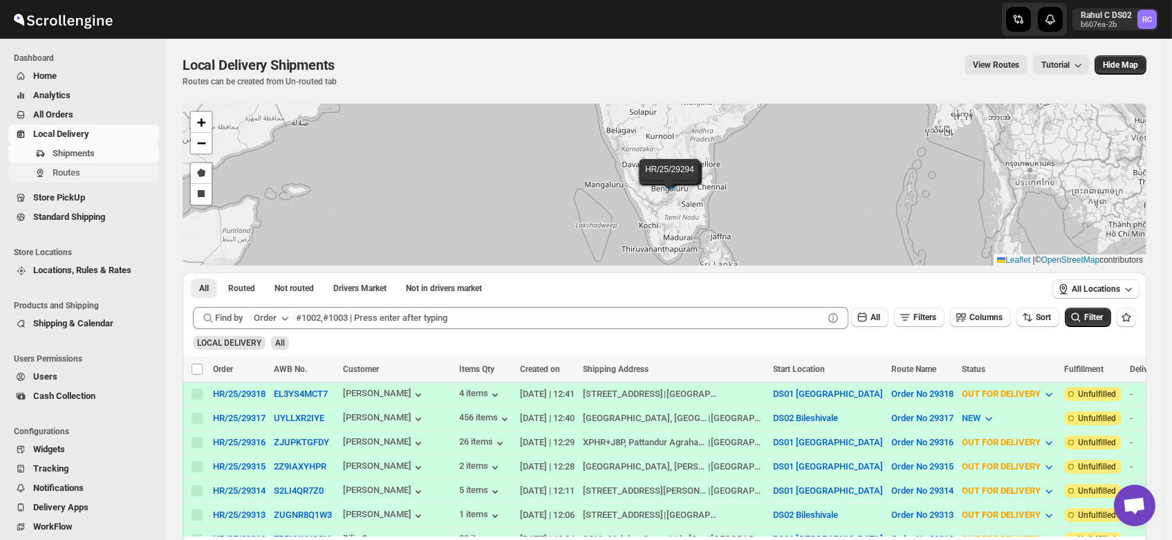
click at [77, 181] on button "Routes" at bounding box center [83, 172] width 151 height 19
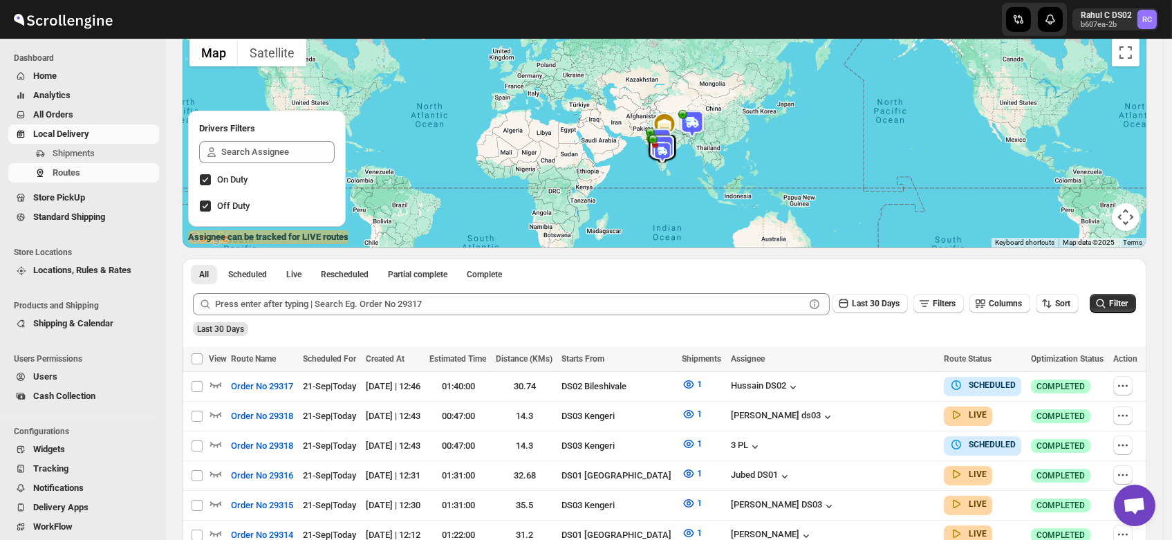
scroll to position [103, 0]
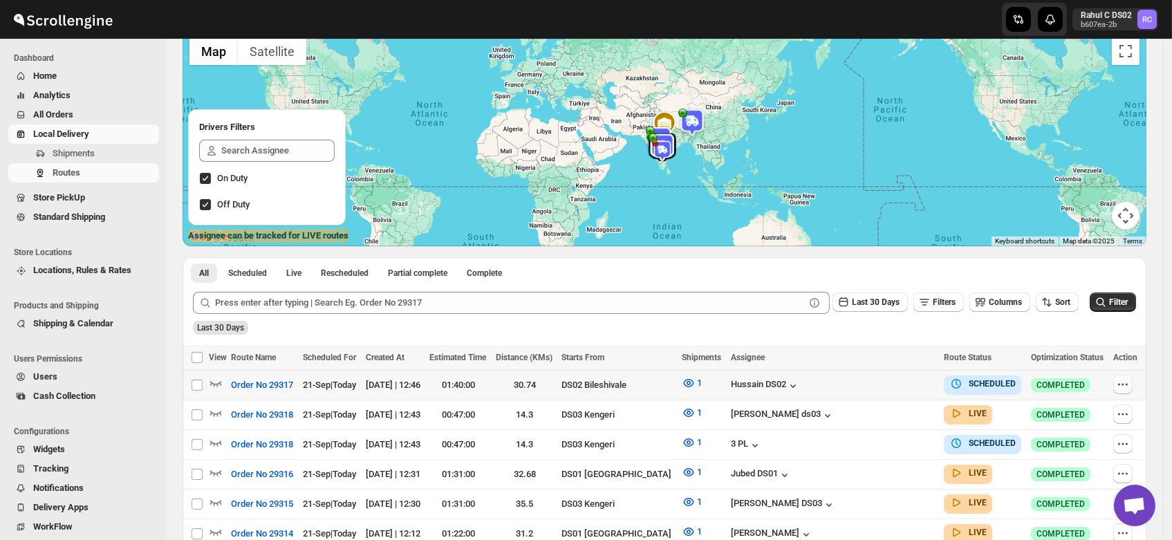
click at [1121, 384] on icon "button" at bounding box center [1123, 385] width 14 height 14
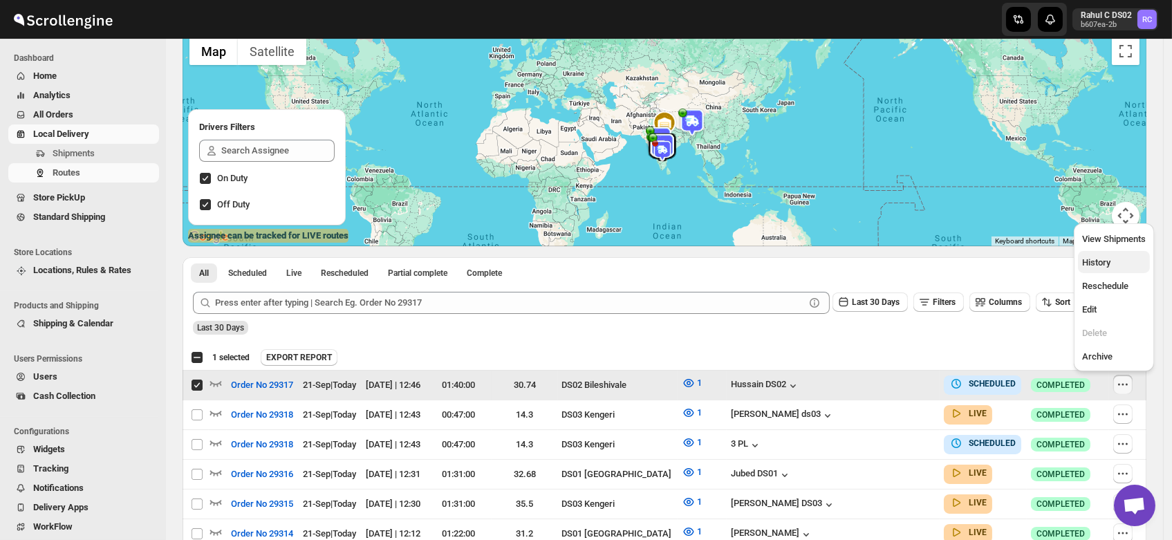
click at [1093, 264] on span "History" at bounding box center [1096, 262] width 28 height 10
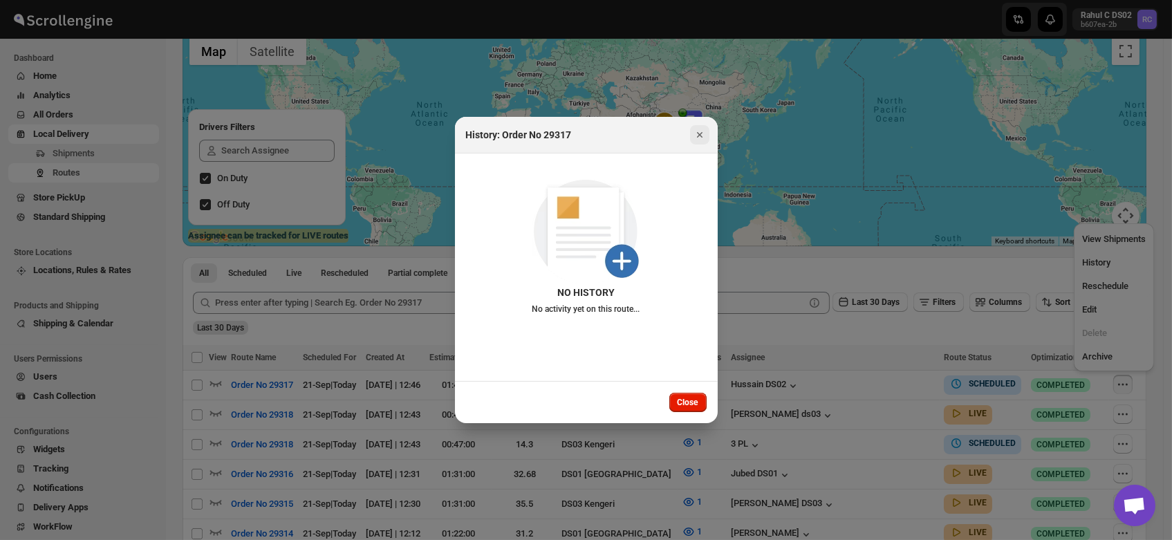
click at [698, 132] on icon "Close" at bounding box center [700, 135] width 14 height 14
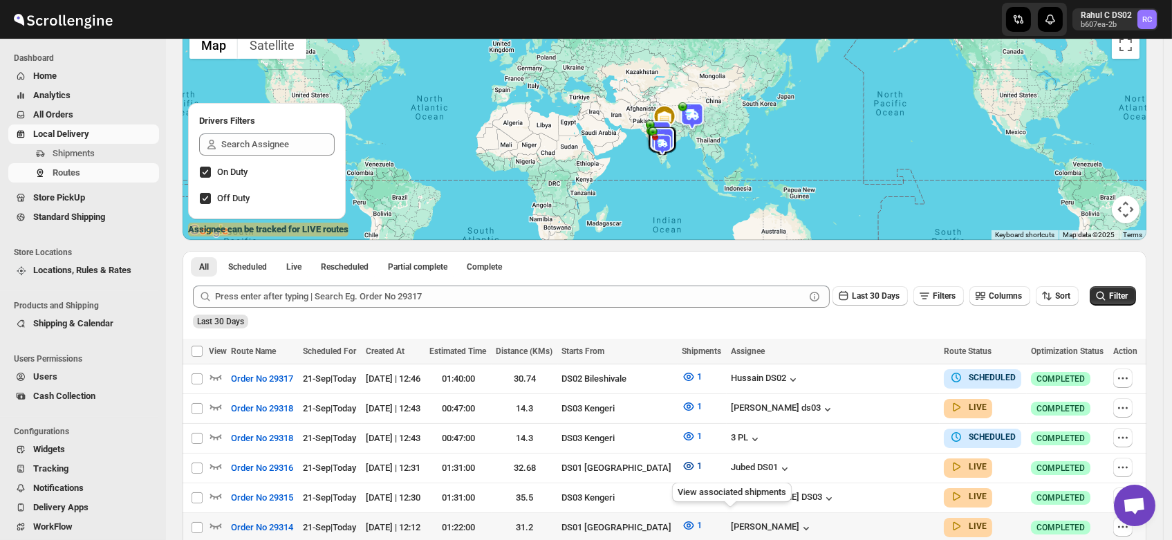
scroll to position [112, 0]
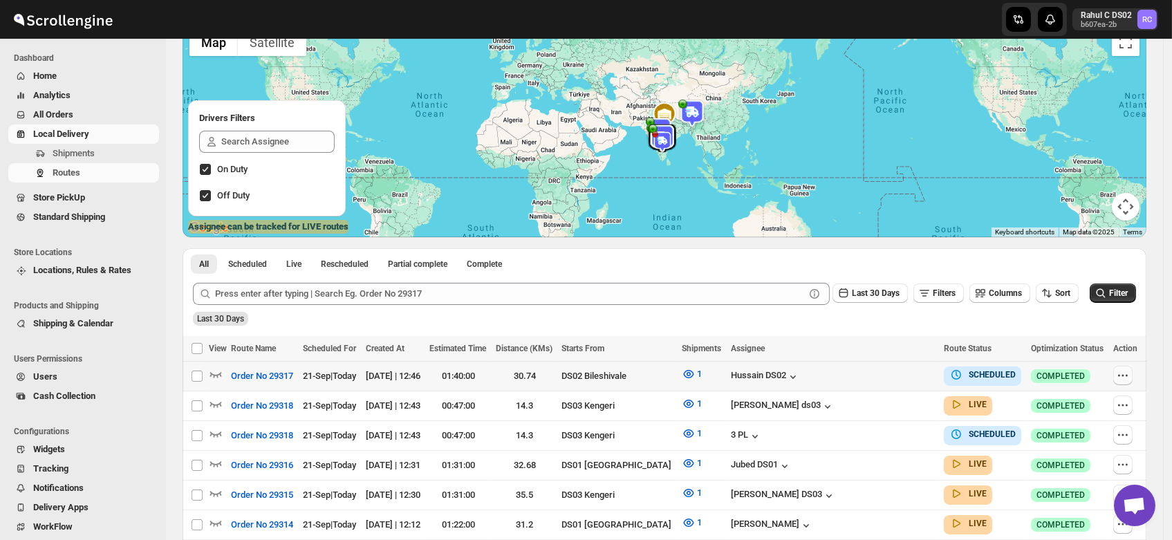
click at [1126, 371] on icon "button" at bounding box center [1123, 376] width 14 height 14
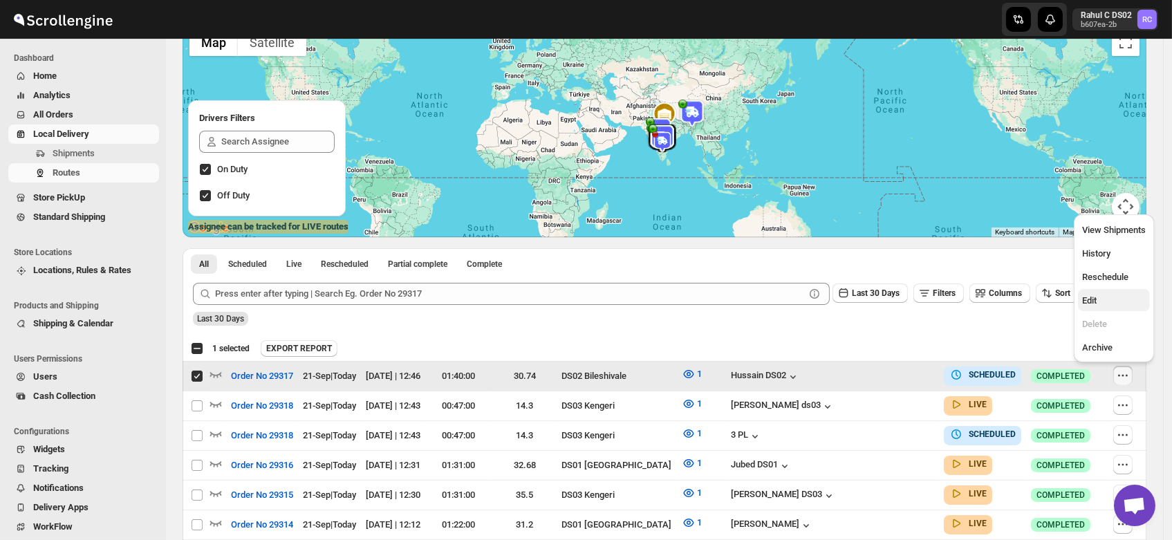
click at [1096, 295] on span "Edit" at bounding box center [1089, 300] width 15 height 10
checkbox input "false"
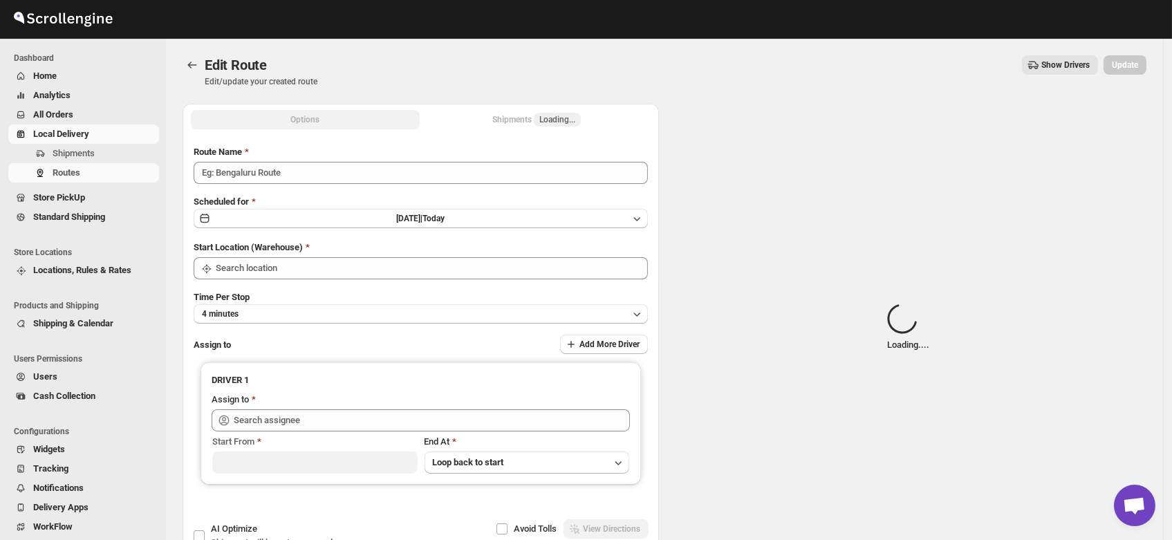
type input "Order No 29317"
type input "DS02 Bileshivale"
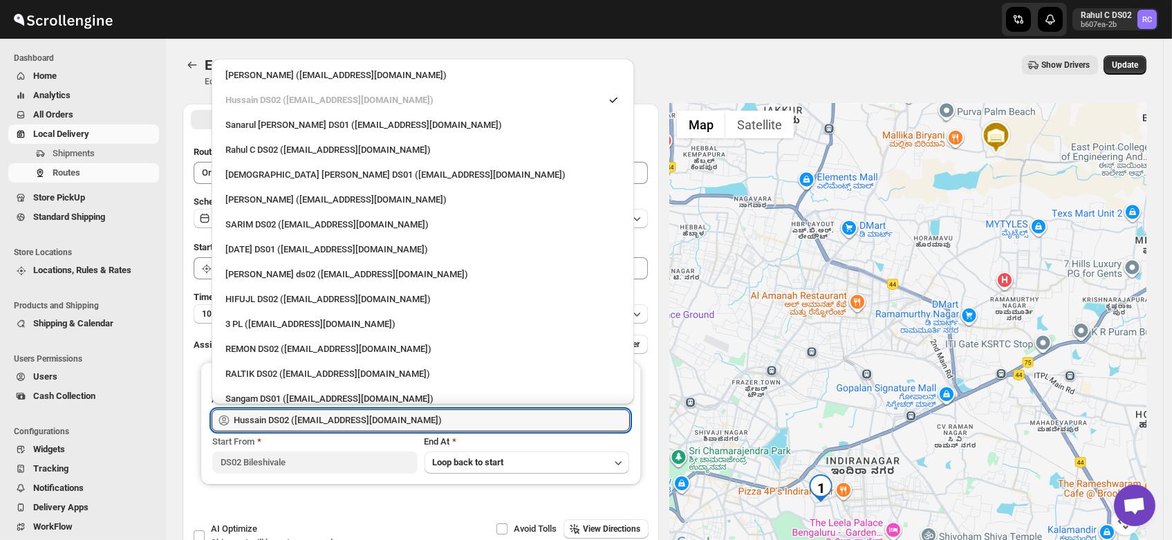
drag, startPoint x: 419, startPoint y: 418, endPoint x: 53, endPoint y: 441, distance: 367.3
click at [53, 441] on div "Skip to content Rahul C DS02 b607ea-2b RC Dashboard Home Analytics All Orders L…" at bounding box center [586, 316] width 1172 height 632
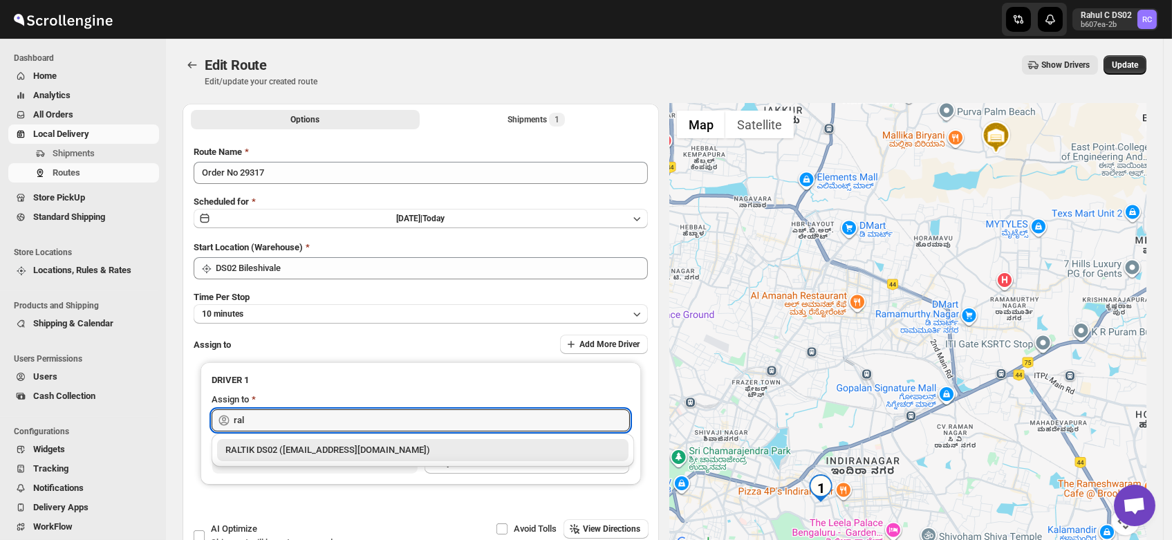
click at [267, 448] on div "RALTIK DS02 (cecih54531@btcours.com)" at bounding box center [422, 450] width 395 height 14
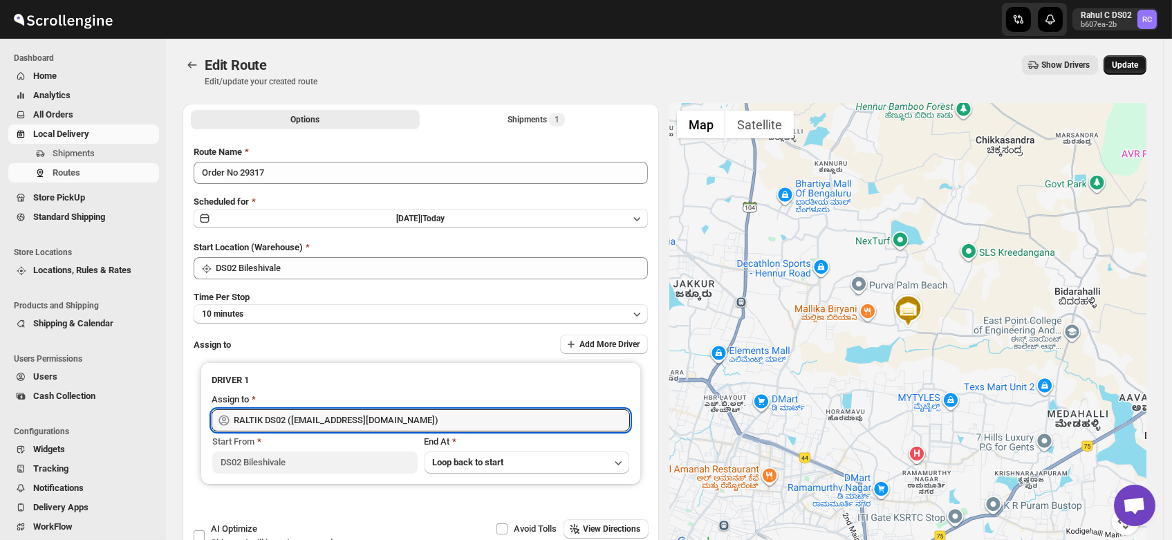
type input "RALTIK DS02 (cecih54531@btcours.com)"
click at [1129, 67] on span "Update" at bounding box center [1125, 64] width 26 height 11
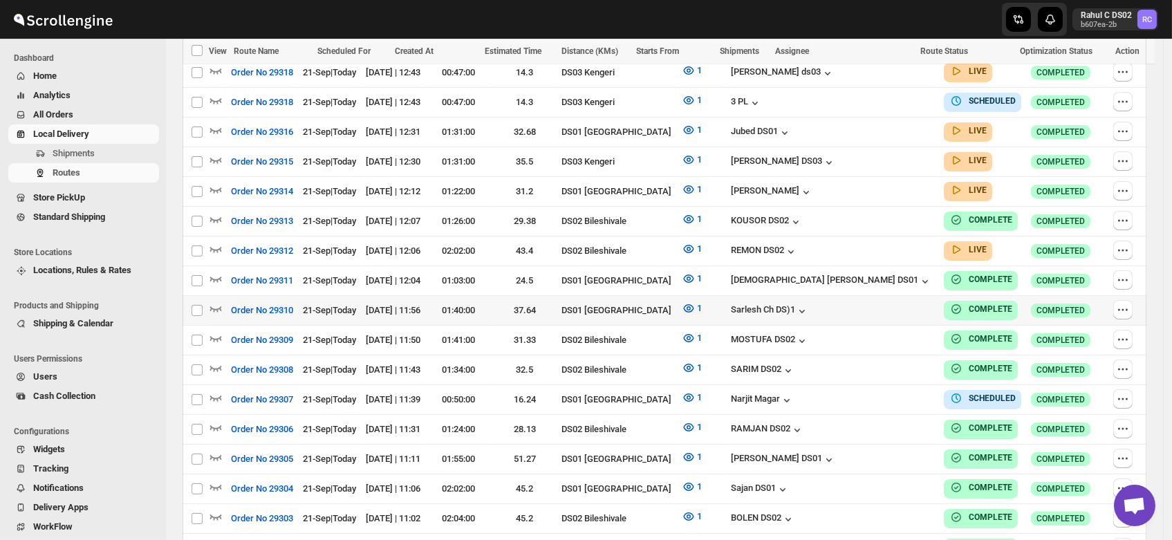
scroll to position [446, 0]
click at [213, 241] on icon "button" at bounding box center [216, 248] width 14 height 14
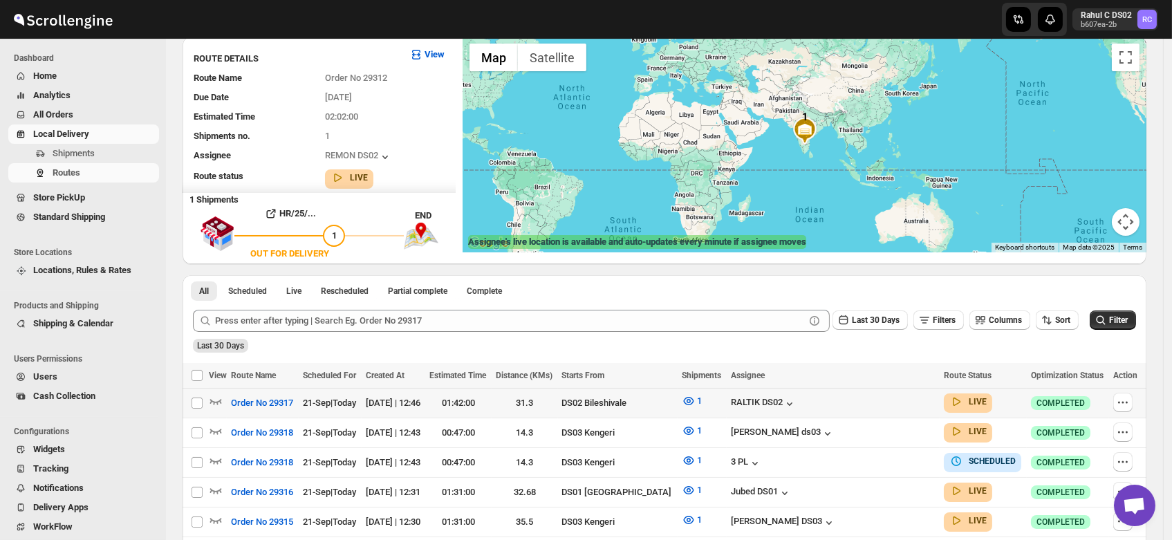
scroll to position [0, 0]
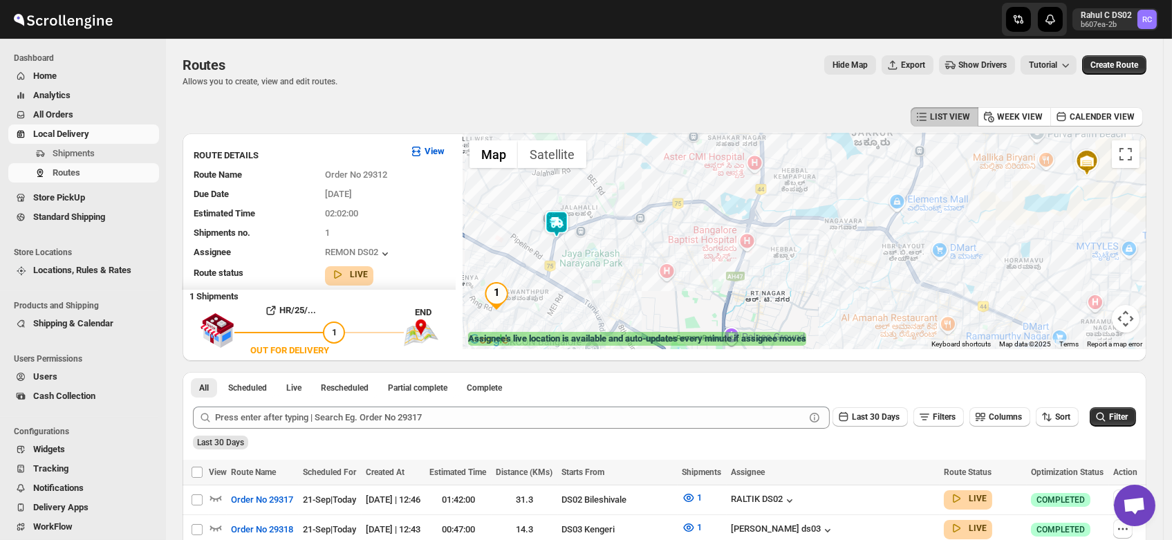
click at [564, 223] on img at bounding box center [557, 224] width 28 height 28
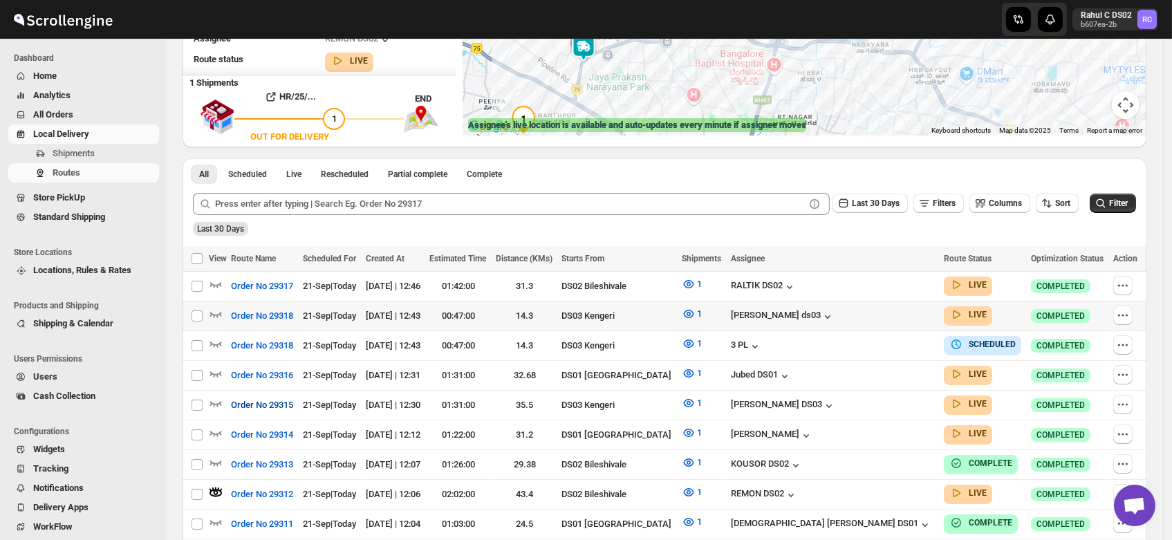
scroll to position [202, 0]
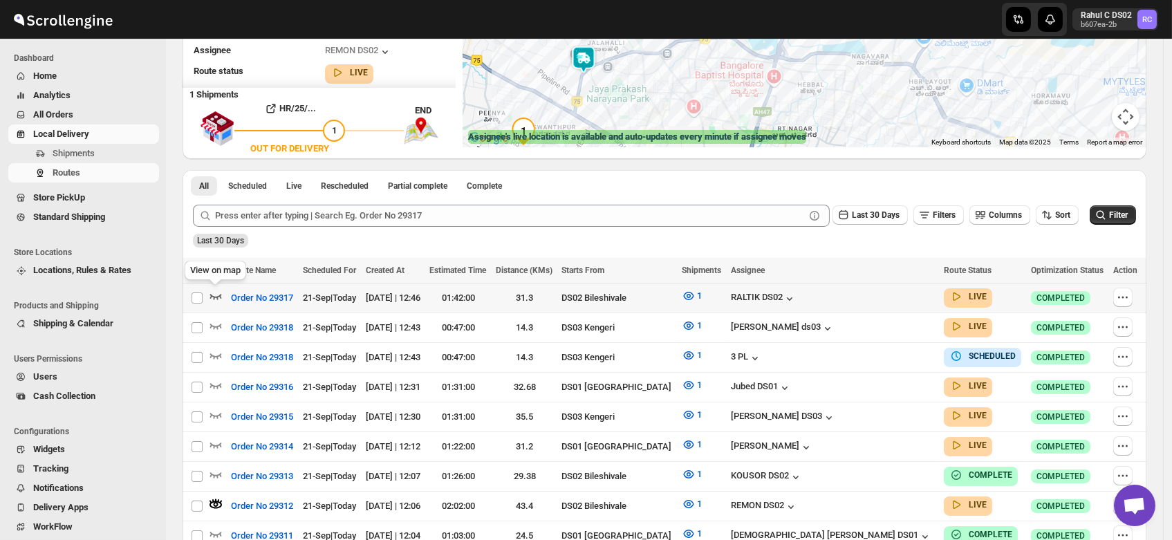
click at [214, 294] on icon "button" at bounding box center [216, 296] width 14 height 14
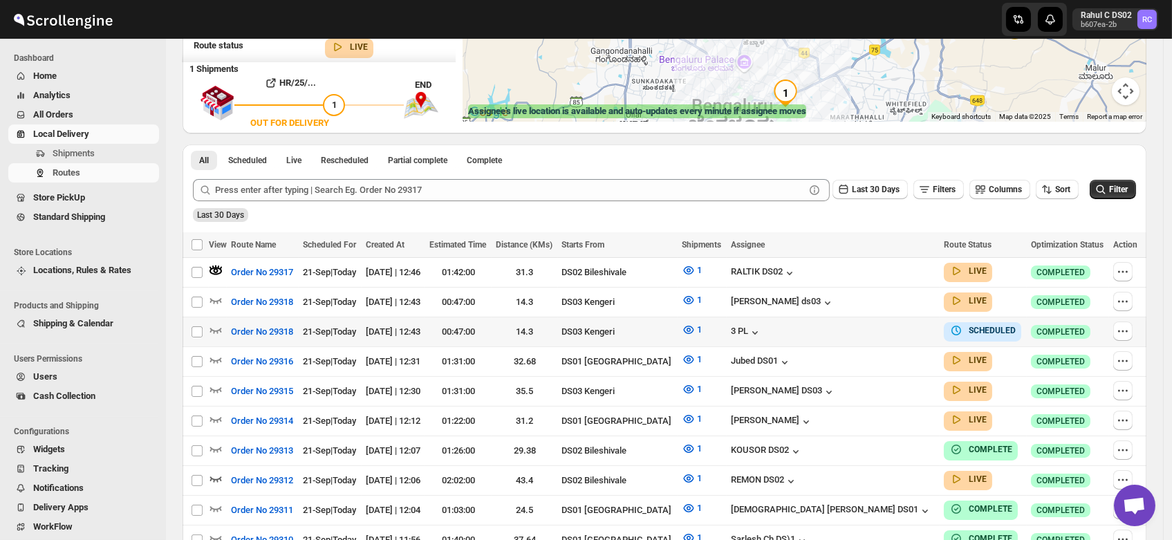
scroll to position [0, 0]
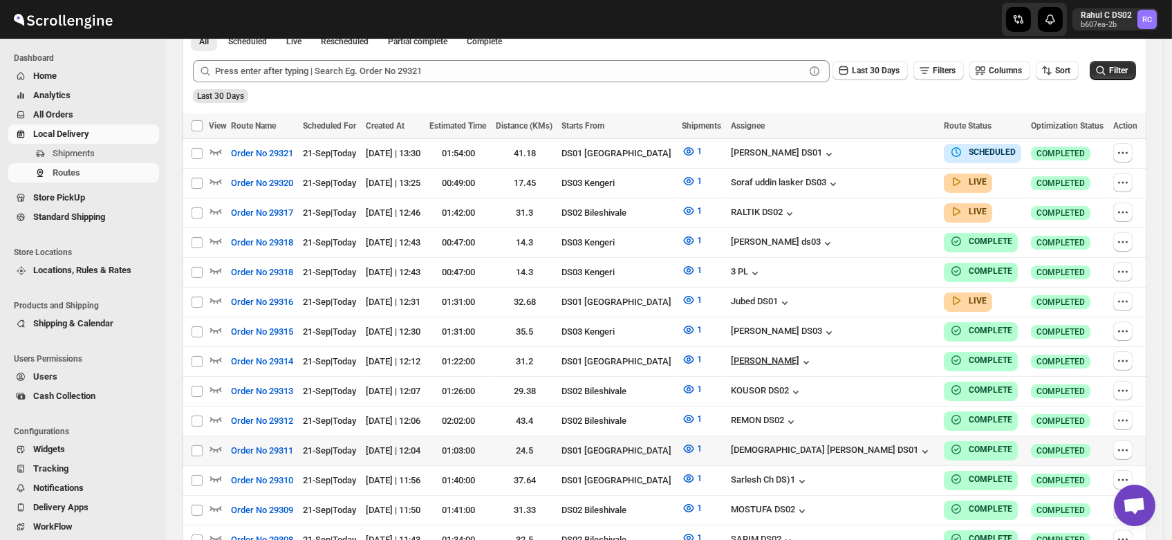
scroll to position [335, 0]
click at [798, 414] on div "REMON DS02" at bounding box center [764, 421] width 67 height 14
click at [64, 148] on span "Shipments" at bounding box center [74, 153] width 42 height 10
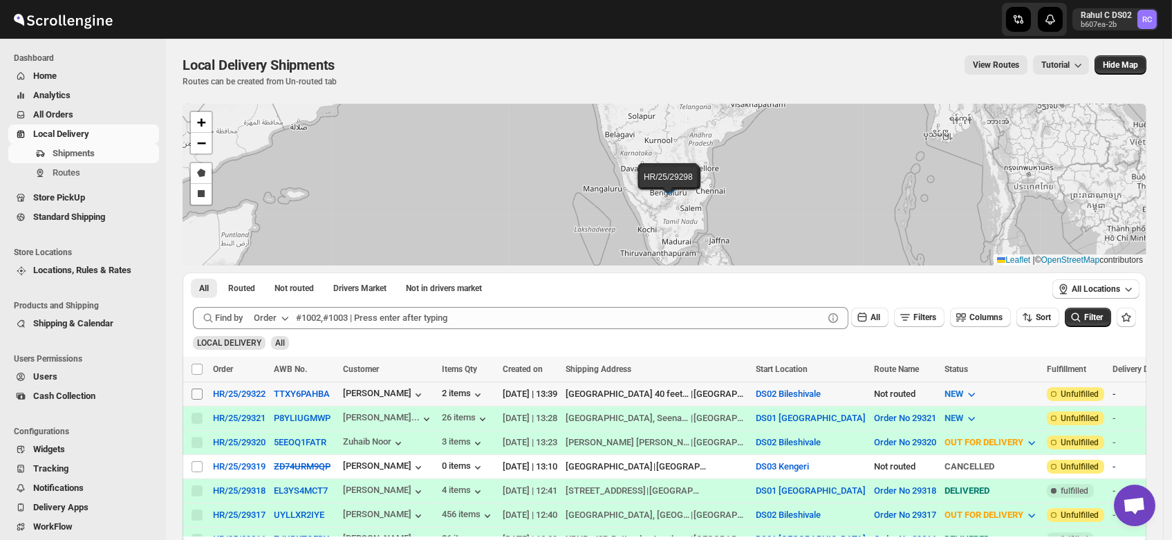
click at [194, 390] on input "Select shipment" at bounding box center [197, 394] width 11 height 11
checkbox input "true"
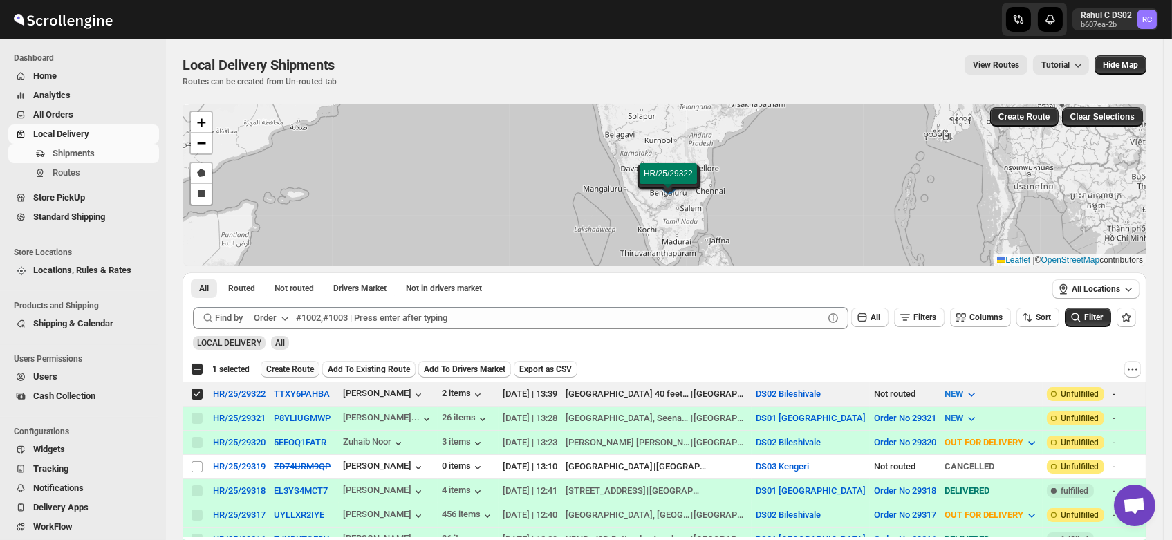
click at [284, 364] on span "Create Route" at bounding box center [290, 369] width 48 height 11
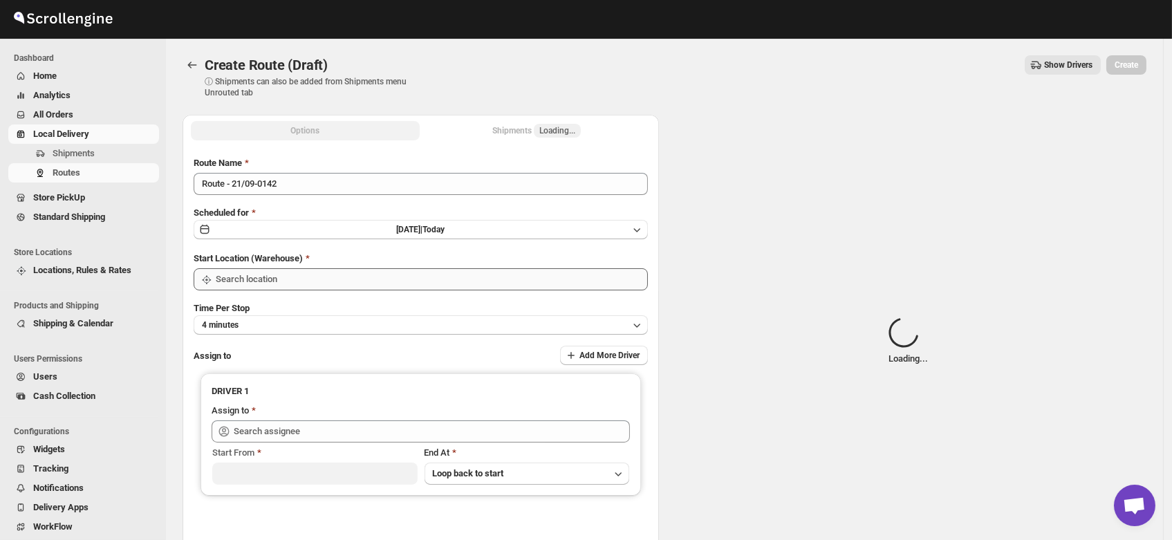
type input "DS02 Bileshivale"
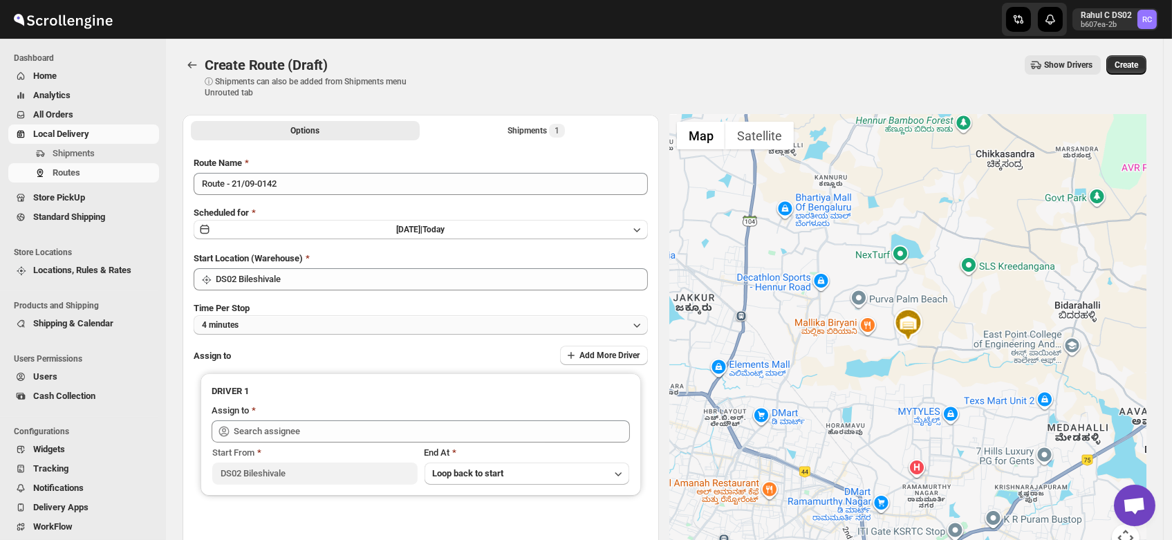
click at [254, 324] on button "4 minutes" at bounding box center [421, 324] width 454 height 19
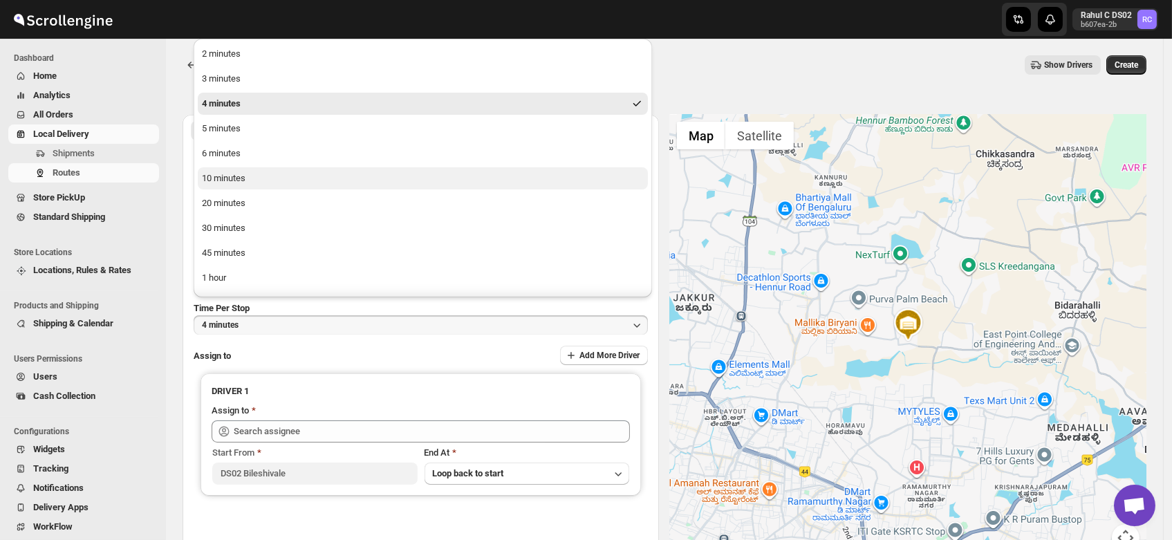
click at [230, 181] on div "10 minutes" at bounding box center [224, 178] width 44 height 14
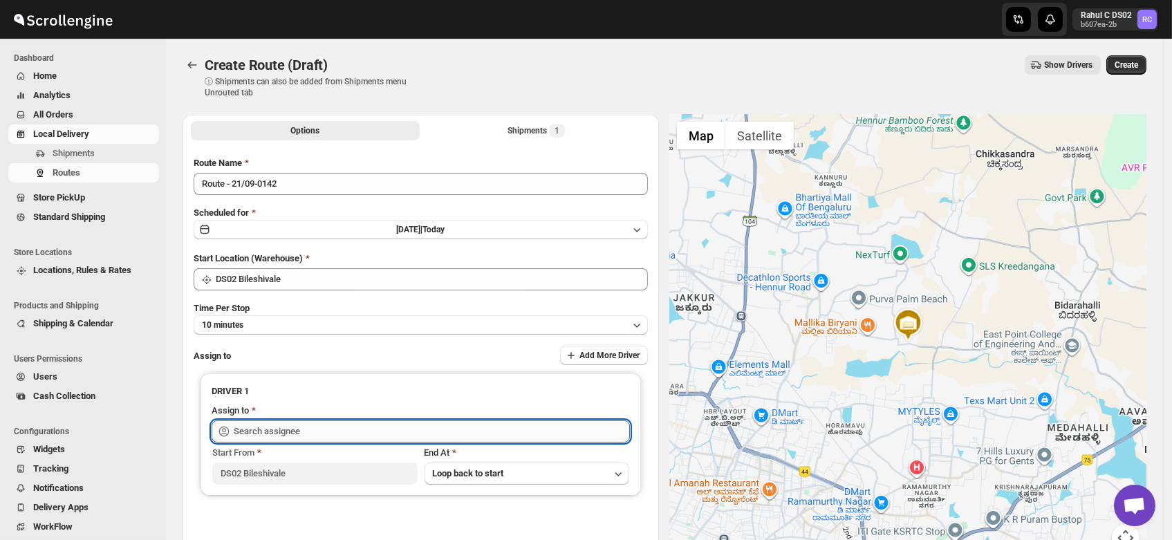
click at [297, 436] on input "text" at bounding box center [432, 431] width 396 height 22
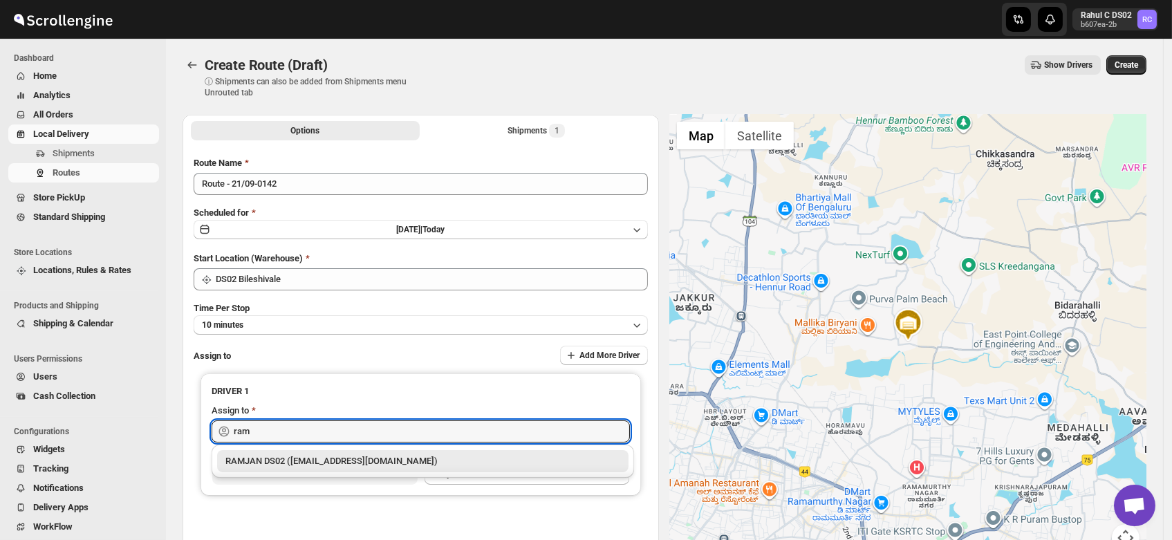
click at [304, 461] on div "RAMJAN DS02 (rixatoc168@evoxury.com)" at bounding box center [422, 461] width 395 height 14
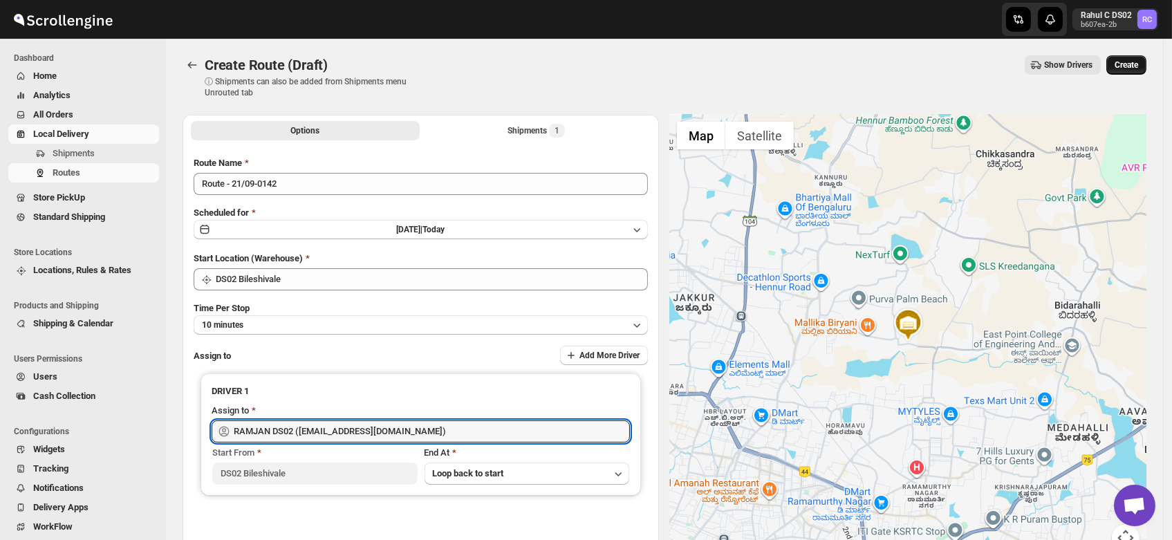
type input "RAMJAN DS02 (rixatoc168@evoxury.com)"
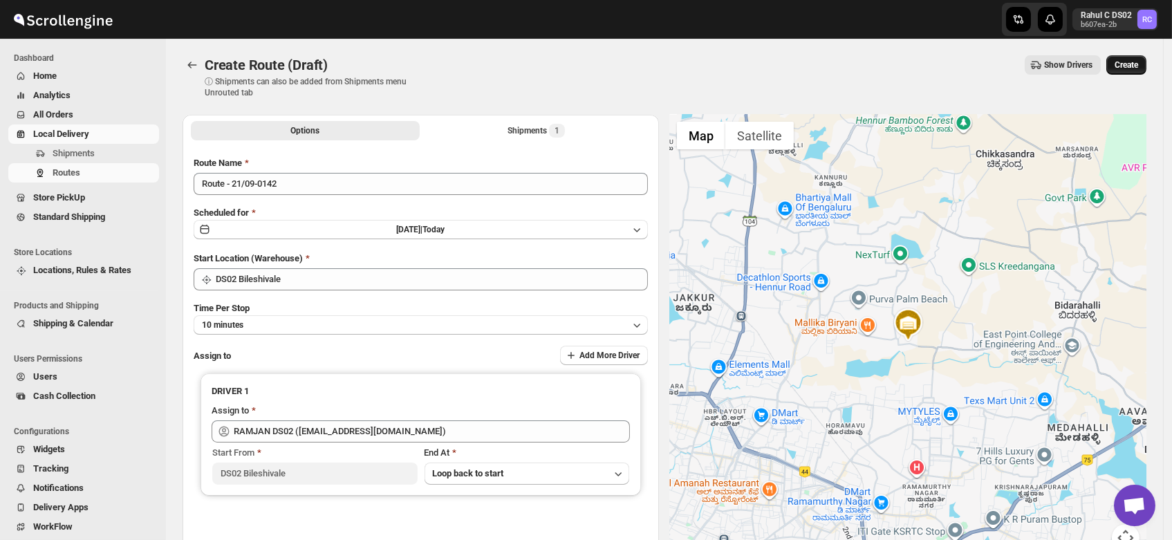
click at [1135, 66] on span "Create" at bounding box center [1127, 64] width 24 height 11
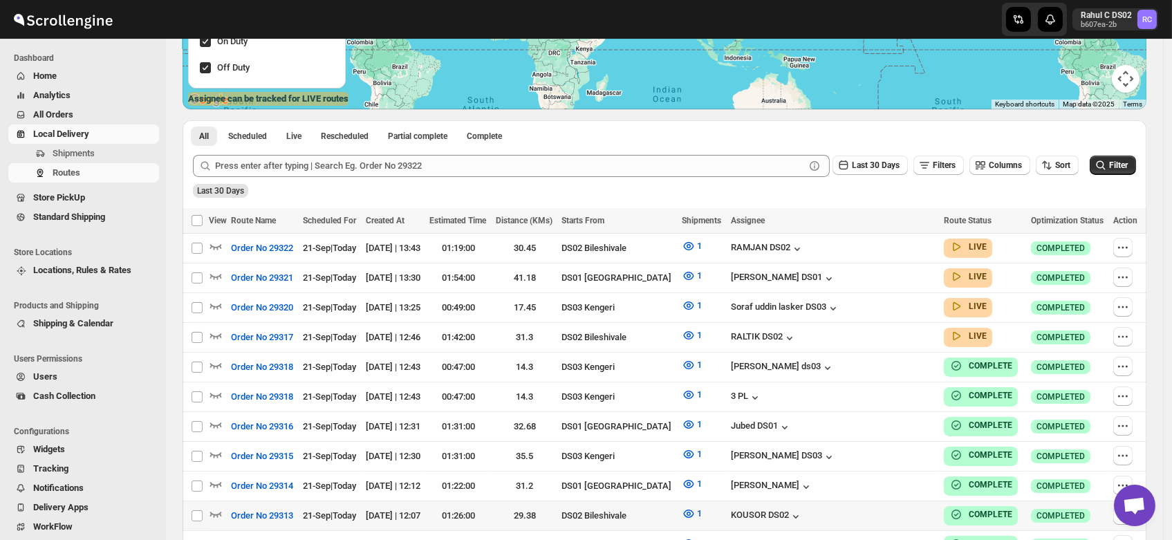
scroll to position [241, 0]
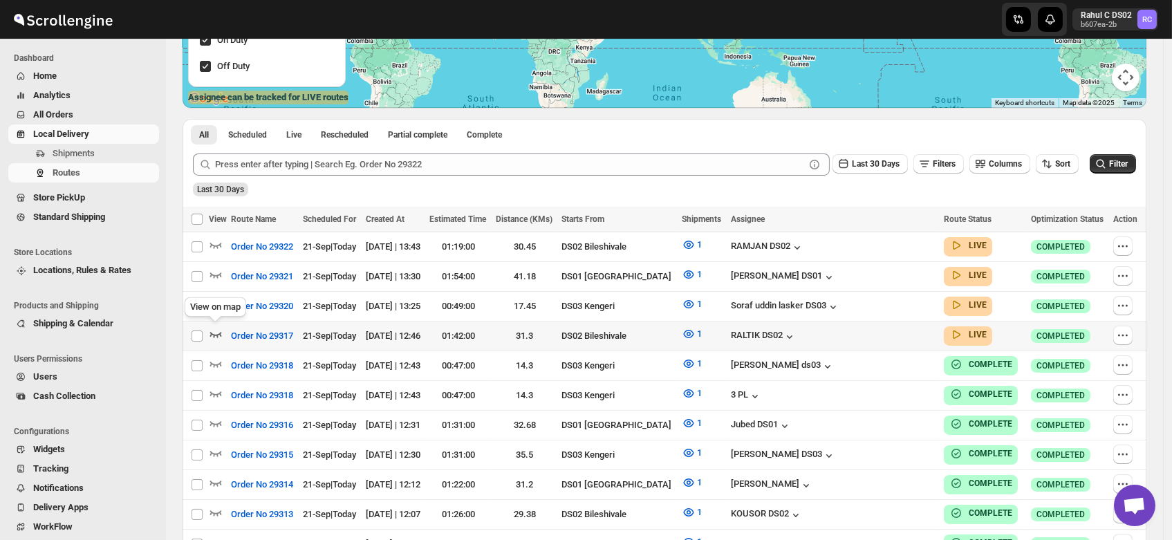
click at [214, 327] on icon "button" at bounding box center [216, 334] width 14 height 14
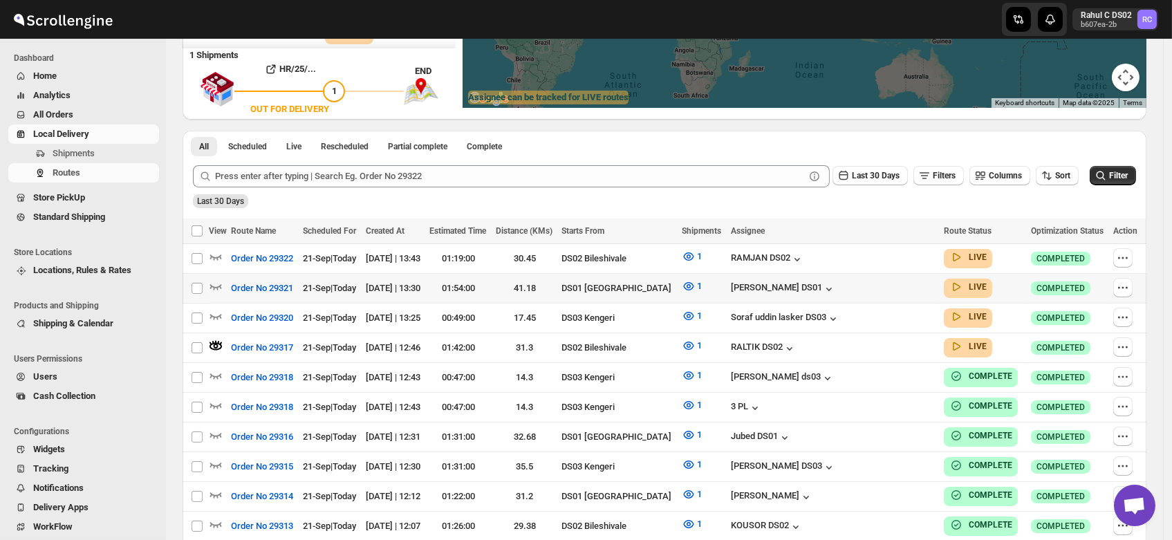
scroll to position [0, 0]
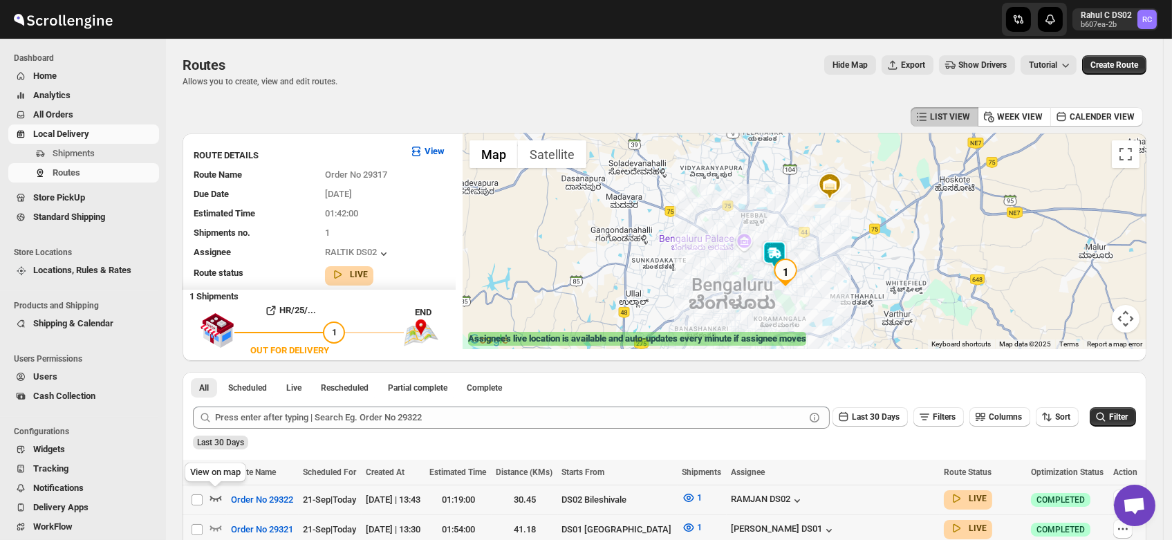
click at [214, 496] on icon "button" at bounding box center [216, 498] width 14 height 14
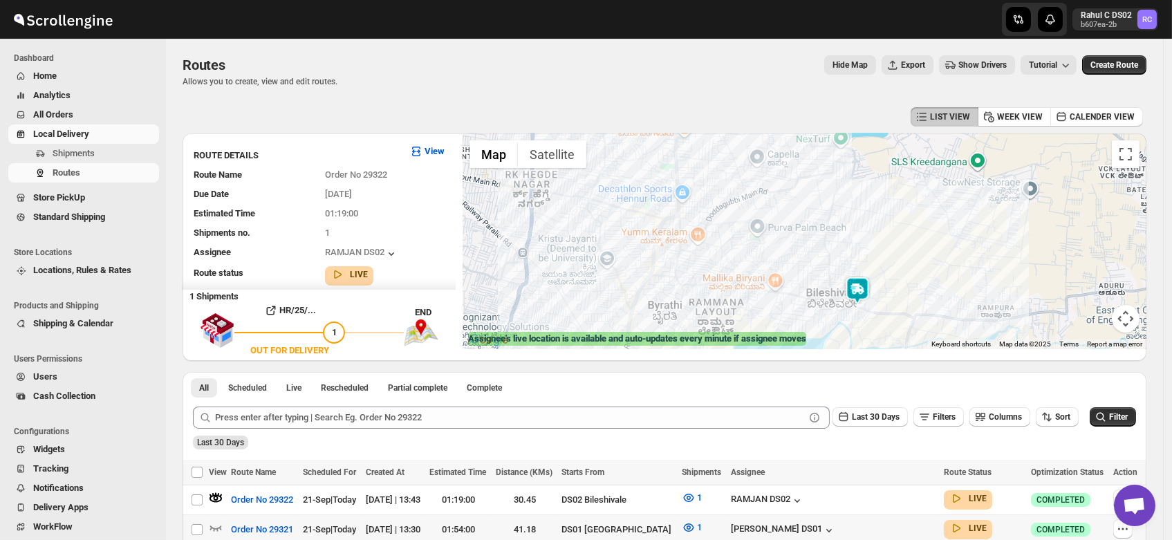
click at [862, 285] on img at bounding box center [858, 291] width 28 height 28
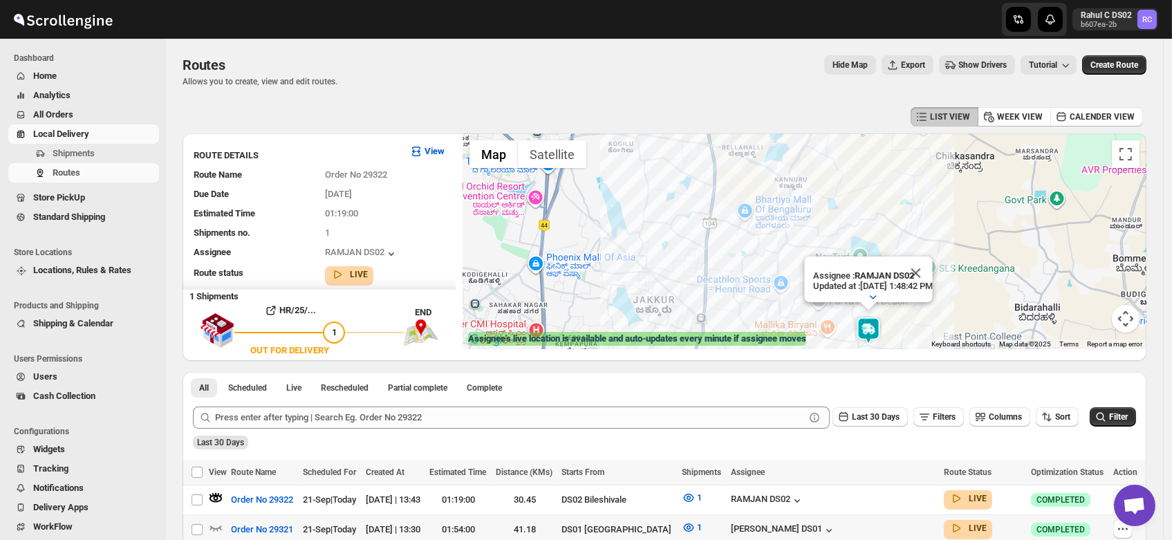
drag, startPoint x: 633, startPoint y: 225, endPoint x: 735, endPoint y: 278, distance: 115.4
click at [735, 278] on div "Assignee : RAMJAN DS02 Updated at : 9/21/2025, 1:48:42 PM Duty mode Enabled Bat…" at bounding box center [805, 241] width 684 height 216
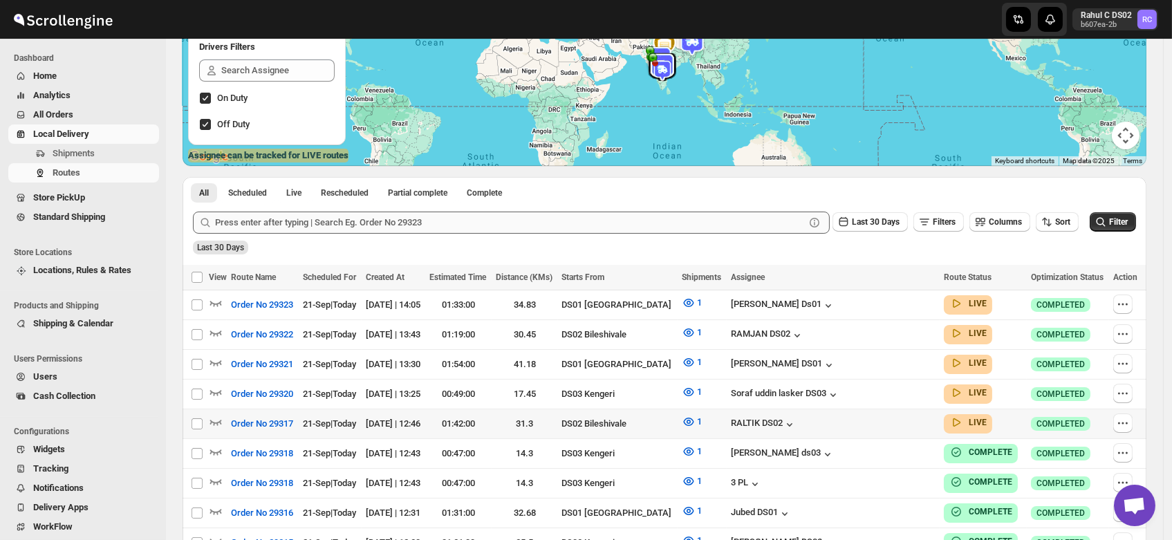
scroll to position [184, 0]
click at [215, 416] on icon "button" at bounding box center [216, 421] width 14 height 14
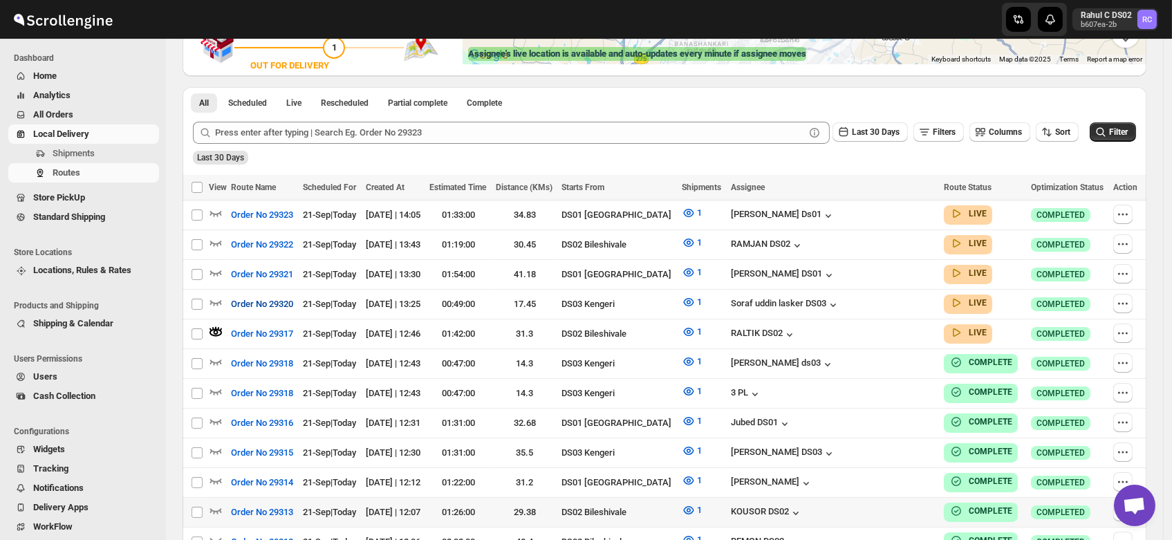
scroll to position [286, 0]
click at [214, 236] on icon "button" at bounding box center [216, 242] width 14 height 14
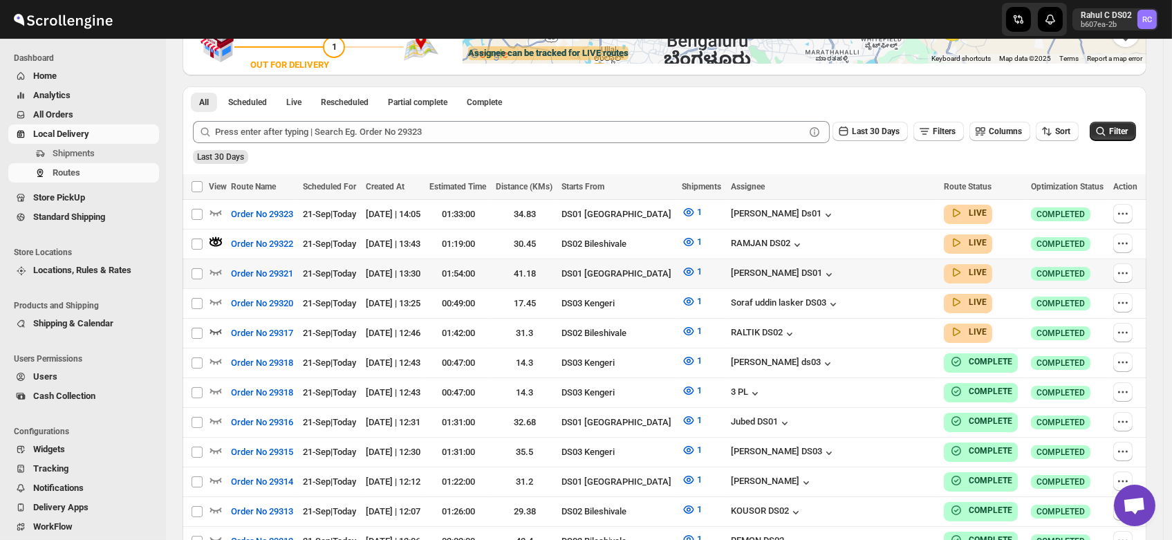
scroll to position [0, 0]
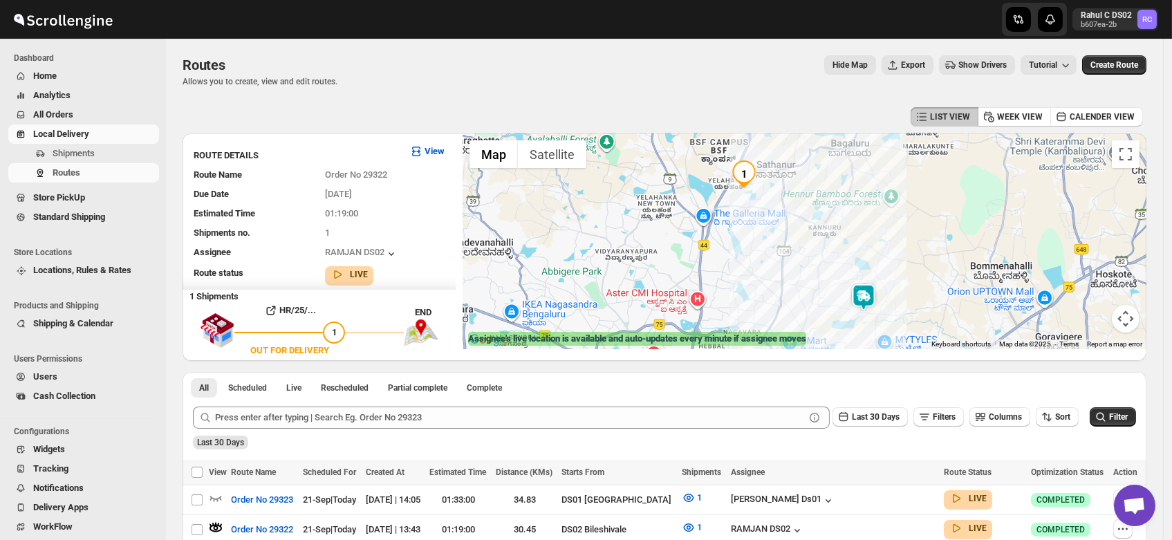
click at [860, 297] on img at bounding box center [864, 298] width 28 height 28
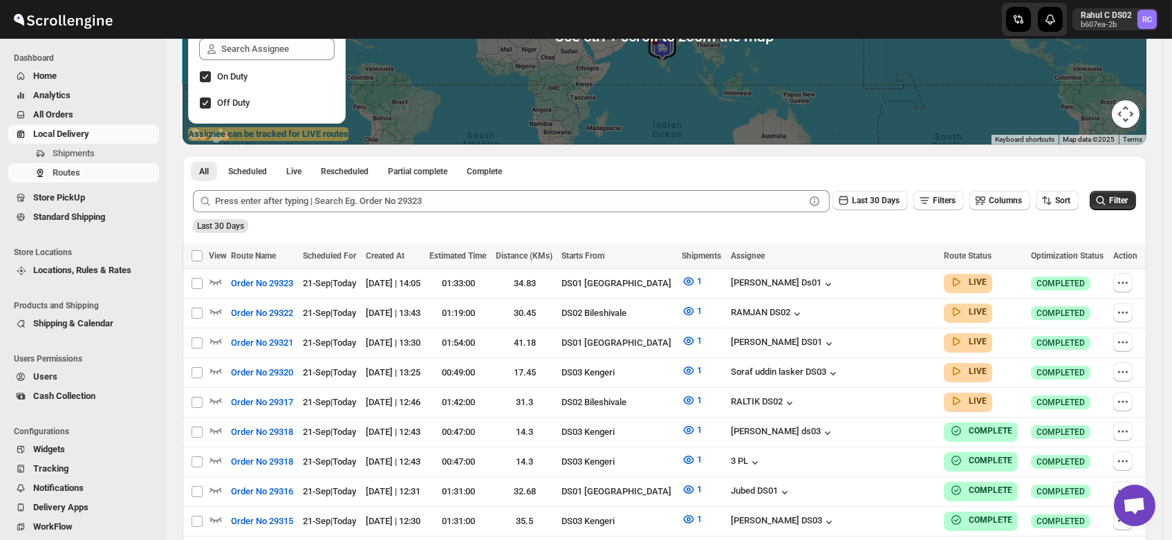
scroll to position [205, 0]
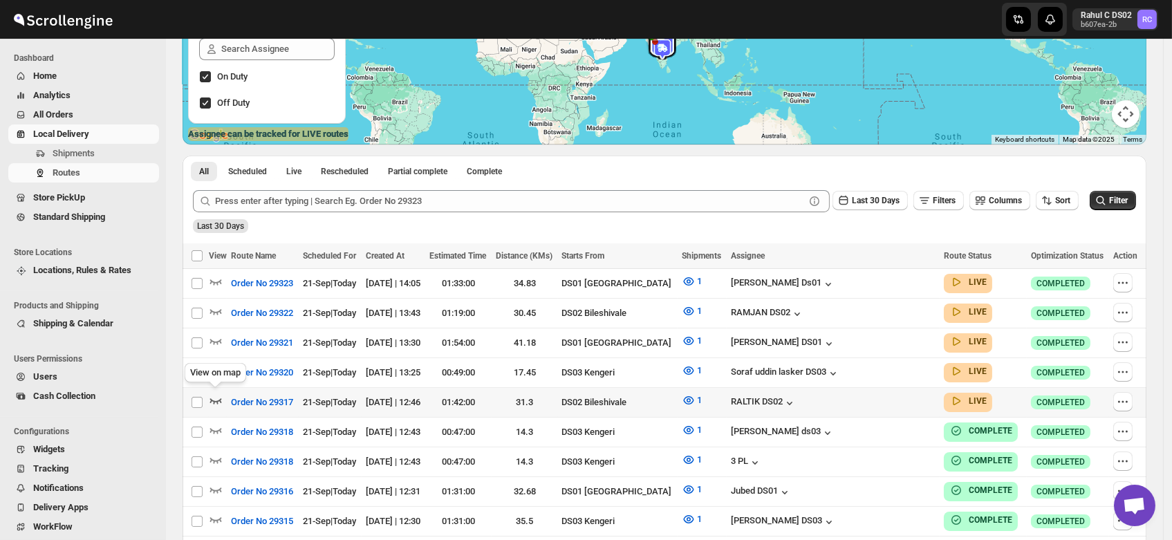
click at [215, 393] on icon "button" at bounding box center [216, 400] width 14 height 14
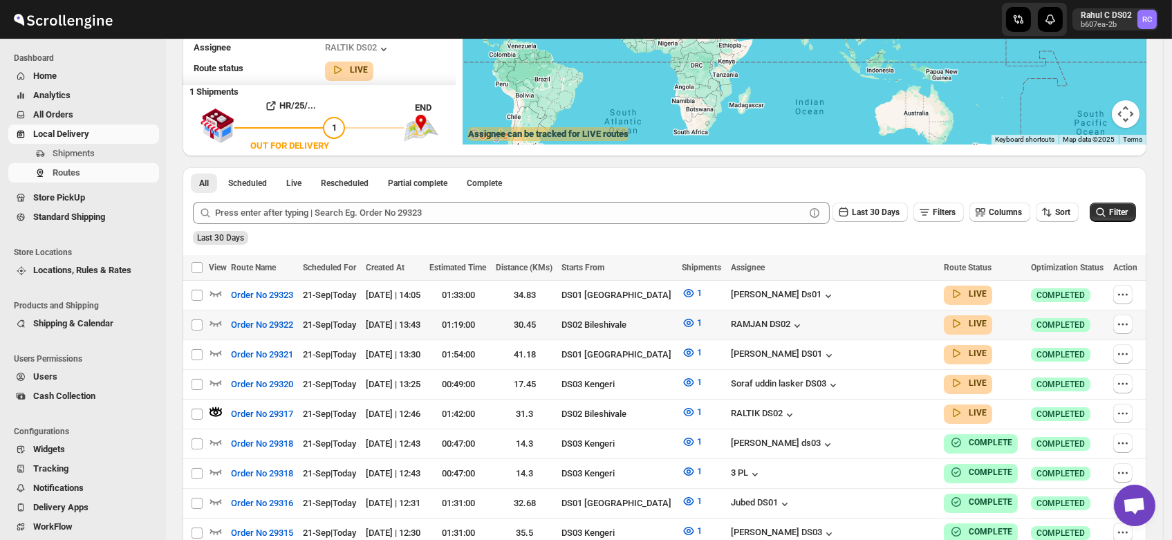
scroll to position [0, 0]
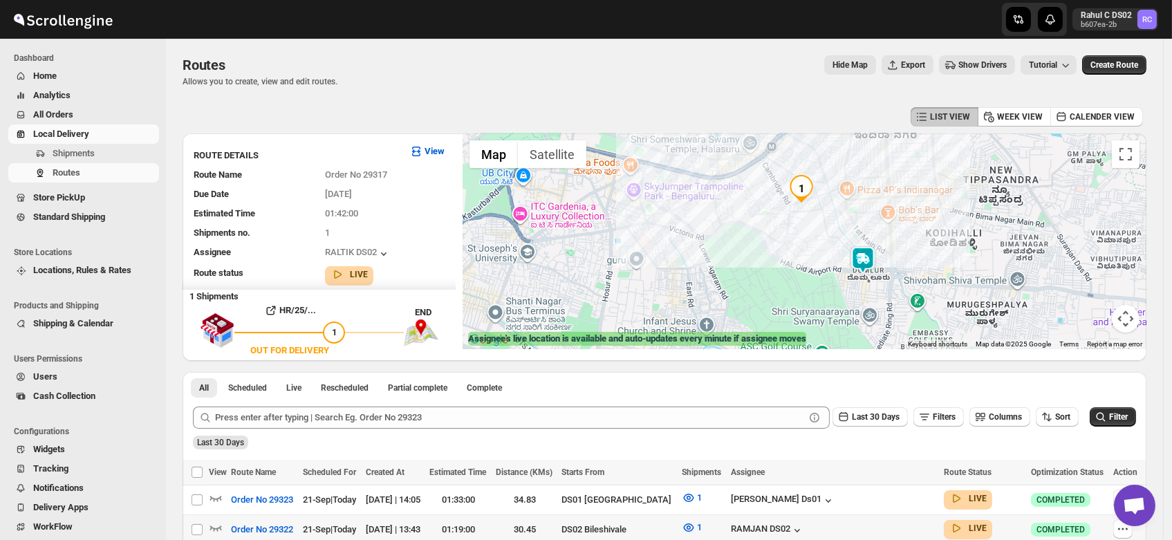
drag, startPoint x: 790, startPoint y: 277, endPoint x: 867, endPoint y: 216, distance: 98.5
click at [867, 216] on div at bounding box center [805, 241] width 684 height 216
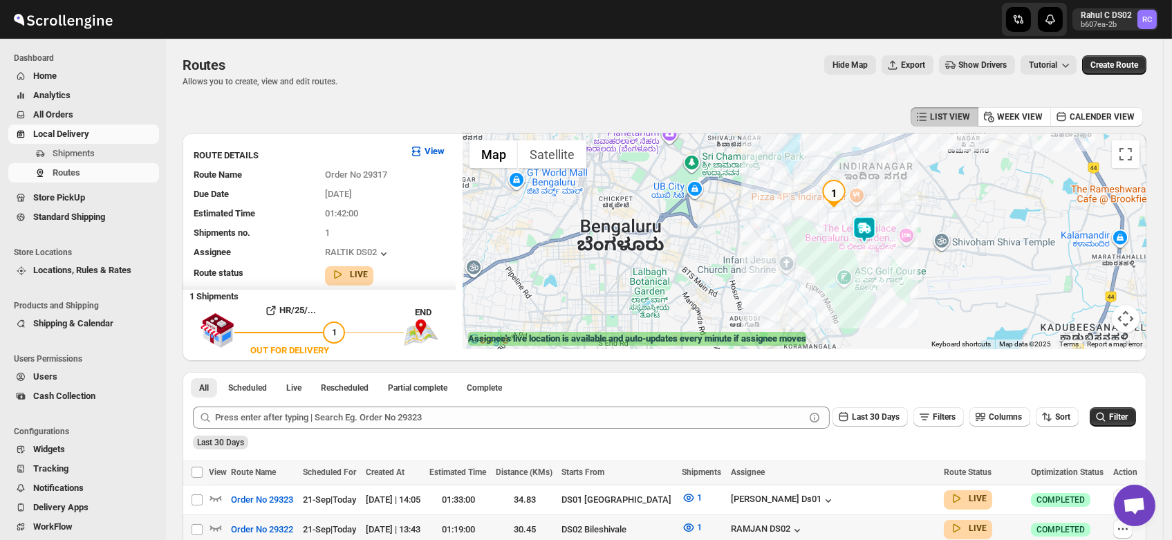
click at [869, 232] on img at bounding box center [865, 230] width 28 height 28
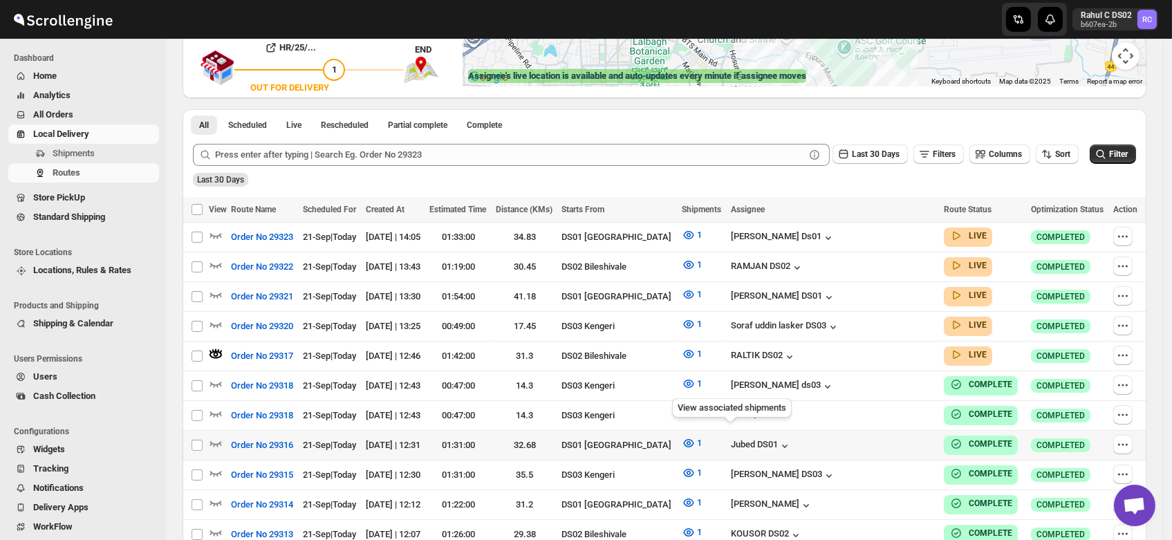
scroll to position [266, 0]
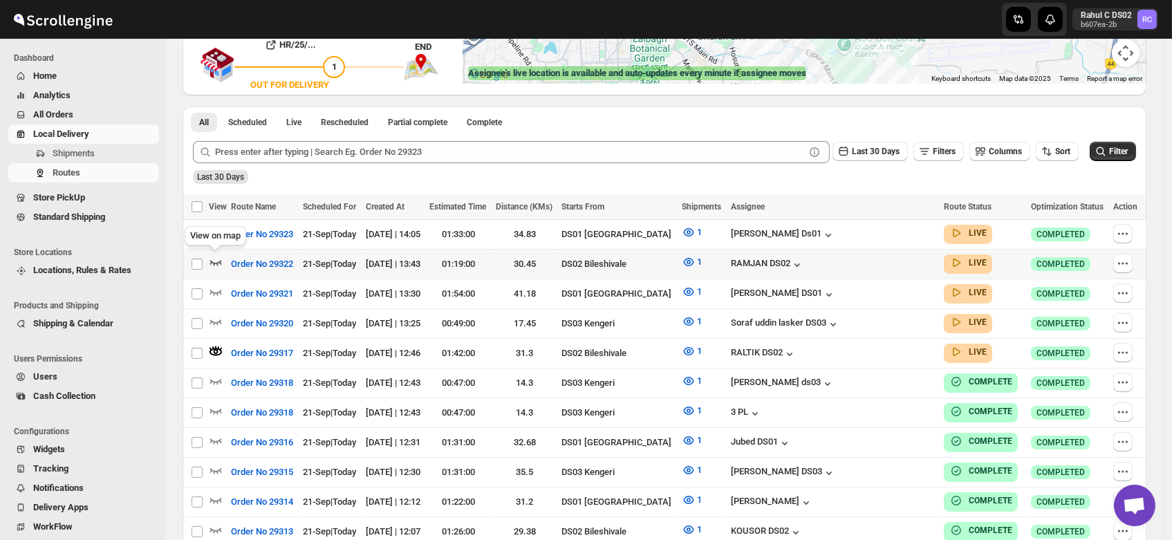
click at [216, 256] on icon "button" at bounding box center [216, 262] width 14 height 14
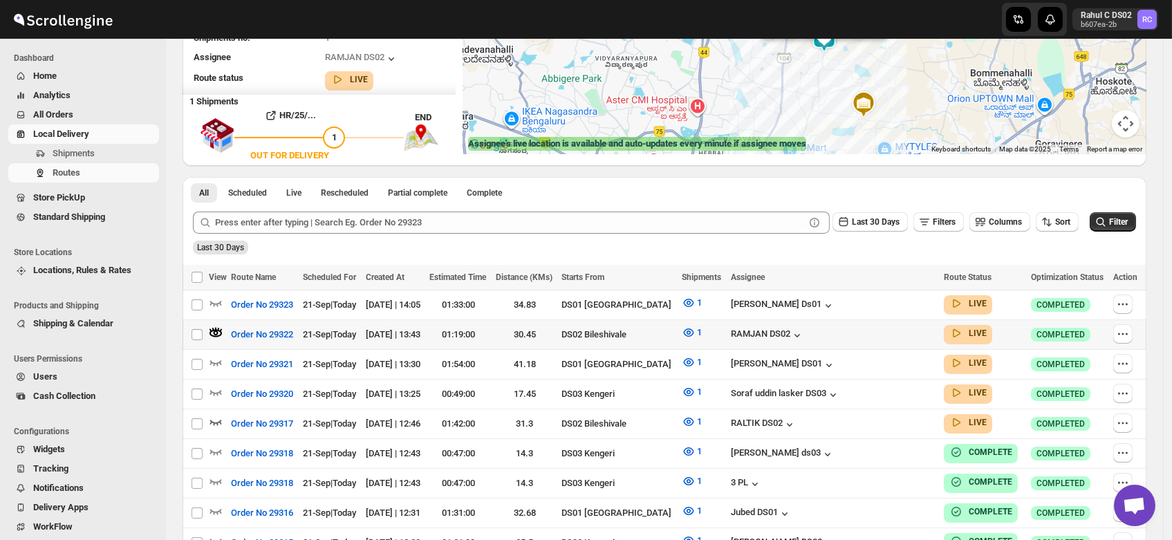
scroll to position [0, 0]
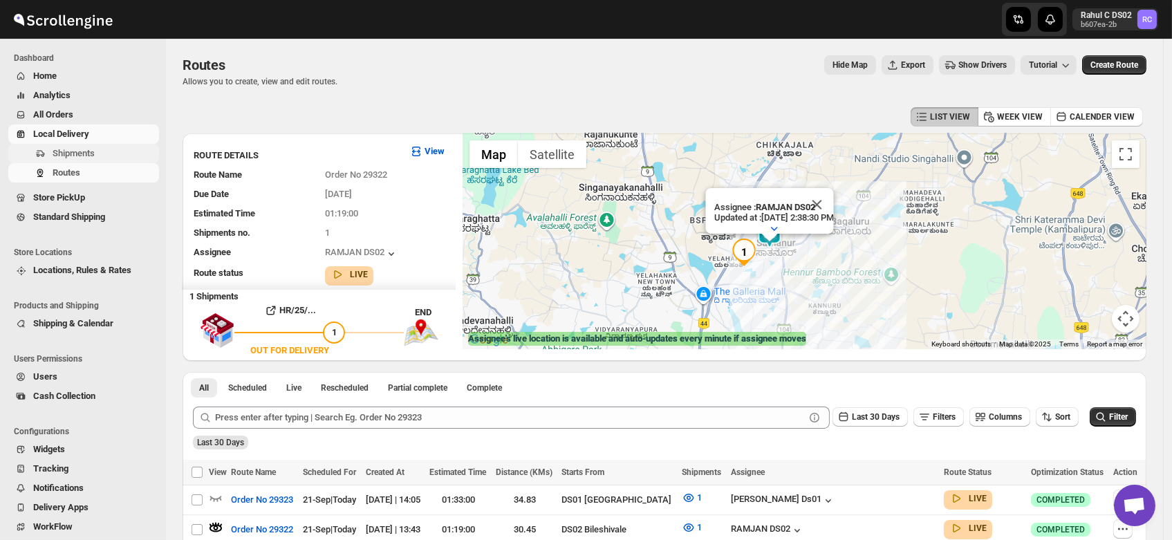
click at [66, 153] on span "Shipments" at bounding box center [74, 153] width 42 height 10
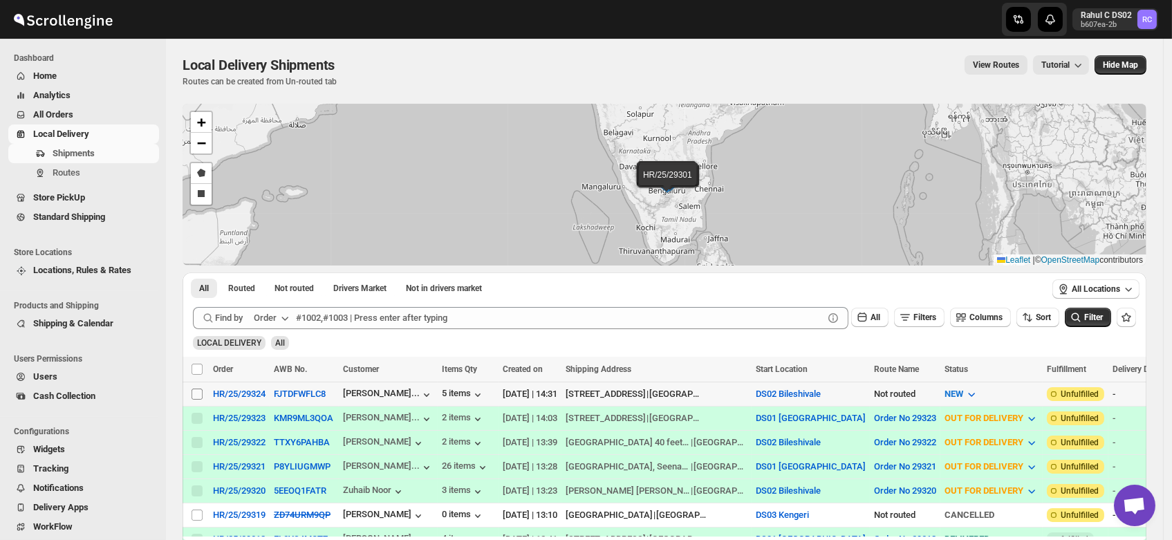
click at [199, 391] on input "Select shipment" at bounding box center [197, 394] width 11 height 11
checkbox input "true"
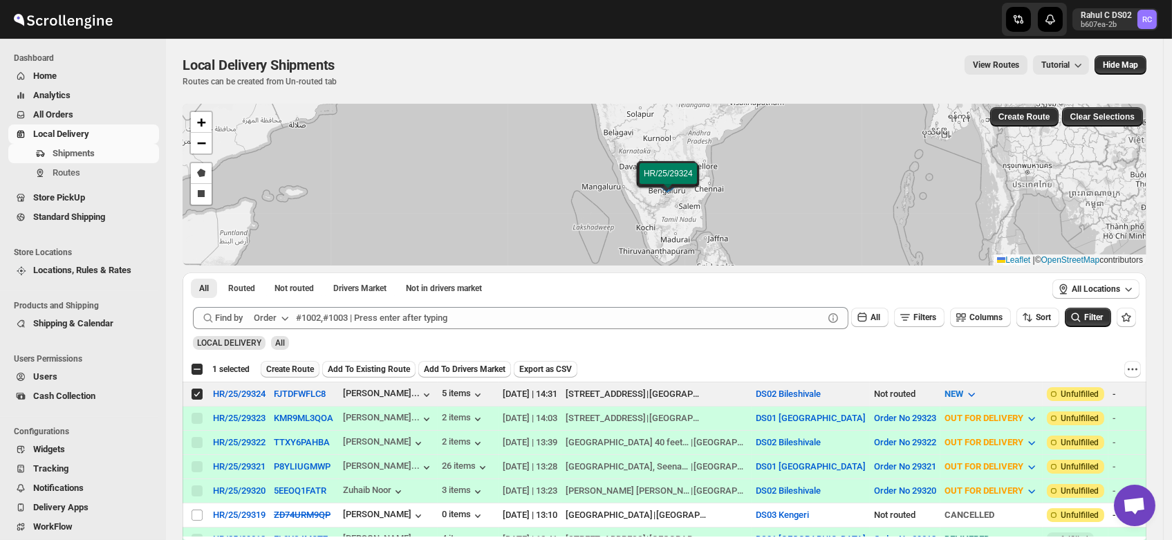
click at [290, 371] on span "Create Route" at bounding box center [290, 369] width 48 height 11
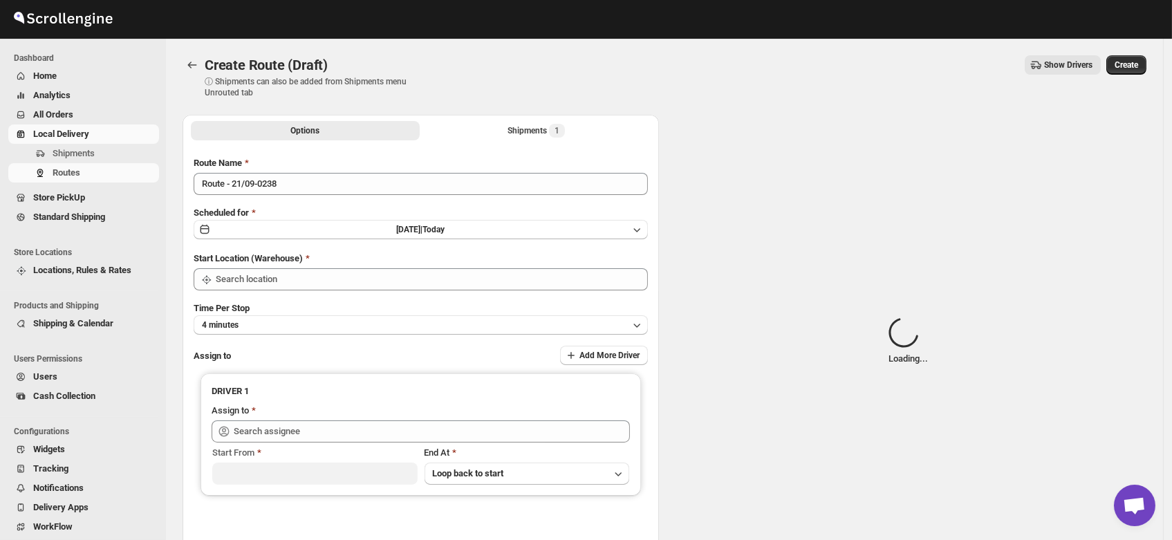
type input "DS02 Bileshivale"
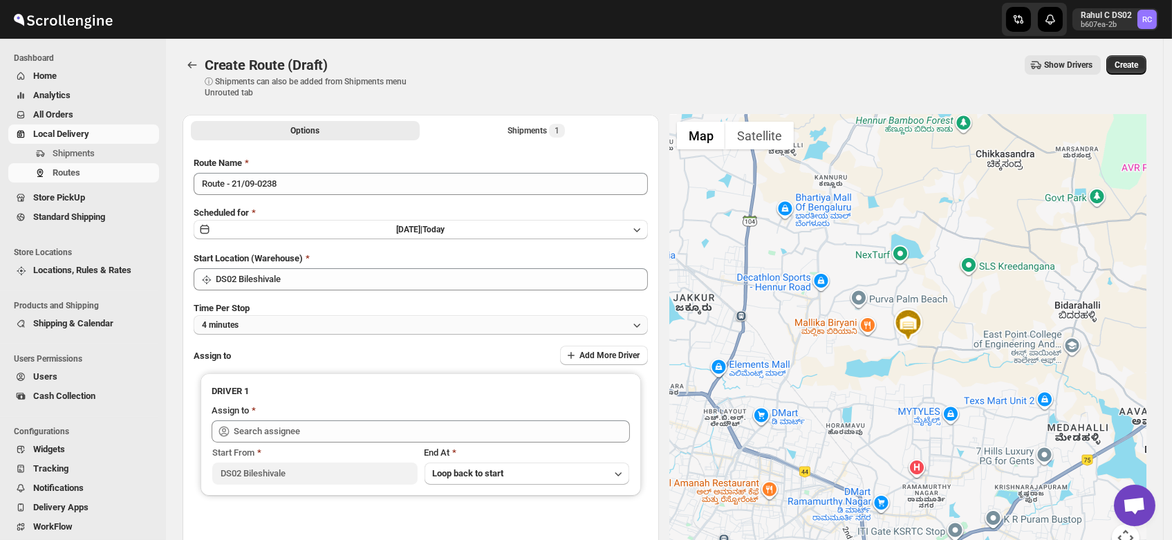
click at [260, 323] on button "4 minutes" at bounding box center [421, 324] width 454 height 19
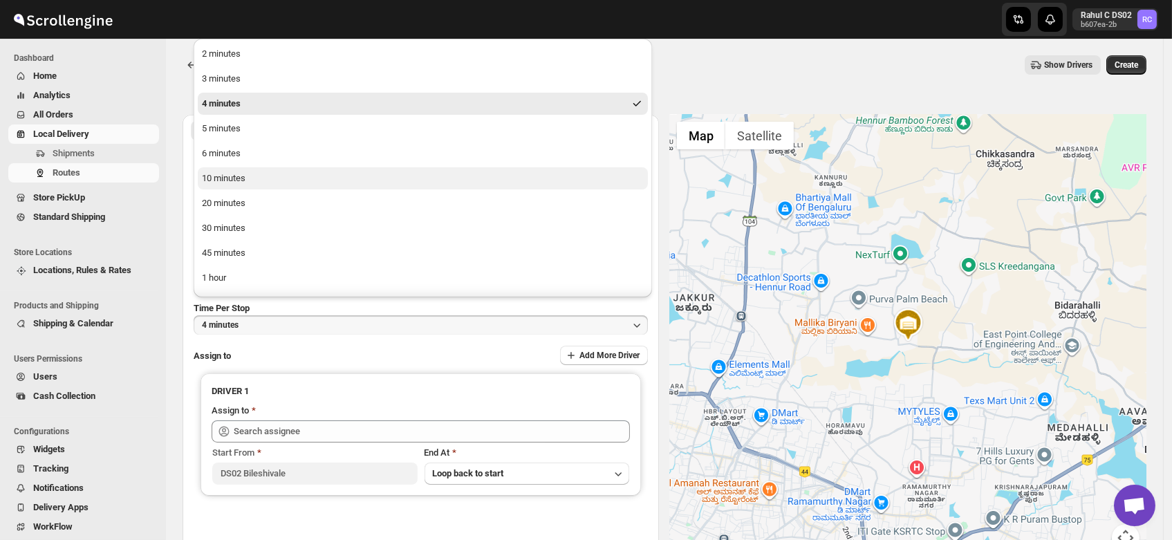
click at [228, 186] on button "10 minutes" at bounding box center [423, 178] width 450 height 22
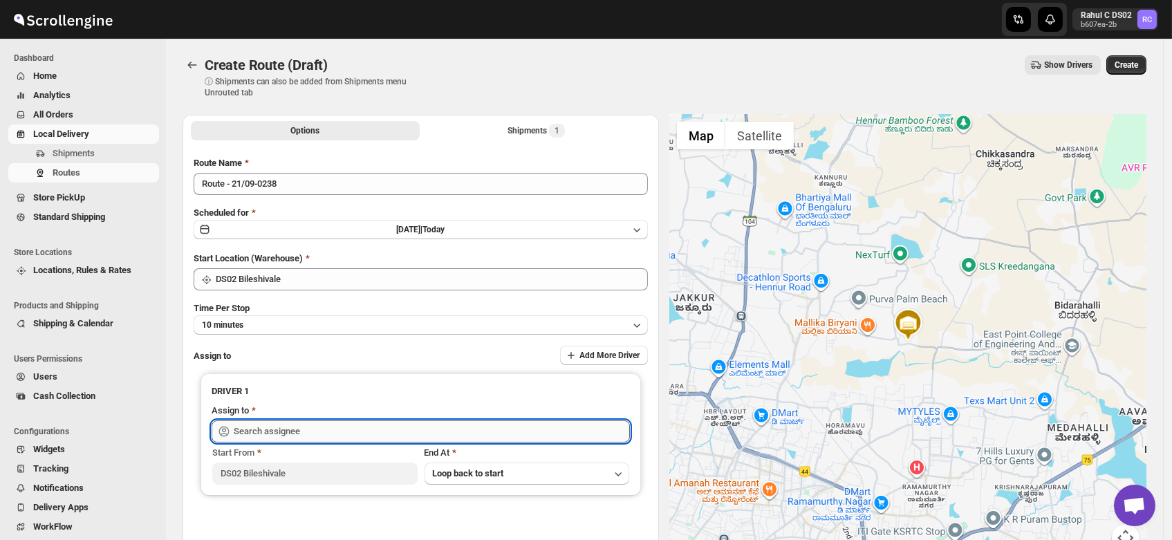
click at [280, 430] on input "text" at bounding box center [432, 431] width 396 height 22
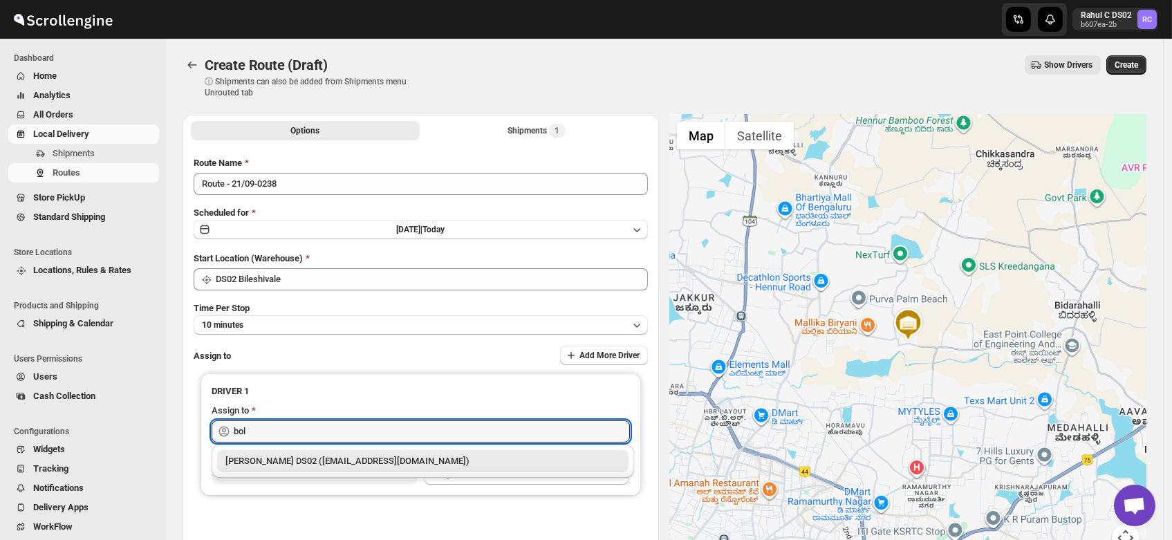
click at [285, 465] on div "[PERSON_NAME] DS02 ([EMAIL_ADDRESS][DOMAIN_NAME])" at bounding box center [422, 461] width 395 height 14
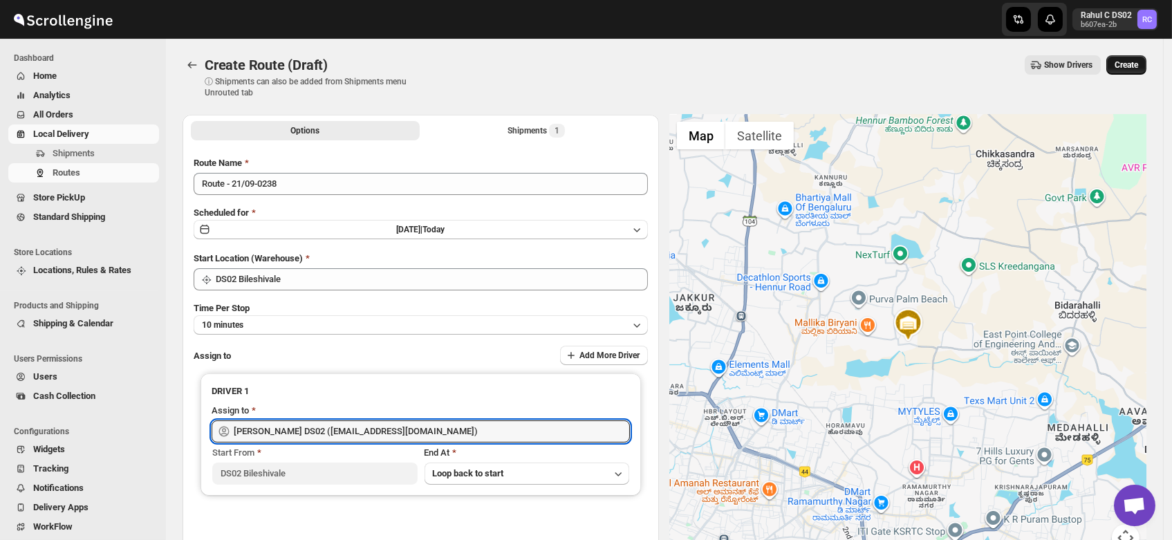
type input "[PERSON_NAME] DS02 ([EMAIL_ADDRESS][DOMAIN_NAME])"
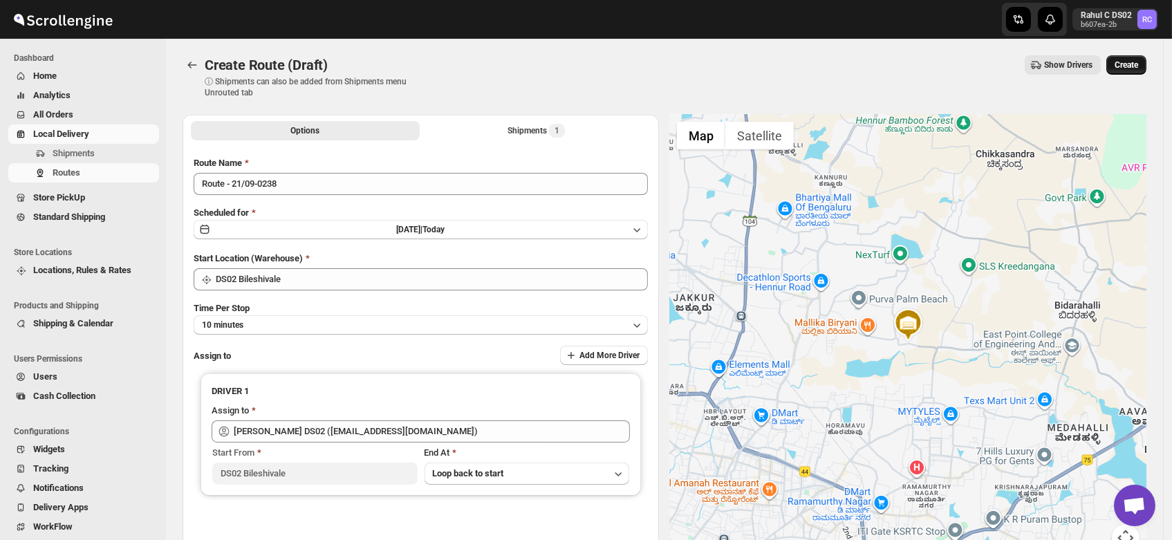
click at [1138, 67] on span "Create" at bounding box center [1127, 64] width 24 height 11
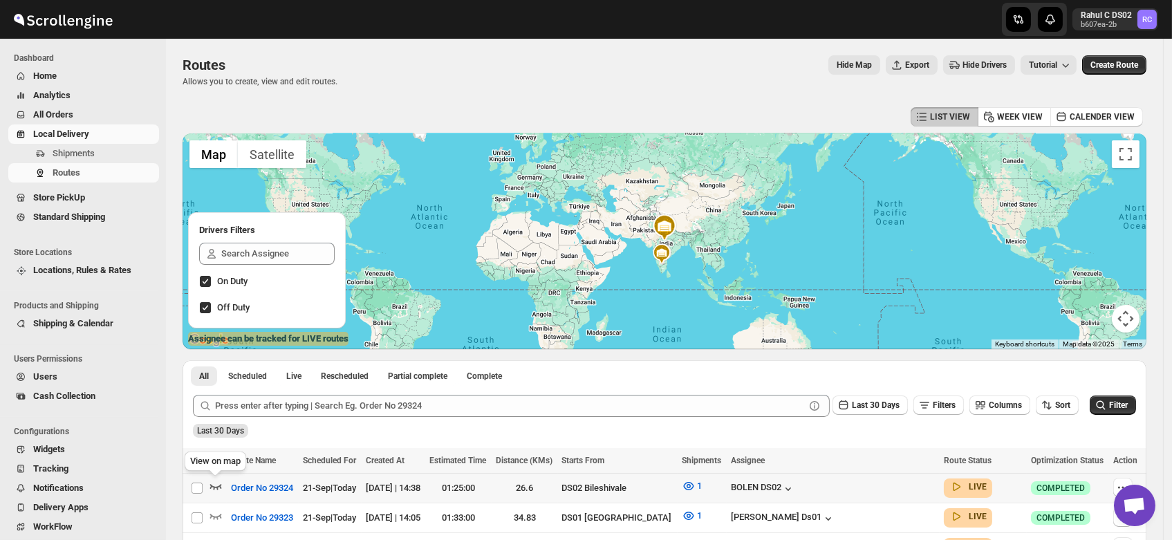
click at [216, 483] on icon "button" at bounding box center [216, 486] width 14 height 14
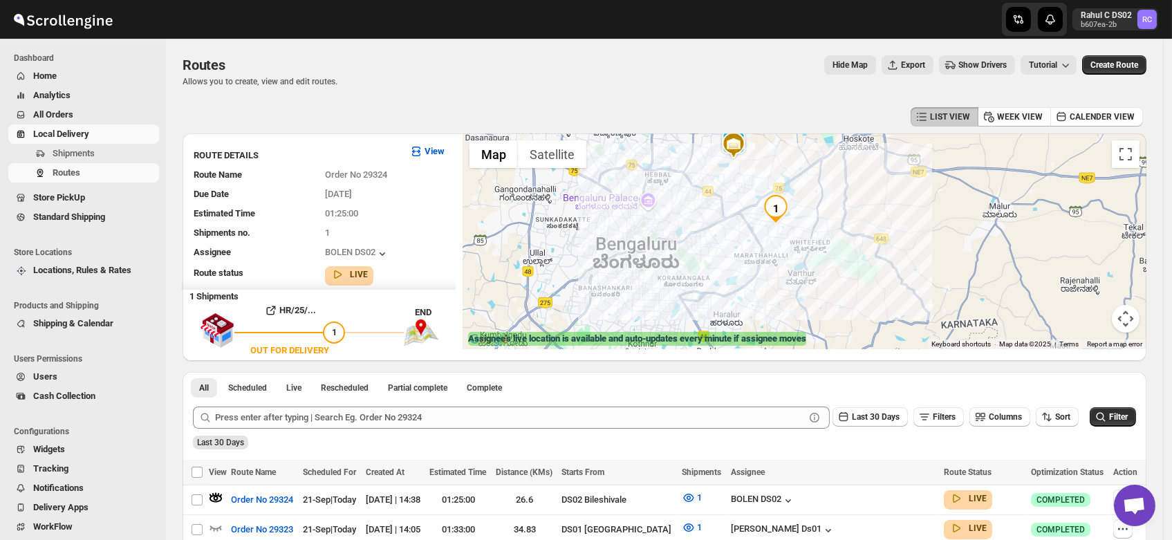
drag, startPoint x: 891, startPoint y: 299, endPoint x: 822, endPoint y: 234, distance: 95.4
click at [822, 234] on div at bounding box center [805, 241] width 684 height 216
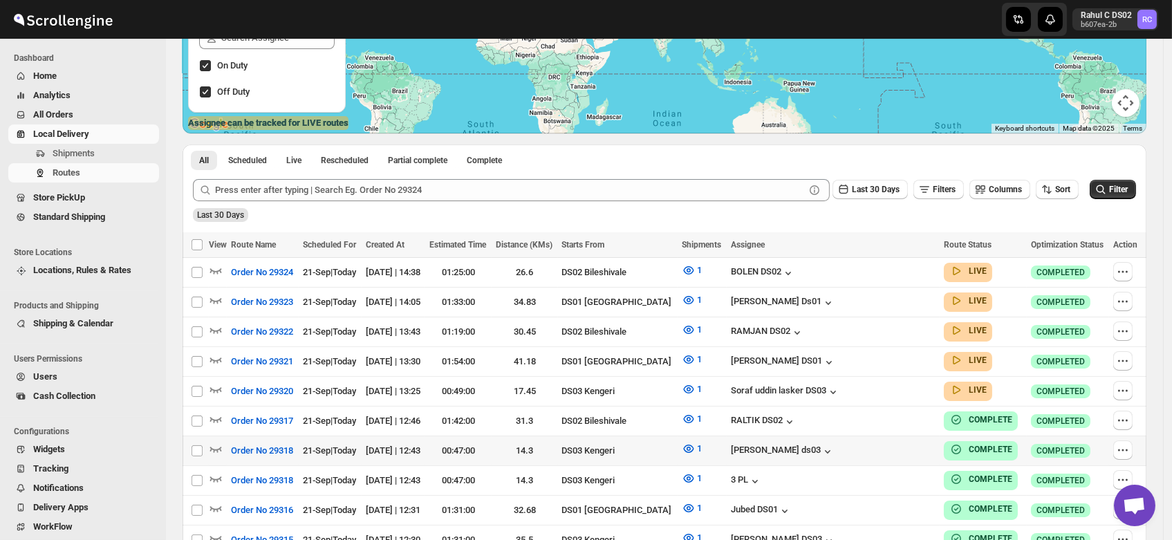
scroll to position [226, 0]
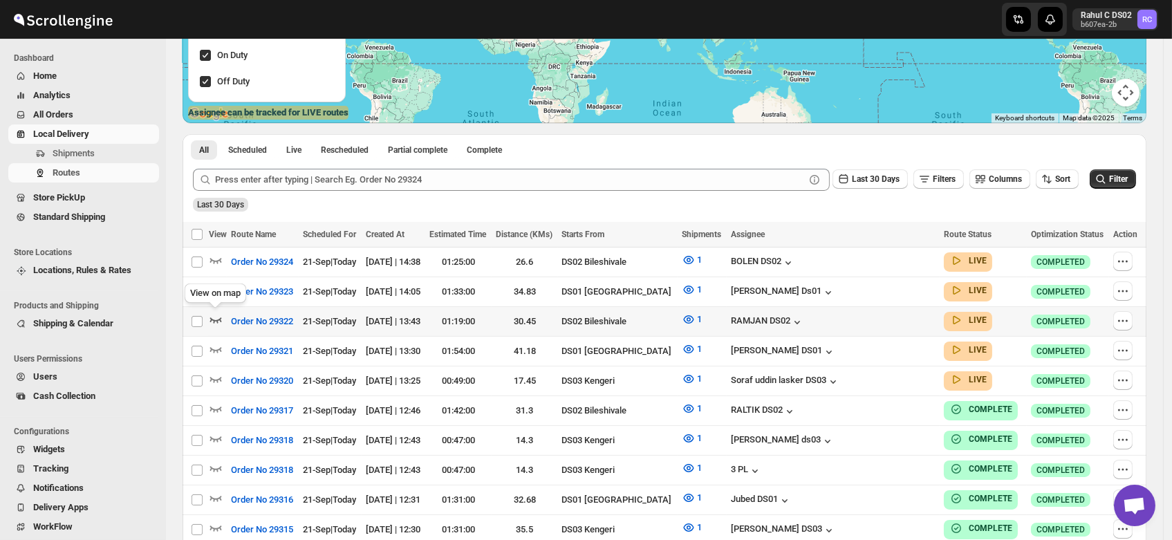
click at [215, 317] on icon "button" at bounding box center [216, 320] width 14 height 14
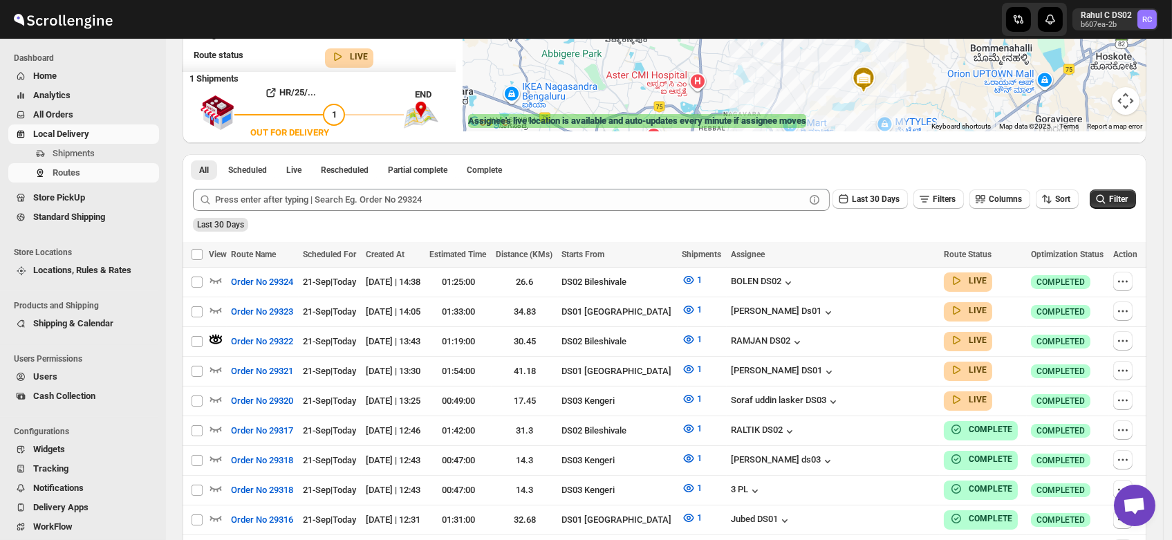
scroll to position [0, 0]
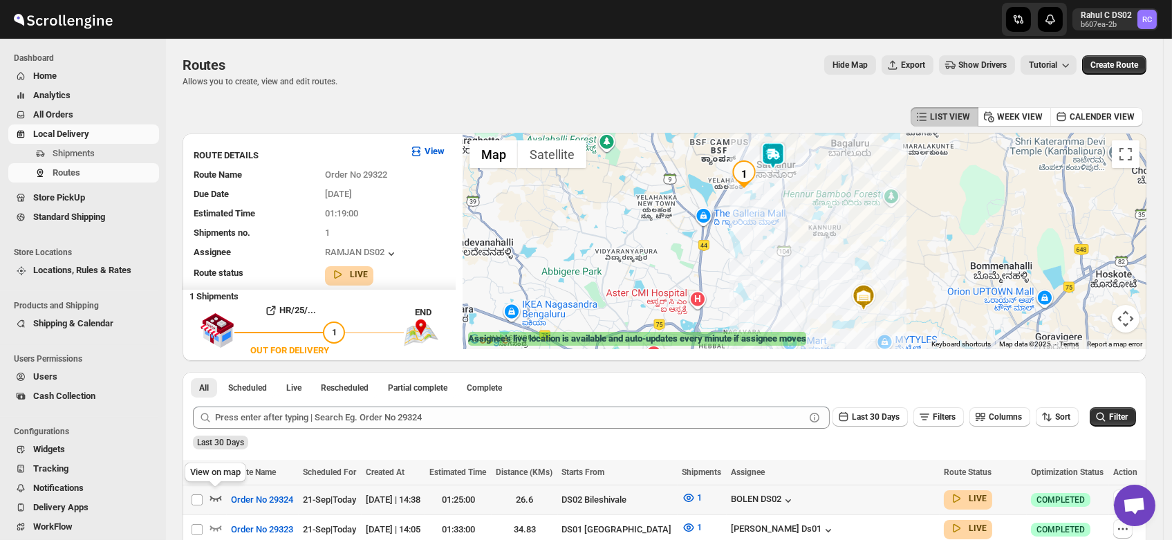
click at [216, 494] on icon "button" at bounding box center [216, 498] width 14 height 14
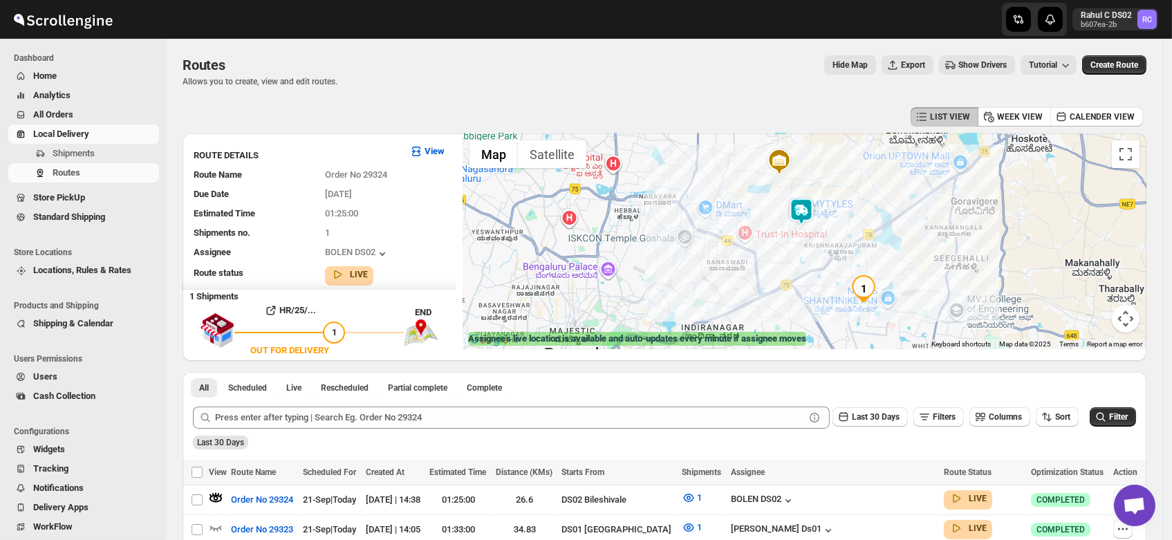
click at [808, 205] on img at bounding box center [802, 212] width 28 height 28
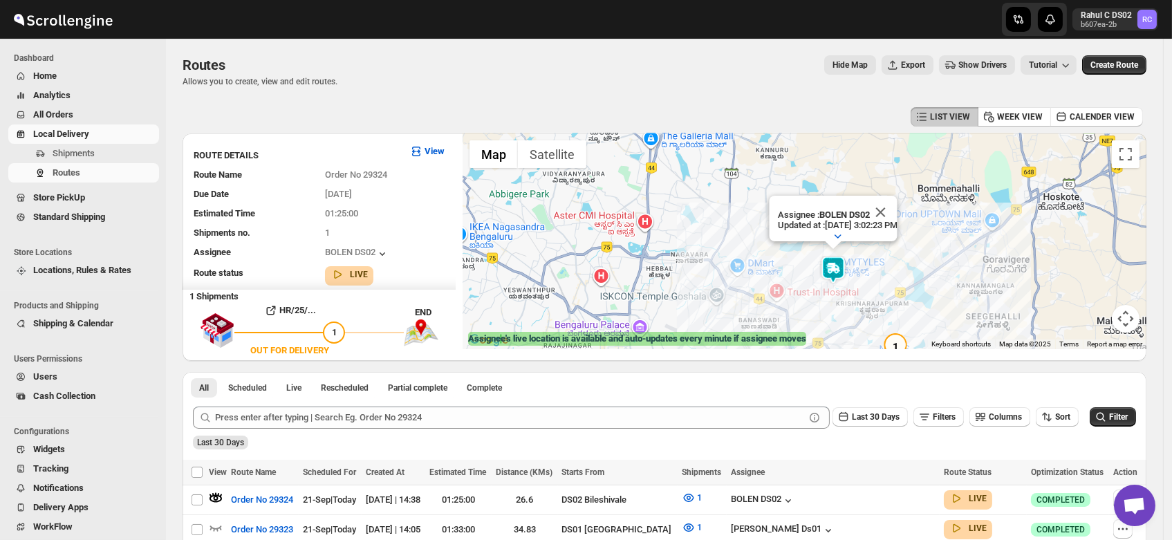
drag, startPoint x: 757, startPoint y: 270, endPoint x: 790, endPoint y: 277, distance: 33.4
click at [790, 277] on div "Assignee : BOLEN DS02 Updated at : 9/21/2025, 3:02:23 PM Duty mode Enabled Batt…" at bounding box center [805, 241] width 684 height 216
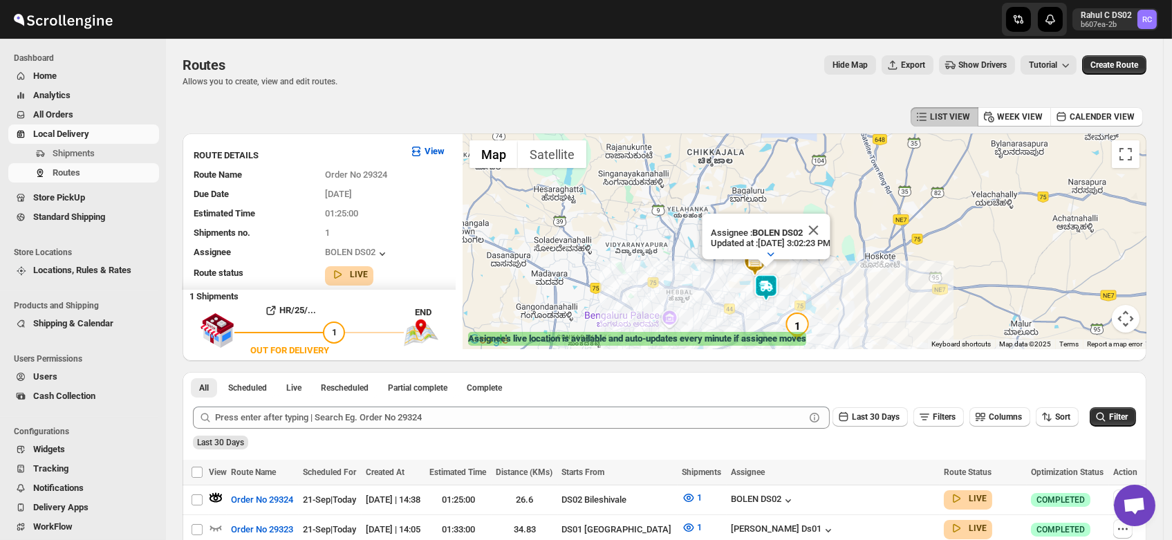
drag, startPoint x: 790, startPoint y: 263, endPoint x: 747, endPoint y: 286, distance: 49.2
click at [747, 286] on div "Assignee : BOLEN DS02 Updated at : 9/21/2025, 3:02:23 PM Duty mode Enabled Batt…" at bounding box center [805, 241] width 684 height 216
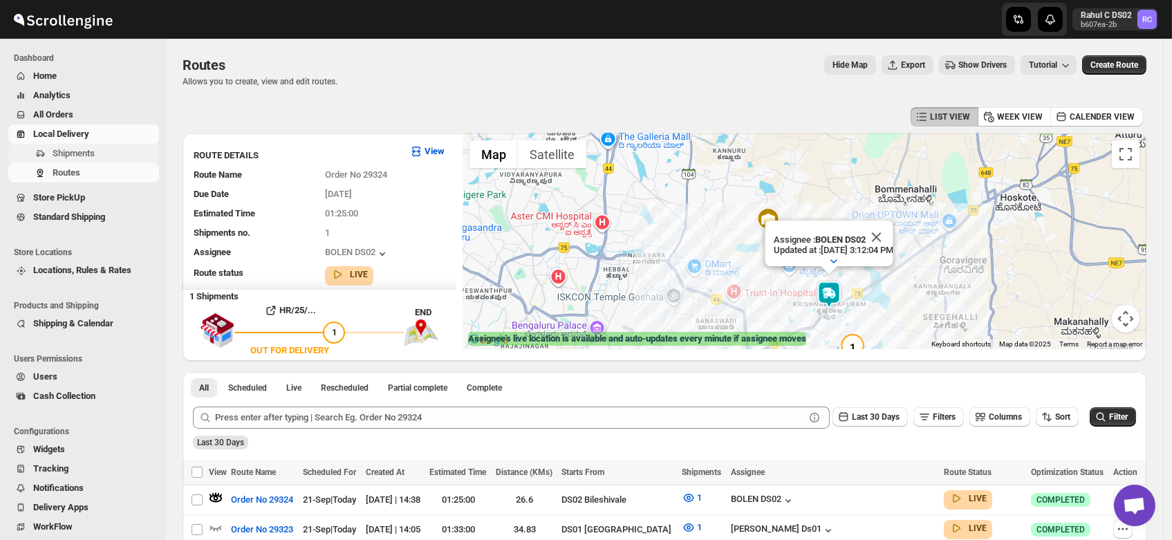
click at [65, 150] on span "Shipments" at bounding box center [74, 153] width 42 height 10
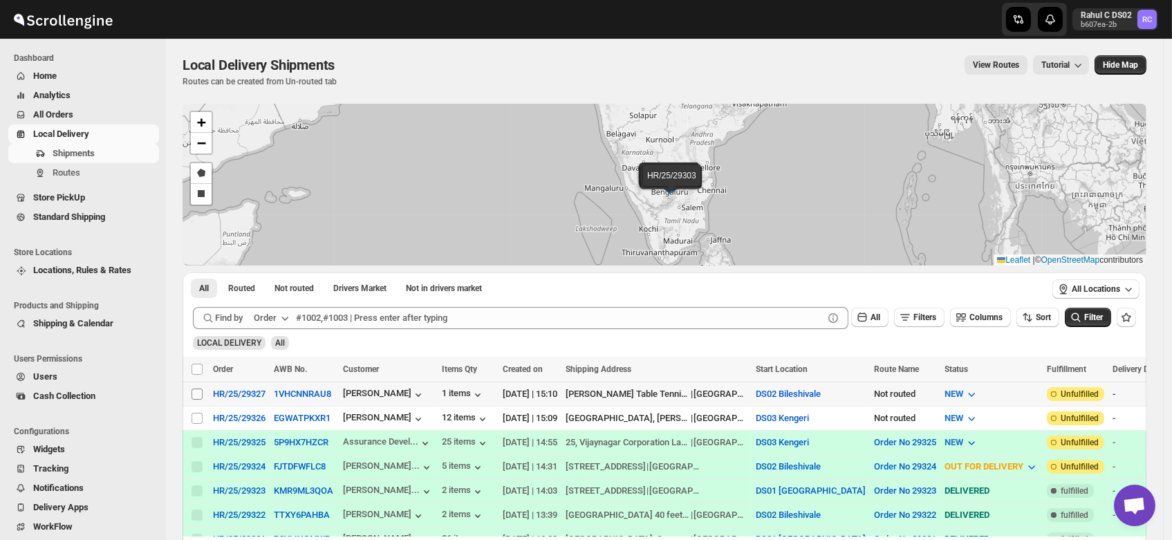
click at [199, 393] on input "Select shipment" at bounding box center [197, 394] width 11 height 11
checkbox input "true"
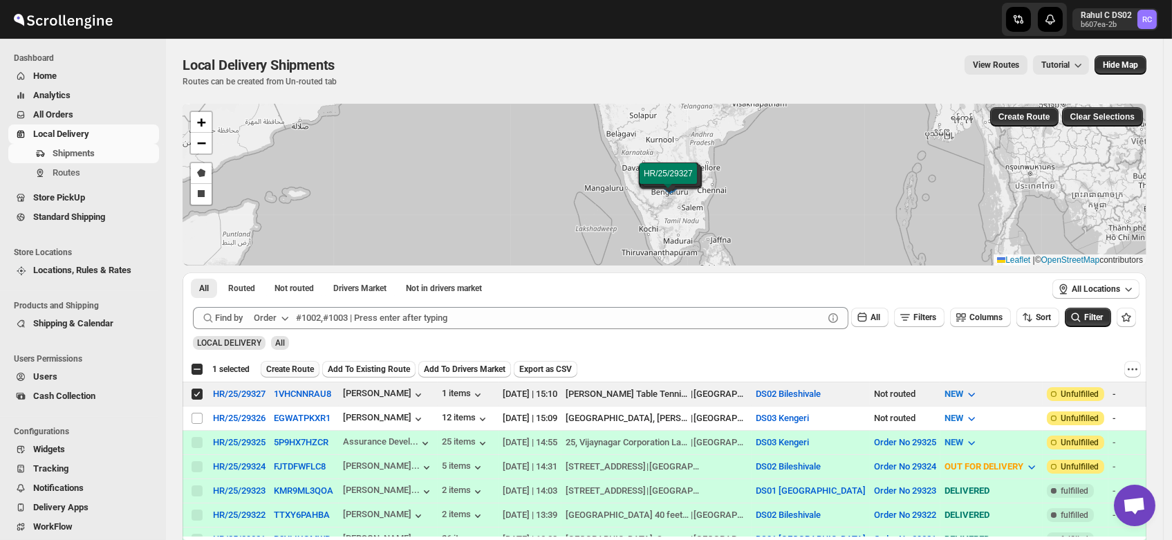
click at [292, 369] on span "Create Route" at bounding box center [290, 369] width 48 height 11
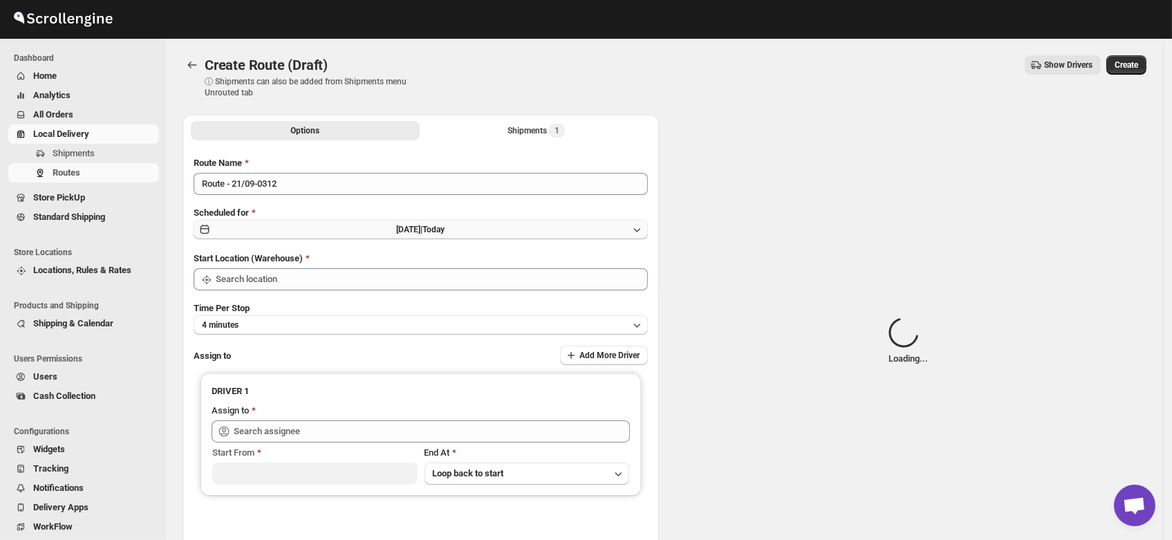
type input "DS02 Bileshivale"
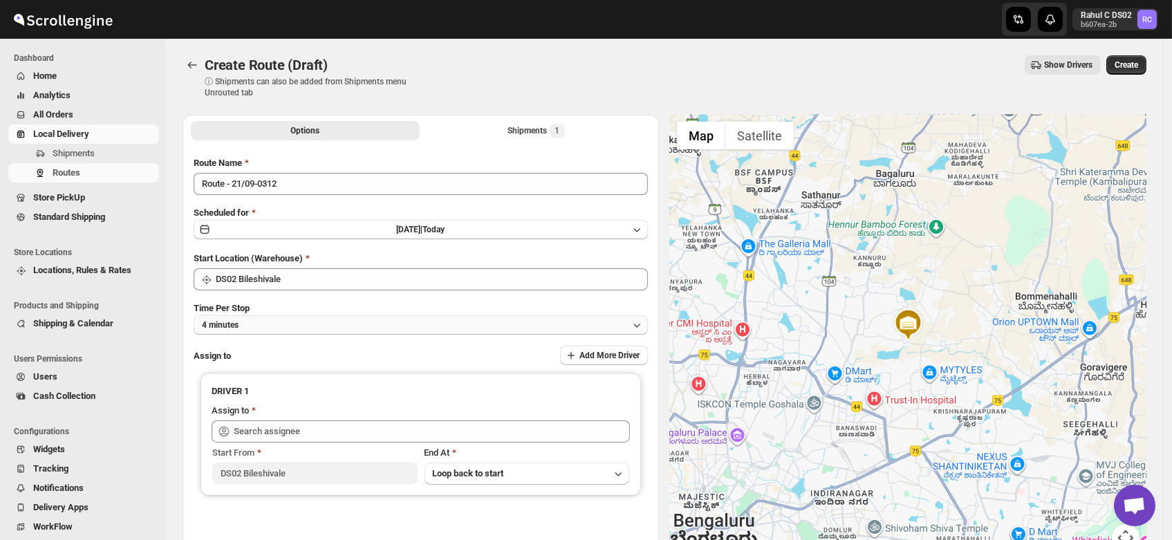
click at [262, 323] on button "4 minutes" at bounding box center [421, 324] width 454 height 19
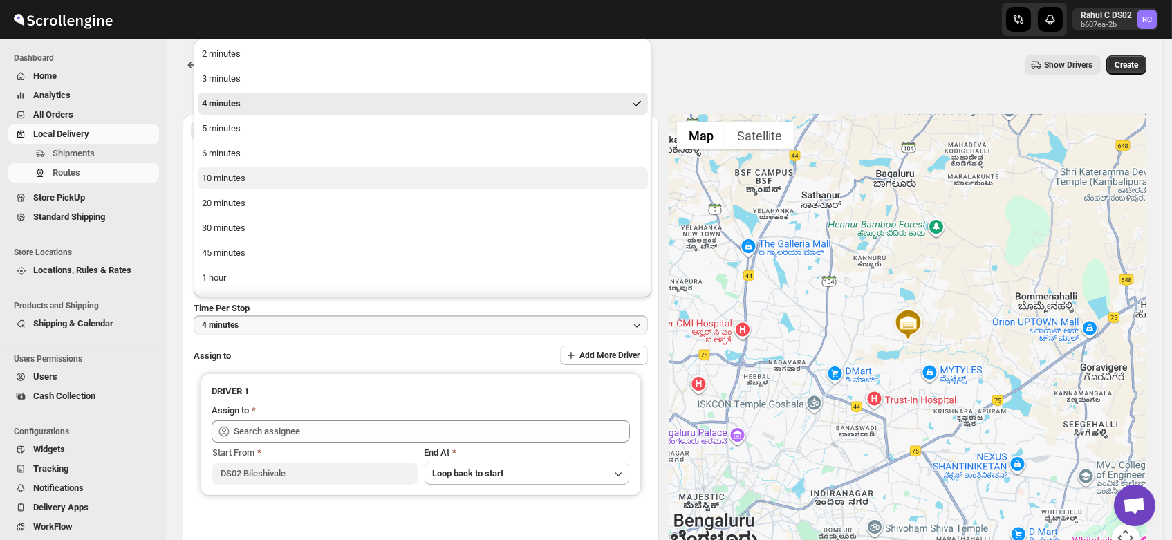
click at [232, 174] on div "10 minutes" at bounding box center [224, 178] width 44 height 14
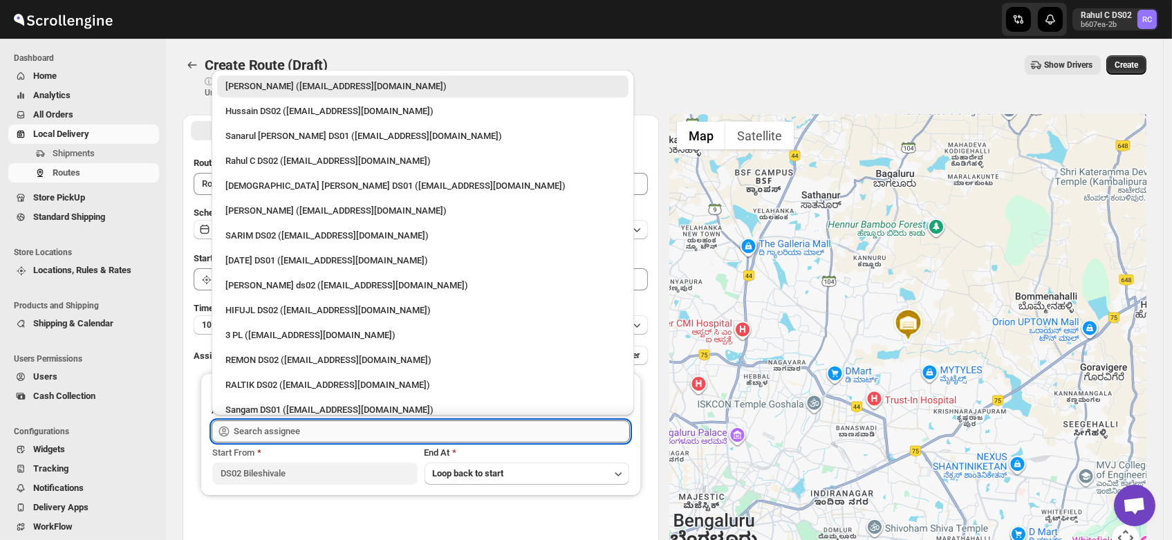
click at [292, 429] on input "text" at bounding box center [432, 431] width 396 height 22
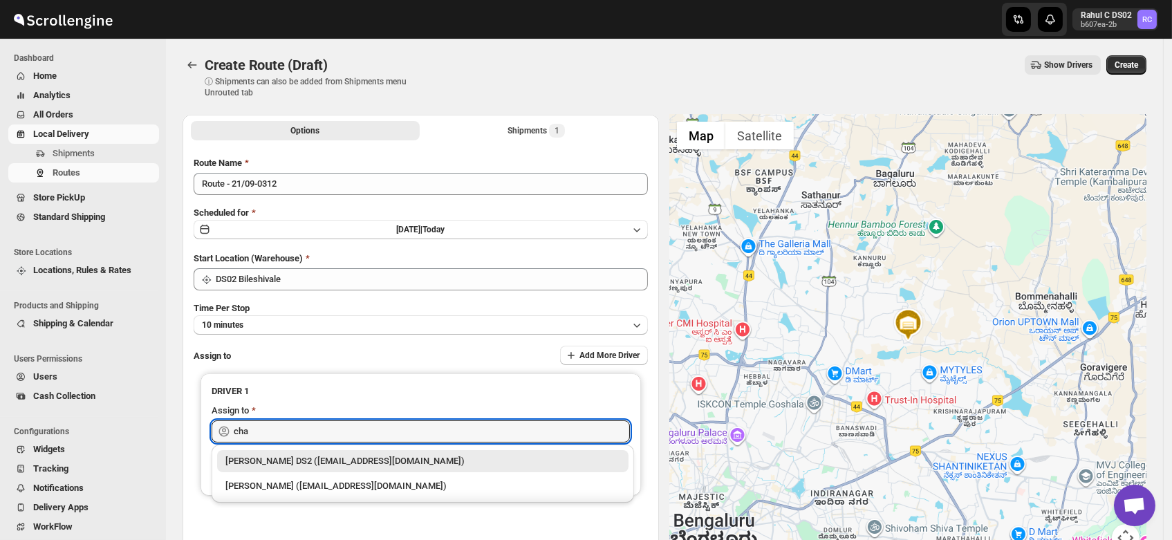
click at [312, 460] on div "CHANDRA BORO DS2 (vefabox262@javbing.com)" at bounding box center [422, 461] width 395 height 14
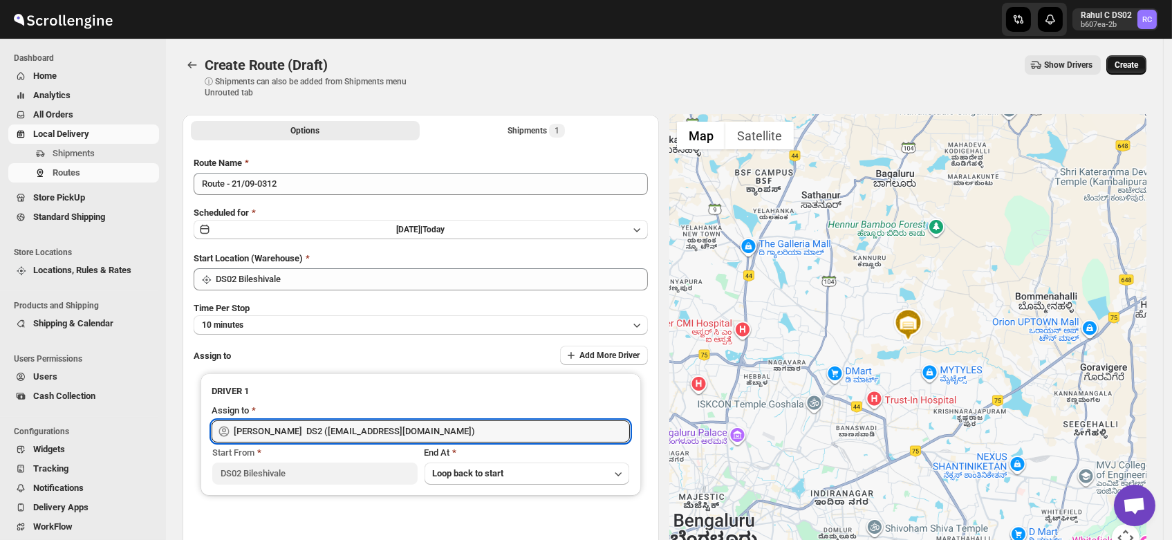
type input "CHANDRA BORO DS2 (vefabox262@javbing.com)"
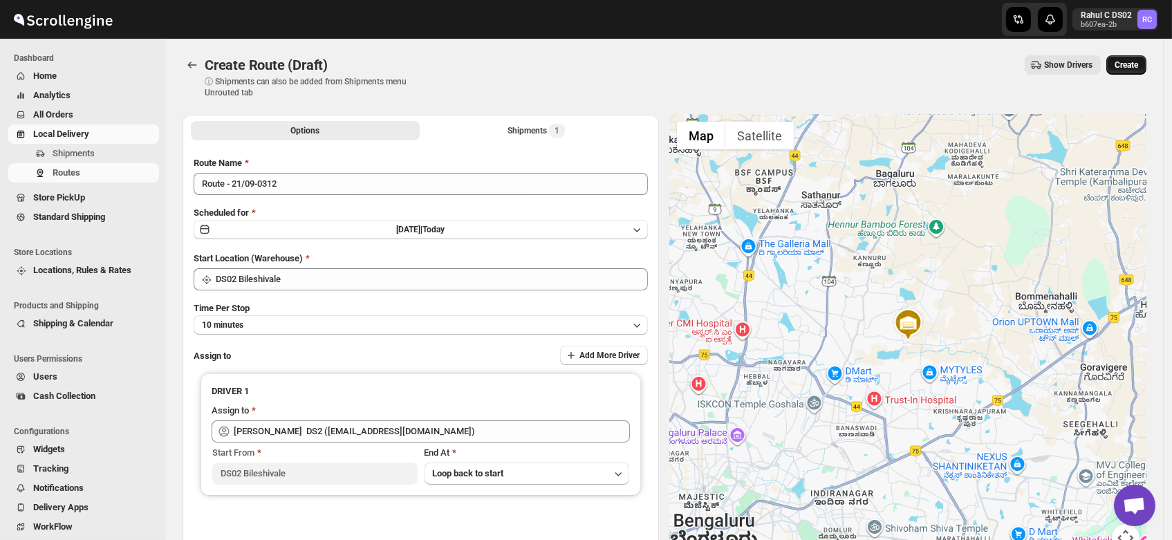
click at [1125, 65] on span "Create" at bounding box center [1127, 64] width 24 height 11
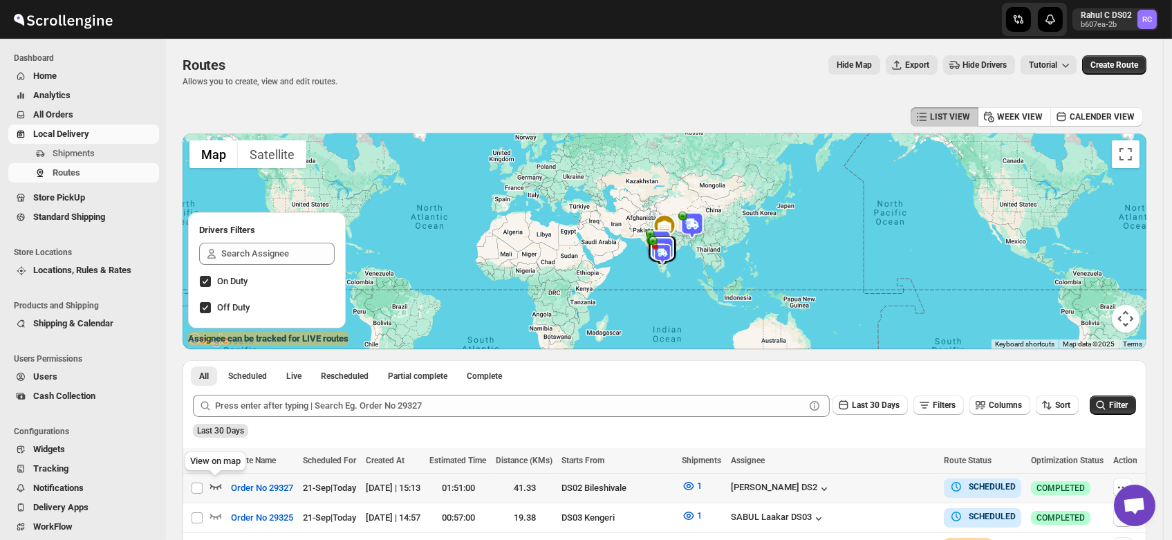
click at [216, 485] on icon "button" at bounding box center [216, 486] width 14 height 14
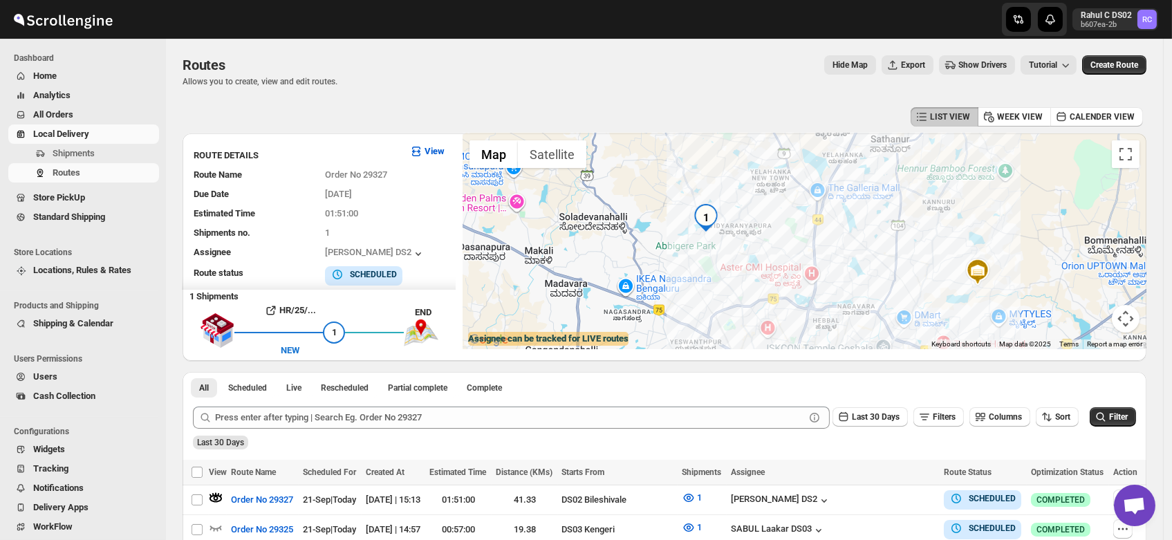
drag, startPoint x: 702, startPoint y: 231, endPoint x: 745, endPoint y: 243, distance: 45.1
click at [745, 243] on div at bounding box center [805, 241] width 684 height 216
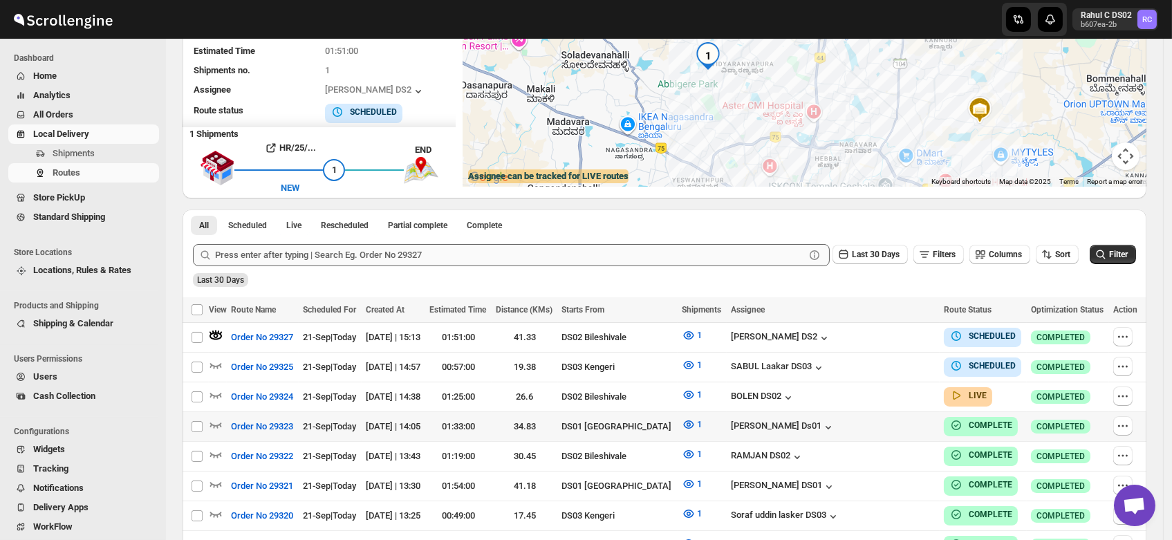
scroll to position [177, 0]
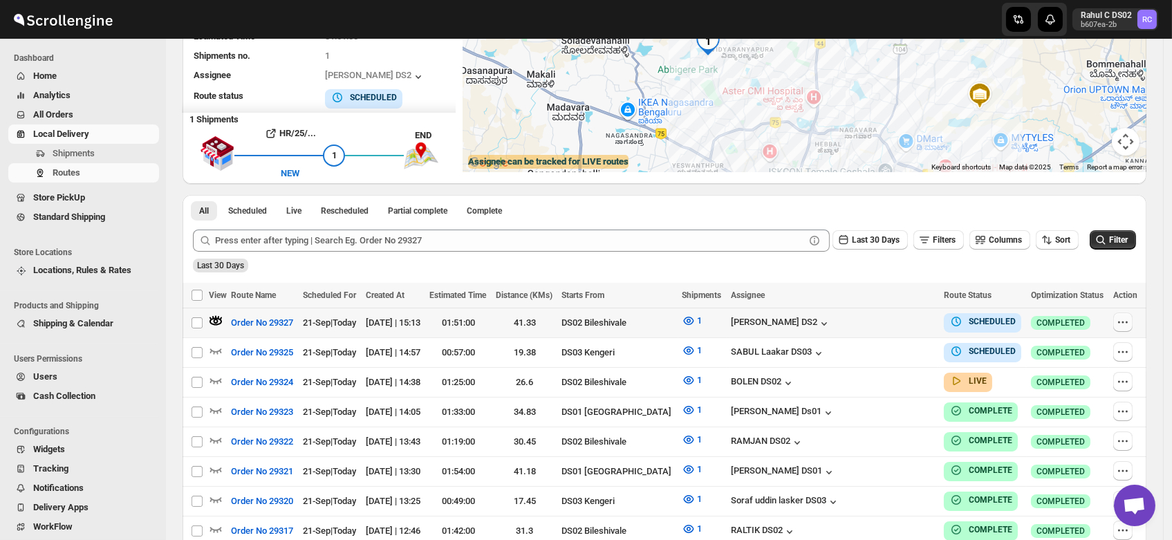
click at [1126, 319] on icon "button" at bounding box center [1123, 322] width 14 height 14
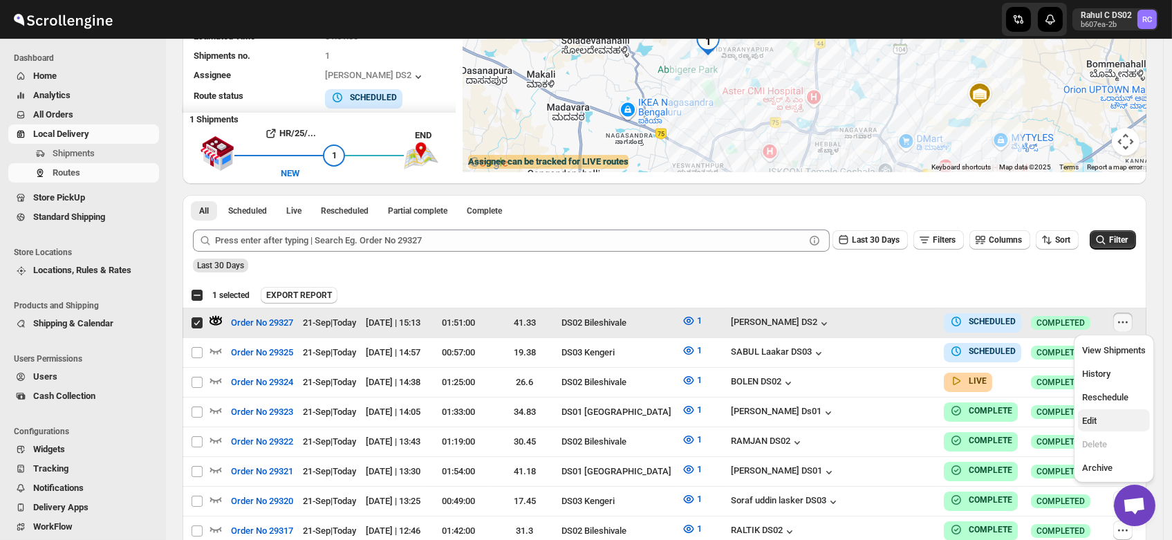
click at [1092, 419] on span "Edit" at bounding box center [1089, 421] width 15 height 10
checkbox input "false"
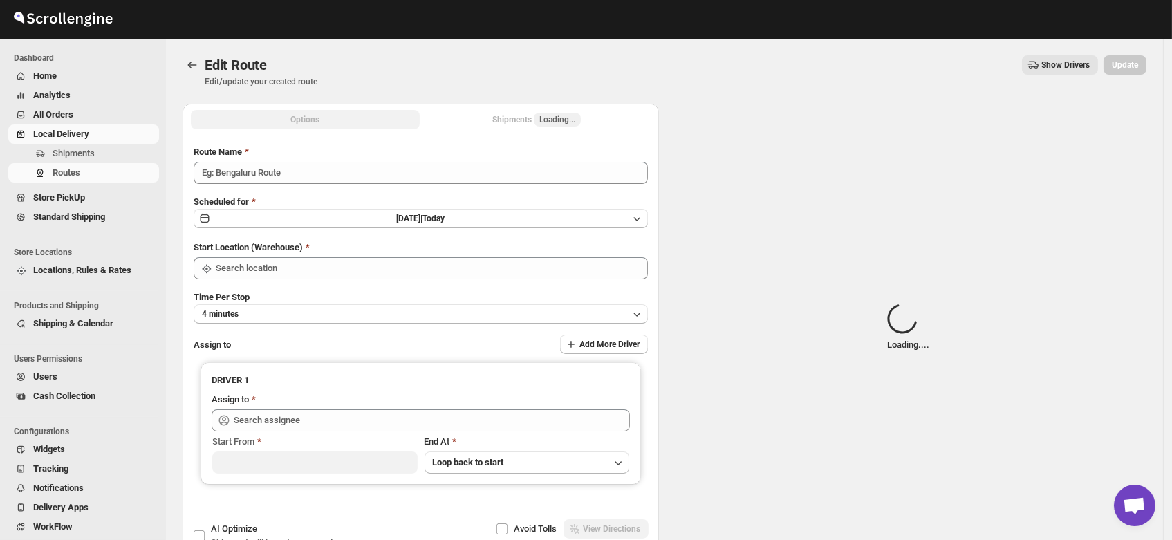
type input "Order No 29327"
type input "DS02 Bileshivale"
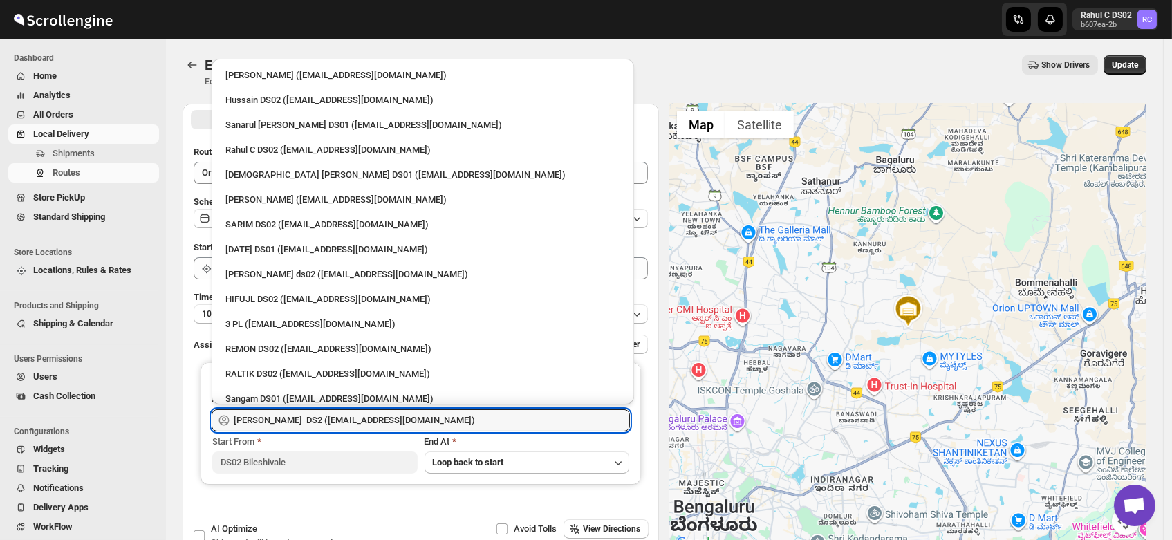
drag, startPoint x: 448, startPoint y: 424, endPoint x: 18, endPoint y: 460, distance: 431.6
click at [18, 460] on div "Skip to content Rahul C DS02 b607ea-2b RC Dashboard Home Analytics All Orders L…" at bounding box center [586, 316] width 1172 height 632
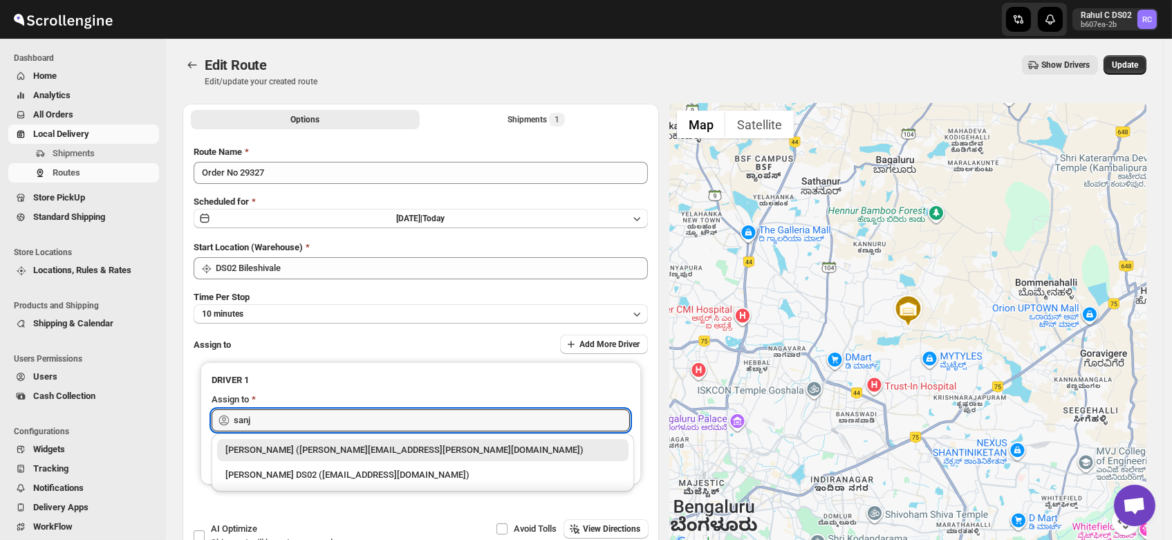
click at [315, 447] on div "Sanjay chetri (sanjay.chetri@home-run.co)" at bounding box center [422, 450] width 395 height 14
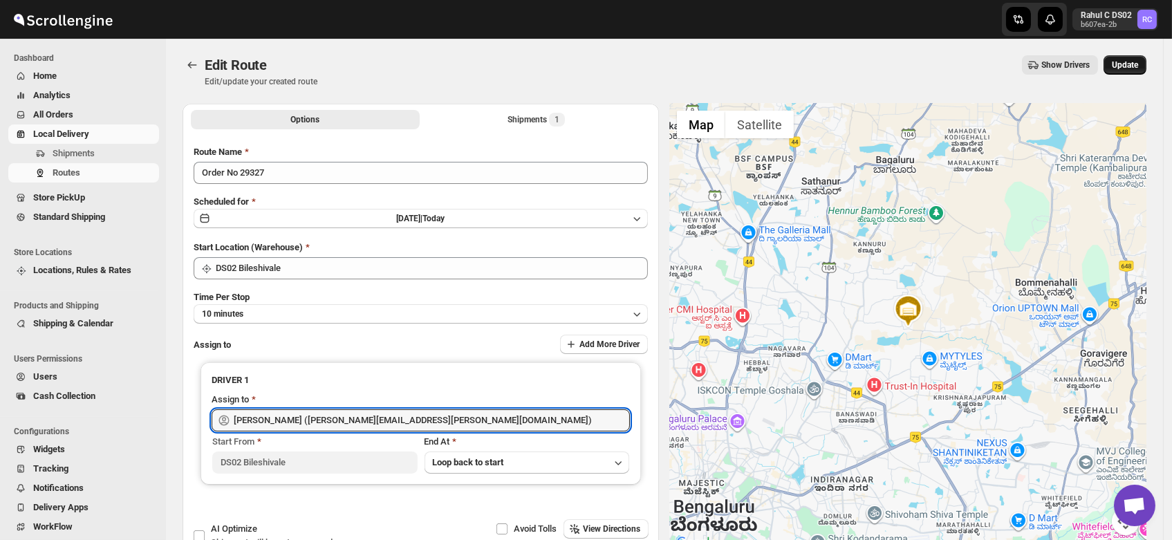
type input "Sanjay chetri (sanjay.chetri@home-run.co)"
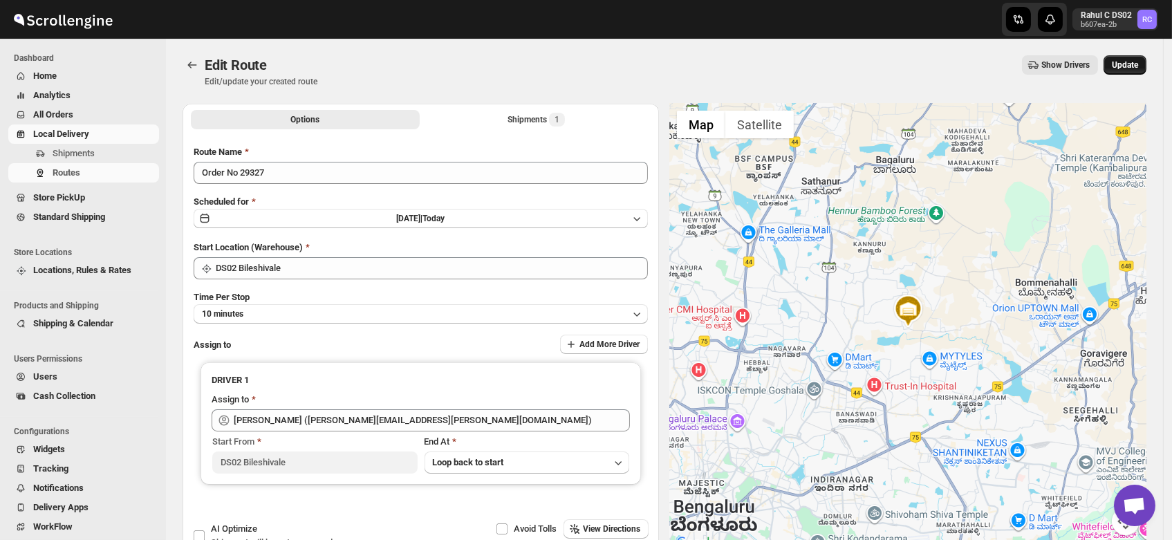
click at [1133, 66] on span "Update" at bounding box center [1125, 64] width 26 height 11
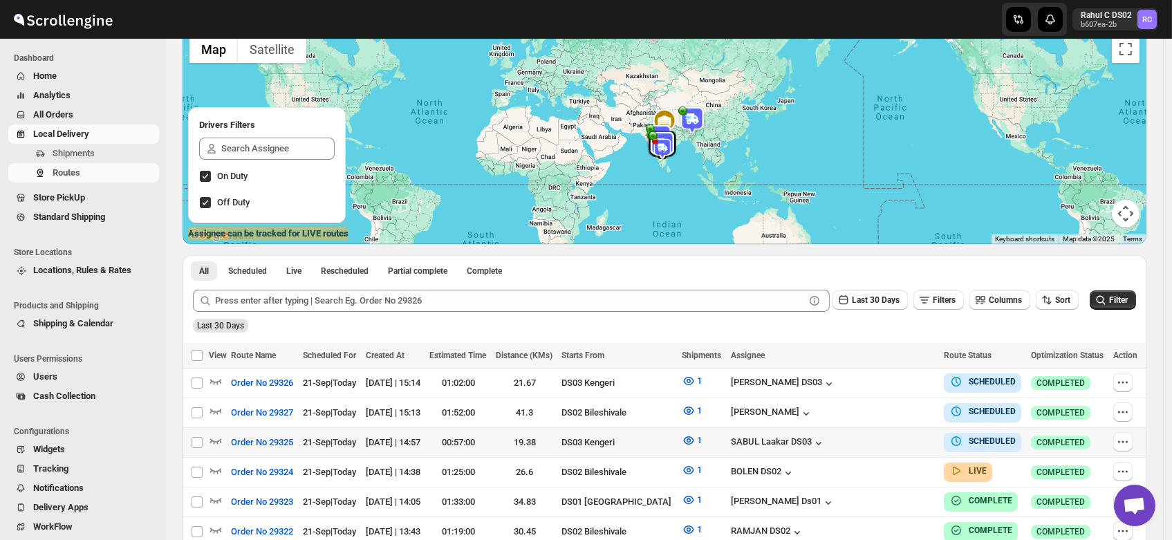
scroll to position [110, 0]
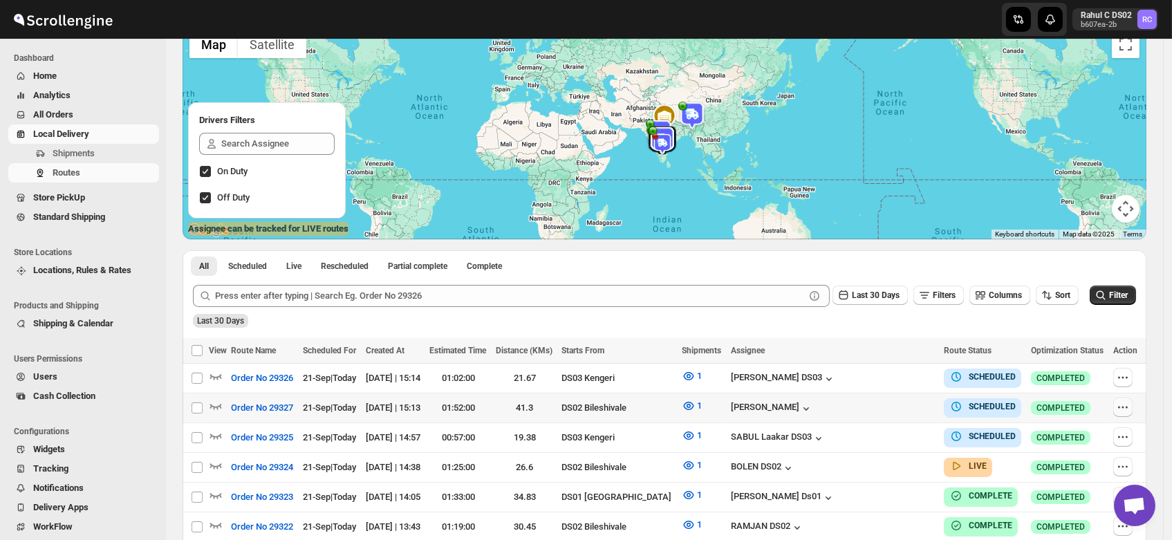
click at [1130, 406] on icon "button" at bounding box center [1123, 407] width 14 height 14
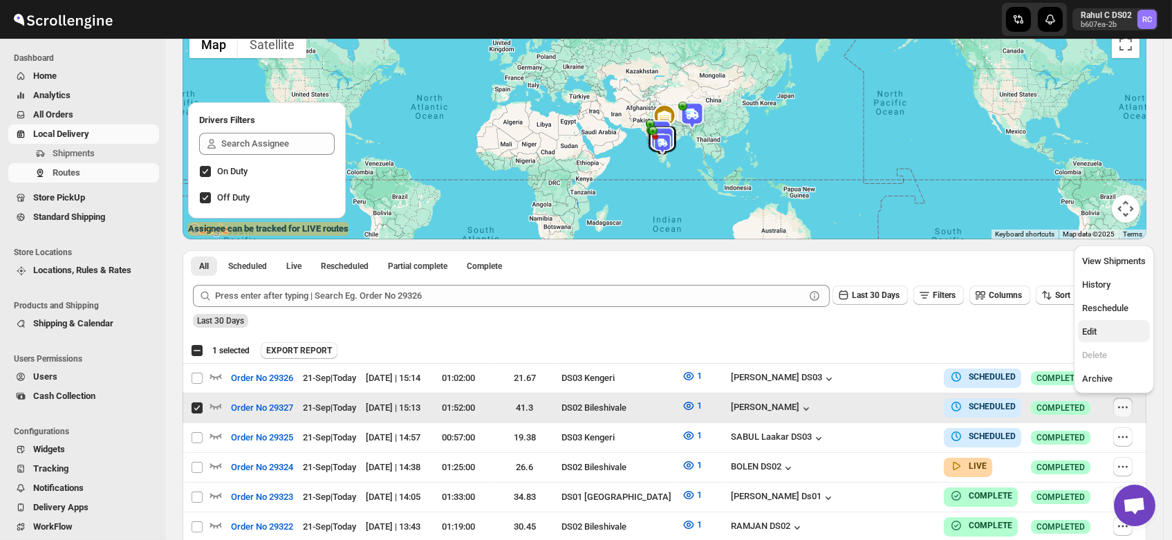
click at [1083, 335] on span "Edit" at bounding box center [1089, 331] width 15 height 10
checkbox input "false"
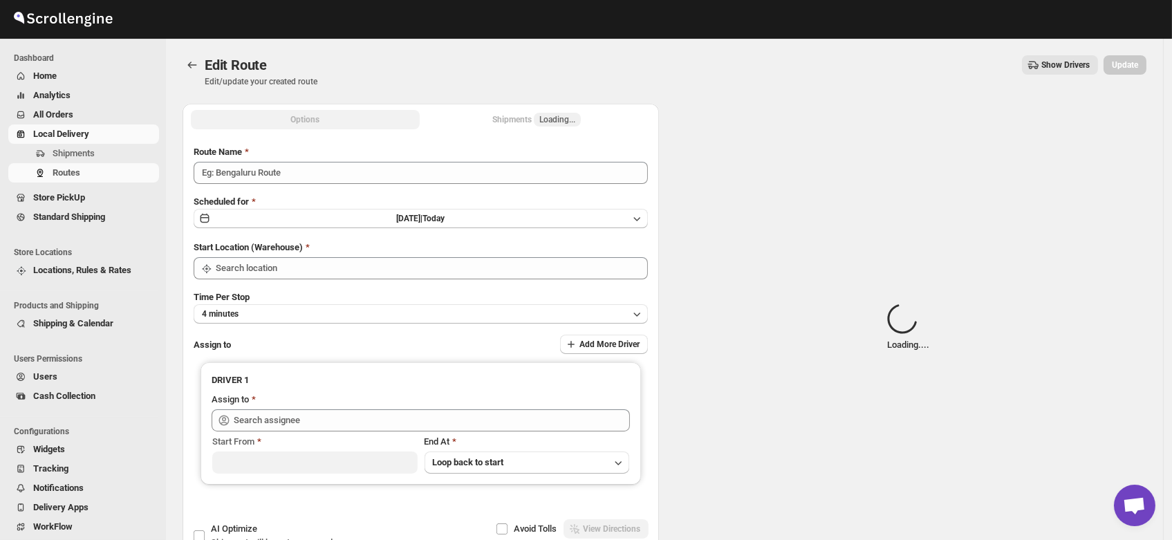
type input "Order No 29327"
type input "DS02 Bileshivale"
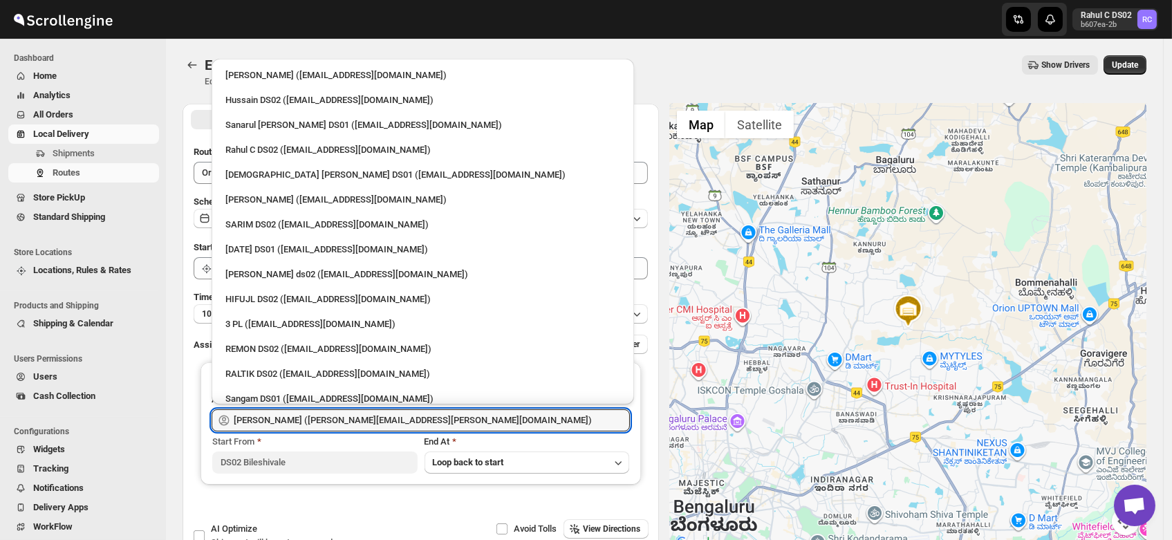
drag, startPoint x: 414, startPoint y: 419, endPoint x: 0, endPoint y: 493, distance: 420.1
click at [0, 493] on div "Skip to content Rahul C DS02 b607ea-2b RC Dashboard Home Analytics All Orders L…" at bounding box center [586, 316] width 1172 height 632
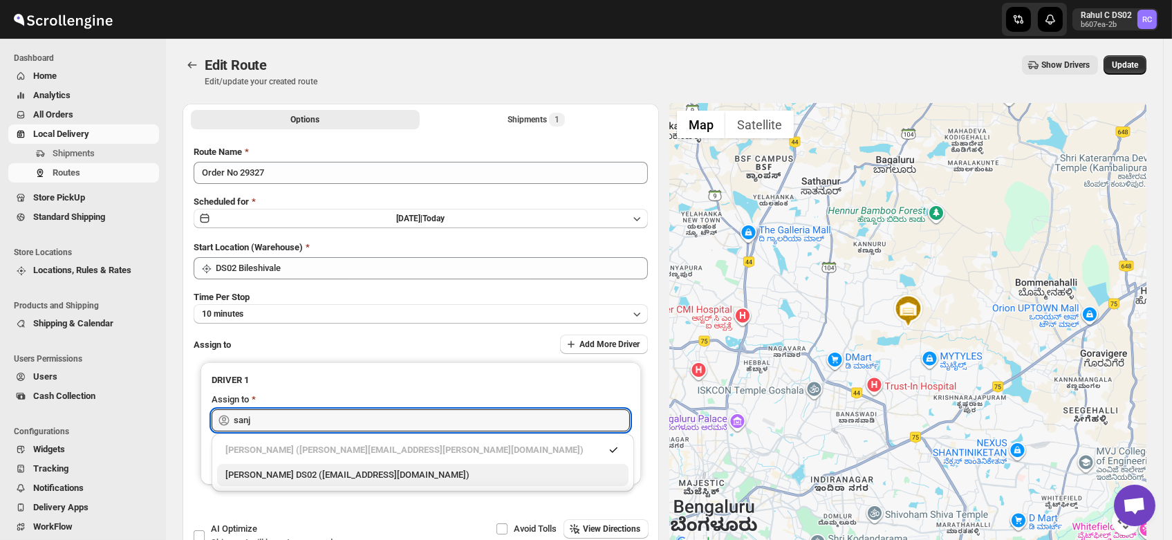
click at [257, 467] on div "SANJIB DS02 (yagen55823@hosliy.com)" at bounding box center [422, 475] width 411 height 22
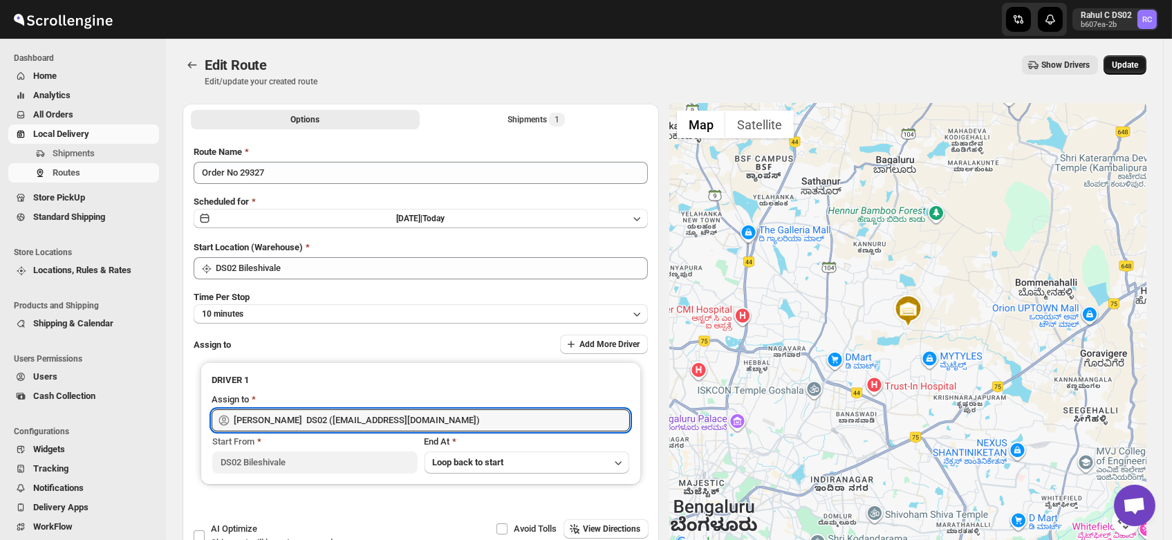
type input "SANJIB DS02 (yagen55823@hosliy.com)"
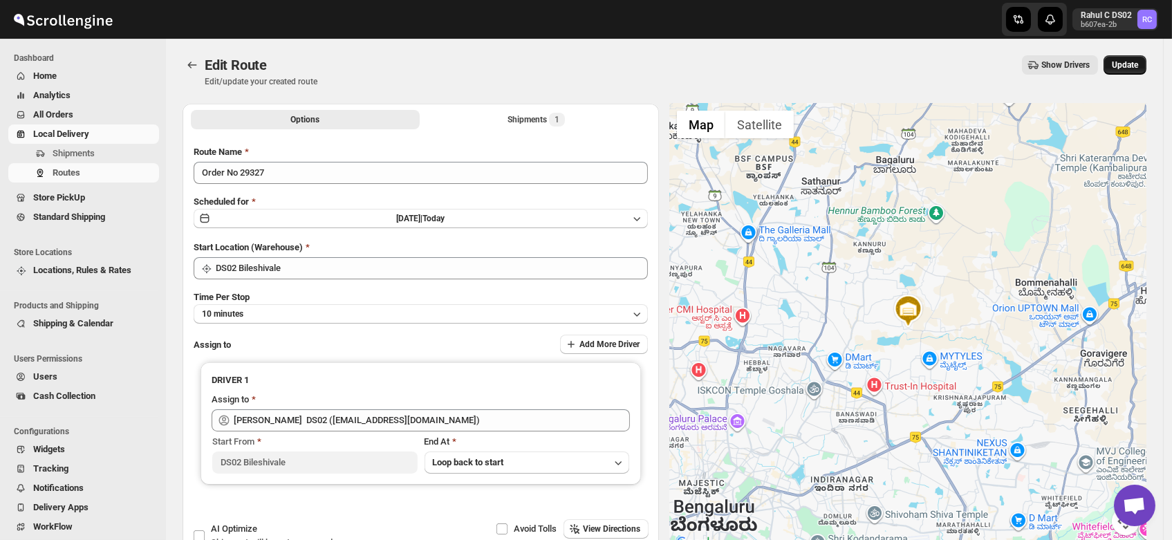
click at [1135, 62] on span "Update" at bounding box center [1125, 64] width 26 height 11
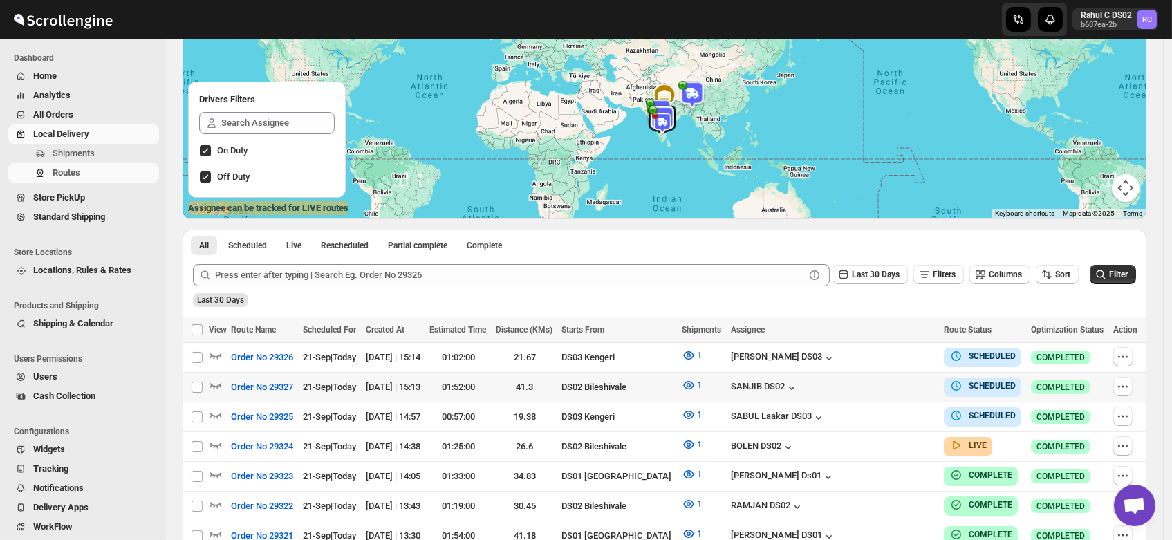
scroll to position [132, 0]
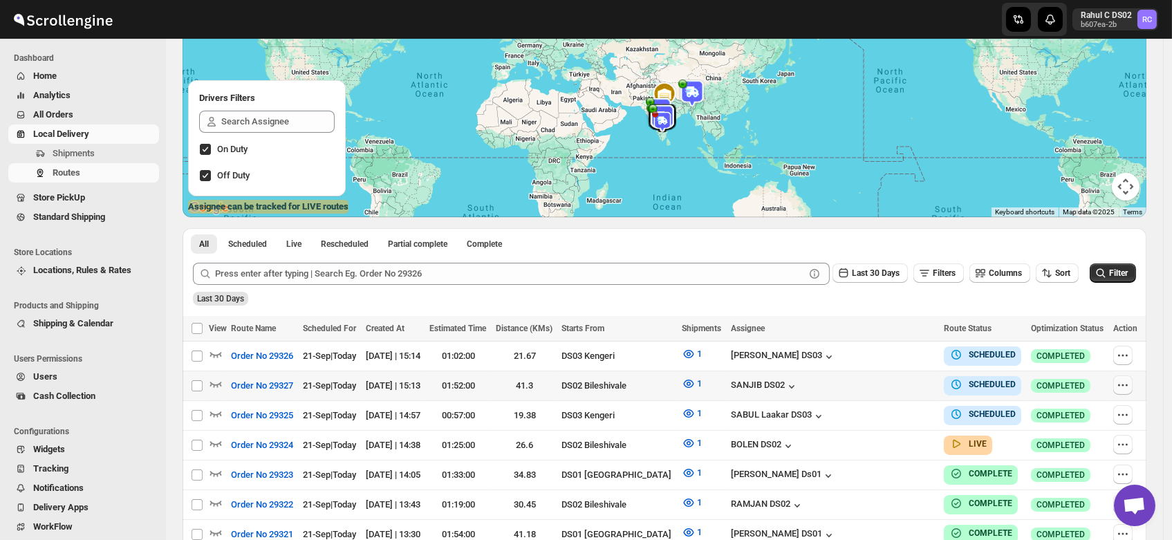
click at [1121, 382] on icon "button" at bounding box center [1123, 385] width 14 height 14
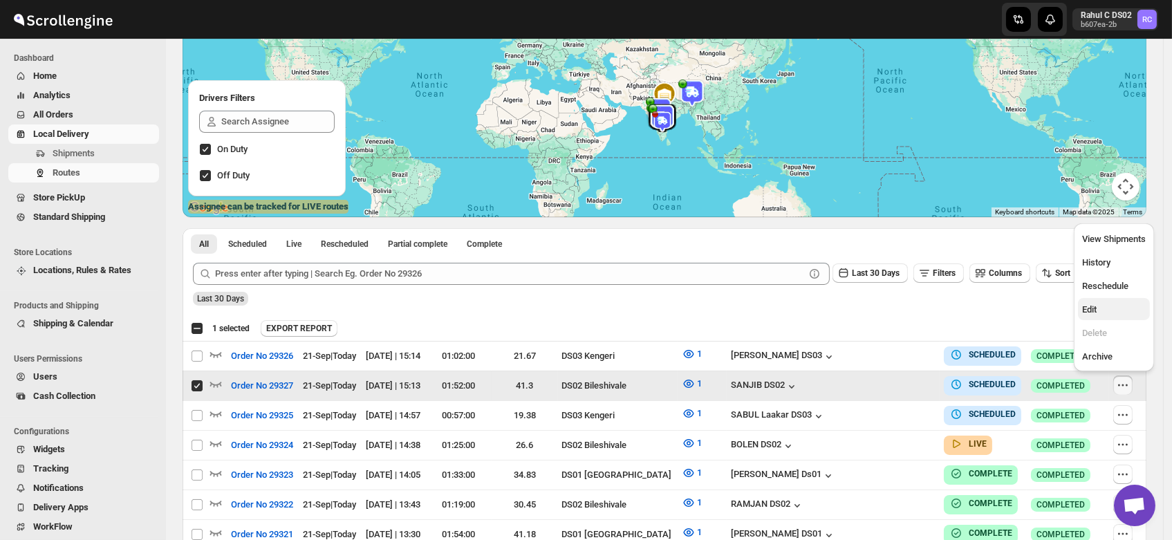
click at [1085, 305] on span "Edit" at bounding box center [1089, 309] width 15 height 10
checkbox input "false"
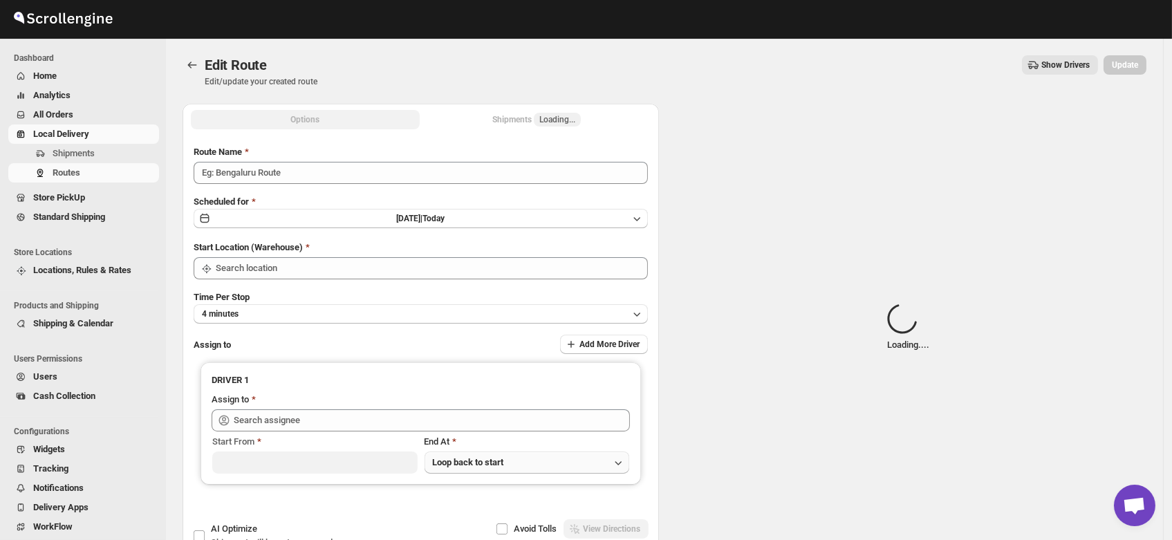
type input "Order No 29327"
type input "DS02 Bileshivale"
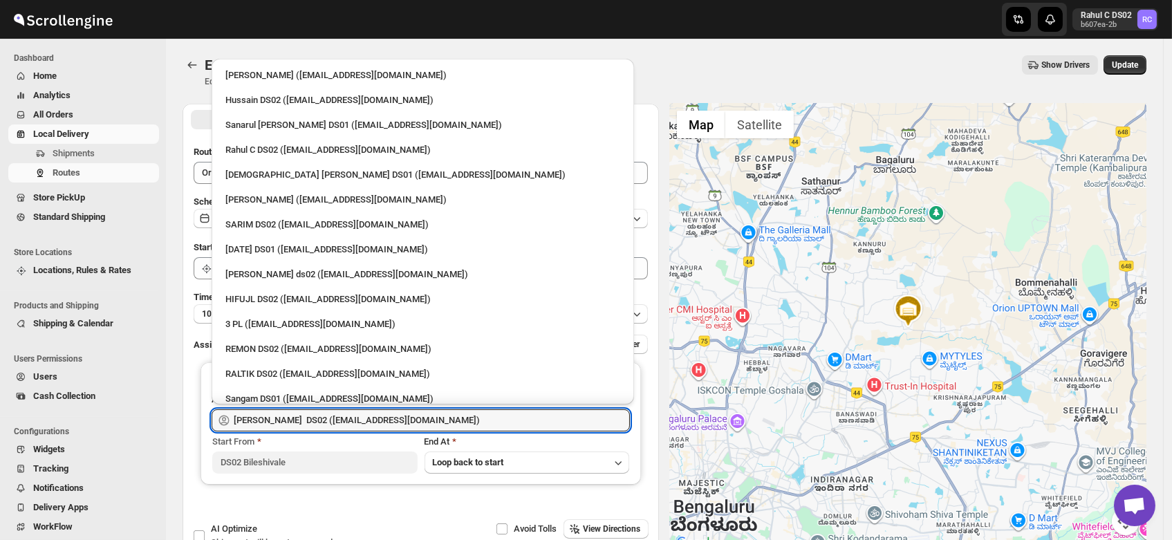
drag, startPoint x: 412, startPoint y: 417, endPoint x: 150, endPoint y: 430, distance: 262.4
click at [150, 430] on div "Skip to content Rahul C DS02 b607ea-2b RC Dashboard Home Analytics All Orders L…" at bounding box center [586, 316] width 1172 height 632
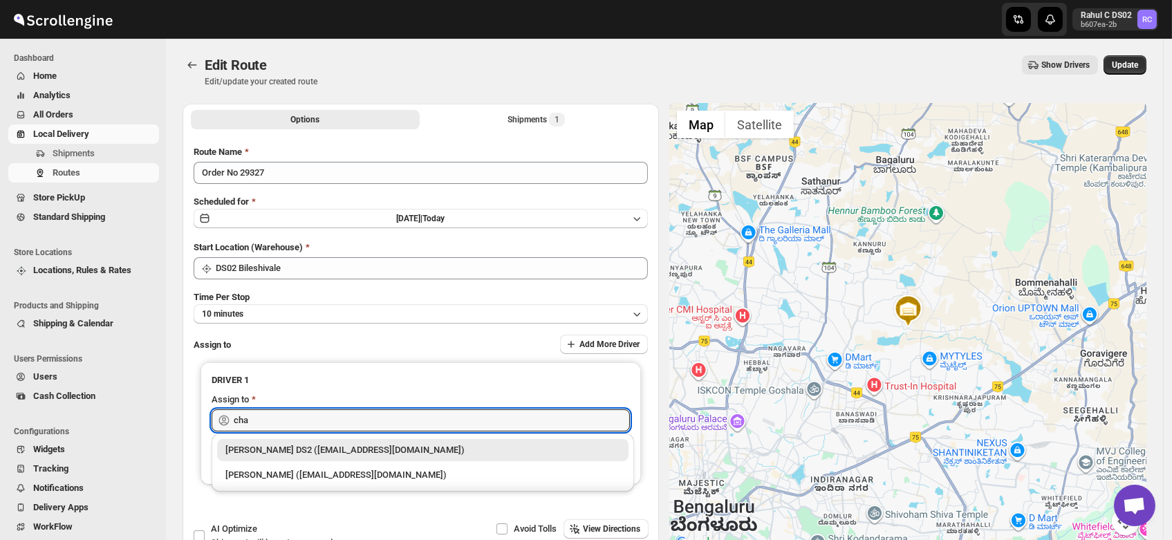
click at [270, 448] on div "CHANDRA BORO DS2 (vefabox262@javbing.com)" at bounding box center [422, 450] width 395 height 14
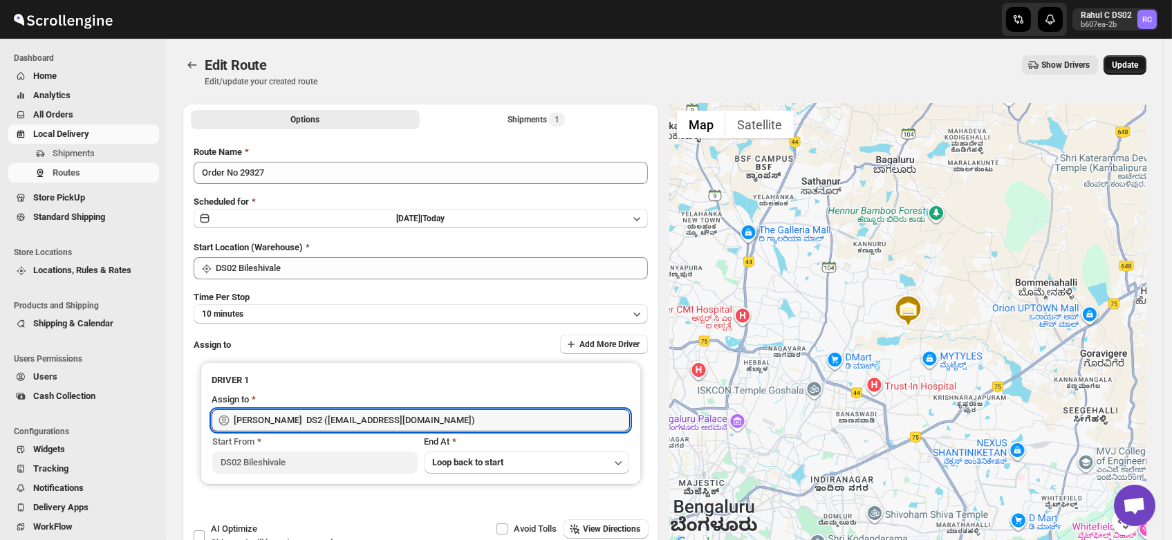
type input "CHANDRA BORO DS2 (vefabox262@javbing.com)"
click at [1124, 65] on span "Update" at bounding box center [1125, 64] width 26 height 11
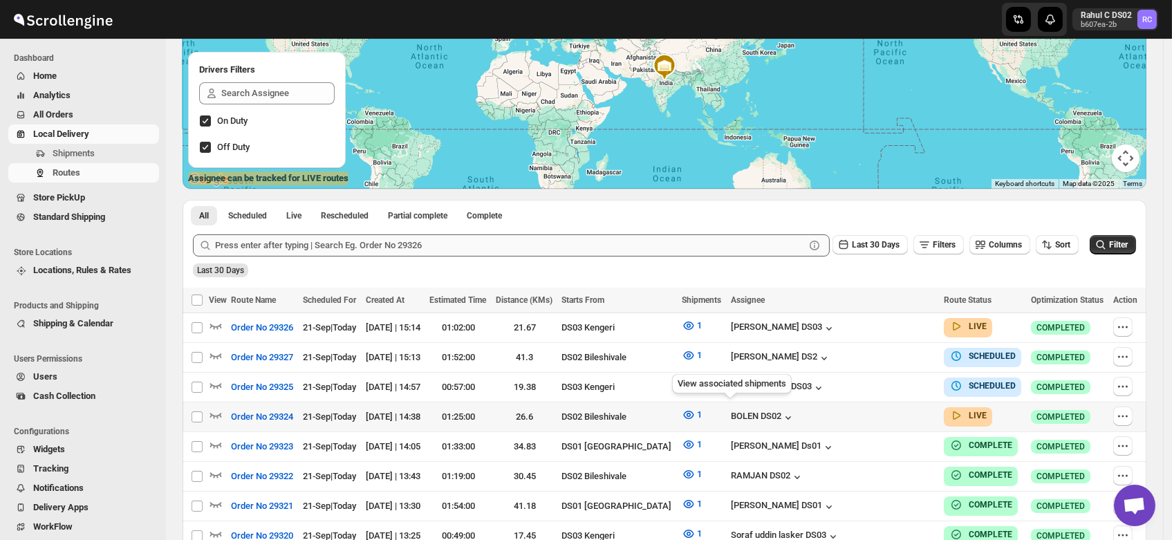
scroll to position [171, 0]
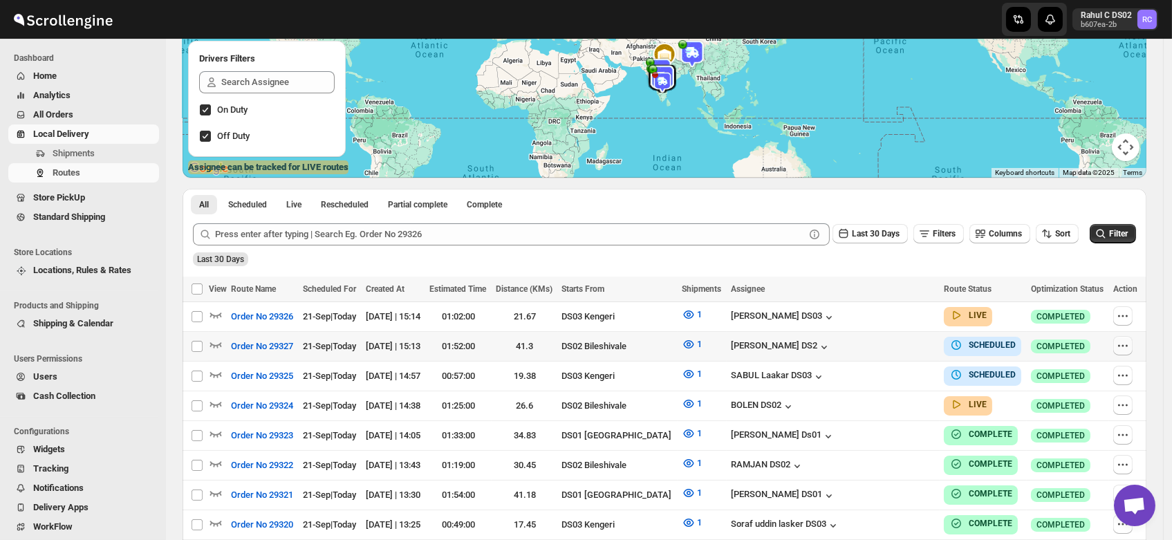
click at [1122, 344] on icon "button" at bounding box center [1123, 346] width 14 height 14
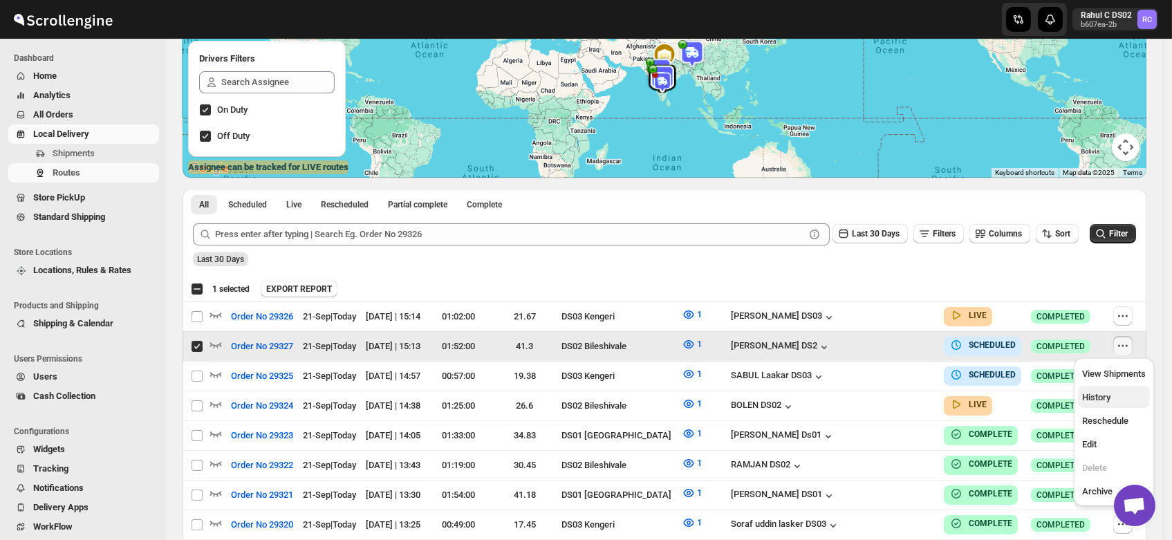
click at [1095, 394] on span "History" at bounding box center [1096, 397] width 28 height 10
checkbox input "false"
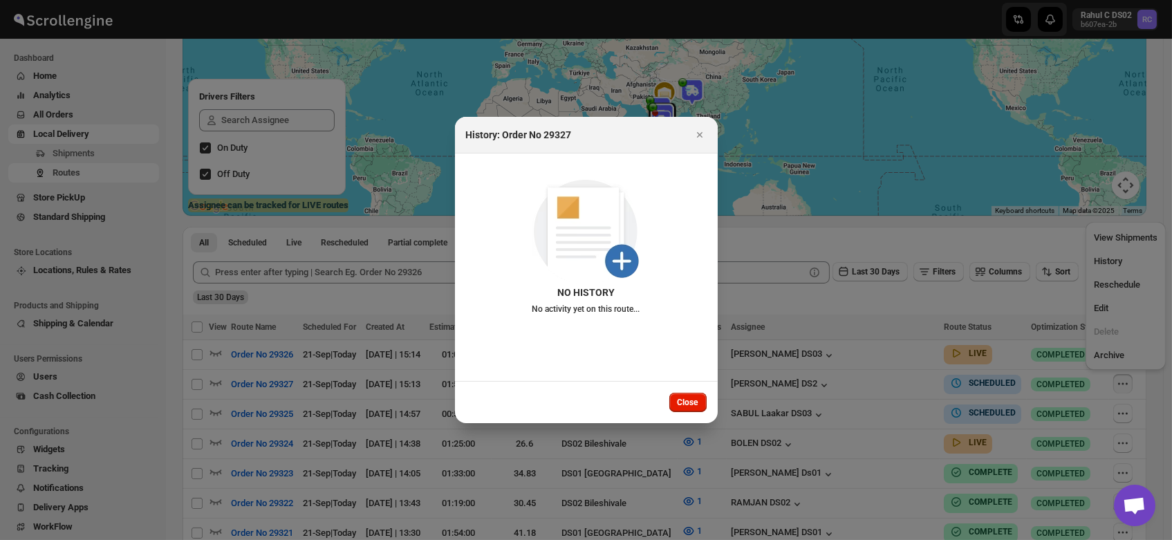
scroll to position [129, 0]
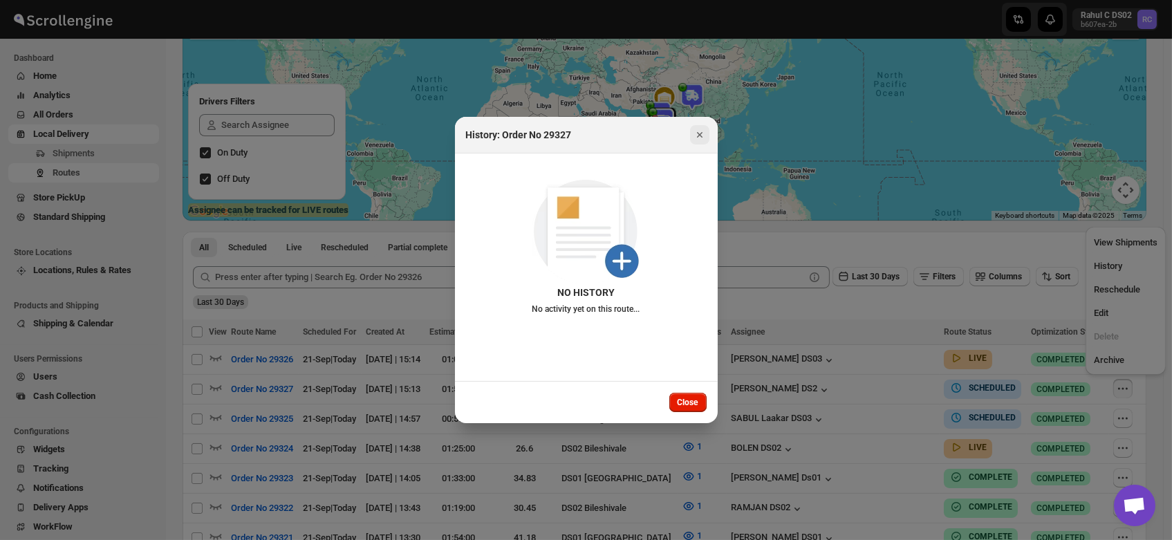
click at [697, 135] on icon "Close" at bounding box center [700, 135] width 14 height 14
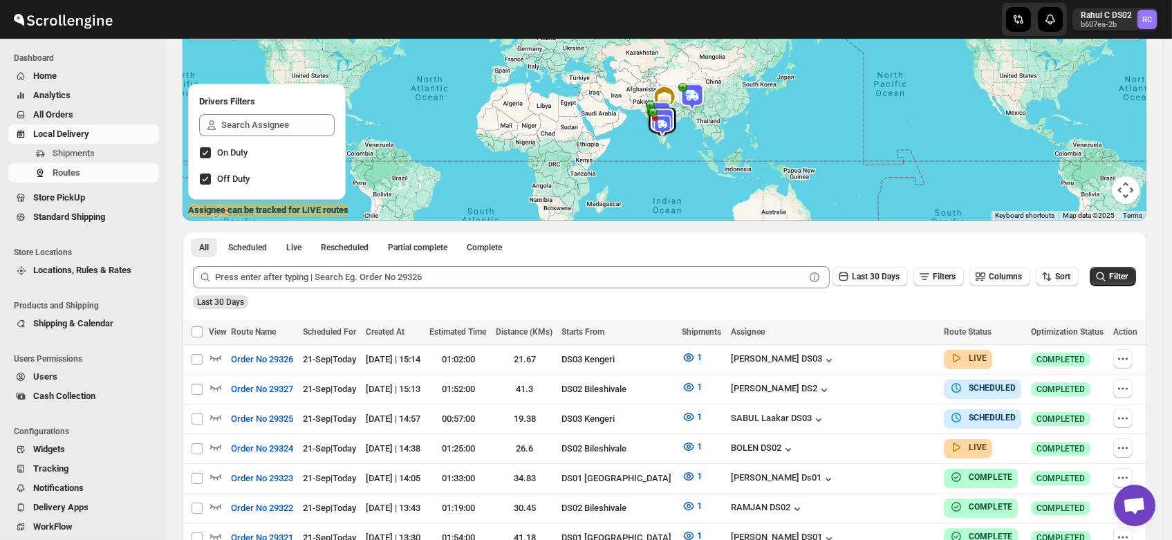
scroll to position [171, 0]
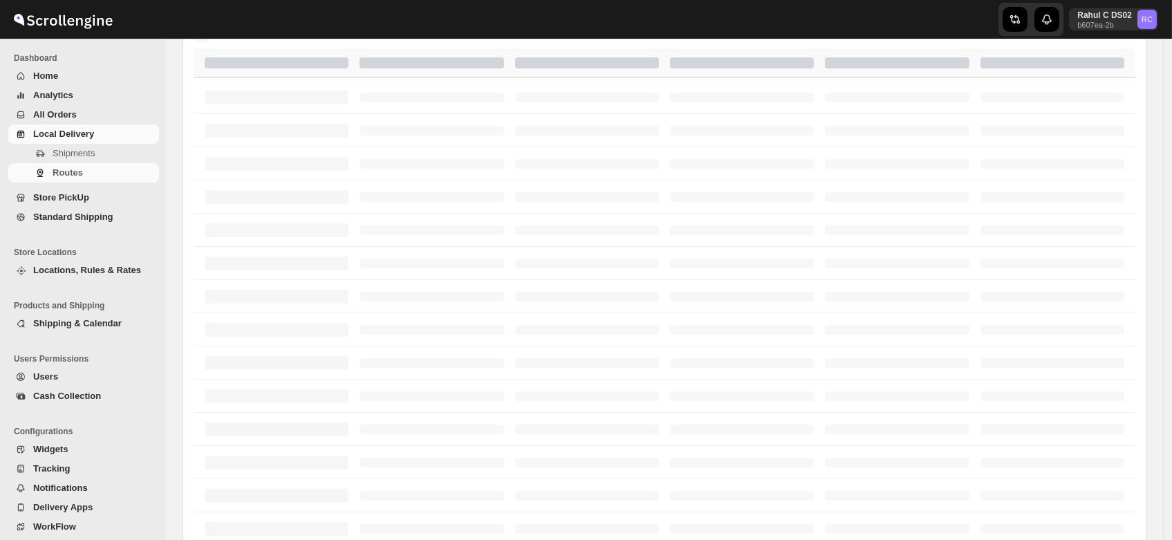
scroll to position [171, 0]
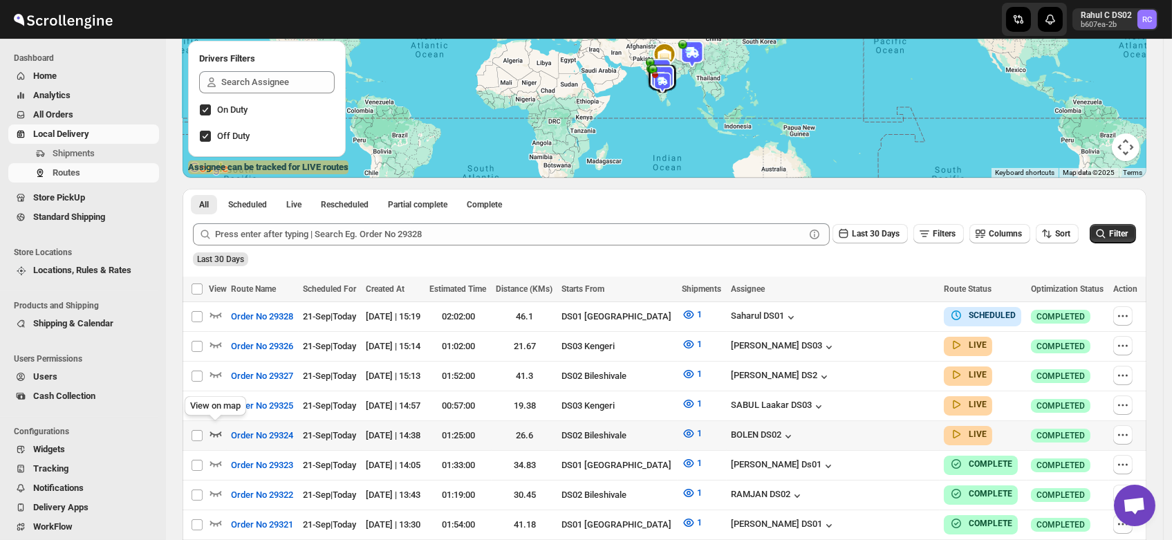
click at [214, 429] on icon "button" at bounding box center [216, 434] width 14 height 14
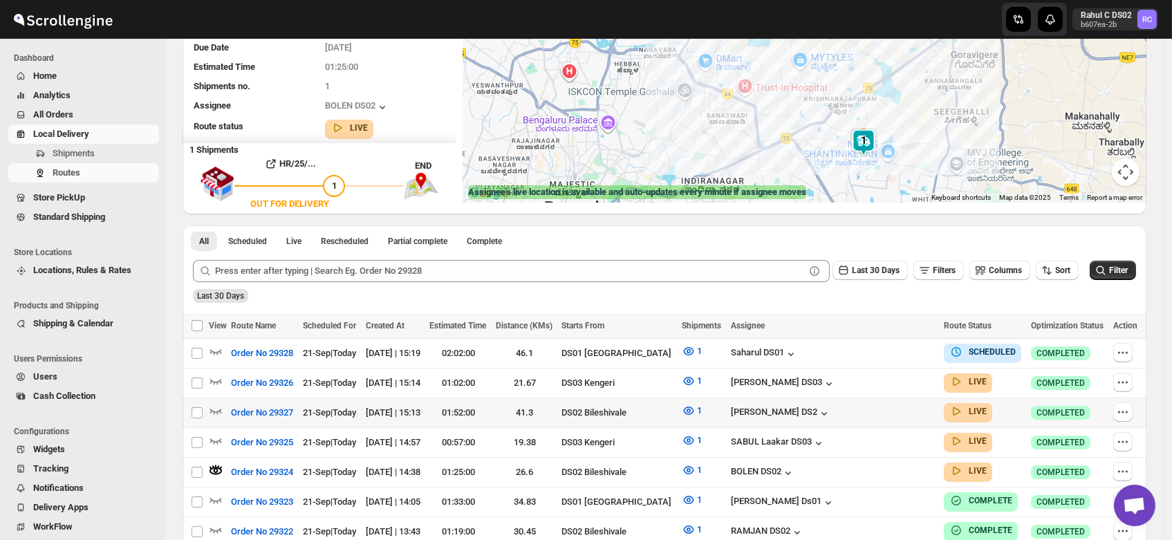
scroll to position [148, 0]
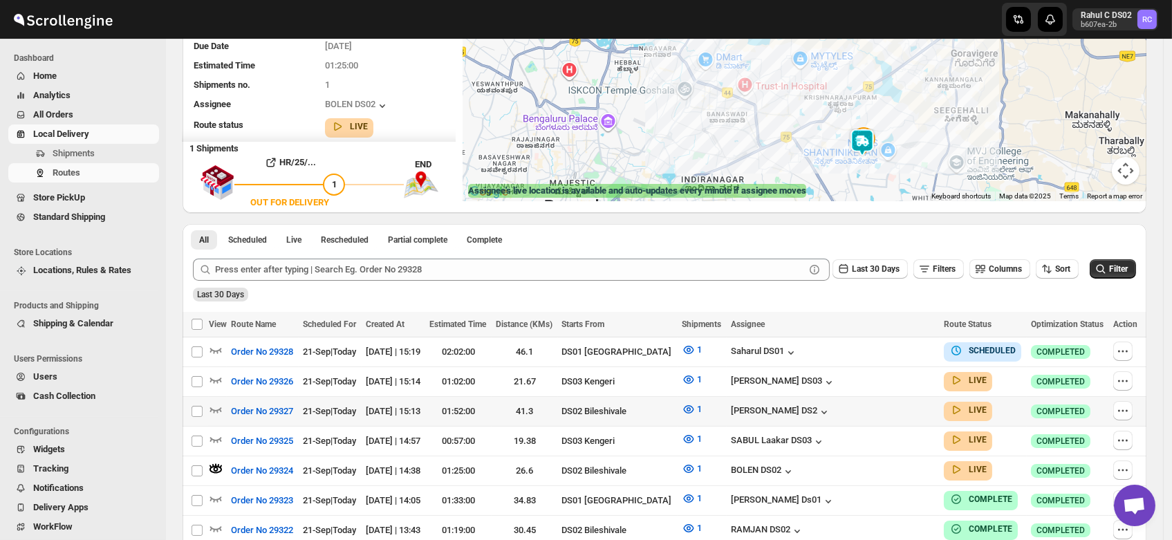
click at [214, 397] on td at bounding box center [218, 412] width 18 height 30
checkbox input "true"
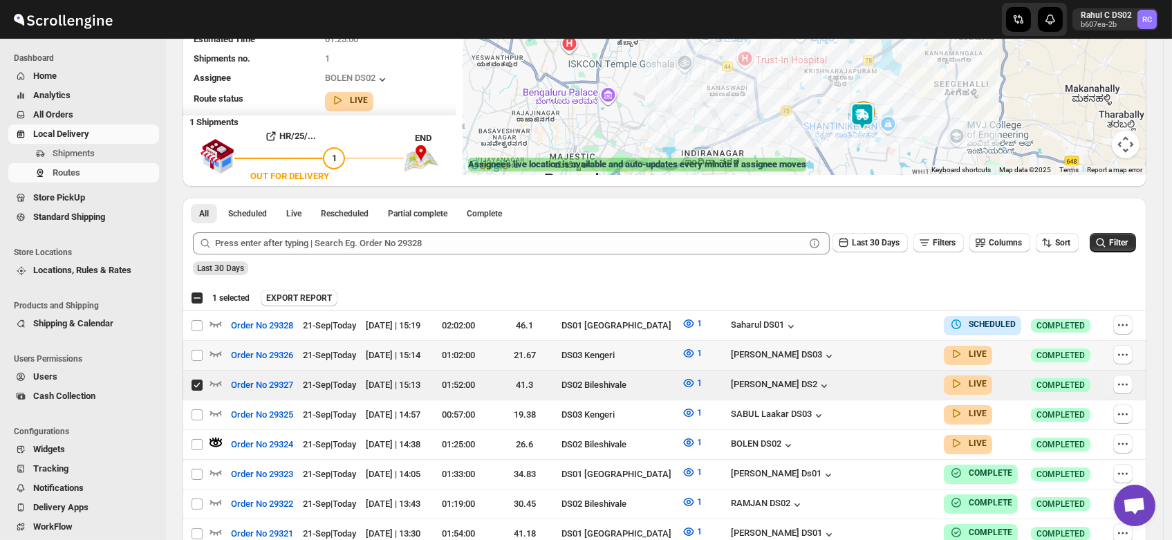
scroll to position [183, 0]
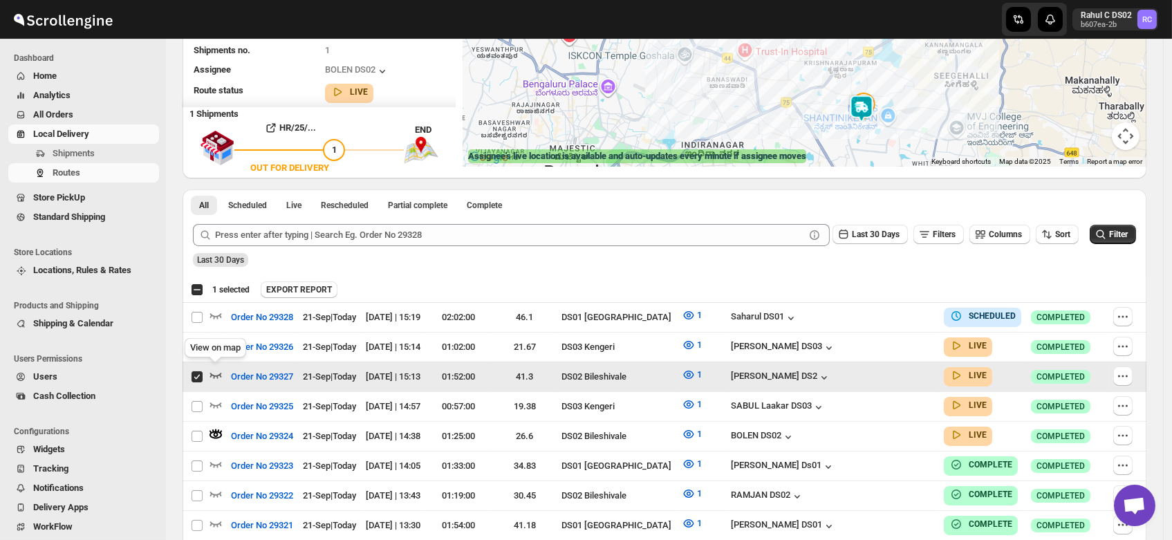
click at [214, 375] on icon "button" at bounding box center [216, 376] width 12 height 6
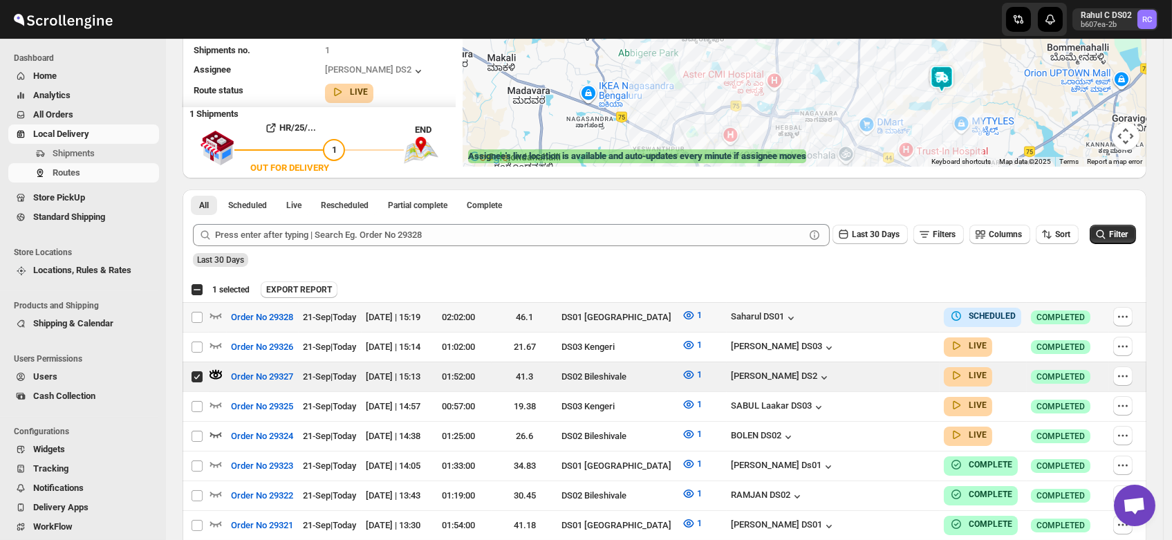
scroll to position [0, 0]
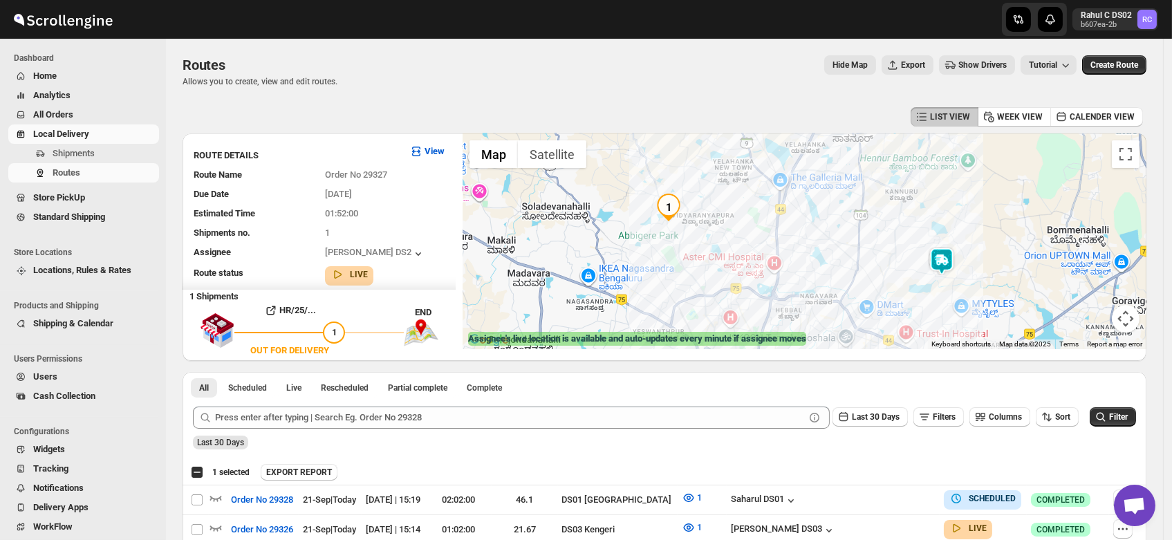
click at [945, 259] on img at bounding box center [942, 262] width 28 height 28
